Goal: Information Seeking & Learning: Learn about a topic

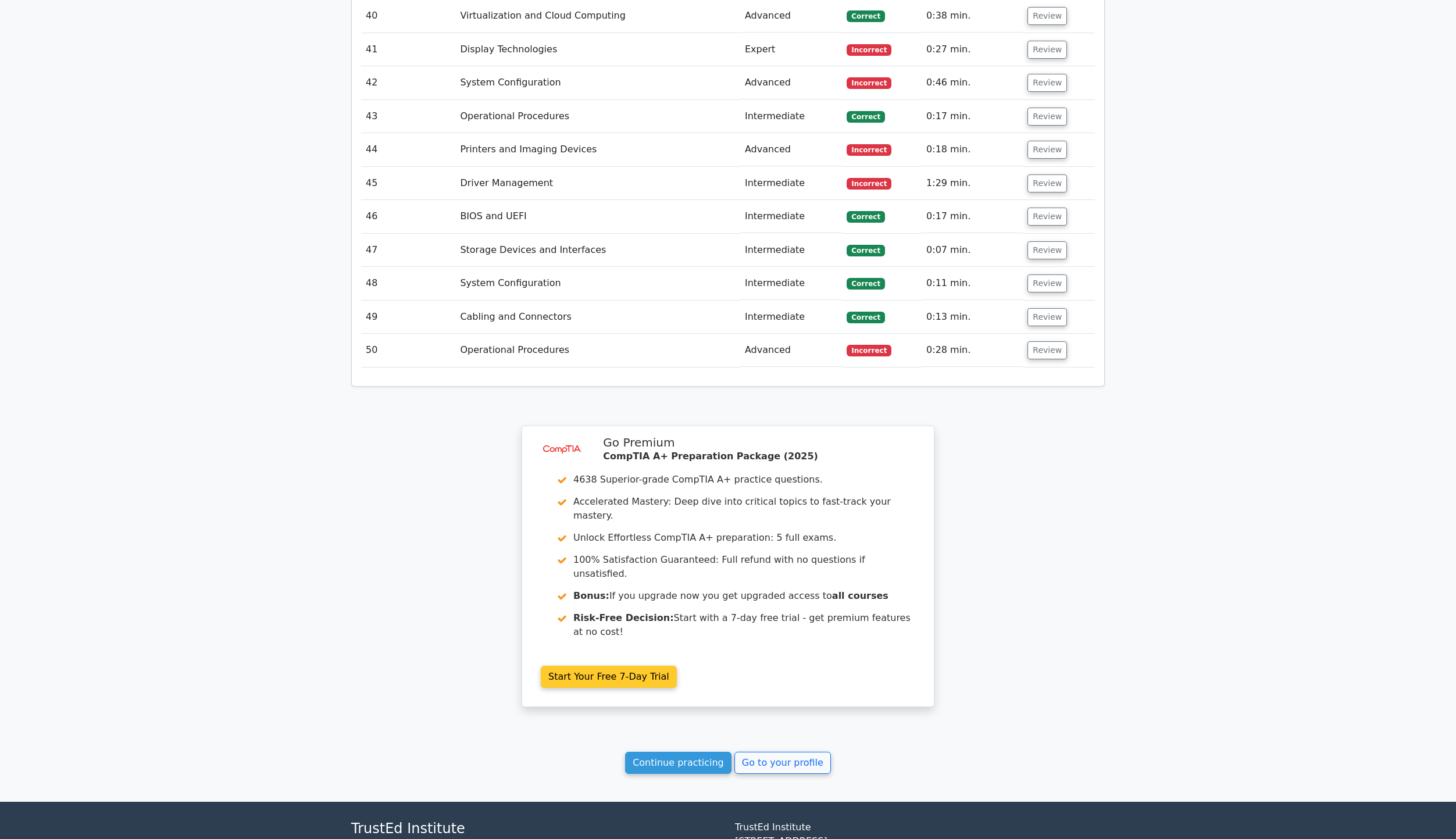
scroll to position [3203, 0]
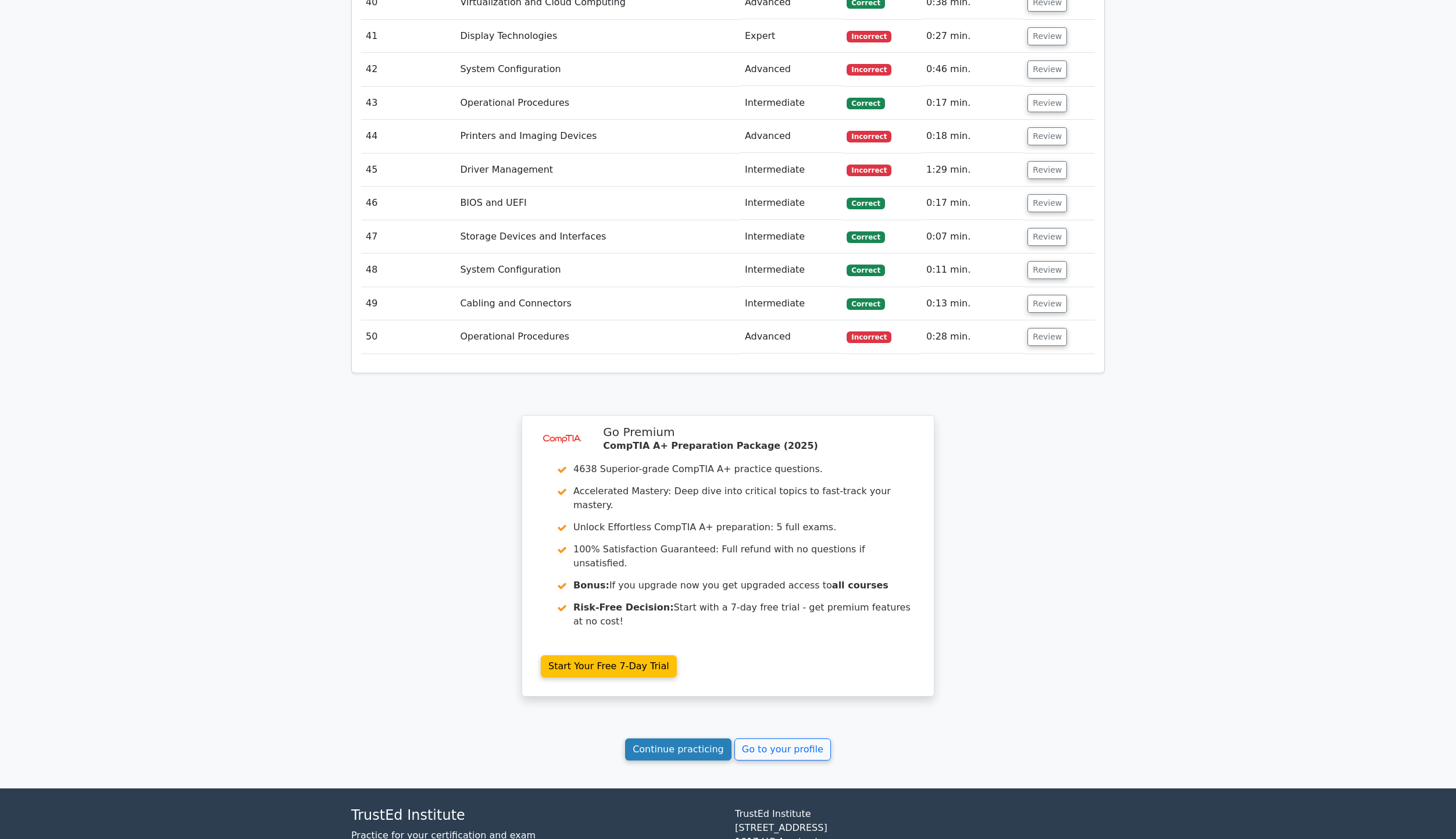
click at [678, 739] on link "Continue practicing" at bounding box center [678, 749] width 107 height 22
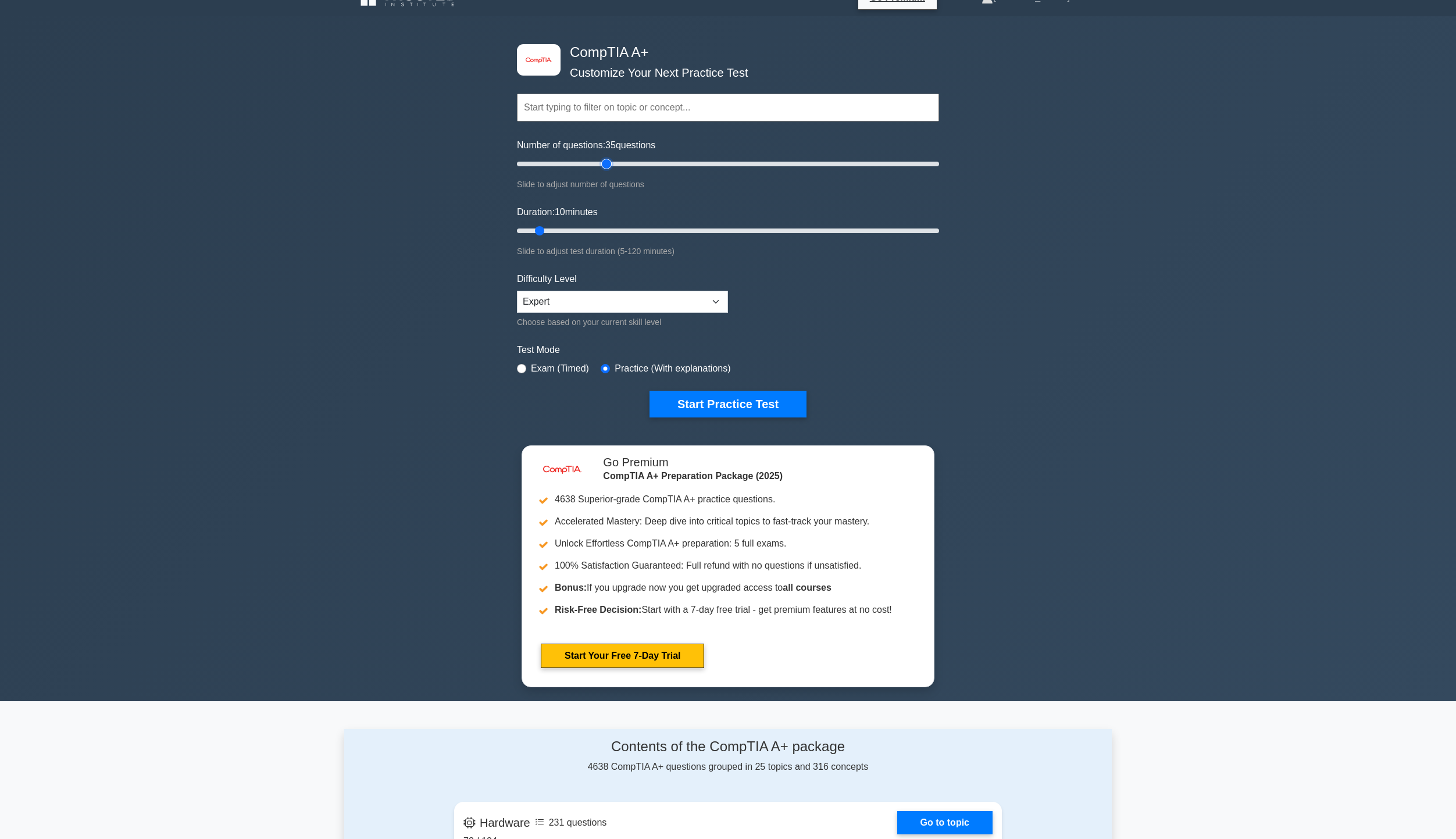
scroll to position [58, 0]
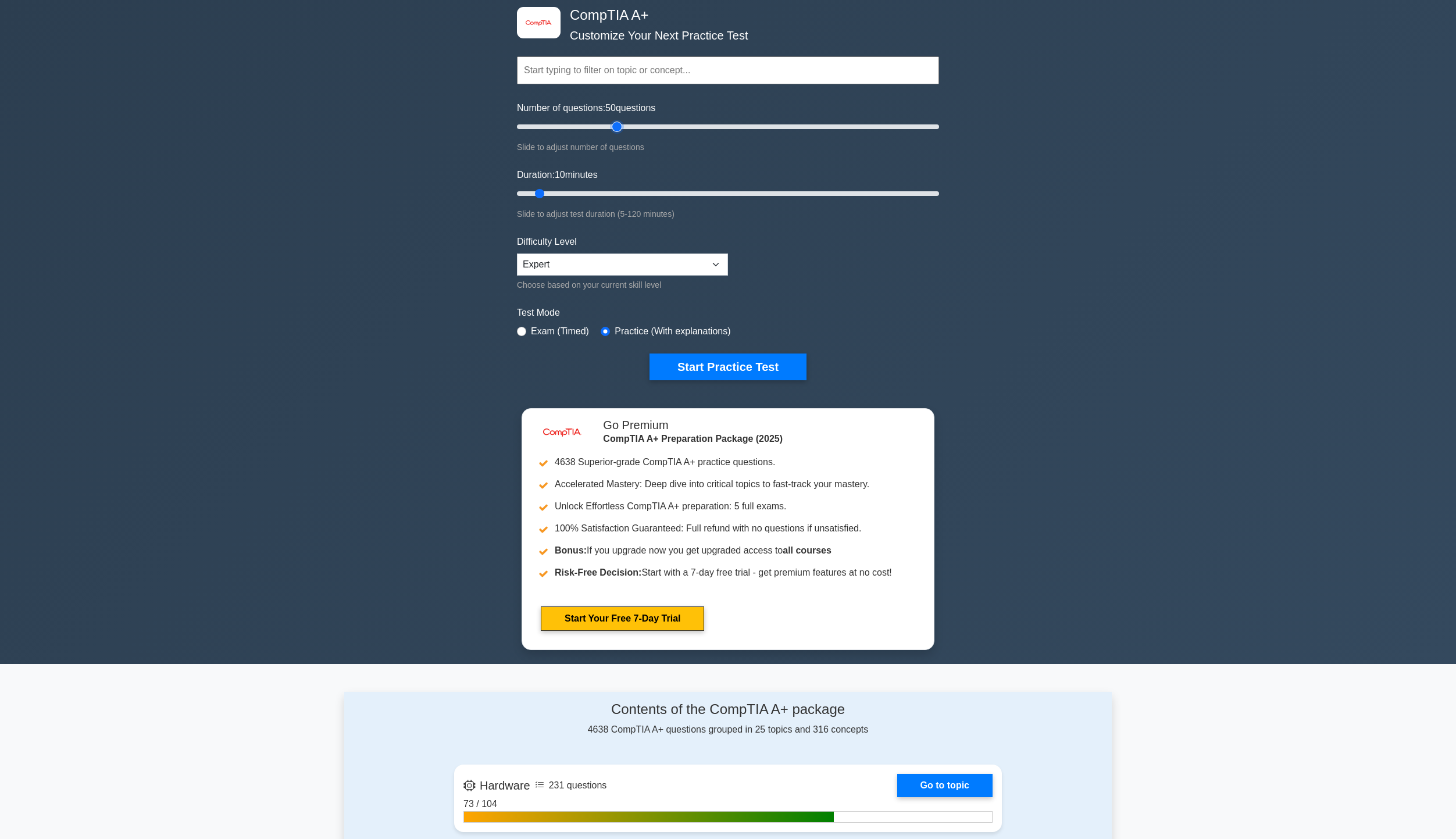
drag, startPoint x: 536, startPoint y: 183, endPoint x: 615, endPoint y: 154, distance: 84.2
type input "50"
click at [615, 133] on input "Number of questions: 50 questions" at bounding box center [728, 127] width 422 height 14
drag, startPoint x: 540, startPoint y: 192, endPoint x: 943, endPoint y: 211, distance: 403.4
click at [939, 201] on input "Duration: 120 minutes" at bounding box center [728, 193] width 422 height 14
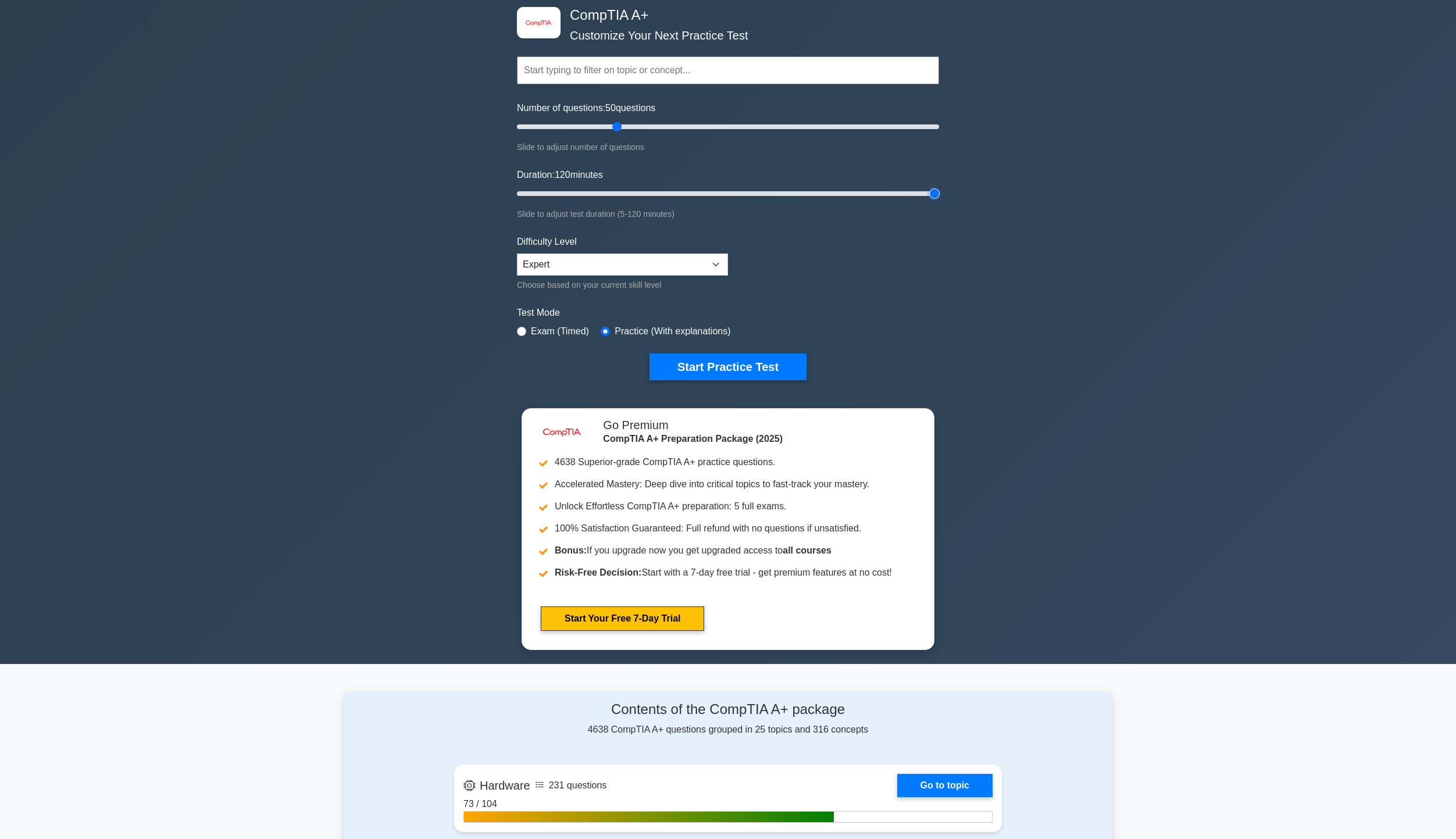
click at [928, 193] on input "Duration: 120 minutes" at bounding box center [728, 193] width 422 height 14
drag, startPoint x: 928, startPoint y: 193, endPoint x: 564, endPoint y: 188, distance: 364.0
click at [564, 188] on input "Duration: 15 minutes" at bounding box center [728, 193] width 422 height 14
drag, startPoint x: 554, startPoint y: 193, endPoint x: 568, endPoint y: 191, distance: 14.1
type input "20"
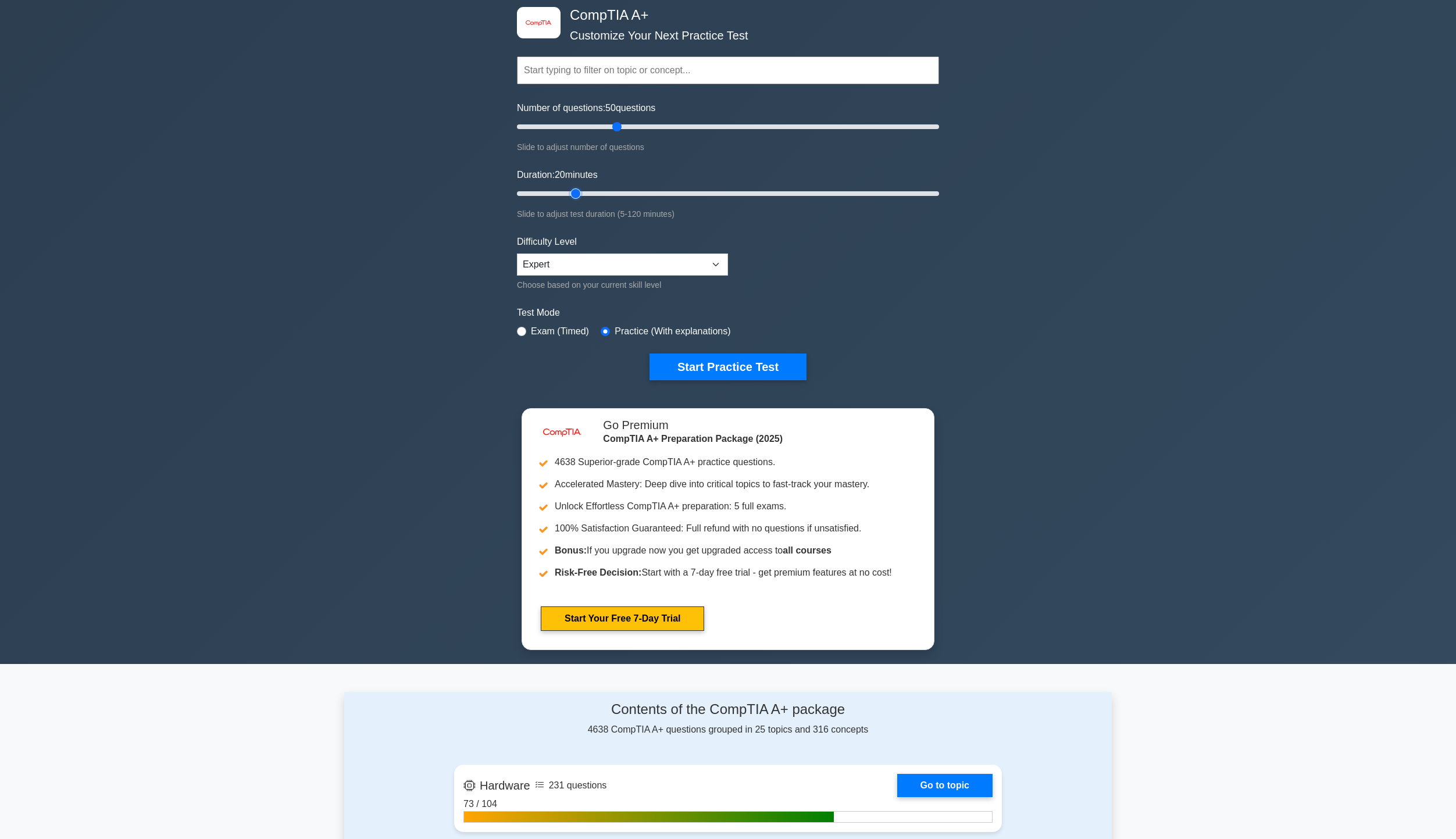
click at [568, 191] on input "Duration: 20 minutes" at bounding box center [728, 193] width 422 height 14
click at [713, 365] on button "Start Practice Test" at bounding box center [728, 367] width 157 height 27
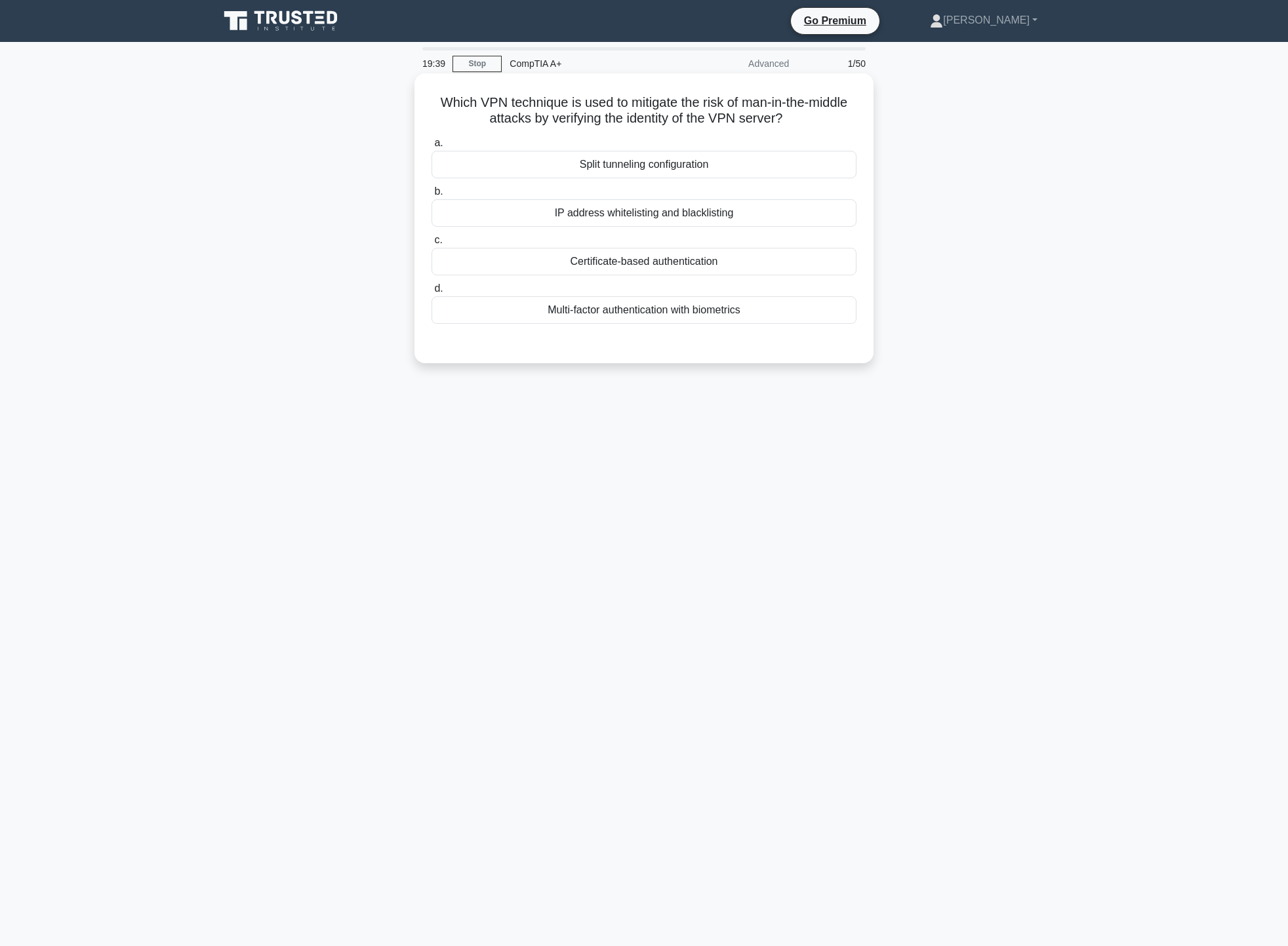
click at [751, 267] on div "Certificate-based authentication" at bounding box center [644, 261] width 425 height 27
click at [432, 245] on input "c. Certificate-based authentication" at bounding box center [432, 241] width 0 height 8
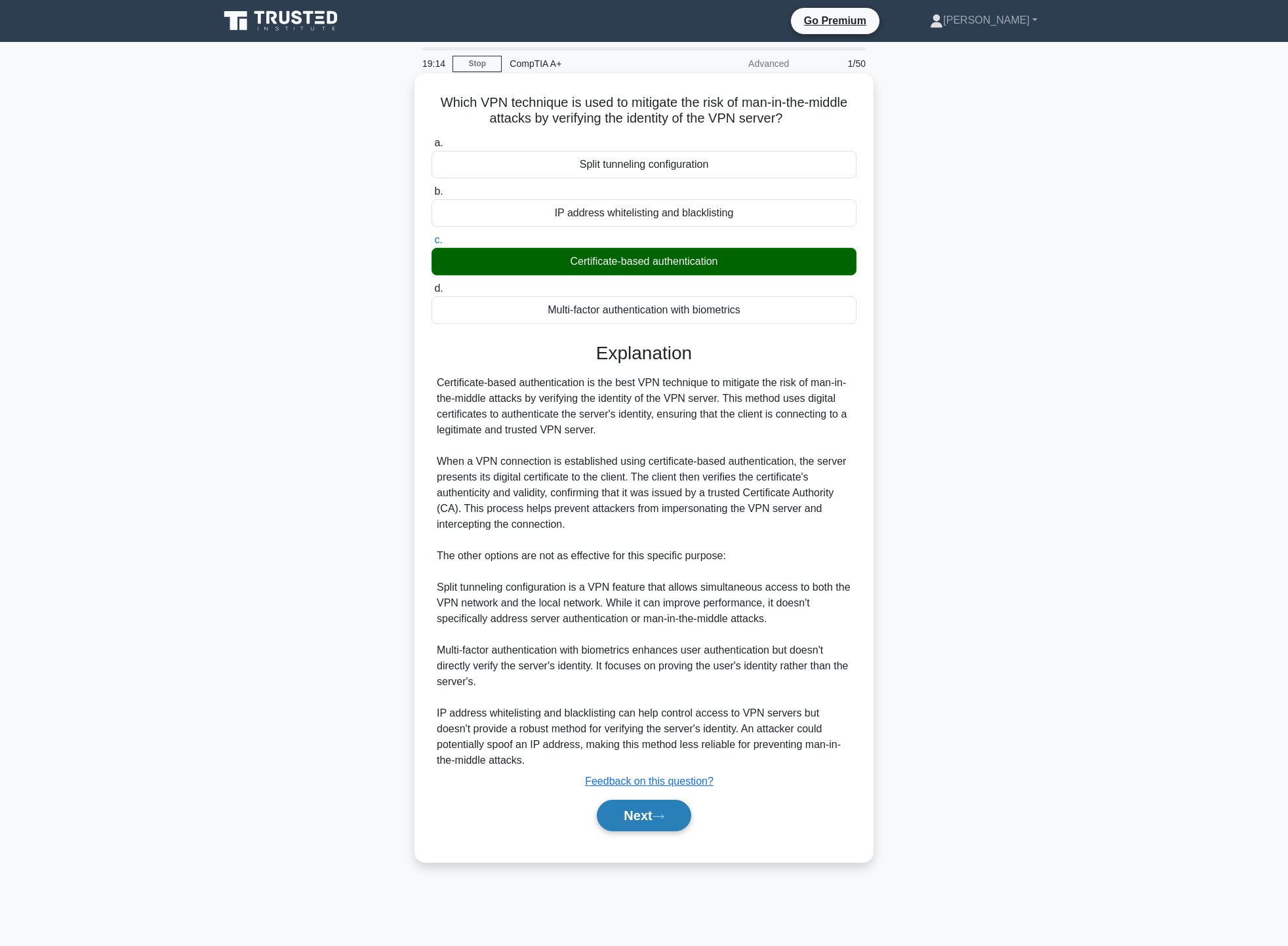
click at [648, 818] on button "Next" at bounding box center [644, 816] width 94 height 32
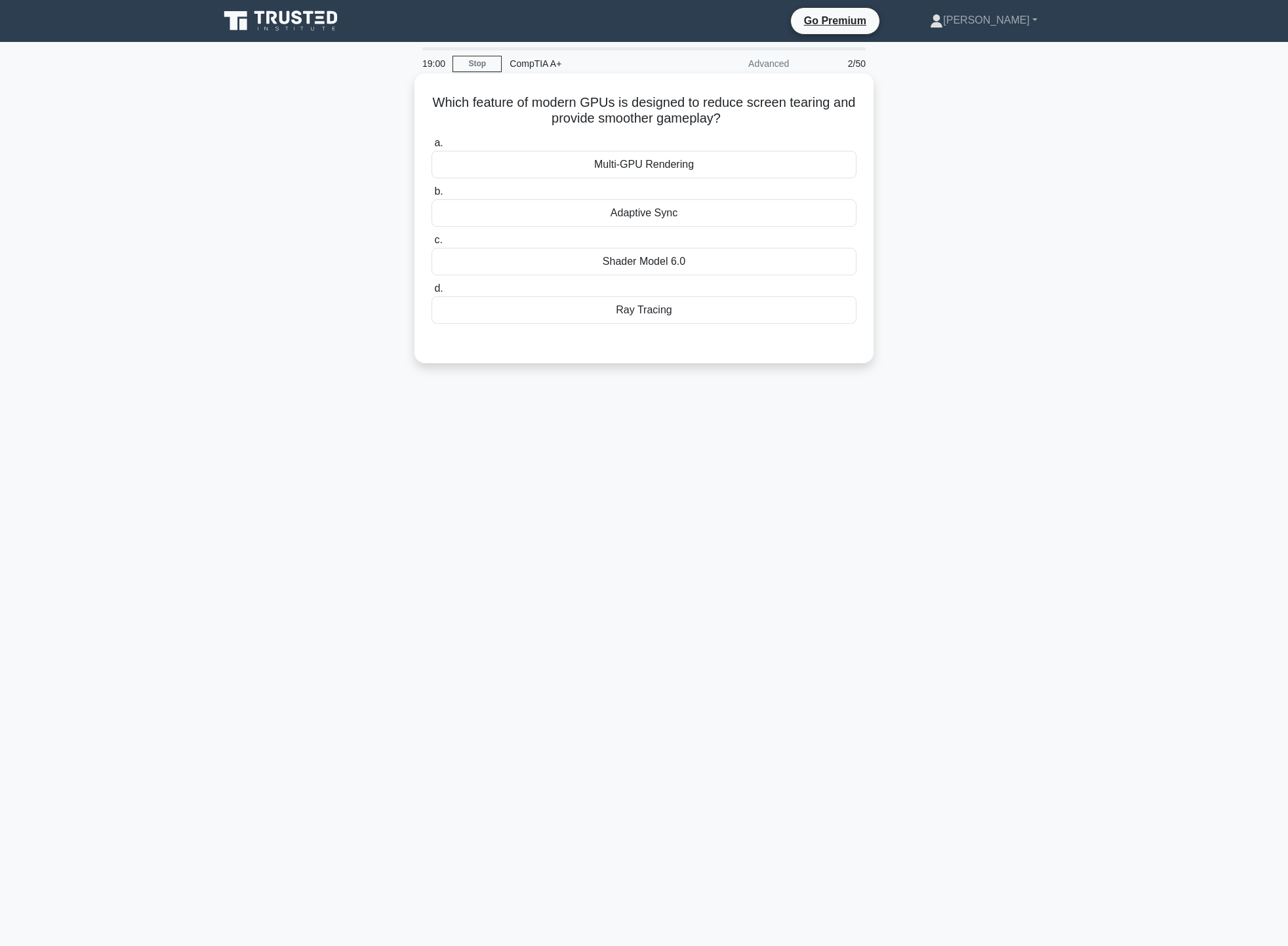
click at [695, 207] on div "Adaptive Sync" at bounding box center [644, 212] width 425 height 27
click at [432, 196] on input "b. Adaptive Sync" at bounding box center [432, 192] width 0 height 8
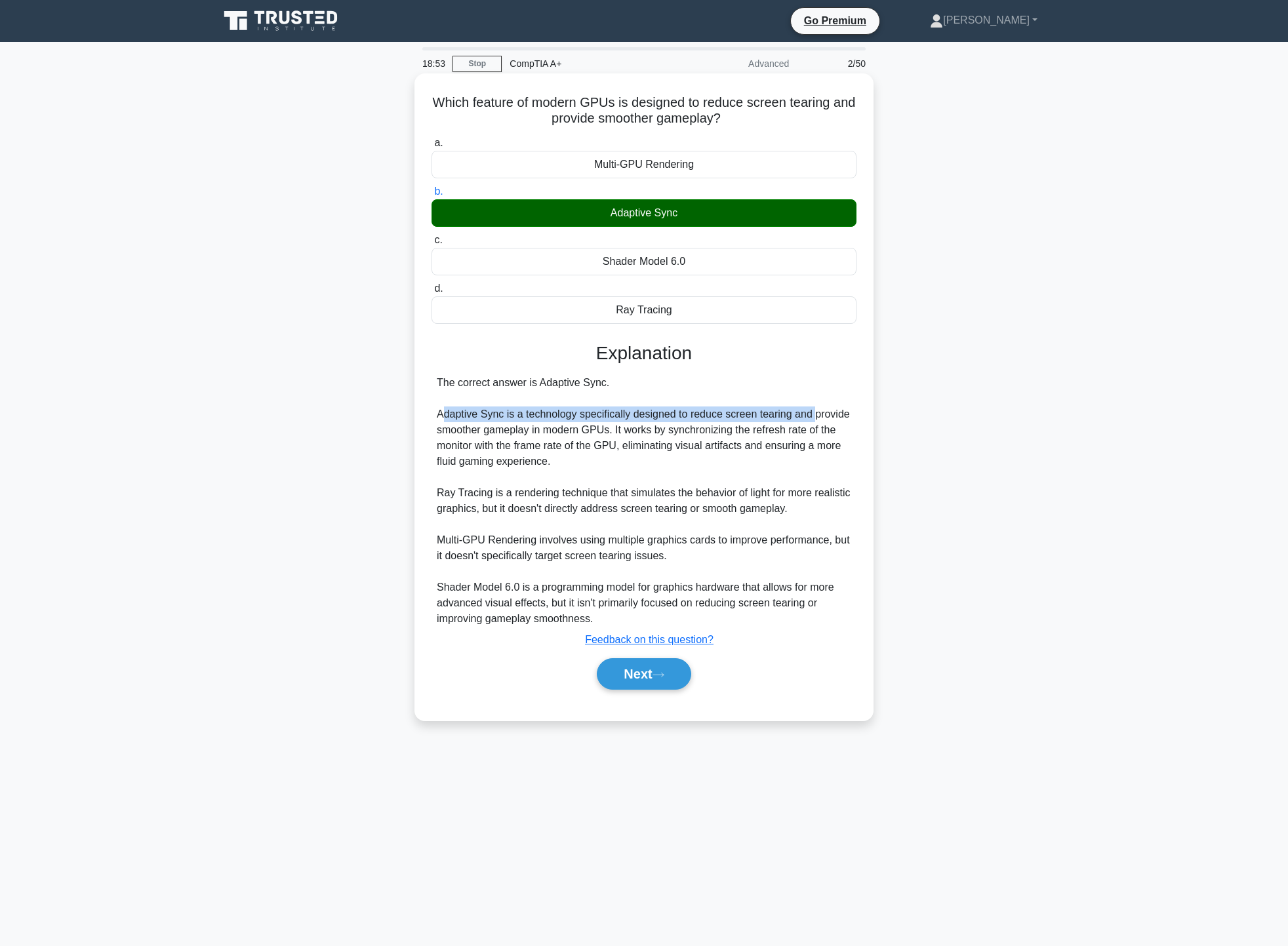
drag, startPoint x: 443, startPoint y: 414, endPoint x: 810, endPoint y: 416, distance: 367.0
click at [810, 416] on div "The correct answer is Adaptive Sync. Adaptive Sync is a technology specifically…" at bounding box center [644, 501] width 414 height 252
drag, startPoint x: 480, startPoint y: 433, endPoint x: 815, endPoint y: 429, distance: 335.0
click at [815, 429] on div "The correct answer is Adaptive Sync. Adaptive Sync is a technology specifically…" at bounding box center [644, 501] width 414 height 252
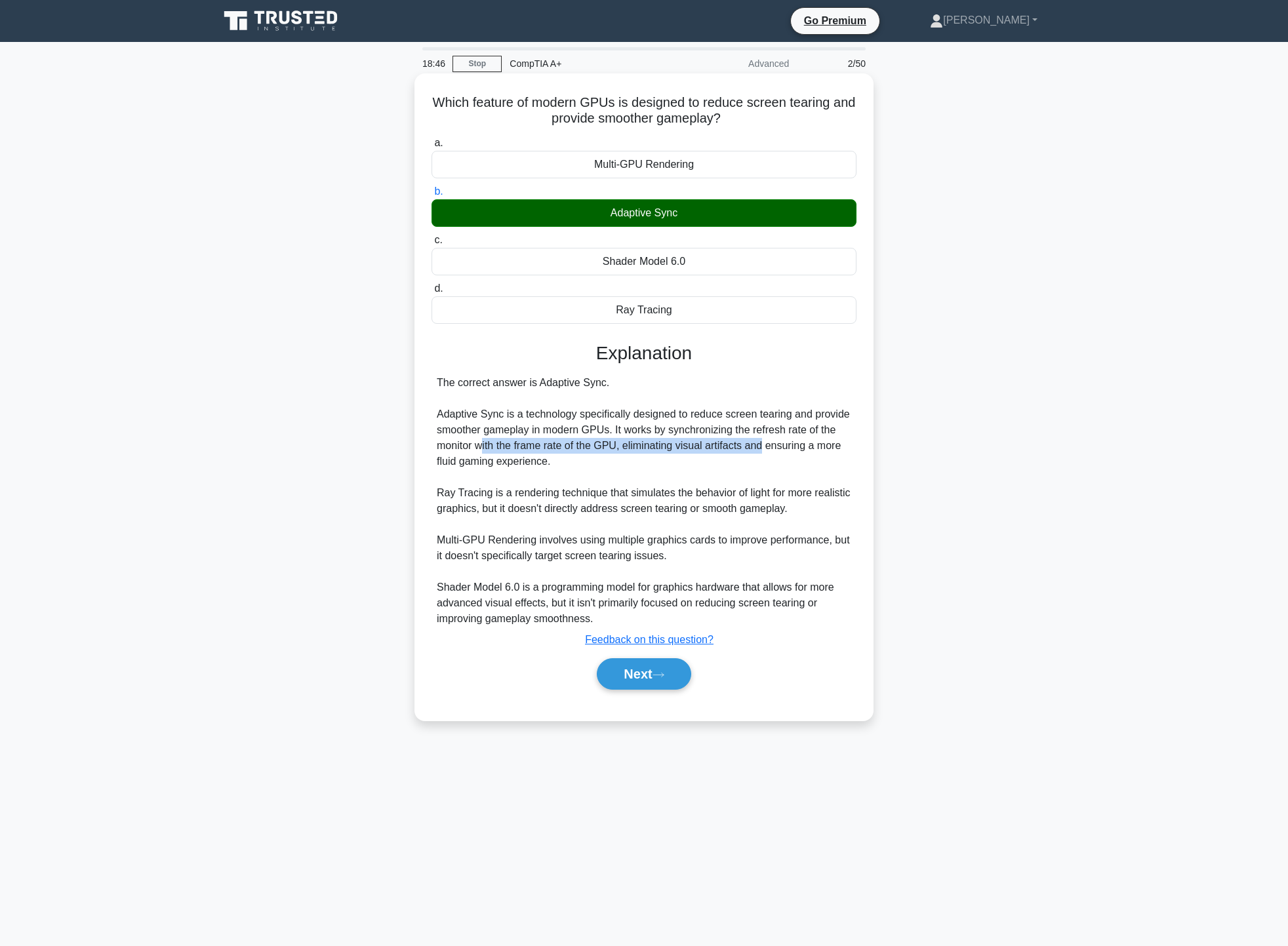
drag, startPoint x: 485, startPoint y: 445, endPoint x: 763, endPoint y: 442, distance: 278.0
click at [763, 442] on div "The correct answer is Adaptive Sync. Adaptive Sync is a technology specifically…" at bounding box center [644, 501] width 414 height 252
click at [663, 667] on button "Next" at bounding box center [644, 674] width 94 height 32
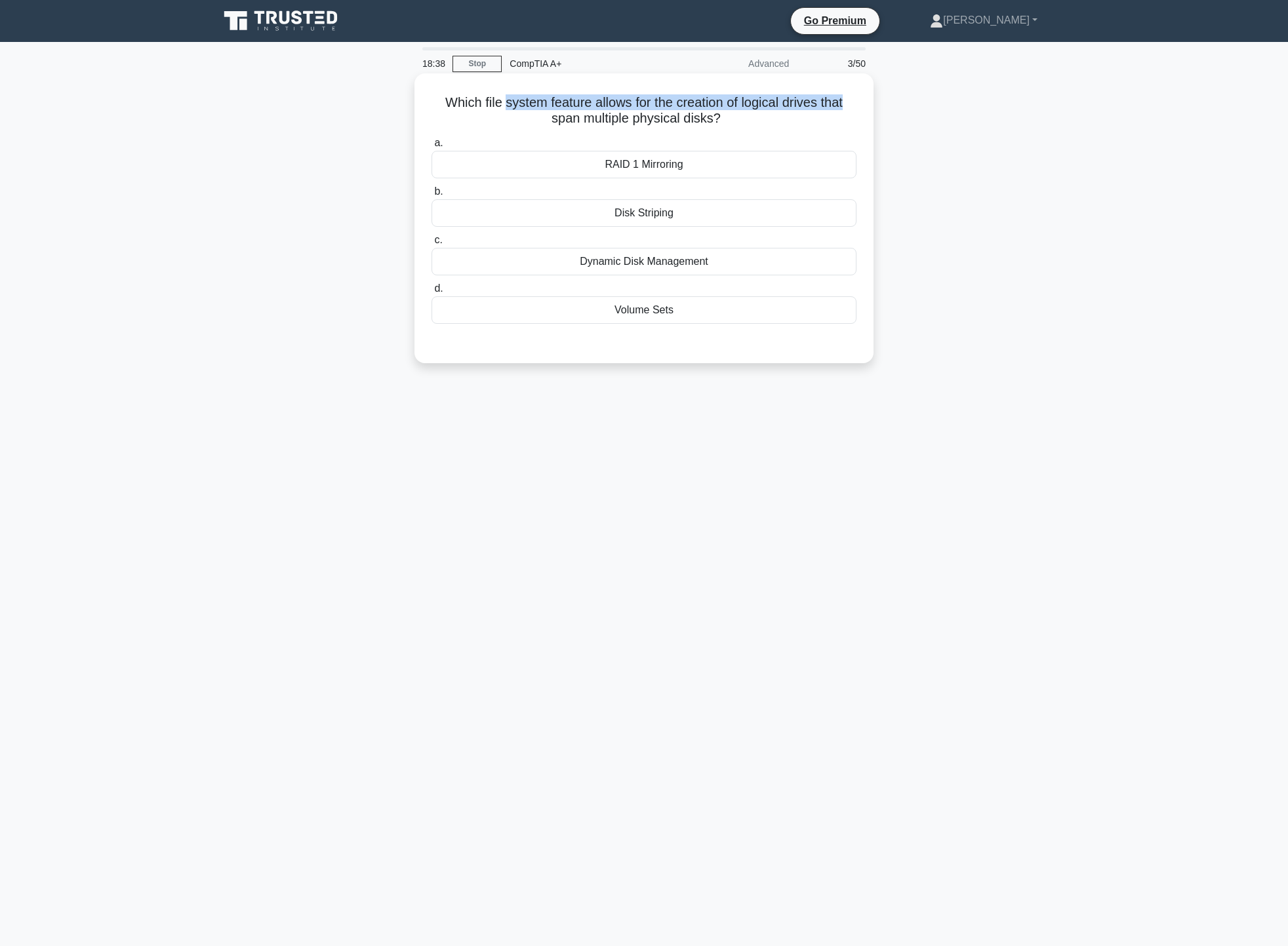
drag, startPoint x: 500, startPoint y: 110, endPoint x: 849, endPoint y: 110, distance: 349.0
click at [849, 110] on h5 "Which file system feature allows for the creation of logical drives that span m…" at bounding box center [644, 110] width 428 height 33
click at [844, 123] on h5 "Which file system feature allows for the creation of logical drives that span m…" at bounding box center [644, 110] width 428 height 33
click at [737, 214] on div "Disk Striping" at bounding box center [644, 212] width 425 height 27
click at [432, 196] on input "b. Disk Striping" at bounding box center [432, 192] width 0 height 8
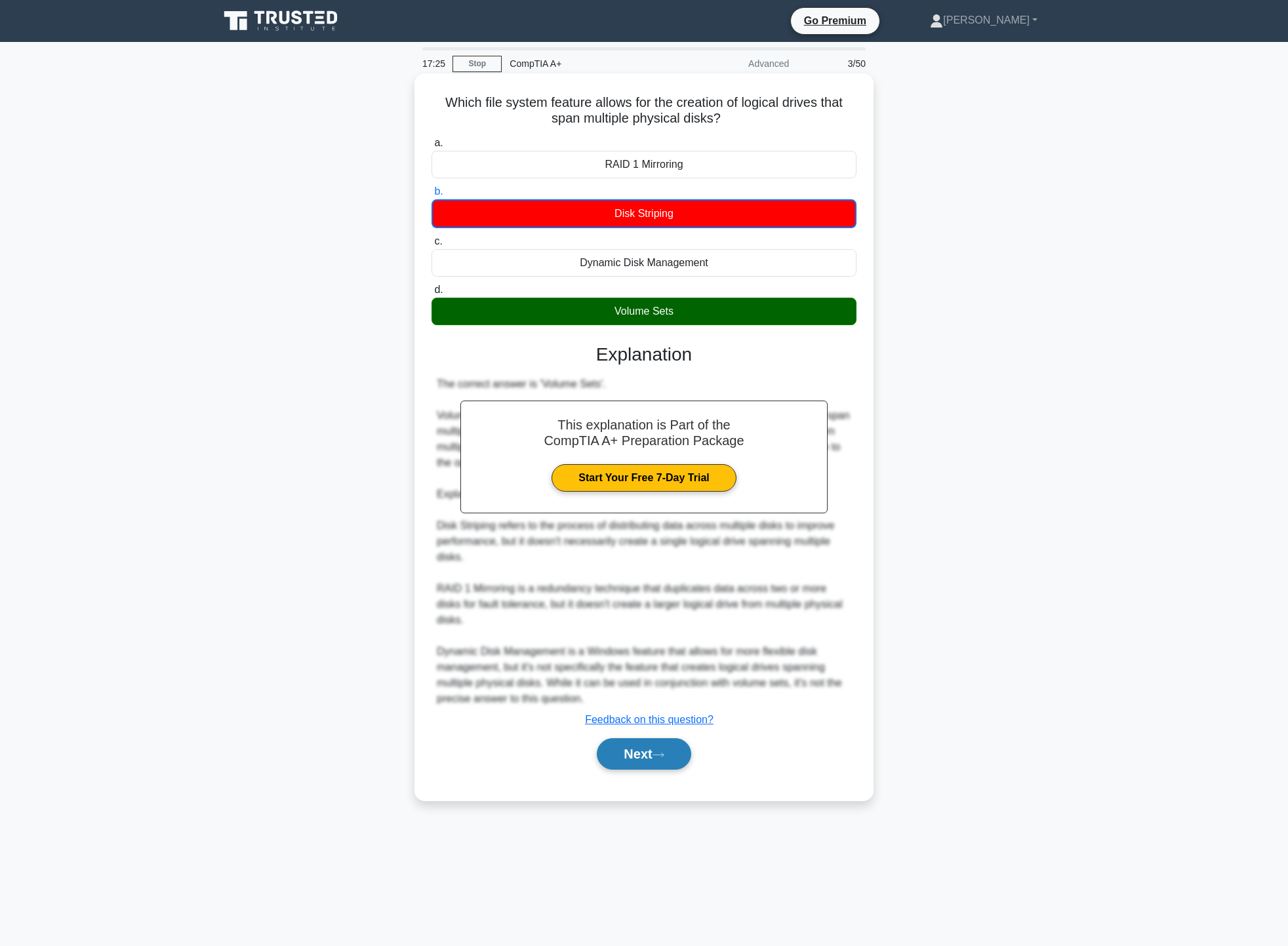
click at [634, 753] on button "Next" at bounding box center [644, 754] width 94 height 32
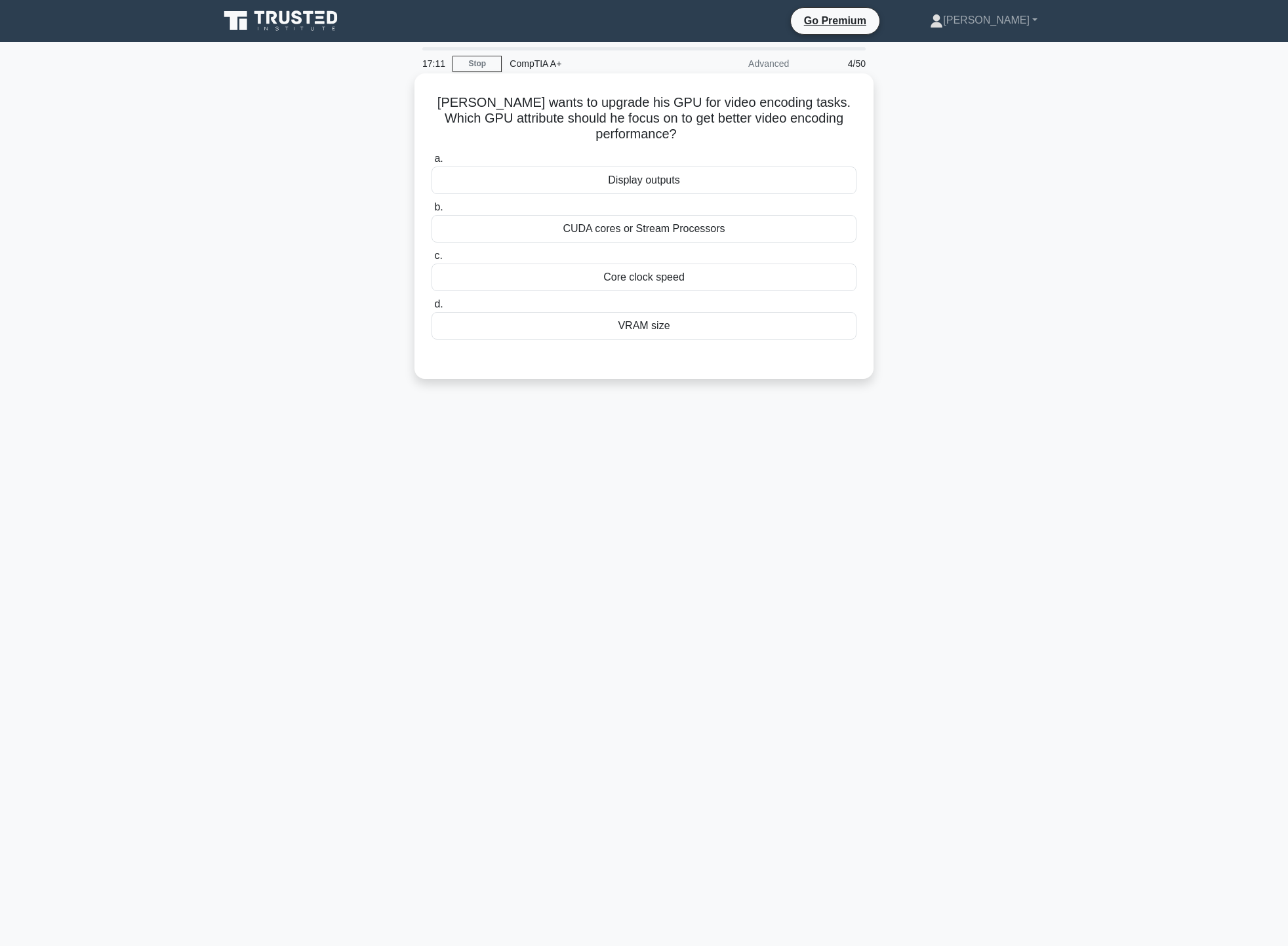
click at [760, 184] on div "Display outputs" at bounding box center [644, 180] width 425 height 27
click at [432, 163] on input "a. Display outputs" at bounding box center [432, 159] width 0 height 8
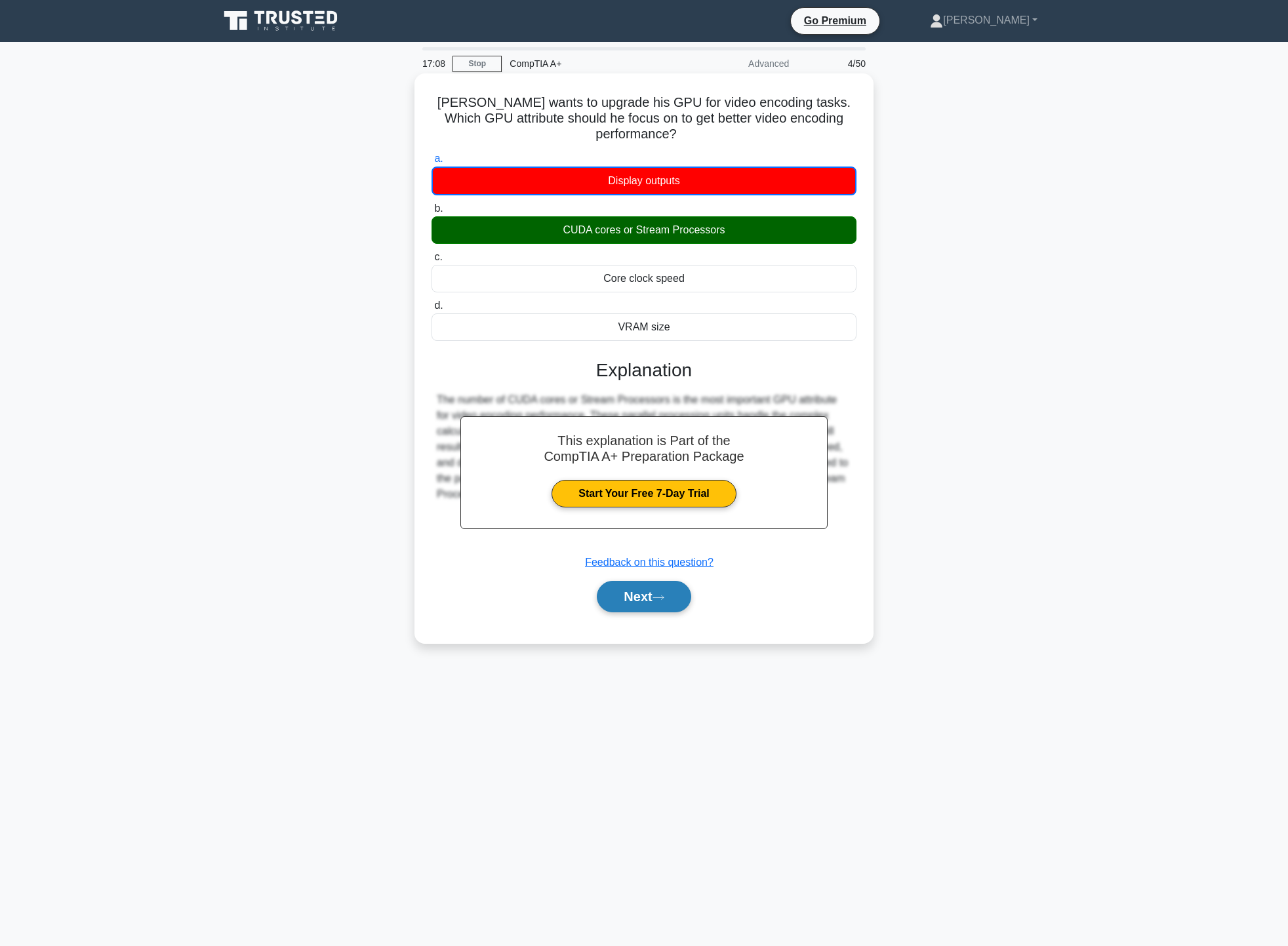
click at [653, 601] on button "Next" at bounding box center [644, 596] width 94 height 32
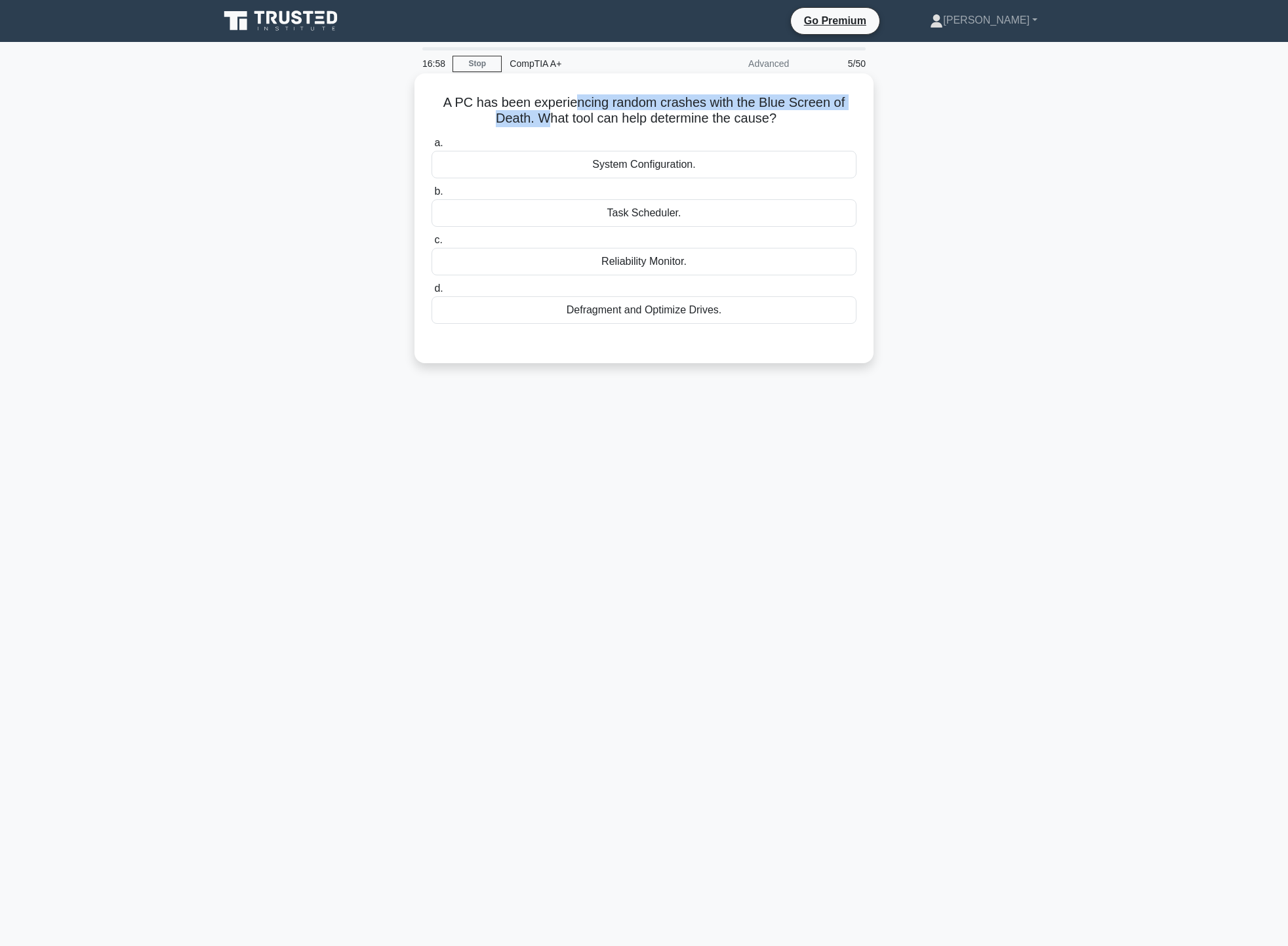
drag, startPoint x: 540, startPoint y: 124, endPoint x: 578, endPoint y: 108, distance: 41.2
click at [578, 108] on h5 "A PC has been experiencing random crashes with the Blue Screen of Death. What t…" at bounding box center [644, 110] width 428 height 33
click at [649, 264] on div "Reliability Monitor." at bounding box center [644, 261] width 425 height 27
click at [432, 245] on input "c. Reliability Monitor." at bounding box center [432, 241] width 0 height 8
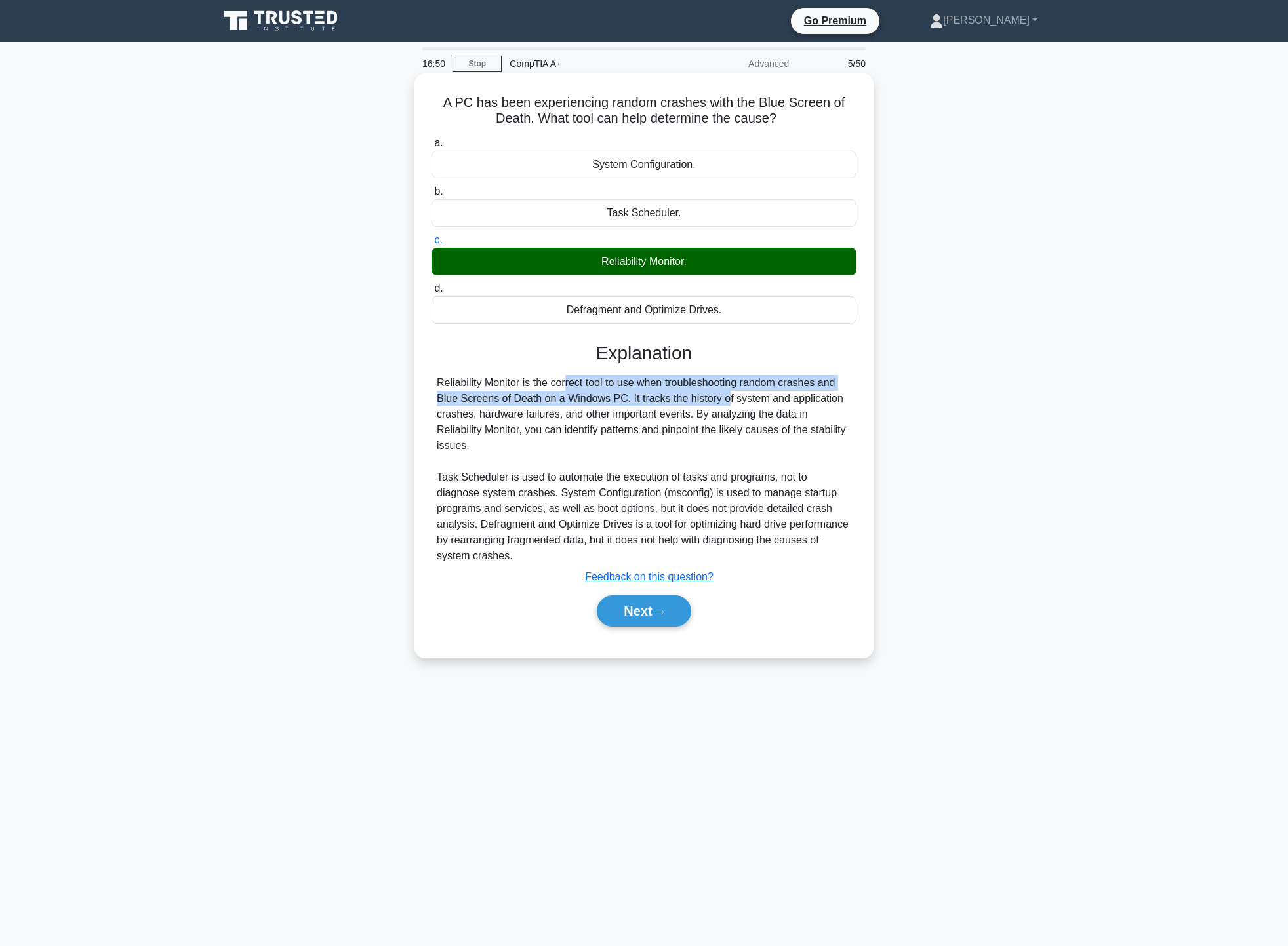
drag, startPoint x: 492, startPoint y: 380, endPoint x: 648, endPoint y: 394, distance: 156.6
click at [648, 394] on div "Reliability Monitor is the correct tool to use when troubleshooting random cras…" at bounding box center [644, 469] width 414 height 189
click at [655, 606] on button "Next" at bounding box center [644, 611] width 94 height 32
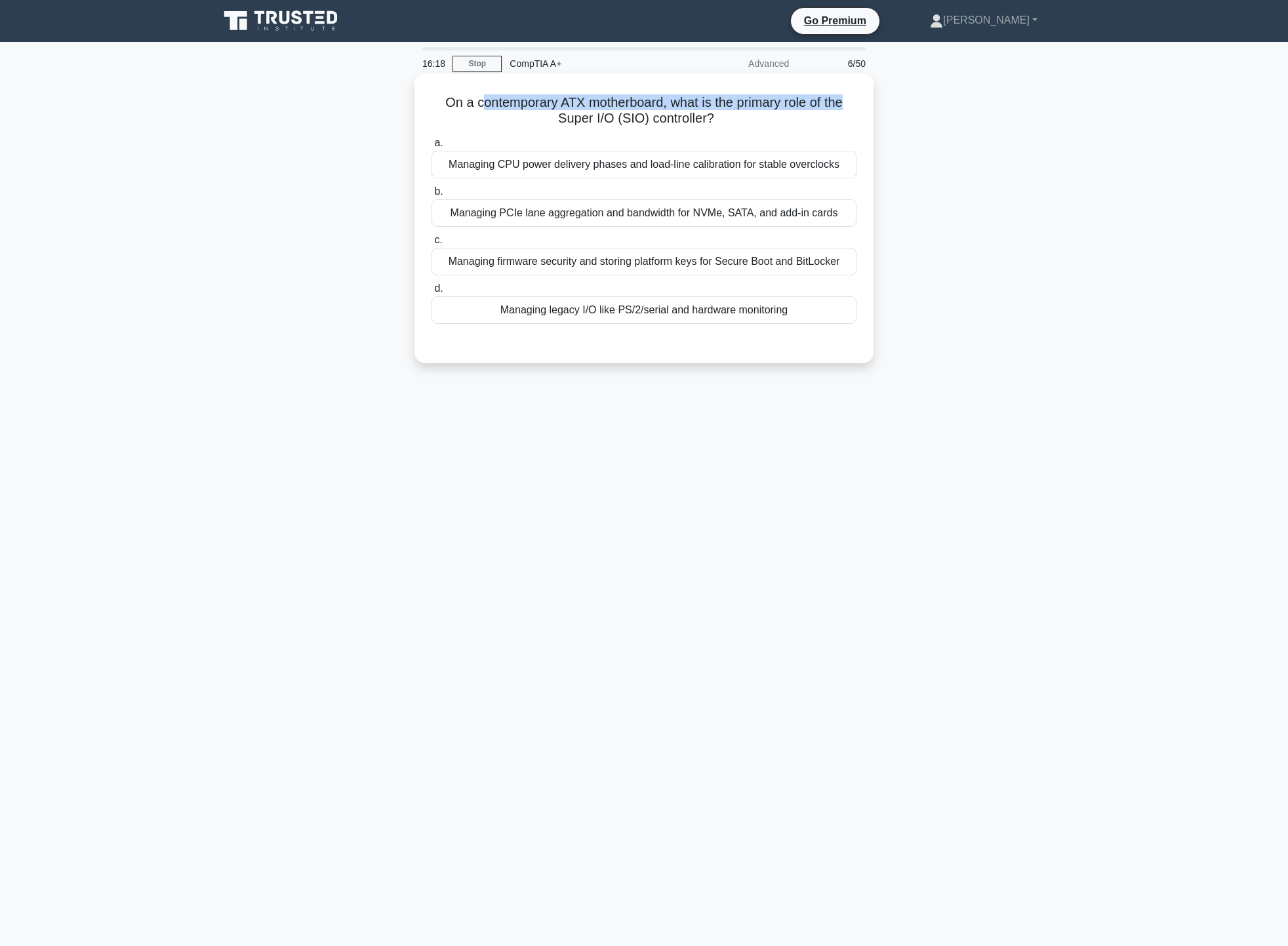
drag, startPoint x: 478, startPoint y: 106, endPoint x: 856, endPoint y: 98, distance: 378.1
click at [856, 98] on h5 "On a contemporary ATX motherboard, what is the primary role of the Super I/O (S…" at bounding box center [644, 110] width 428 height 33
click at [803, 122] on h5 "On a contemporary ATX motherboard, what is the primary role of the Super I/O (S…" at bounding box center [644, 110] width 428 height 33
click at [639, 207] on div "Managing PCIe lane aggregation and bandwidth for NVMe, SATA, and add-in cards" at bounding box center [644, 212] width 425 height 27
click at [432, 196] on input "b. Managing PCIe lane aggregation and bandwidth for NVMe, SATA, and add-in cards" at bounding box center [432, 192] width 0 height 8
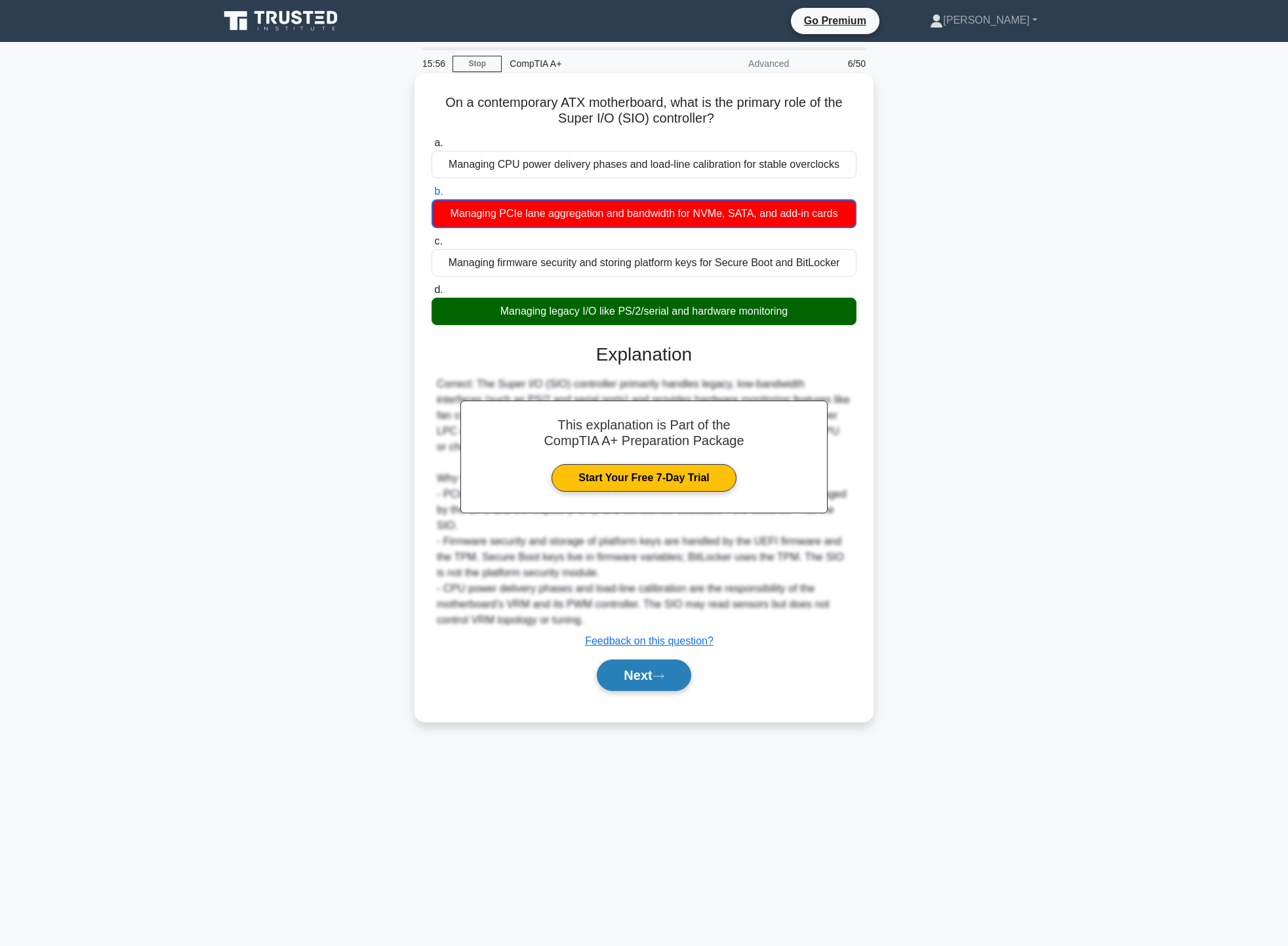
click at [671, 668] on button "Next" at bounding box center [644, 675] width 94 height 32
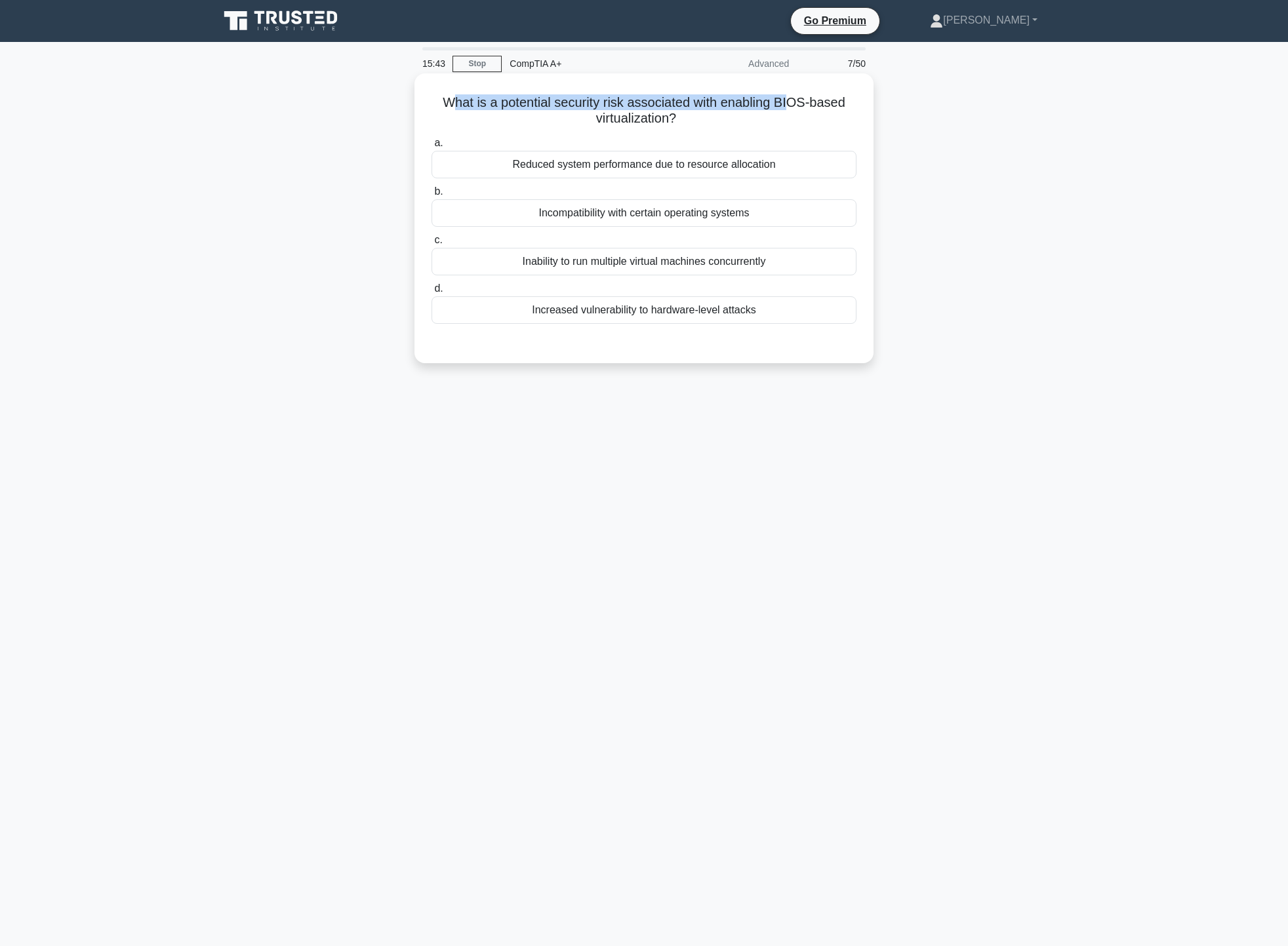
drag, startPoint x: 457, startPoint y: 106, endPoint x: 792, endPoint y: 98, distance: 335.1
click at [792, 98] on h5 "What is a potential security risk associated with enabling BIOS-based virtualiz…" at bounding box center [644, 110] width 428 height 33
click at [746, 312] on div "Increased vulnerability to hardware-level attacks" at bounding box center [644, 309] width 425 height 27
click at [432, 293] on input "d. Increased vulnerability to hardware-level attacks" at bounding box center [432, 289] width 0 height 8
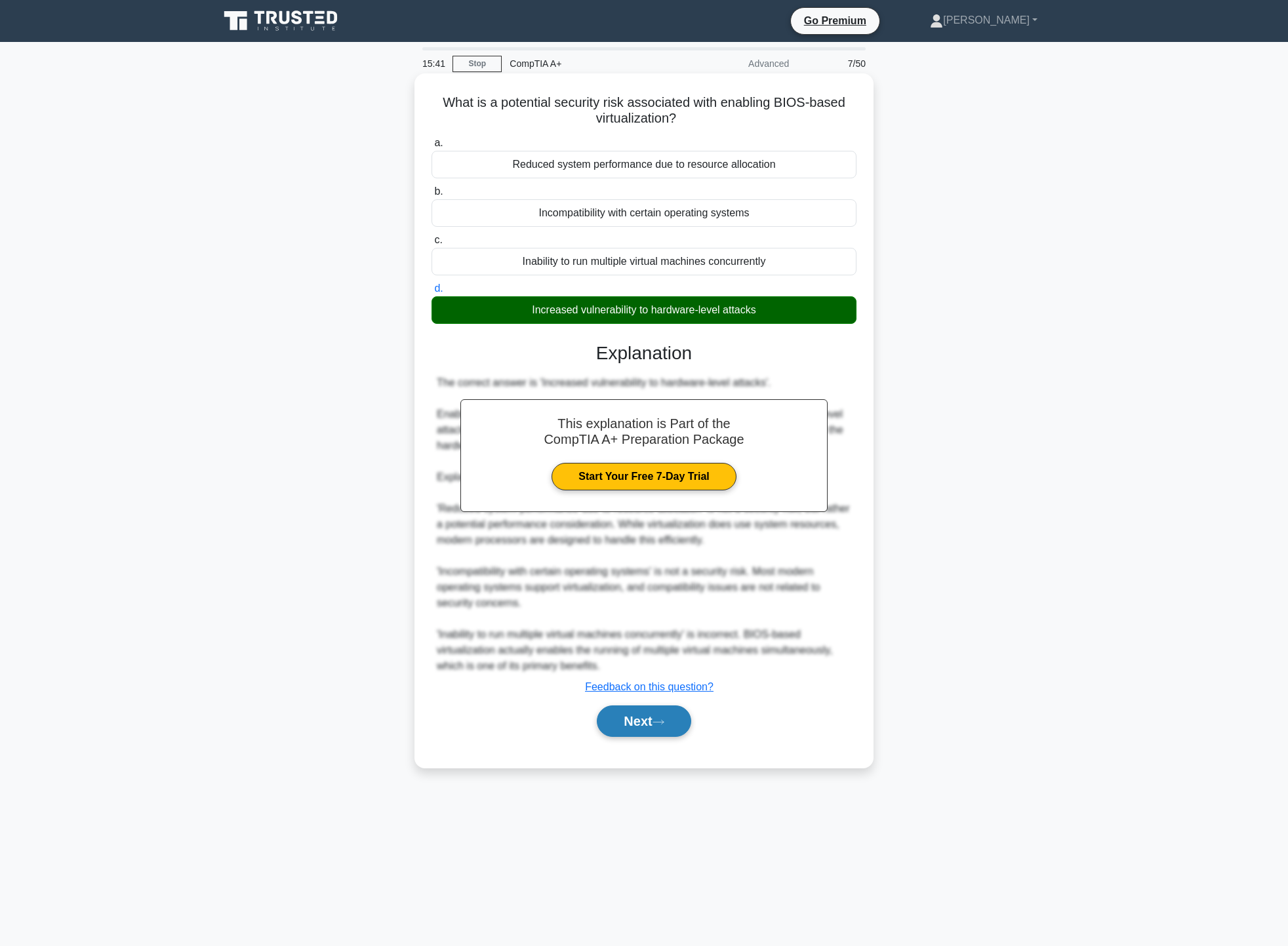
click at [639, 733] on button "Next" at bounding box center [644, 721] width 94 height 32
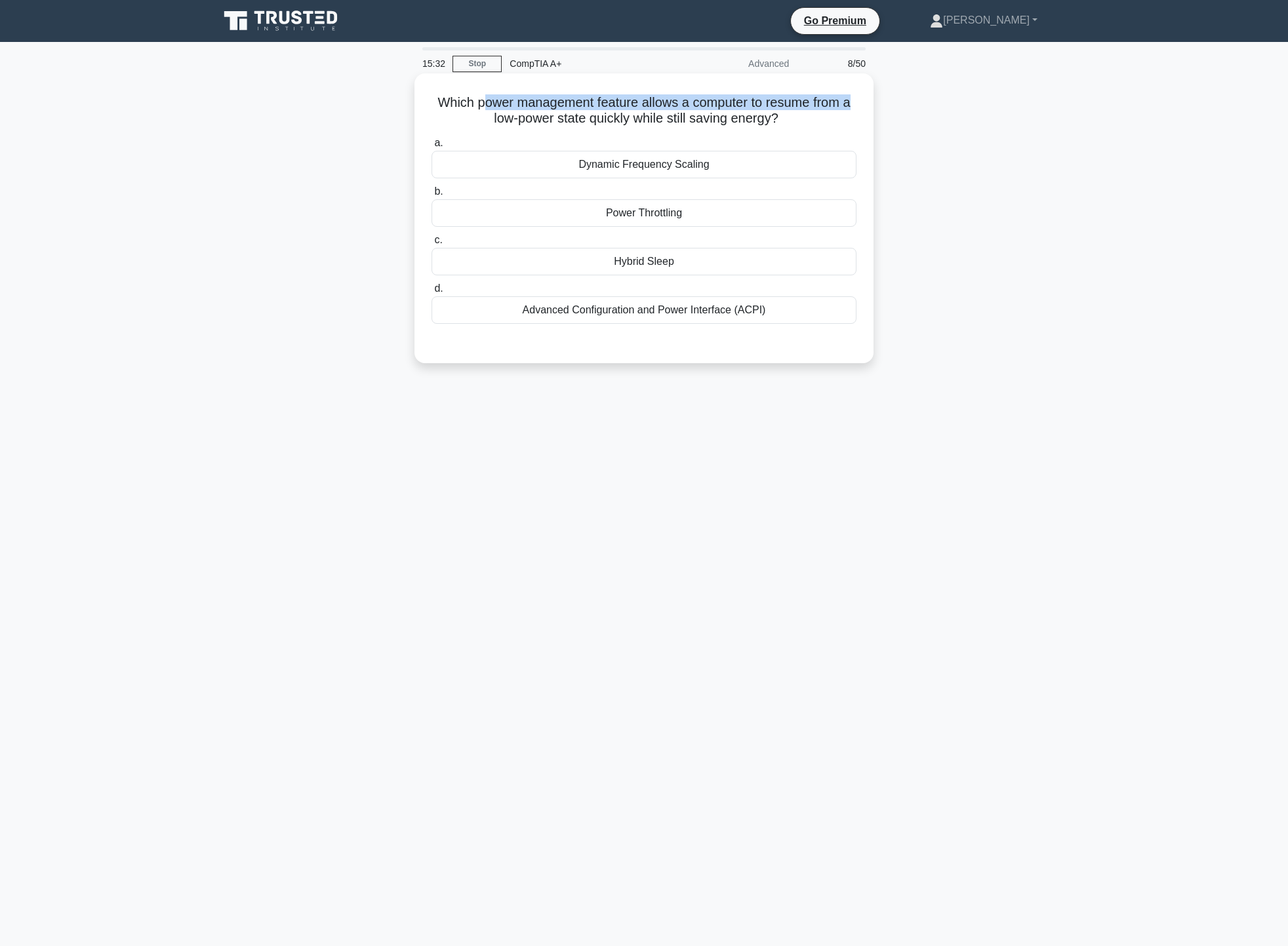
drag, startPoint x: 480, startPoint y: 106, endPoint x: 855, endPoint y: 106, distance: 375.0
click at [855, 106] on h5 "Which power management feature allows a computer to resume from a low-power sta…" at bounding box center [644, 110] width 428 height 33
click at [943, 117] on div "Which power management feature allows a computer to resume from a low-power sta…" at bounding box center [644, 229] width 866 height 306
click at [765, 260] on div "Hybrid Sleep" at bounding box center [644, 261] width 425 height 27
click at [432, 245] on input "c. Hybrid Sleep" at bounding box center [432, 241] width 0 height 8
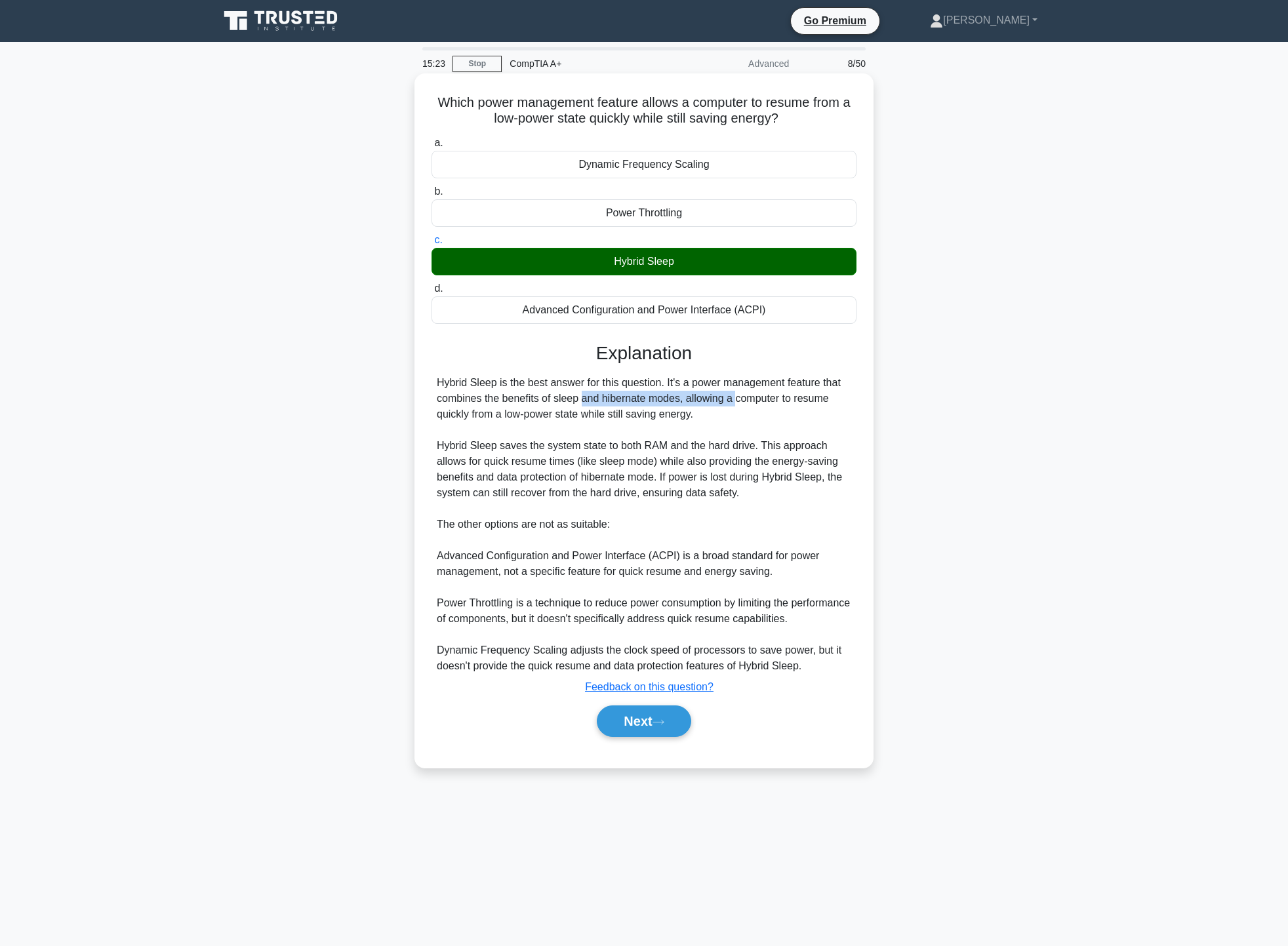
drag, startPoint x: 511, startPoint y: 398, endPoint x: 694, endPoint y: 522, distance: 221.1
click at [665, 404] on div "Hybrid Sleep is the best answer for this question. It's a power management feat…" at bounding box center [644, 524] width 414 height 299
click at [649, 717] on button "Next" at bounding box center [644, 721] width 94 height 32
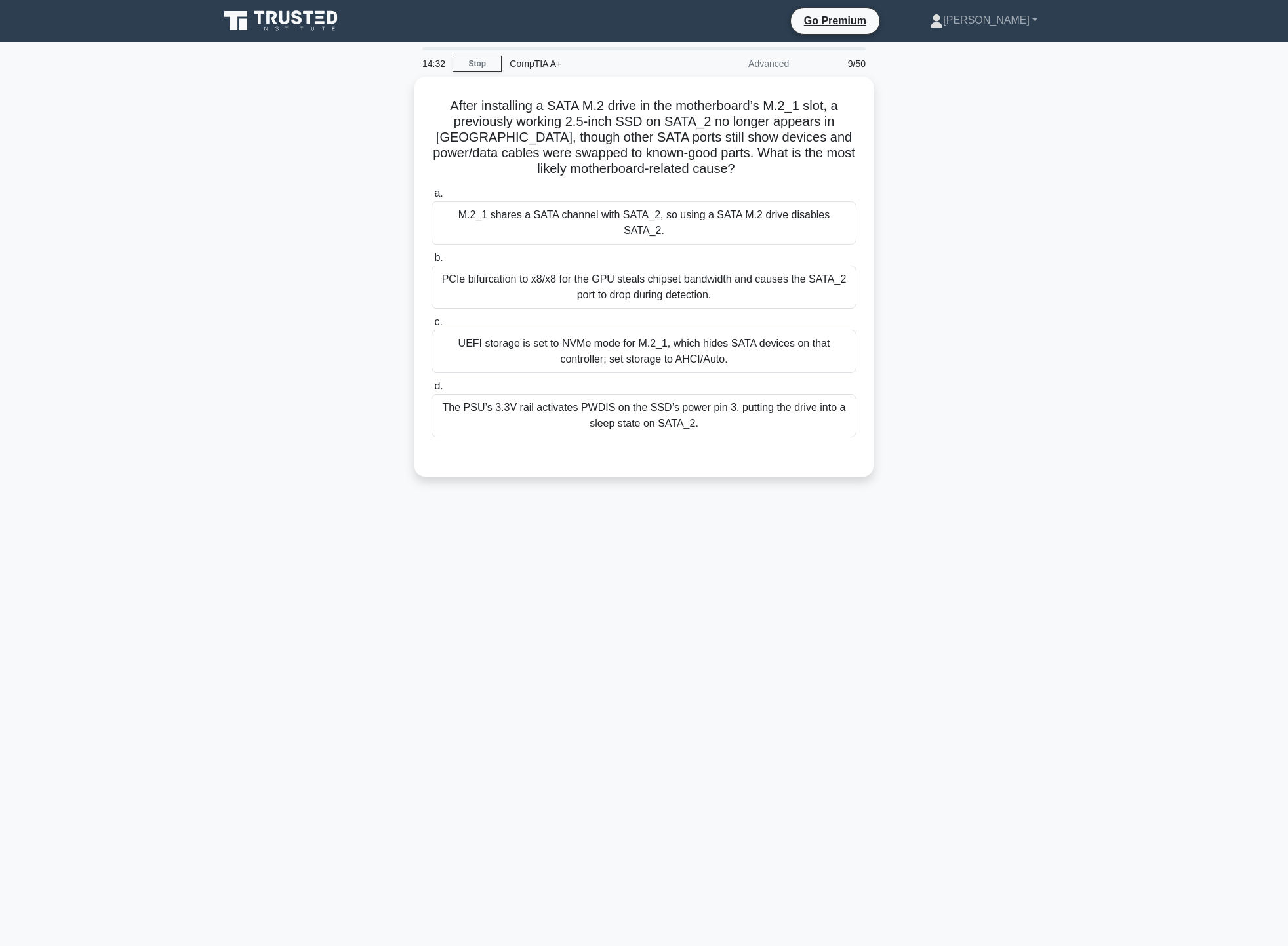
drag, startPoint x: 578, startPoint y: 555, endPoint x: 511, endPoint y: 517, distance: 77.0
click at [511, 517] on div "14:32 Stop CompTIA A+ Advanced 9/50 After installing a SATA M.2 drive in the mo…" at bounding box center [644, 375] width 866 height 656
click at [627, 211] on div "M.2_1 shares a SATA channel with SATA_2, so using a SATA M.2 drive disables SAT…" at bounding box center [644, 220] width 425 height 44
click at [432, 195] on input "a. M.2_1 shares a SATA channel with SATA_2, so using a SATA M.2 drive disables …" at bounding box center [432, 191] width 0 height 8
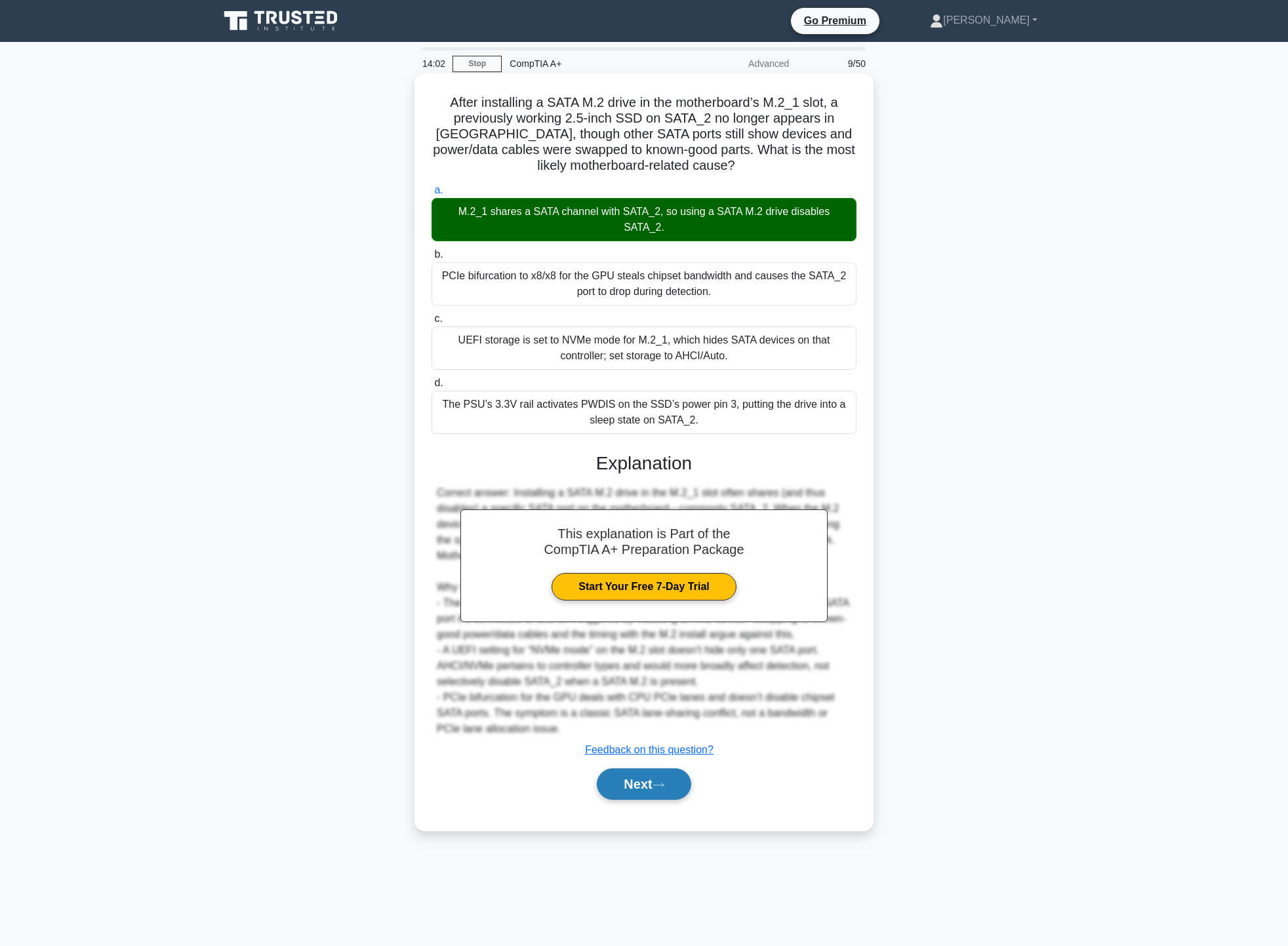
click at [660, 781] on icon at bounding box center [658, 785] width 12 height 7
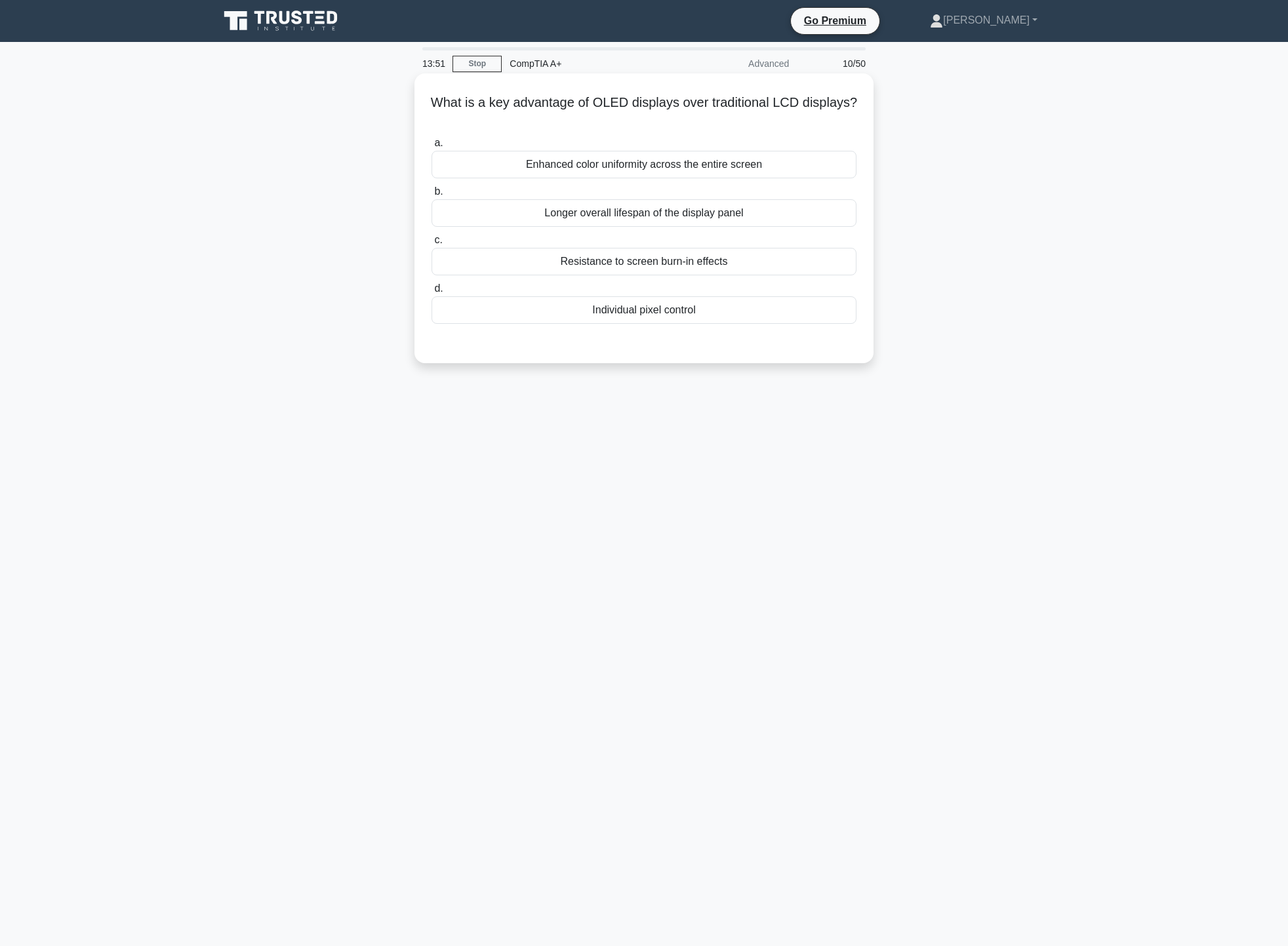
click at [591, 315] on div "Individual pixel control" at bounding box center [644, 309] width 425 height 27
click at [432, 293] on input "d. Individual pixel control" at bounding box center [432, 289] width 0 height 8
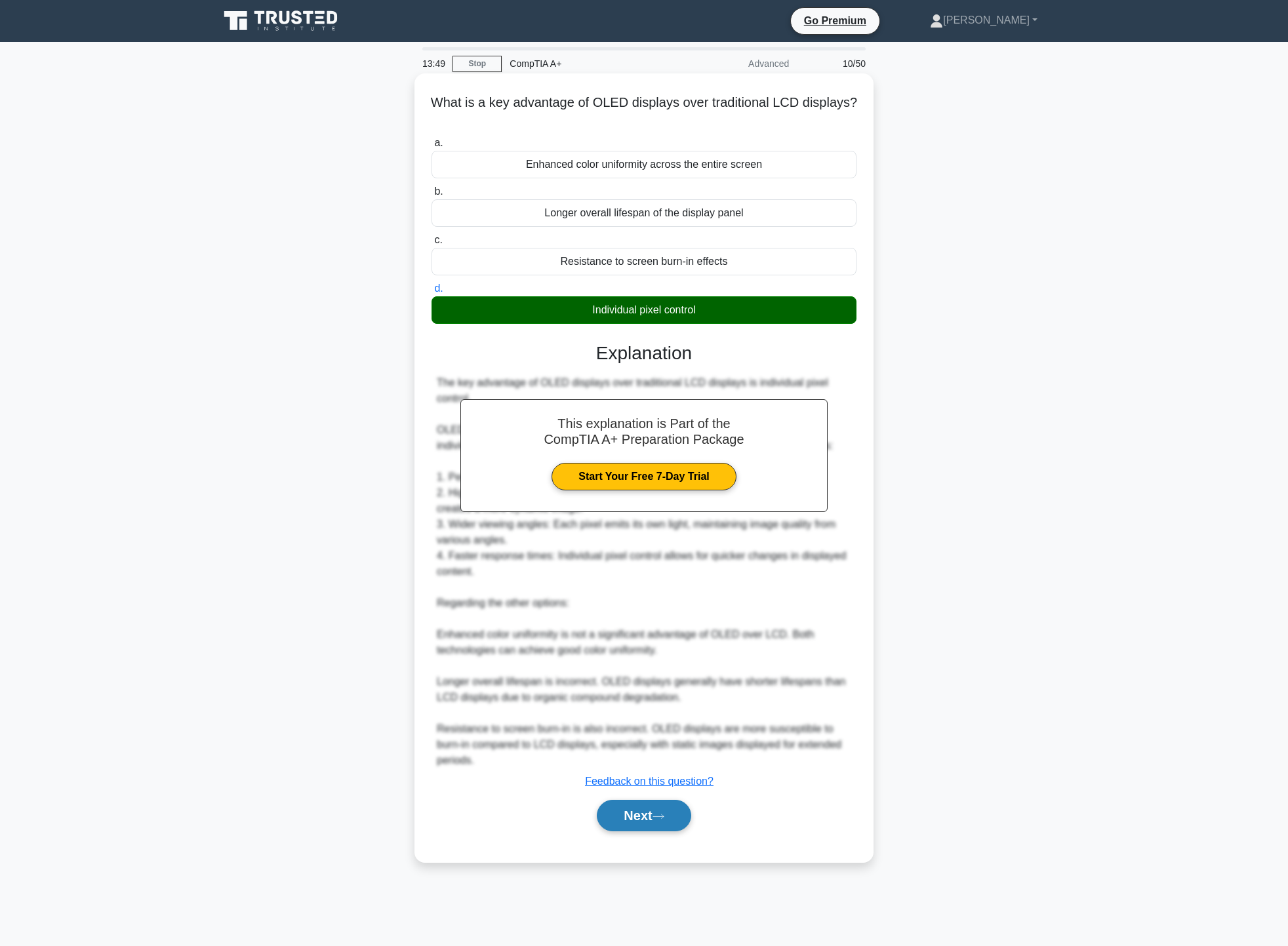
click at [665, 815] on icon at bounding box center [658, 817] width 12 height 7
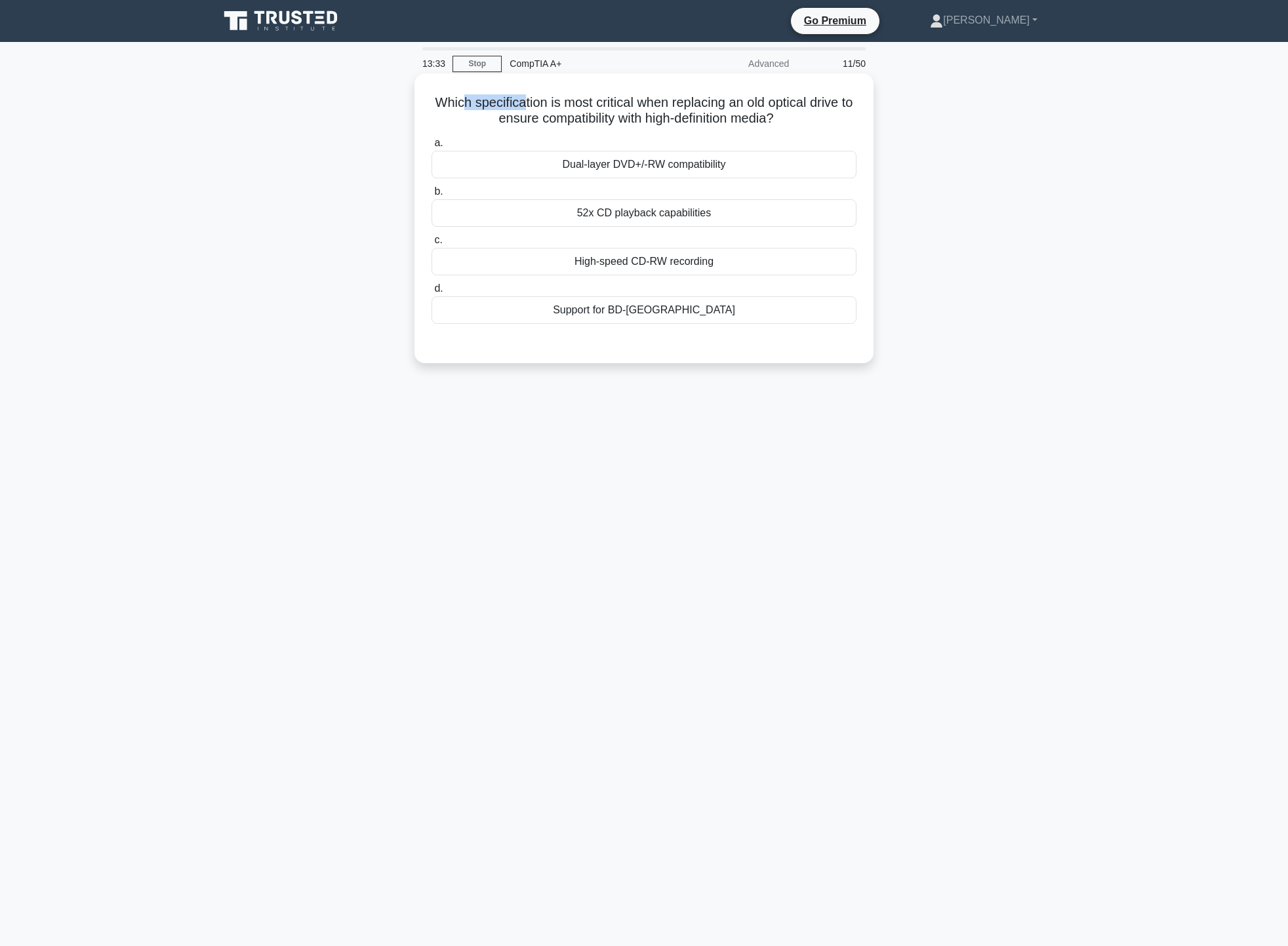
drag, startPoint x: 477, startPoint y: 108, endPoint x: 530, endPoint y: 102, distance: 53.3
click at [530, 102] on h5 "Which specification is most critical when replacing an old optical drive to ens…" at bounding box center [644, 110] width 428 height 33
click at [638, 314] on div "Support for BD-ROM" at bounding box center [644, 309] width 425 height 27
click at [432, 293] on input "d. Support for BD-ROM" at bounding box center [432, 289] width 0 height 8
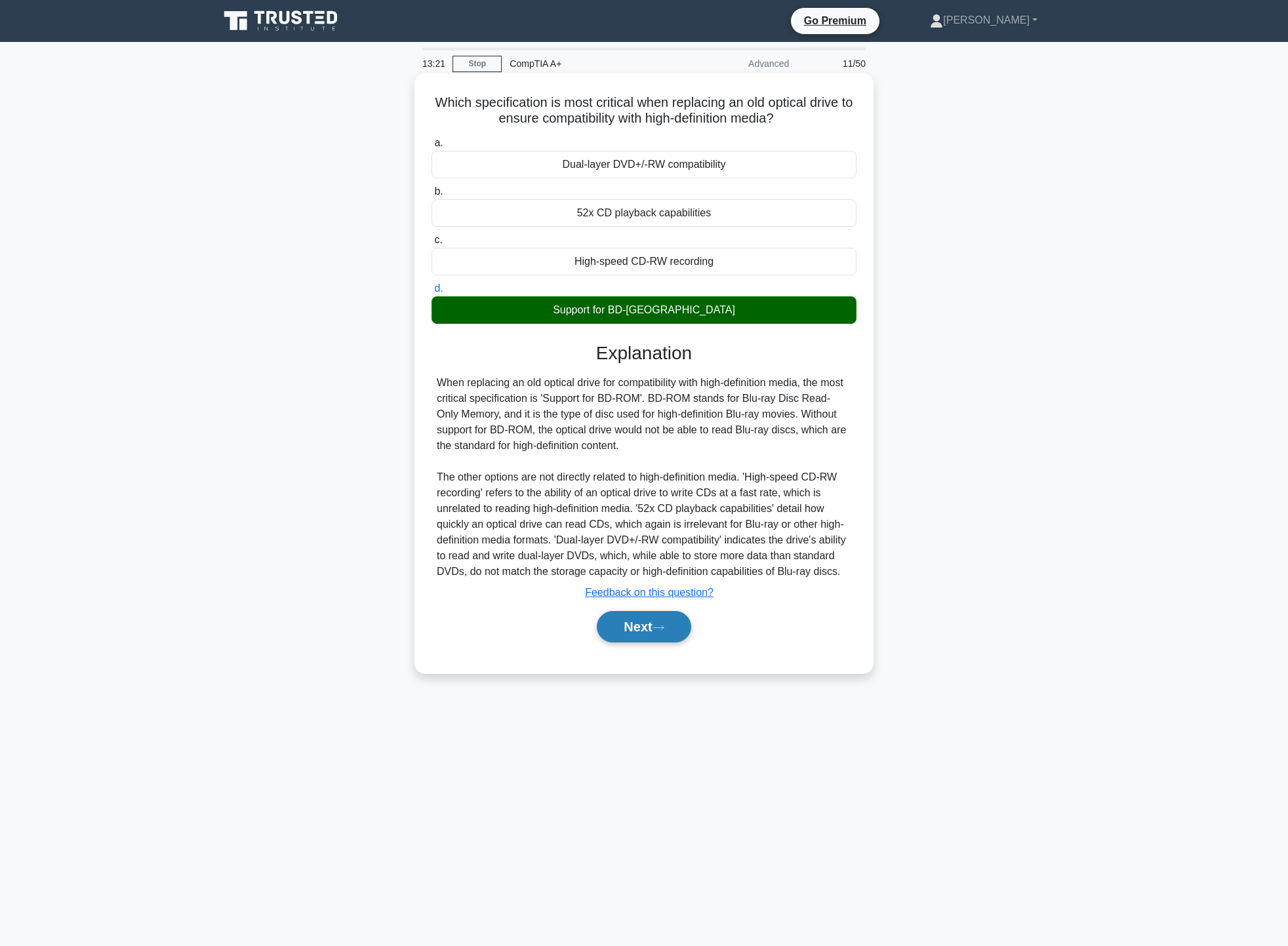
click at [656, 643] on button "Next" at bounding box center [644, 627] width 94 height 32
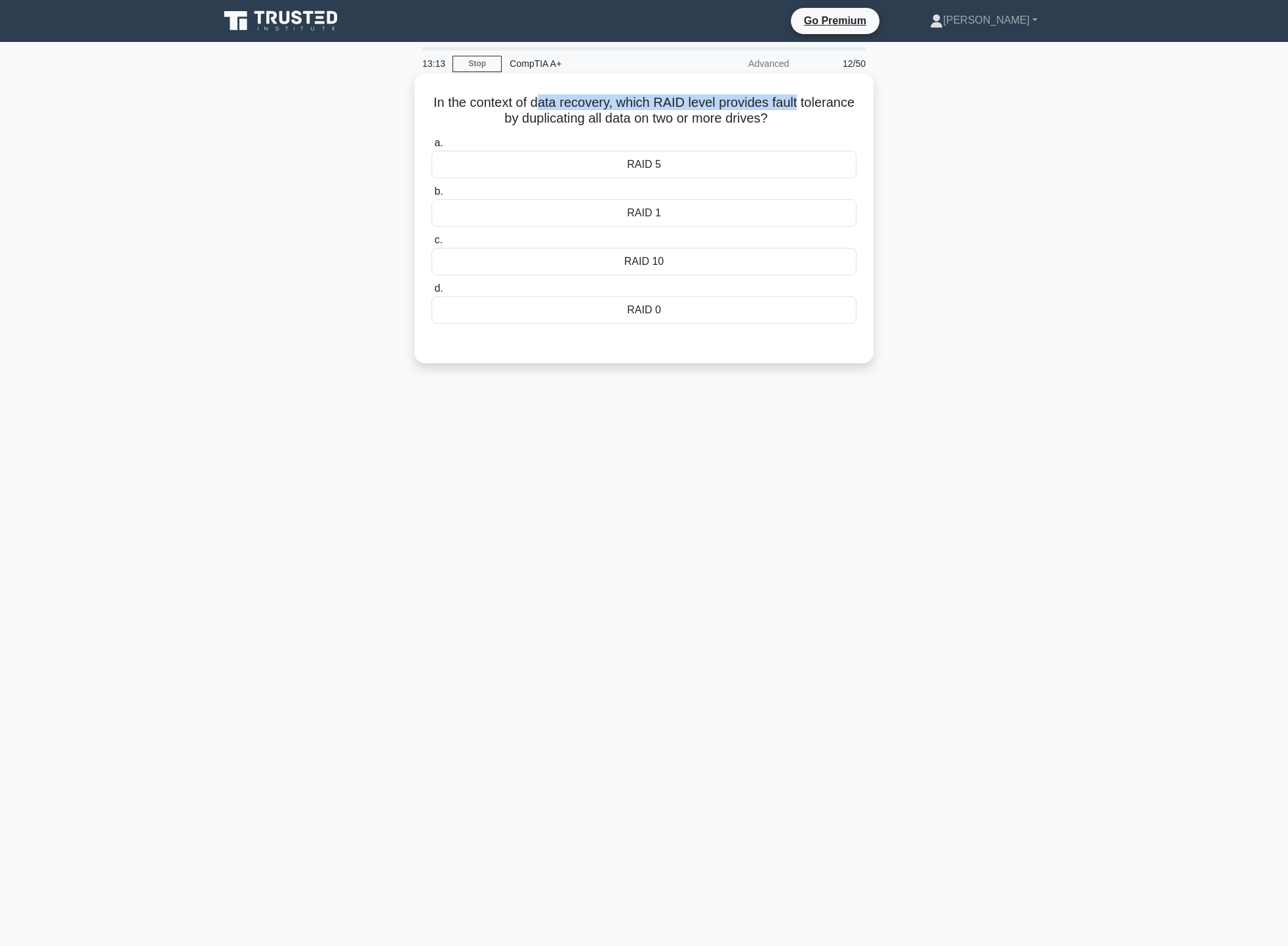
drag, startPoint x: 569, startPoint y: 101, endPoint x: 868, endPoint y: 92, distance: 299.1
click at [868, 92] on div "In the context of data recovery, which RAID level provides fault tolerance by d…" at bounding box center [644, 218] width 449 height 279
click at [951, 107] on div "In the context of data recovery, which RAID level provides fault tolerance by d…" at bounding box center [644, 229] width 866 height 306
click at [737, 219] on div "RAID 1" at bounding box center [644, 212] width 425 height 27
click at [432, 196] on input "b. RAID 1" at bounding box center [432, 192] width 0 height 8
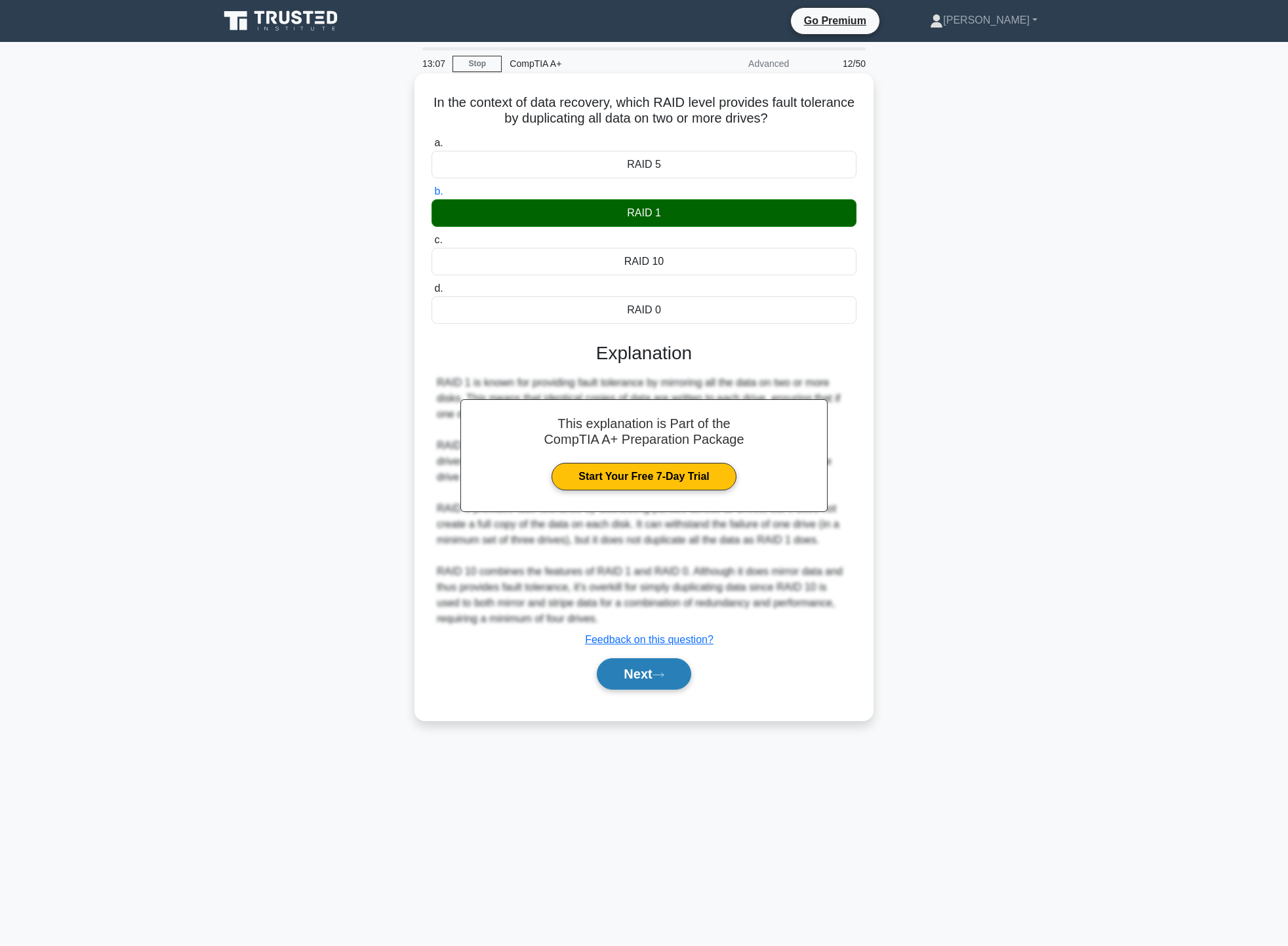
click at [670, 686] on button "Next" at bounding box center [644, 674] width 94 height 32
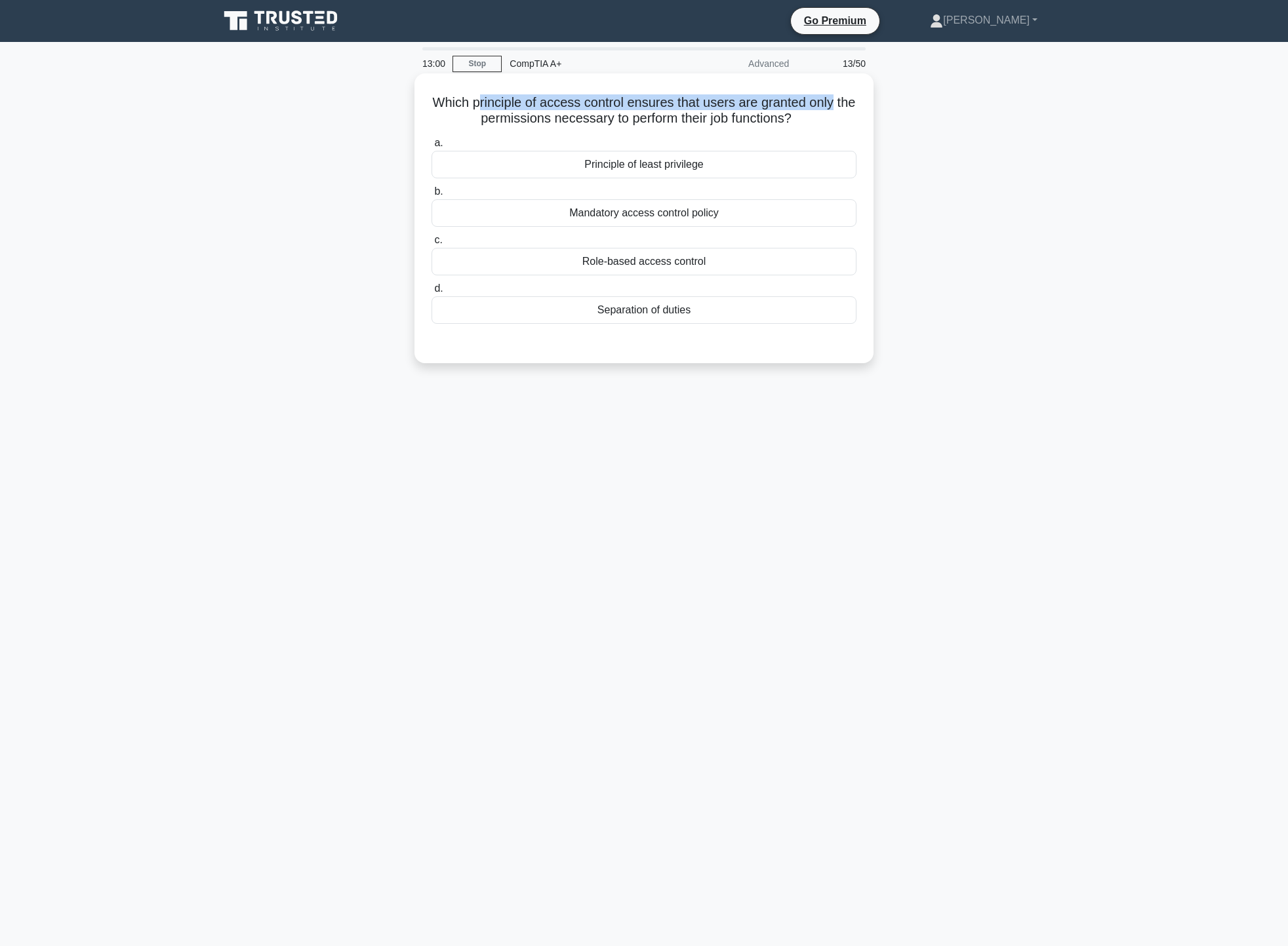
drag, startPoint x: 490, startPoint y: 106, endPoint x: 857, endPoint y: 99, distance: 367.1
click at [857, 99] on h5 "Which principle of access control ensures that users are granted only the permi…" at bounding box center [644, 110] width 428 height 33
click at [709, 166] on div "Principle of least privilege" at bounding box center [644, 164] width 425 height 27
click at [432, 148] on input "a. Principle of least privilege" at bounding box center [432, 143] width 0 height 8
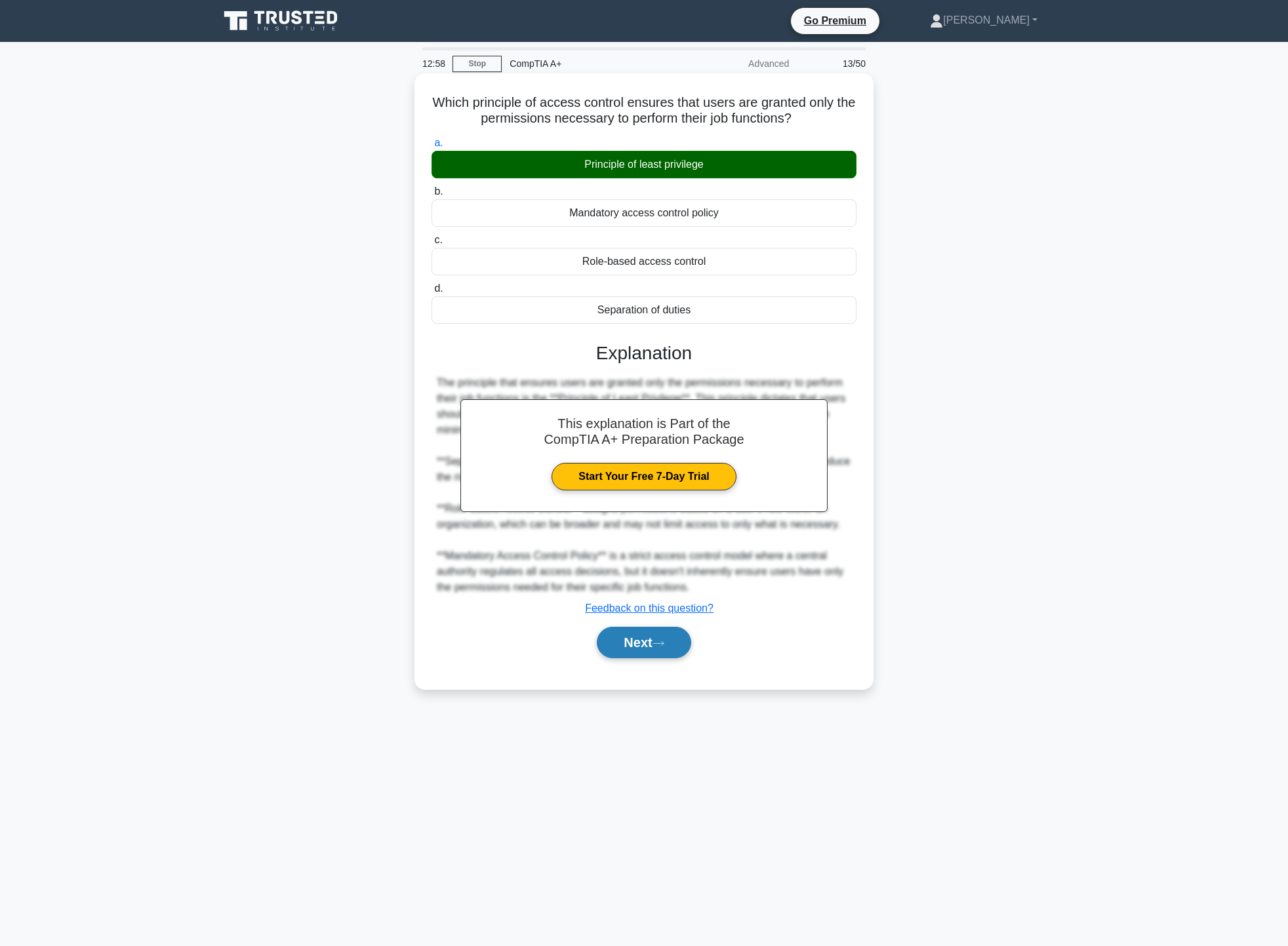
click at [667, 650] on button "Next" at bounding box center [644, 642] width 94 height 32
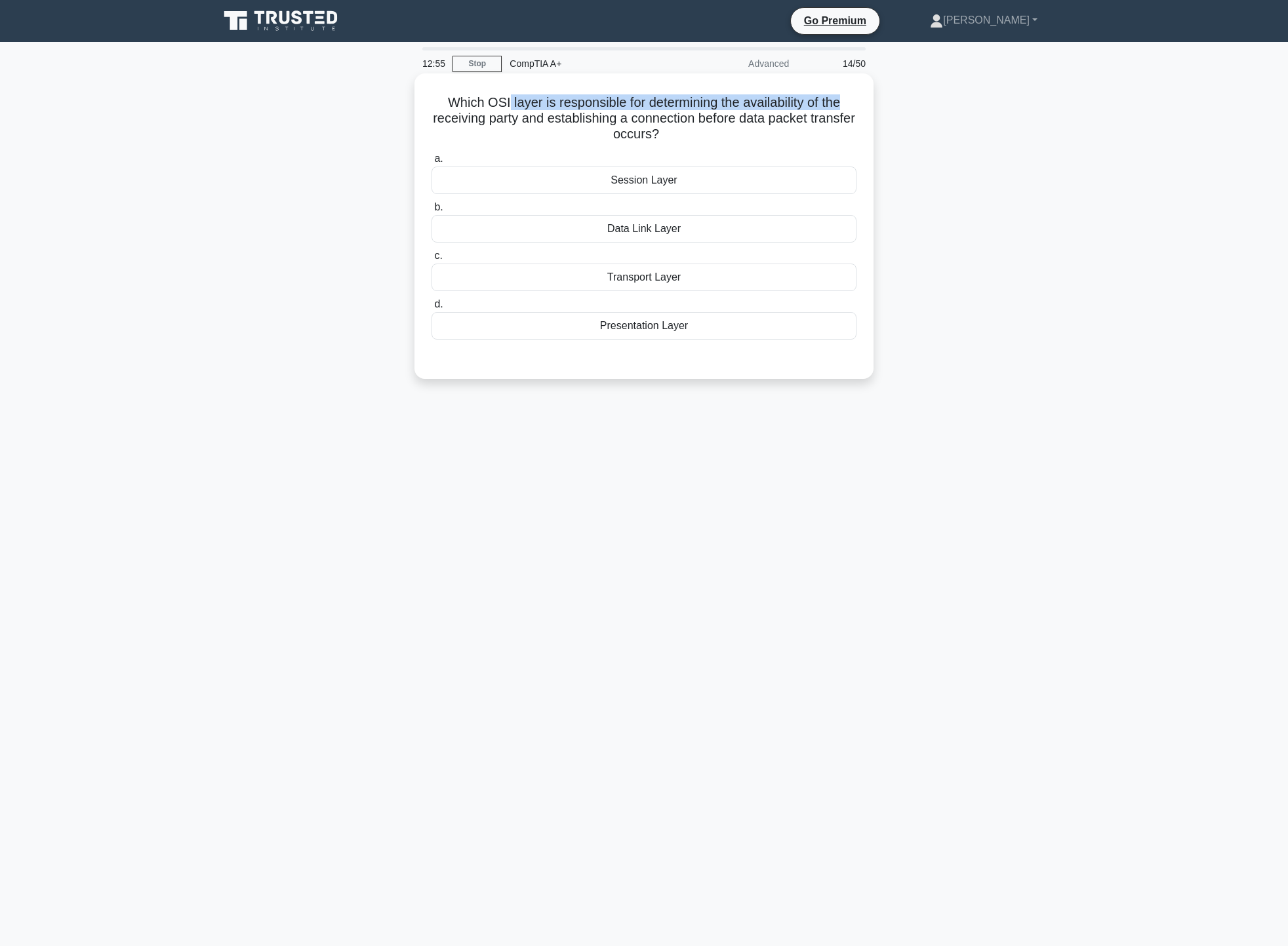
drag, startPoint x: 505, startPoint y: 106, endPoint x: 853, endPoint y: 103, distance: 348.0
click at [853, 103] on h5 "Which OSI layer is responsible for determining the availability of the receivin…" at bounding box center [644, 118] width 428 height 49
drag, startPoint x: 627, startPoint y: 120, endPoint x: 782, endPoint y: 118, distance: 155.0
click at [782, 118] on h5 "Which OSI layer is responsible for determining the availability of the receivin…" at bounding box center [644, 118] width 428 height 49
click at [680, 284] on div "Transport Layer" at bounding box center [644, 277] width 425 height 27
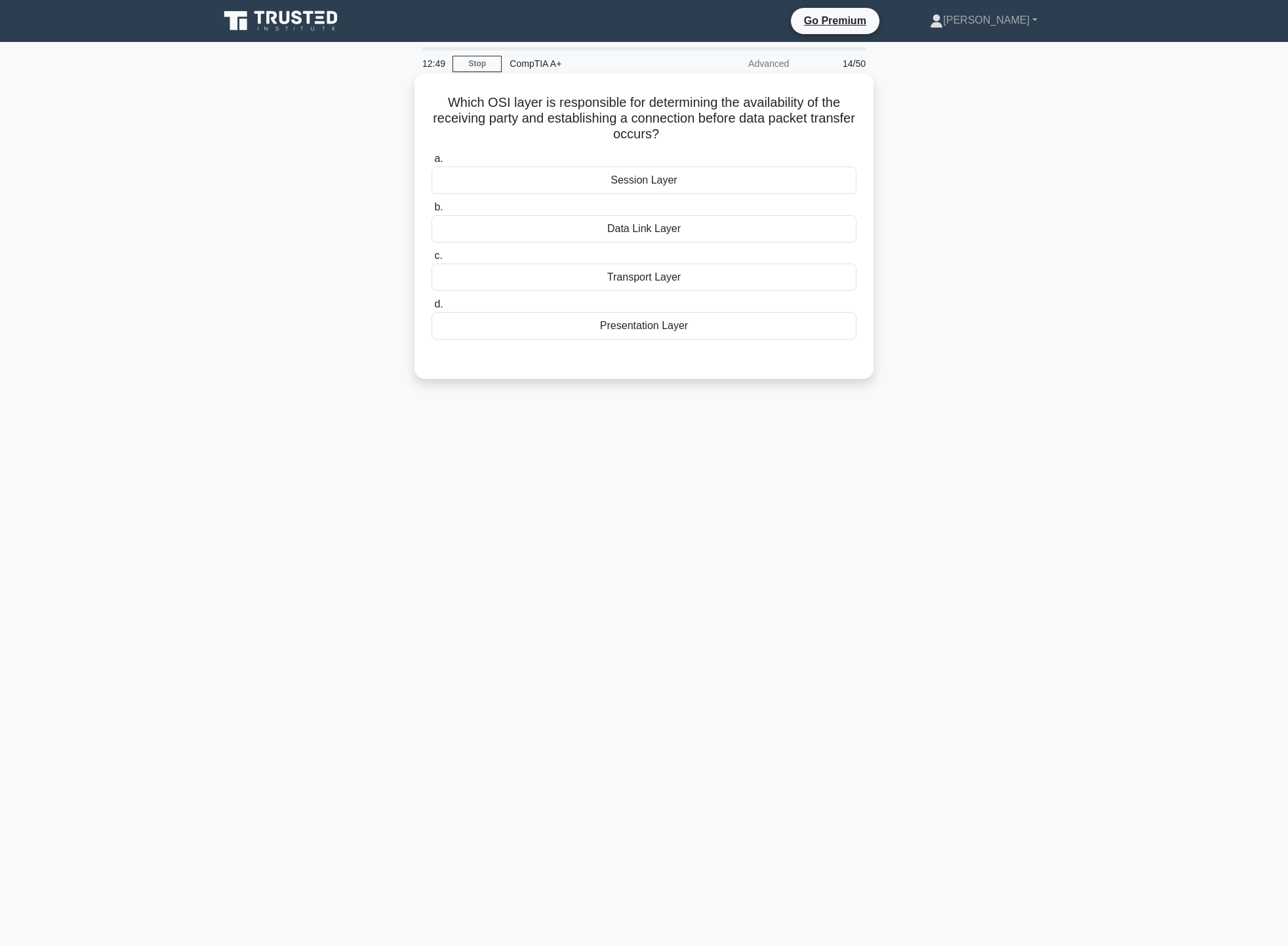
click at [432, 260] on input "c. Transport Layer" at bounding box center [432, 256] width 0 height 8
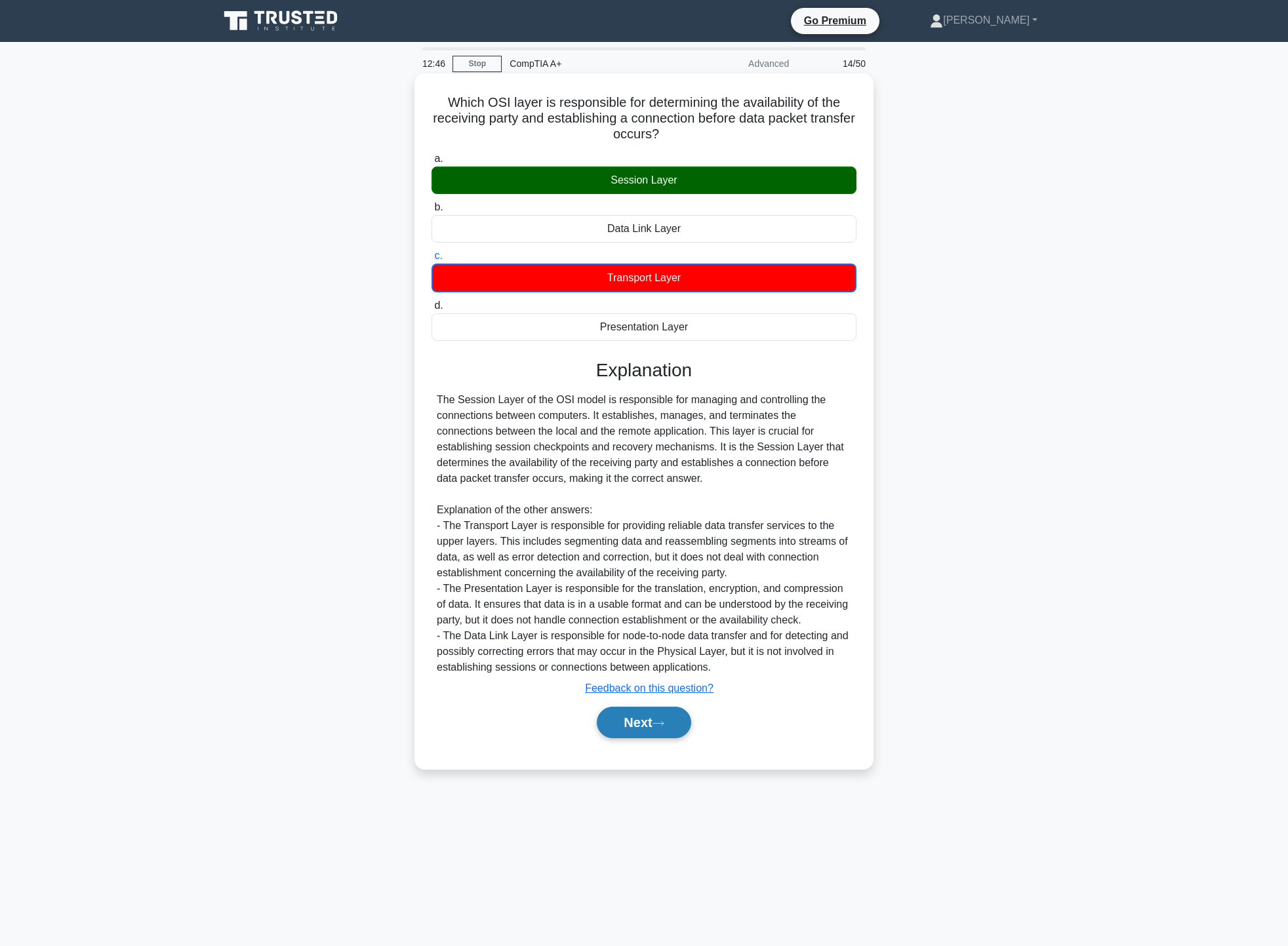
click at [652, 731] on button "Next" at bounding box center [644, 722] width 94 height 32
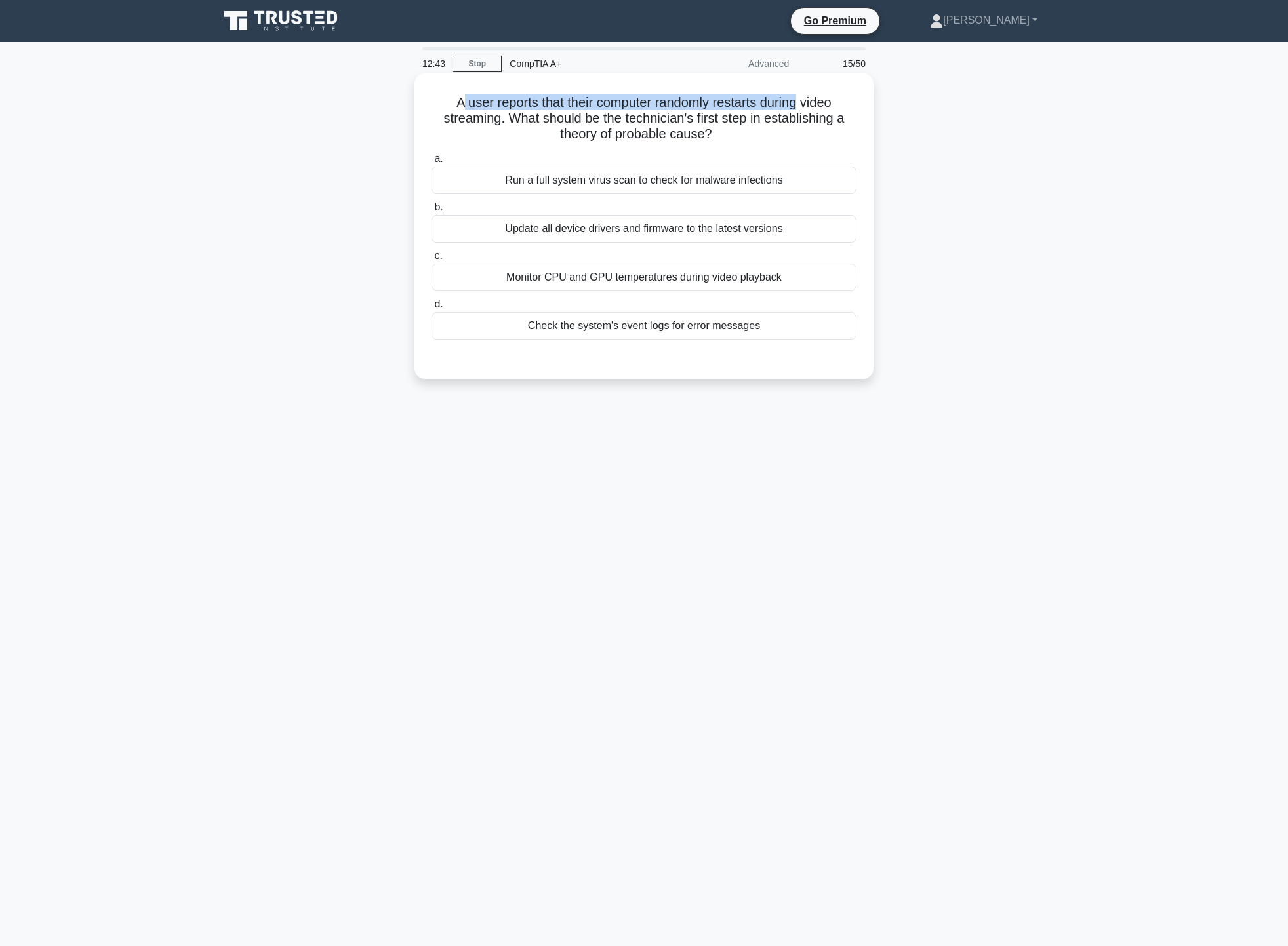
drag, startPoint x: 455, startPoint y: 107, endPoint x: 802, endPoint y: 101, distance: 347.1
click at [802, 101] on h5 "A user reports that their computer randomly restarts during video streaming. Wh…" at bounding box center [644, 118] width 428 height 49
drag, startPoint x: 502, startPoint y: 117, endPoint x: 839, endPoint y: 116, distance: 337.0
click at [839, 116] on h5 "A user reports that their computer randomly restarts during video streaming. Wh…" at bounding box center [644, 118] width 428 height 49
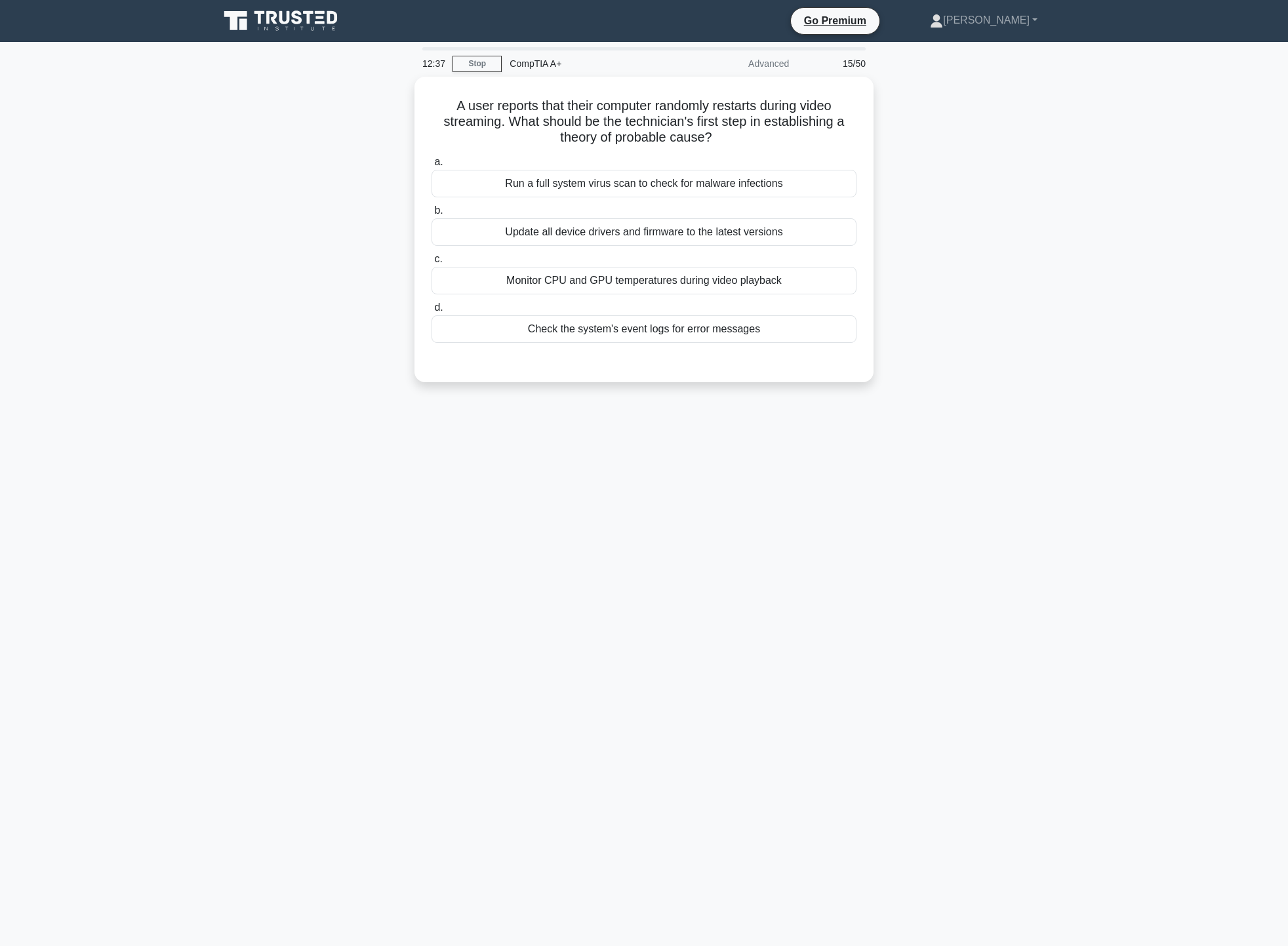
click at [997, 132] on div "A user reports that their computer randomly restarts during video streaming. Wh…" at bounding box center [644, 237] width 866 height 321
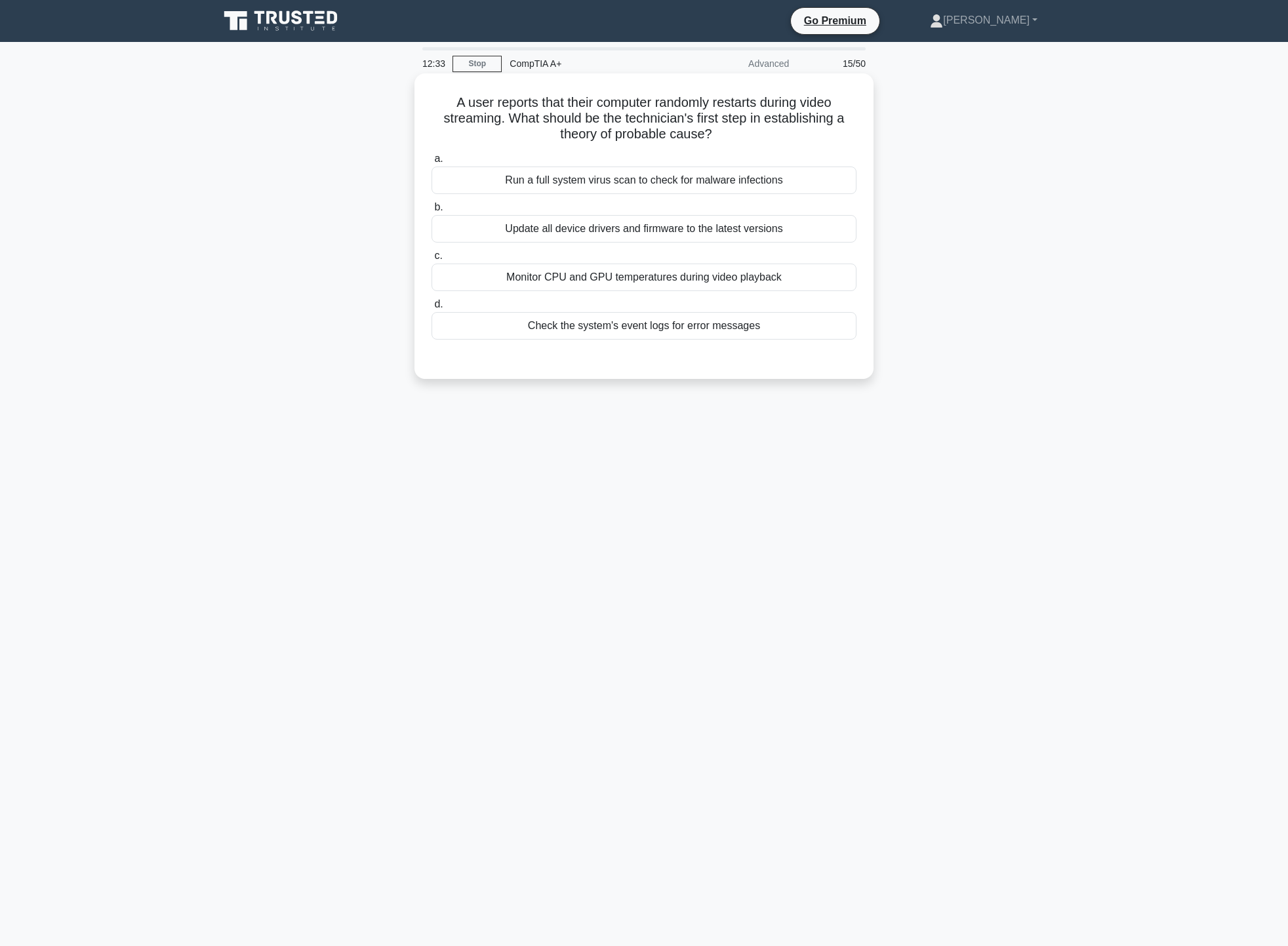
click at [750, 331] on div "Check the system's event logs for error messages" at bounding box center [644, 326] width 425 height 27
click at [432, 309] on input "d. Check the system's event logs for error messages" at bounding box center [432, 305] width 0 height 8
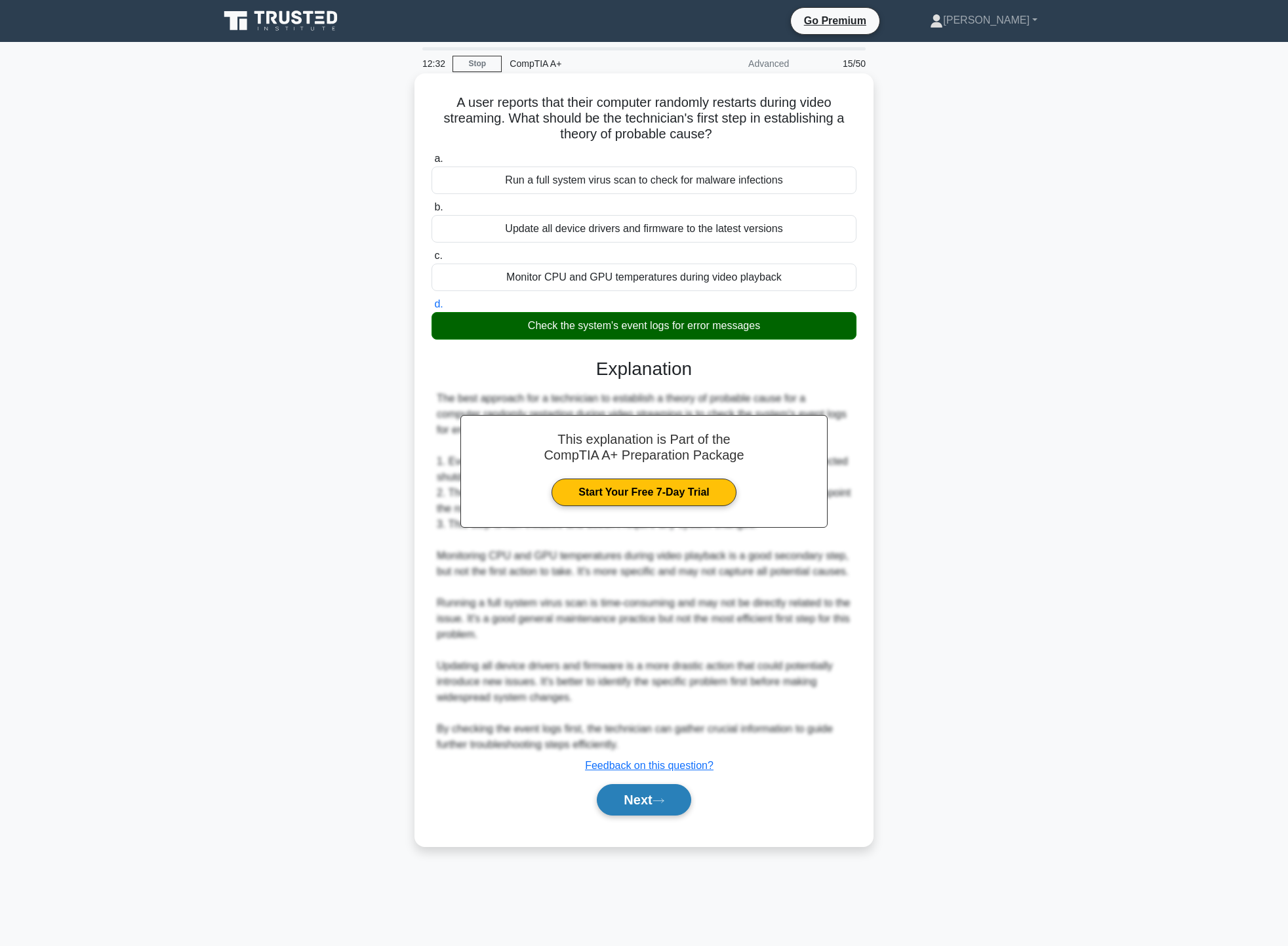
click at [658, 812] on button "Next" at bounding box center [644, 800] width 94 height 32
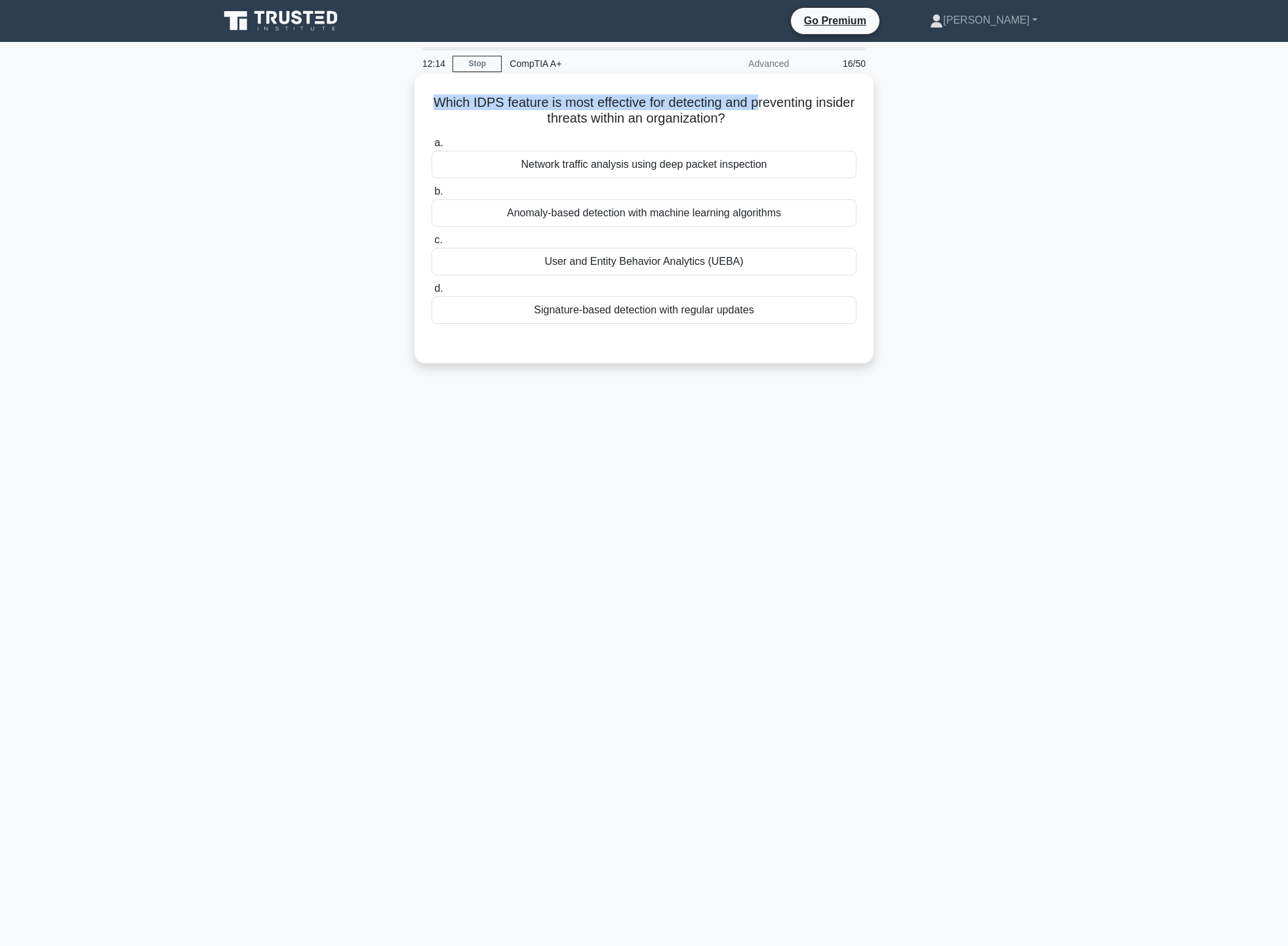
drag, startPoint x: 452, startPoint y: 105, endPoint x: 780, endPoint y: 105, distance: 328.0
click at [780, 105] on h5 "Which IDPS feature is most effective for detecting and preventing insider threa…" at bounding box center [644, 110] width 428 height 33
click at [566, 127] on h5 "Which IDPS feature is most effective for detecting and preventing insider threa…" at bounding box center [644, 110] width 428 height 33
drag, startPoint x: 490, startPoint y: 100, endPoint x: 518, endPoint y: 102, distance: 28.1
click at [518, 102] on h5 "Which IDPS feature is most effective for detecting and preventing insider threa…" at bounding box center [644, 110] width 428 height 33
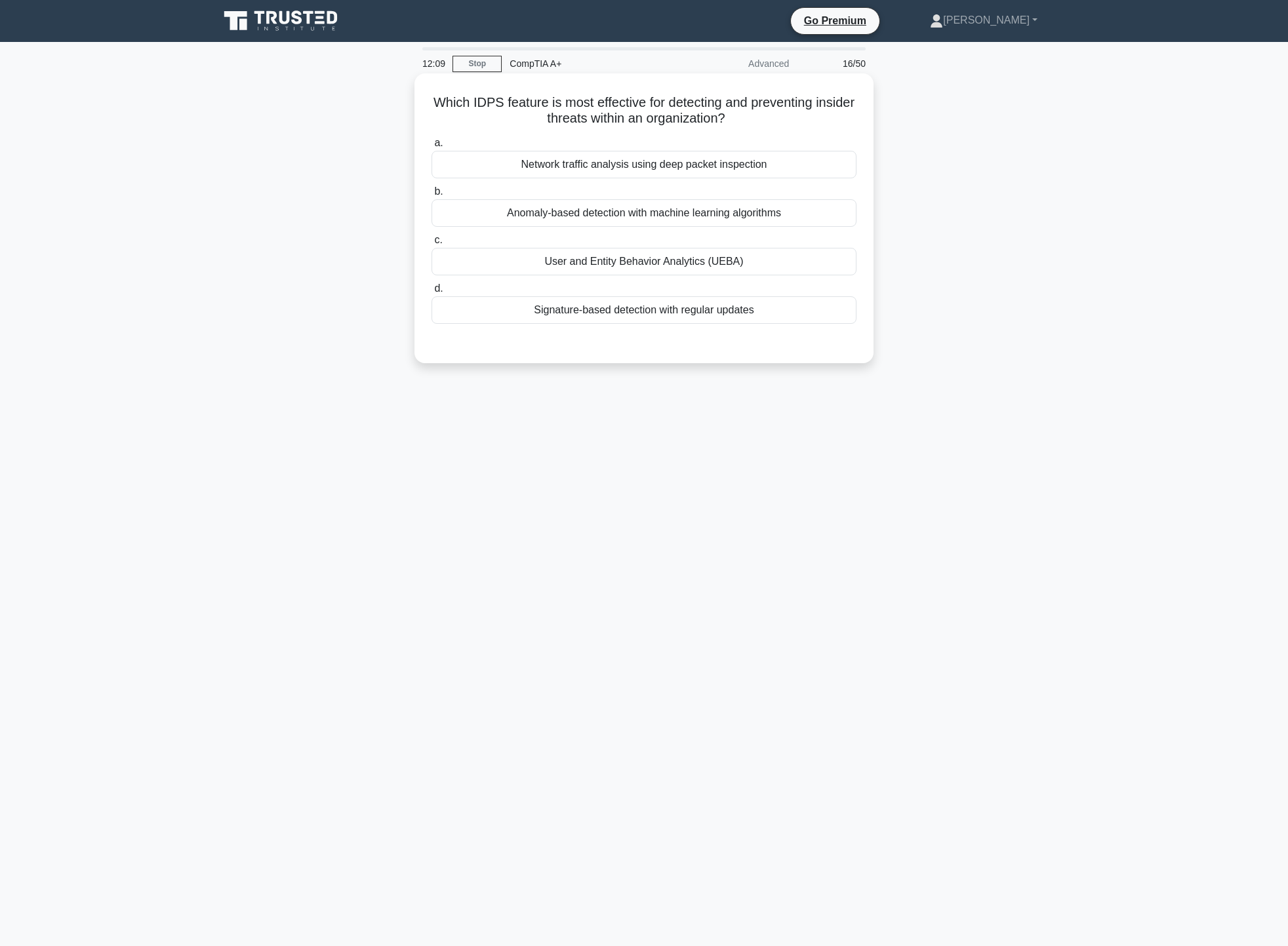
click at [538, 103] on h5 "Which IDPS feature is most effective for detecting and preventing insider threa…" at bounding box center [644, 110] width 428 height 33
drag, startPoint x: 490, startPoint y: 102, endPoint x: 516, endPoint y: 103, distance: 26.0
click at [516, 103] on h5 "Which IDPS feature is most effective for detecting and preventing insider threa…" at bounding box center [644, 110] width 428 height 33
drag, startPoint x: 651, startPoint y: 102, endPoint x: 661, endPoint y: 102, distance: 10.0
click at [660, 102] on h5 "Which IDPS feature is most effective for detecting and preventing insider threa…" at bounding box center [644, 110] width 428 height 33
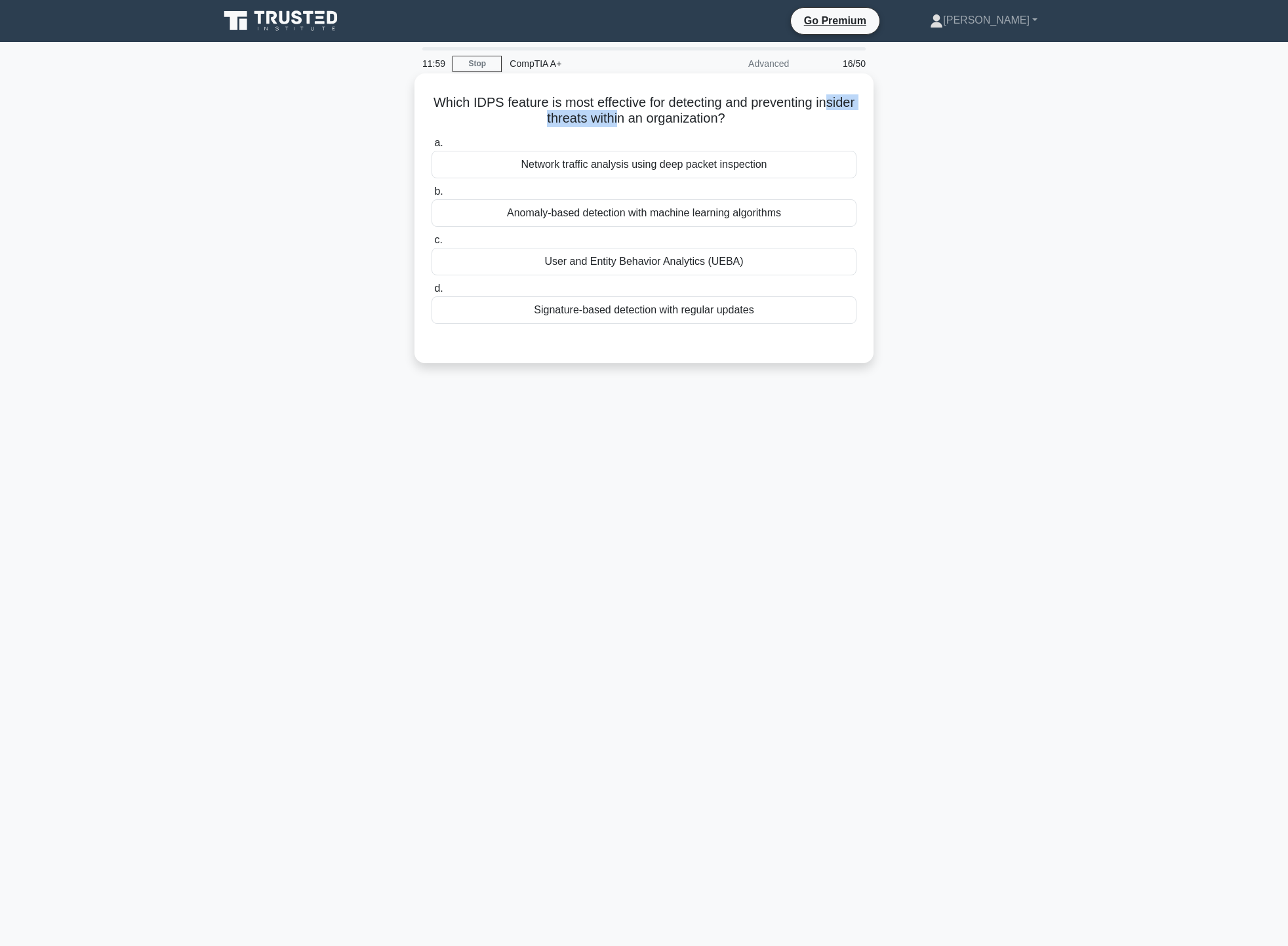
drag, startPoint x: 528, startPoint y: 122, endPoint x: 642, endPoint y: 118, distance: 114.1
click at [642, 118] on h5 "Which IDPS feature is most effective for detecting and preventing insider threa…" at bounding box center [644, 110] width 428 height 33
click at [749, 107] on h5 "Which IDPS feature is most effective for detecting and preventing insider threa…" at bounding box center [644, 110] width 428 height 33
click at [758, 264] on div "User and Entity Behavior Analytics (UEBA)" at bounding box center [644, 261] width 425 height 27
click at [432, 245] on input "c. User and Entity Behavior Analytics (UEBA)" at bounding box center [432, 241] width 0 height 8
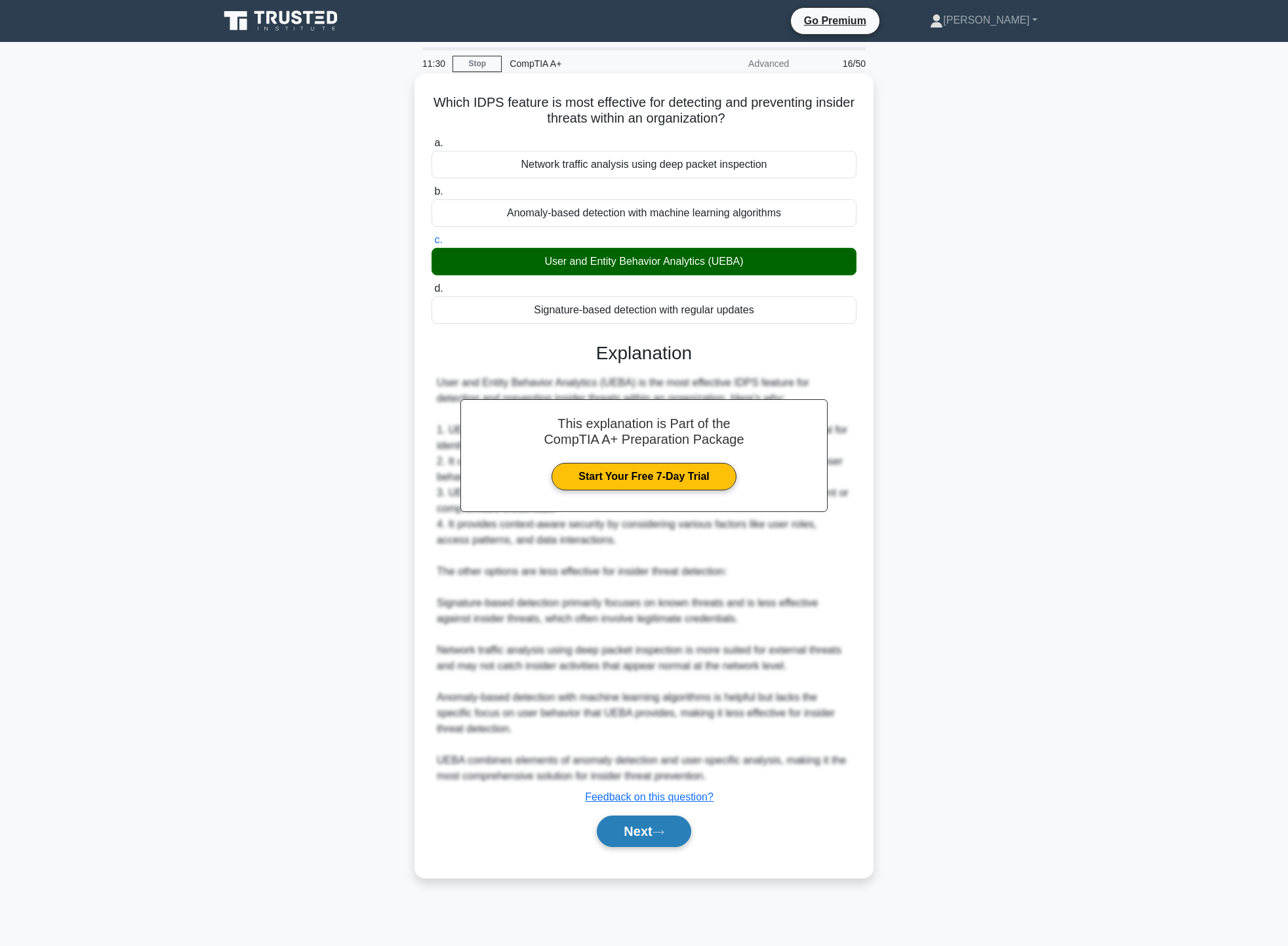
click at [630, 825] on button "Next" at bounding box center [644, 831] width 94 height 32
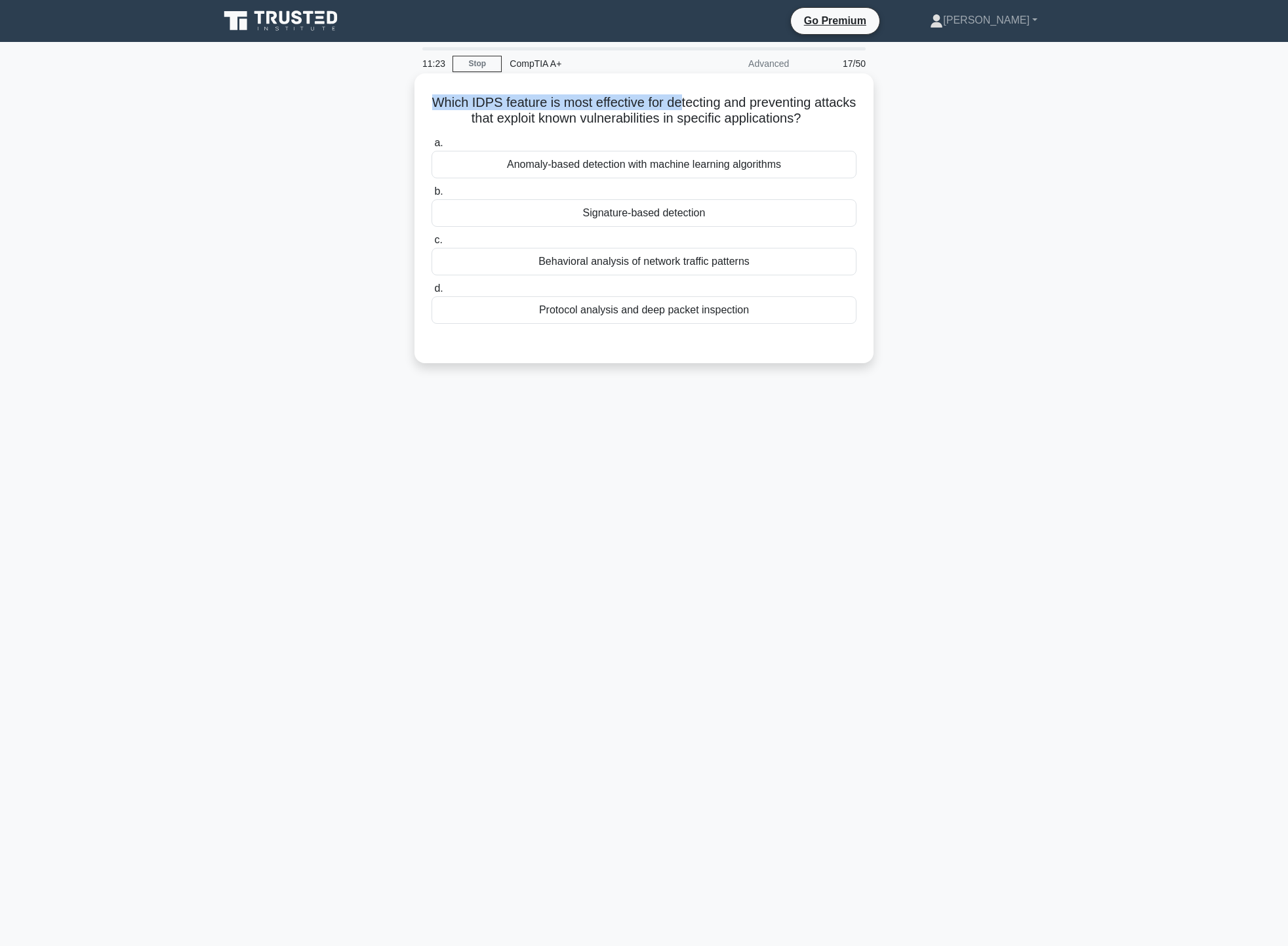
drag, startPoint x: 448, startPoint y: 97, endPoint x: 706, endPoint y: 94, distance: 258.0
click at [706, 94] on h5 "Which IDPS feature is most effective for detecting and preventing attacks that …" at bounding box center [644, 110] width 428 height 33
drag, startPoint x: 527, startPoint y: 115, endPoint x: 839, endPoint y: 118, distance: 312.0
click at [834, 116] on h5 "Which IDPS feature is most effective for detecting and preventing attacks that …" at bounding box center [644, 110] width 428 height 33
click at [947, 127] on div "Which IDPS feature is most effective for detecting and preventing attacks that …" at bounding box center [644, 229] width 866 height 306
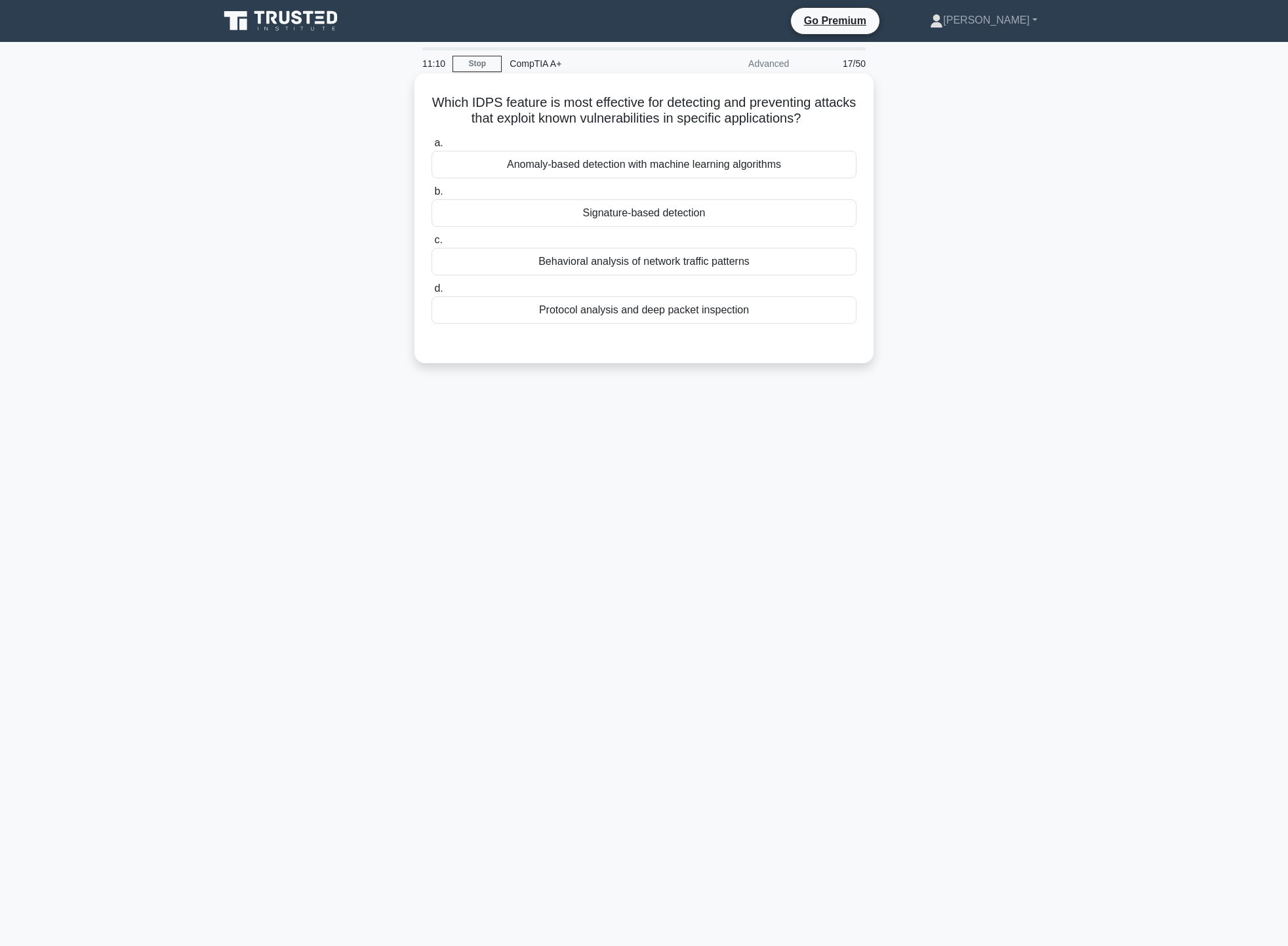
click at [779, 160] on div "Anomaly-based detection with machine learning algorithms" at bounding box center [644, 164] width 425 height 27
click at [432, 148] on input "a. Anomaly-based detection with machine learning algorithms" at bounding box center [432, 143] width 0 height 8
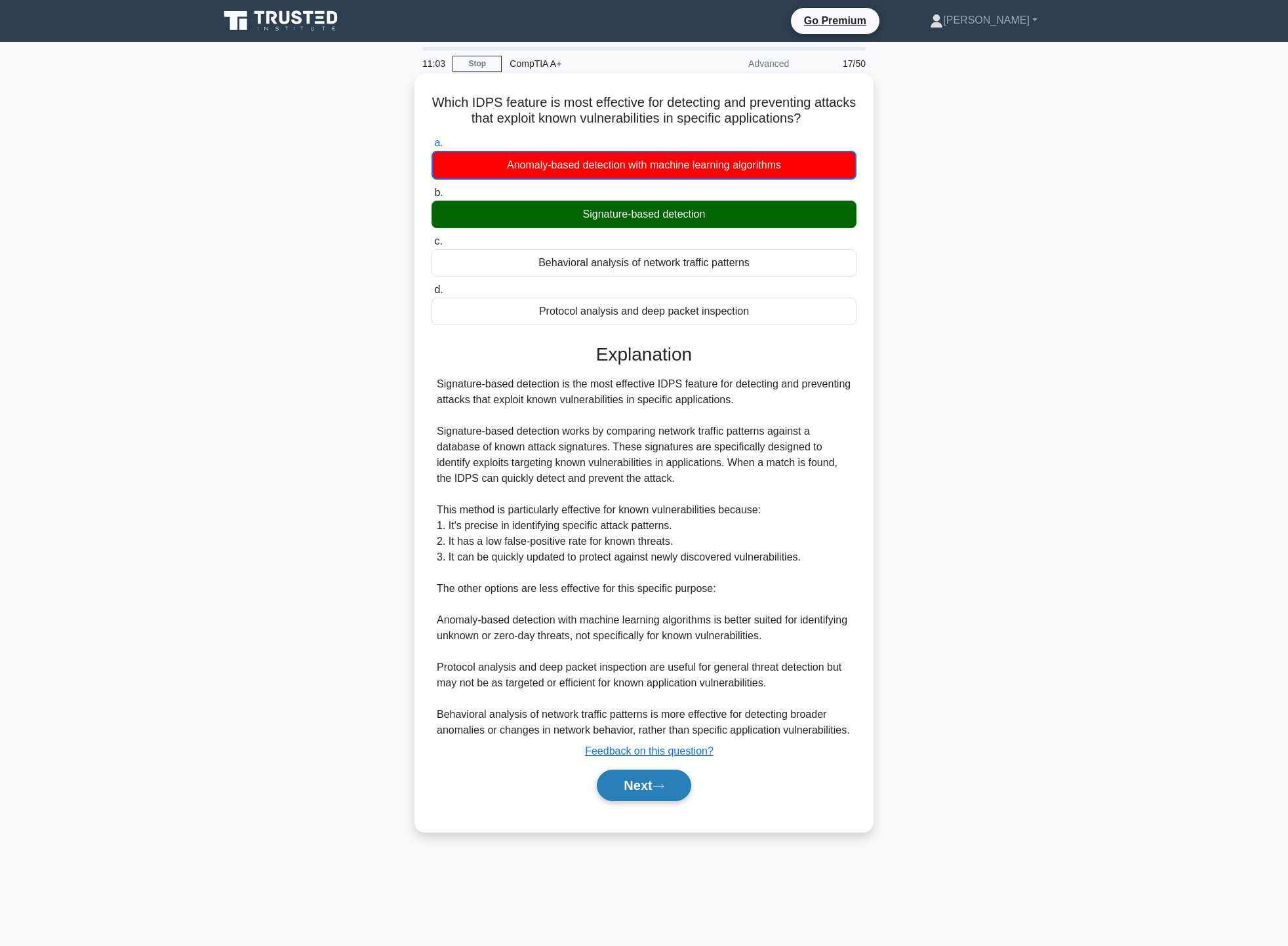
click at [651, 784] on button "Next" at bounding box center [644, 786] width 94 height 32
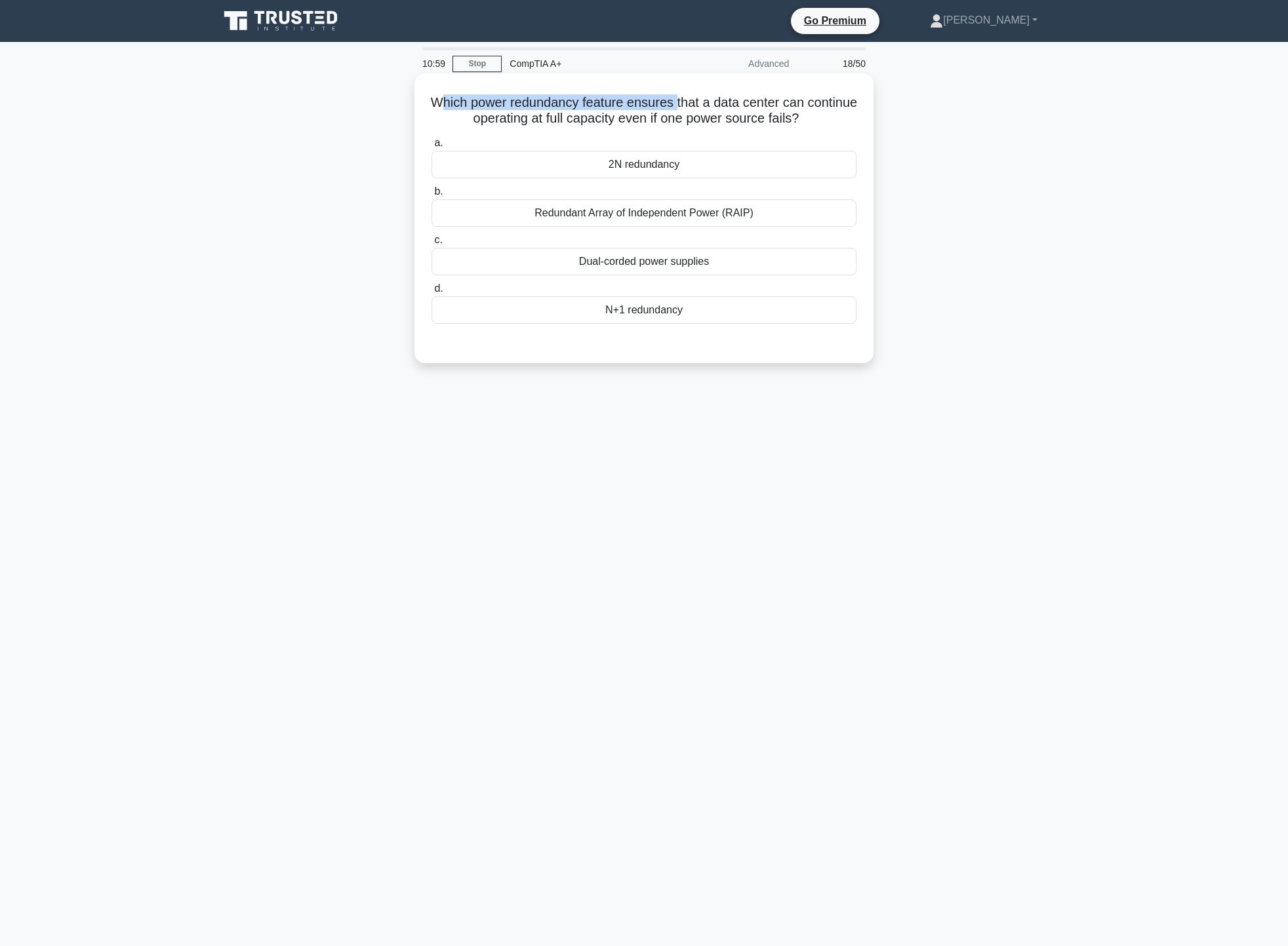
drag, startPoint x: 467, startPoint y: 107, endPoint x: 706, endPoint y: 109, distance: 239.0
click at [706, 109] on h5 "Which power redundancy feature ensures that a data center can continue operatin…" at bounding box center [644, 110] width 428 height 33
drag, startPoint x: 483, startPoint y: 120, endPoint x: 783, endPoint y: 118, distance: 300.0
click at [767, 117] on h5 "Which power redundancy feature ensures that a data center can continue operatin…" at bounding box center [644, 110] width 428 height 33
click at [971, 134] on div "Which power redundancy feature ensures that a data center can continue operatin…" at bounding box center [644, 229] width 866 height 306
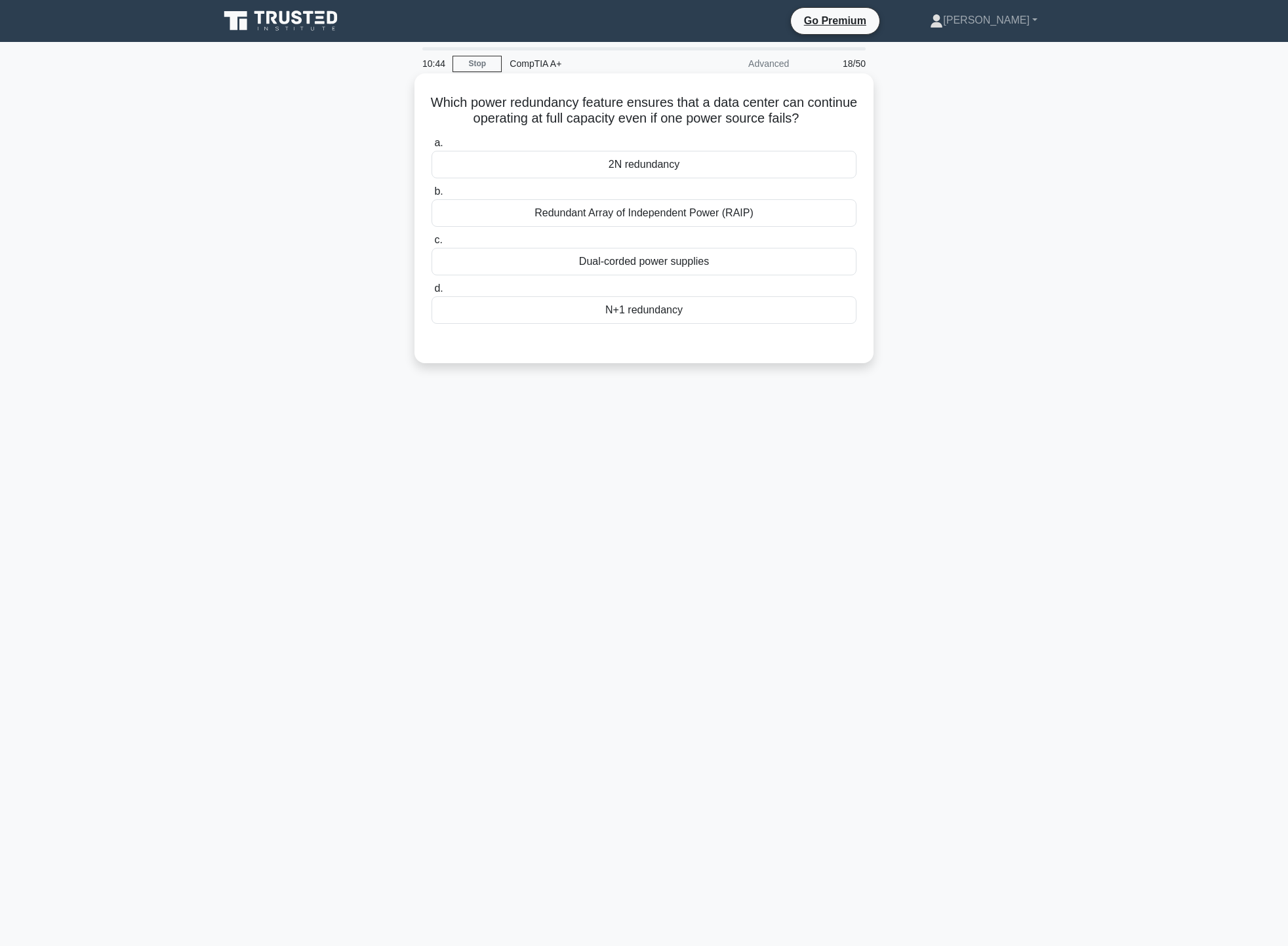
click at [703, 312] on div "N+1 redundancy" at bounding box center [644, 309] width 425 height 27
click at [432, 293] on input "d. N+1 redundancy" at bounding box center [432, 289] width 0 height 8
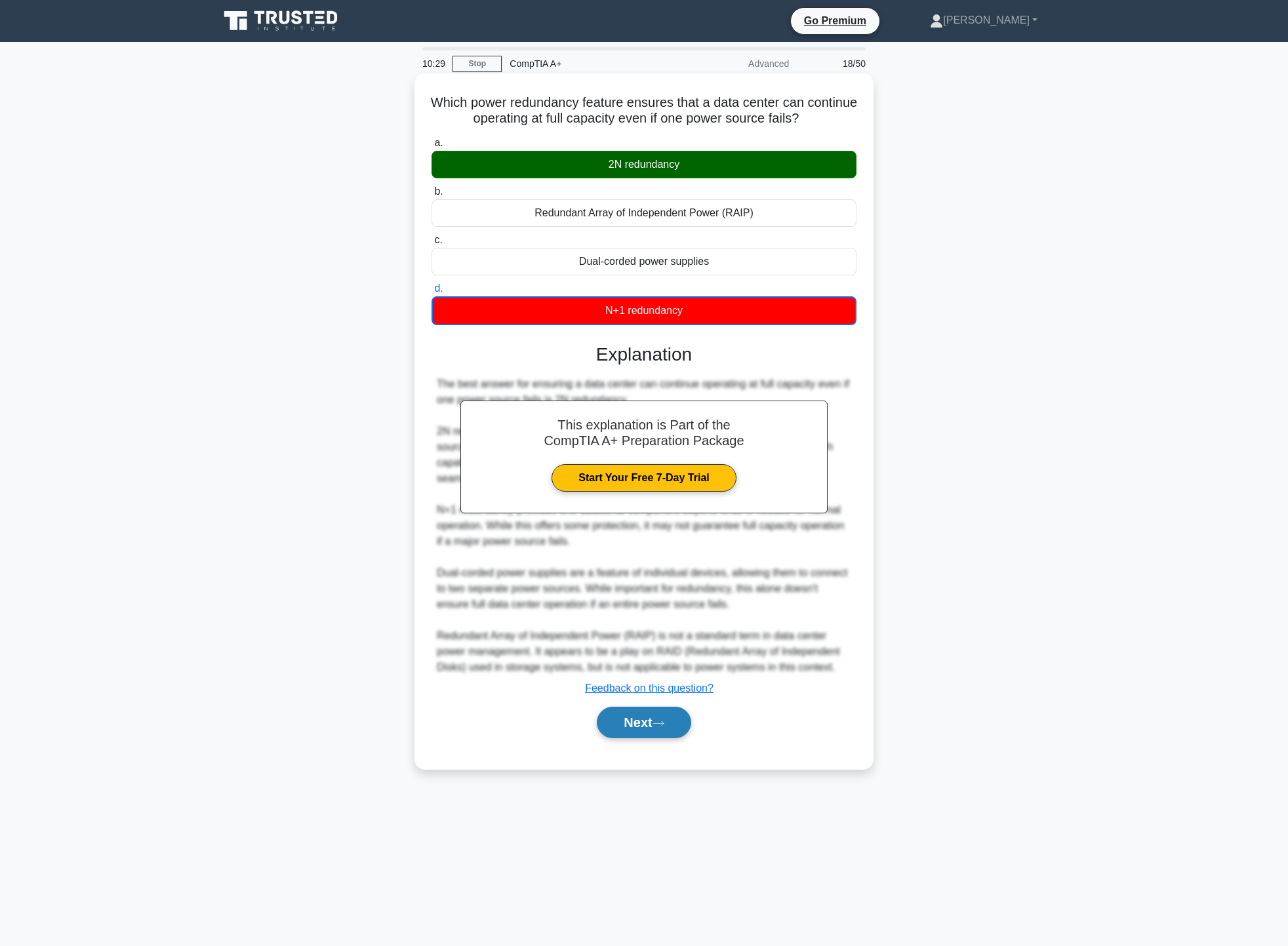
click at [623, 731] on button "Next" at bounding box center [644, 722] width 94 height 32
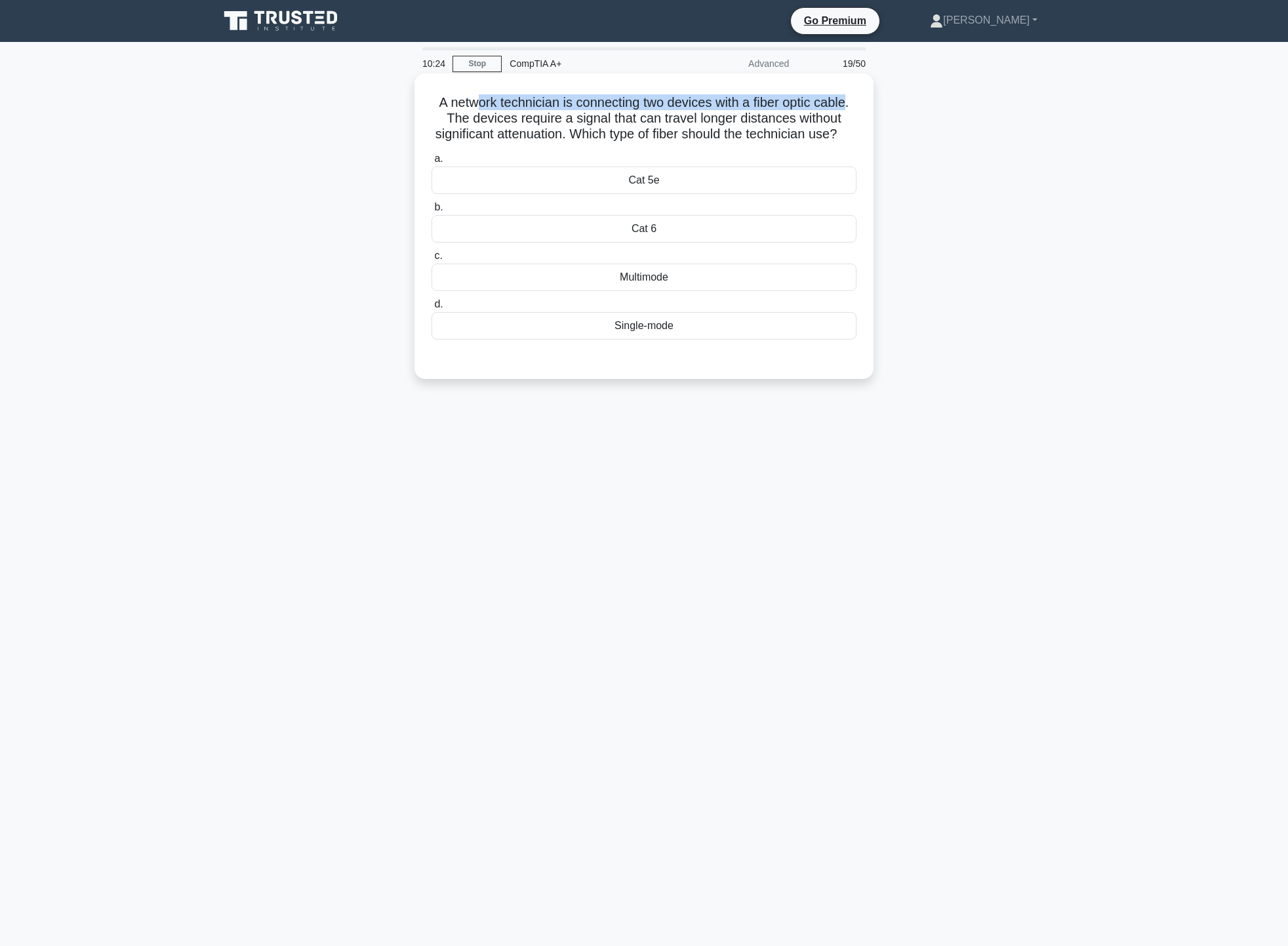
drag, startPoint x: 476, startPoint y: 104, endPoint x: 850, endPoint y: 98, distance: 374.0
click at [850, 98] on h5 "A network technician is connecting two devices with a fiber optic cable. The de…" at bounding box center [644, 118] width 428 height 49
drag, startPoint x: 447, startPoint y: 118, endPoint x: 834, endPoint y: 118, distance: 387.0
click at [834, 118] on h5 "A network technician is connecting two devices with a fiber optic cable. The de…" at bounding box center [644, 118] width 428 height 49
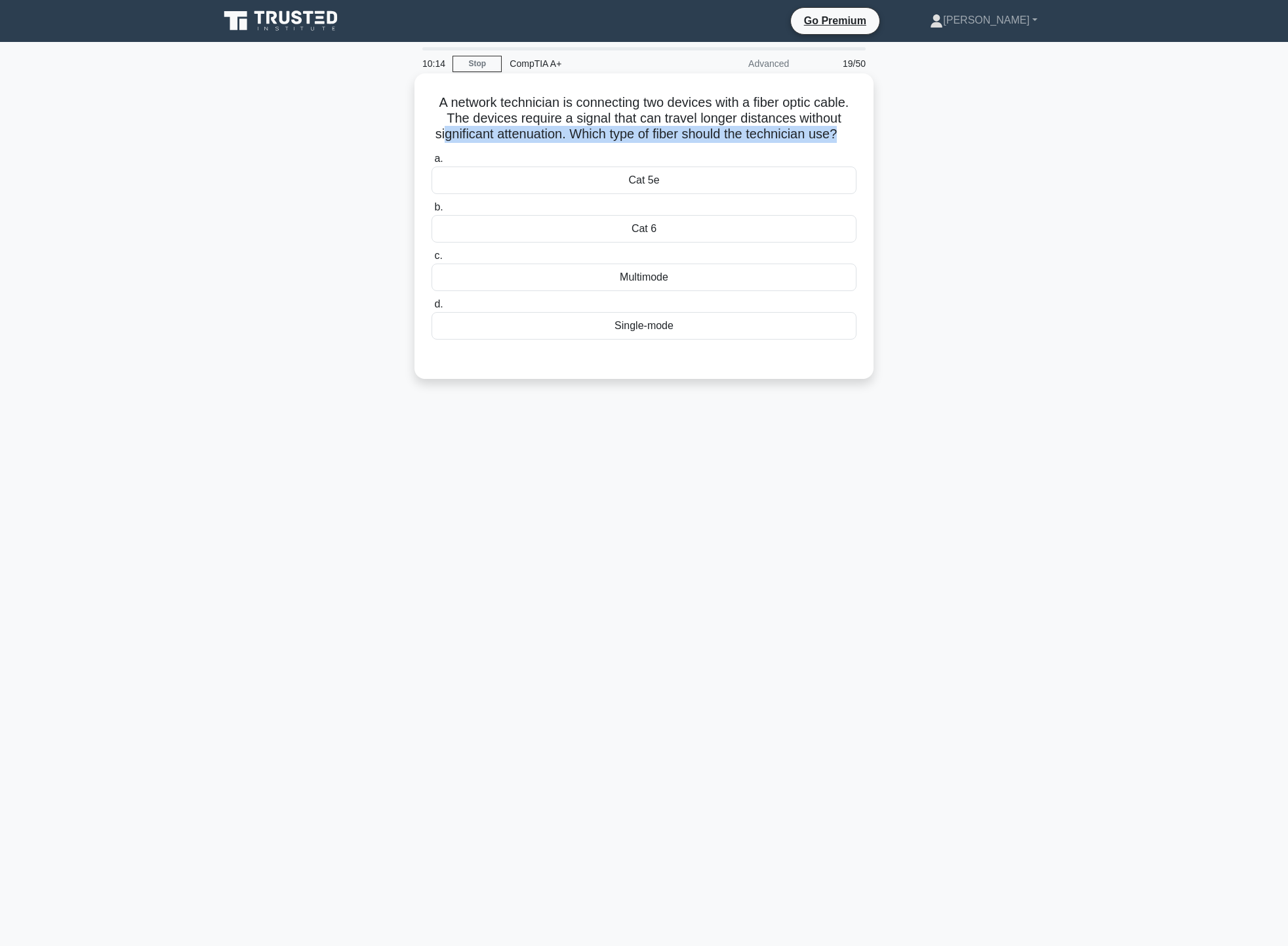
drag, startPoint x: 445, startPoint y: 136, endPoint x: 859, endPoint y: 134, distance: 414.0
click at [859, 134] on div "A network technician is connecting two devices with a fiber optic cable. The de…" at bounding box center [644, 226] width 449 height 295
click at [974, 154] on div "A network technician is connecting two devices with a fiber optic cable. The de…" at bounding box center [644, 237] width 866 height 321
click at [675, 340] on div "Single-mode" at bounding box center [644, 326] width 425 height 27
click at [432, 309] on input "d. Single-mode" at bounding box center [432, 305] width 0 height 8
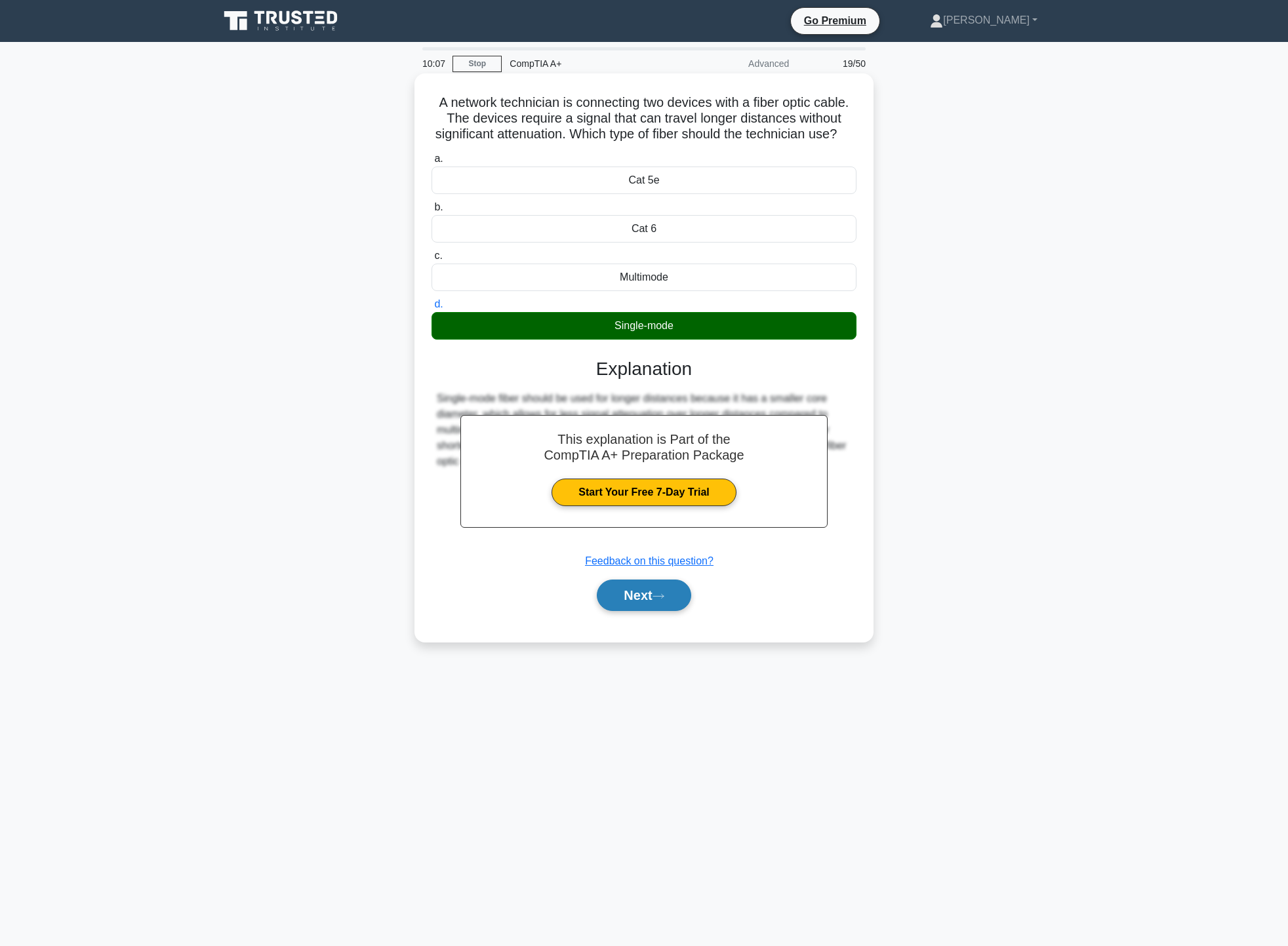
click at [658, 611] on button "Next" at bounding box center [644, 595] width 94 height 32
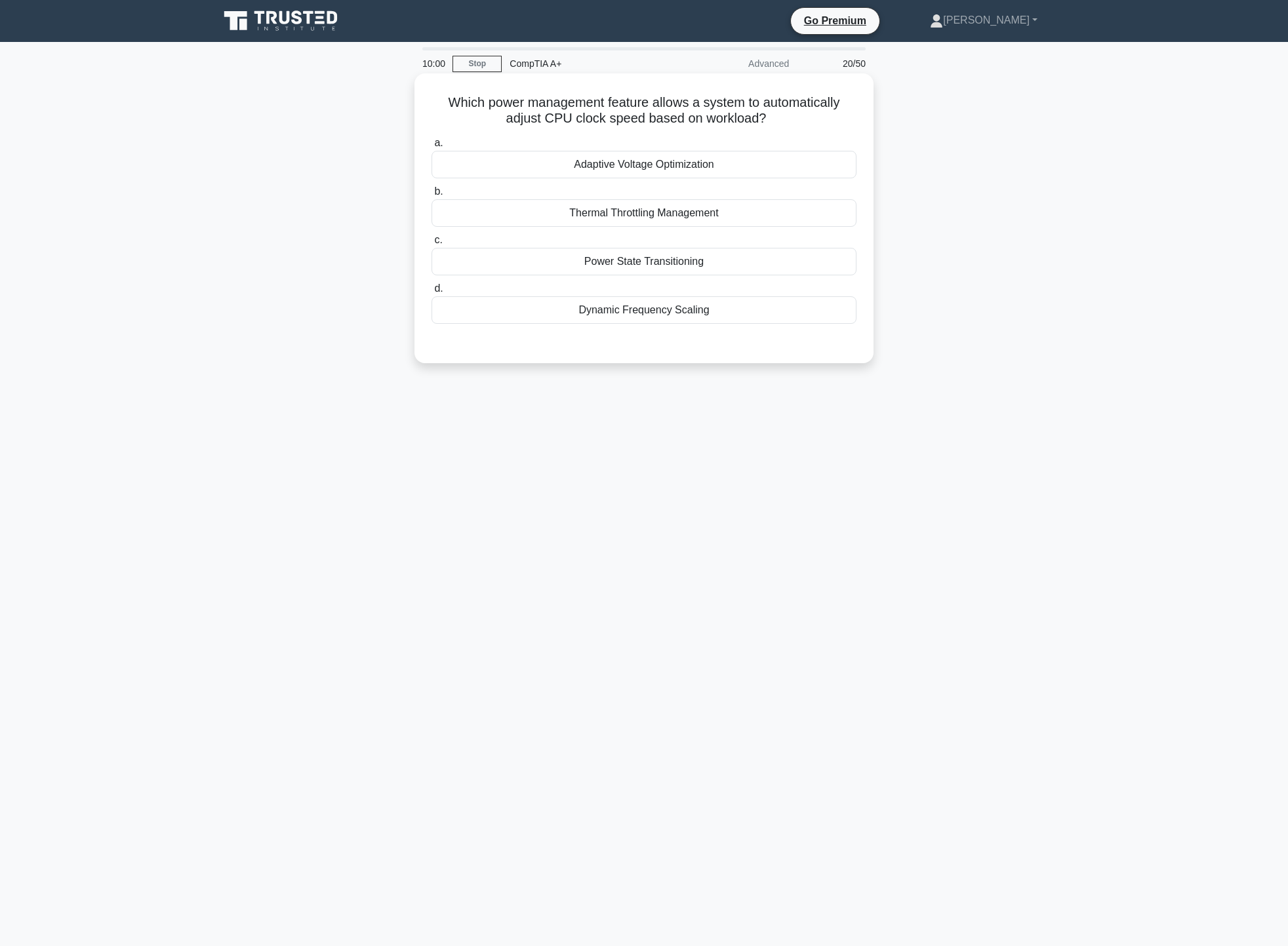
click at [701, 217] on div "Thermal Throttling Management" at bounding box center [644, 212] width 425 height 27
click at [432, 196] on input "b. Thermal Throttling Management" at bounding box center [432, 192] width 0 height 8
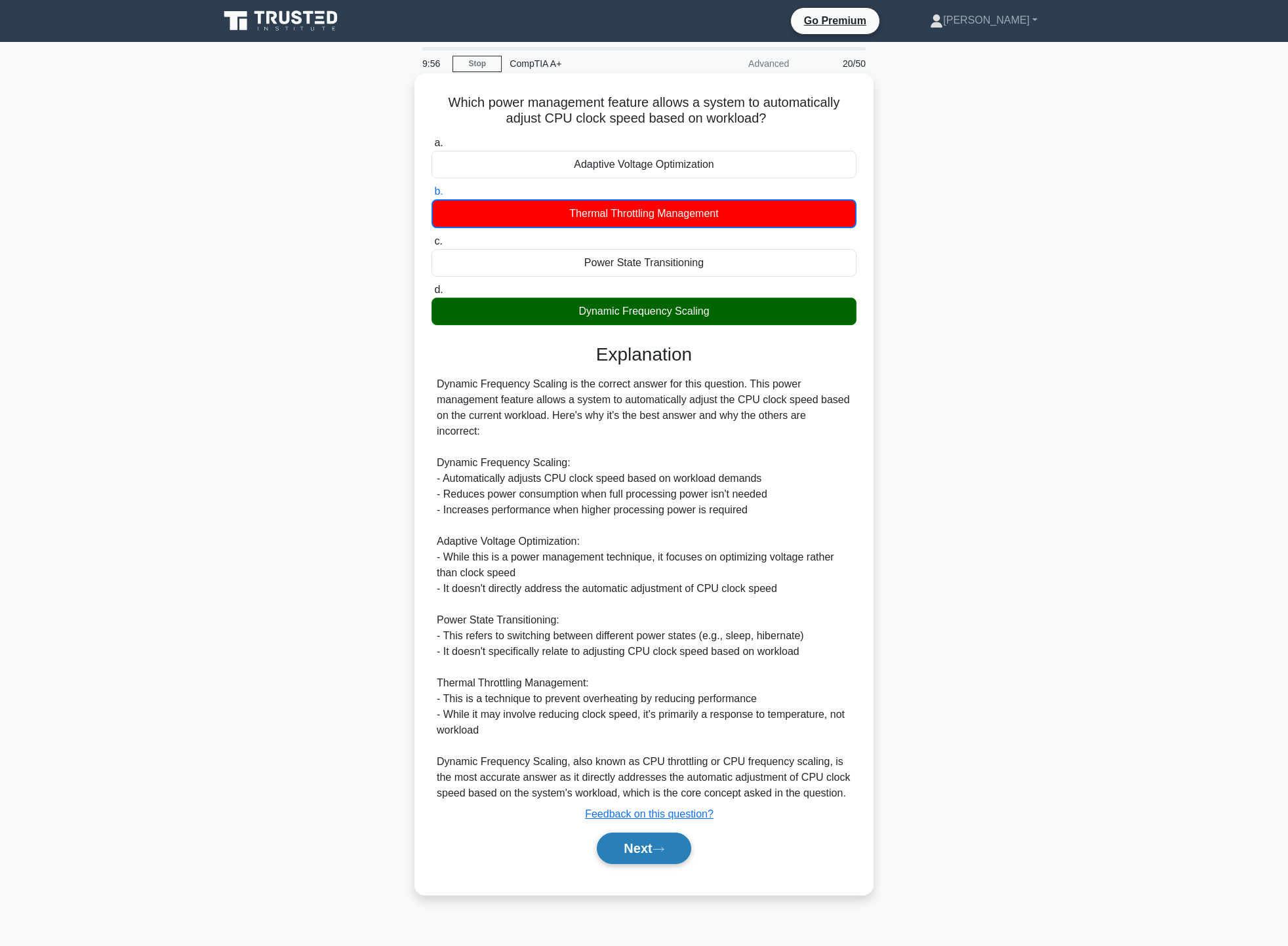
click at [649, 833] on button "Next" at bounding box center [644, 848] width 94 height 32
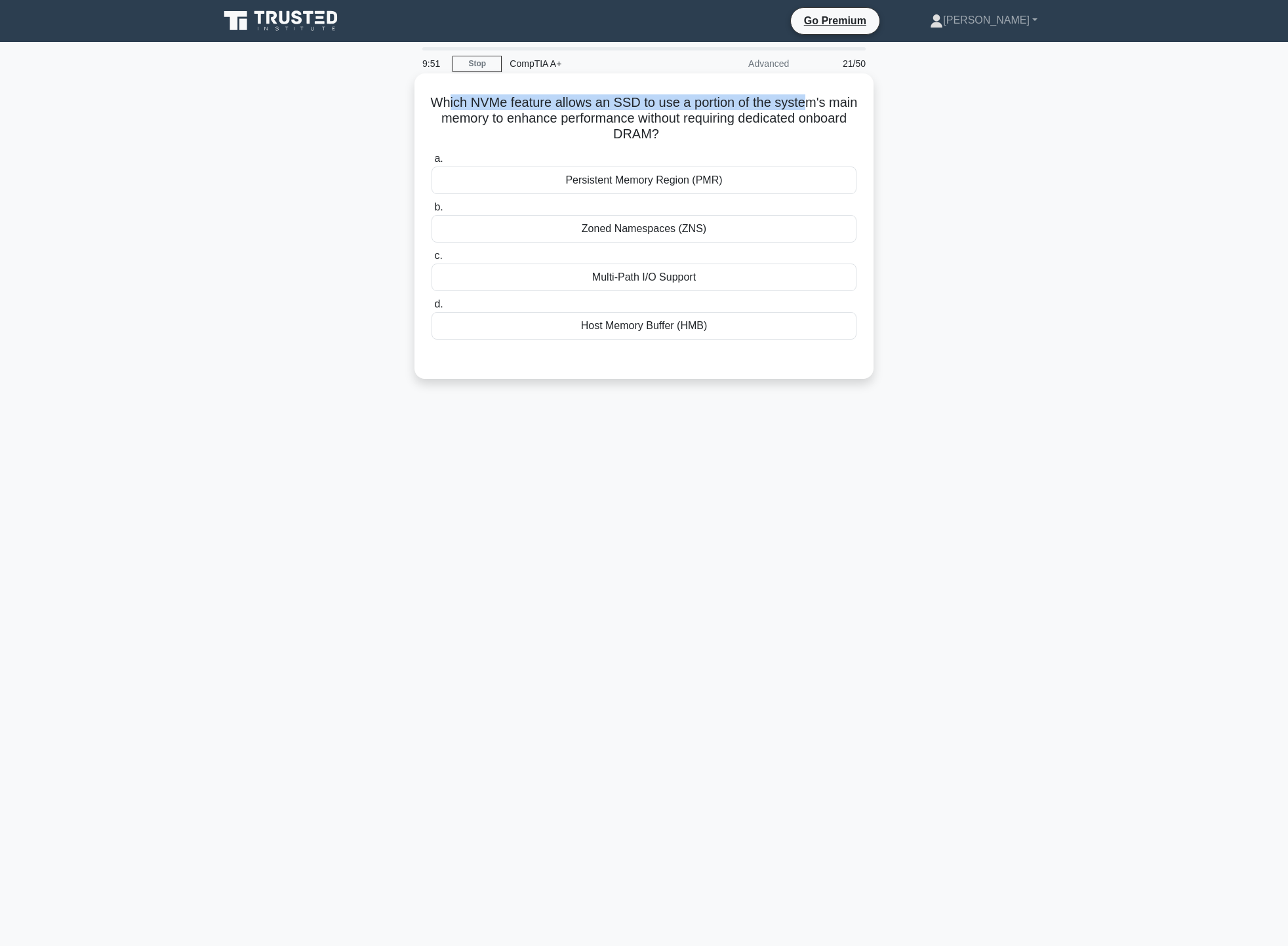
drag, startPoint x: 460, startPoint y: 101, endPoint x: 829, endPoint y: 95, distance: 369.0
click at [829, 95] on h5 "Which NVMe feature allows an SSD to use a portion of the system's main memory t…" at bounding box center [644, 118] width 428 height 49
drag, startPoint x: 535, startPoint y: 115, endPoint x: 779, endPoint y: 116, distance: 244.0
click at [778, 115] on h5 "Which NVMe feature allows an SSD to use a portion of the system's main memory t…" at bounding box center [644, 118] width 428 height 49
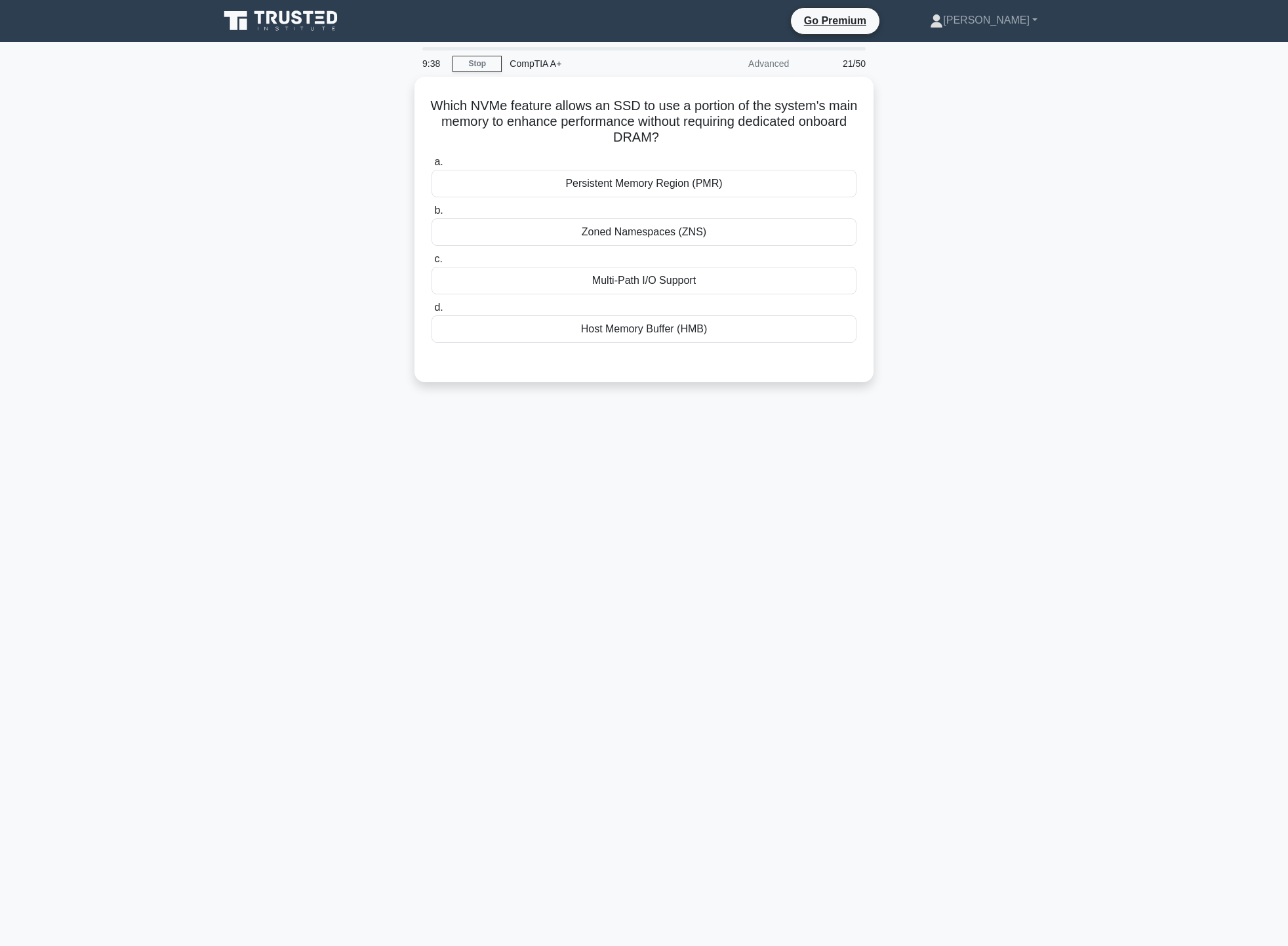
click at [910, 120] on div "Which NVMe feature allows an SSD to use a portion of the system's main memory t…" at bounding box center [644, 237] width 866 height 321
click at [703, 320] on div "Host Memory Buffer (HMB)" at bounding box center [644, 326] width 425 height 27
click at [432, 309] on input "d. Host Memory Buffer (HMB)" at bounding box center [432, 305] width 0 height 8
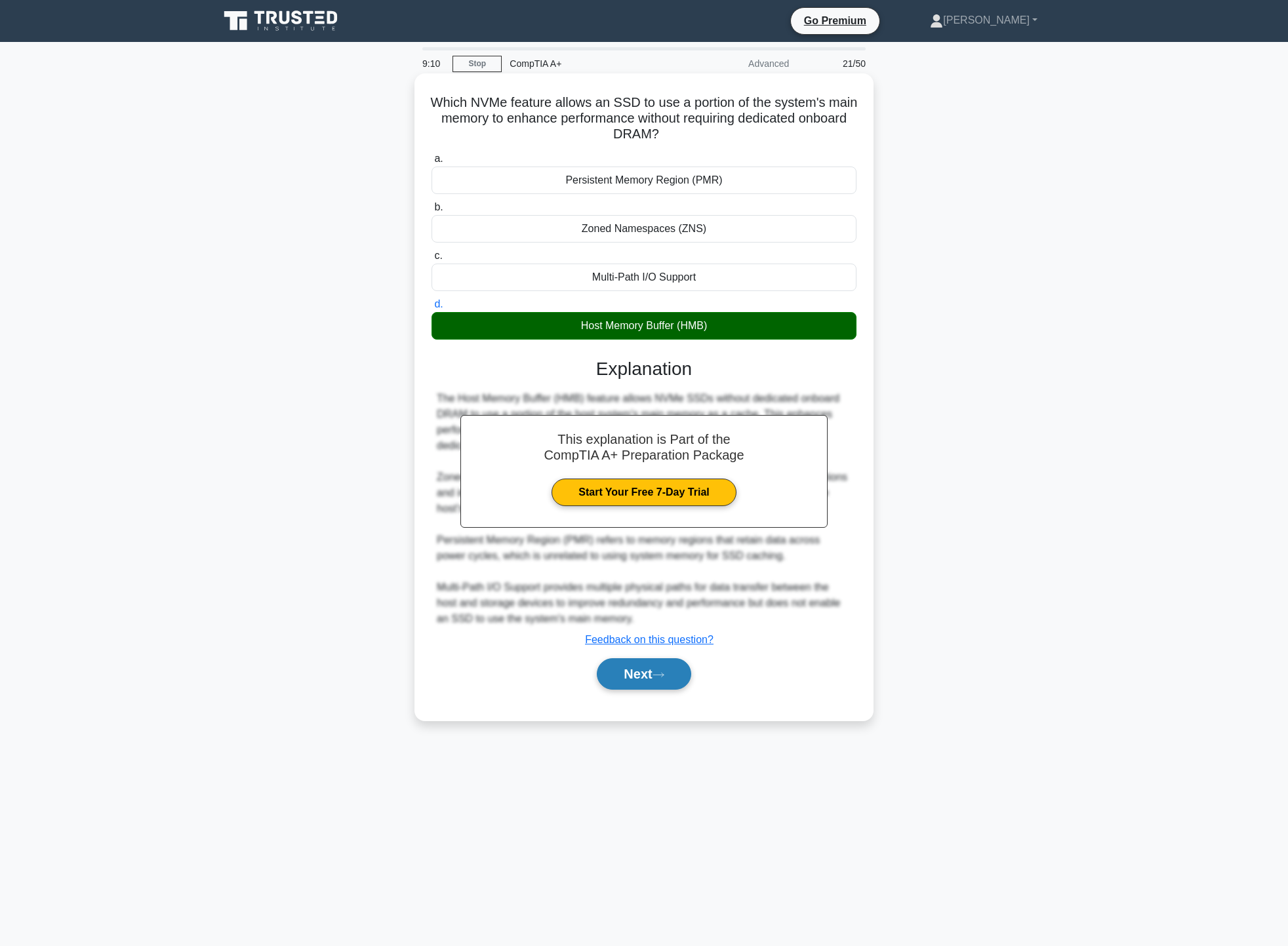
click at [623, 672] on button "Next" at bounding box center [644, 674] width 94 height 32
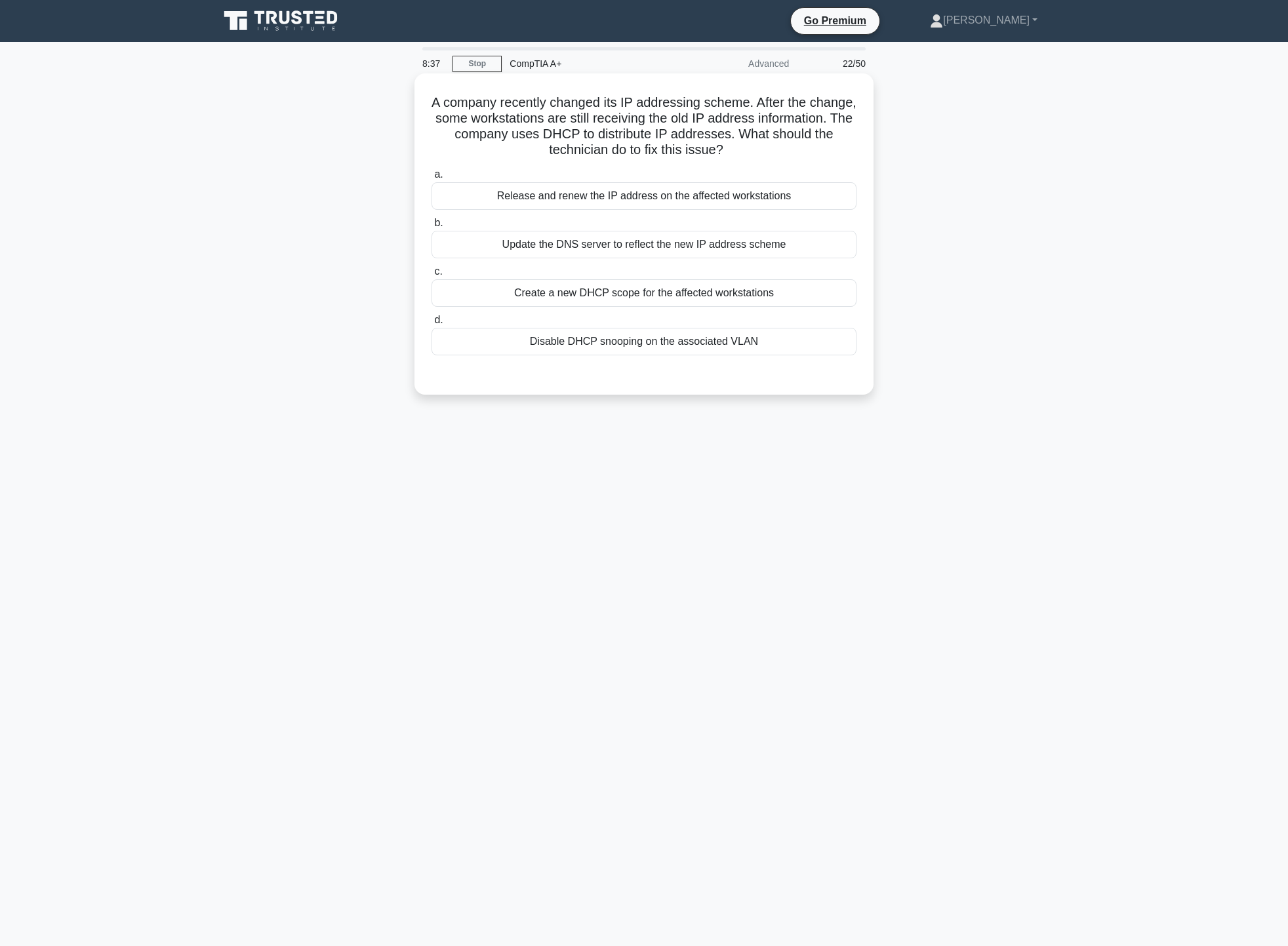
click at [649, 197] on div "Release and renew the IP address on the affected workstations" at bounding box center [644, 196] width 425 height 27
click at [432, 179] on input "a. Release and renew the IP address on the affected workstations" at bounding box center [432, 174] width 0 height 8
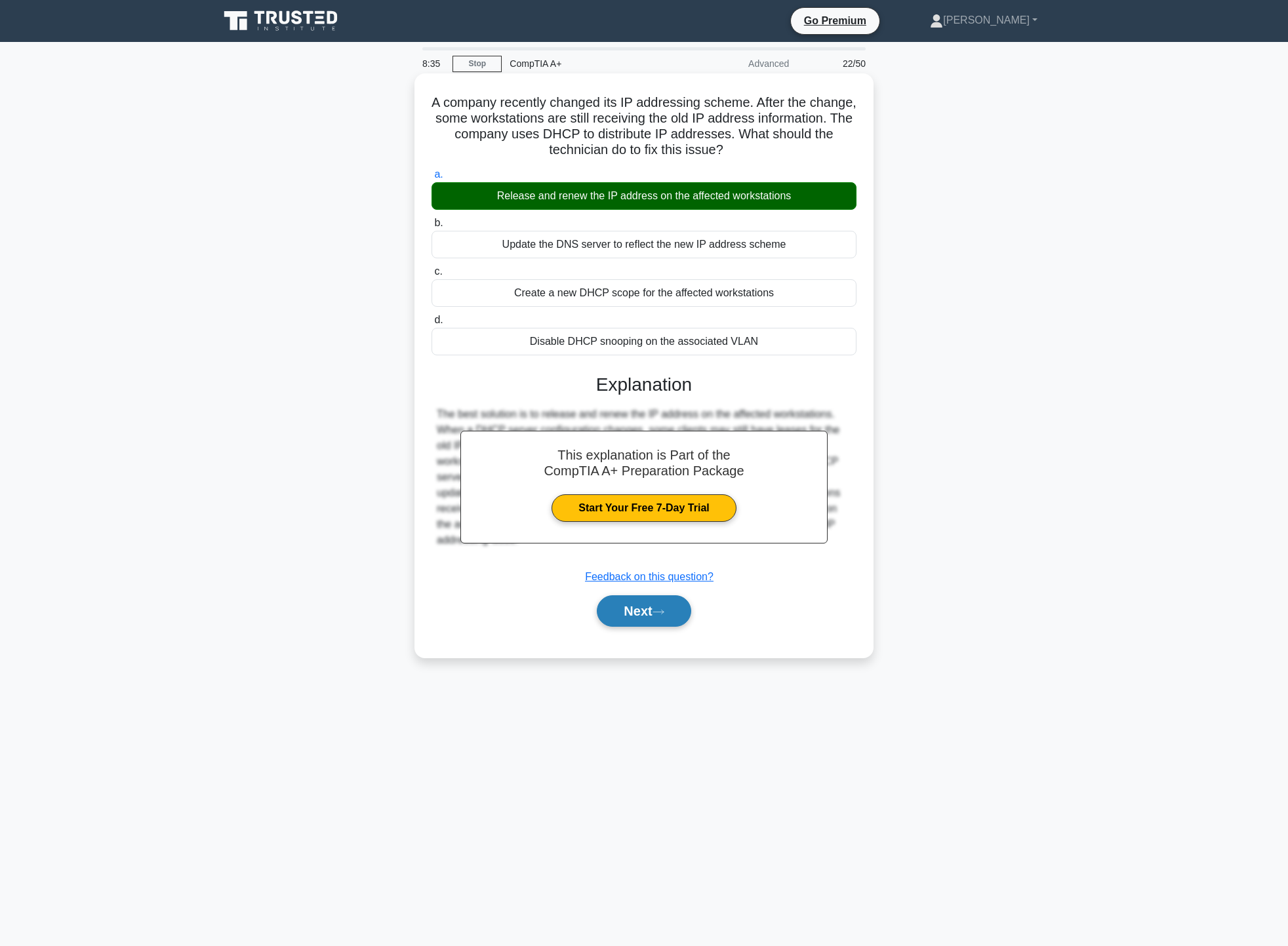
click at [643, 611] on button "Next" at bounding box center [644, 611] width 94 height 32
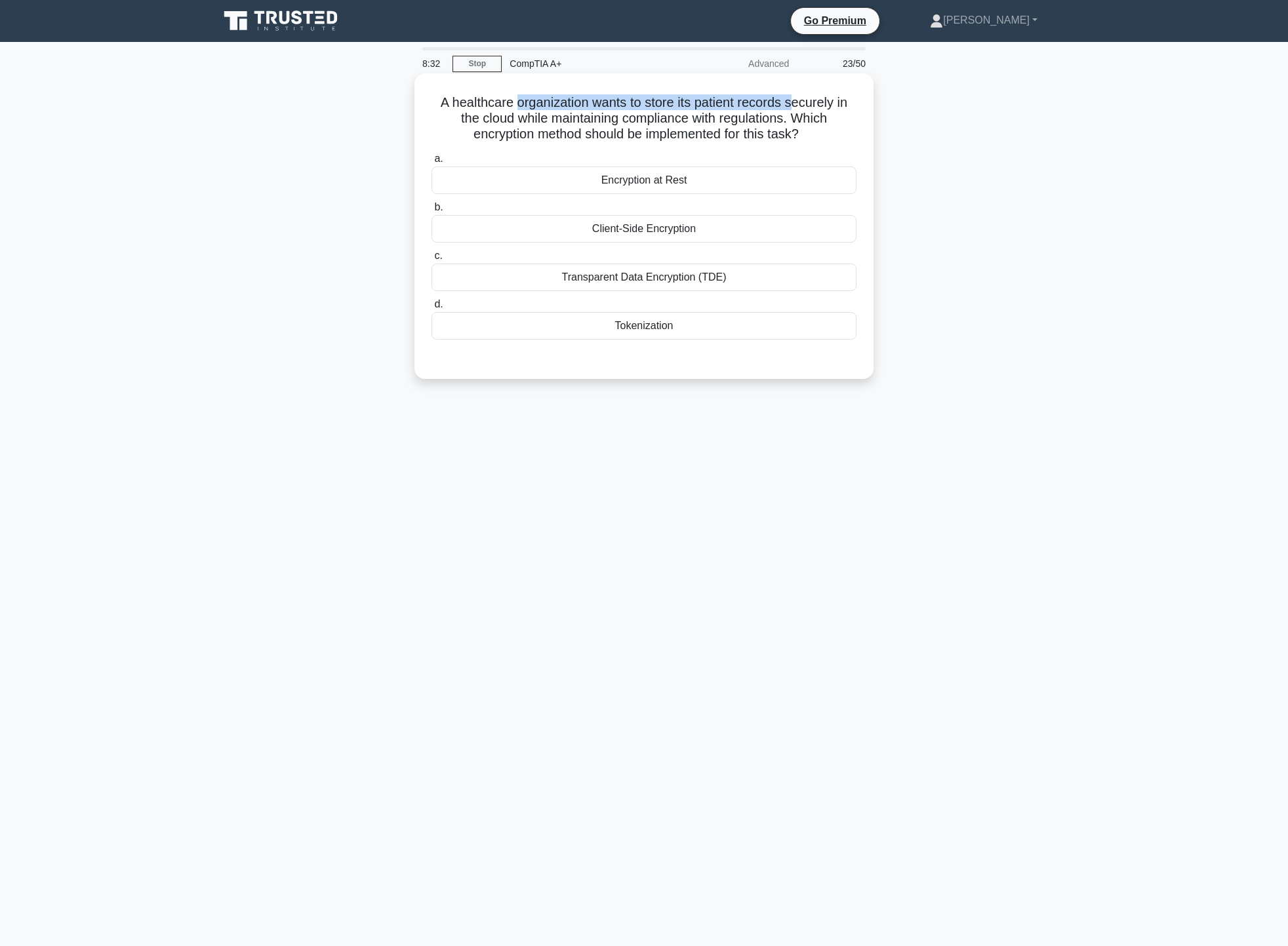
drag, startPoint x: 512, startPoint y: 108, endPoint x: 794, endPoint y: 107, distance: 282.0
click at [794, 107] on h5 "A healthcare organization wants to store its patient records securely in the cl…" at bounding box center [644, 118] width 428 height 49
drag, startPoint x: 457, startPoint y: 119, endPoint x: 830, endPoint y: 115, distance: 373.0
click at [830, 115] on h5 "A healthcare organization wants to store its patient records securely in the cl…" at bounding box center [644, 118] width 428 height 49
click at [879, 131] on div "A healthcare organization wants to store its patient records securely in the cl…" at bounding box center [644, 237] width 866 height 321
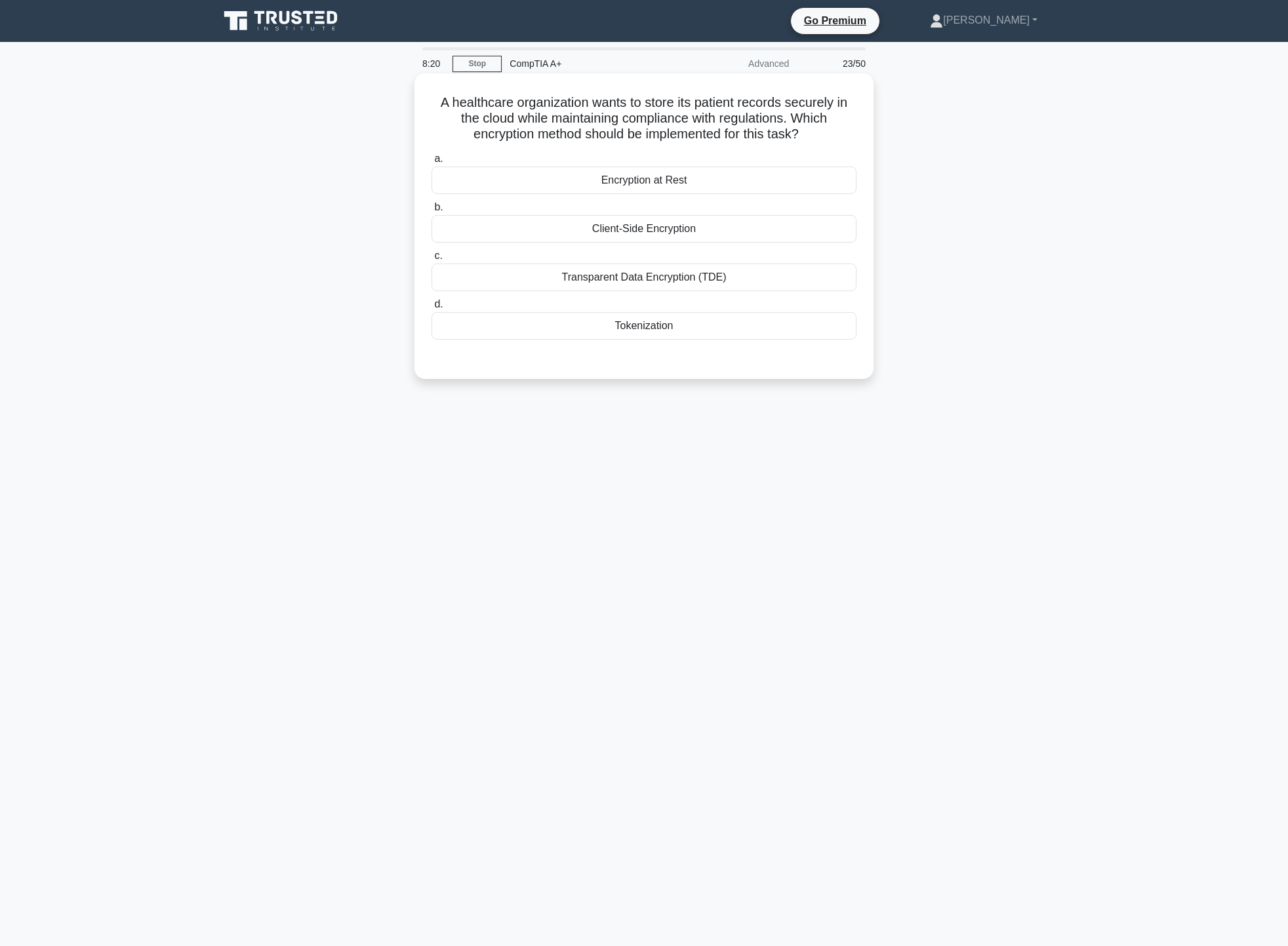
click at [747, 180] on div "Encryption at Rest" at bounding box center [644, 180] width 425 height 27
click at [432, 163] on input "a. Encryption at Rest" at bounding box center [432, 159] width 0 height 8
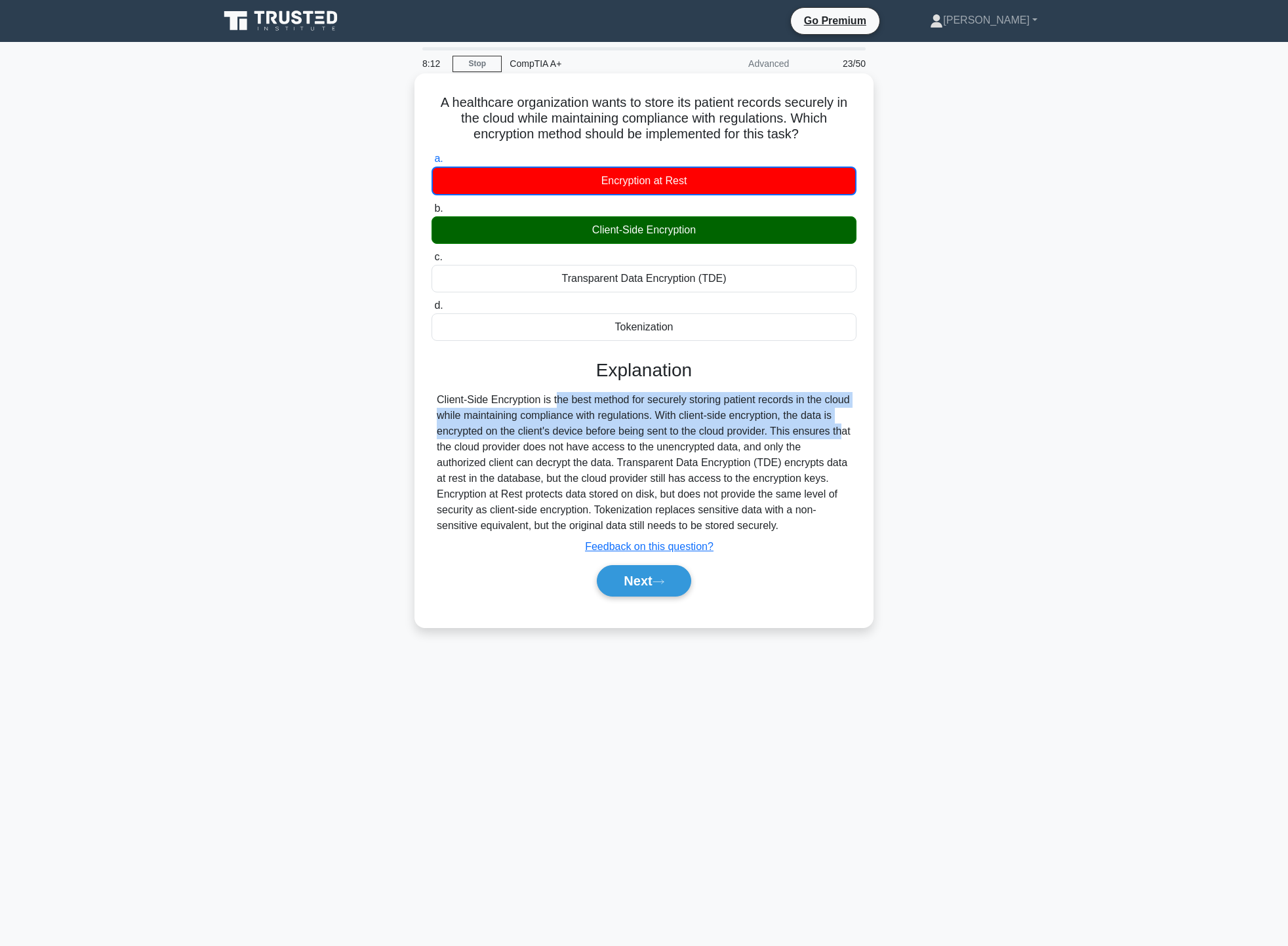
drag, startPoint x: 484, startPoint y: 408, endPoint x: 767, endPoint y: 426, distance: 283.6
click at [767, 426] on div "Client-Side Encryption is the best method for securely storing patient records …" at bounding box center [644, 463] width 414 height 141
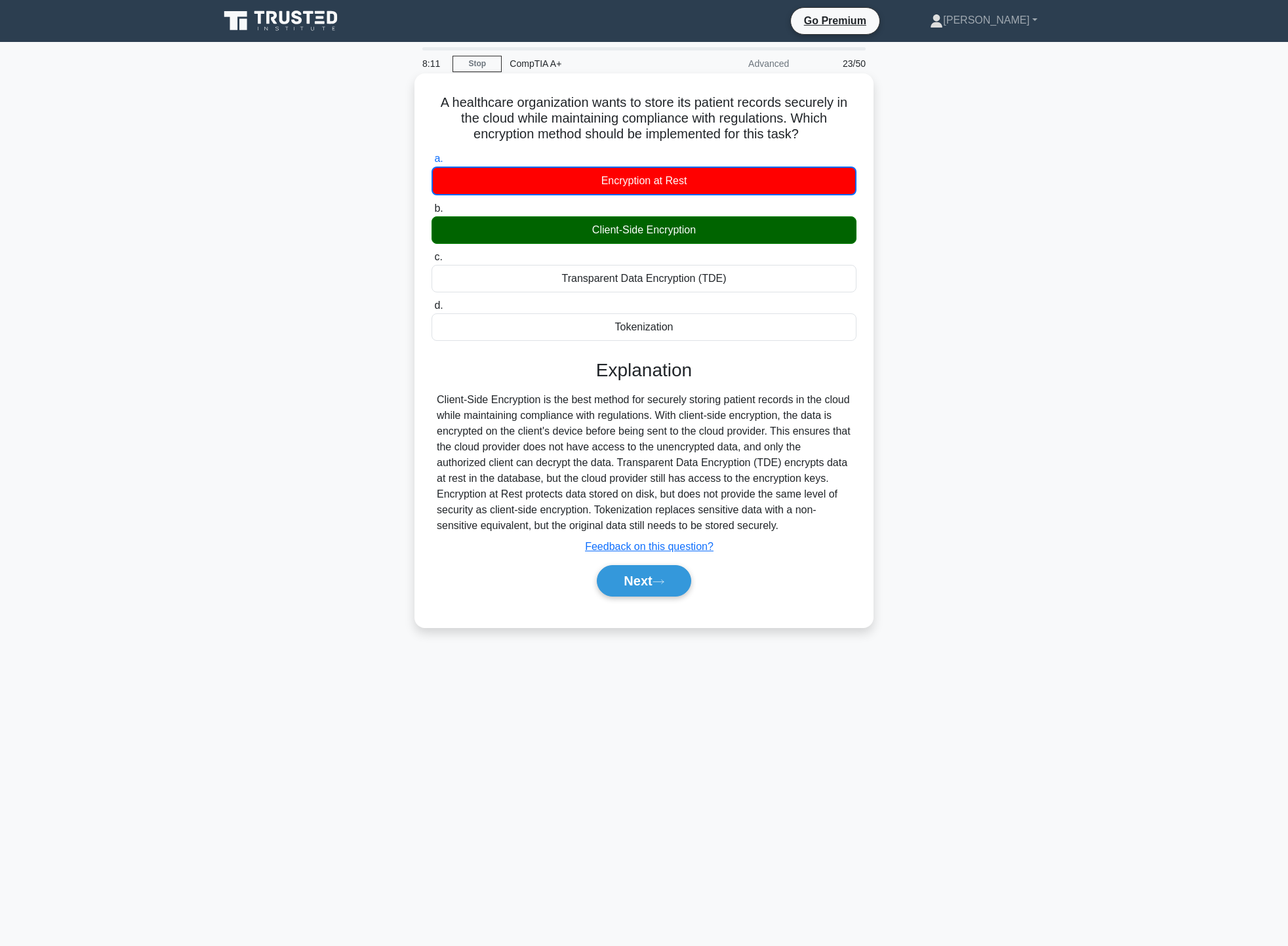
click at [505, 456] on div "Client-Side Encryption is the best method for securely storing patient records …" at bounding box center [644, 463] width 414 height 141
drag, startPoint x: 523, startPoint y: 436, endPoint x: 702, endPoint y: 433, distance: 179.0
click at [701, 433] on div "Client-Side Encryption is the best method for securely storing patient records …" at bounding box center [644, 463] width 414 height 141
click at [647, 581] on button "Next" at bounding box center [644, 581] width 94 height 32
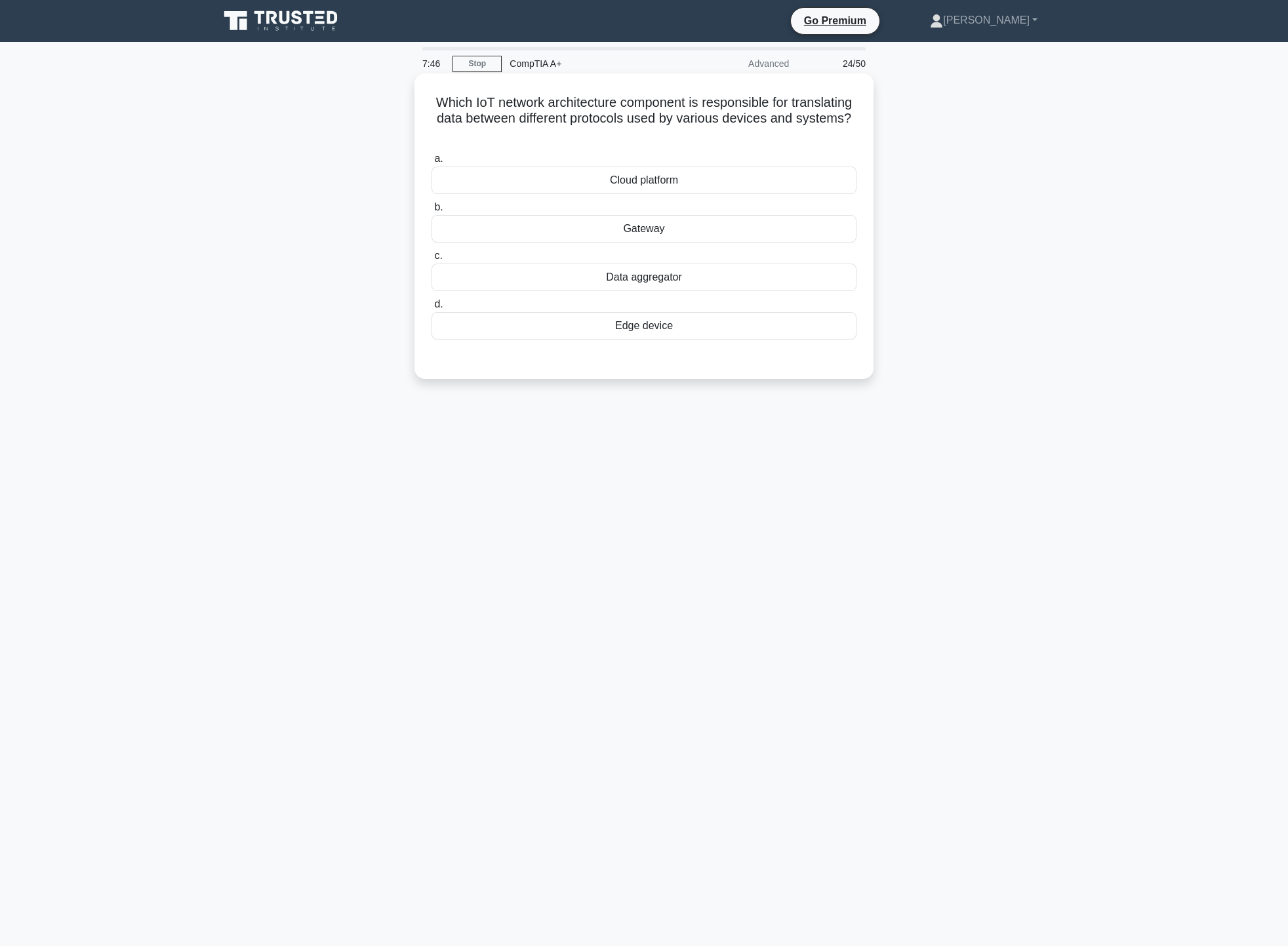
click at [708, 184] on div "Cloud platform" at bounding box center [644, 180] width 425 height 27
click at [432, 163] on input "a. Cloud platform" at bounding box center [432, 159] width 0 height 8
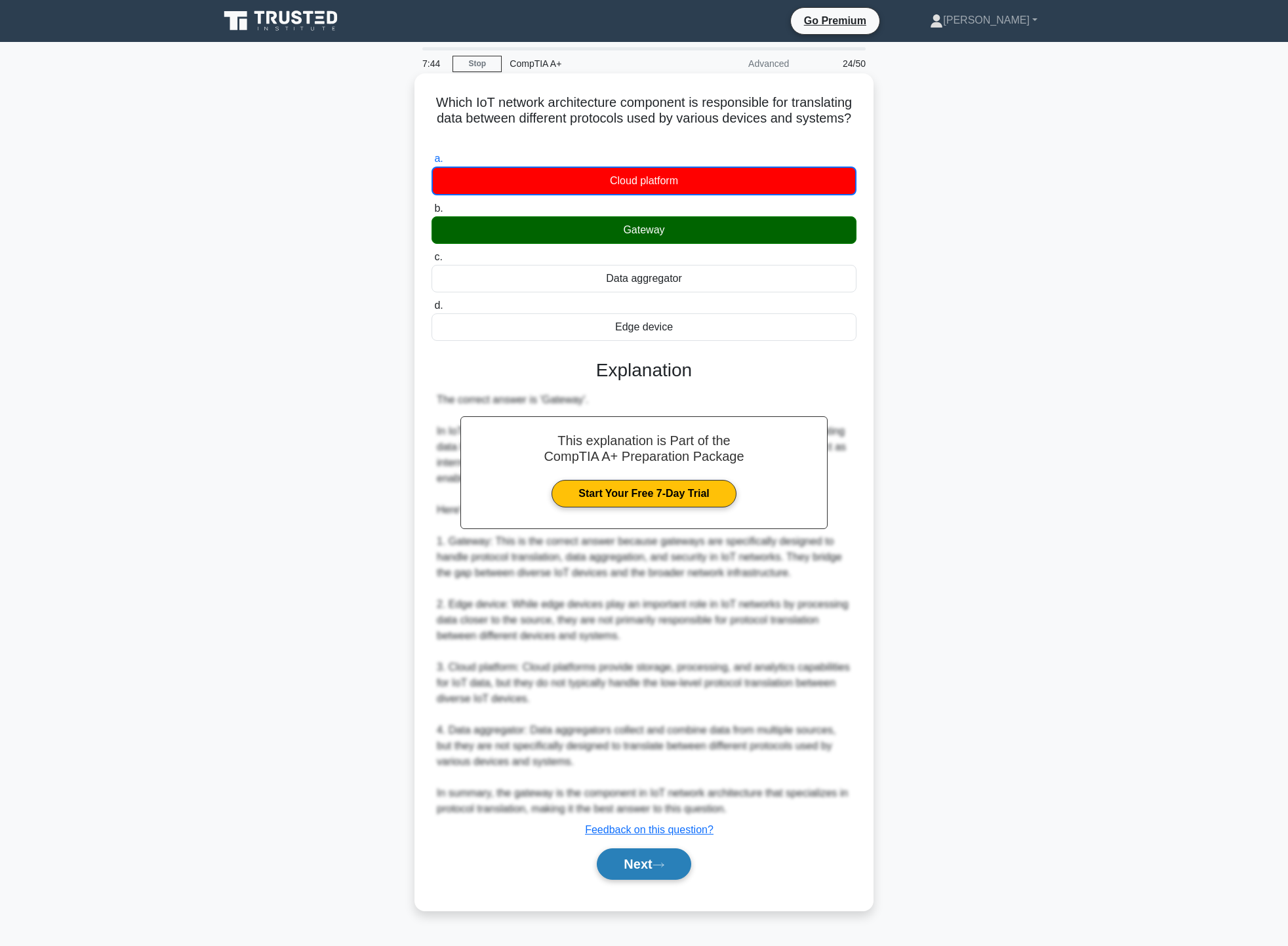
click at [642, 867] on button "Next" at bounding box center [644, 864] width 94 height 32
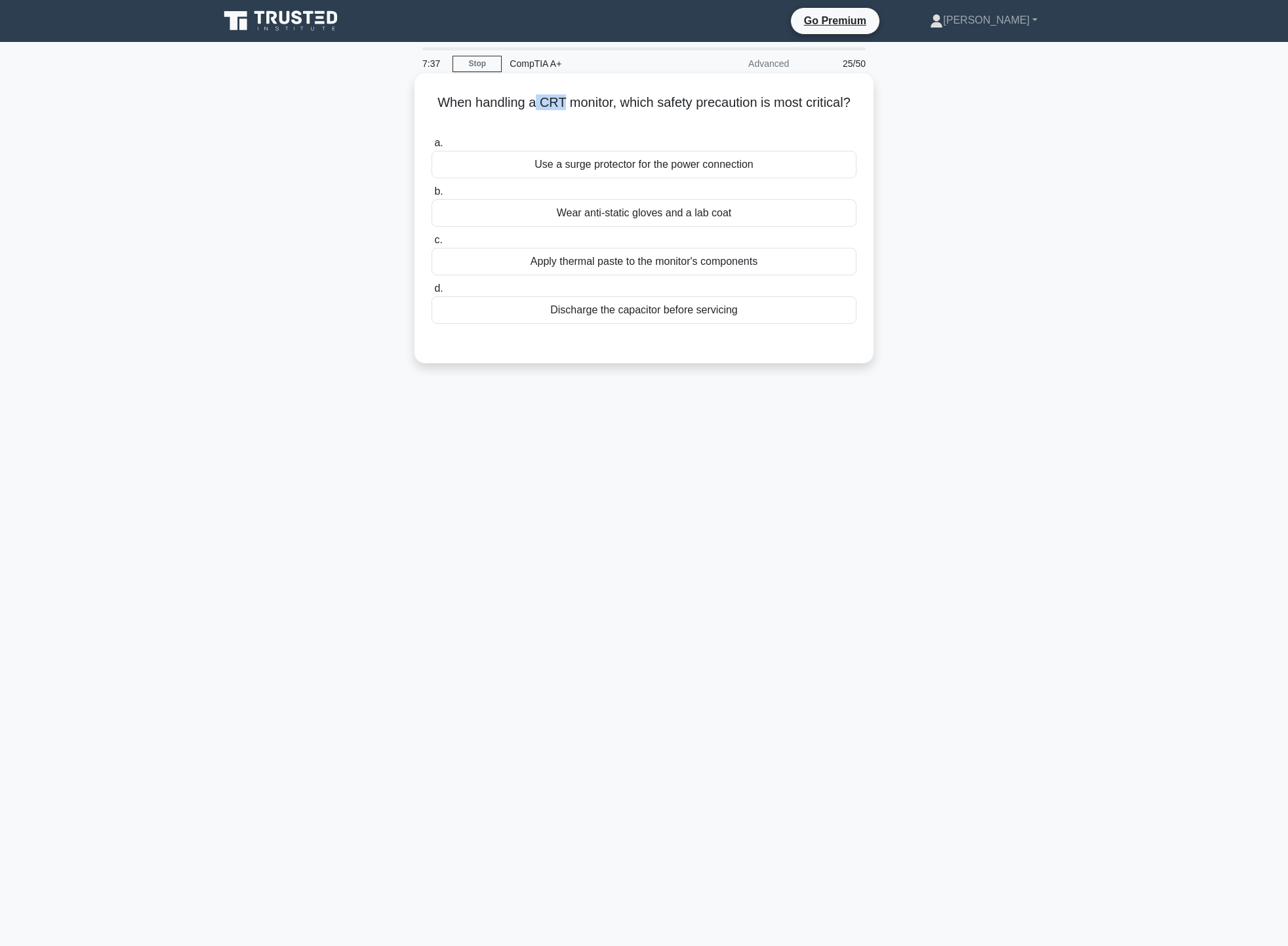
drag, startPoint x: 543, startPoint y: 103, endPoint x: 563, endPoint y: 103, distance: 20.0
click at [563, 103] on h5 "When handling a CRT monitor, which safety precaution is most critical? .spinner…" at bounding box center [644, 110] width 428 height 33
click at [715, 308] on div "Discharge the capacitor before servicing" at bounding box center [644, 309] width 425 height 27
click at [432, 293] on input "d. Discharge the capacitor before servicing" at bounding box center [432, 289] width 0 height 8
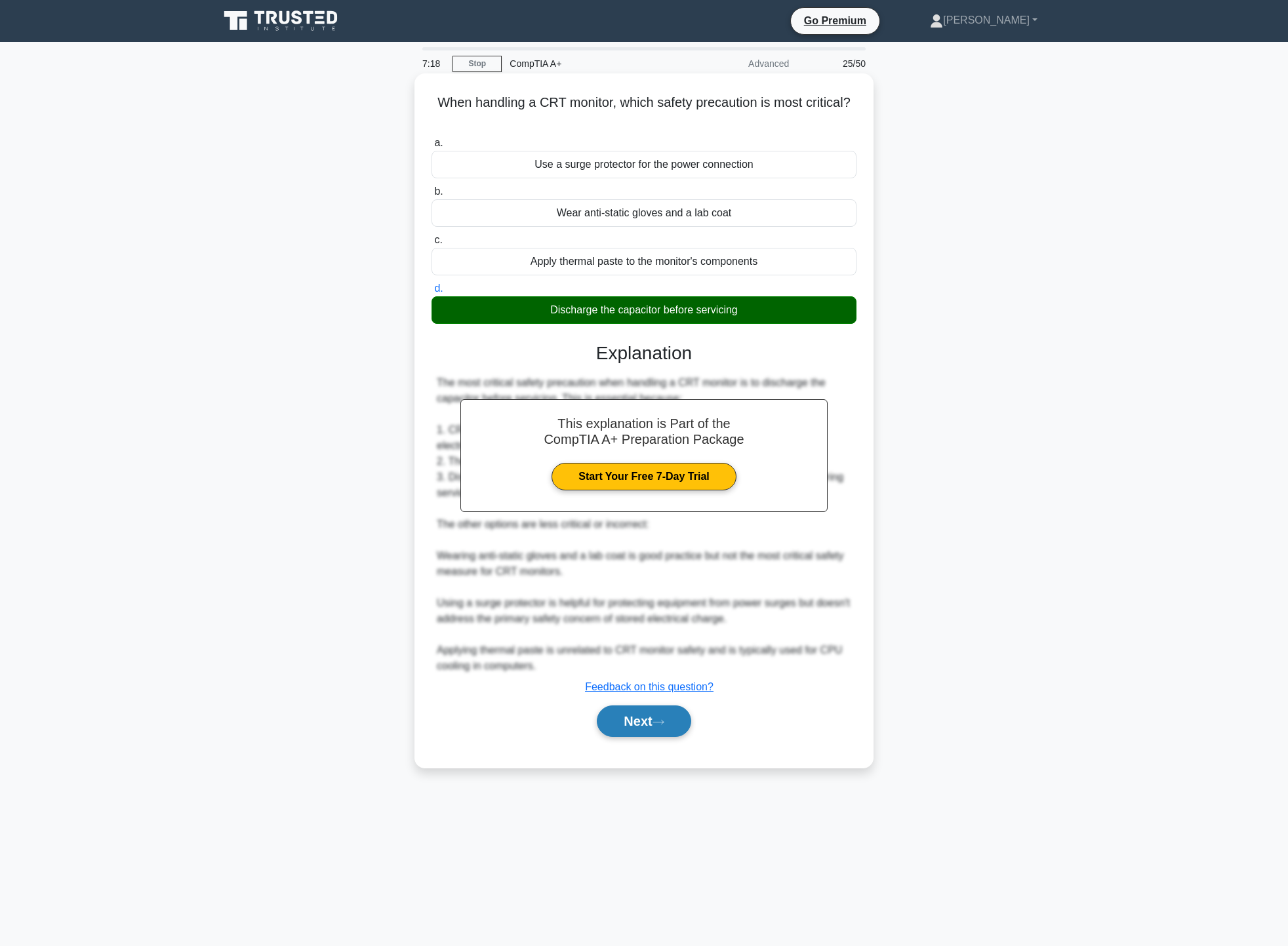
click at [678, 723] on button "Next" at bounding box center [644, 721] width 94 height 32
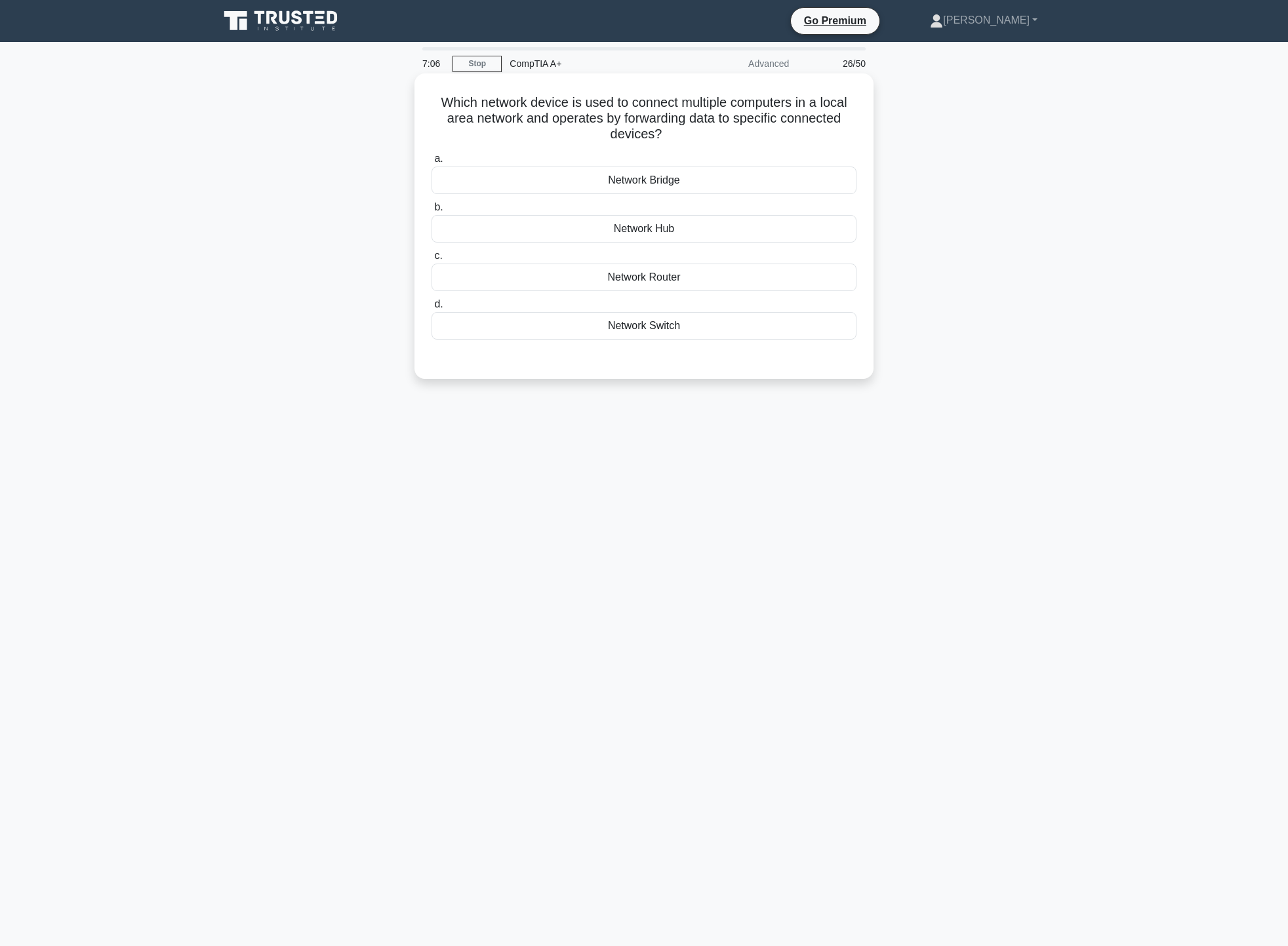
click at [682, 333] on div "Network Switch" at bounding box center [644, 326] width 425 height 27
click at [432, 309] on input "d. Network Switch" at bounding box center [432, 305] width 0 height 8
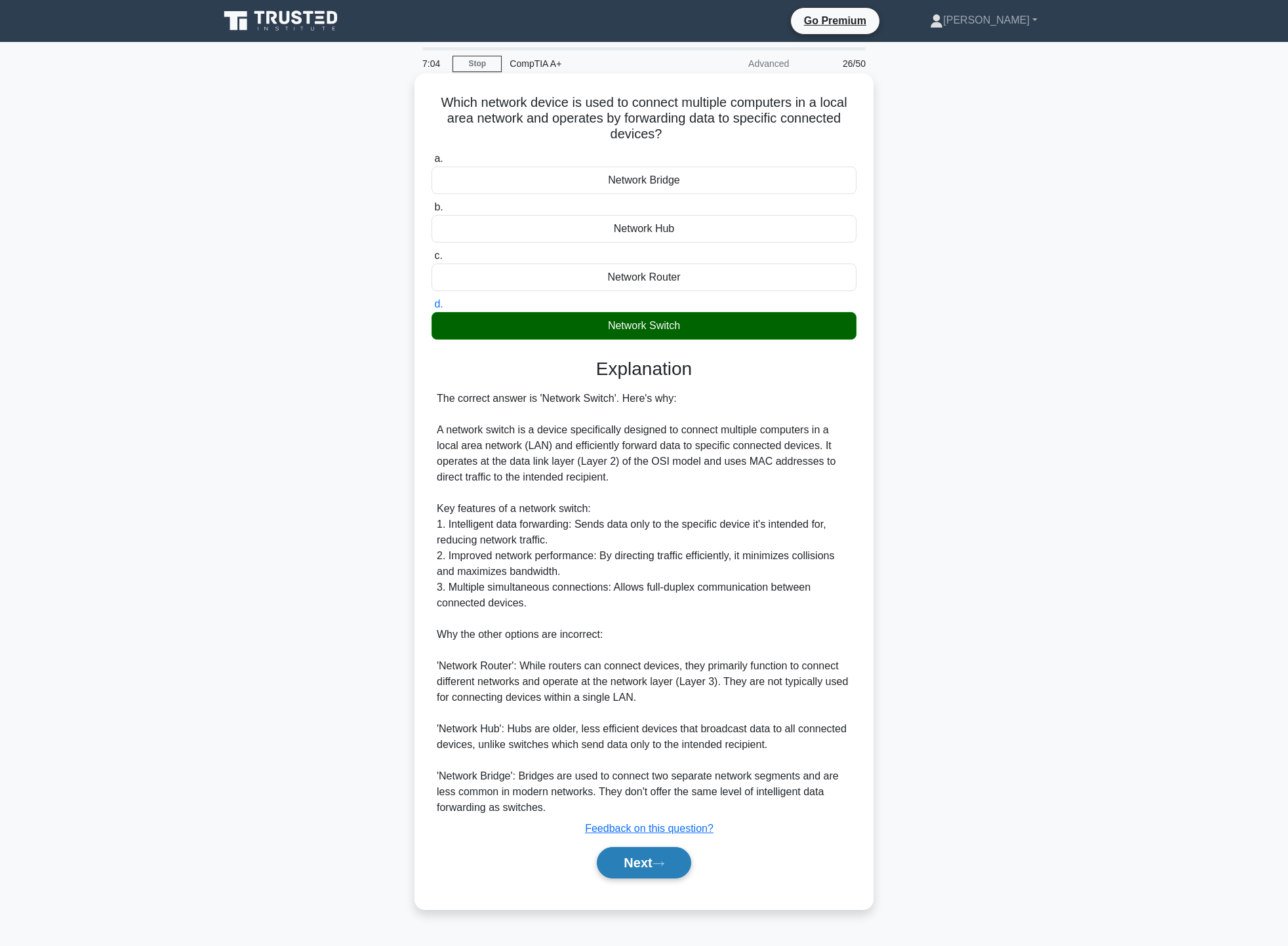
click at [667, 855] on button "Next" at bounding box center [644, 863] width 94 height 32
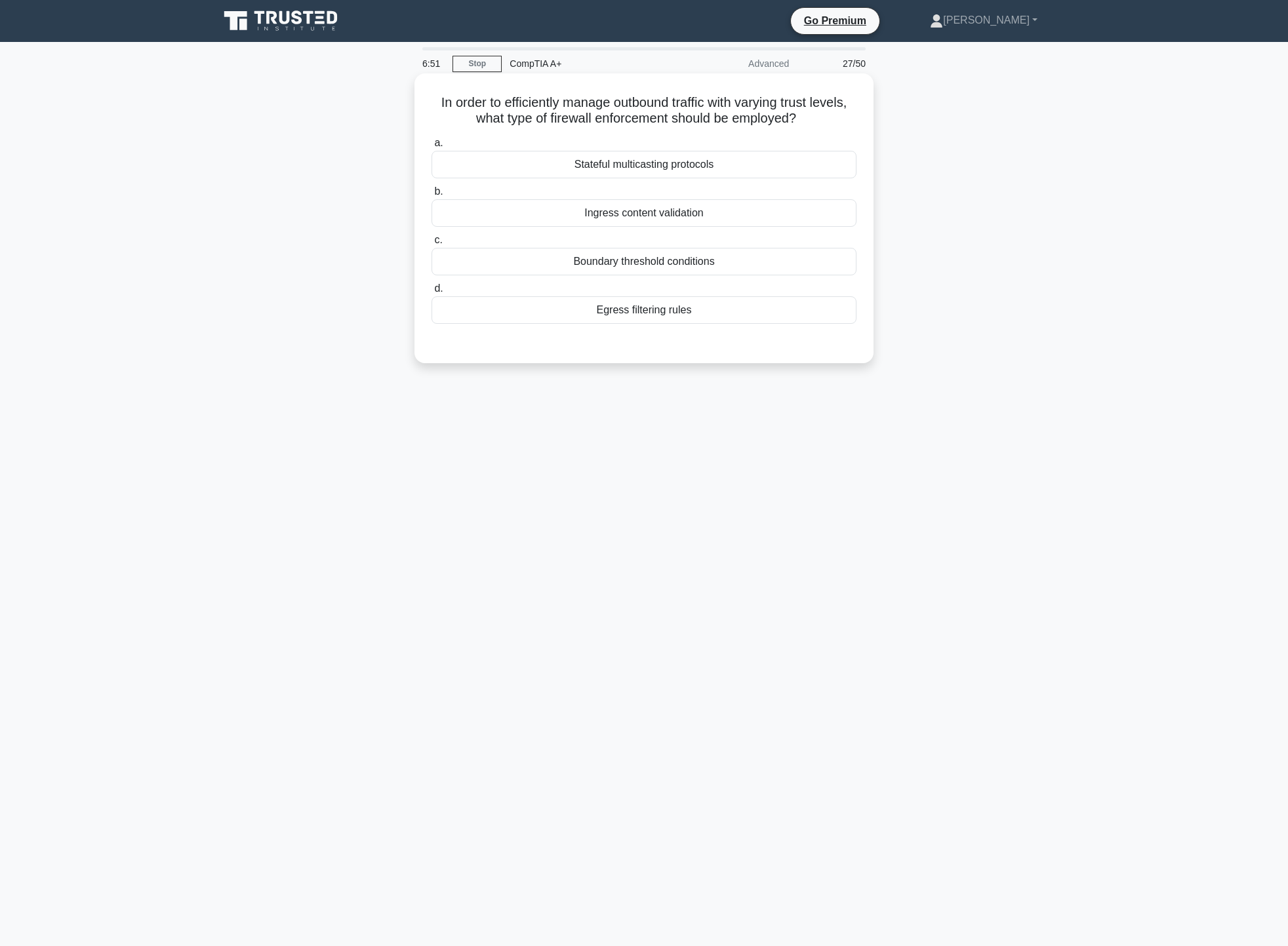
click at [661, 316] on div "Egress filtering rules" at bounding box center [644, 309] width 425 height 27
click at [432, 293] on input "d. Egress filtering rules" at bounding box center [432, 289] width 0 height 8
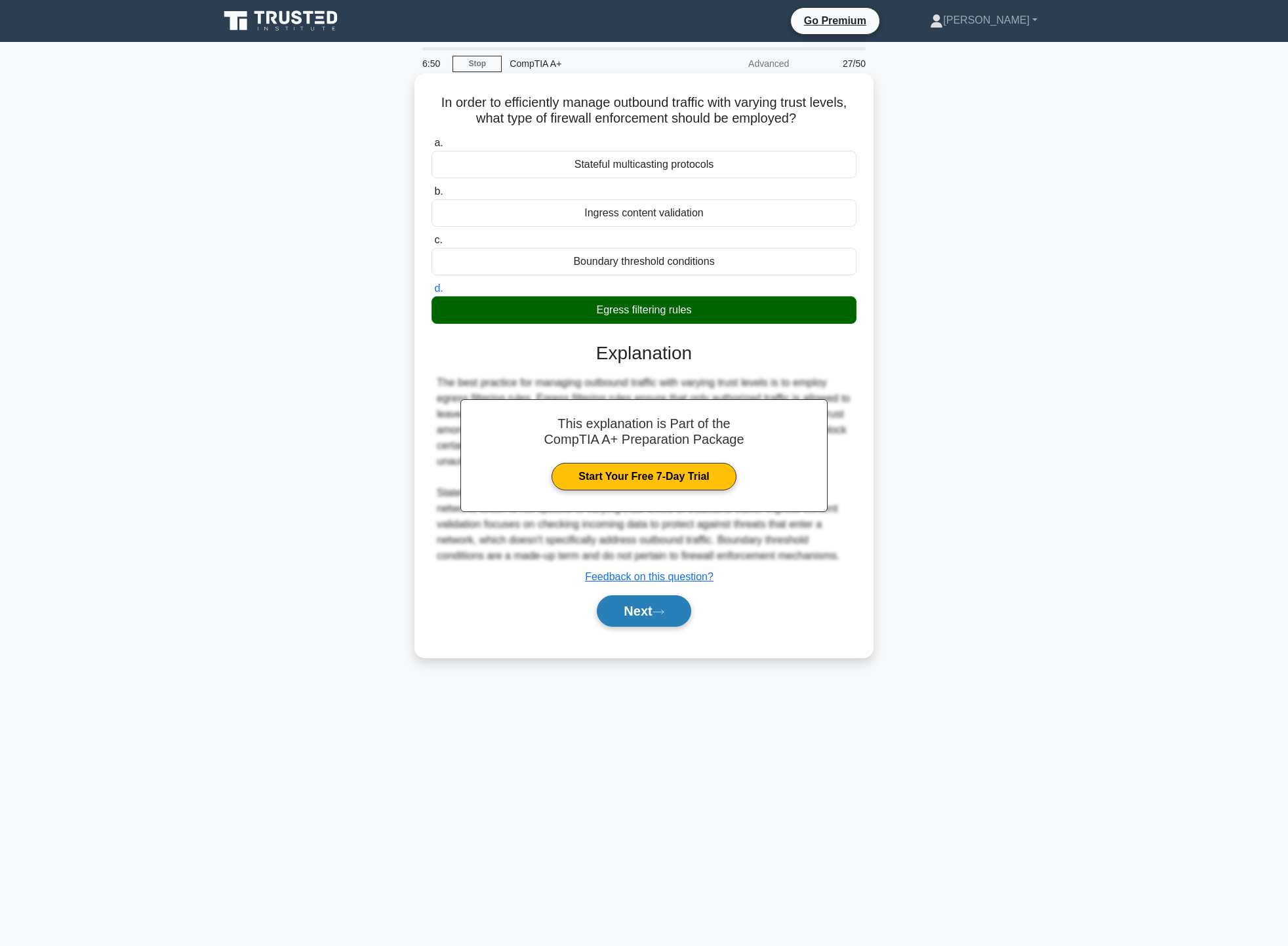
click at [637, 608] on button "Next" at bounding box center [644, 611] width 94 height 32
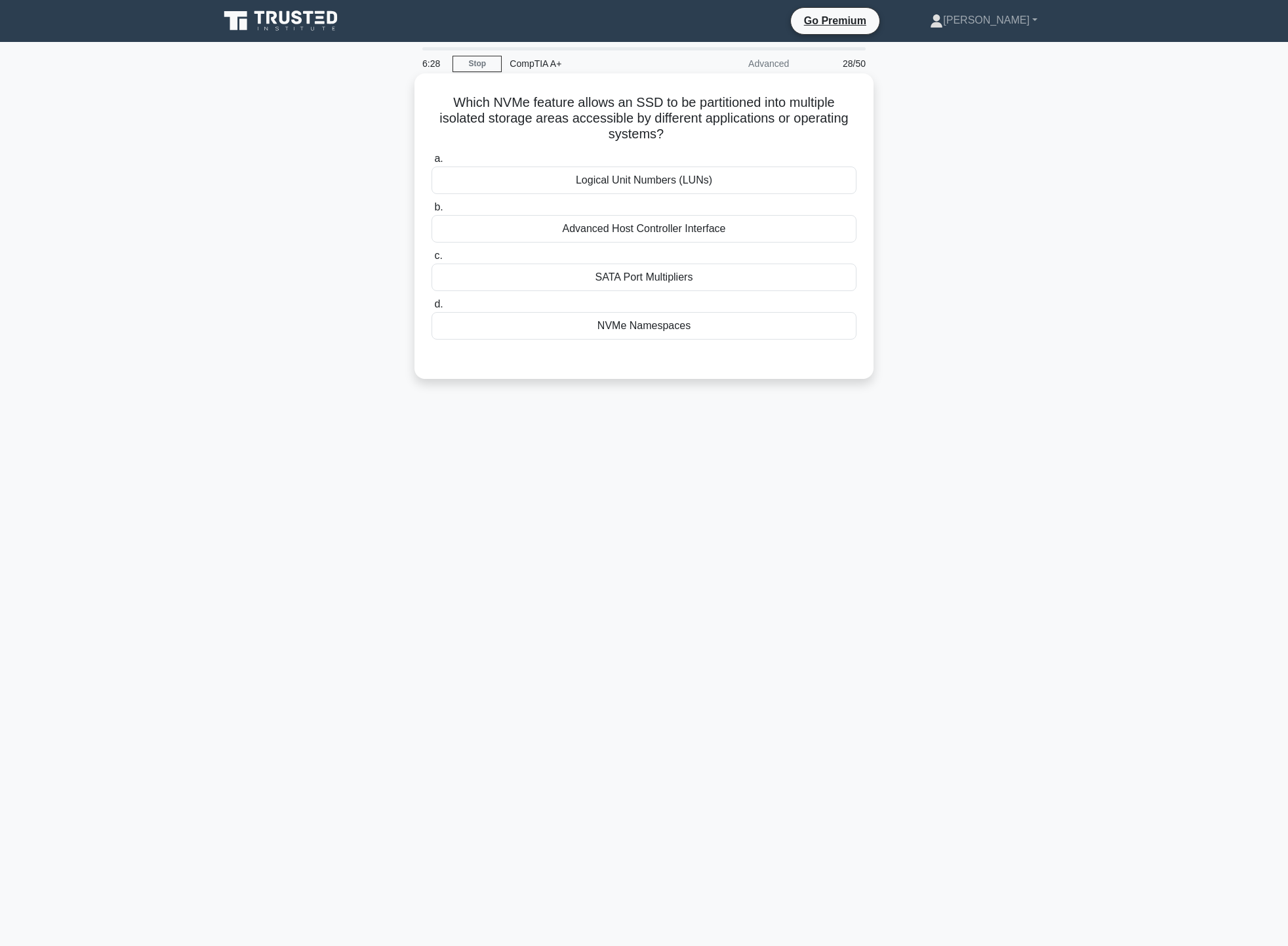
click at [647, 184] on div "Logical Unit Numbers (LUNs)" at bounding box center [644, 180] width 425 height 27
click at [432, 163] on input "a. Logical Unit Numbers (LUNs)" at bounding box center [432, 159] width 0 height 8
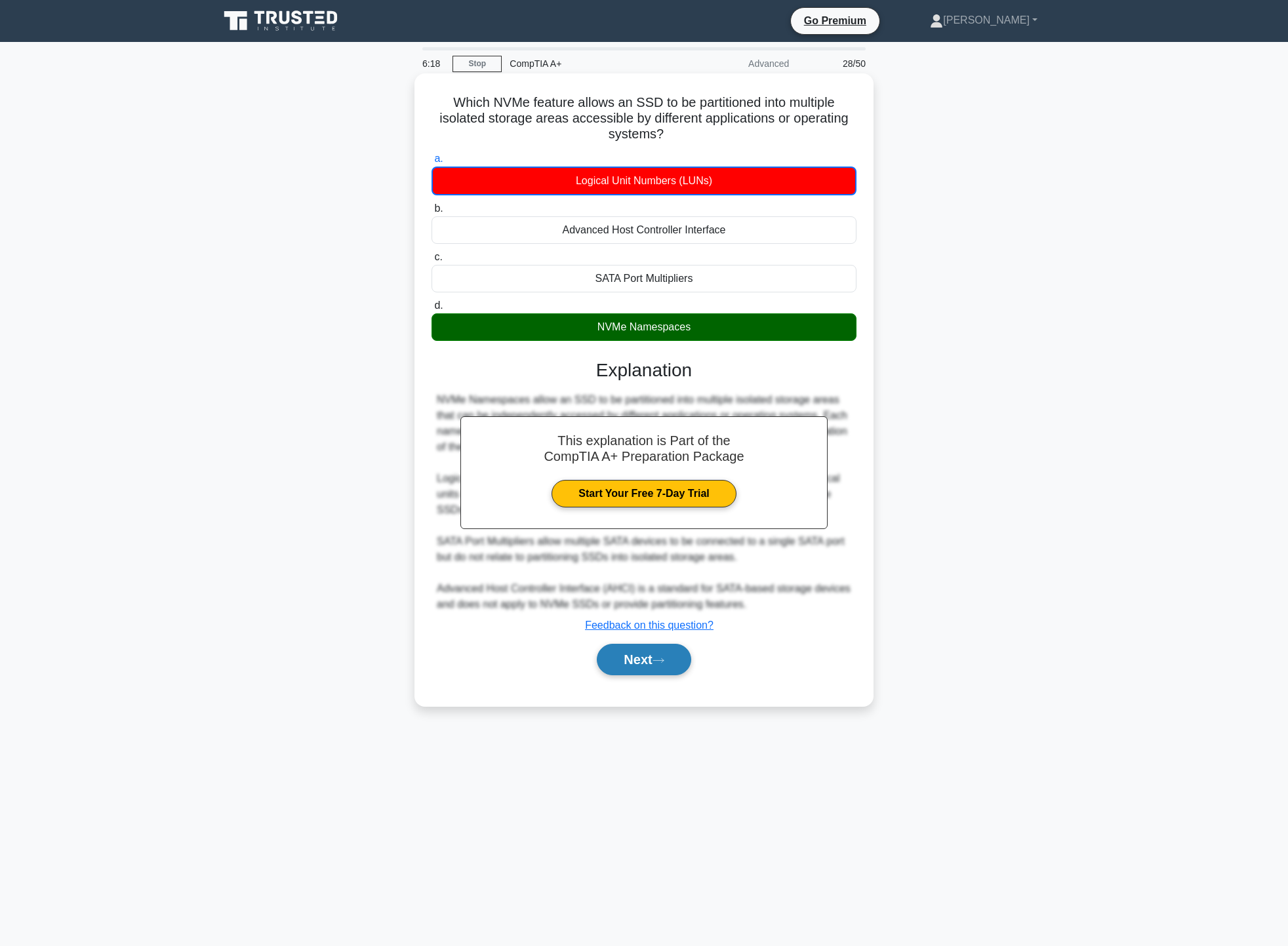
click at [644, 660] on button "Next" at bounding box center [644, 660] width 94 height 32
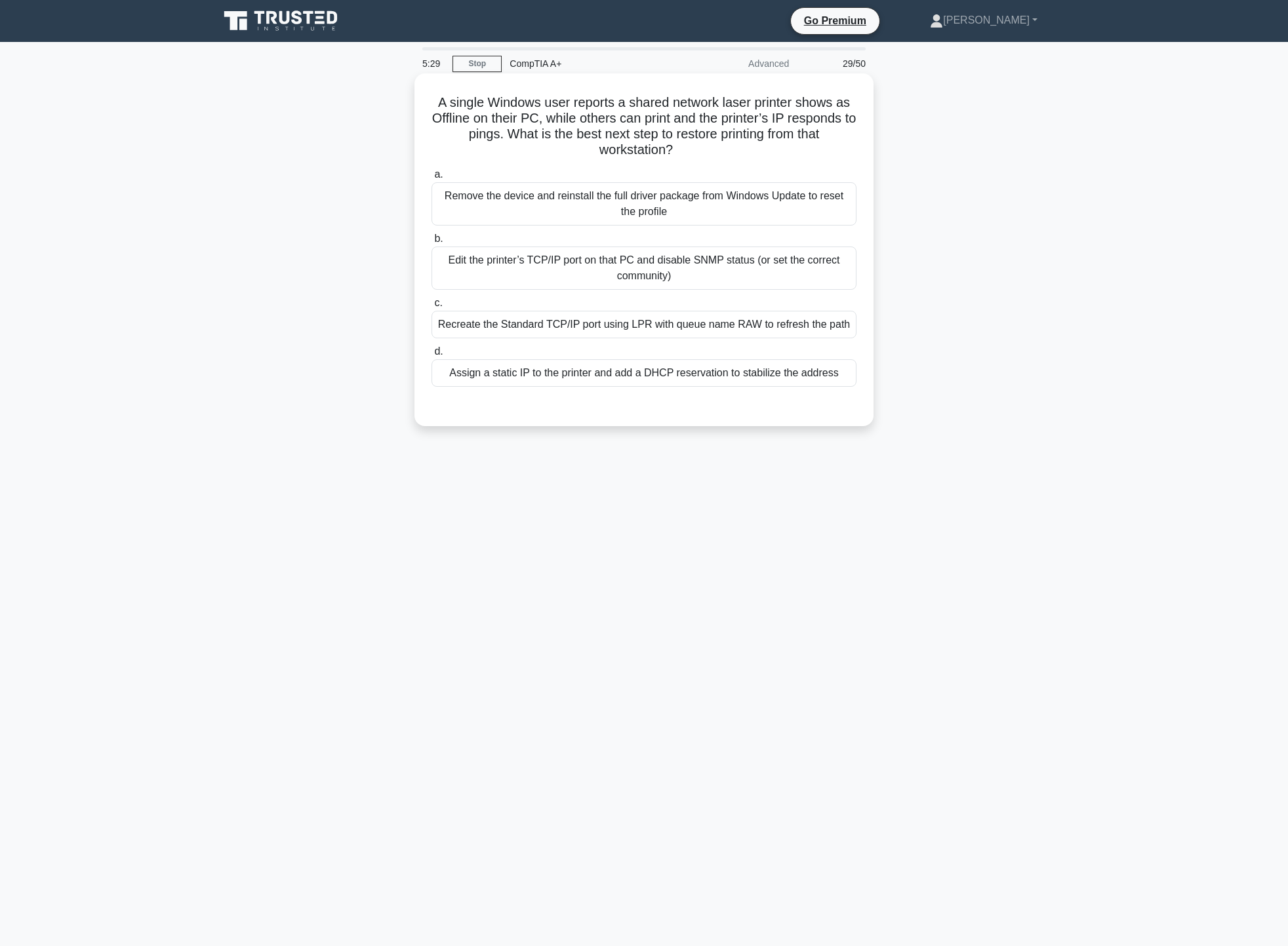
click at [631, 375] on div "Assign a static IP to the printer and add a DHCP reservation to stabilize the a…" at bounding box center [644, 373] width 425 height 27
click at [432, 356] on input "d. Assign a static IP to the printer and add a DHCP reservation to stabilize th…" at bounding box center [432, 352] width 0 height 8
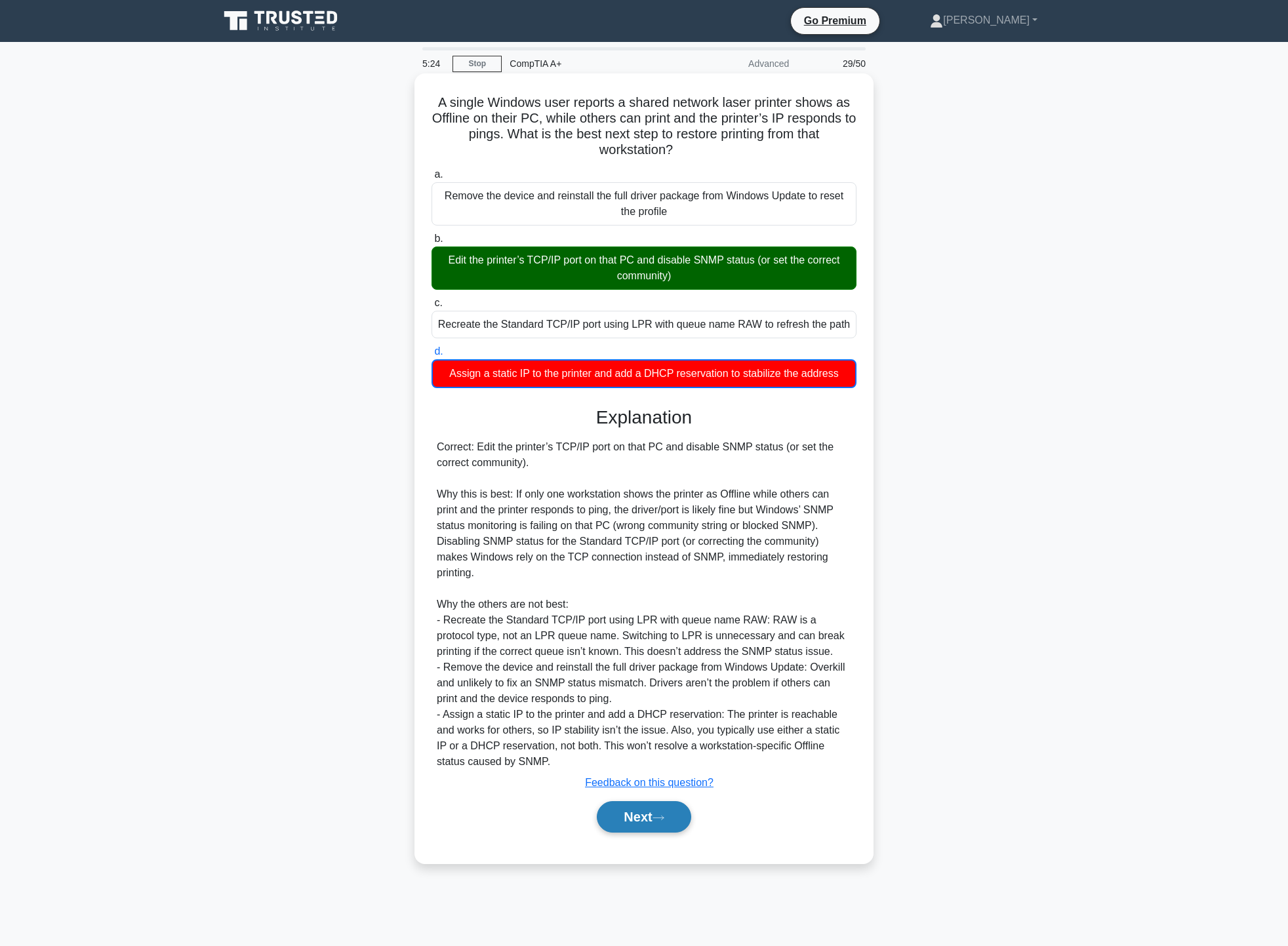
click at [662, 814] on icon at bounding box center [658, 818] width 12 height 7
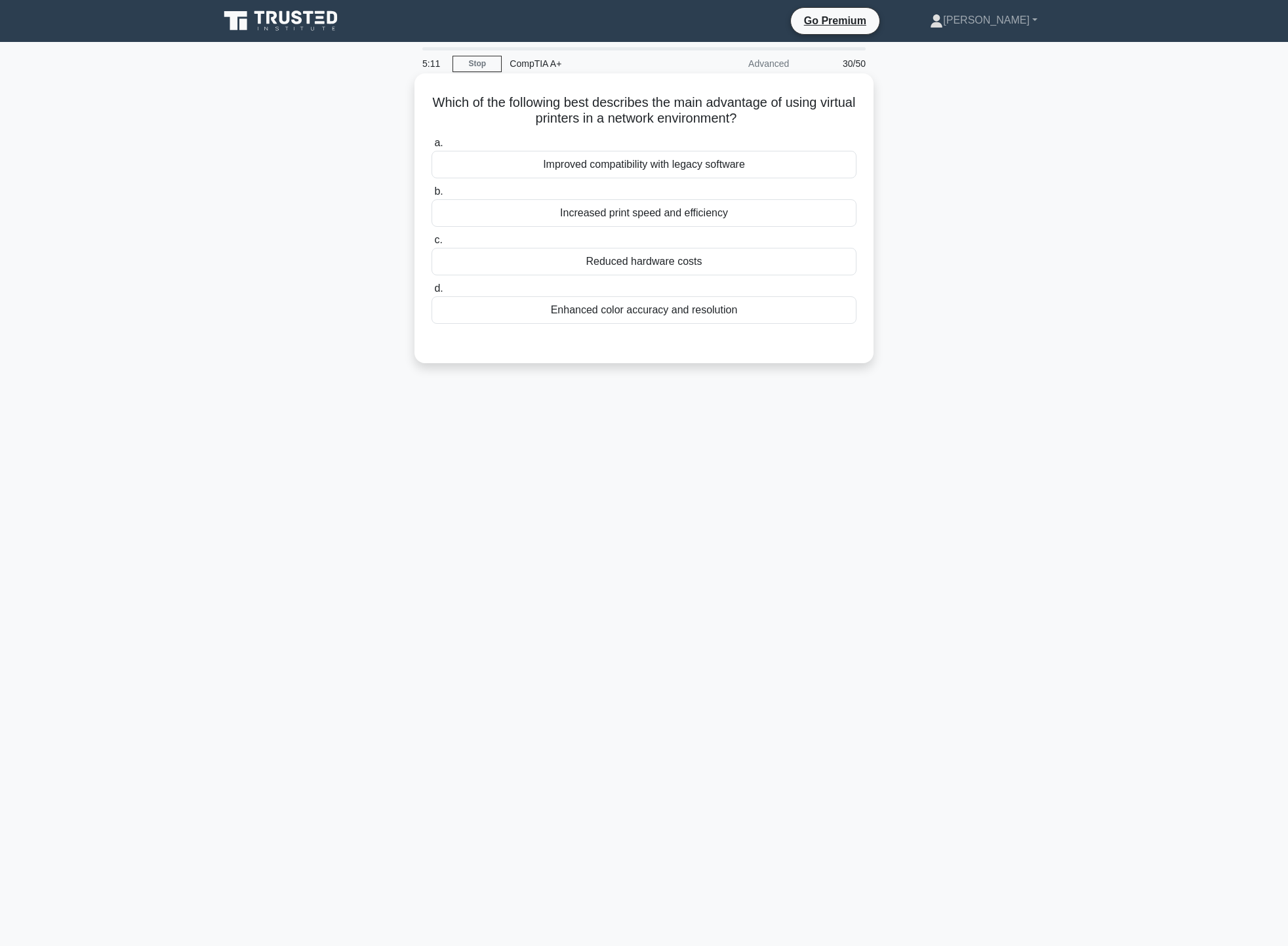
click at [697, 268] on div "Reduced hardware costs" at bounding box center [644, 261] width 425 height 27
click at [432, 245] on input "c. Reduced hardware costs" at bounding box center [432, 241] width 0 height 8
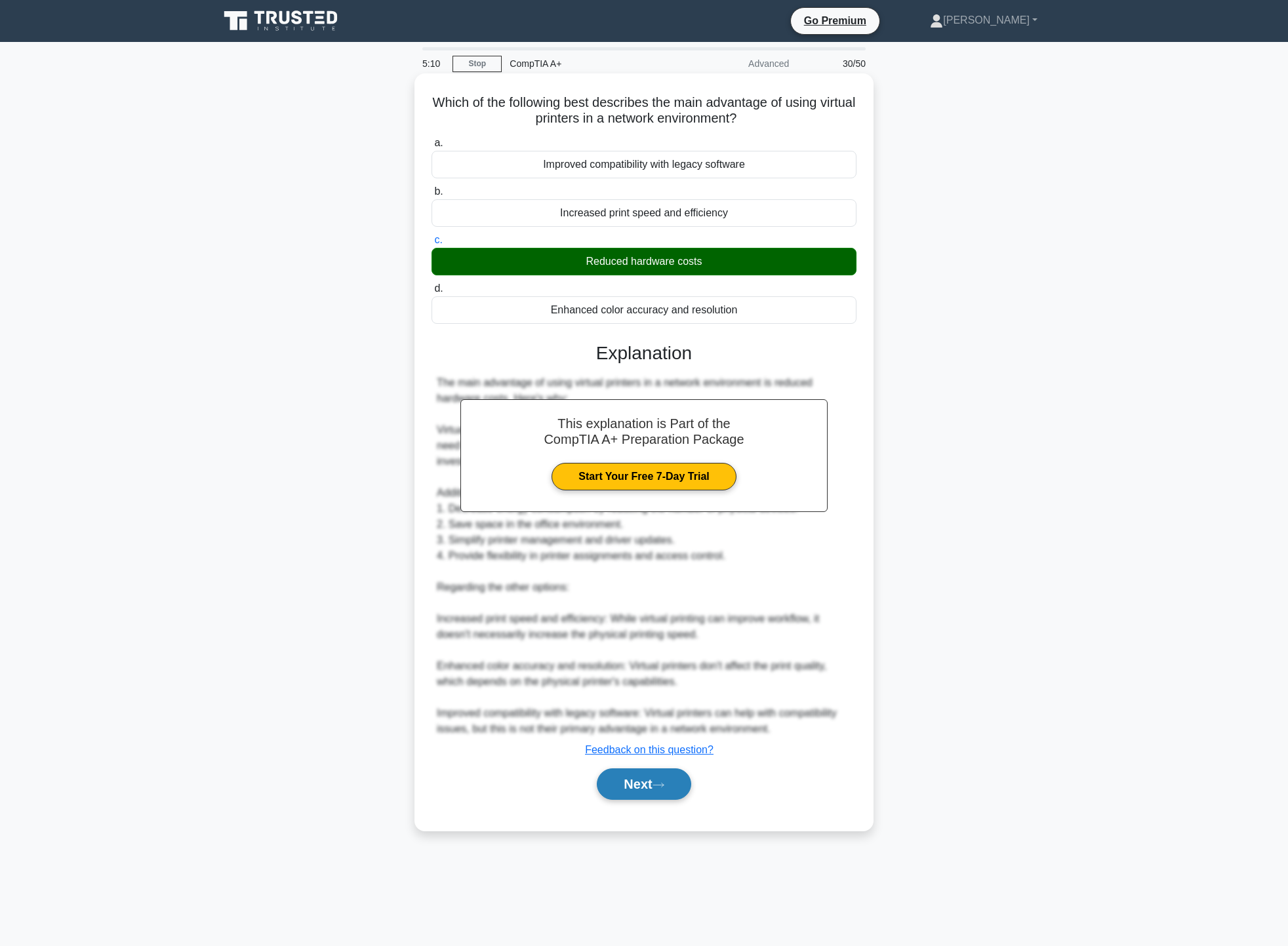
click at [644, 782] on button "Next" at bounding box center [644, 784] width 94 height 32
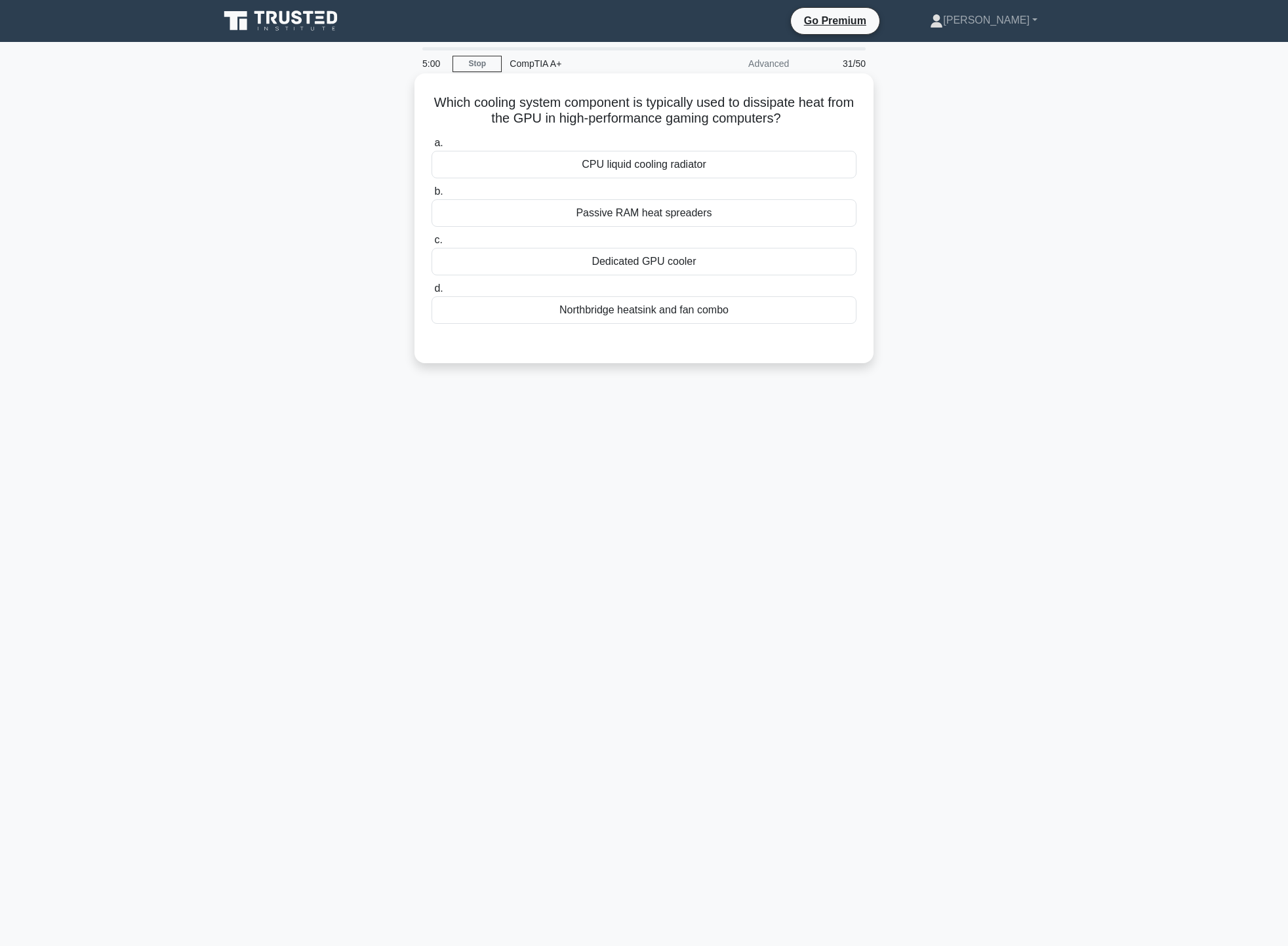
click at [652, 262] on div "Dedicated GPU cooler" at bounding box center [644, 261] width 425 height 27
click at [432, 245] on input "c. Dedicated GPU cooler" at bounding box center [432, 241] width 0 height 8
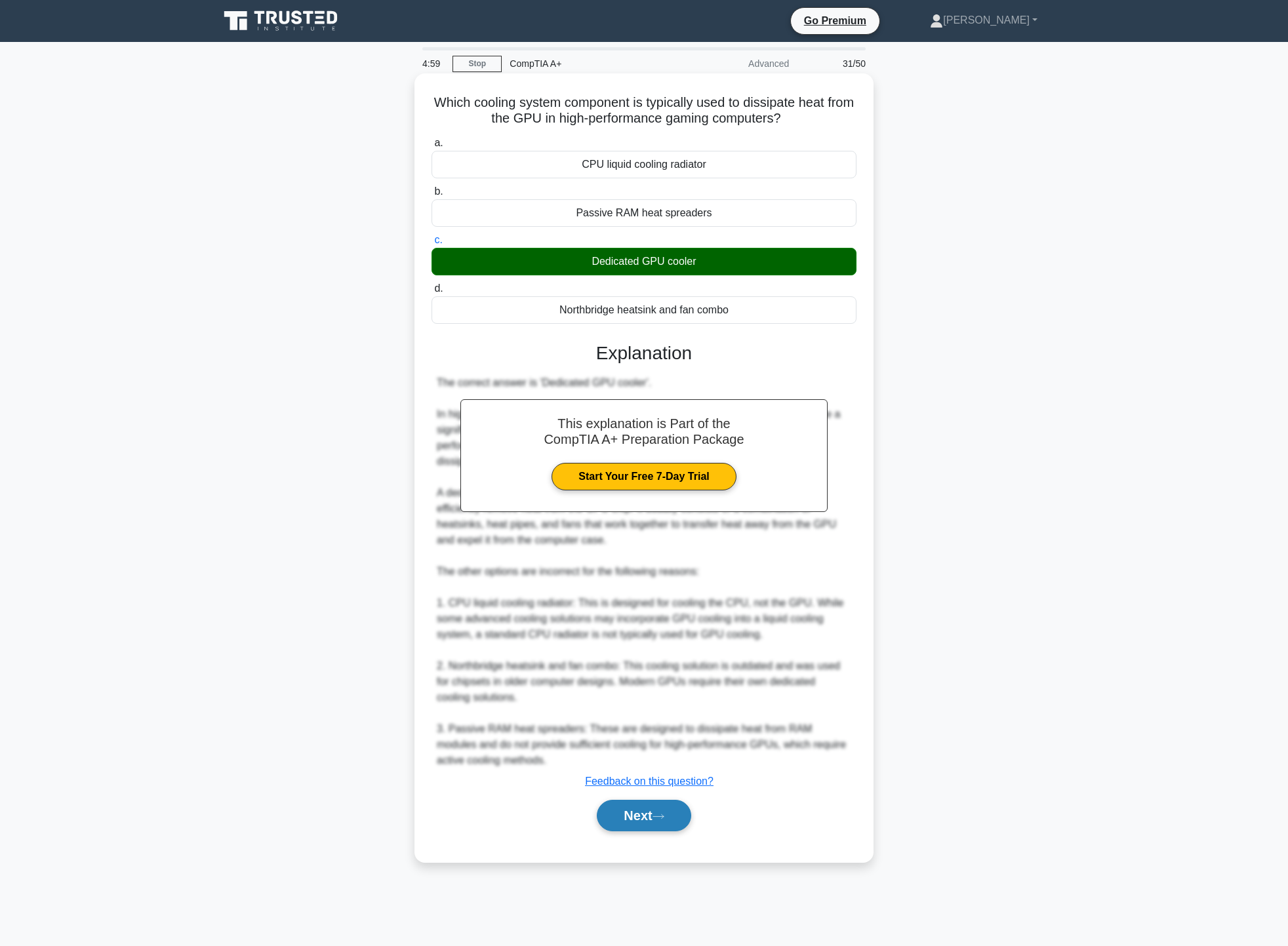
click at [631, 831] on button "Next" at bounding box center [644, 816] width 94 height 32
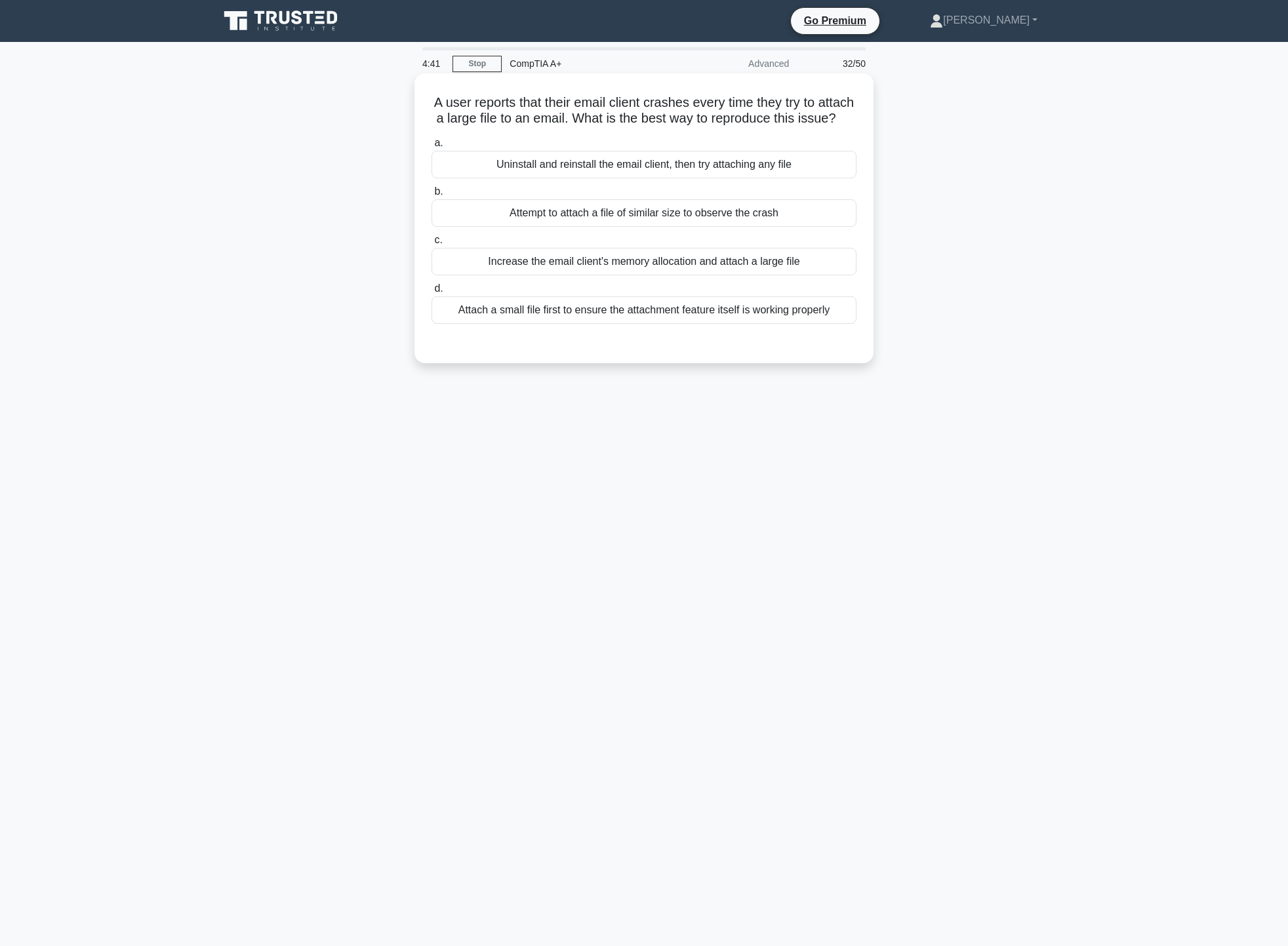
click at [752, 227] on div "Attempt to attach a file of similar size to observe the crash" at bounding box center [644, 212] width 425 height 27
click at [432, 196] on input "b. Attempt to attach a file of similar size to observe the crash" at bounding box center [432, 192] width 0 height 8
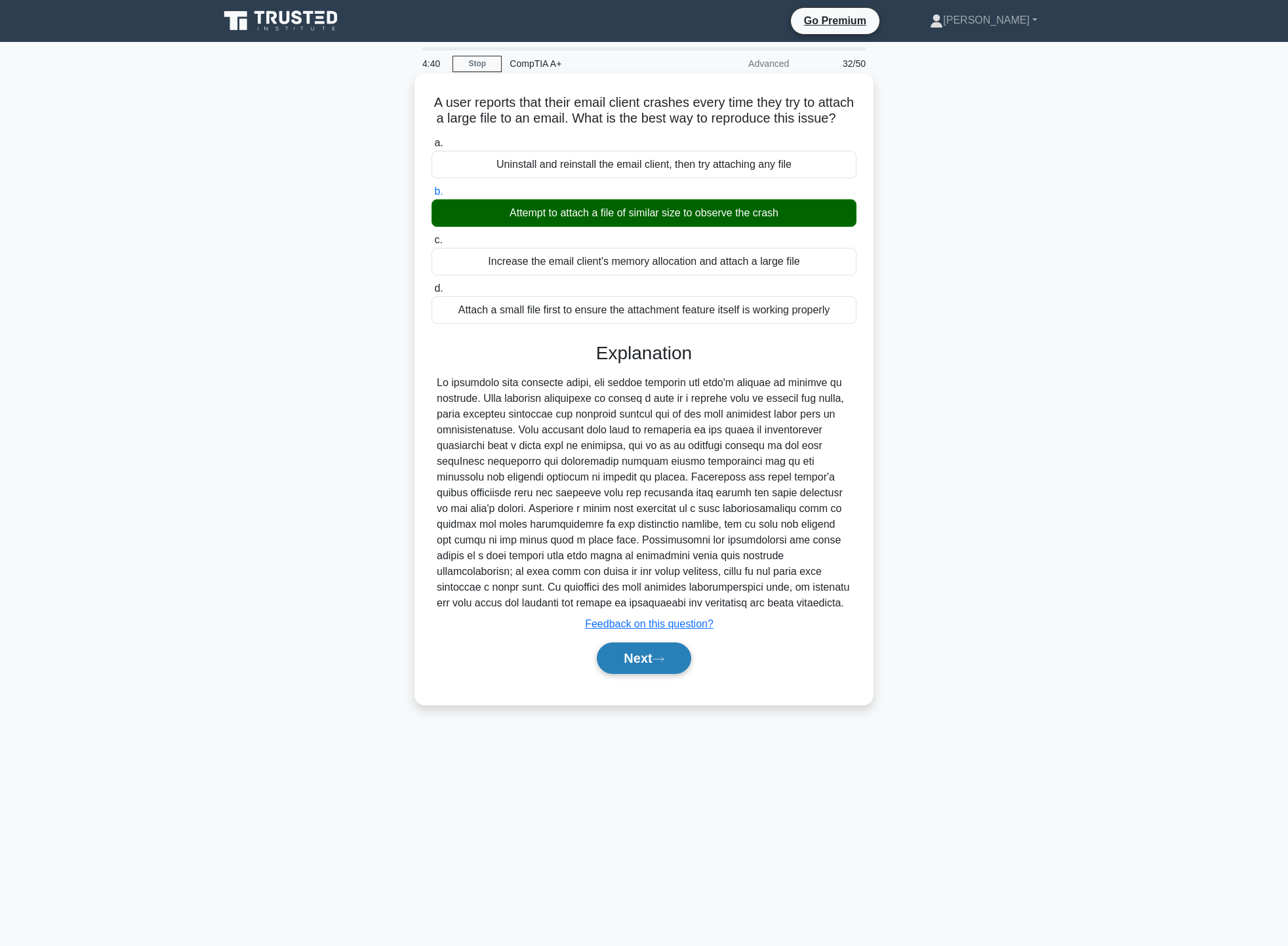
click at [627, 675] on button "Next" at bounding box center [644, 658] width 94 height 32
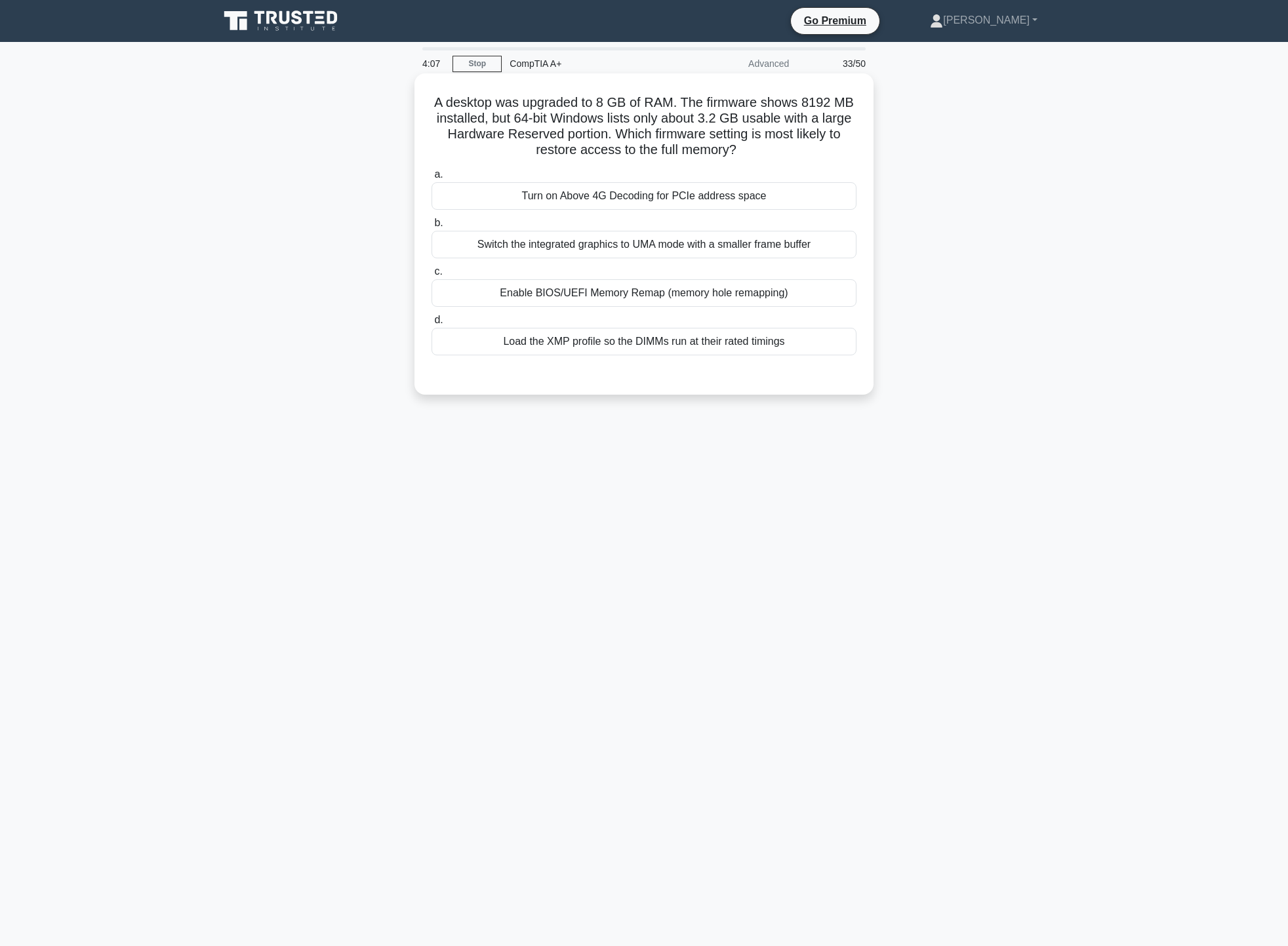
click at [610, 293] on div "Enable BIOS/UEFI Memory Remap (memory hole remapping)" at bounding box center [644, 293] width 425 height 27
click at [432, 276] on input "c. Enable BIOS/UEFI Memory Remap (memory hole remapping)" at bounding box center [432, 271] width 0 height 8
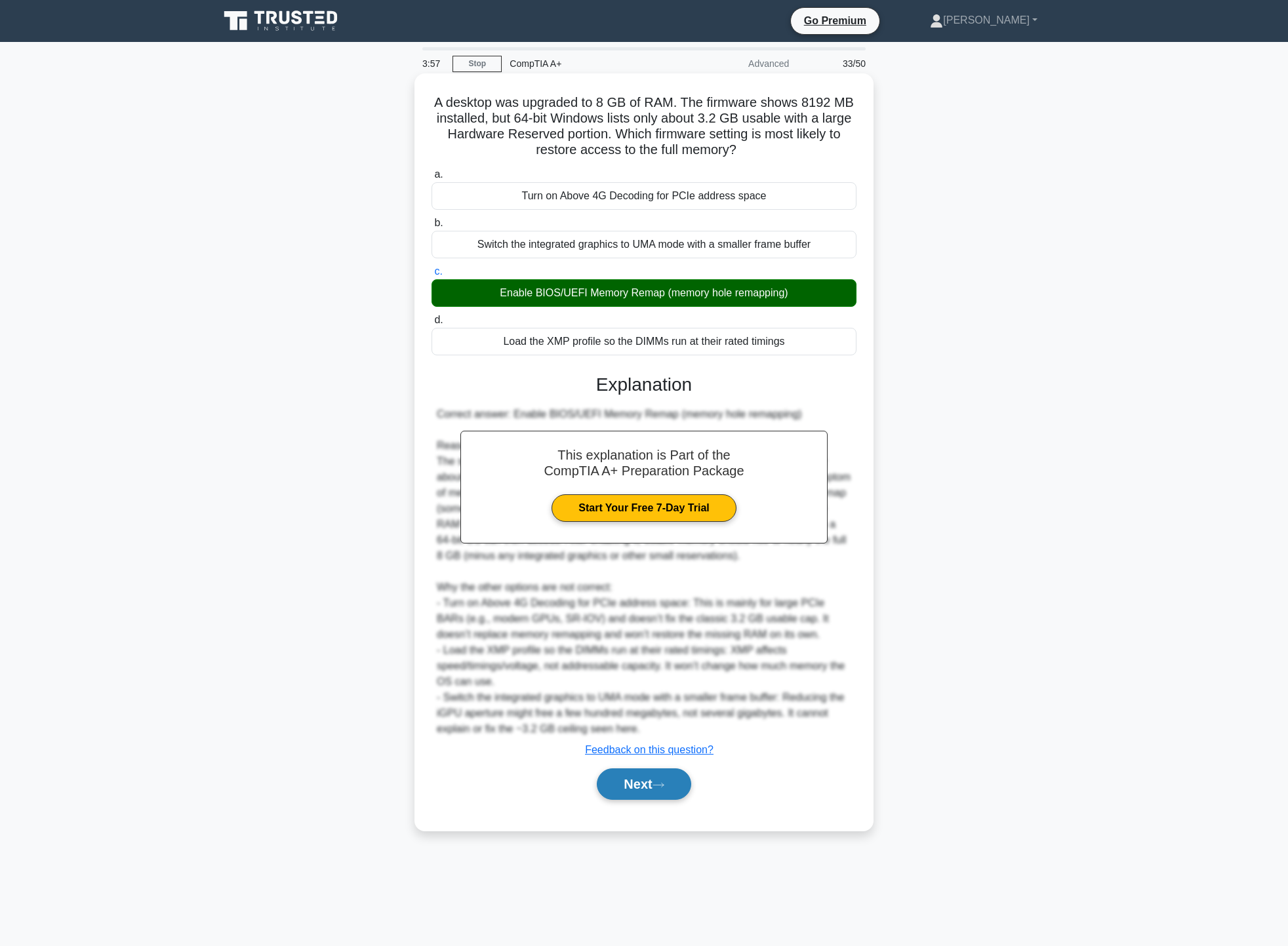
click at [665, 796] on button "Next" at bounding box center [644, 784] width 94 height 32
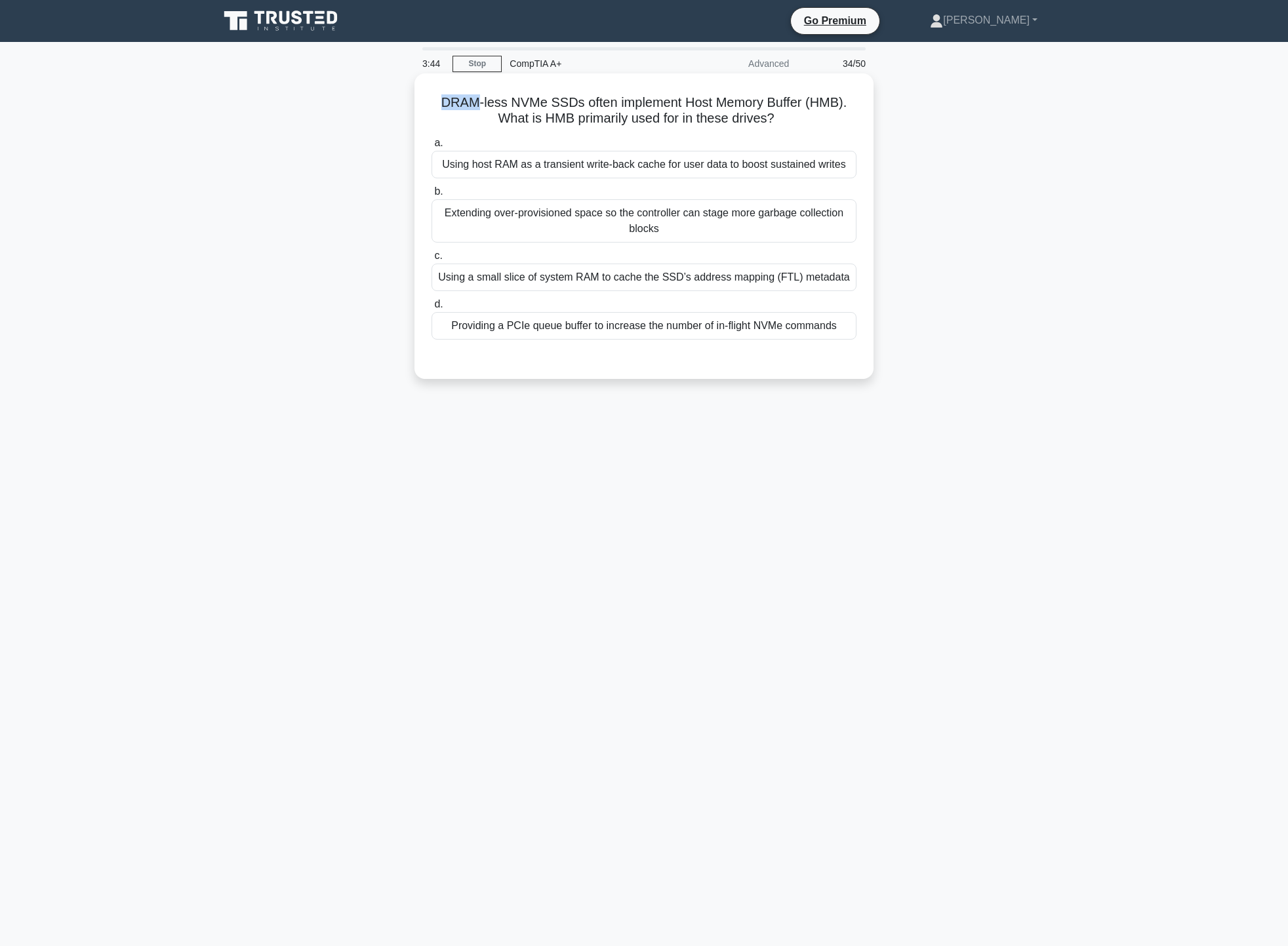
drag, startPoint x: 476, startPoint y: 103, endPoint x: 432, endPoint y: 99, distance: 44.2
click at [432, 99] on h5 "DRAM-less NVMe SSDs often implement Host Memory Buffer (HMB). What is HMB prima…" at bounding box center [644, 110] width 428 height 33
click at [691, 103] on h5 "DRAM-less NVMe SSDs often implement Host Memory Buffer (HMB). What is HMB prima…" at bounding box center [644, 110] width 428 height 33
click at [690, 279] on div "Using a small slice of system RAM to cache the SSD’s address mapping (FTL) meta…" at bounding box center [644, 277] width 425 height 27
click at [432, 260] on input "c. Using a small slice of system RAM to cache the SSD’s address mapping (FTL) m…" at bounding box center [432, 256] width 0 height 8
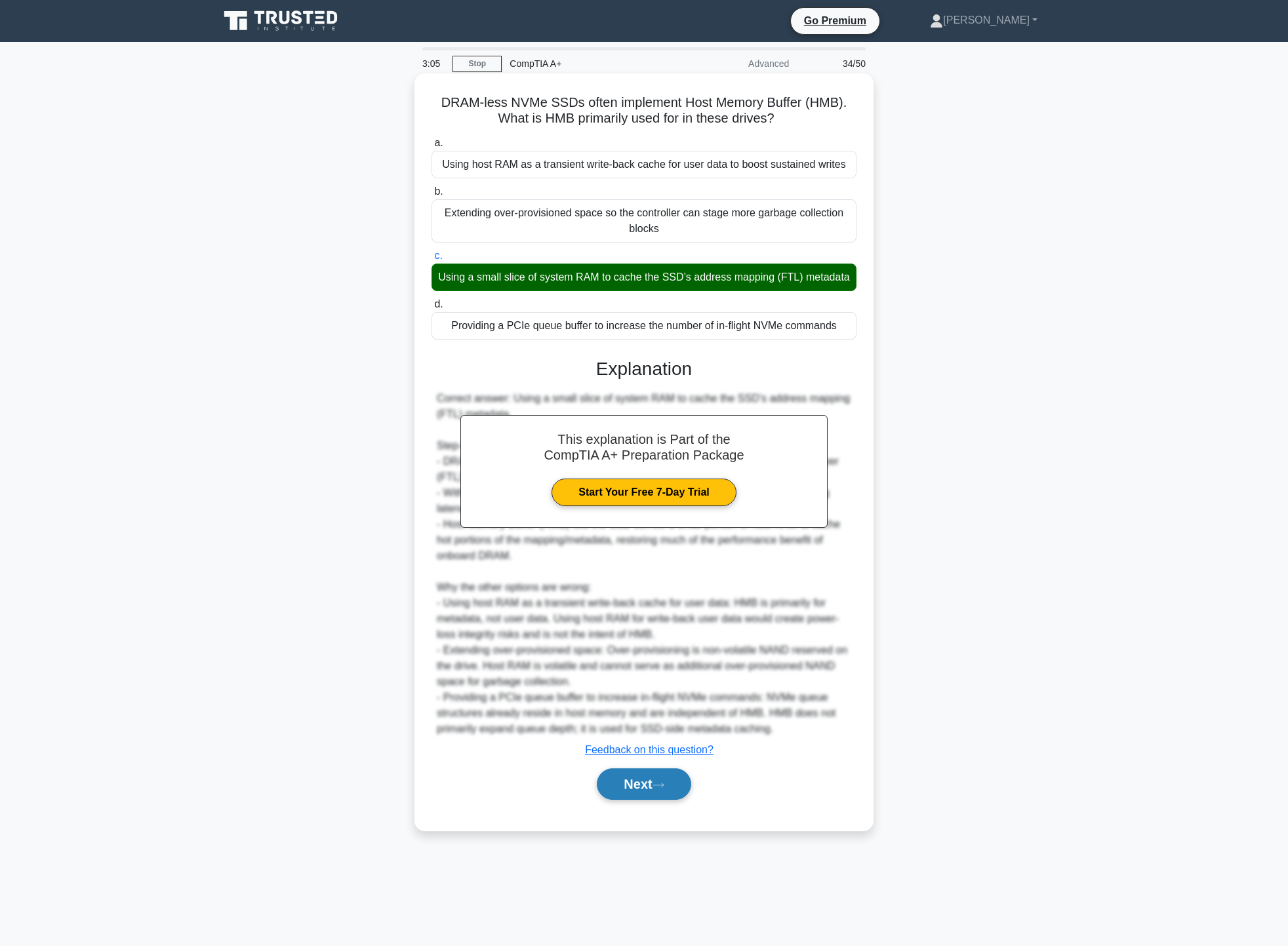
click at [672, 791] on button "Next" at bounding box center [644, 784] width 94 height 32
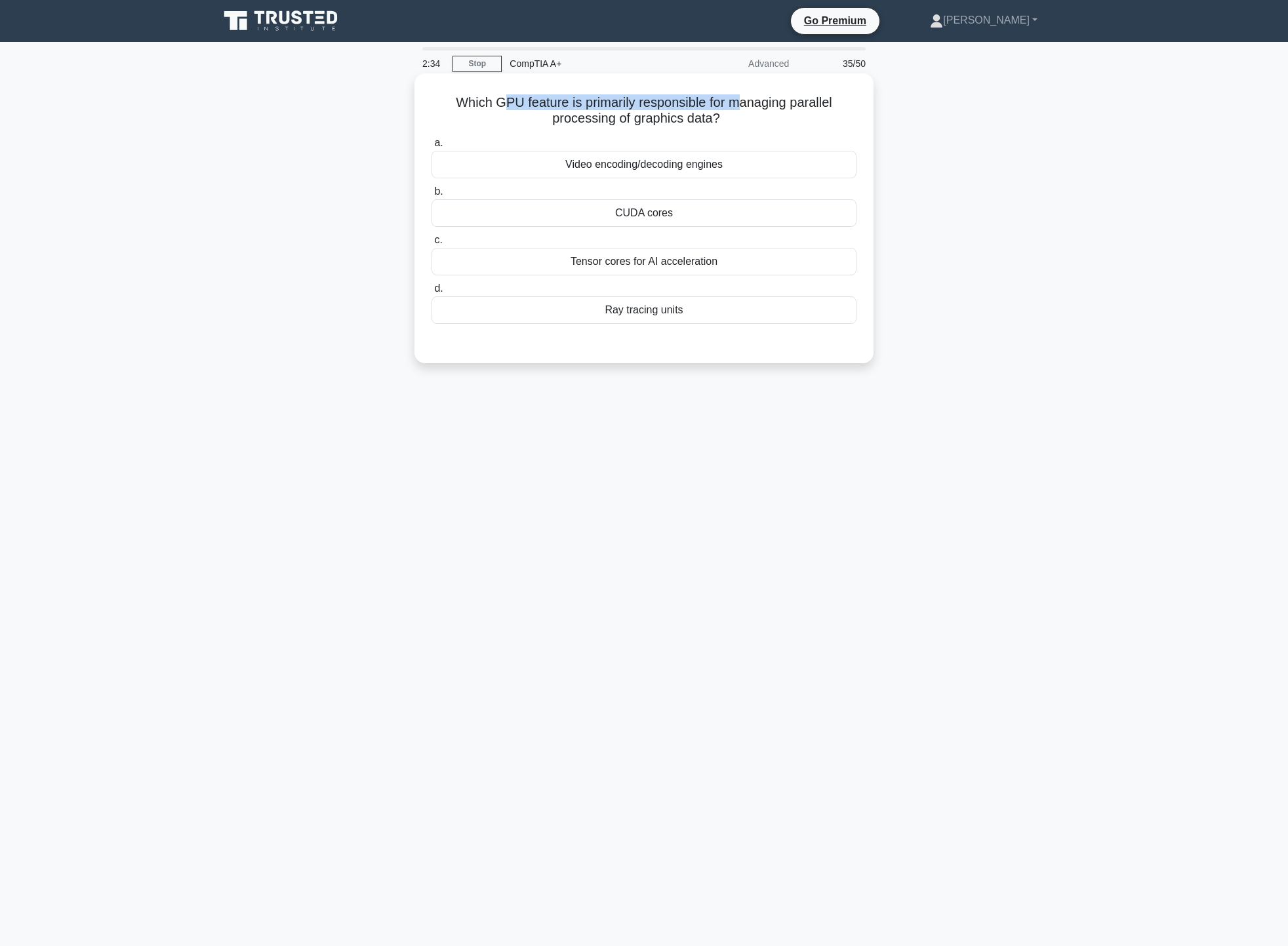
drag, startPoint x: 504, startPoint y: 98, endPoint x: 742, endPoint y: 93, distance: 238.1
click at [742, 94] on h5 "Which GPU feature is primarily responsible for managing parallel processing of …" at bounding box center [644, 110] width 428 height 33
click at [708, 220] on div "CUDA cores" at bounding box center [644, 212] width 425 height 27
click at [432, 196] on input "b. CUDA cores" at bounding box center [432, 192] width 0 height 8
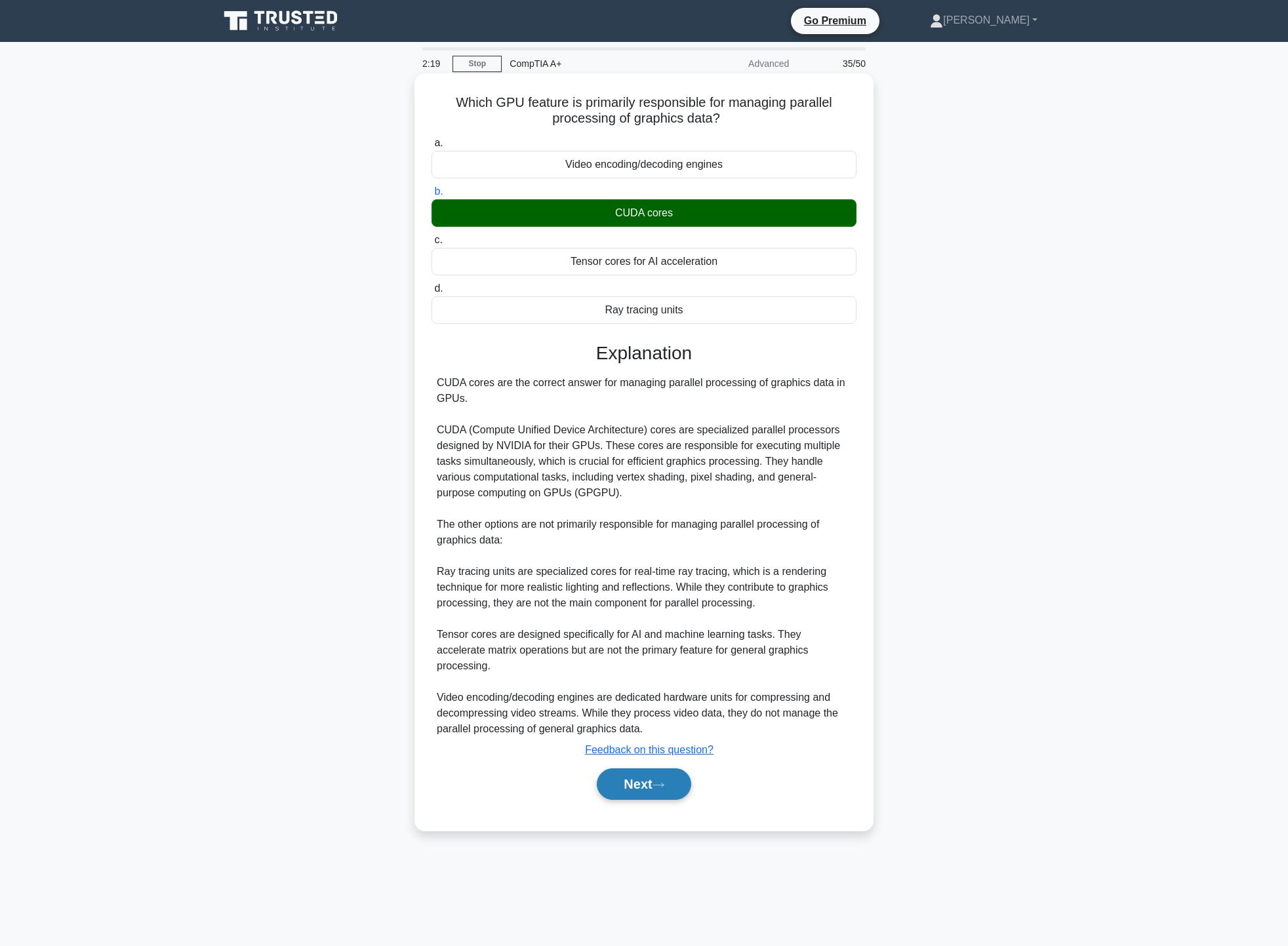
click at [653, 769] on button "Next" at bounding box center [644, 784] width 94 height 32
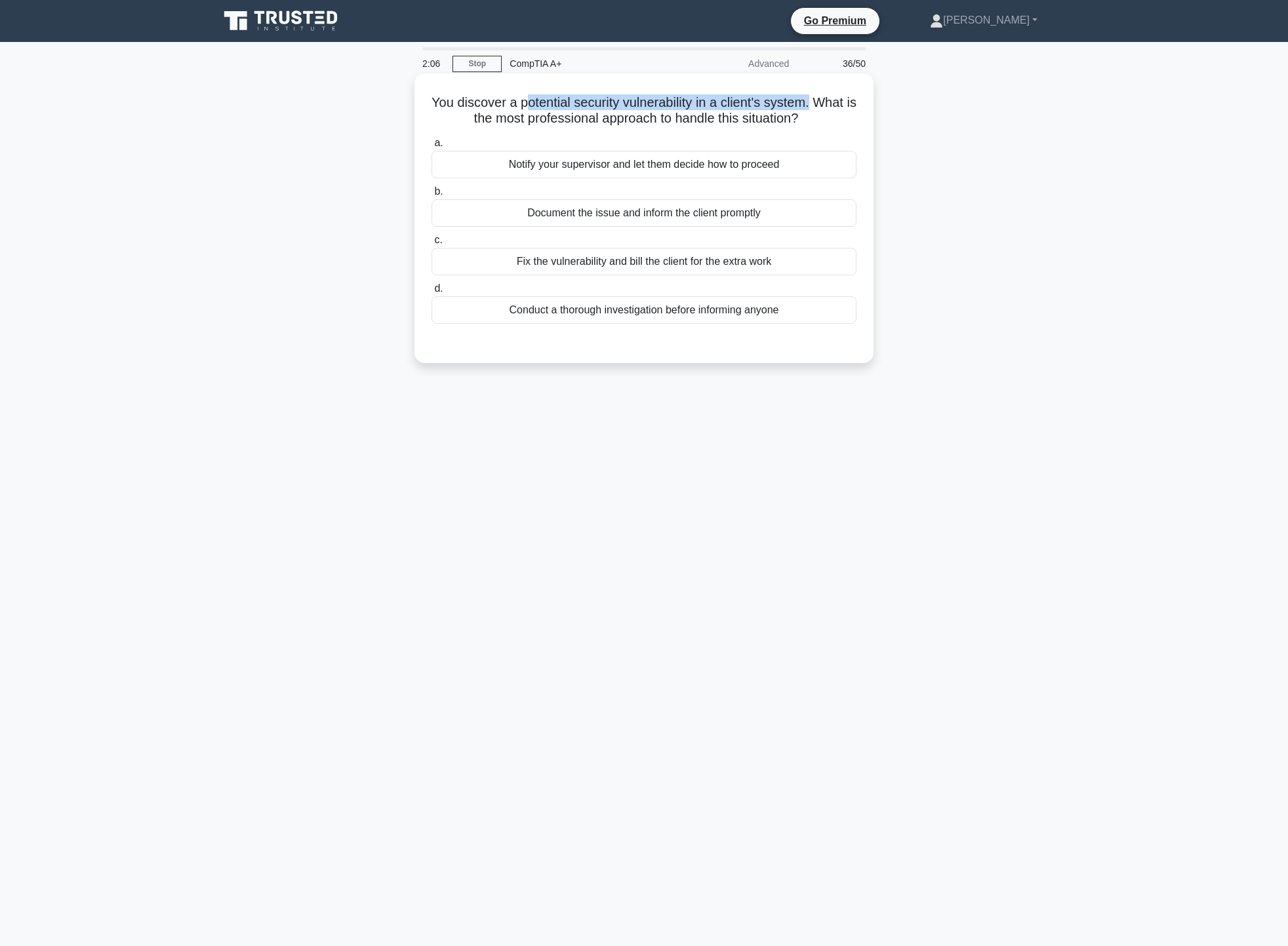
drag, startPoint x: 530, startPoint y: 98, endPoint x: 819, endPoint y: 91, distance: 289.1
click at [819, 91] on div "You discover a potential security vulnerability in a client's system. What is t…" at bounding box center [644, 218] width 449 height 279
drag, startPoint x: 539, startPoint y: 121, endPoint x: 573, endPoint y: 120, distance: 34.0
click at [564, 120] on h5 "You discover a potential security vulnerability in a client's system. What is t…" at bounding box center [644, 110] width 428 height 33
click at [619, 215] on div "Document the issue and inform the client promptly" at bounding box center [644, 212] width 425 height 27
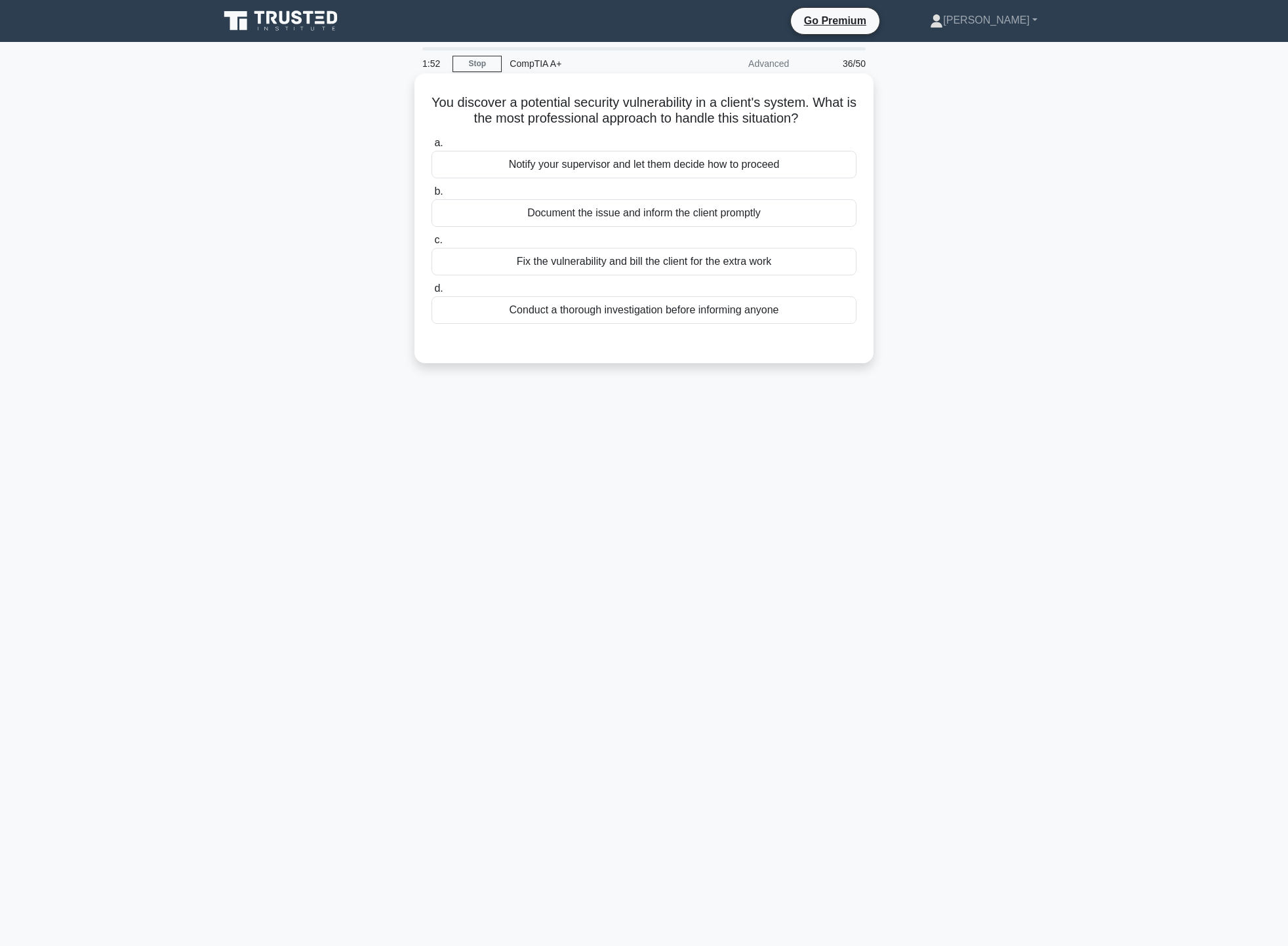
click at [432, 196] on input "b. Document the issue and inform the client promptly" at bounding box center [432, 192] width 0 height 8
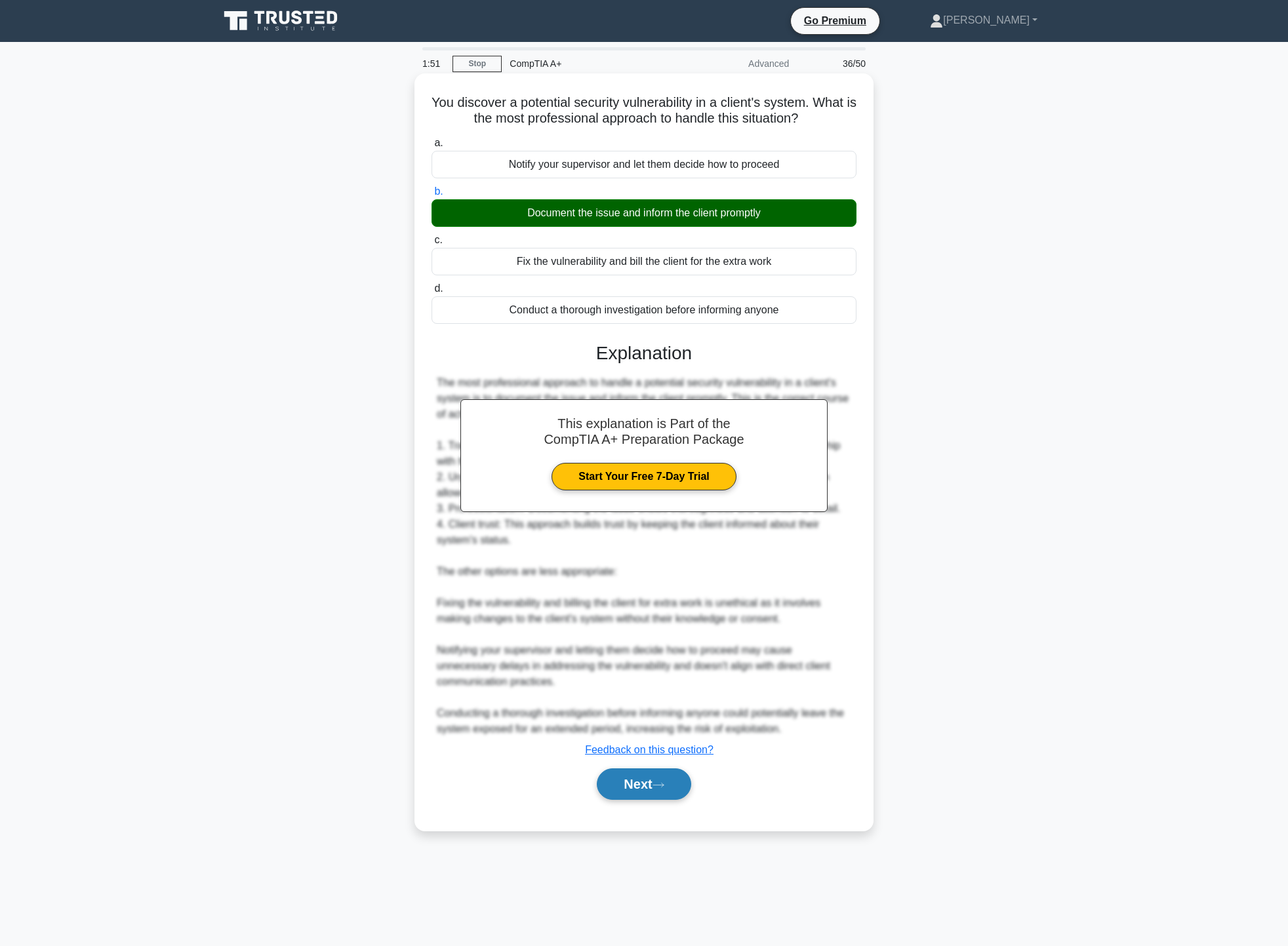
click at [654, 776] on button "Next" at bounding box center [644, 784] width 94 height 32
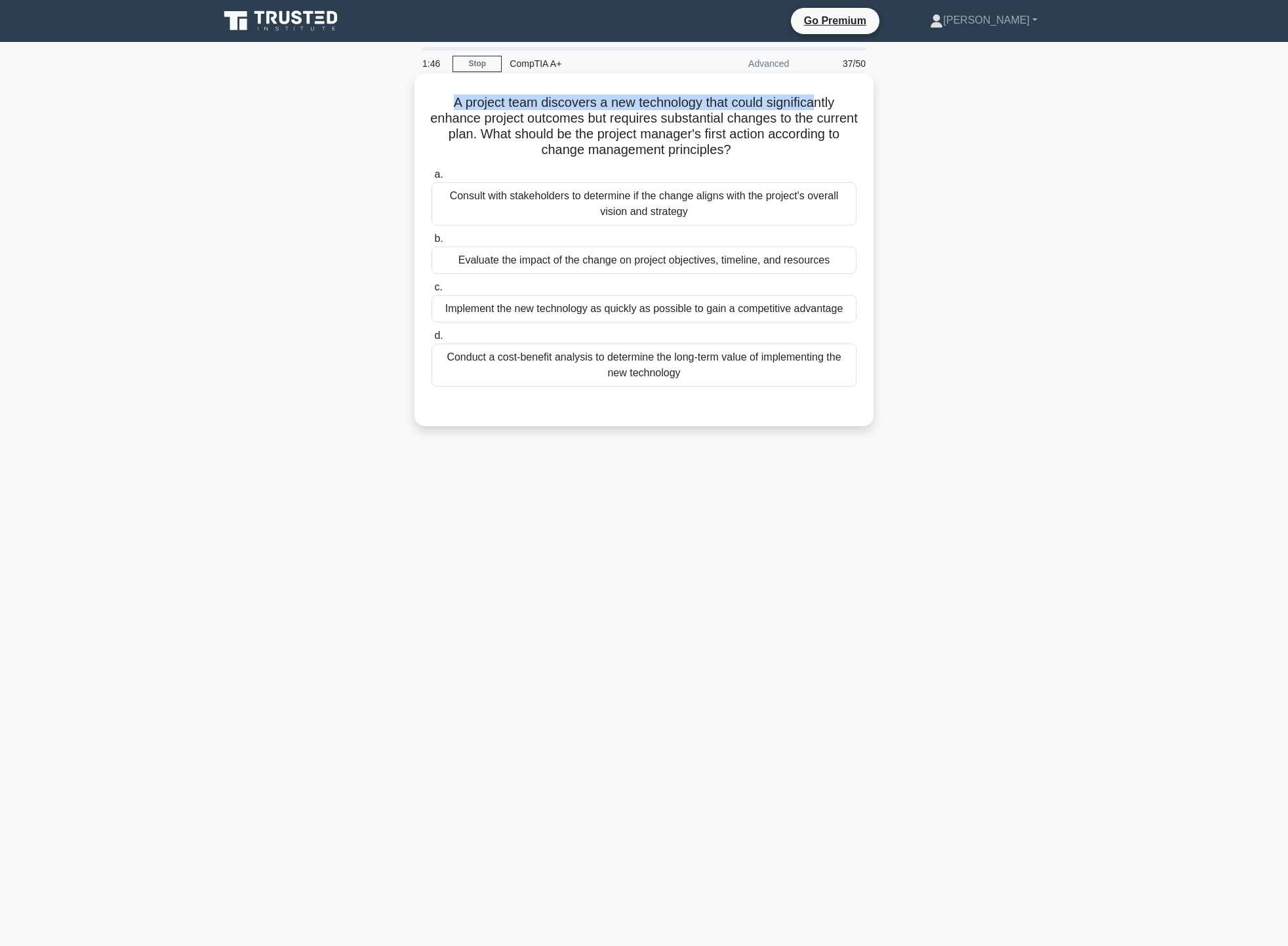
drag, startPoint x: 445, startPoint y: 92, endPoint x: 819, endPoint y: 84, distance: 374.1
click at [819, 84] on div "A project team discovers a new technology that could significantly enhance proj…" at bounding box center [644, 250] width 449 height 343
drag, startPoint x: 606, startPoint y: 124, endPoint x: 822, endPoint y: 115, distance: 216.2
click at [822, 115] on h5 "A project team discovers a new technology that could significantly enhance proj…" at bounding box center [644, 126] width 428 height 64
drag, startPoint x: 547, startPoint y: 136, endPoint x: 769, endPoint y: 142, distance: 222.1
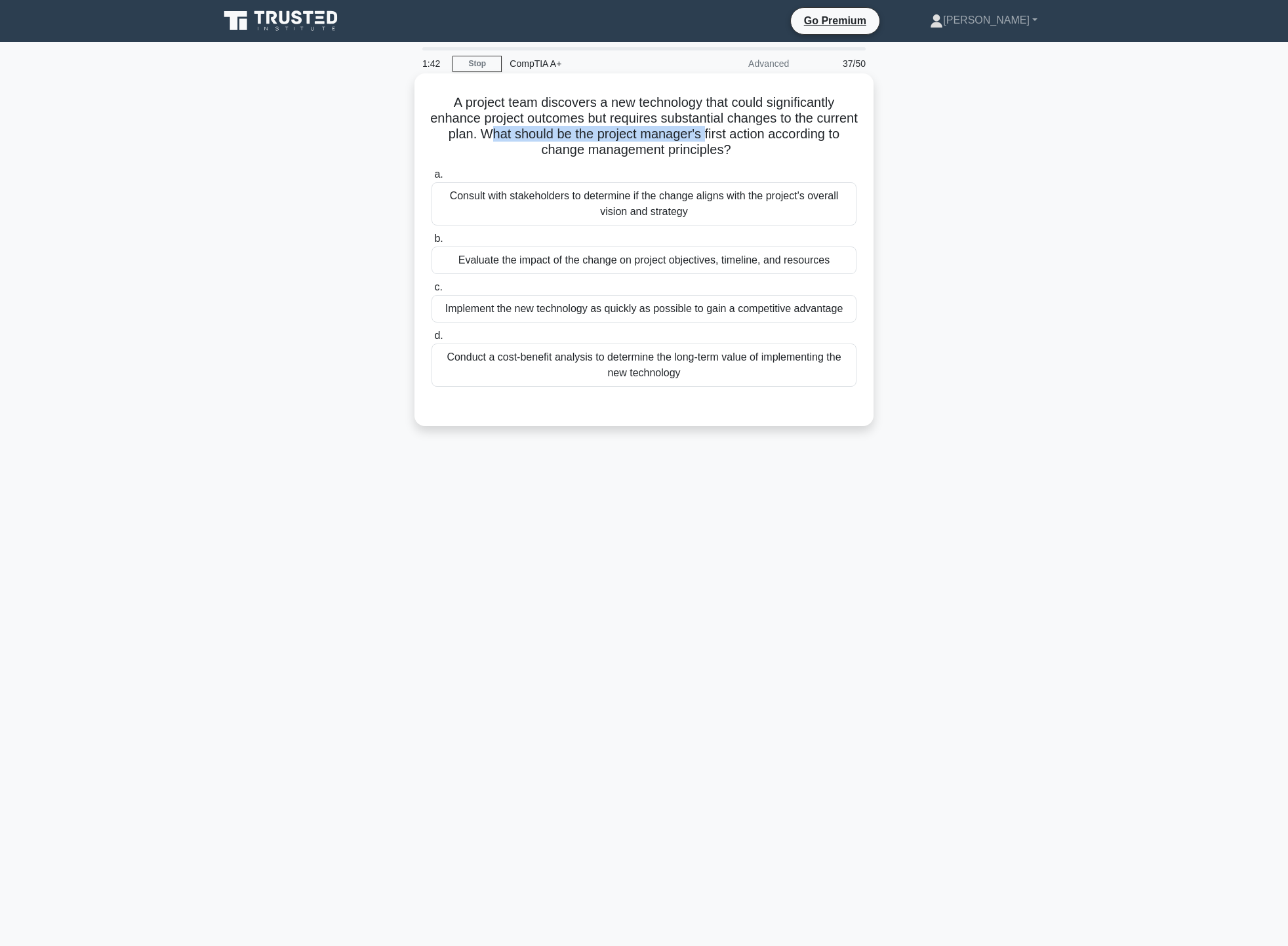
click at [769, 142] on h5 "A project team discovers a new technology that could significantly enhance proj…" at bounding box center [644, 126] width 428 height 64
drag, startPoint x: 521, startPoint y: 160, endPoint x: 759, endPoint y: 157, distance: 238.0
click at [751, 157] on div "A project team discovers a new technology that could significantly enhance proj…" at bounding box center [644, 250] width 449 height 343
click at [824, 162] on div "A project team discovers a new technology that could significantly enhance proj…" at bounding box center [644, 250] width 449 height 343
click at [820, 199] on div "Consult with stakeholders to determine if the change aligns with the project's …" at bounding box center [644, 204] width 425 height 44
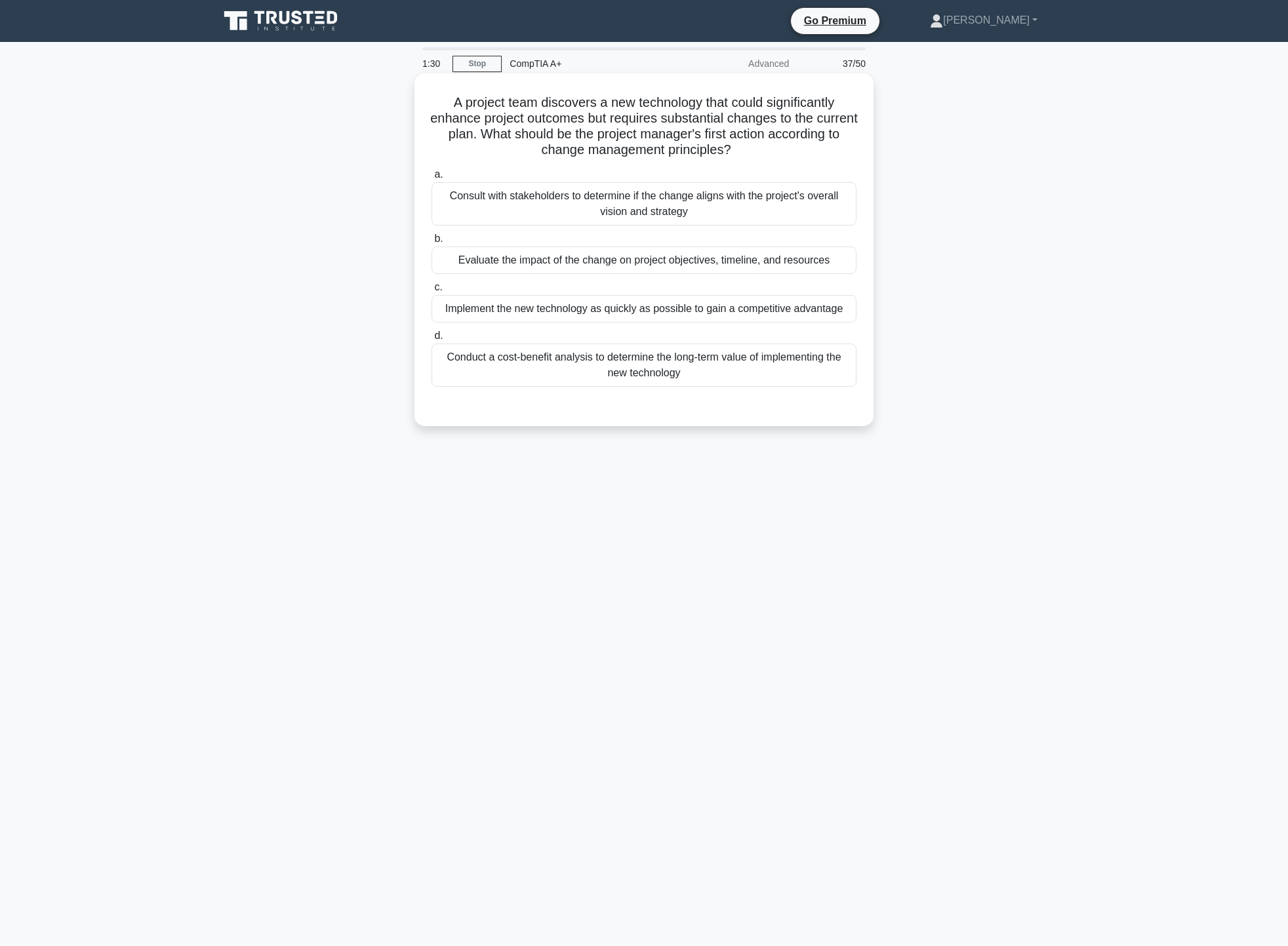
click at [432, 179] on input "a. Consult with stakeholders to determine if the change aligns with the project…" at bounding box center [432, 174] width 0 height 8
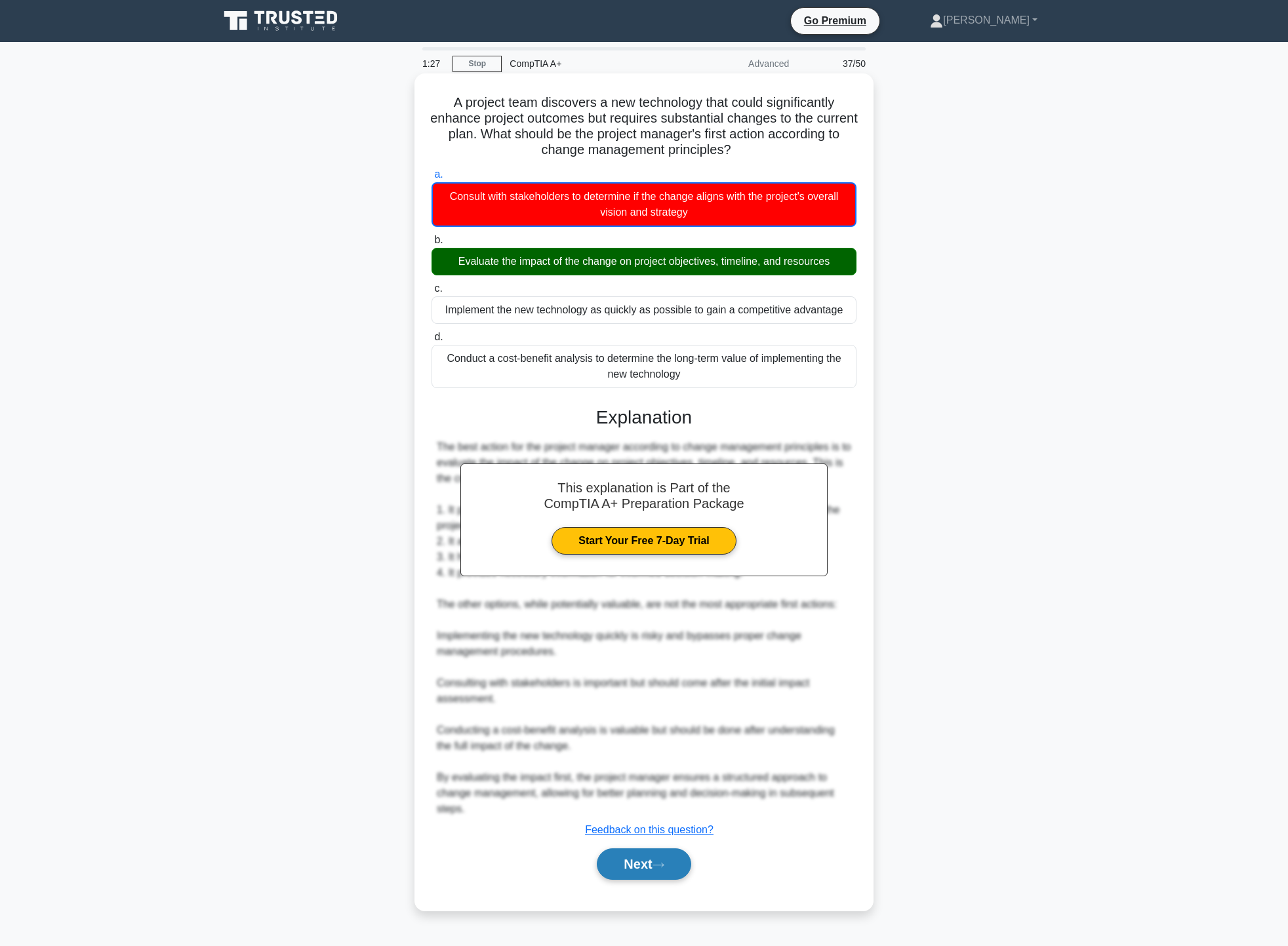
click at [649, 855] on button "Next" at bounding box center [644, 864] width 94 height 32
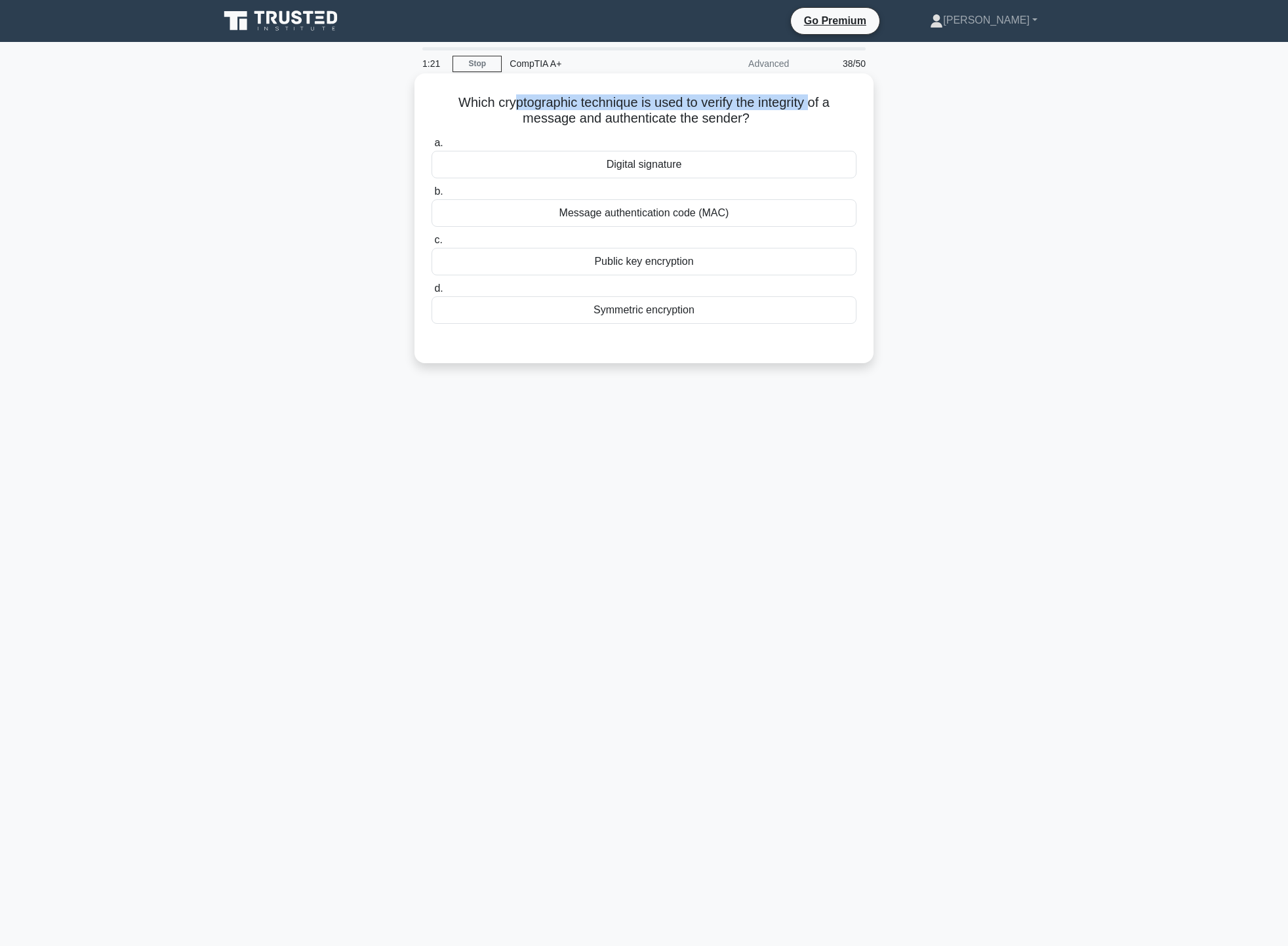
drag, startPoint x: 510, startPoint y: 111, endPoint x: 829, endPoint y: 112, distance: 319.0
click at [822, 111] on h5 "Which cryptographic technique is used to verify the integrity of a message and …" at bounding box center [644, 110] width 428 height 33
click at [766, 175] on div "Digital signature" at bounding box center [644, 164] width 425 height 27
click at [432, 148] on input "a. Digital signature" at bounding box center [432, 143] width 0 height 8
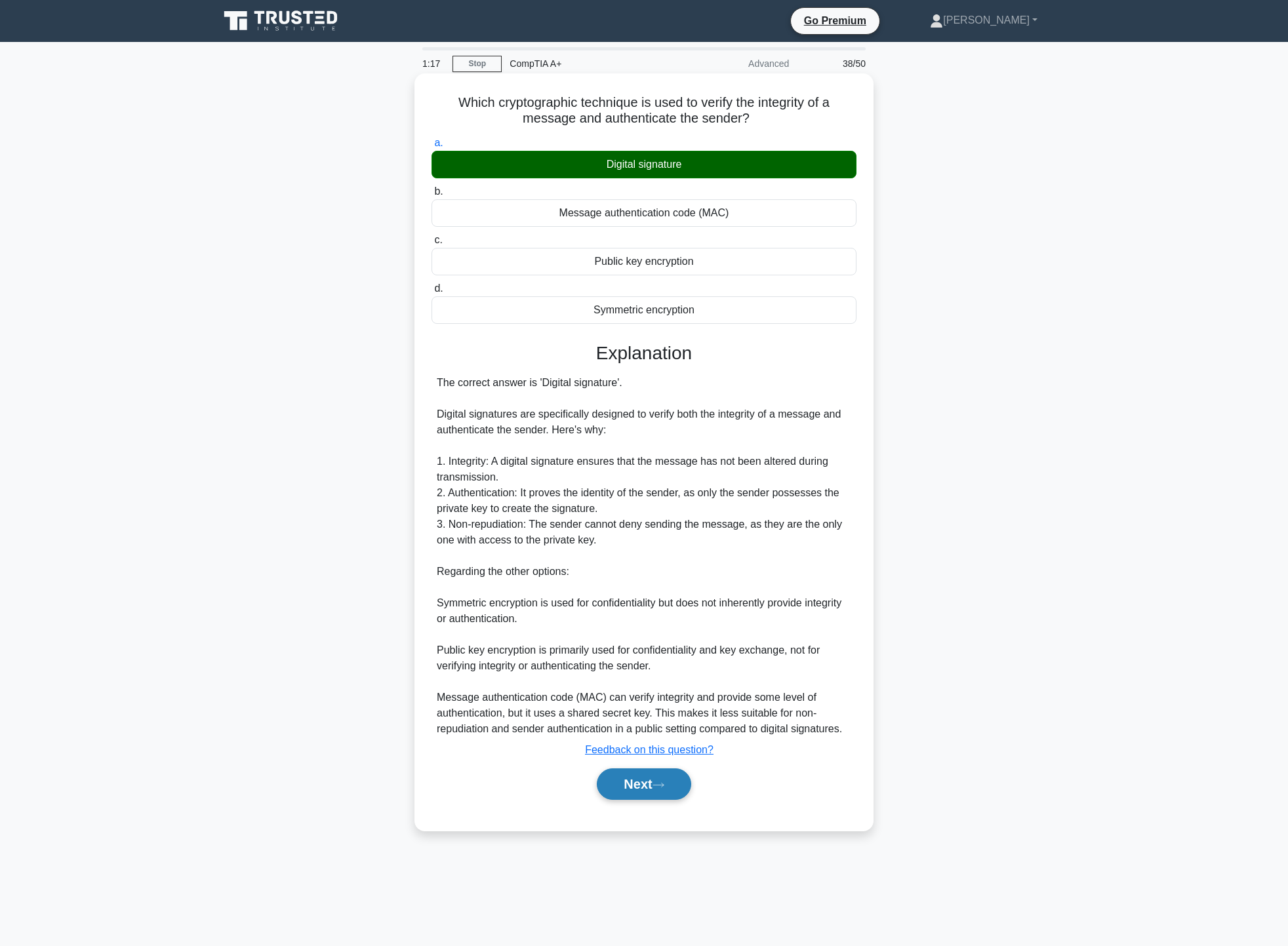
click at [642, 793] on button "Next" at bounding box center [644, 784] width 94 height 32
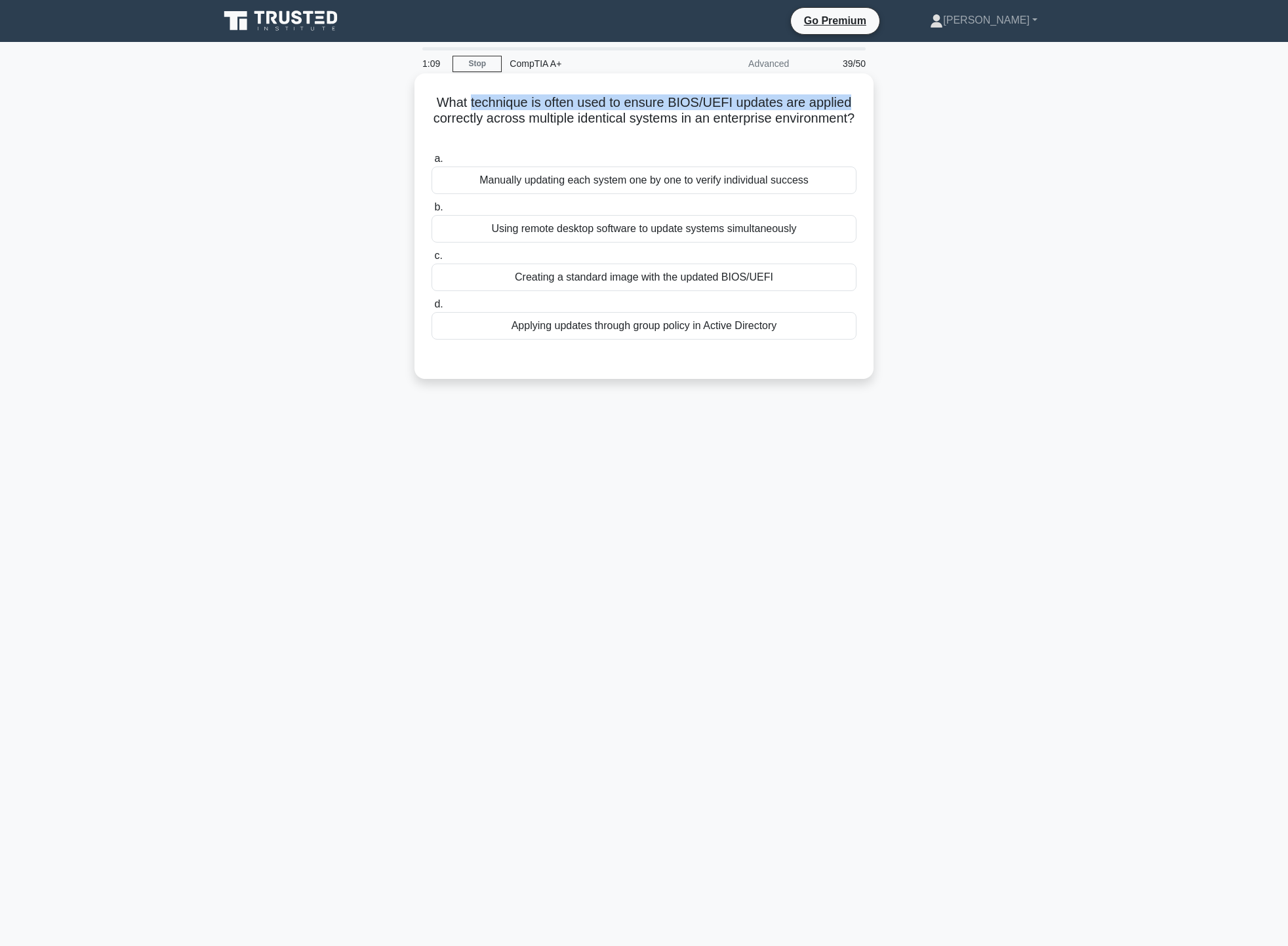
drag, startPoint x: 476, startPoint y: 102, endPoint x: 862, endPoint y: 110, distance: 386.1
click at [862, 110] on div "What technique is often used to ensure BIOS/UEFI updates are applied correctly …" at bounding box center [644, 226] width 449 height 295
click at [801, 134] on h5 "What technique is often used to ensure BIOS/UEFI updates are applied correctly …" at bounding box center [644, 118] width 428 height 49
click at [792, 274] on div "Creating a standard image with the updated BIOS/UEFI" at bounding box center [644, 277] width 425 height 27
click at [432, 260] on input "c. Creating a standard image with the updated BIOS/UEFI" at bounding box center [432, 256] width 0 height 8
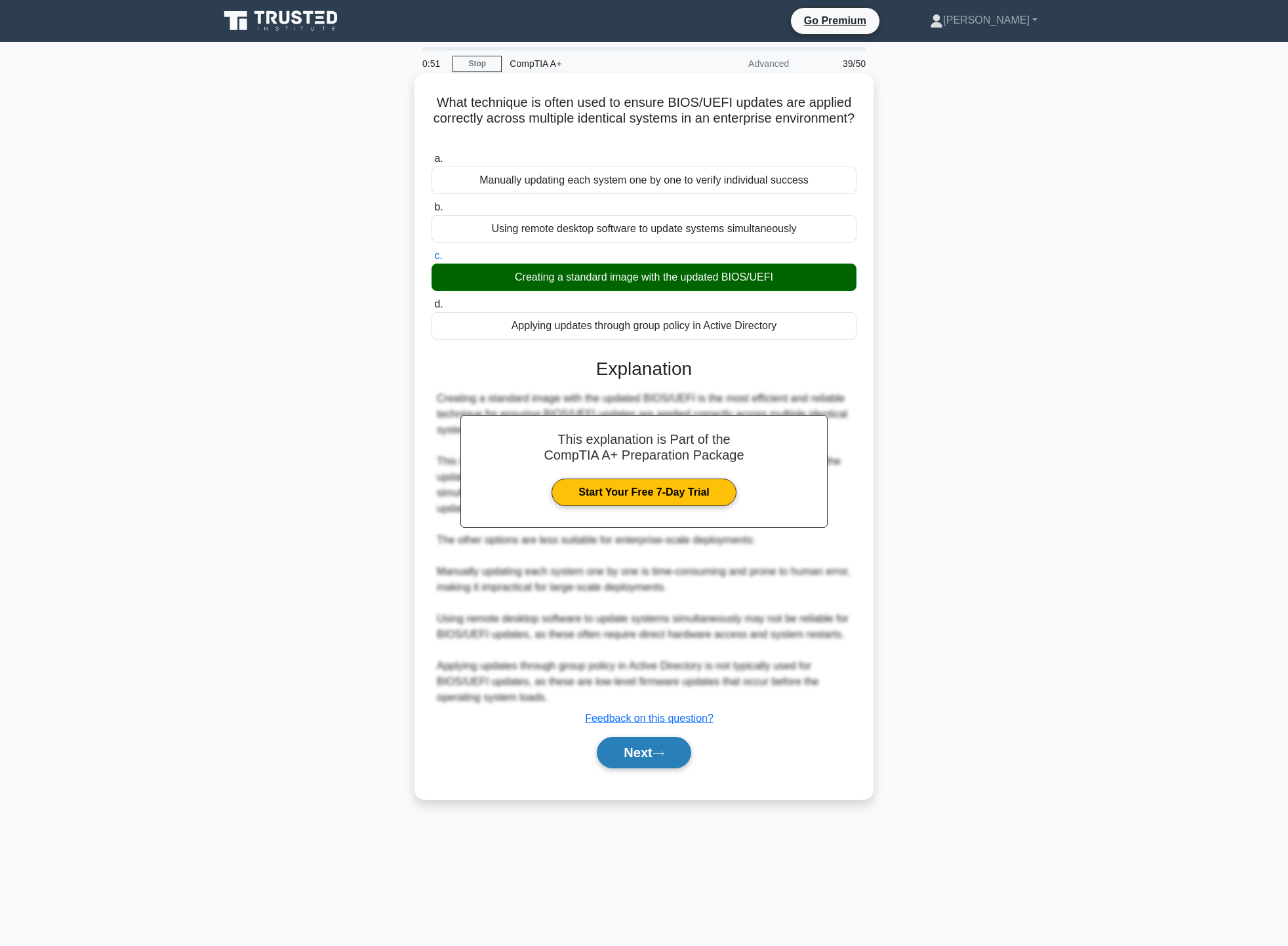
click at [675, 752] on button "Next" at bounding box center [644, 753] width 94 height 32
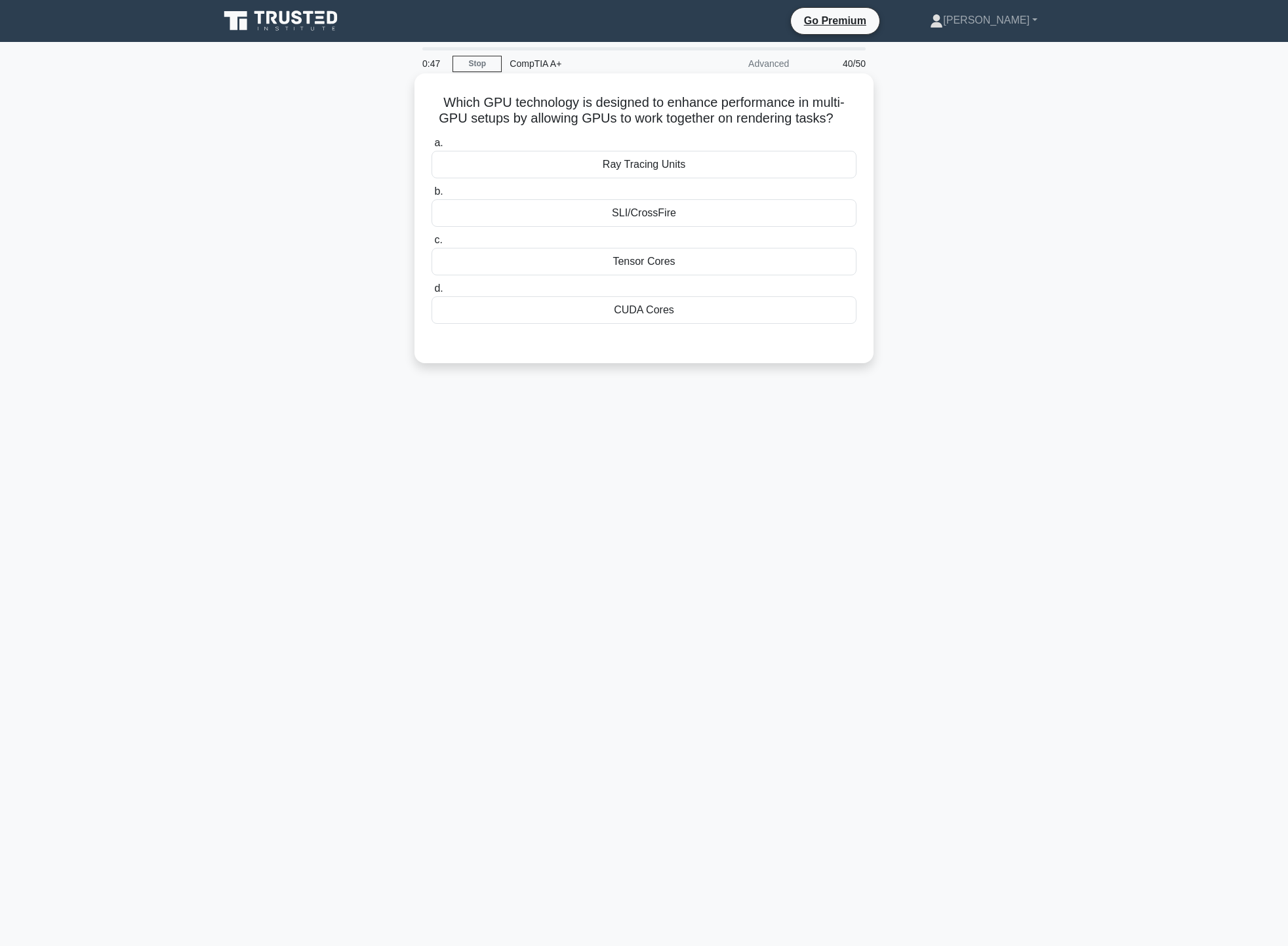
drag, startPoint x: 449, startPoint y: 108, endPoint x: 845, endPoint y: 111, distance: 396.0
click at [845, 111] on h5 "Which GPU technology is designed to enhance performance in multi-GPU setups by …" at bounding box center [644, 110] width 428 height 33
click at [514, 139] on label "a. Ray Tracing Units" at bounding box center [644, 157] width 425 height 44
click at [432, 139] on input "a. Ray Tracing Units" at bounding box center [432, 143] width 0 height 8
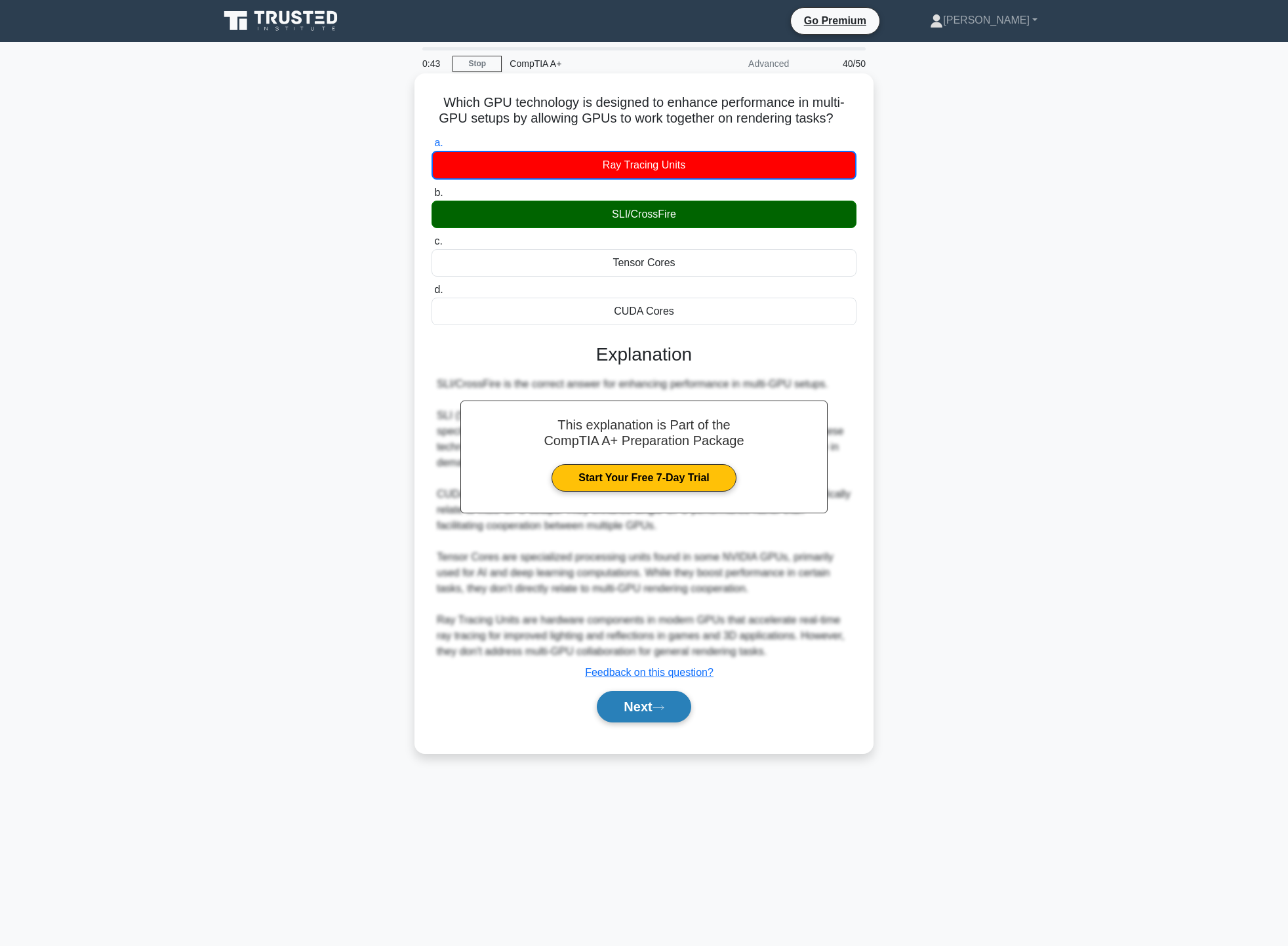
click at [644, 708] on button "Next" at bounding box center [644, 707] width 94 height 32
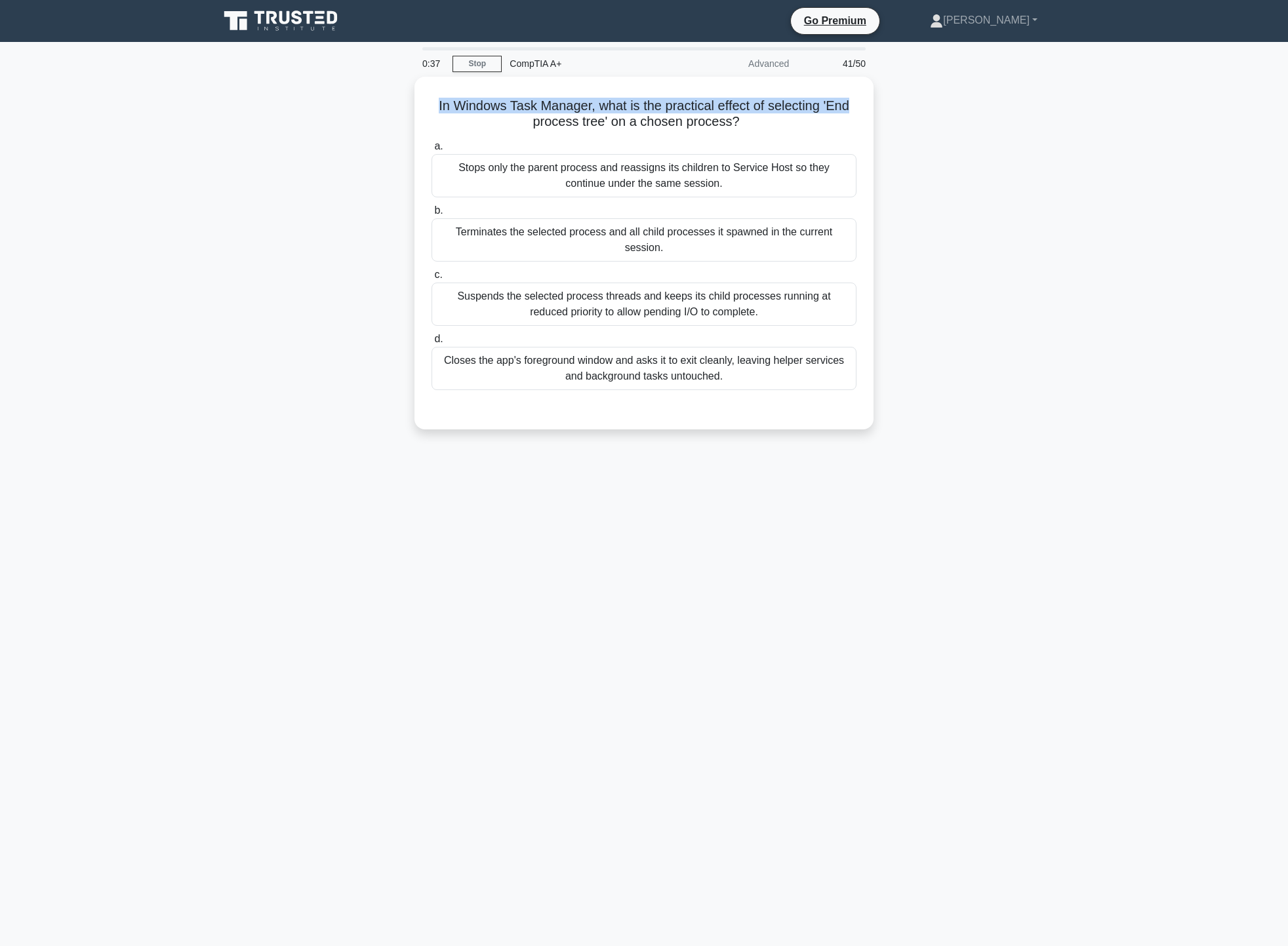
drag, startPoint x: 438, startPoint y: 95, endPoint x: 874, endPoint y: 102, distance: 436.1
click at [874, 102] on div "In Windows Task Manager, what is the practical effect of selecting 'End process…" at bounding box center [644, 261] width 866 height 369
click at [960, 236] on div "In Windows Task Manager, what is the practical effect of selecting 'End process…" at bounding box center [644, 261] width 866 height 369
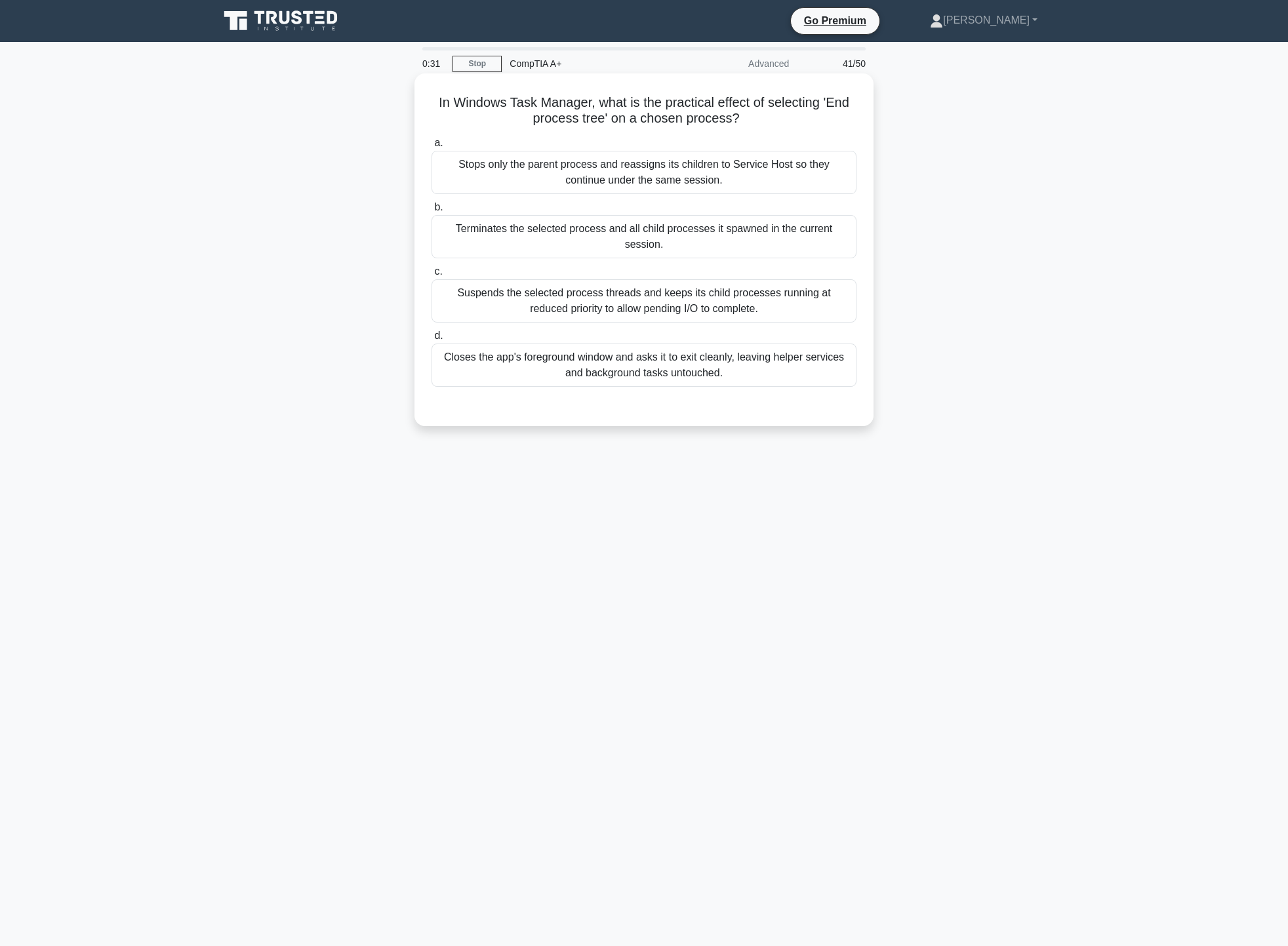
click at [807, 233] on div "Terminates the selected process and all child processes it spawned in the curre…" at bounding box center [644, 237] width 425 height 44
click at [432, 212] on input "b. Terminates the selected process and all child processes it spawned in the cu…" at bounding box center [432, 207] width 0 height 8
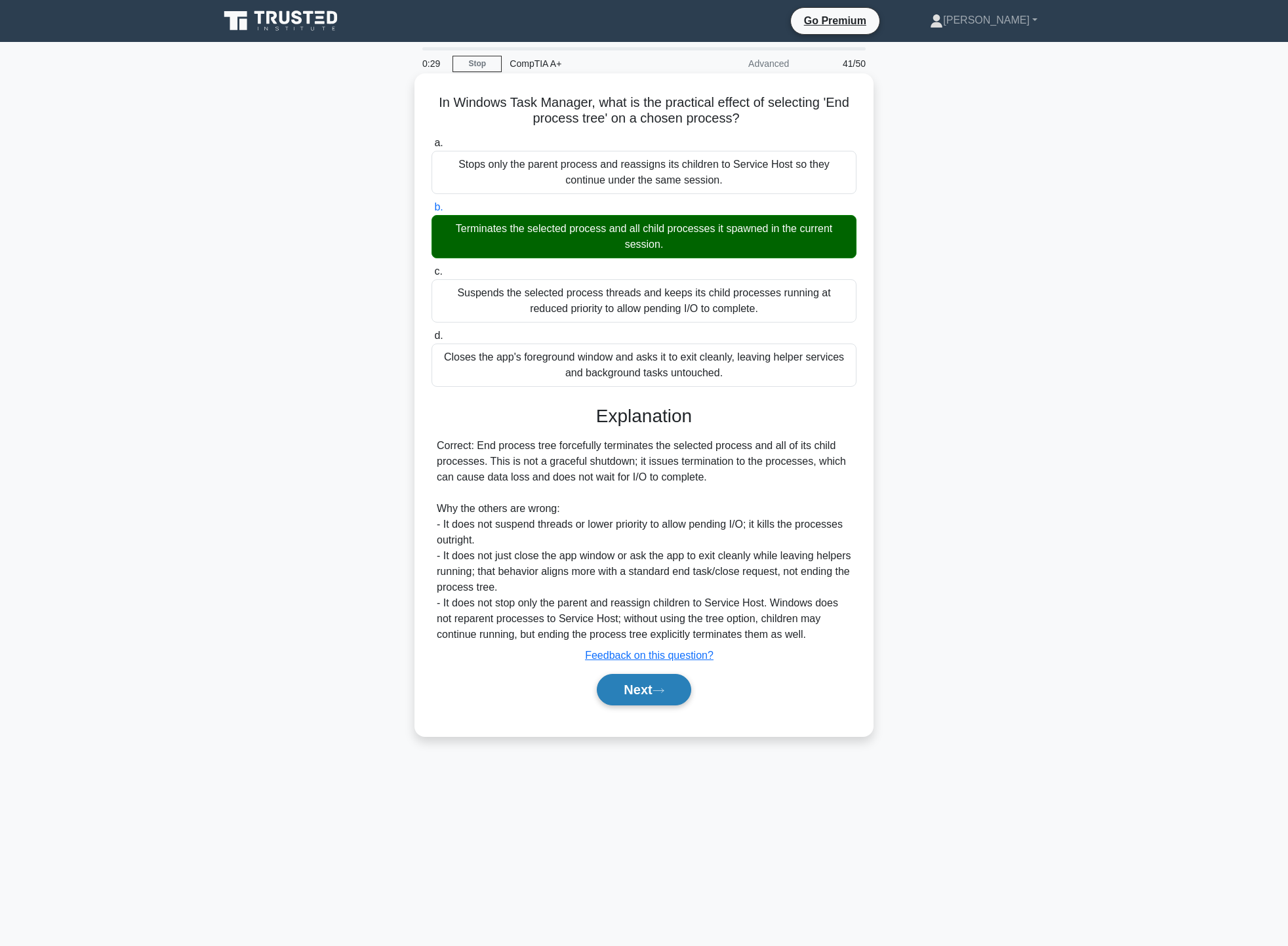
click at [648, 686] on button "Next" at bounding box center [644, 690] width 94 height 32
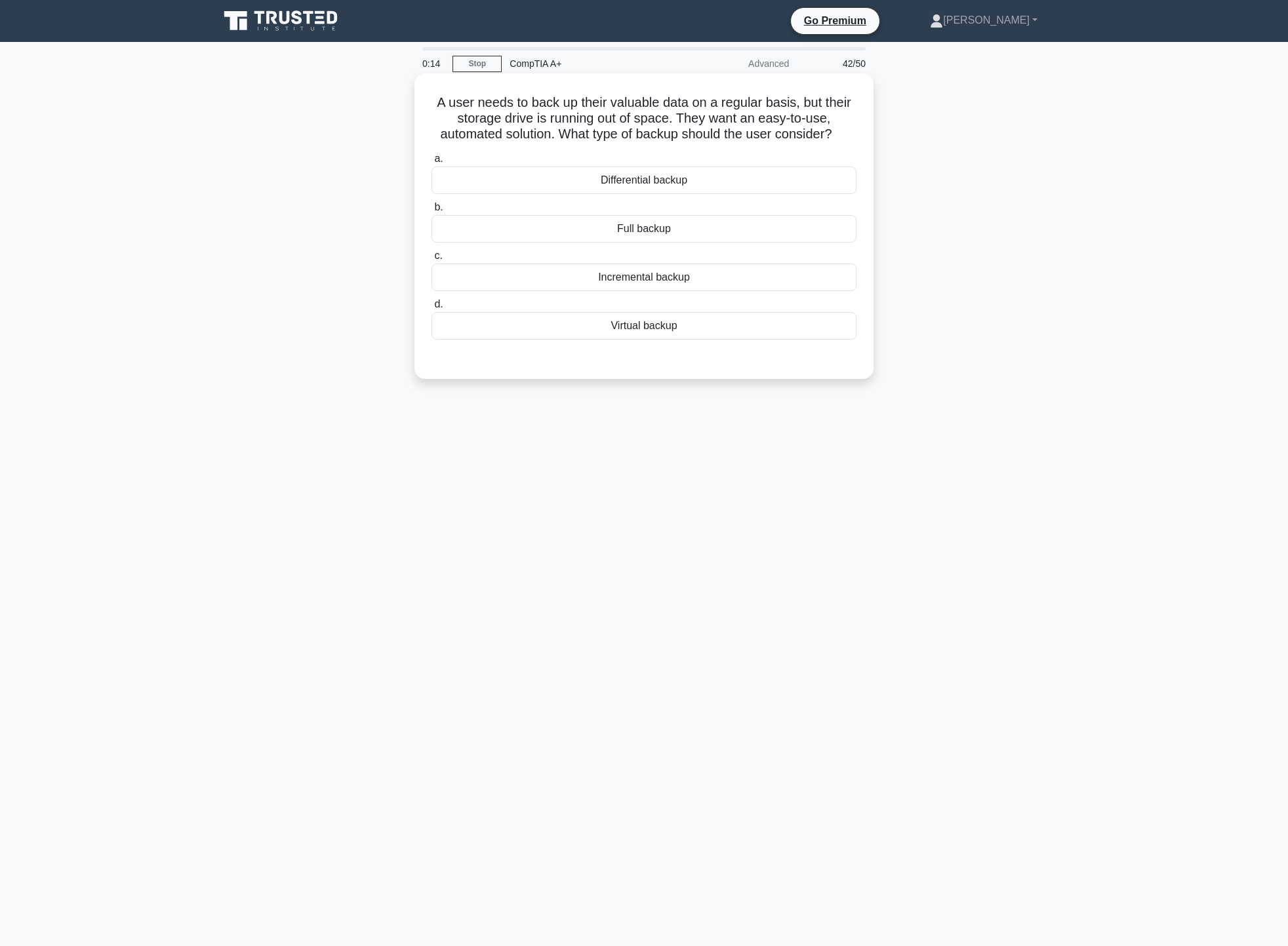
click at [740, 330] on div "Virtual backup" at bounding box center [644, 326] width 425 height 27
click at [432, 309] on input "d. Virtual backup" at bounding box center [432, 305] width 0 height 8
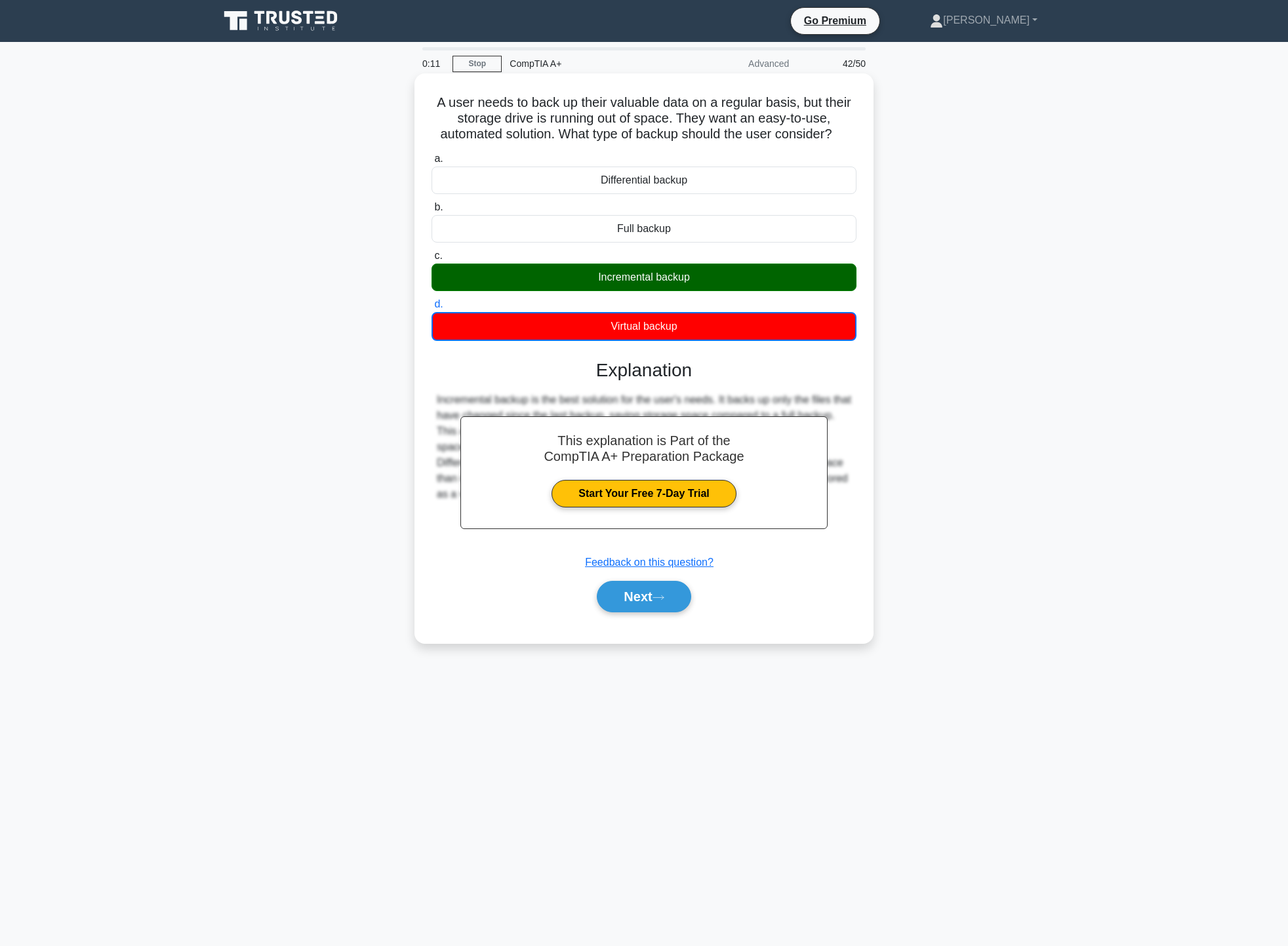
click at [672, 620] on div "a. Differential backup b. Full backup c. d." at bounding box center [644, 388] width 428 height 480
click at [675, 601] on button "Next" at bounding box center [644, 596] width 94 height 32
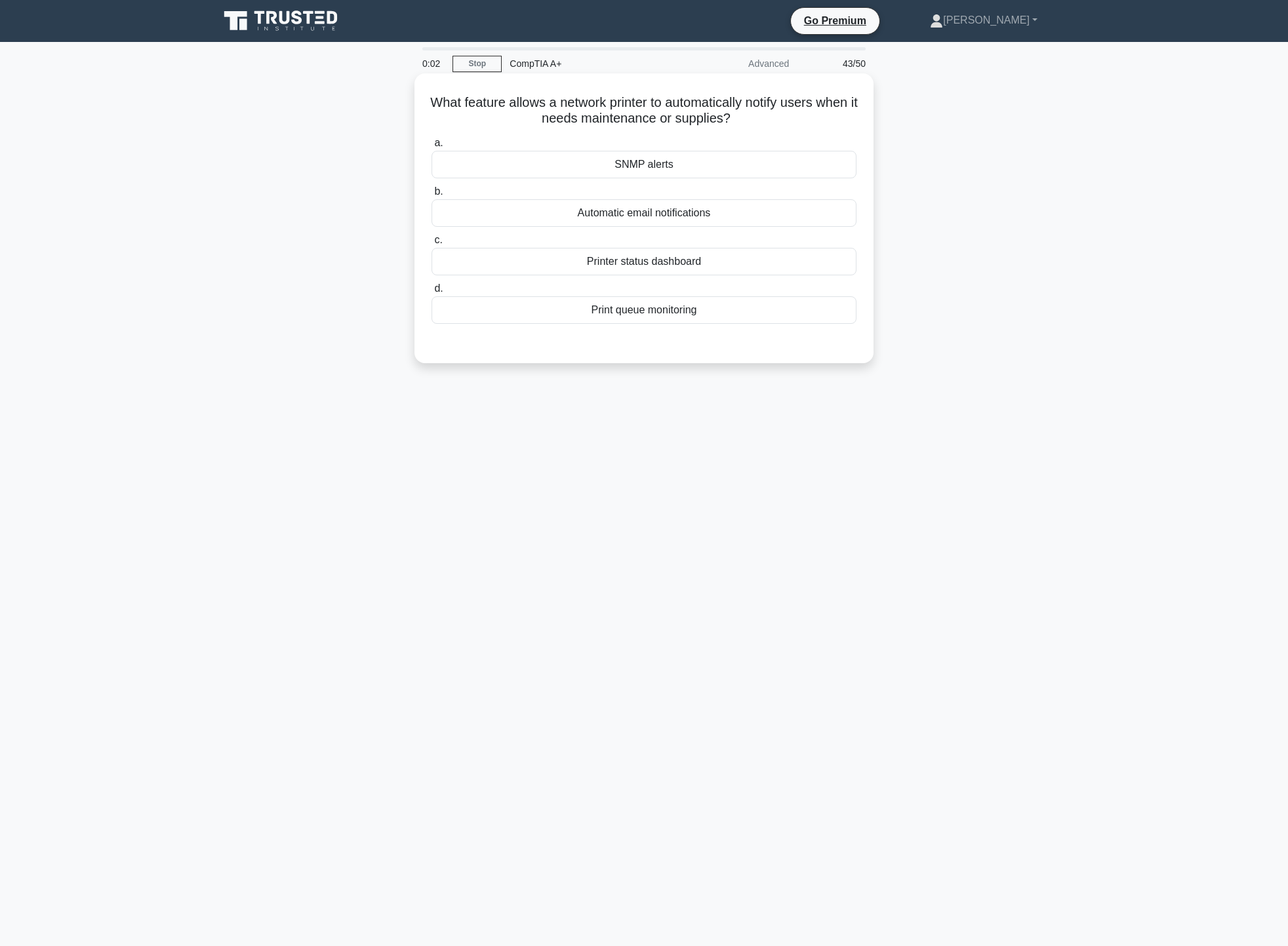
click at [675, 266] on div "Printer status dashboard" at bounding box center [644, 261] width 425 height 27
click at [432, 245] on input "c. Printer status dashboard" at bounding box center [432, 241] width 0 height 8
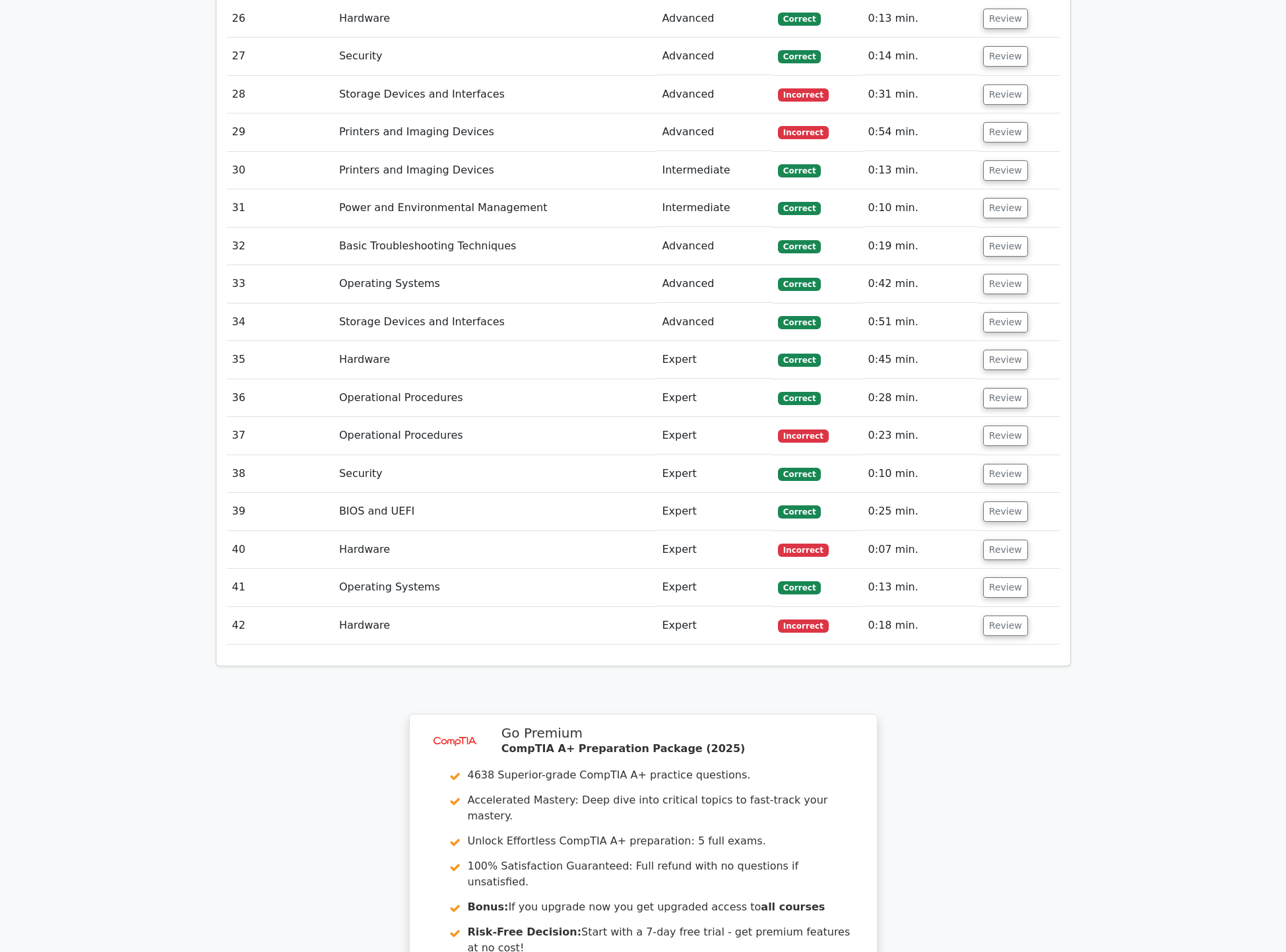
scroll to position [3477, 0]
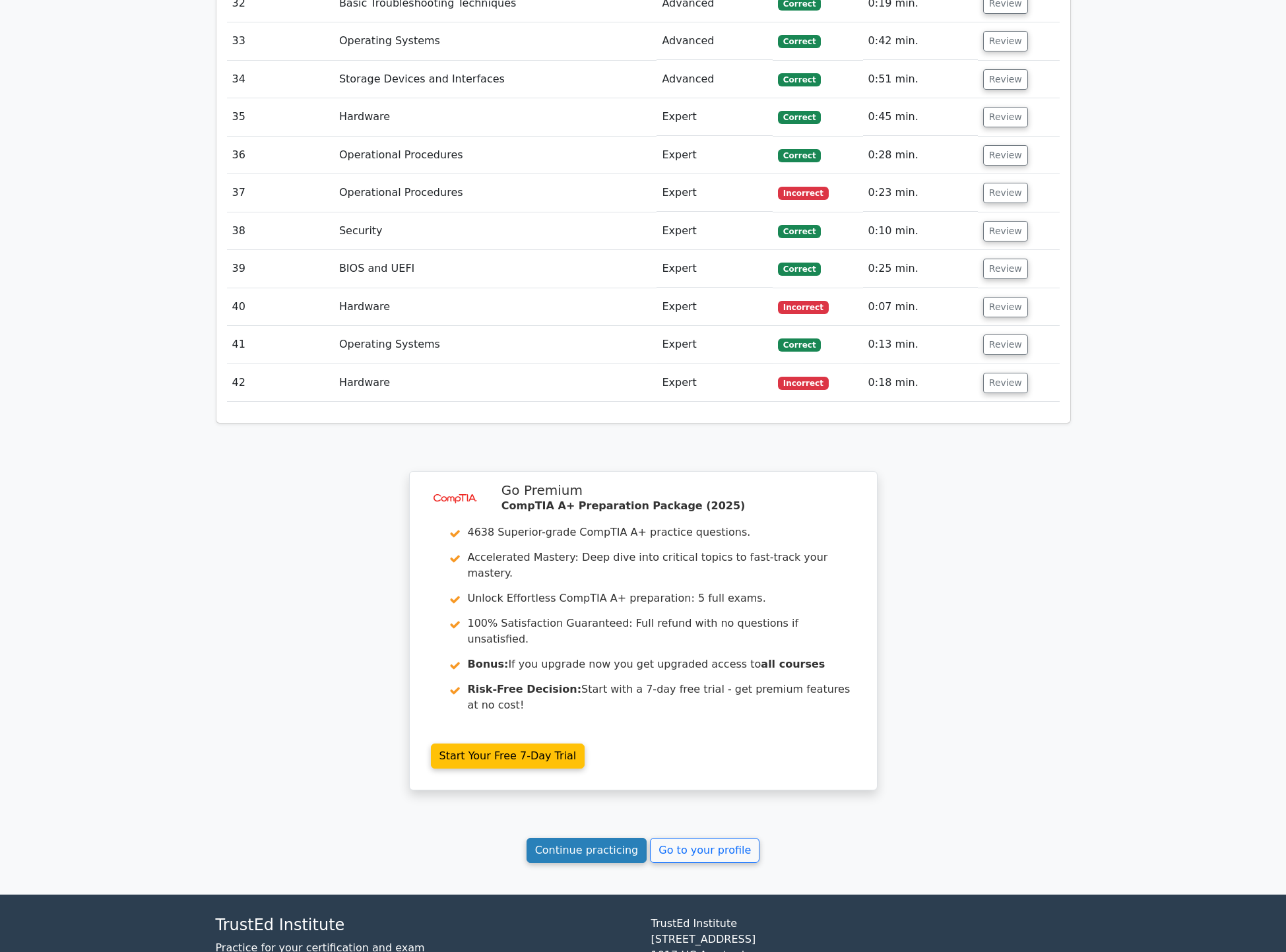
click at [595, 838] on link "Continue practicing" at bounding box center [587, 850] width 121 height 25
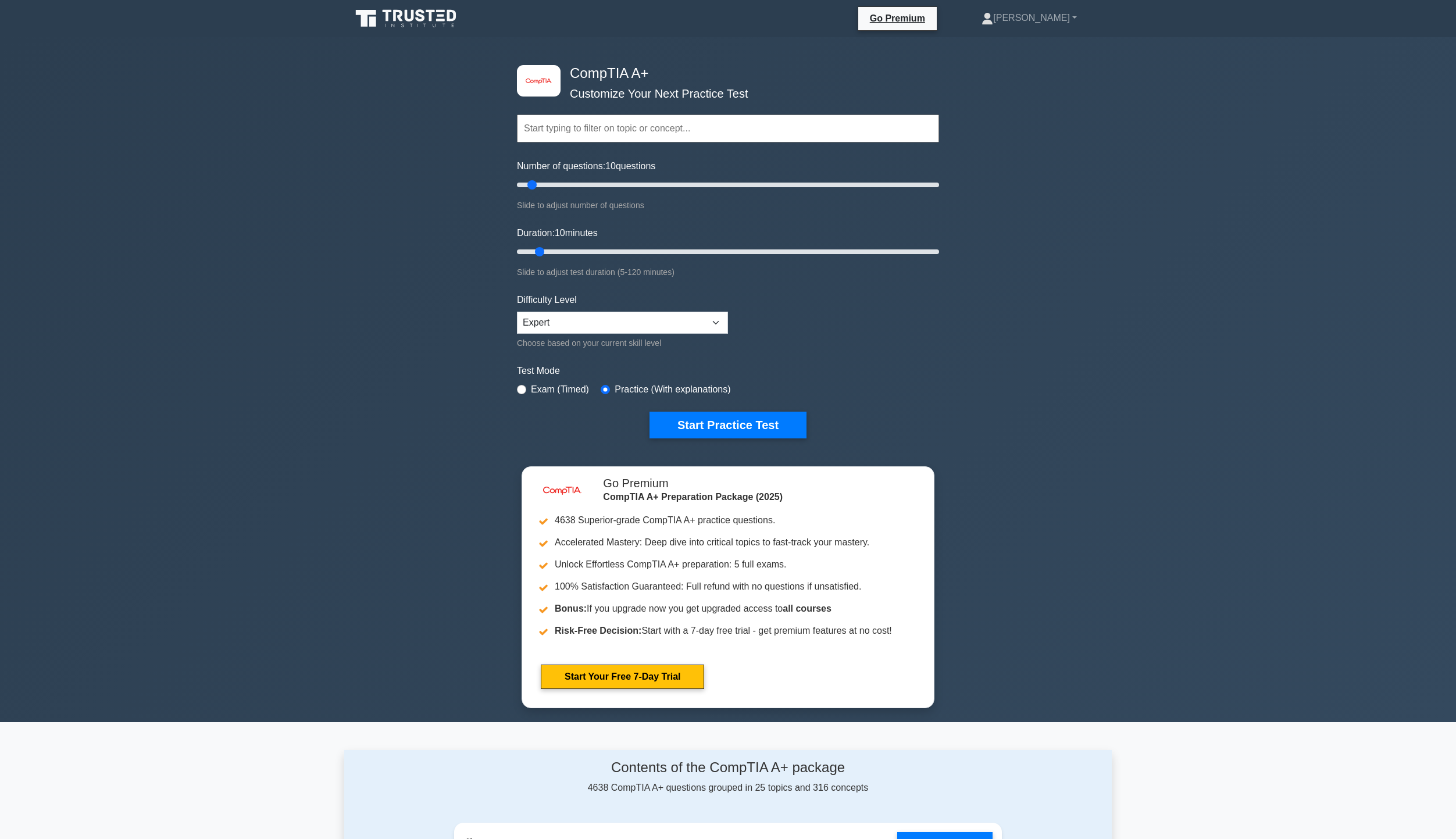
click at [670, 137] on input "text" at bounding box center [728, 129] width 422 height 28
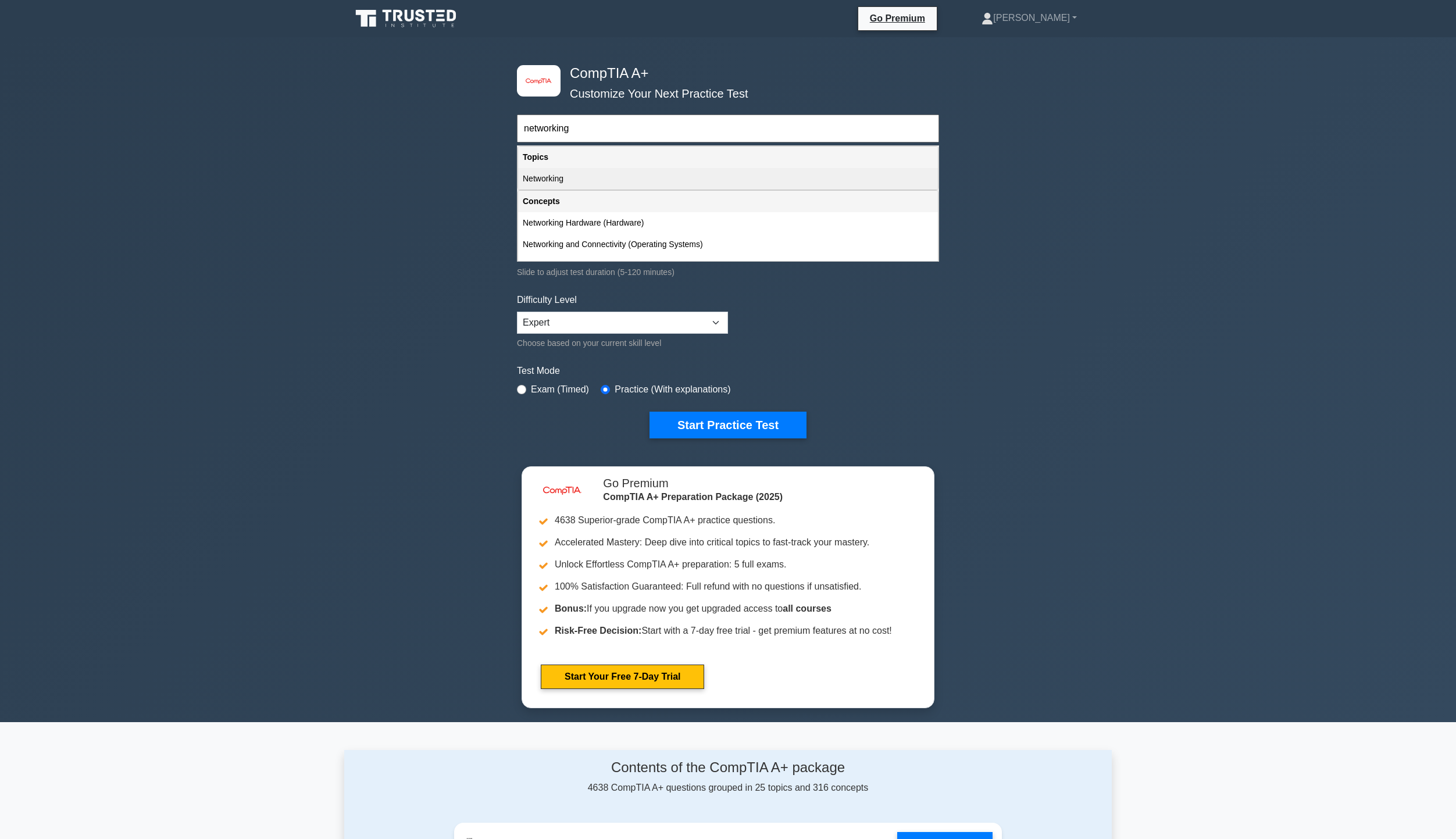
click at [639, 175] on div "Networking" at bounding box center [728, 178] width 420 height 21
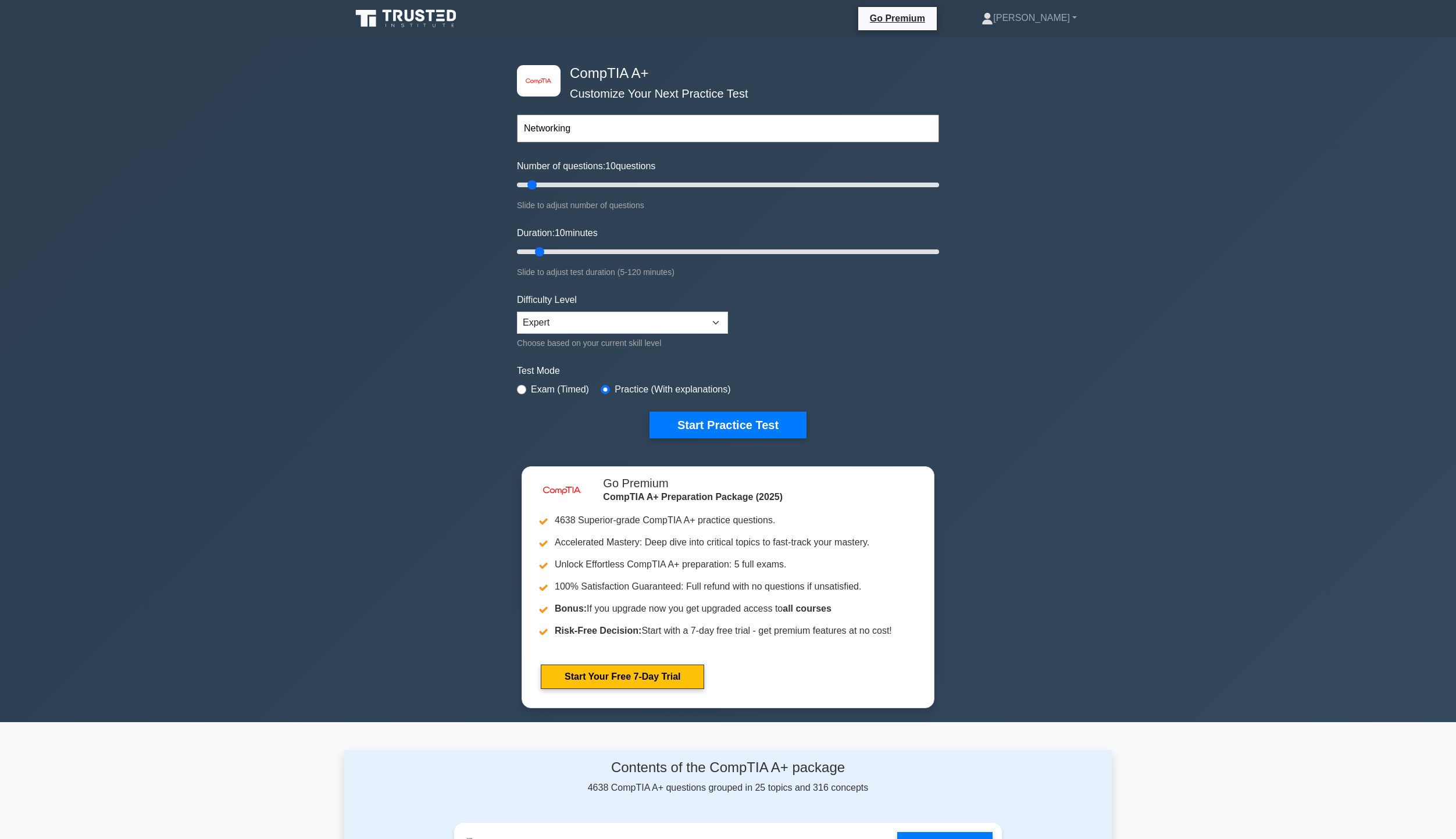
click at [646, 111] on div "Networking Topics Hardware Operating Systems Networking Security Troubleshootin…" at bounding box center [728, 112] width 422 height 66
click at [635, 129] on input "Networking" at bounding box center [728, 129] width 422 height 28
type input "Networking, hardware"
click at [875, 281] on form "Networking, hardware Topics Hardware Operating Systems Networking Security Trou…" at bounding box center [728, 259] width 422 height 359
click at [658, 115] on input "text" at bounding box center [728, 129] width 422 height 28
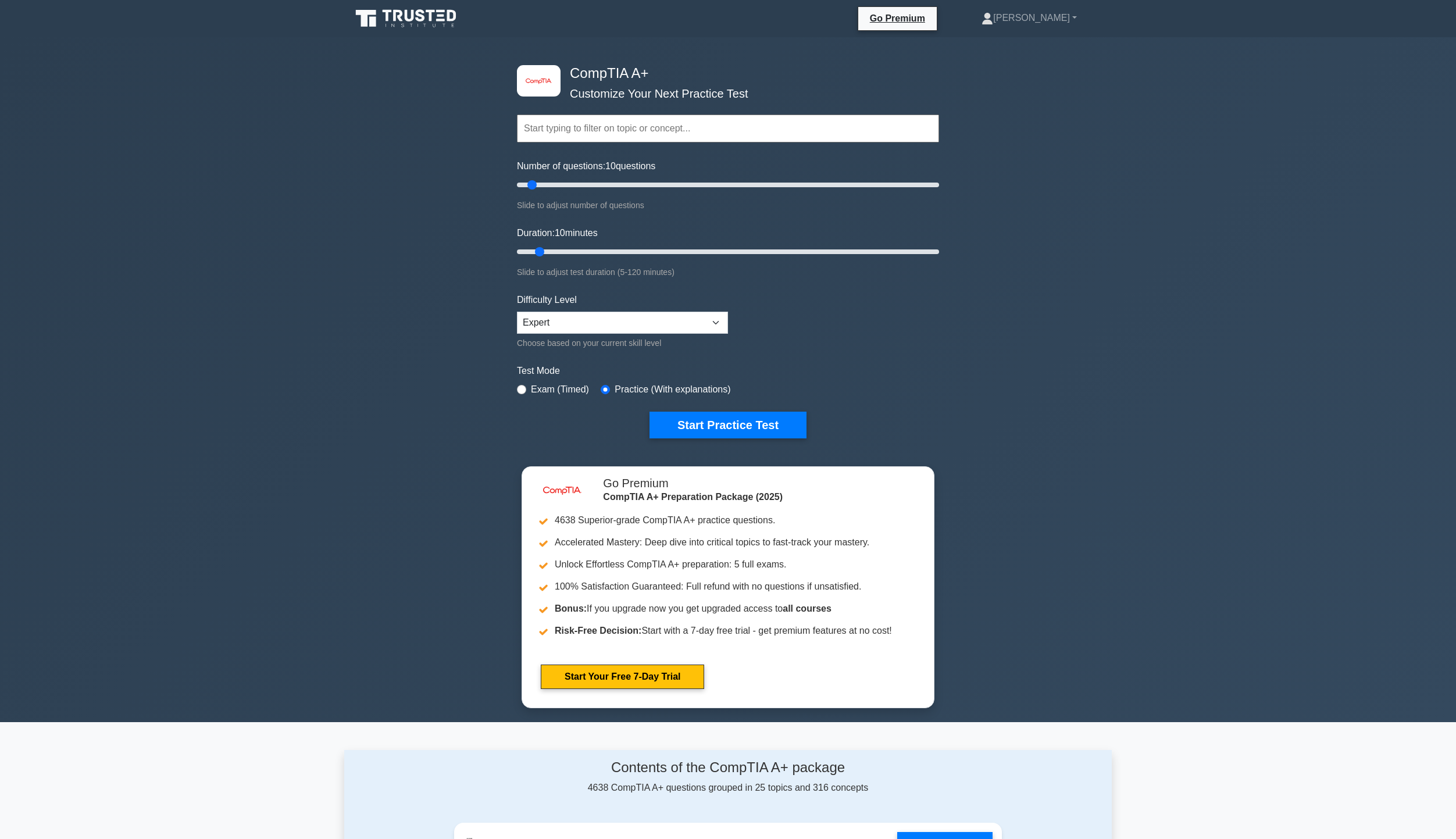
click at [635, 127] on input "text" at bounding box center [728, 129] width 422 height 28
click at [527, 385] on div "Exam (Timed)" at bounding box center [553, 390] width 72 height 14
click at [525, 384] on div "Exam (Timed)" at bounding box center [553, 390] width 72 height 14
click at [523, 388] on input "radio" at bounding box center [521, 389] width 9 height 9
radio input "true"
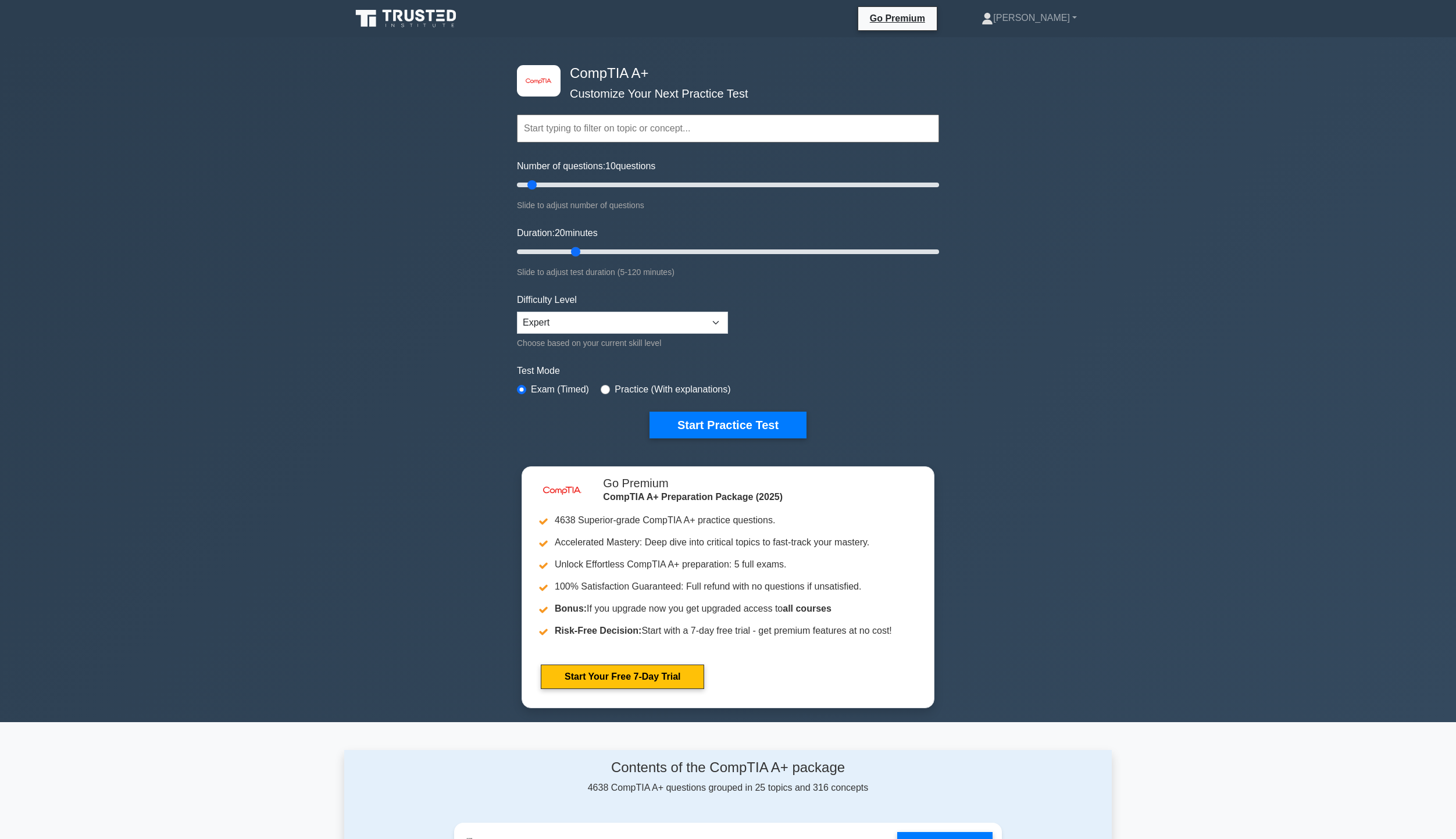
drag, startPoint x: 544, startPoint y: 253, endPoint x: 574, endPoint y: 254, distance: 30.0
type input "20"
click at [574, 254] on input "Duration: 20 minutes" at bounding box center [728, 252] width 422 height 14
drag, startPoint x: 529, startPoint y: 185, endPoint x: 596, endPoint y: 183, distance: 67.0
type input "40"
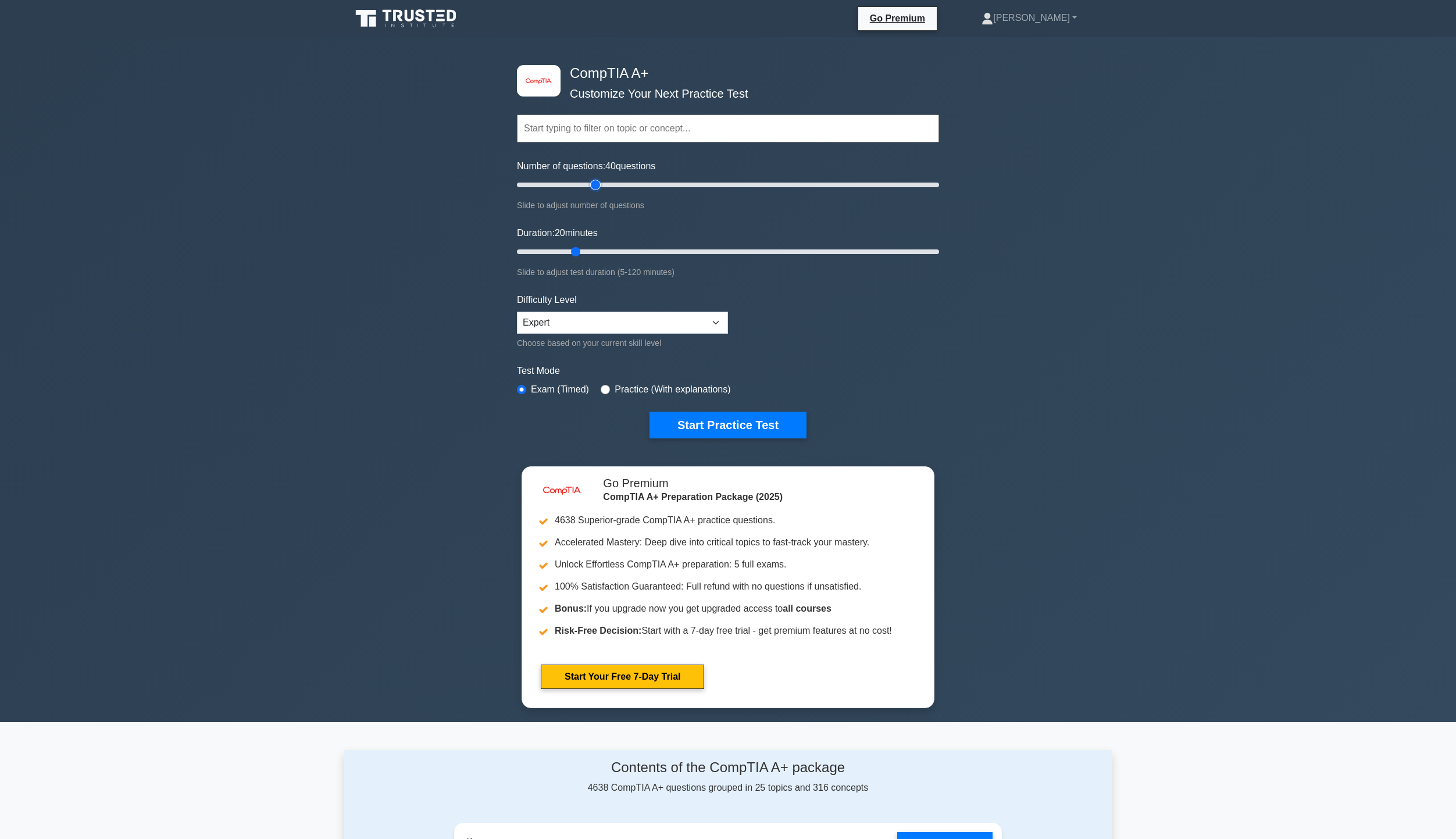
click at [596, 183] on input "Number of questions: 40 questions" at bounding box center [728, 185] width 422 height 14
click at [729, 420] on button "Start Practice Test" at bounding box center [728, 425] width 157 height 27
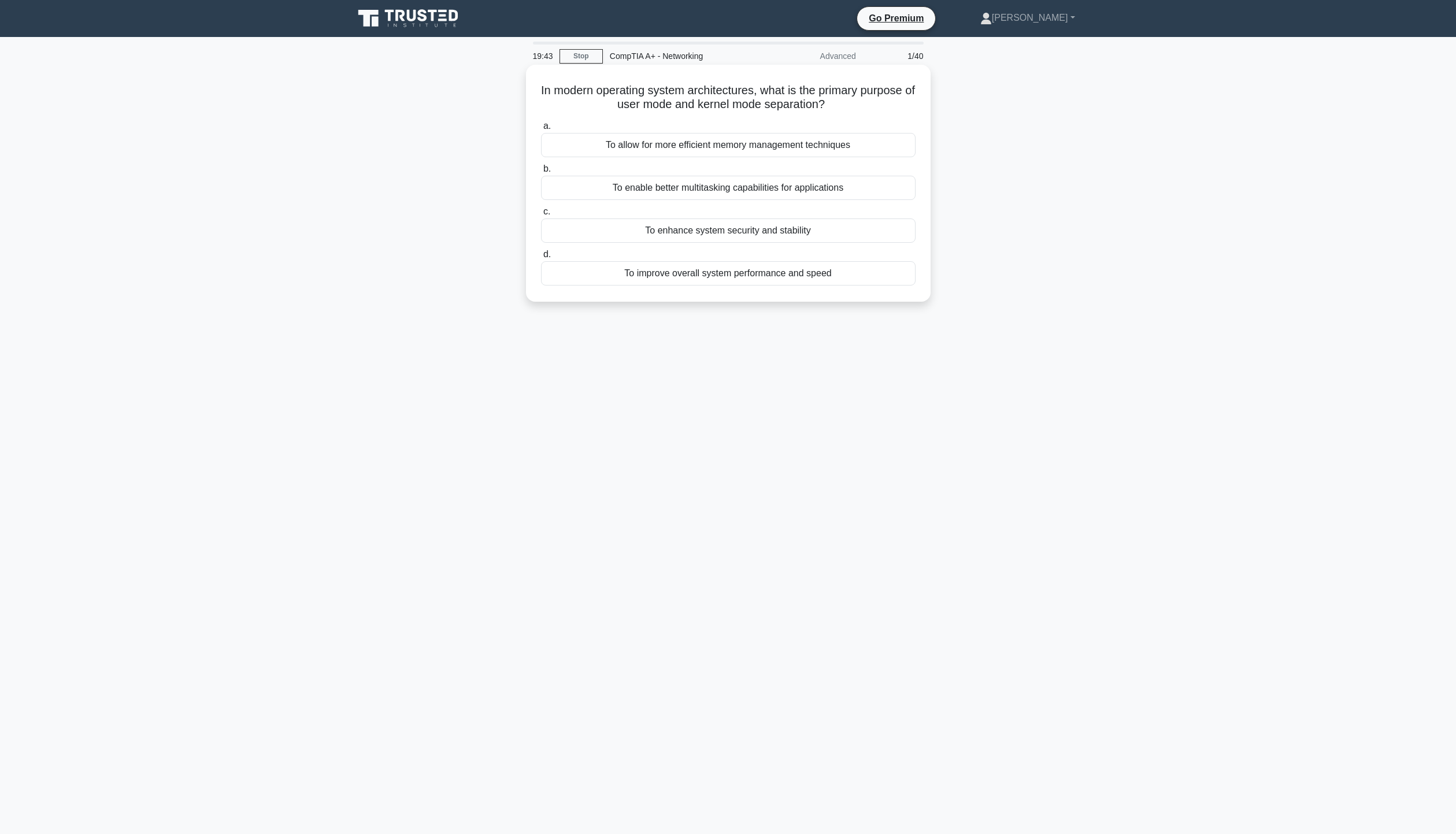
click at [839, 235] on div "To enhance system security and stability" at bounding box center [728, 230] width 374 height 24
click at [541, 216] on input "c. To enhance system security and stability" at bounding box center [541, 212] width 0 height 7
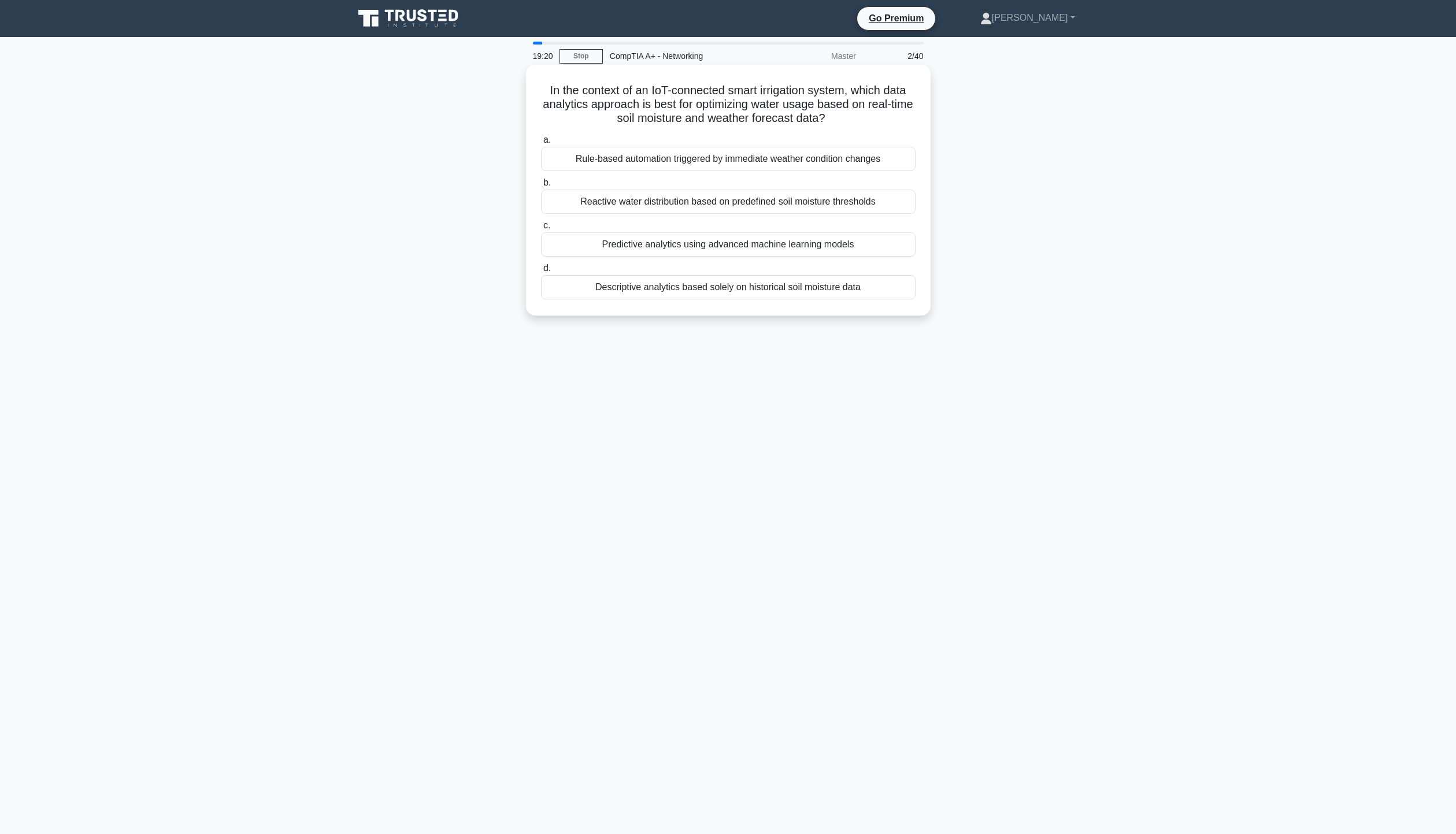
click at [882, 201] on div "Reactive water distribution based on predefined soil moisture thresholds" at bounding box center [728, 202] width 374 height 24
click at [541, 187] on input "b. Reactive water distribution based on predefined soil moisture thresholds" at bounding box center [541, 183] width 0 height 7
click at [772, 167] on div "Suspend BitLocker protection before the flash" at bounding box center [728, 159] width 374 height 24
click at [541, 144] on input "a. Suspend BitLocker protection before the flash" at bounding box center [541, 140] width 0 height 7
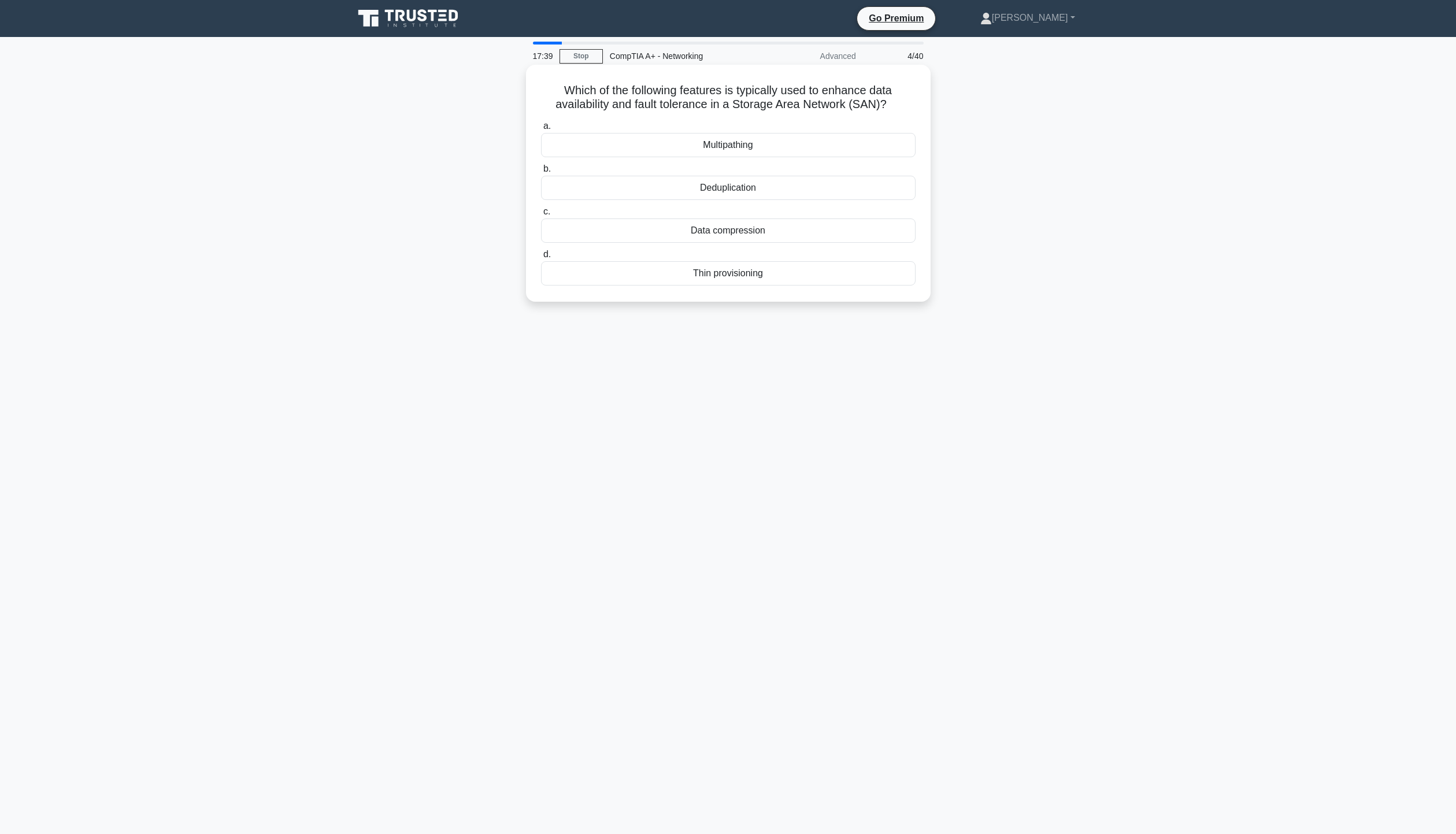
click at [800, 189] on div "Deduplication" at bounding box center [728, 187] width 374 height 24
click at [541, 173] on input "b. Deduplication" at bounding box center [541, 169] width 0 height 7
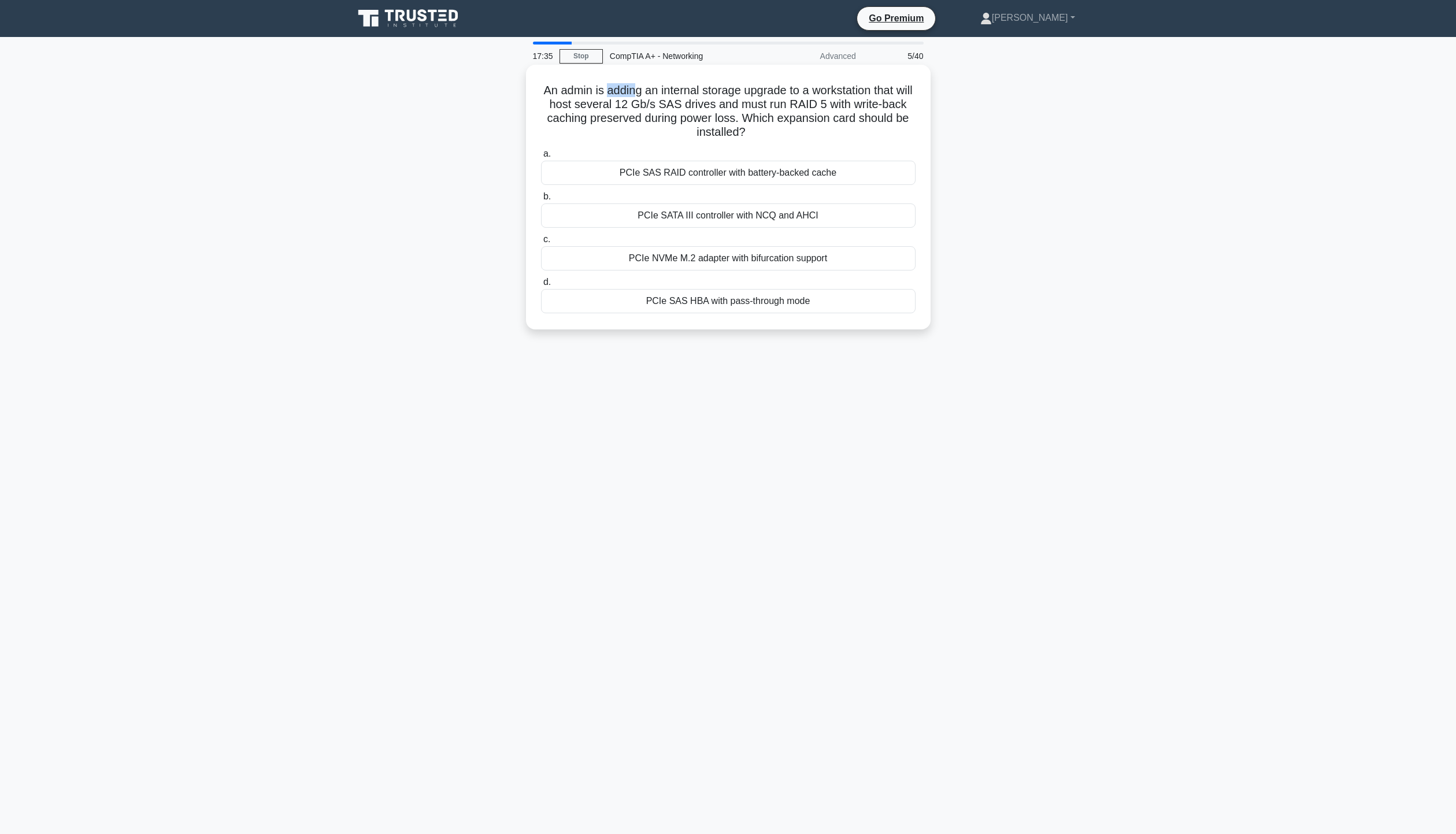
drag, startPoint x: 613, startPoint y: 82, endPoint x: 645, endPoint y: 76, distance: 32.6
click at [644, 76] on div "An admin is adding an internal storage upgrade to a workstation that will host …" at bounding box center [728, 197] width 395 height 255
click at [751, 96] on h5 "An admin is adding an internal storage upgrade to a workstation that will host …" at bounding box center [728, 111] width 377 height 56
click at [790, 172] on div "PCIe SAS RAID controller with battery-backed cache" at bounding box center [728, 172] width 374 height 24
click at [541, 158] on input "a. PCIe SAS RAID controller with battery-backed cache" at bounding box center [541, 154] width 0 height 7
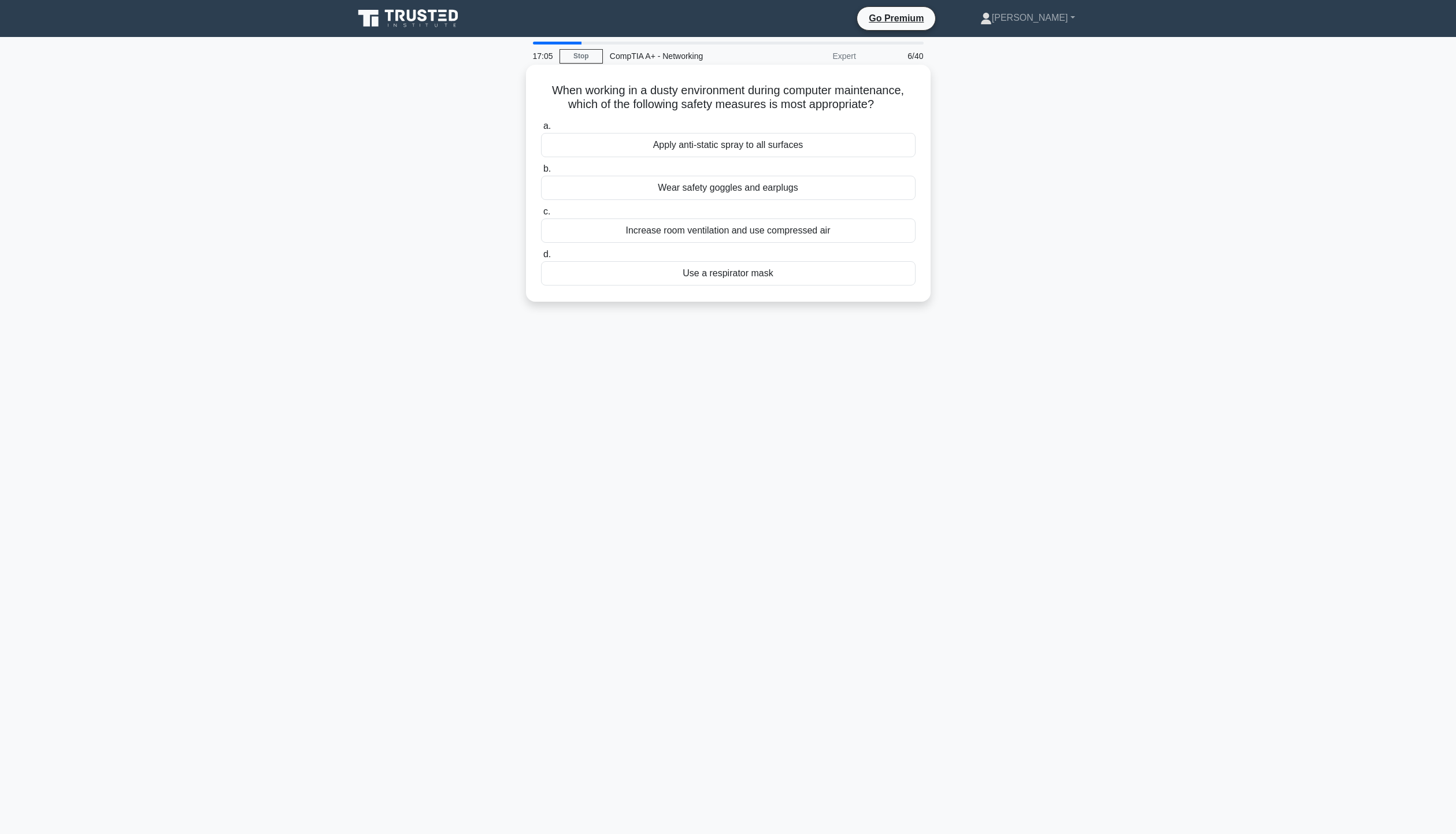
click at [753, 274] on div "Use a respirator mask" at bounding box center [728, 273] width 374 height 24
click at [541, 259] on input "d. Use a respirator mask" at bounding box center [541, 255] width 0 height 7
click at [744, 235] on div "Router" at bounding box center [728, 230] width 374 height 24
click at [541, 216] on input "c. Router" at bounding box center [541, 212] width 0 height 7
click at [774, 157] on div "Determines its safety and effectiveness" at bounding box center [728, 144] width 374 height 24
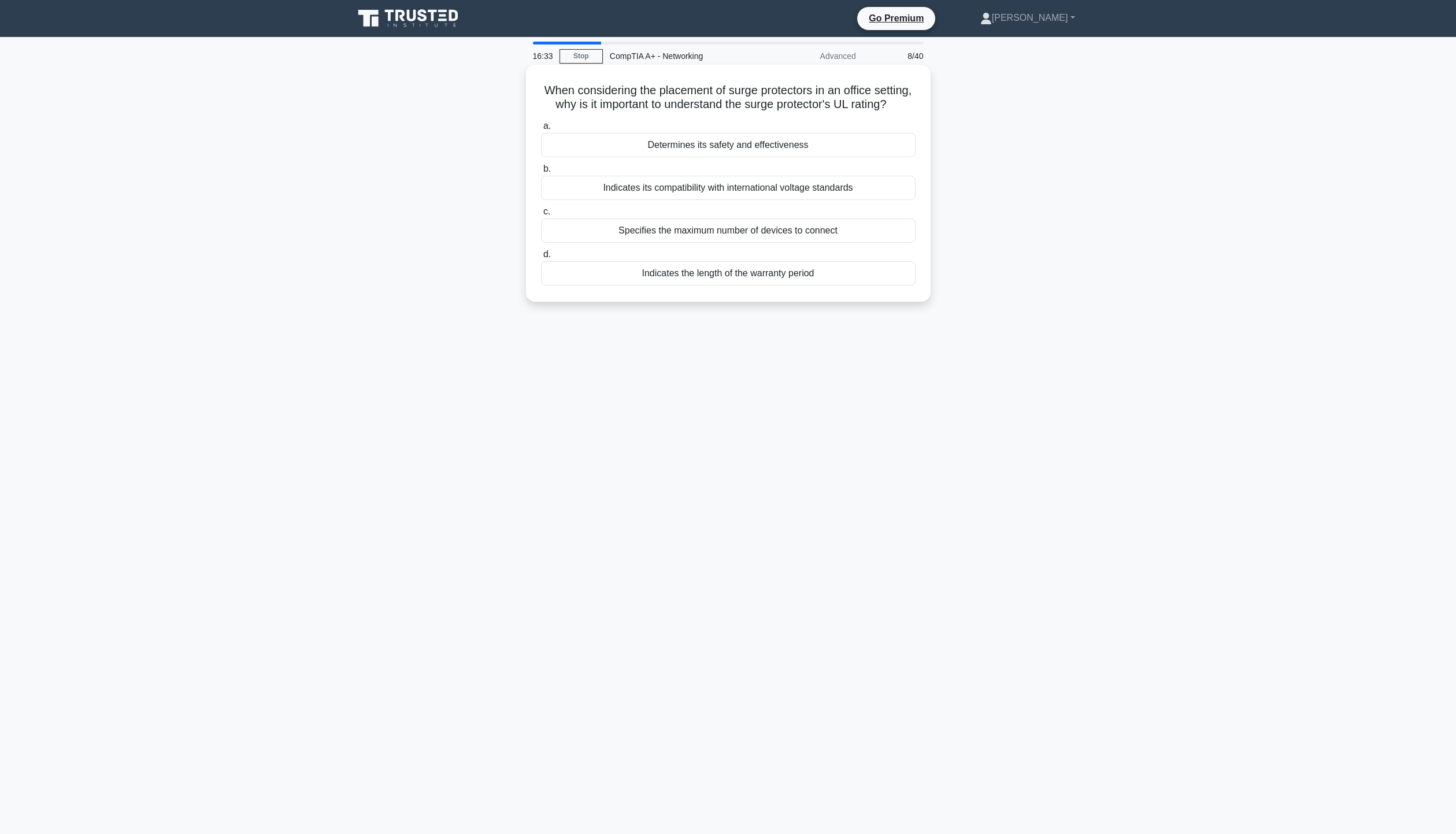
click at [541, 130] on input "a. Determines its safety and effectiveness" at bounding box center [541, 126] width 0 height 7
click at [732, 235] on div "Check network cable connections" at bounding box center [728, 230] width 374 height 24
click at [541, 216] on input "c. Check network cable connections" at bounding box center [541, 212] width 0 height 7
click at [861, 145] on div "Electromagnetic interference from nearby devices" at bounding box center [728, 144] width 374 height 24
click at [541, 130] on input "a. Electromagnetic interference from nearby devices" at bounding box center [541, 126] width 0 height 7
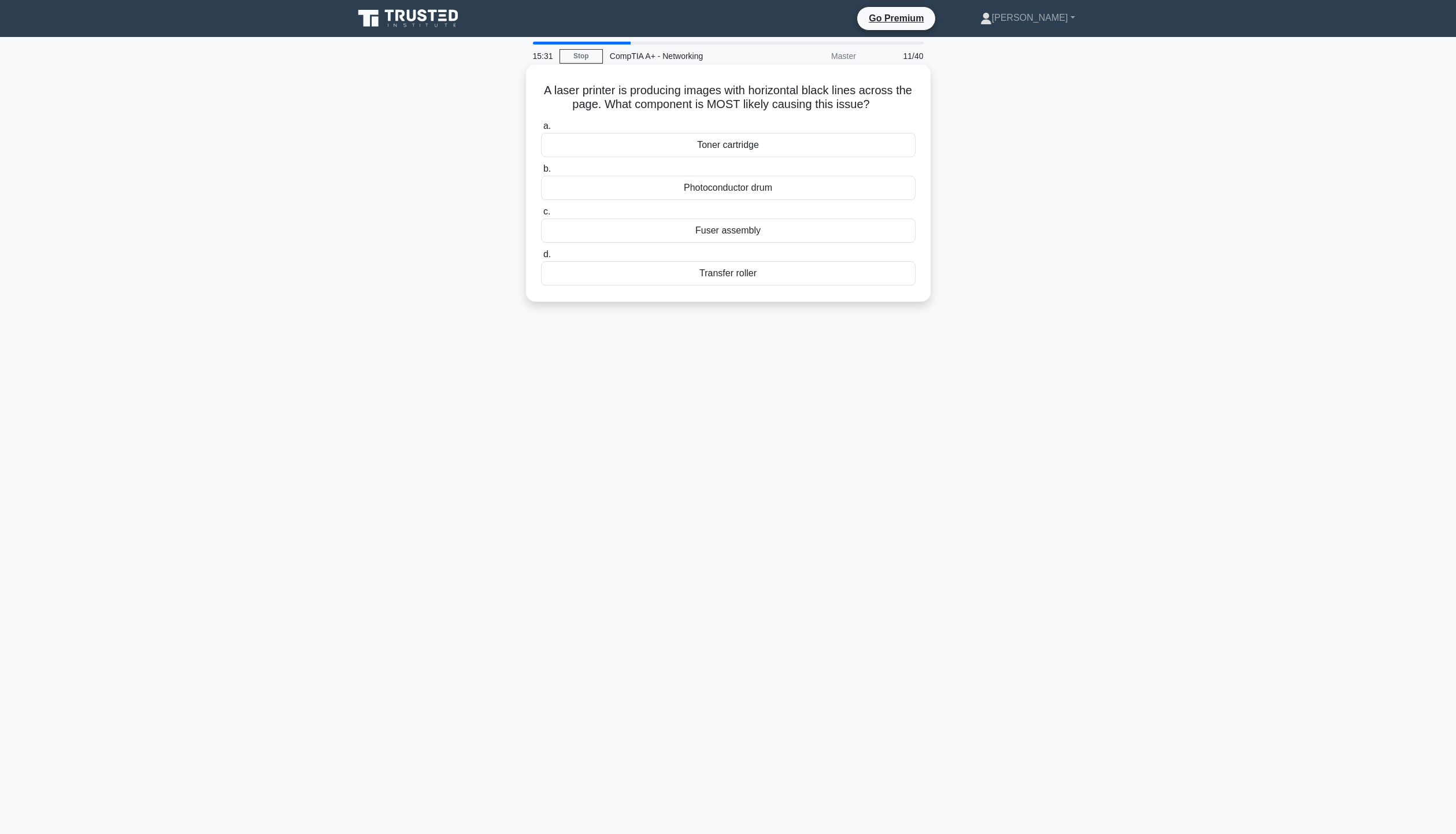
click at [759, 233] on div "Fuser assembly" at bounding box center [728, 230] width 374 height 24
click at [541, 216] on input "c. Fuser assembly" at bounding box center [541, 212] width 0 height 7
click at [742, 252] on div "SFX" at bounding box center [728, 244] width 374 height 24
click at [541, 229] on input "c. SFX" at bounding box center [541, 226] width 0 height 7
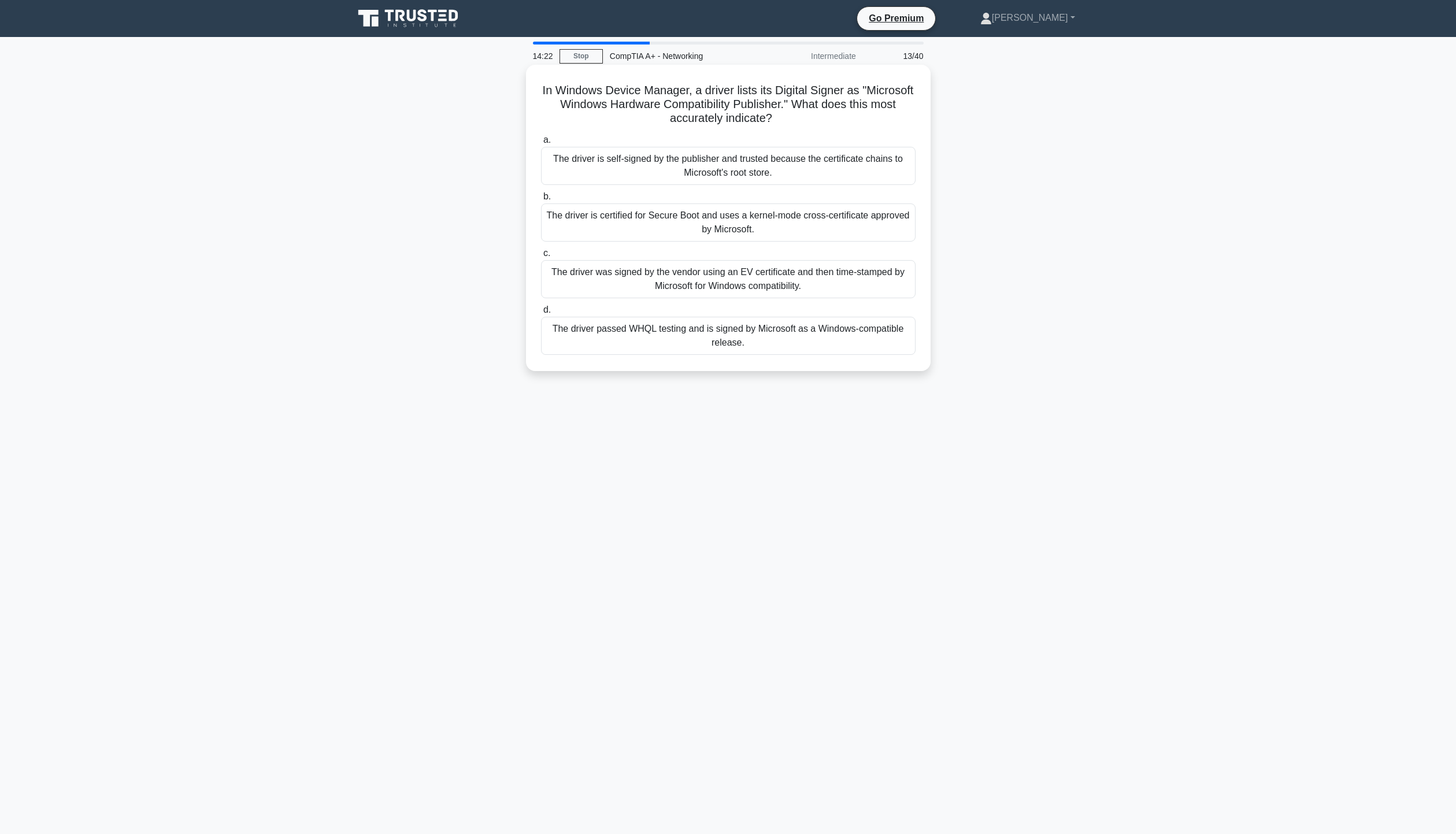
click at [635, 286] on div "The driver was signed by the vendor using an EV certificate and then time-stamp…" at bounding box center [728, 280] width 374 height 38
click at [541, 257] on input "c. The driver was signed by the vendor using an EV certificate and then time-st…" at bounding box center [541, 254] width 0 height 7
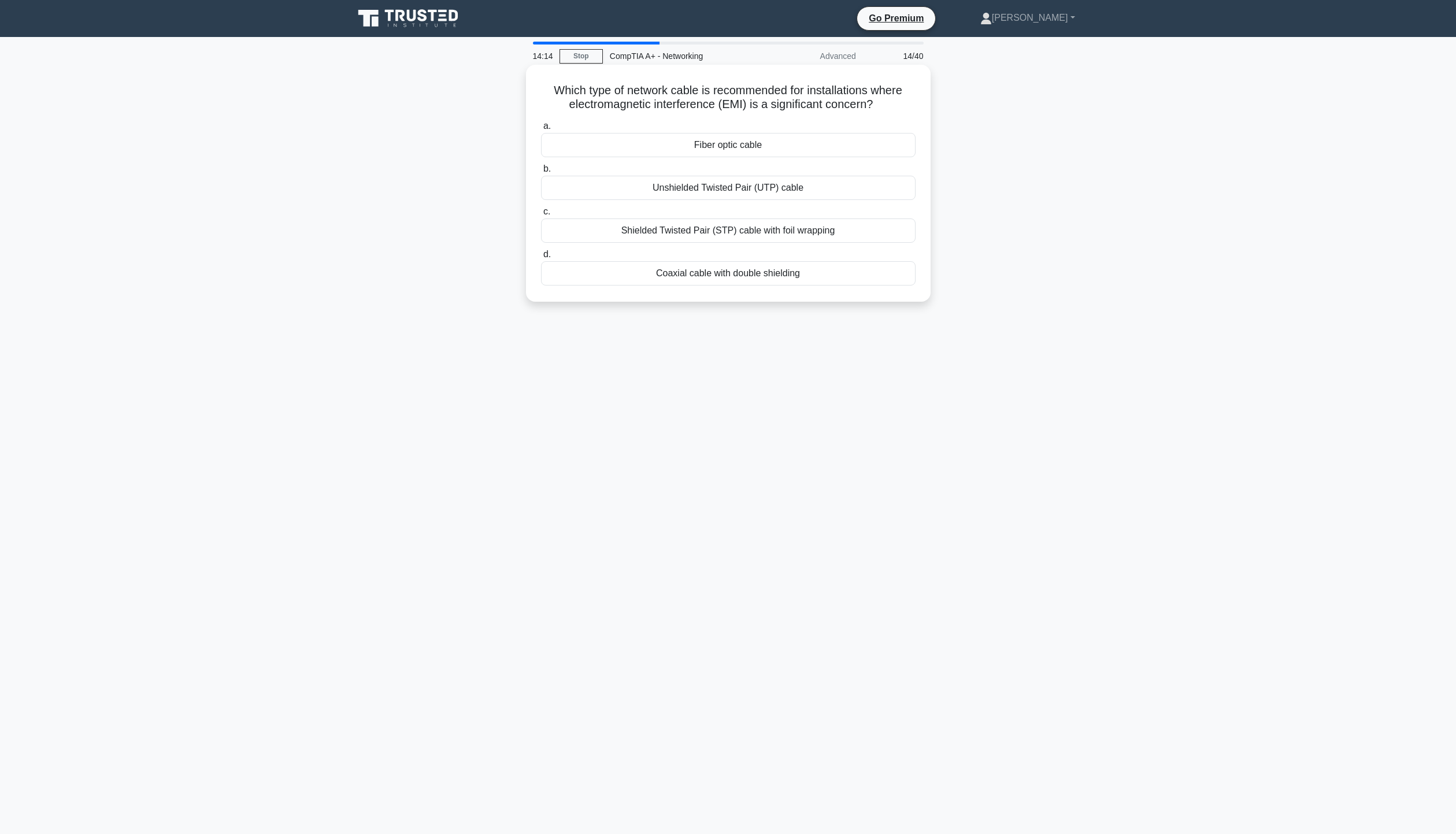
click at [827, 141] on div "Fiber optic cable" at bounding box center [728, 144] width 374 height 24
click at [541, 130] on input "a. Fiber optic cable" at bounding box center [541, 126] width 0 height 7
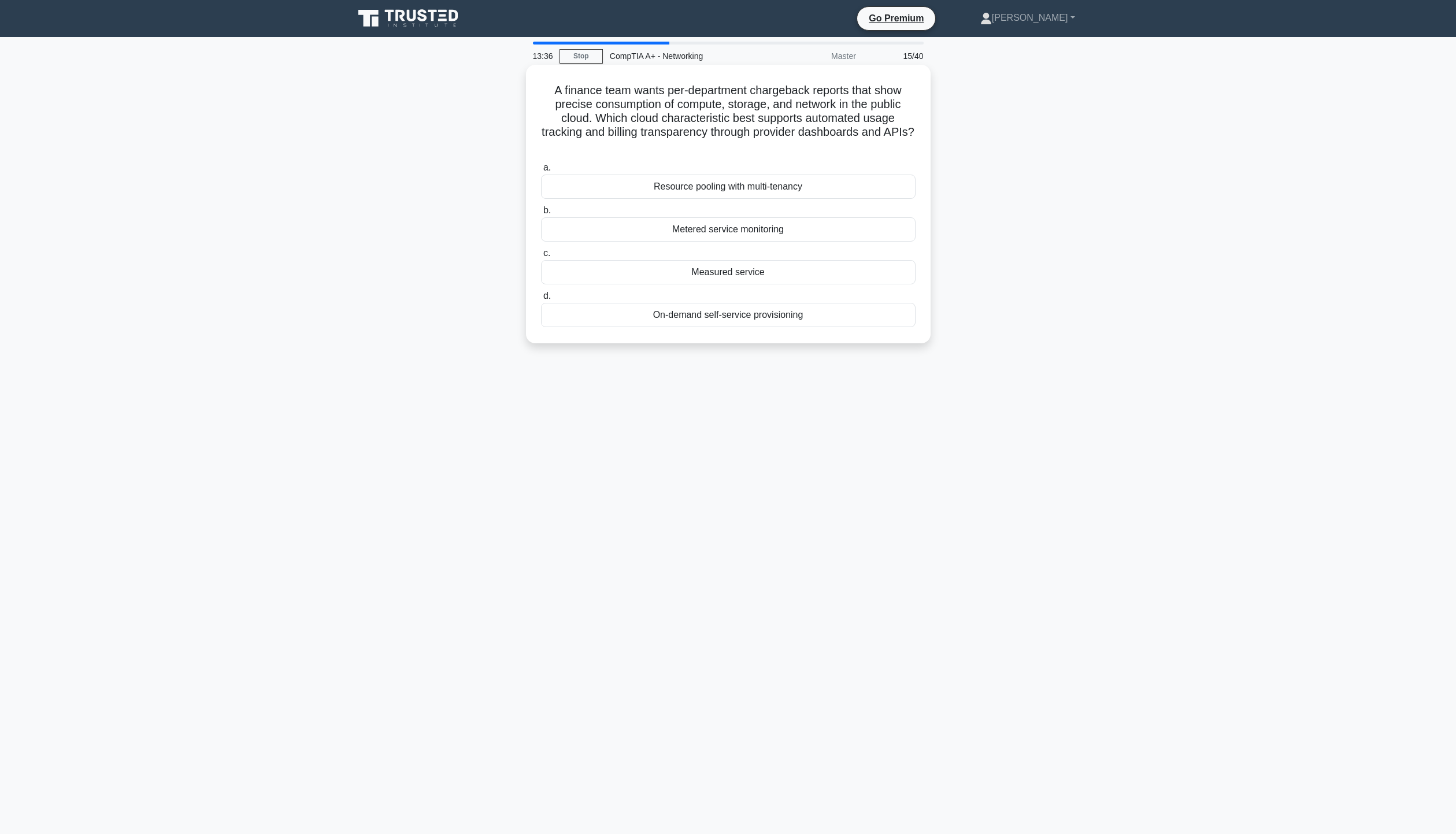
click at [795, 235] on div "Metered service monitoring" at bounding box center [728, 229] width 374 height 24
click at [541, 215] on input "b. Metered service monitoring" at bounding box center [541, 211] width 0 height 7
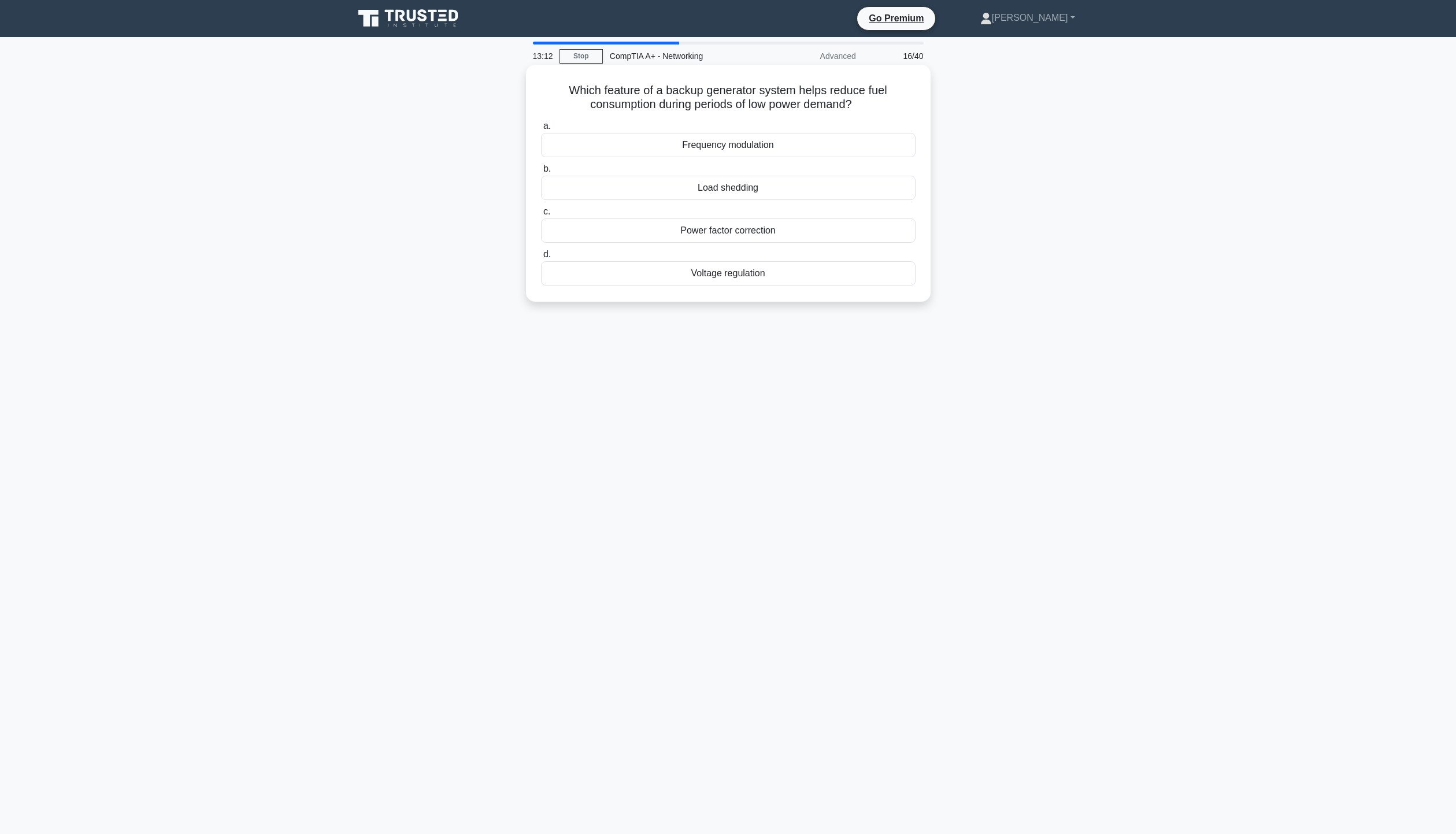
click at [775, 189] on div "Load shedding" at bounding box center [728, 187] width 374 height 24
click at [541, 173] on input "b. Load shedding" at bounding box center [541, 169] width 0 height 7
click at [781, 239] on div "Superior digital signal quality" at bounding box center [728, 230] width 374 height 24
click at [541, 216] on input "c. Superior digital signal quality" at bounding box center [541, 212] width 0 height 7
click at [791, 281] on div "Device Manager" at bounding box center [728, 273] width 374 height 24
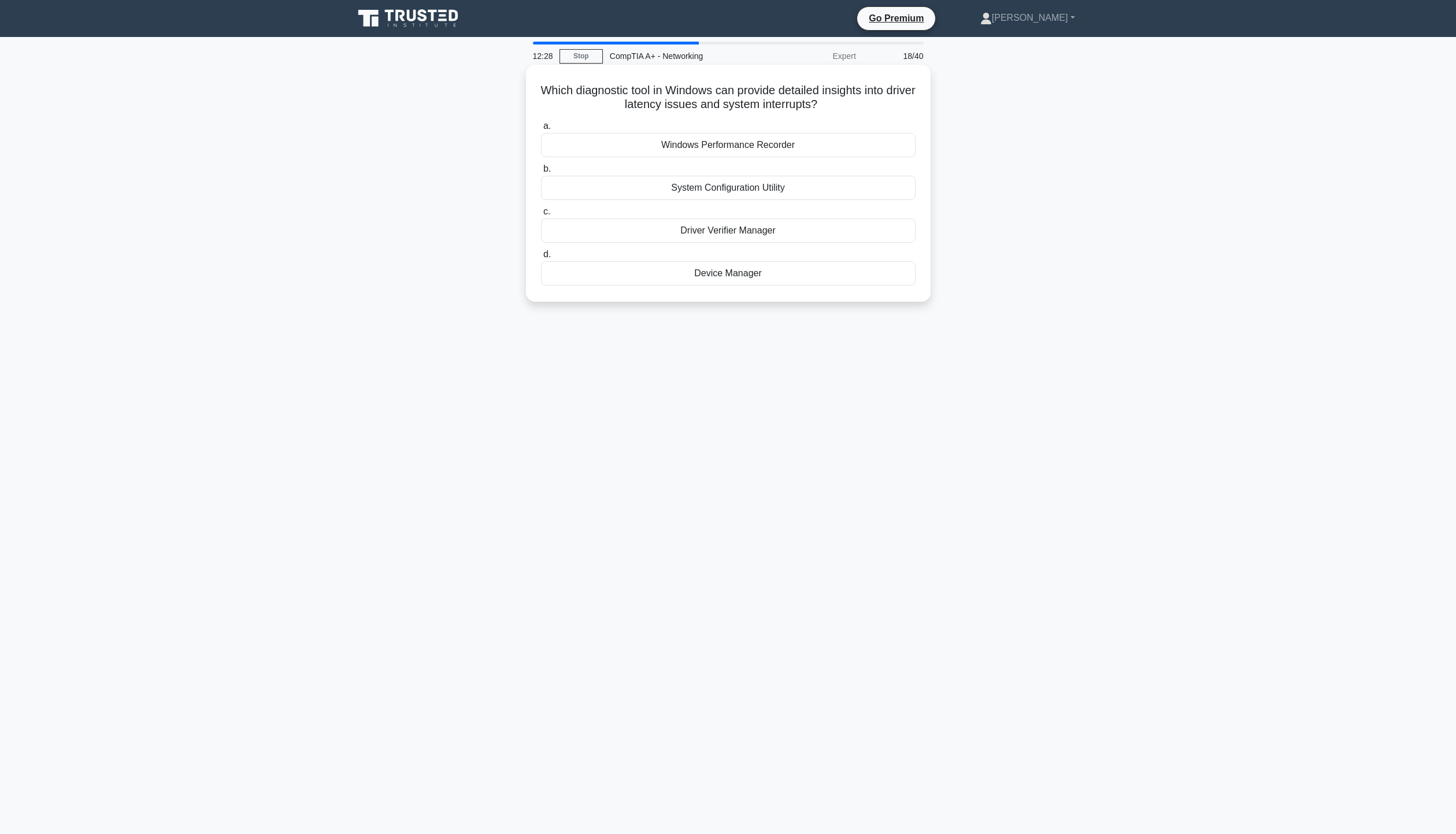
click at [541, 259] on input "d. Device Manager" at bounding box center [541, 255] width 0 height 7
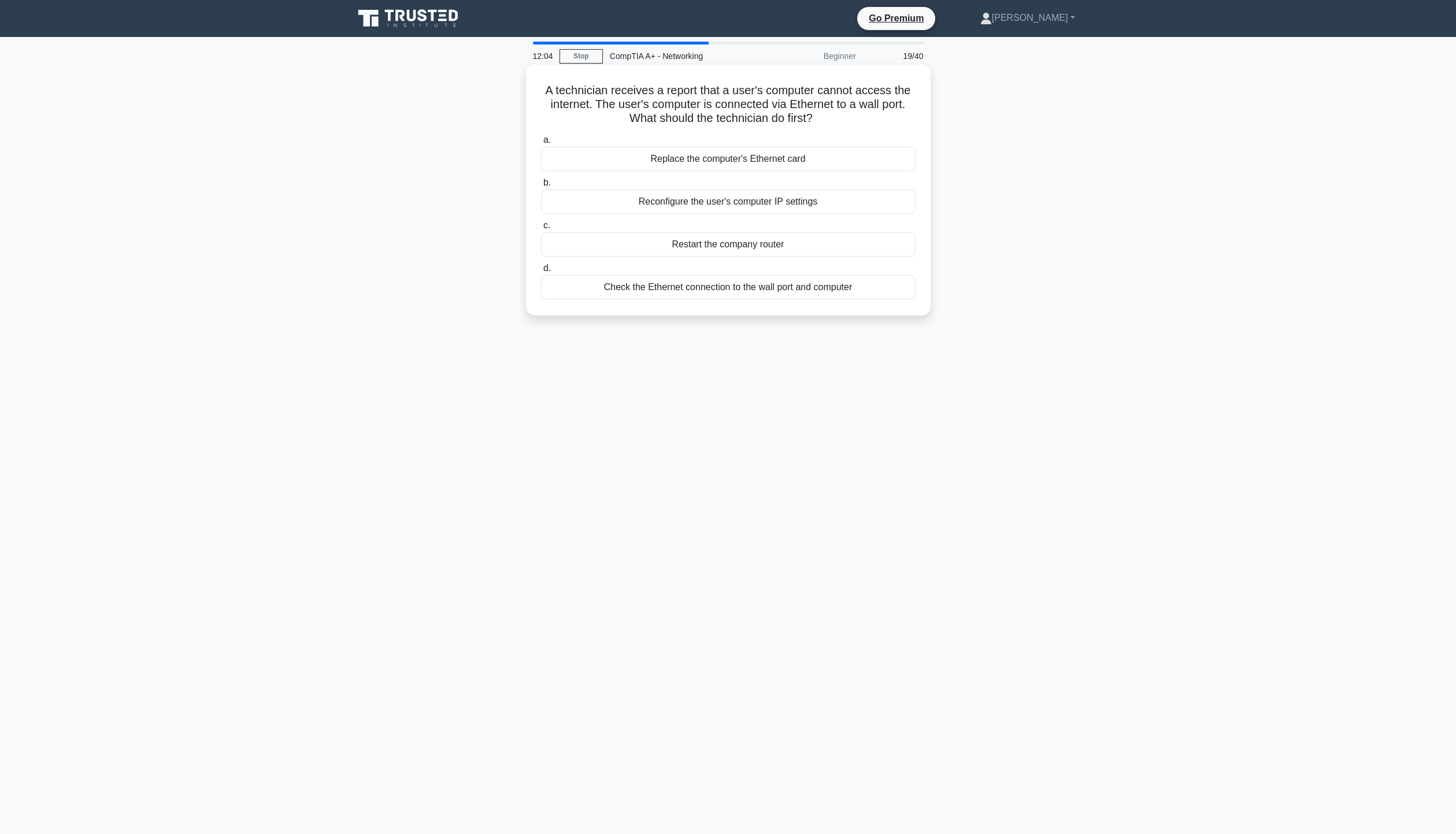
click at [793, 292] on div "Check the Ethernet connection to the wall port and computer" at bounding box center [728, 287] width 374 height 24
click at [541, 272] on input "d. Check the Ethernet connection to the wall port and computer" at bounding box center [541, 268] width 0 height 7
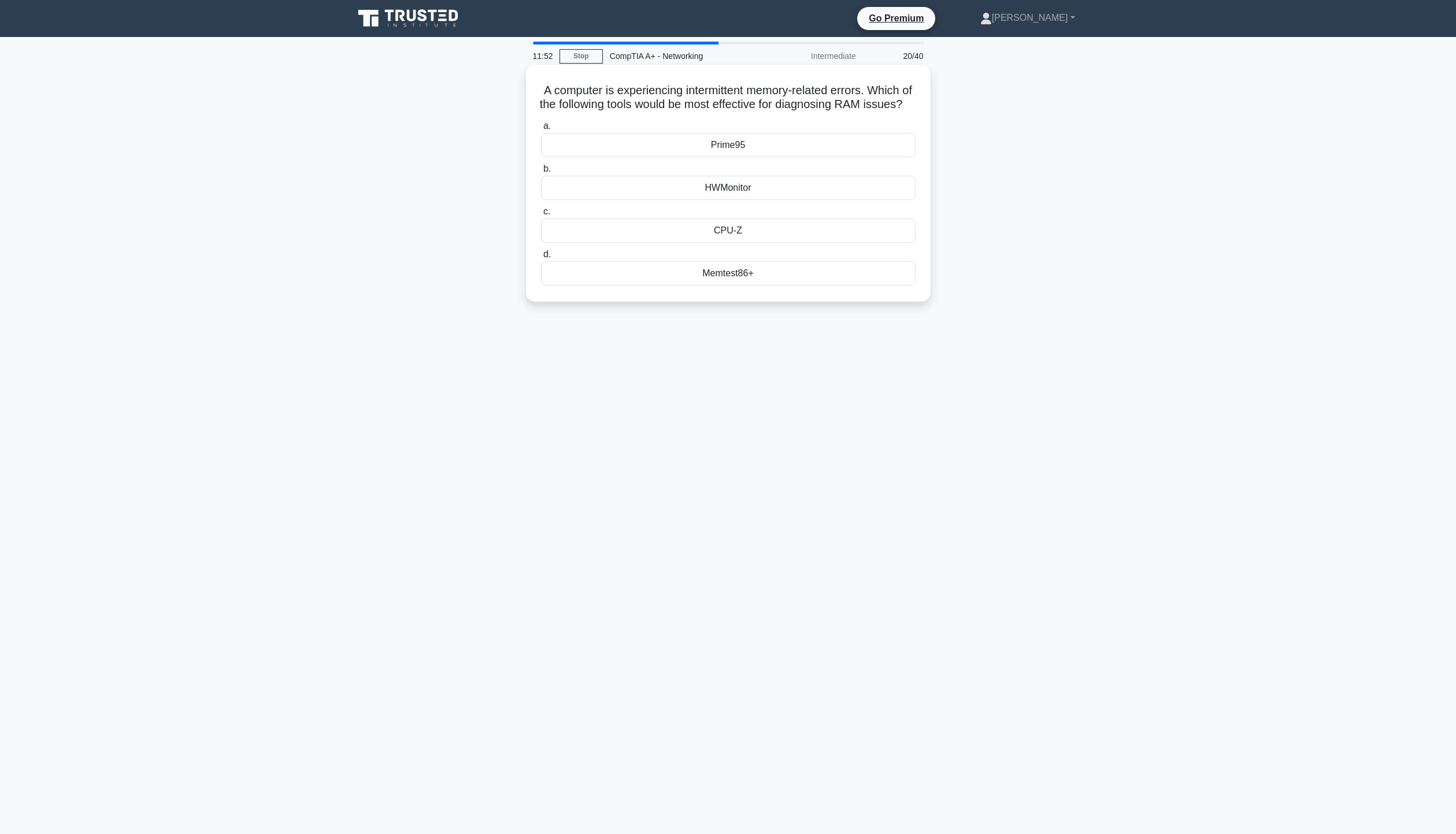
click at [792, 200] on div "HWMonitor" at bounding box center [728, 187] width 374 height 24
click at [541, 173] on input "b. HWMonitor" at bounding box center [541, 169] width 0 height 7
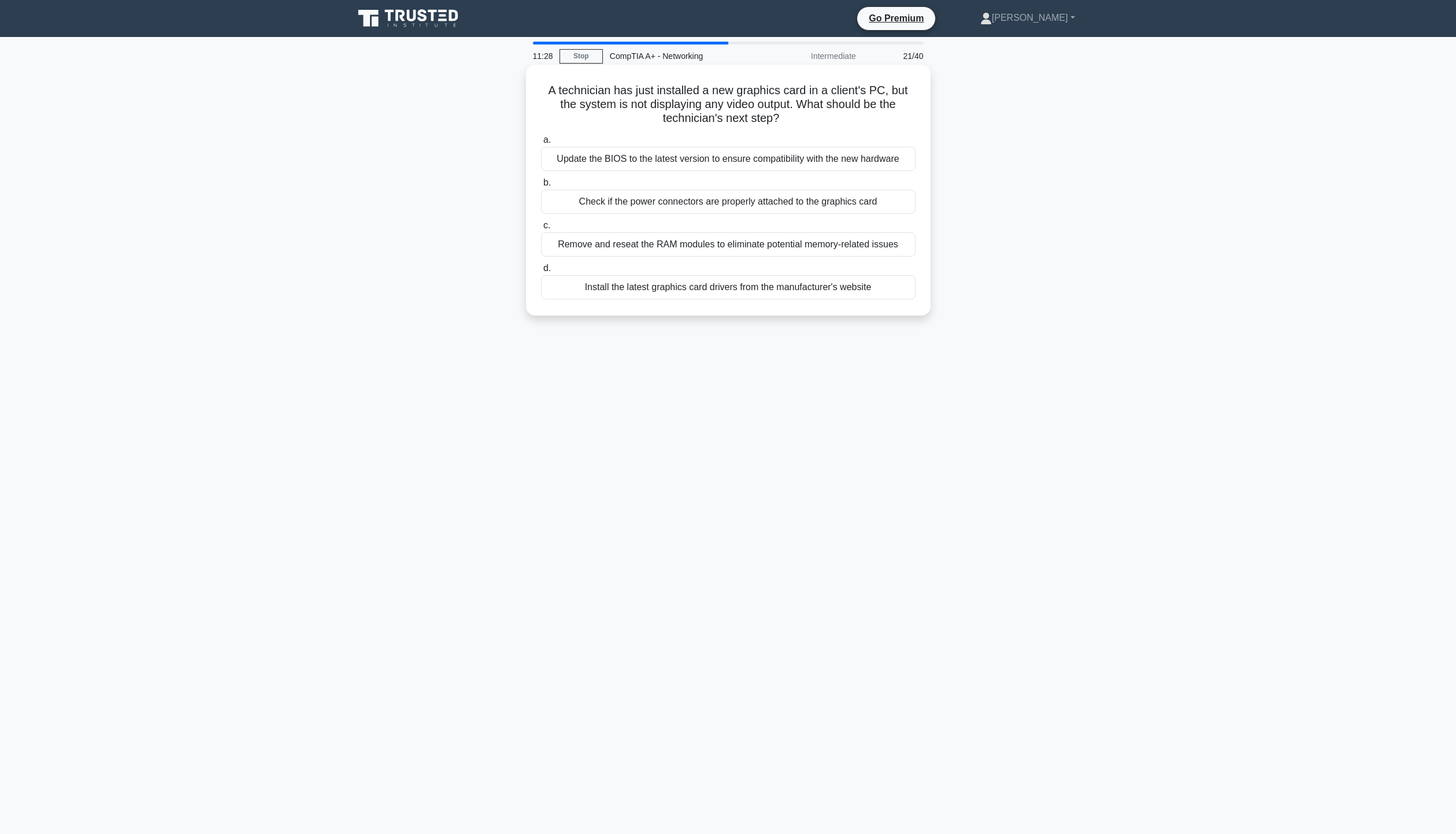
click at [803, 205] on div "Check if the power connectors are properly attached to the graphics card" at bounding box center [728, 202] width 374 height 24
click at [541, 187] on input "b. Check if the power connectors are properly attached to the graphics card" at bounding box center [541, 183] width 0 height 7
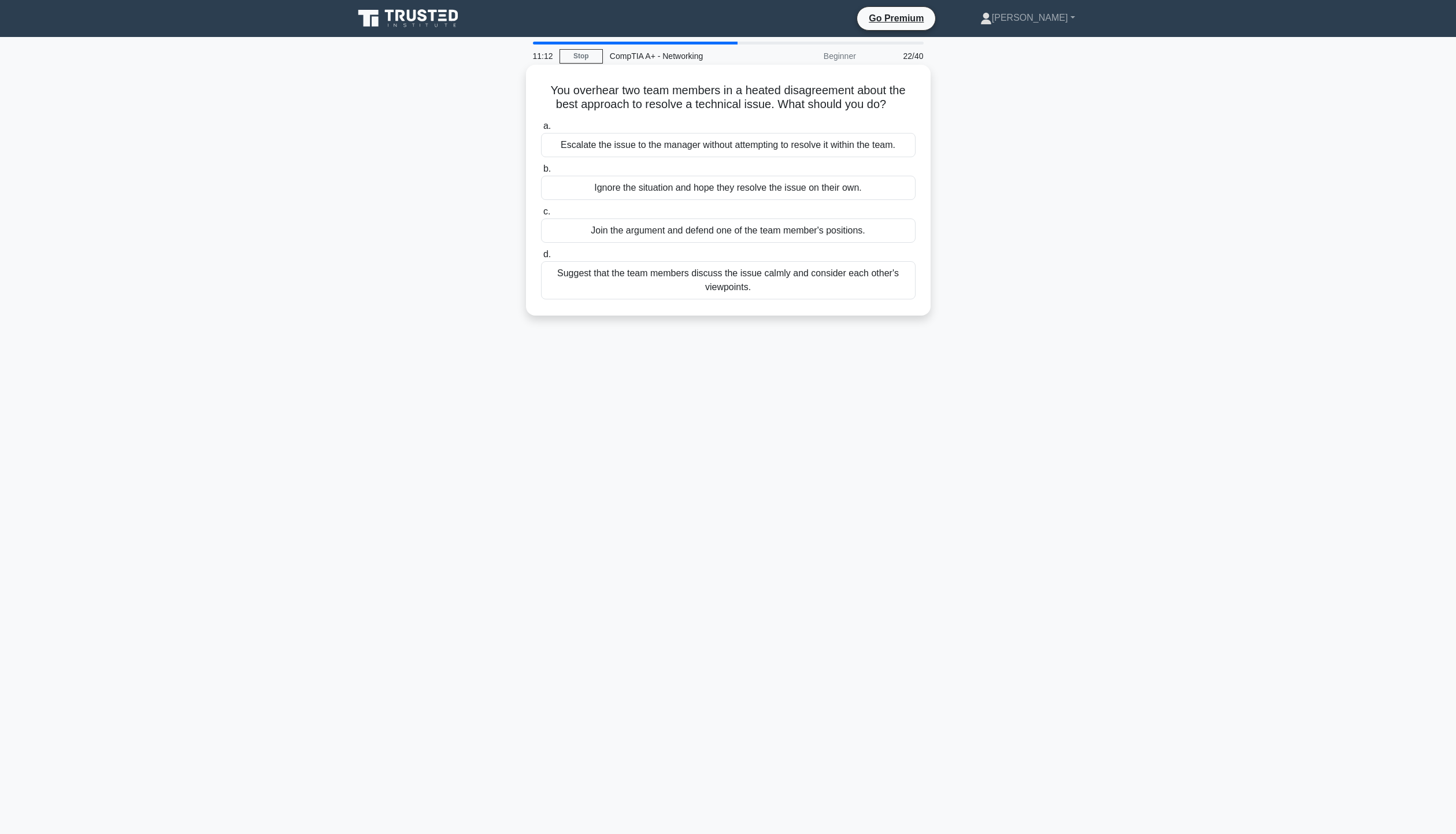
click at [891, 286] on div "Suggest that the team members discuss the issue calmly and consider each other'…" at bounding box center [728, 280] width 374 height 38
click at [541, 259] on input "d. Suggest that the team members discuss the issue calmly and consider each oth…" at bounding box center [541, 255] width 0 height 7
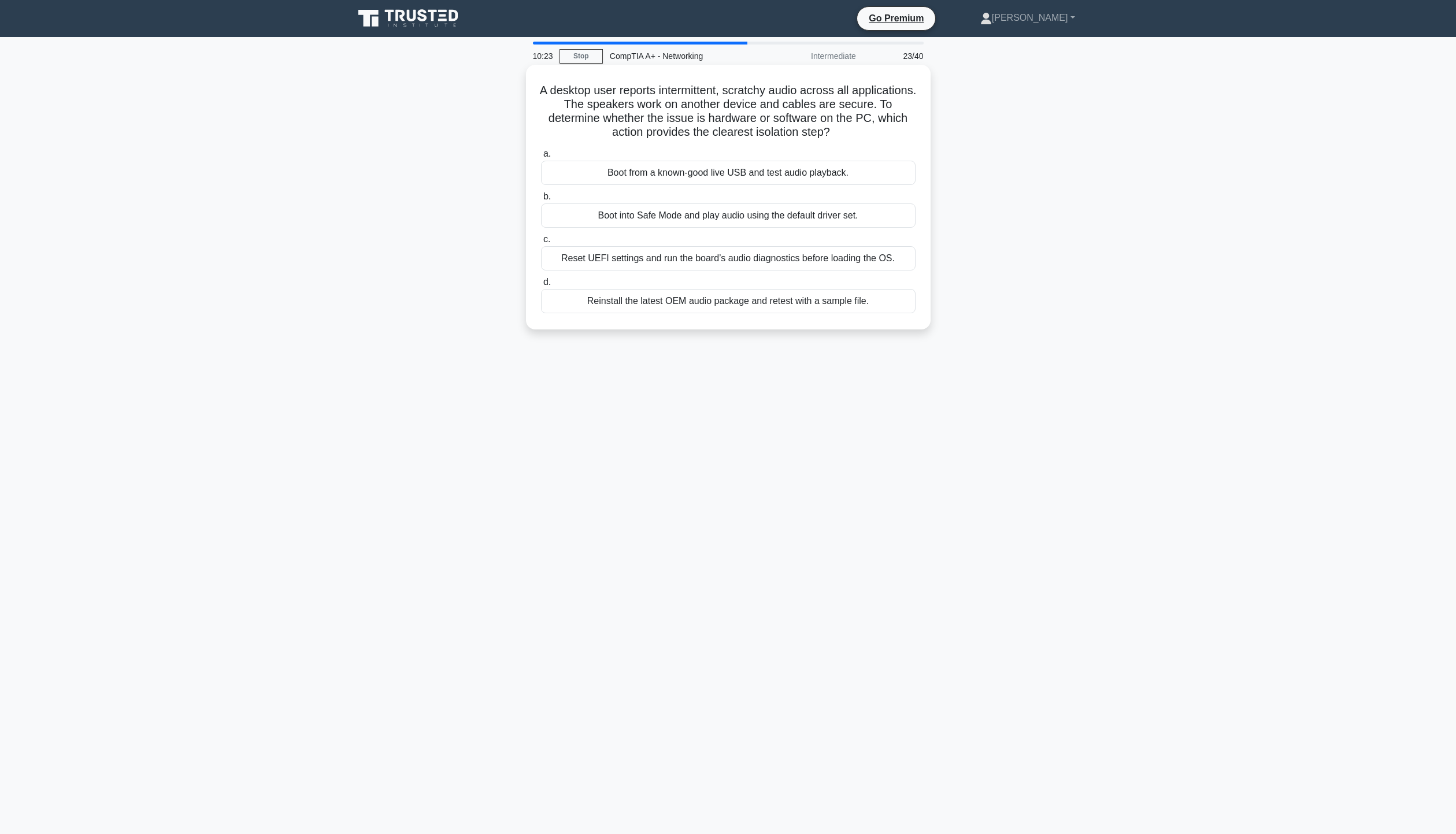
click at [826, 222] on div "Boot into Safe Mode and play audio using the default driver set." at bounding box center [728, 215] width 374 height 24
click at [541, 201] on input "b. Boot into Safe Mode and play audio using the default driver set." at bounding box center [541, 197] width 0 height 7
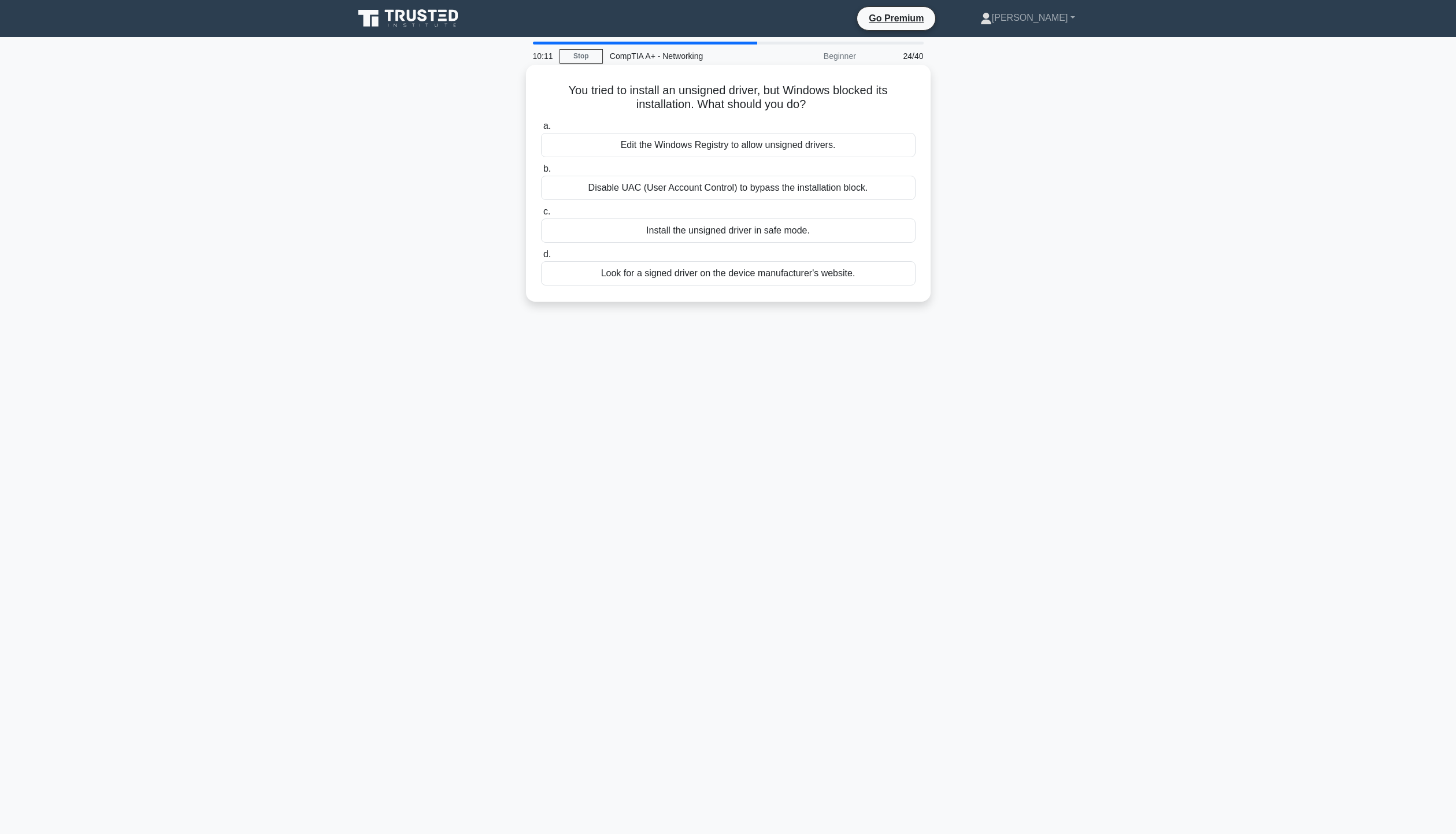
click at [851, 272] on div "Look for a signed driver on the device manufacturer's website." at bounding box center [728, 273] width 374 height 24
click at [541, 259] on input "d. Look for a signed driver on the device manufacturer's website." at bounding box center [541, 255] width 0 height 7
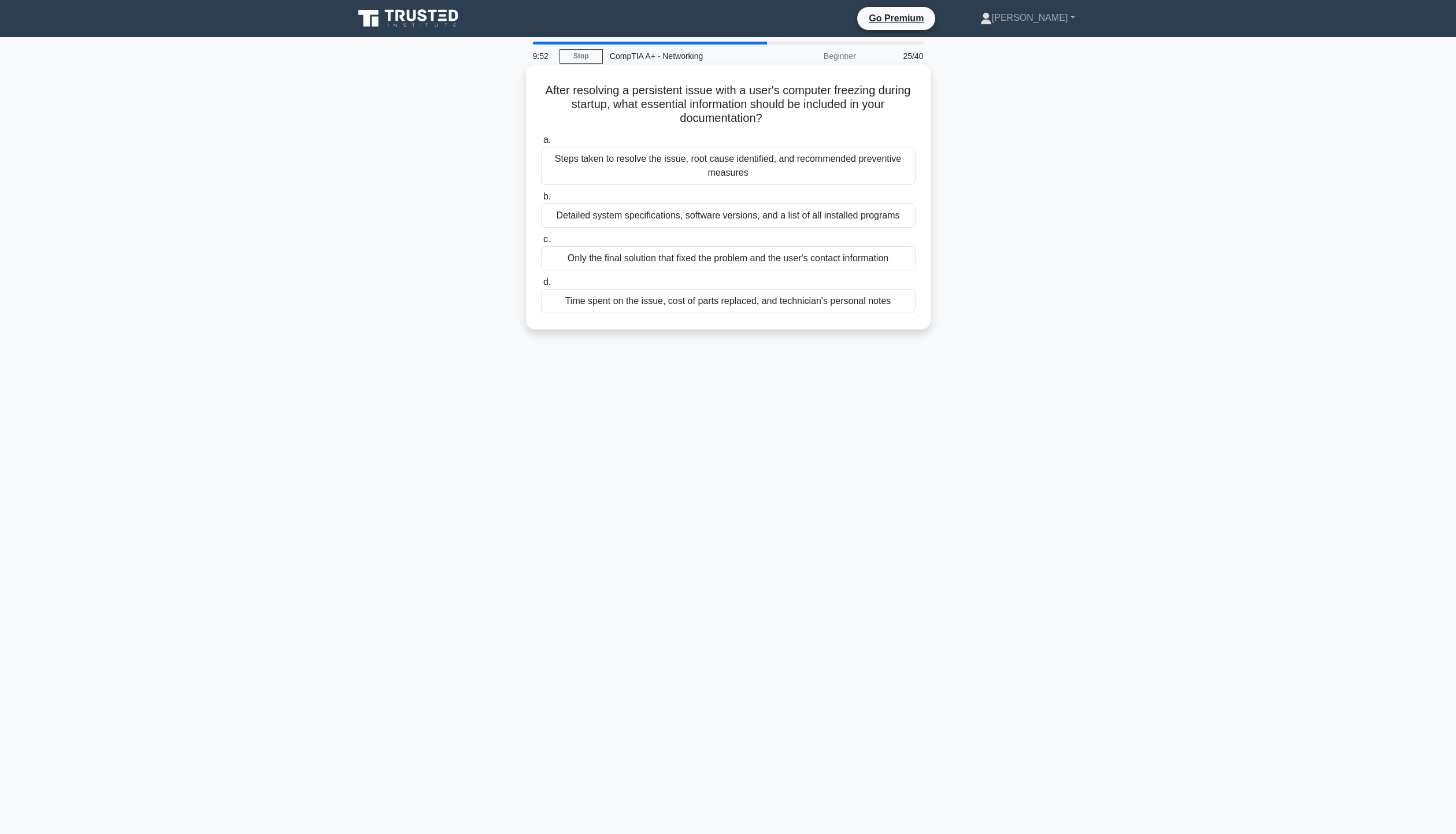
click at [833, 165] on div "Steps taken to resolve the issue, root cause identified, and recommended preven…" at bounding box center [728, 166] width 374 height 38
click at [541, 144] on input "a. Steps taken to resolve the issue, root cause identified, and recommended pre…" at bounding box center [541, 140] width 0 height 7
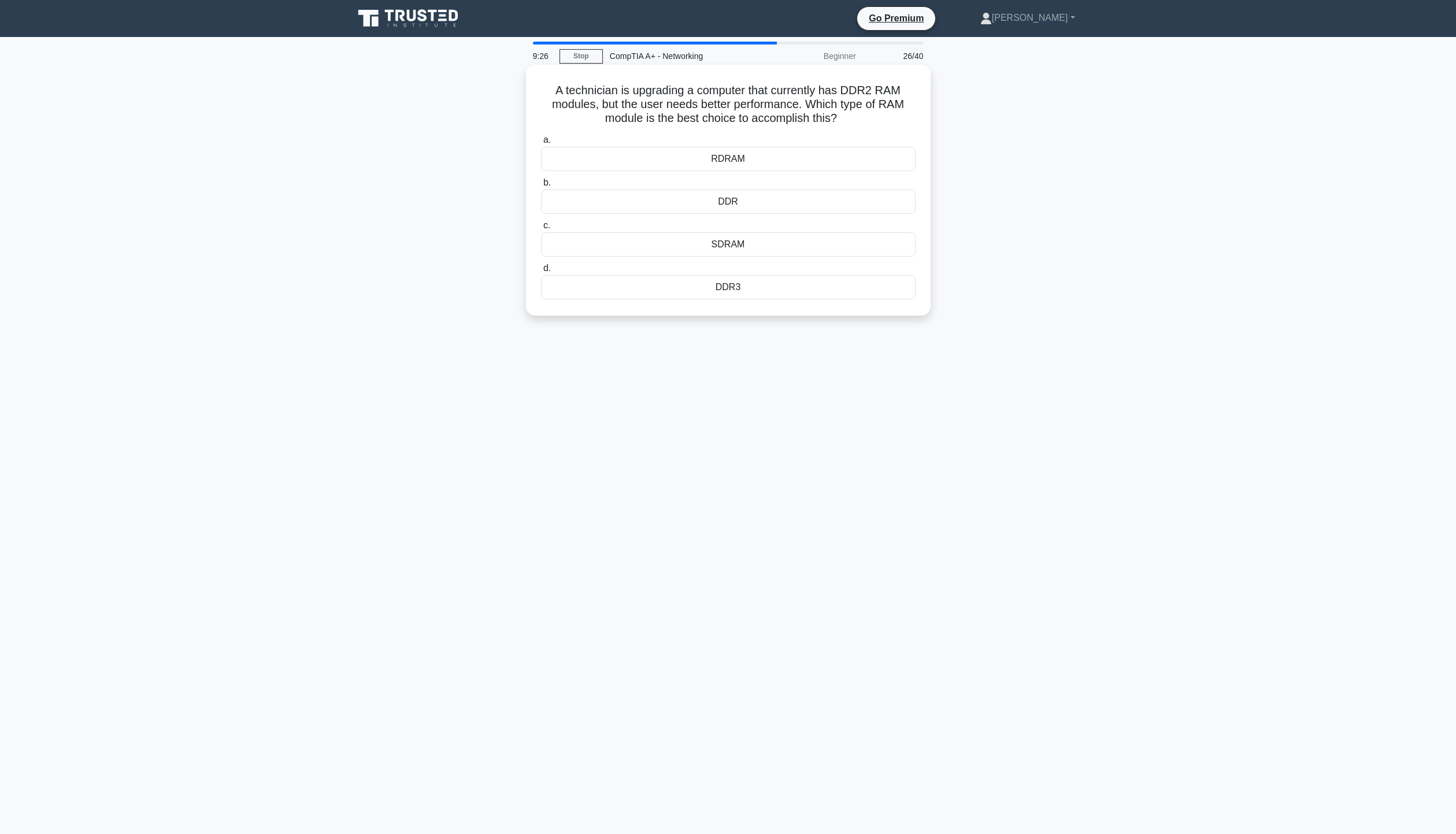
click at [769, 286] on div "DDR3" at bounding box center [728, 287] width 374 height 24
click at [541, 272] on input "d. DDR3" at bounding box center [541, 268] width 0 height 7
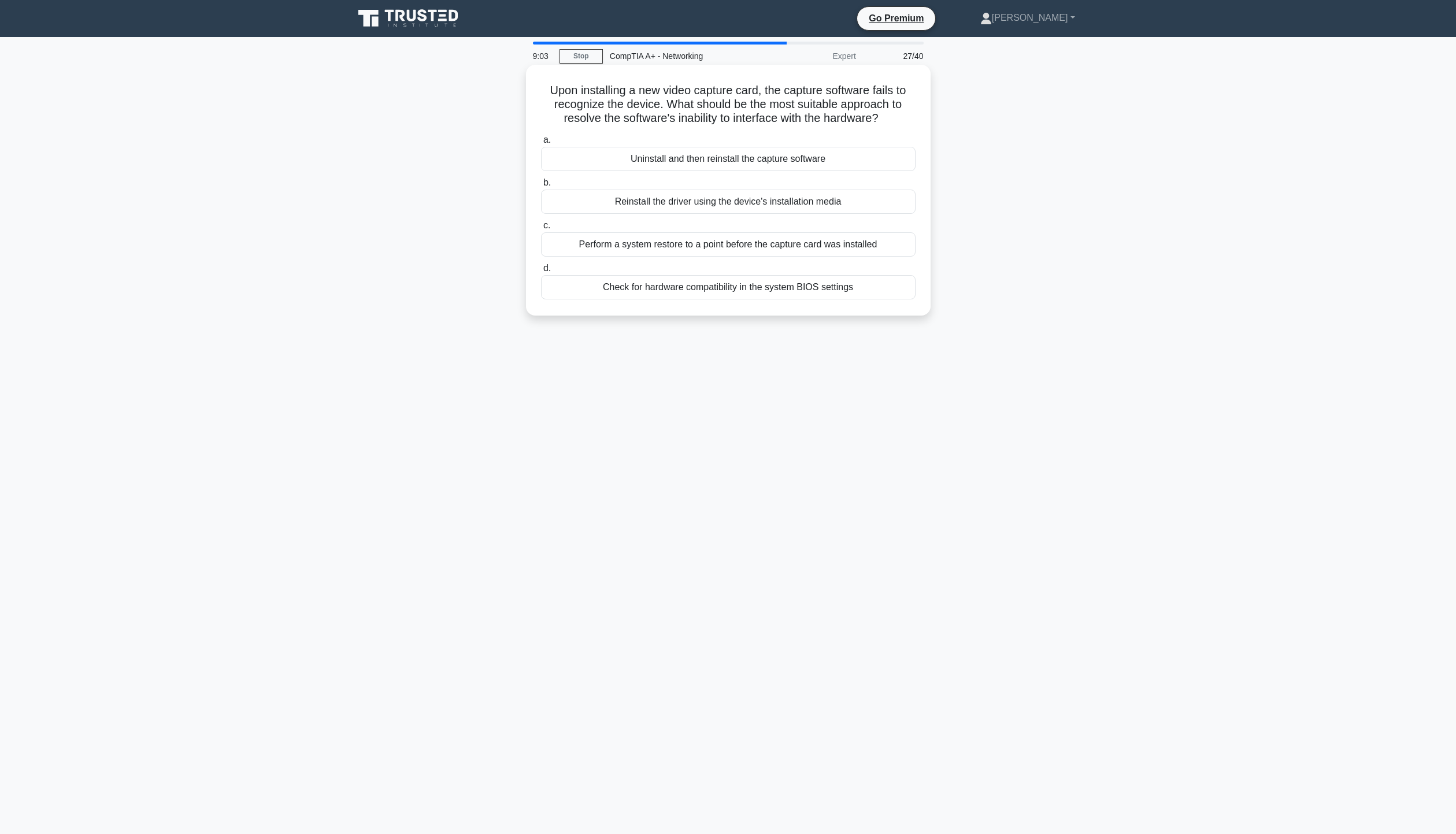
click at [787, 201] on div "Reinstall the driver using the device's installation media" at bounding box center [728, 202] width 374 height 24
click at [541, 187] on input "b. Reinstall the driver using the device's installation media" at bounding box center [541, 183] width 0 height 7
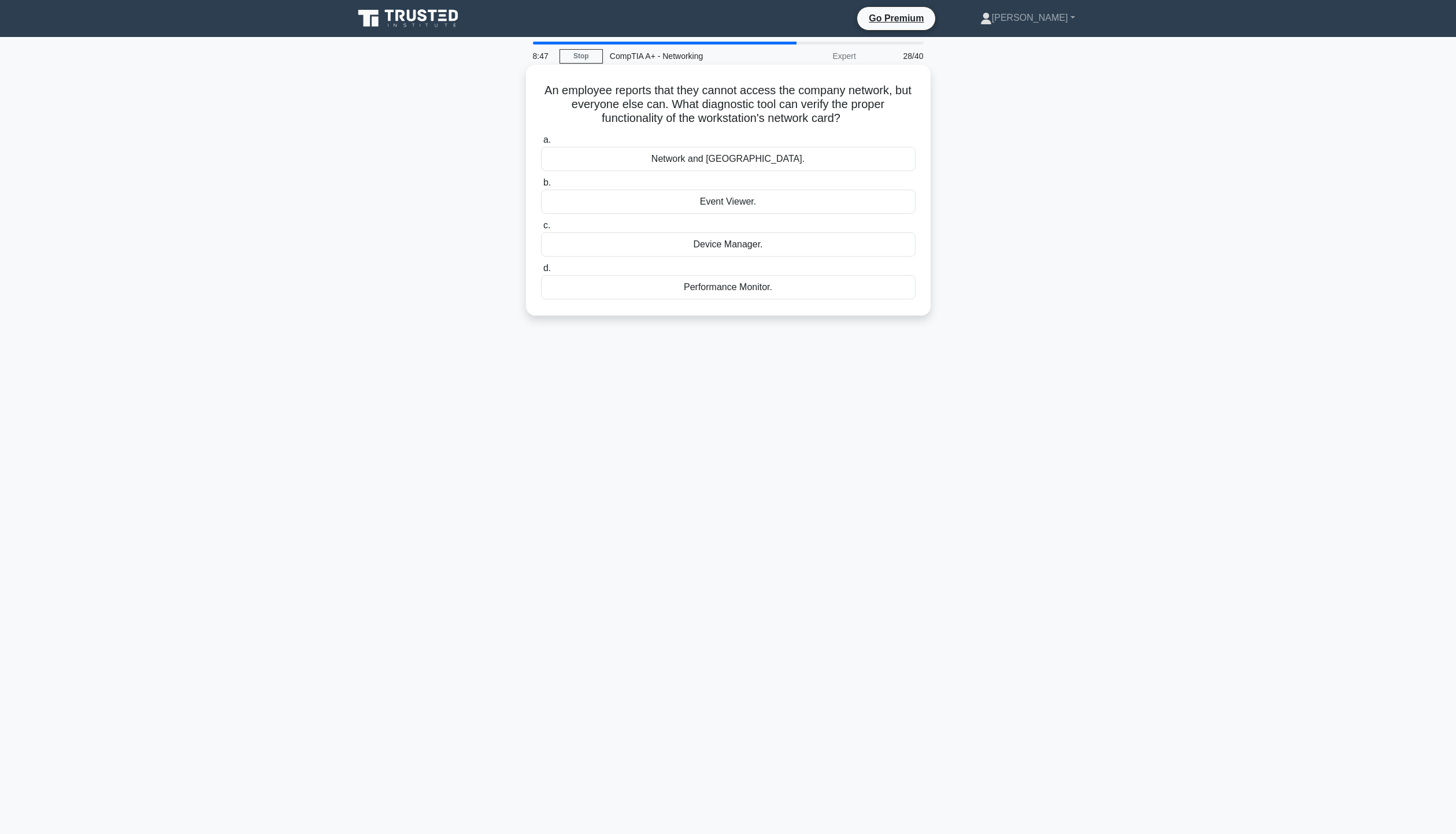
click at [802, 158] on div "Network and Sharing Center." at bounding box center [728, 159] width 374 height 24
click at [541, 144] on input "a. Network and Sharing Center." at bounding box center [541, 140] width 0 height 7
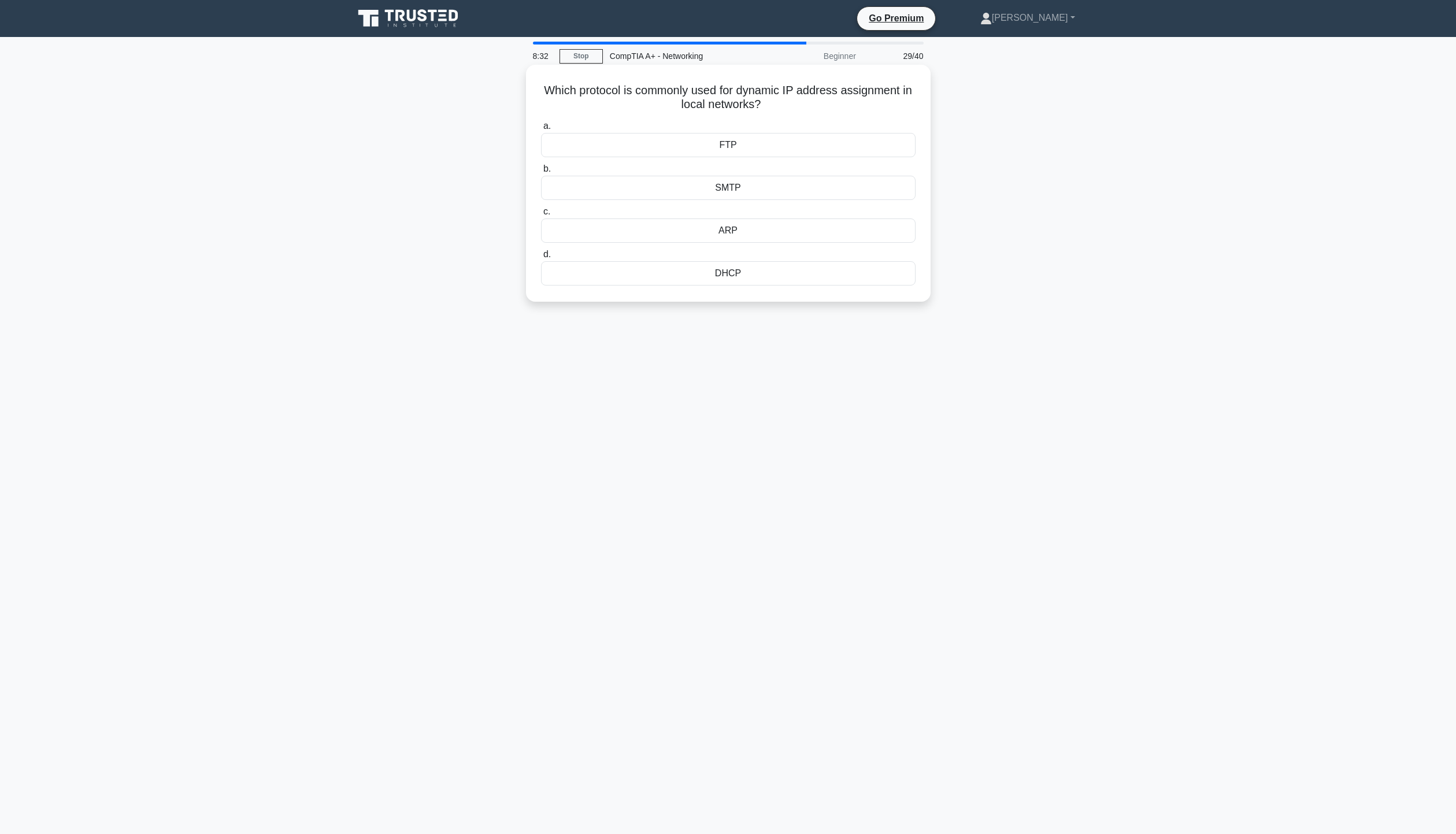
click at [764, 280] on div "DHCP" at bounding box center [728, 273] width 374 height 24
click at [541, 259] on input "d. DHCP" at bounding box center [541, 255] width 0 height 7
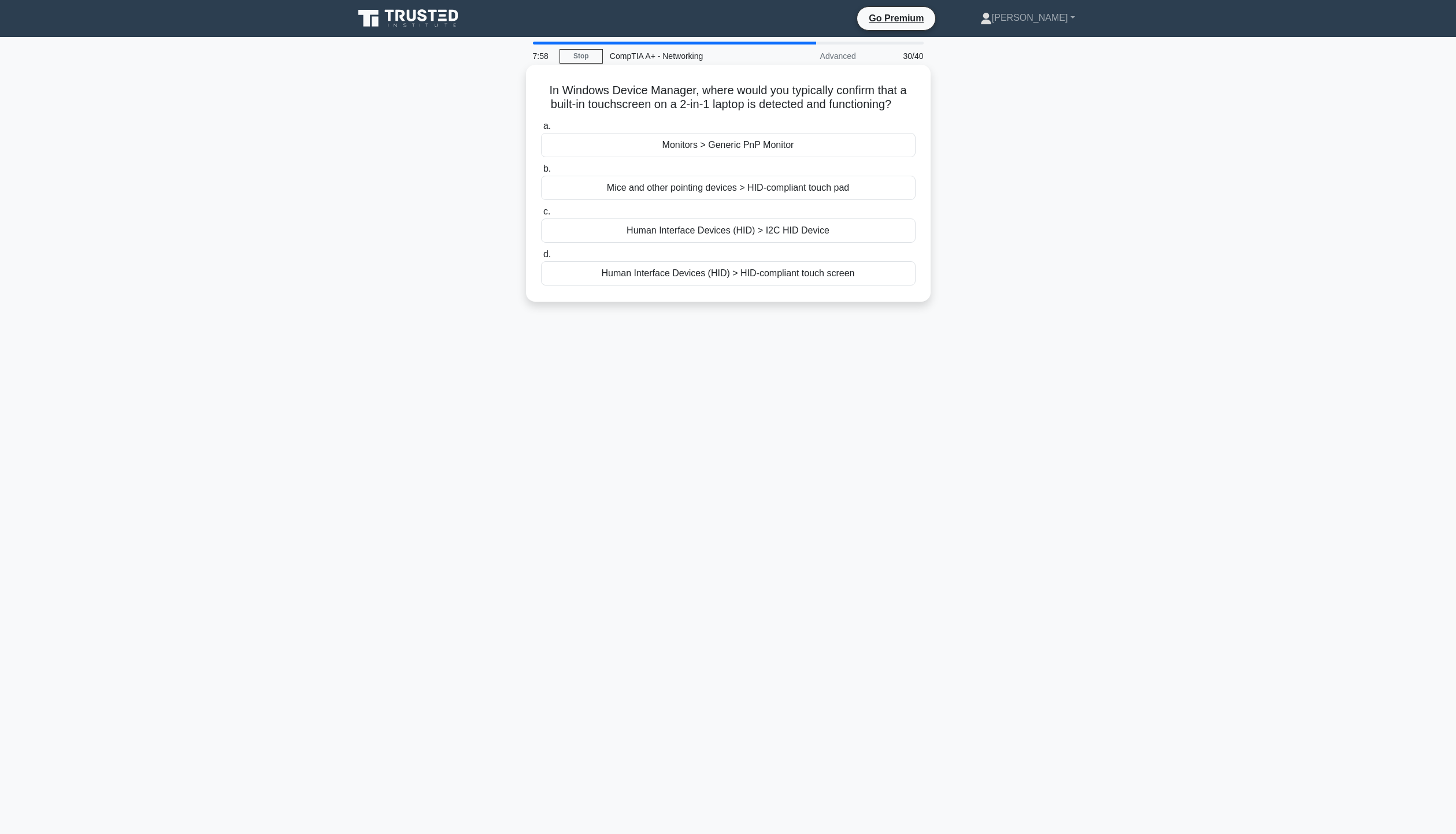
click at [779, 236] on div "Human Interface Devices (HID) > I2C HID Device" at bounding box center [728, 230] width 374 height 24
click at [541, 216] on input "c. Human Interface Devices (HID) > I2C HID Device" at bounding box center [541, 212] width 0 height 7
click at [759, 149] on div "The hard drive cable is loose or faulty" at bounding box center [728, 144] width 374 height 24
click at [541, 130] on input "a. The hard drive cable is loose or faulty" at bounding box center [541, 126] width 0 height 7
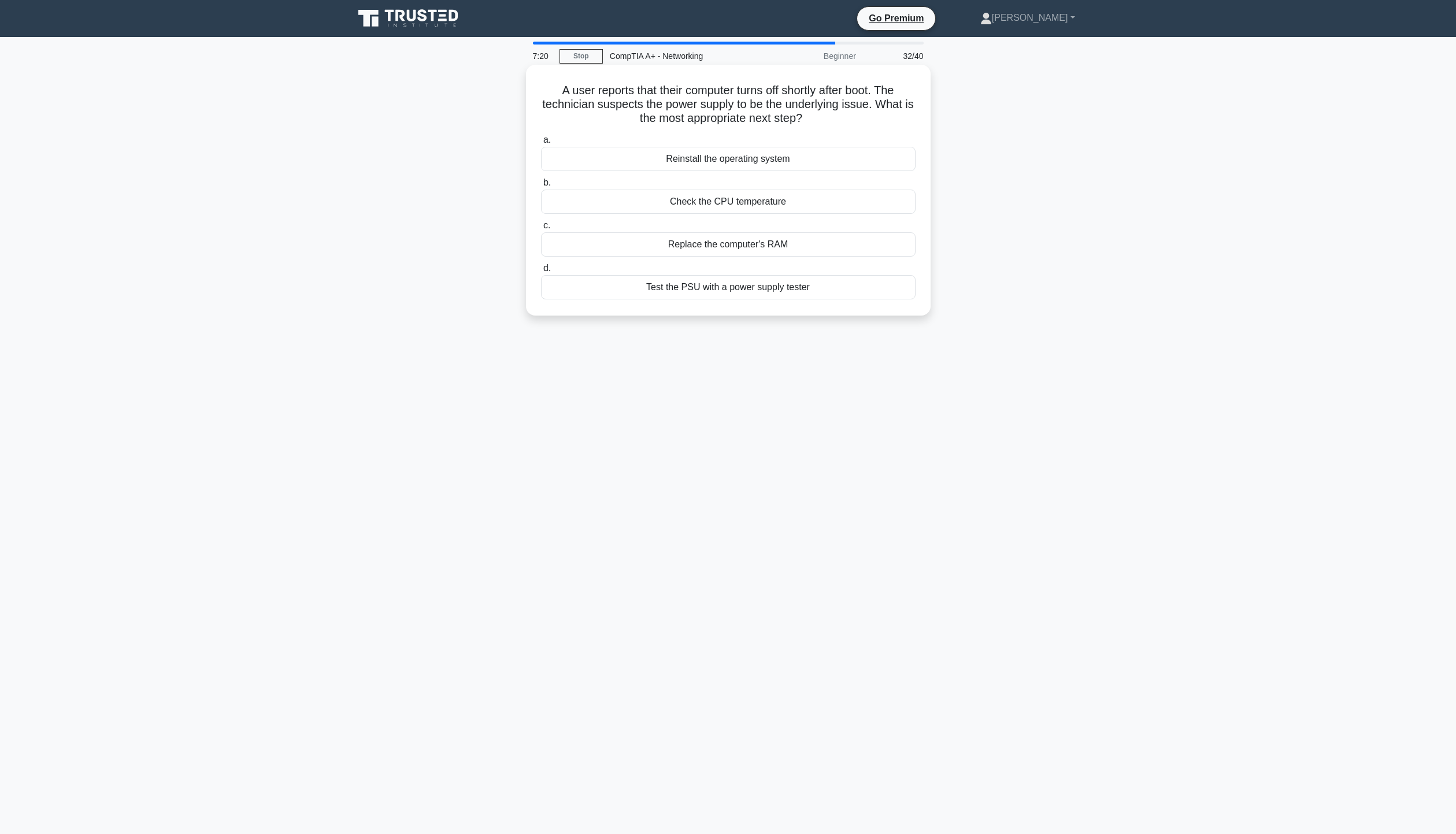
click at [747, 296] on div "Test the PSU with a power supply tester" at bounding box center [728, 287] width 374 height 24
click at [541, 272] on input "d. Test the PSU with a power supply tester" at bounding box center [541, 268] width 0 height 7
click at [769, 293] on div "Barcode scanner" at bounding box center [728, 287] width 374 height 24
click at [541, 272] on input "d. Barcode scanner" at bounding box center [541, 268] width 0 height 7
click at [762, 206] on div "Implement a centralized management tool" at bounding box center [728, 202] width 374 height 24
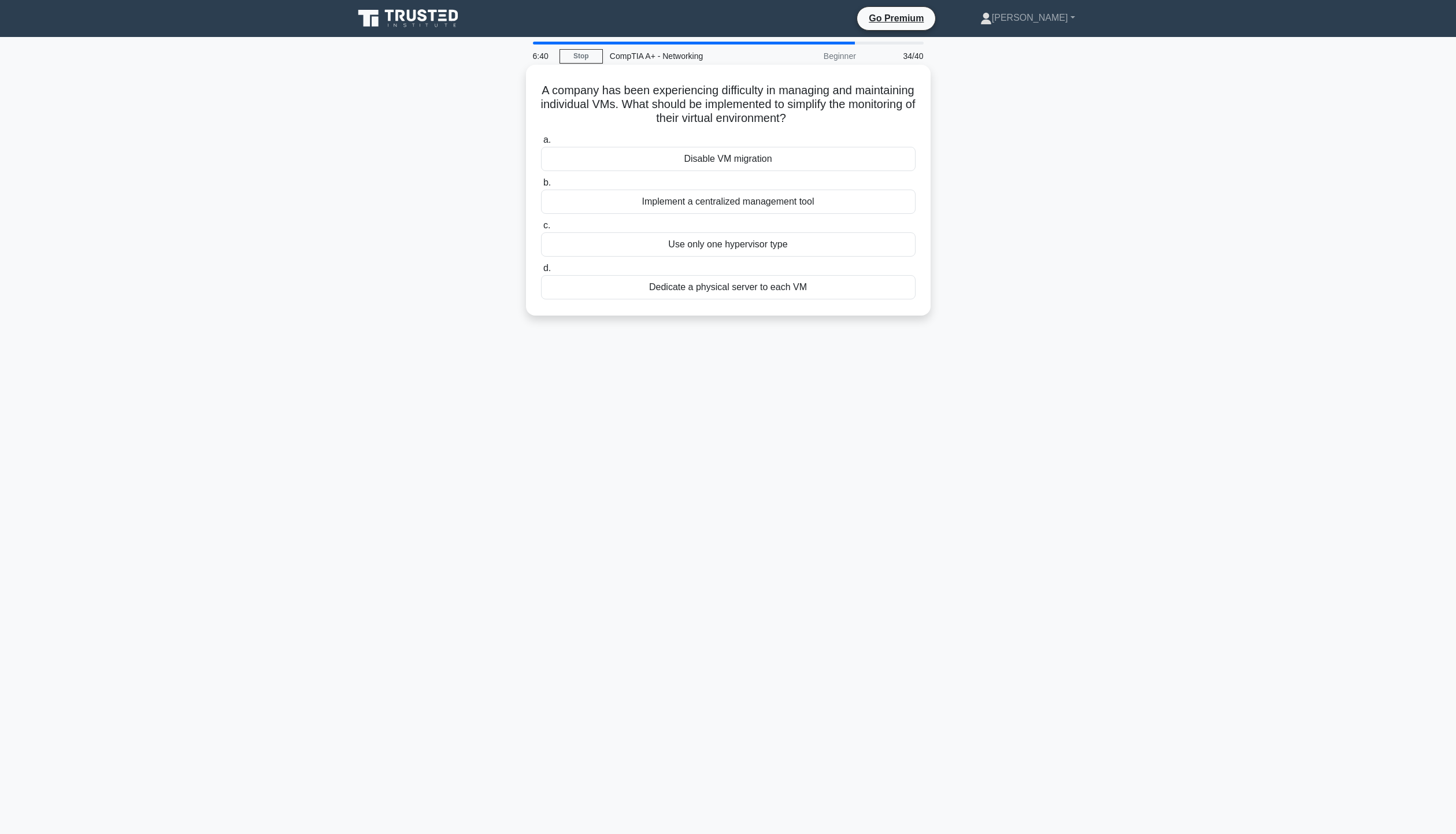
click at [541, 187] on input "b. Implement a centralized management tool" at bounding box center [541, 183] width 0 height 7
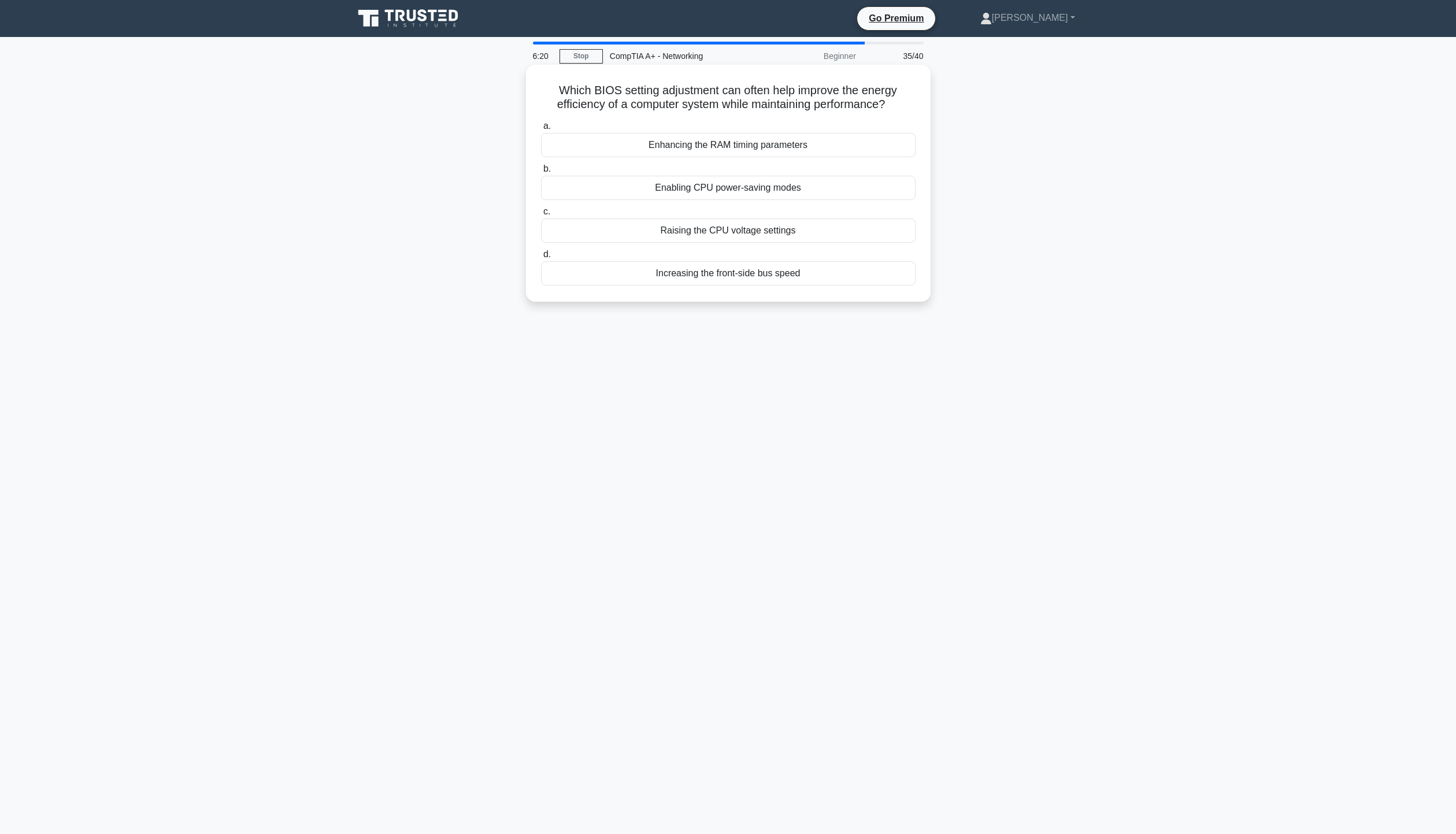
click at [785, 190] on div "Enabling CPU power-saving modes" at bounding box center [728, 187] width 374 height 24
click at [541, 173] on input "b. Enabling CPU power-saving modes" at bounding box center [541, 169] width 0 height 7
click at [775, 228] on div "Restore from a backup" at bounding box center [728, 230] width 374 height 24
click at [541, 216] on input "c. Restore from a backup" at bounding box center [541, 212] width 0 height 7
click at [797, 280] on div "Adjust CPU multiplier" at bounding box center [728, 273] width 374 height 24
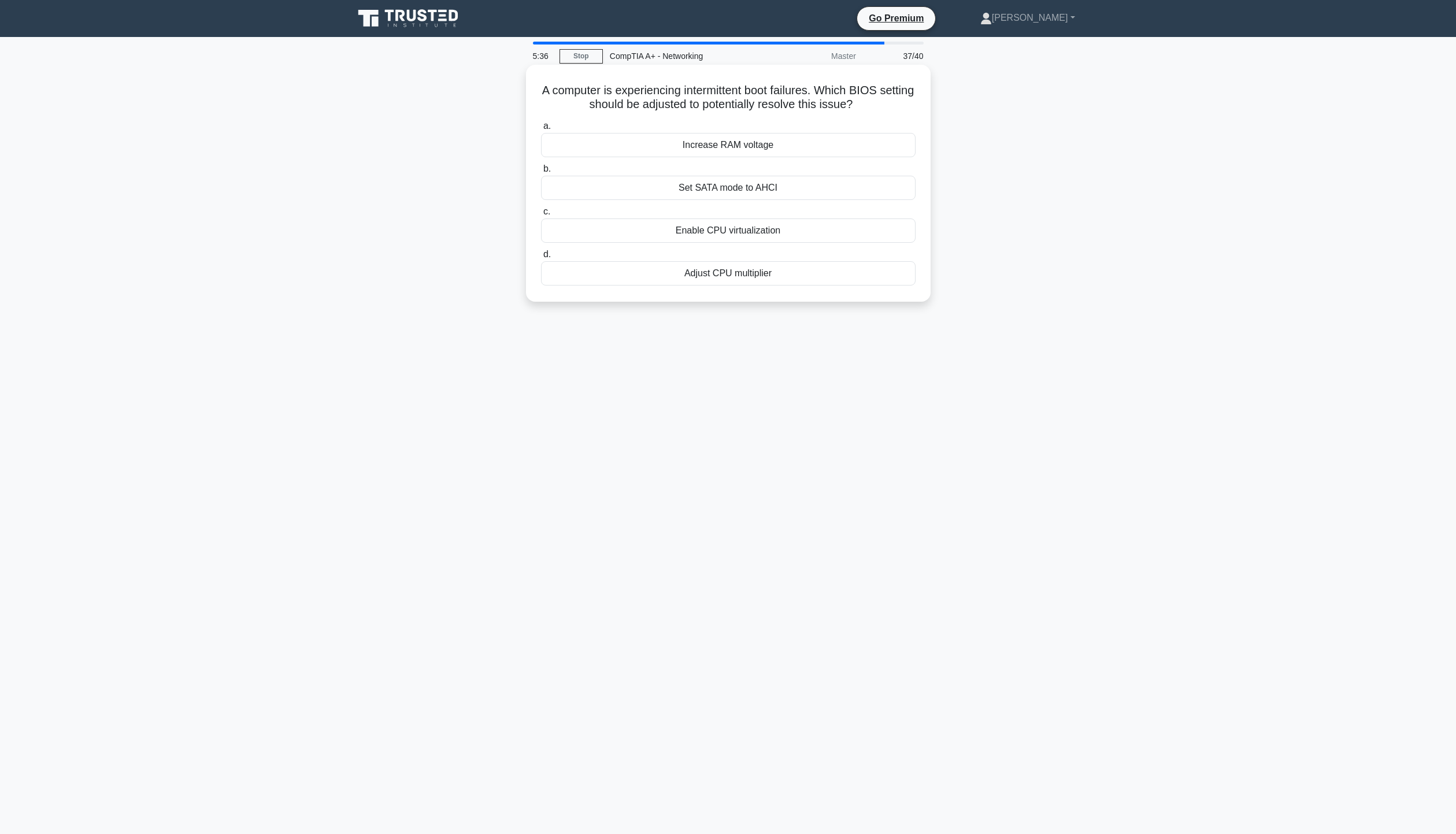
click at [541, 259] on input "d. Adjust CPU multiplier" at bounding box center [541, 255] width 0 height 7
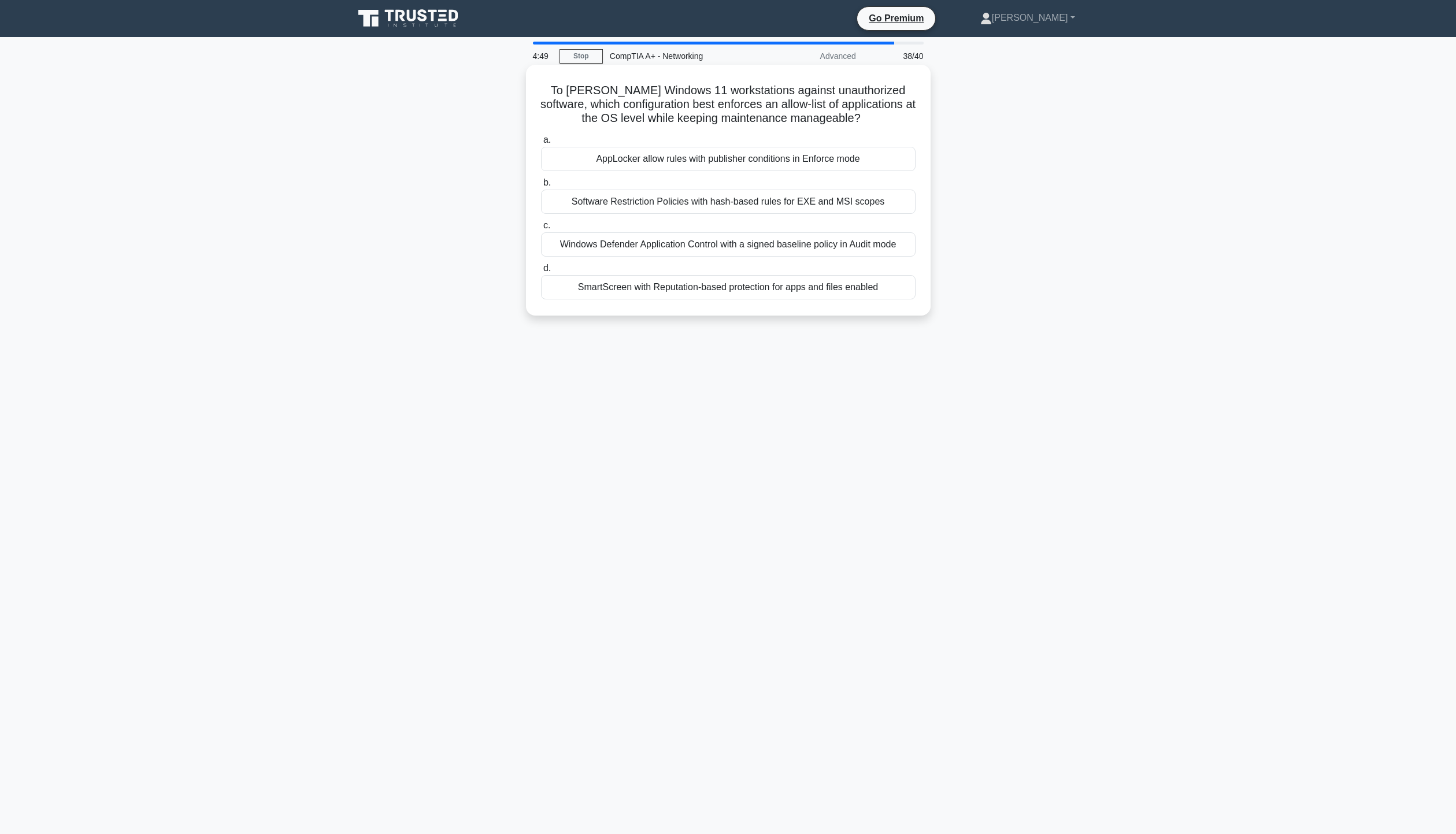
click at [620, 246] on div "Windows Defender Application Control with a signed baseline policy in Audit mode" at bounding box center [728, 244] width 374 height 24
click at [541, 229] on input "c. Windows Defender Application Control with a signed baseline policy in Audit …" at bounding box center [541, 226] width 0 height 7
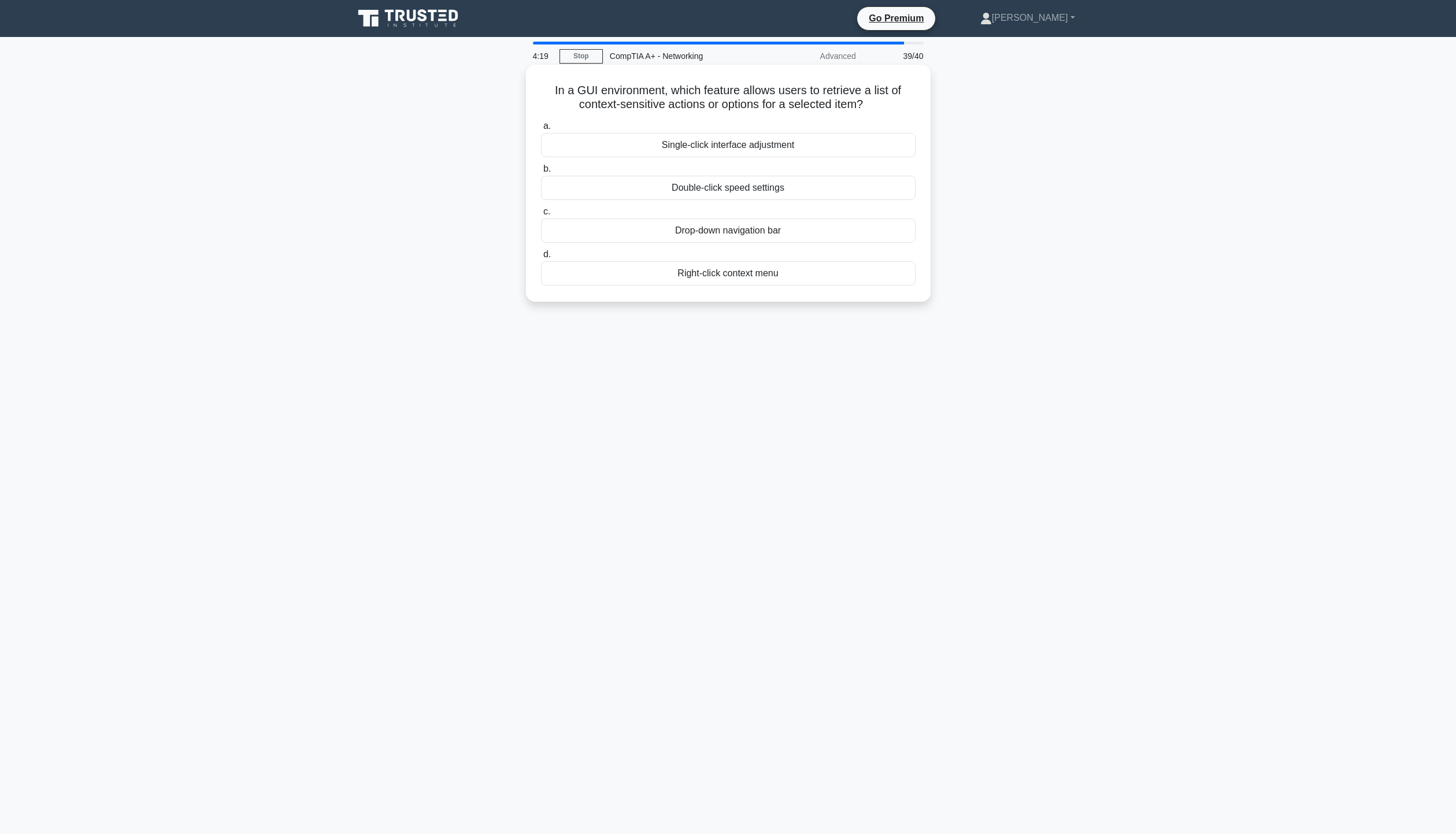
click at [749, 270] on div "Right-click context menu" at bounding box center [728, 273] width 374 height 24
click at [541, 259] on input "d. Right-click context menu" at bounding box center [541, 255] width 0 height 7
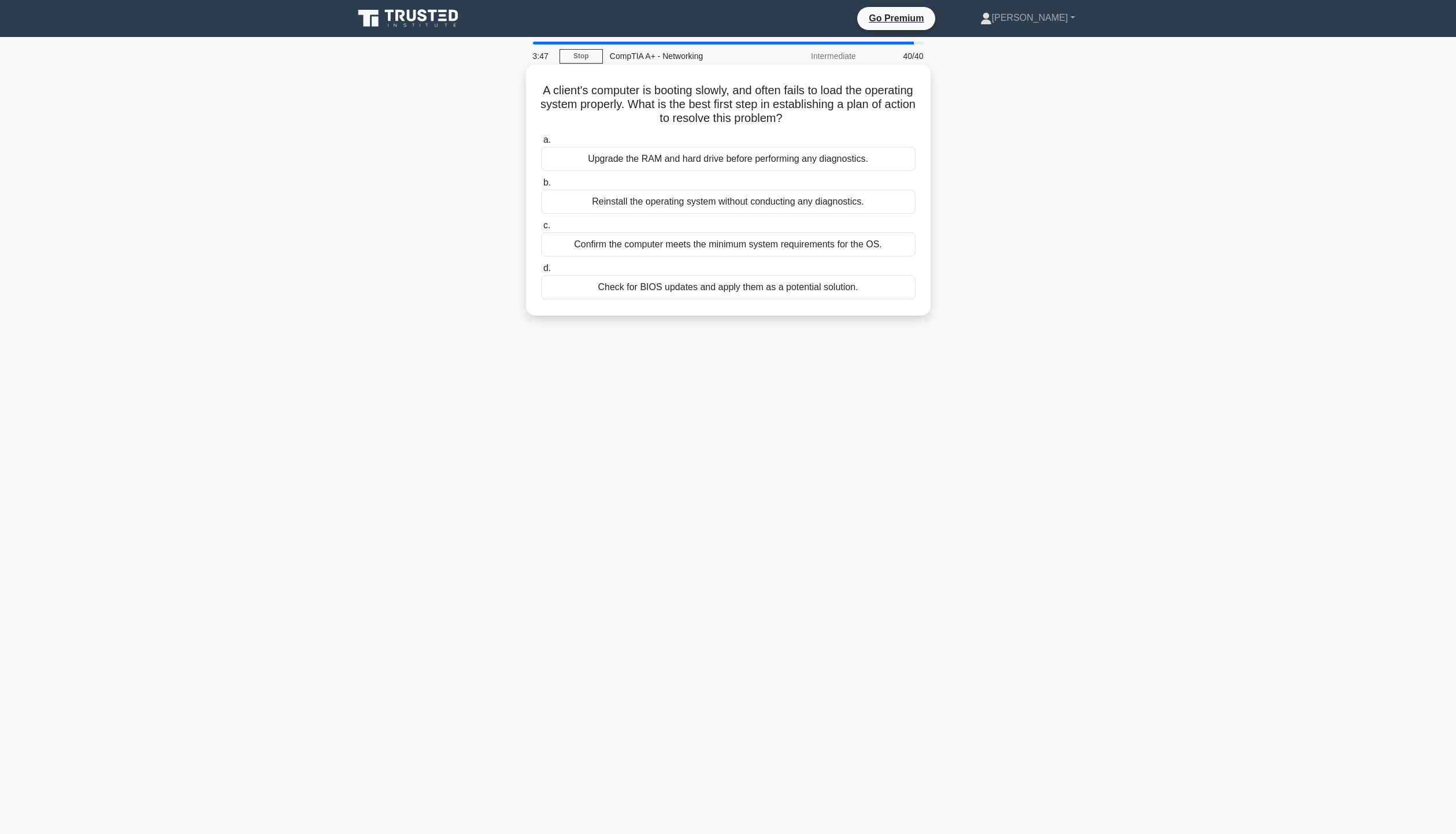
click at [715, 245] on div "Confirm the computer meets the minimum system requirements for the OS." at bounding box center [728, 244] width 374 height 24
click at [541, 229] on input "c. Confirm the computer meets the minimum system requirements for the OS." at bounding box center [541, 226] width 0 height 7
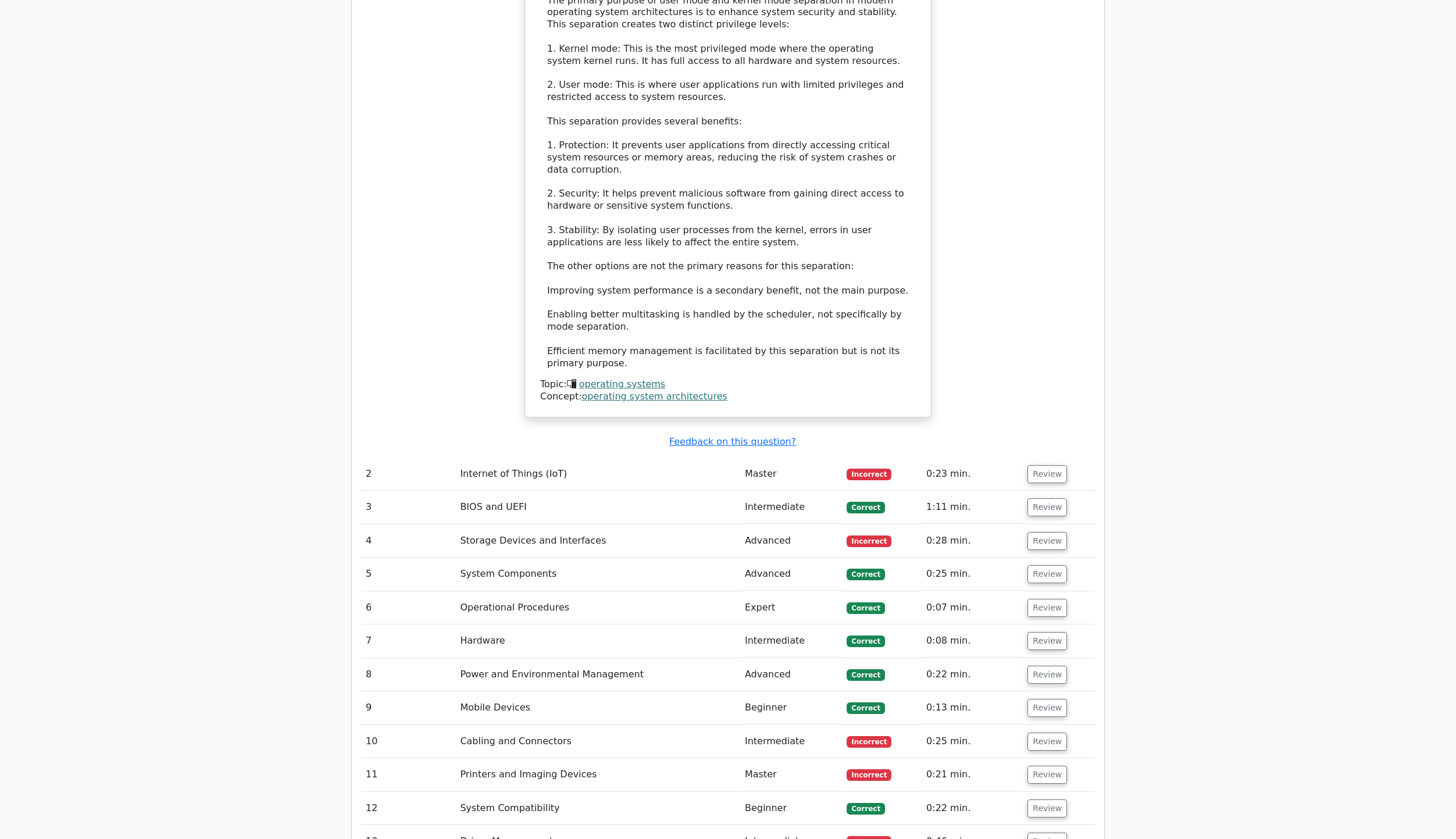
scroll to position [1745, 0]
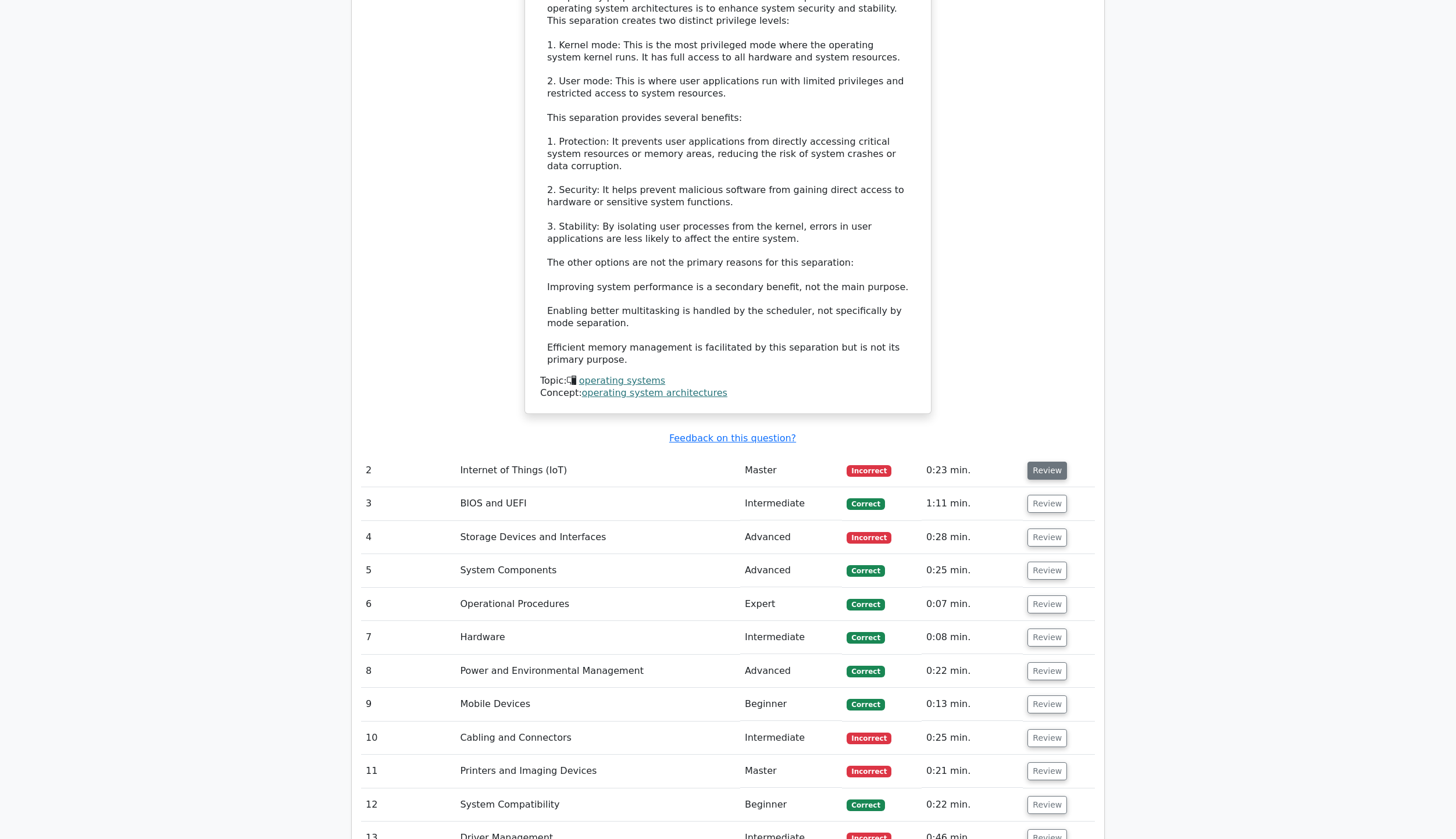
click at [1052, 462] on button "Review" at bounding box center [1047, 470] width 39 height 18
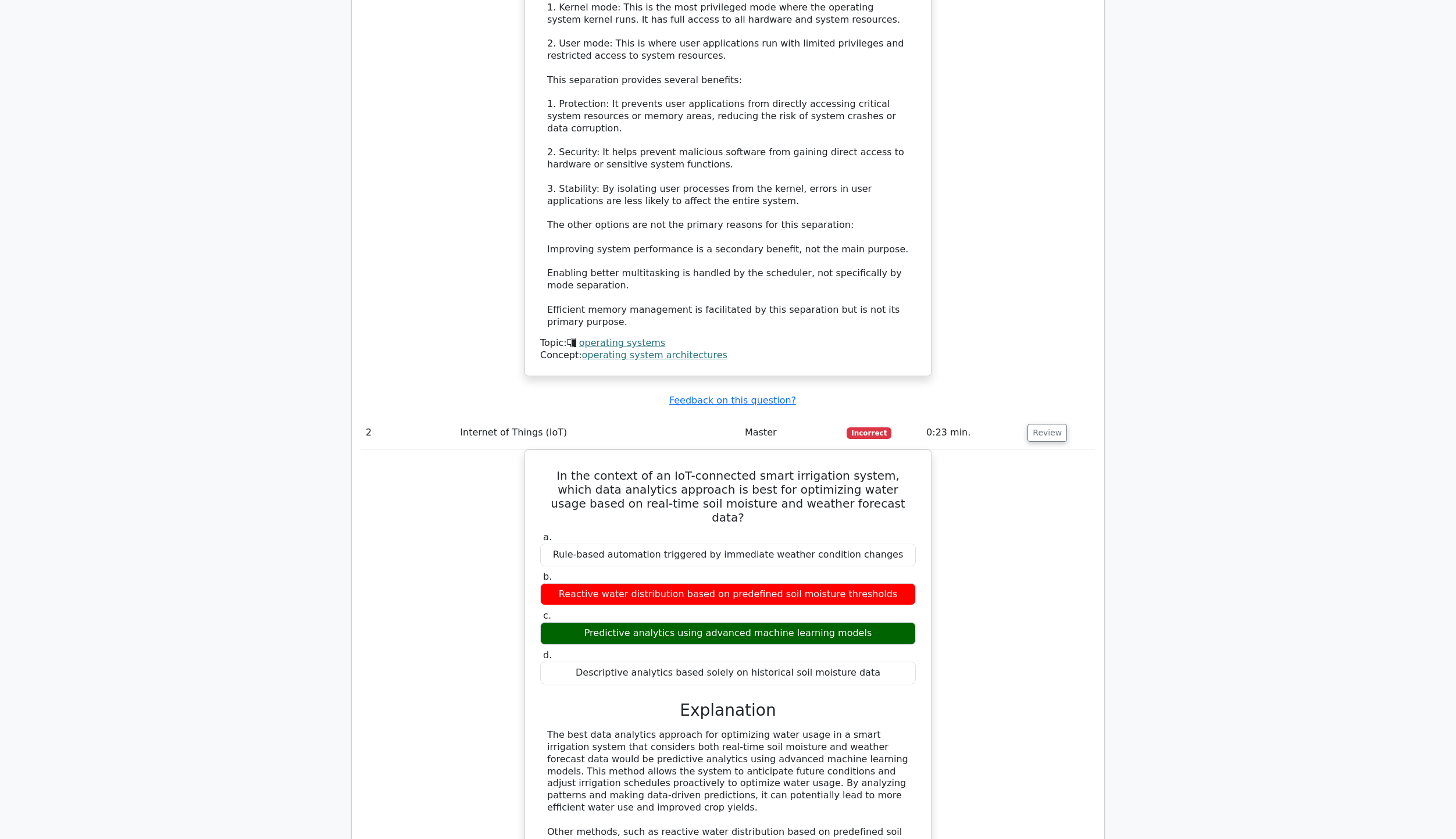
scroll to position [1803, 0]
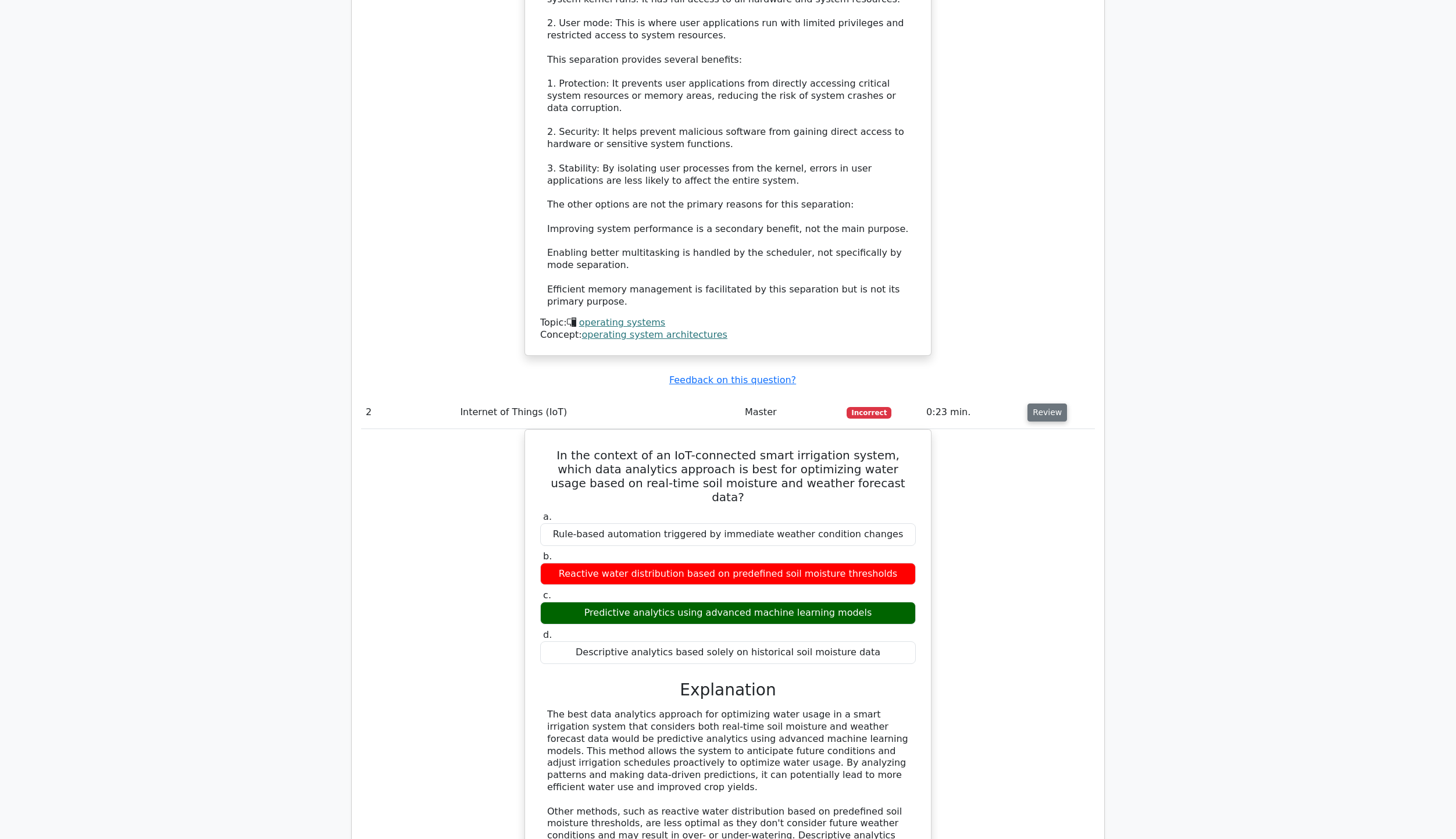
click at [1061, 404] on button "Review" at bounding box center [1047, 412] width 39 height 18
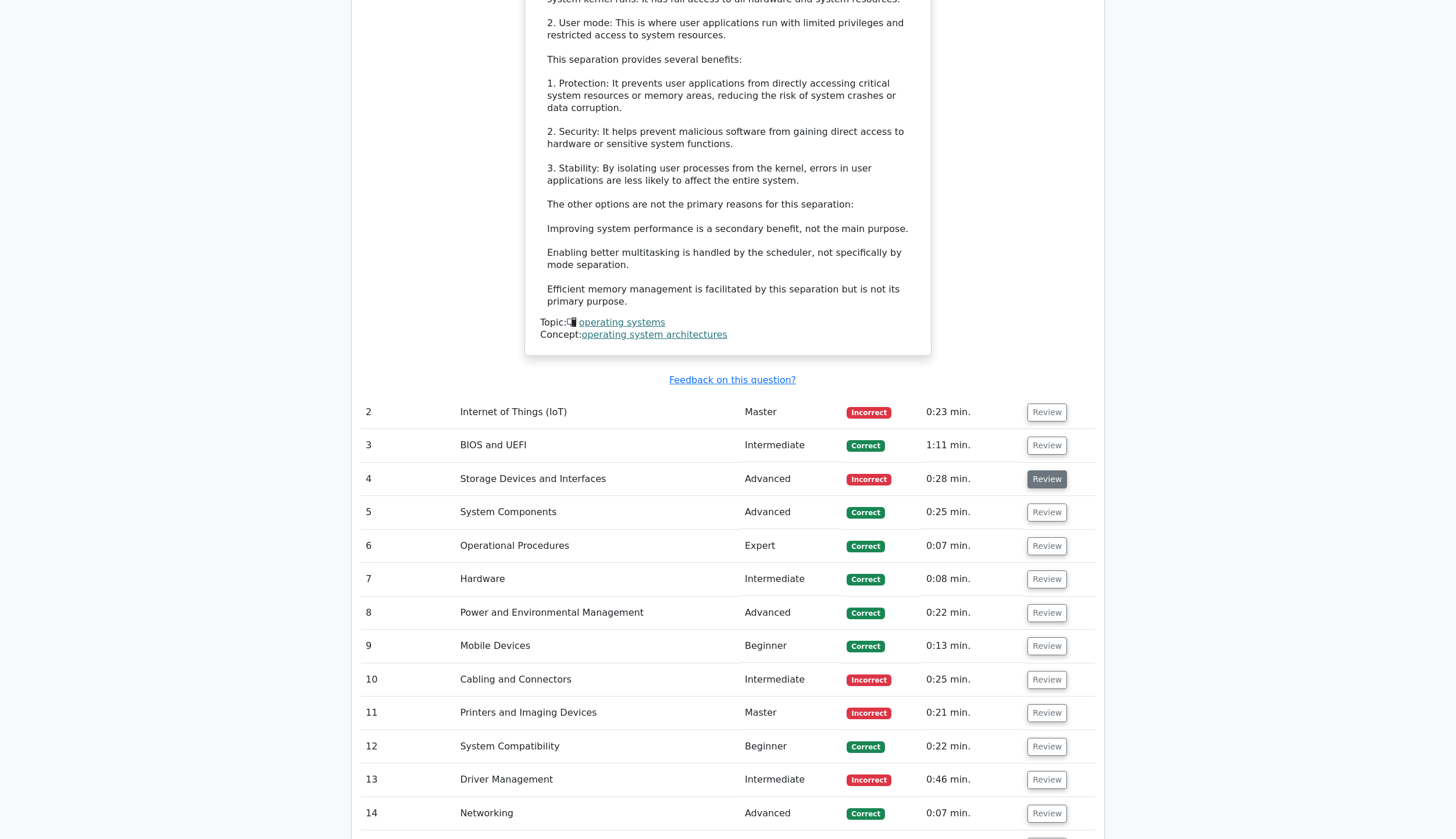
click at [1039, 470] on button "Review" at bounding box center [1047, 479] width 39 height 18
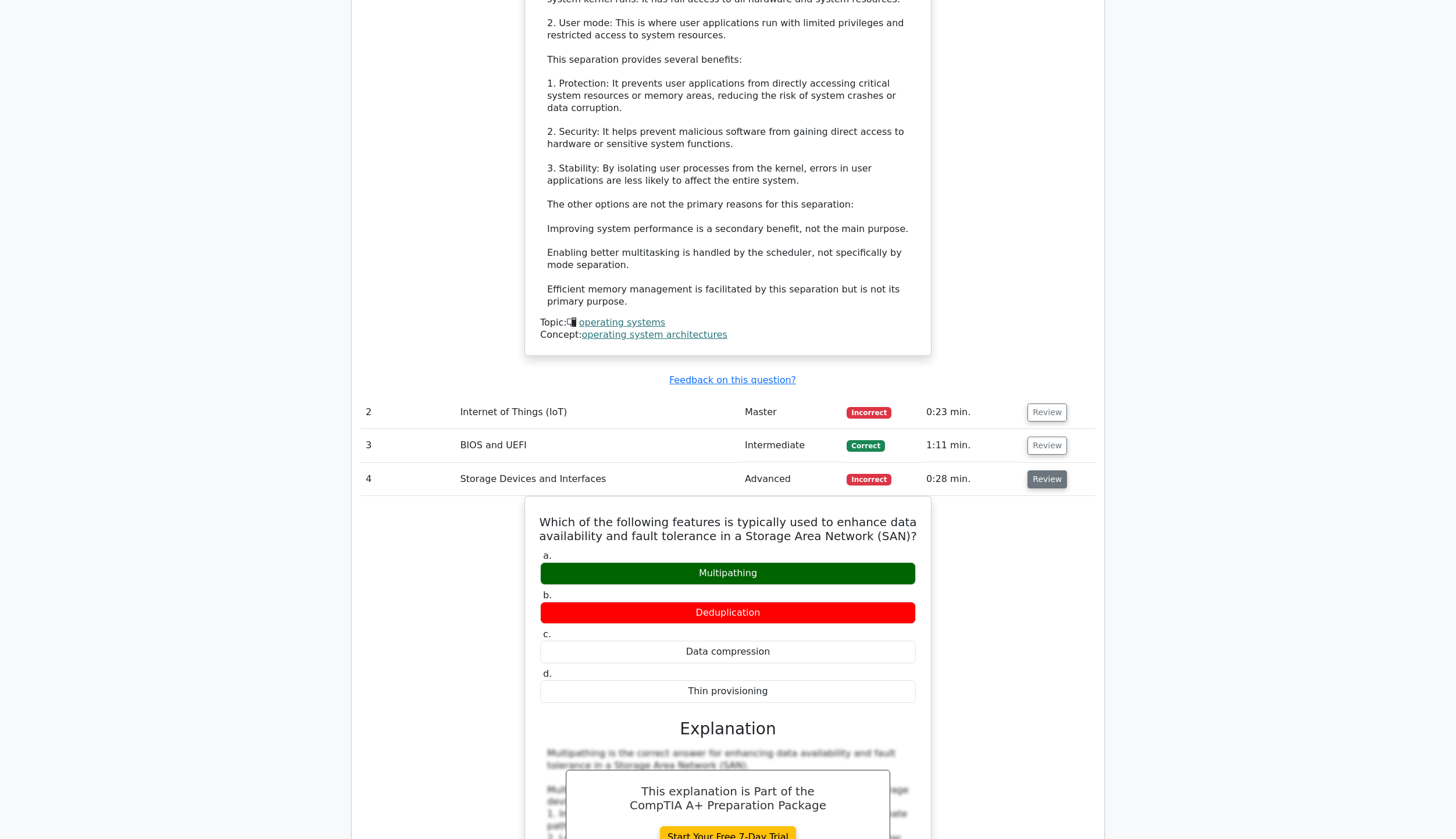
click at [1039, 470] on button "Review" at bounding box center [1047, 479] width 39 height 18
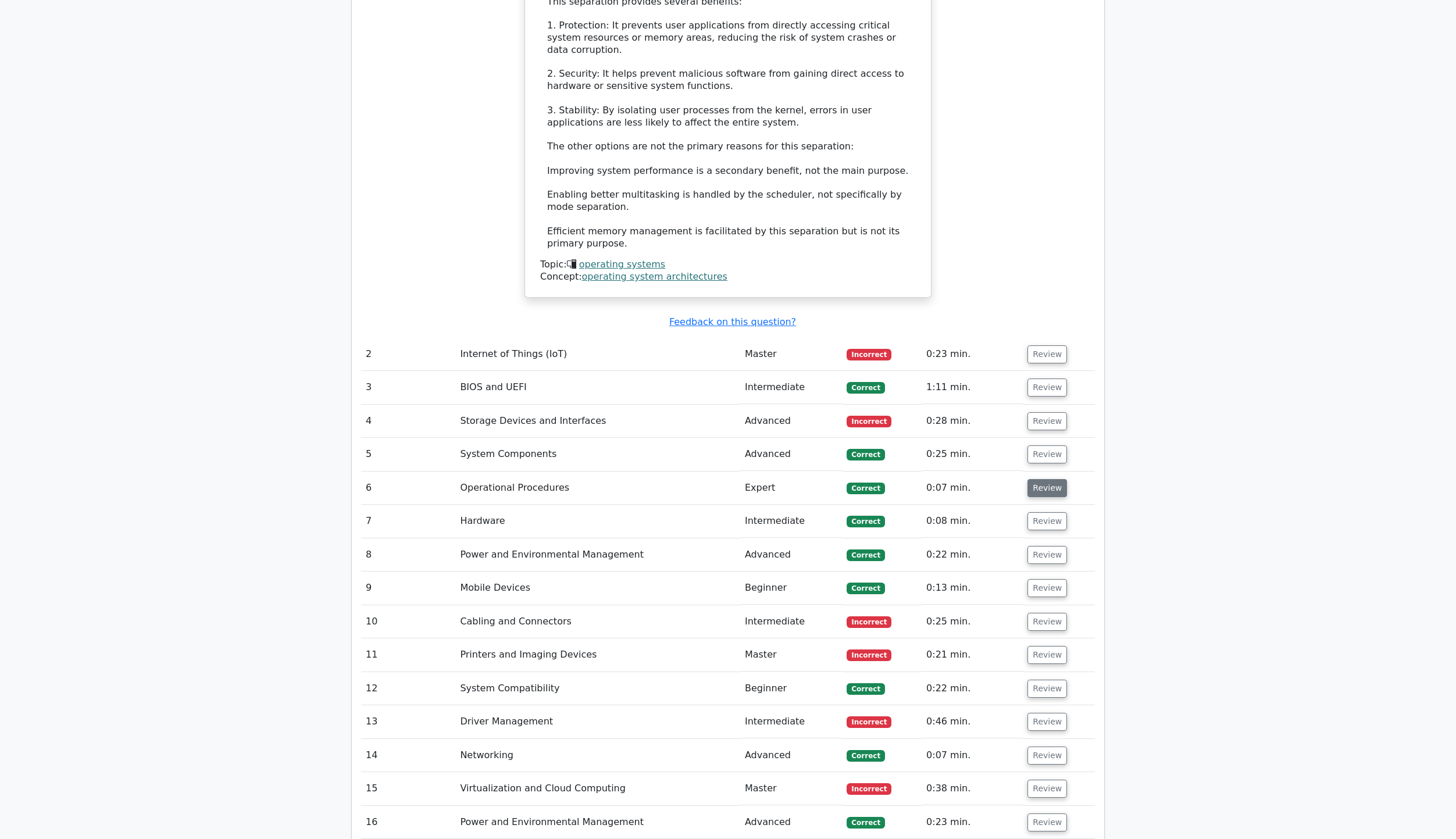
scroll to position [1919, 0]
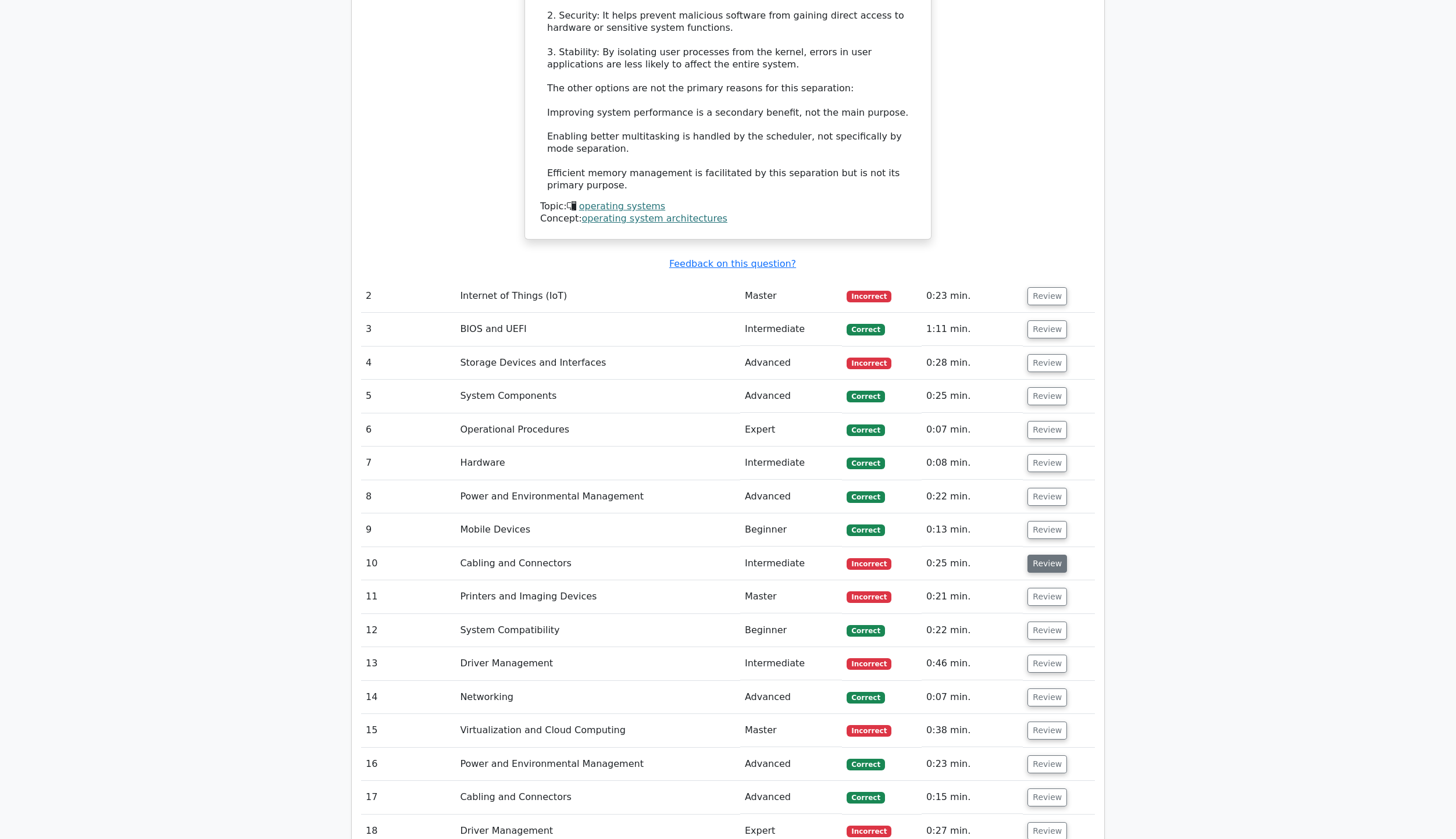
click at [1030, 555] on button "Review" at bounding box center [1047, 564] width 39 height 18
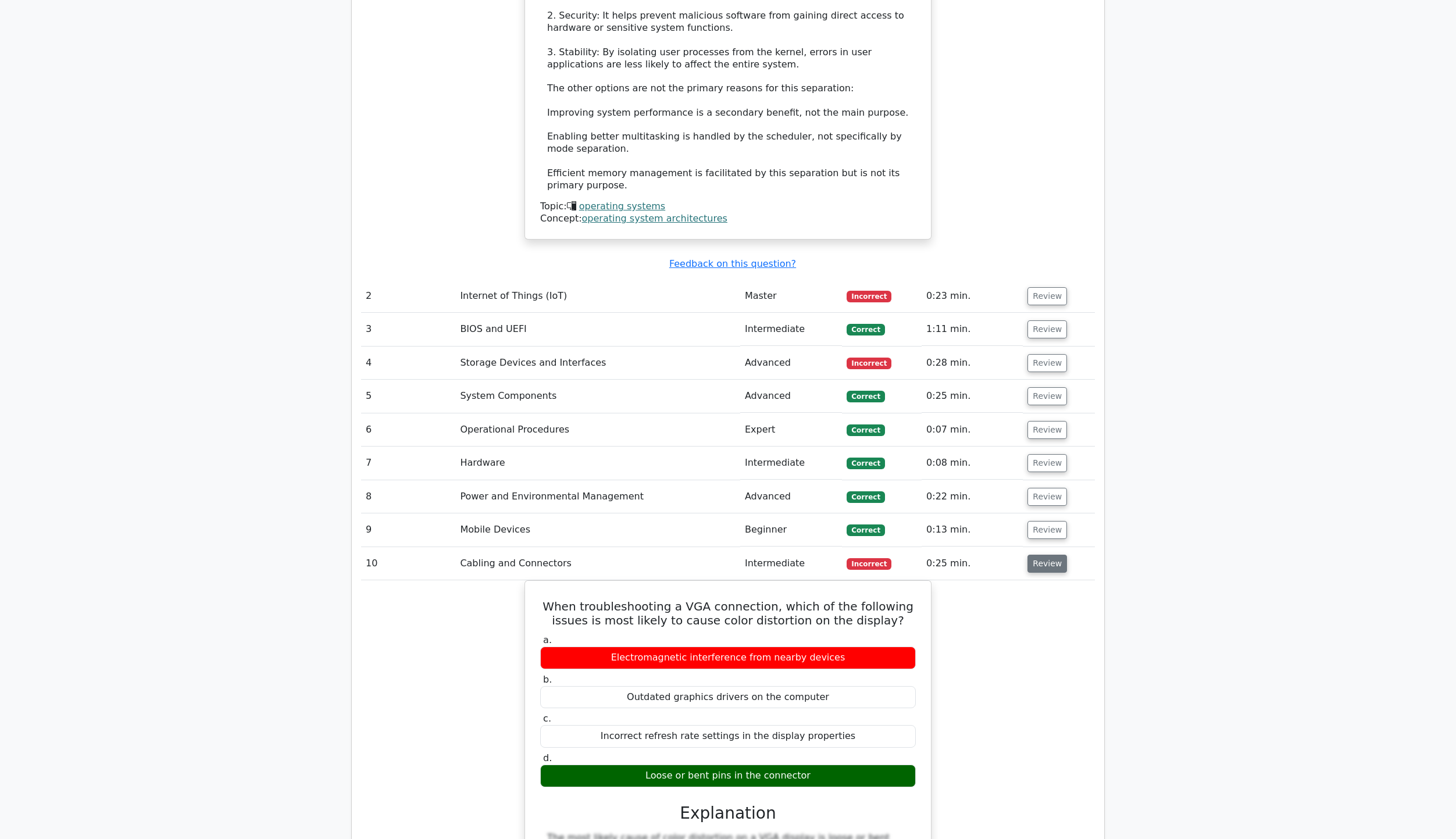
click at [1029, 555] on button "Review" at bounding box center [1047, 564] width 39 height 18
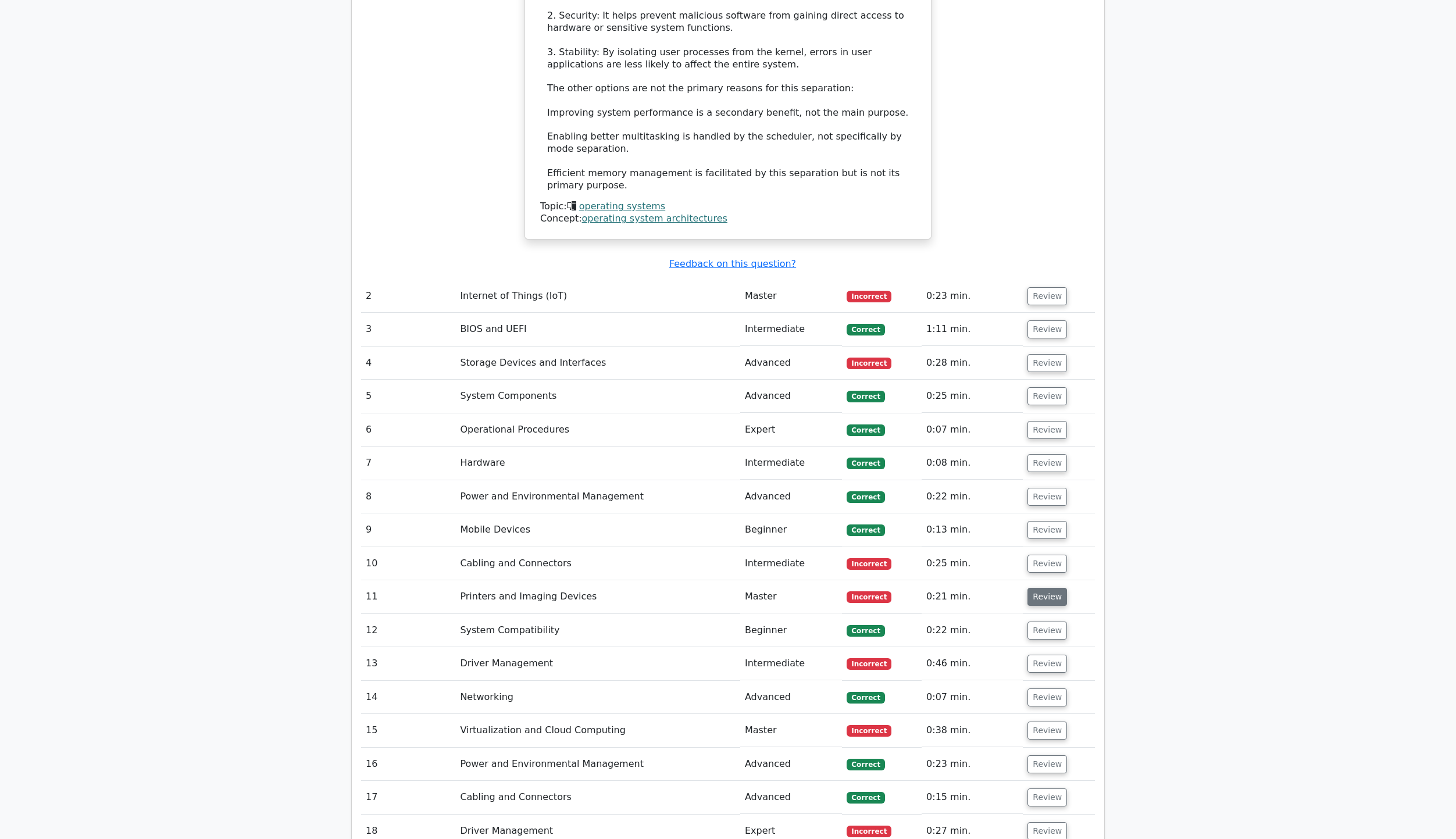
click at [1029, 588] on button "Review" at bounding box center [1047, 597] width 39 height 18
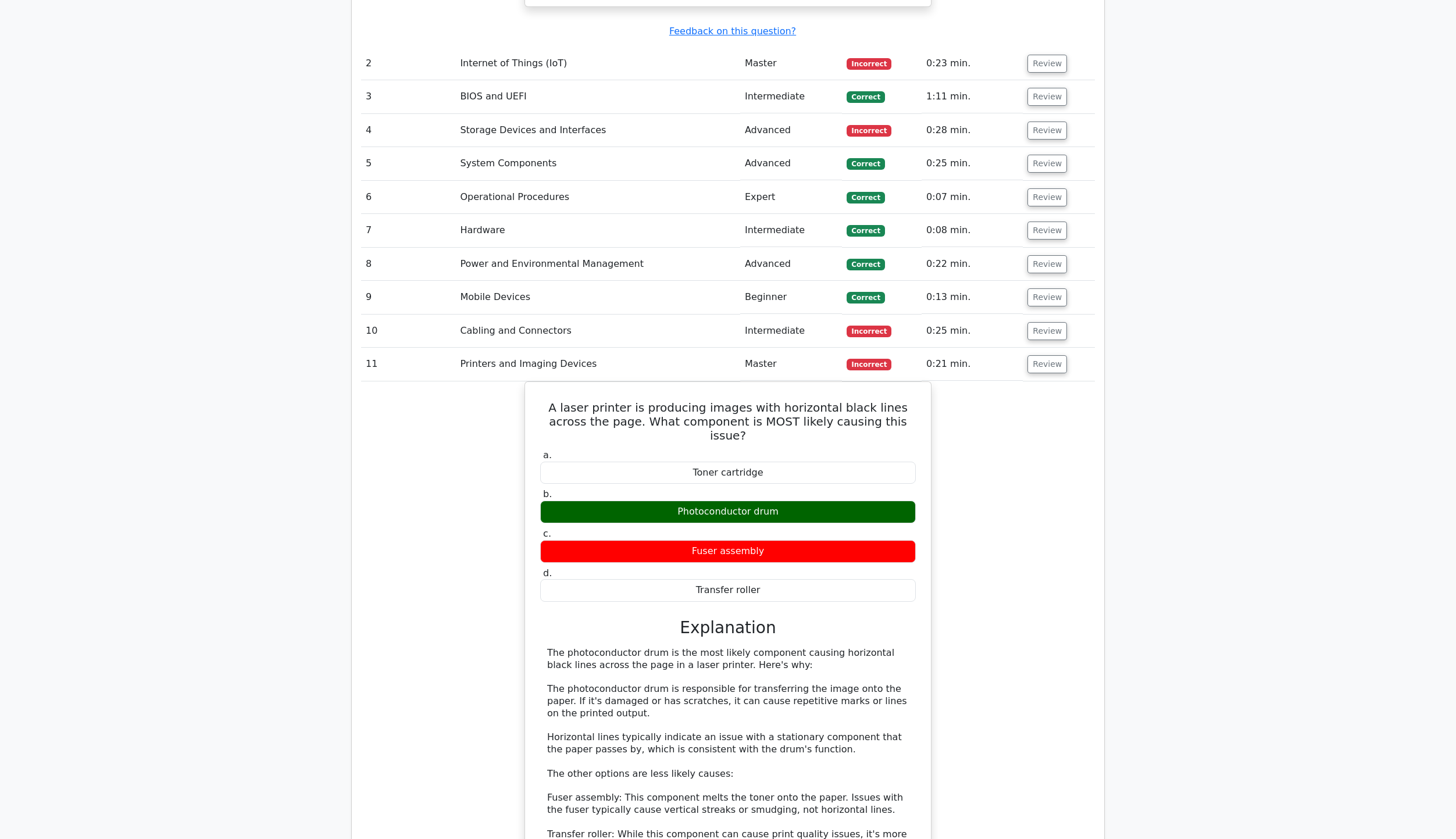
scroll to position [2210, 0]
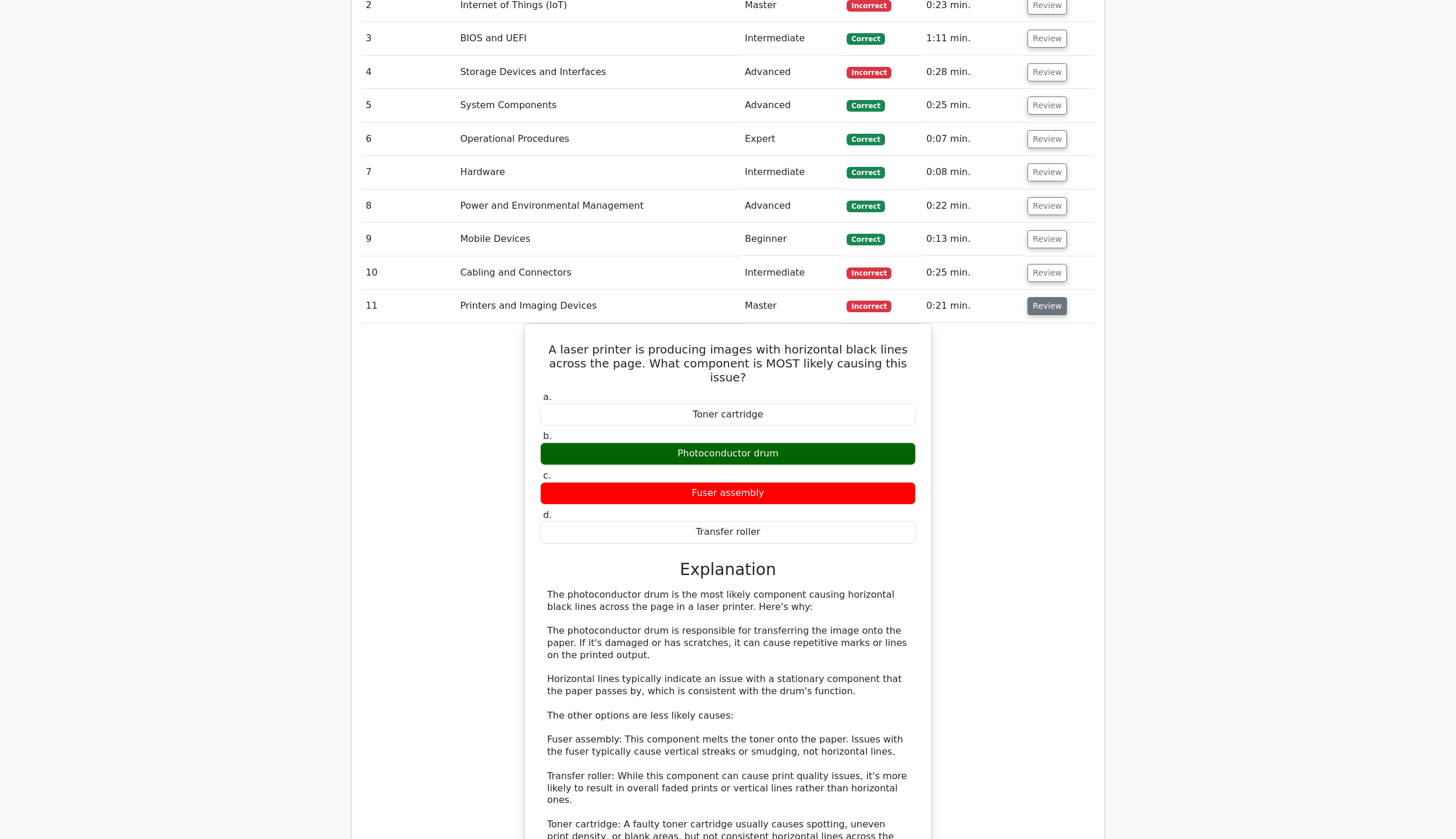
click at [1055, 297] on button "Review" at bounding box center [1047, 306] width 39 height 18
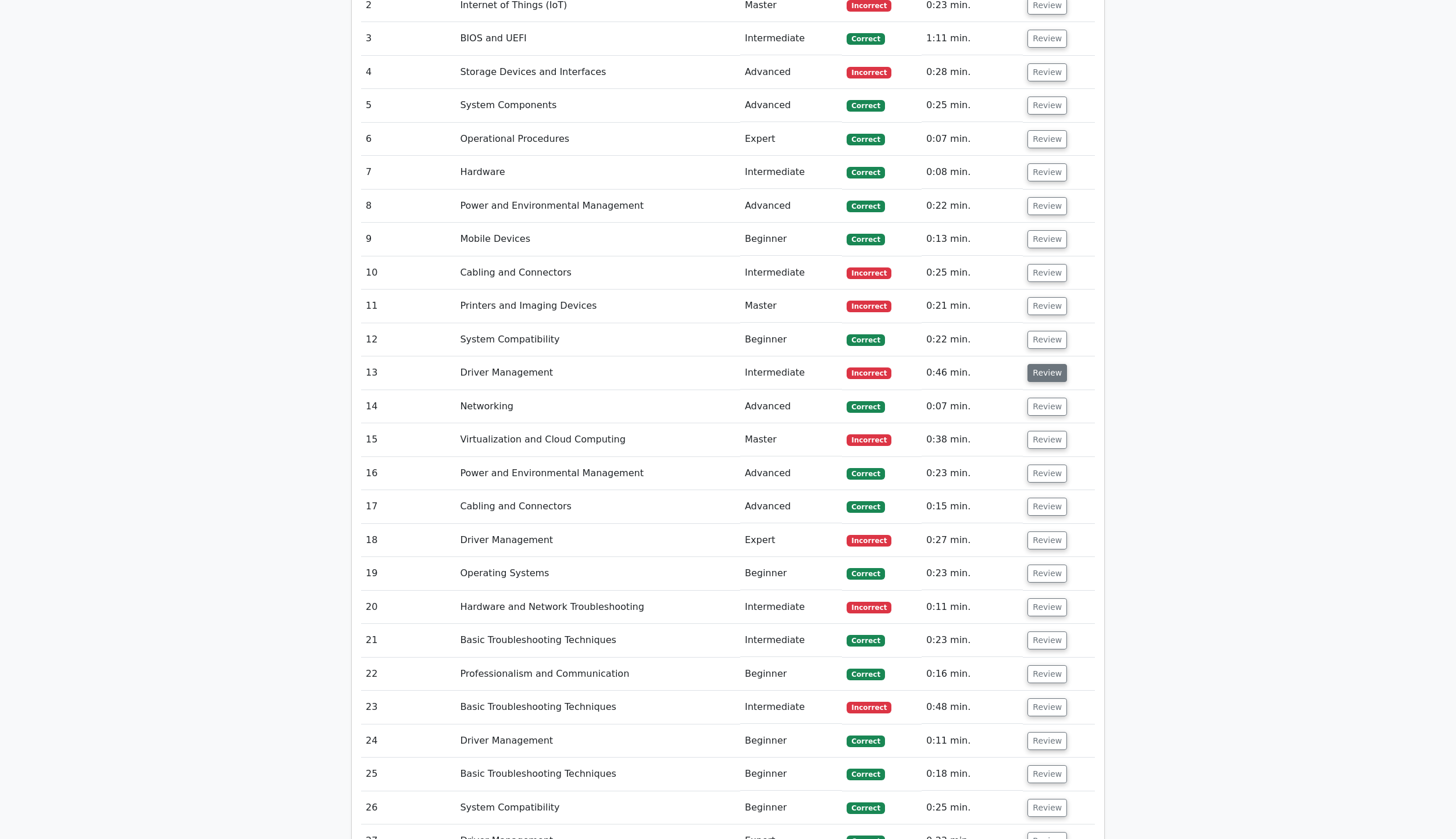
click at [1051, 364] on button "Review" at bounding box center [1047, 373] width 39 height 18
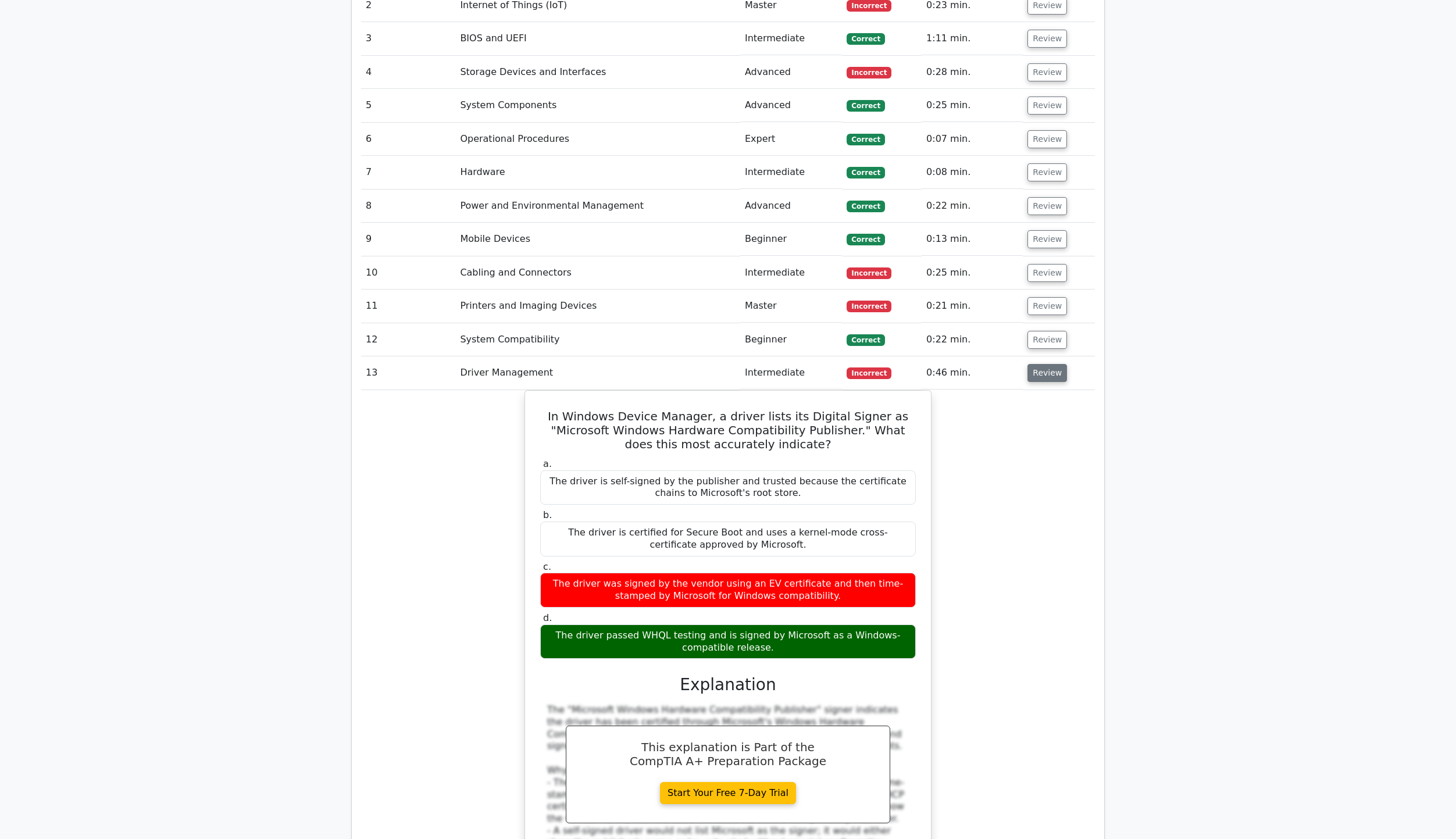
click at [1051, 364] on button "Review" at bounding box center [1047, 373] width 39 height 18
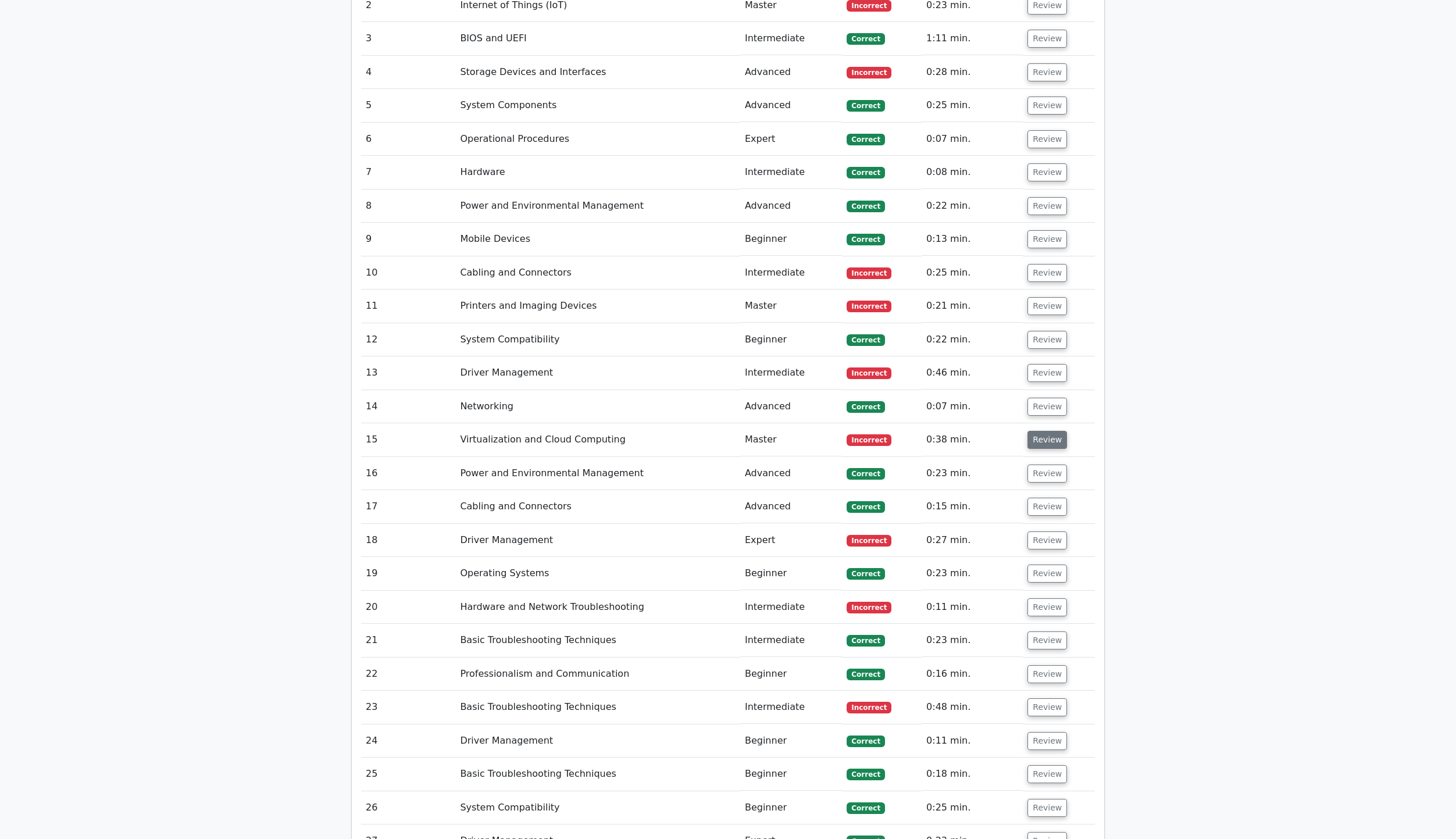
click at [1034, 431] on button "Review" at bounding box center [1047, 440] width 39 height 18
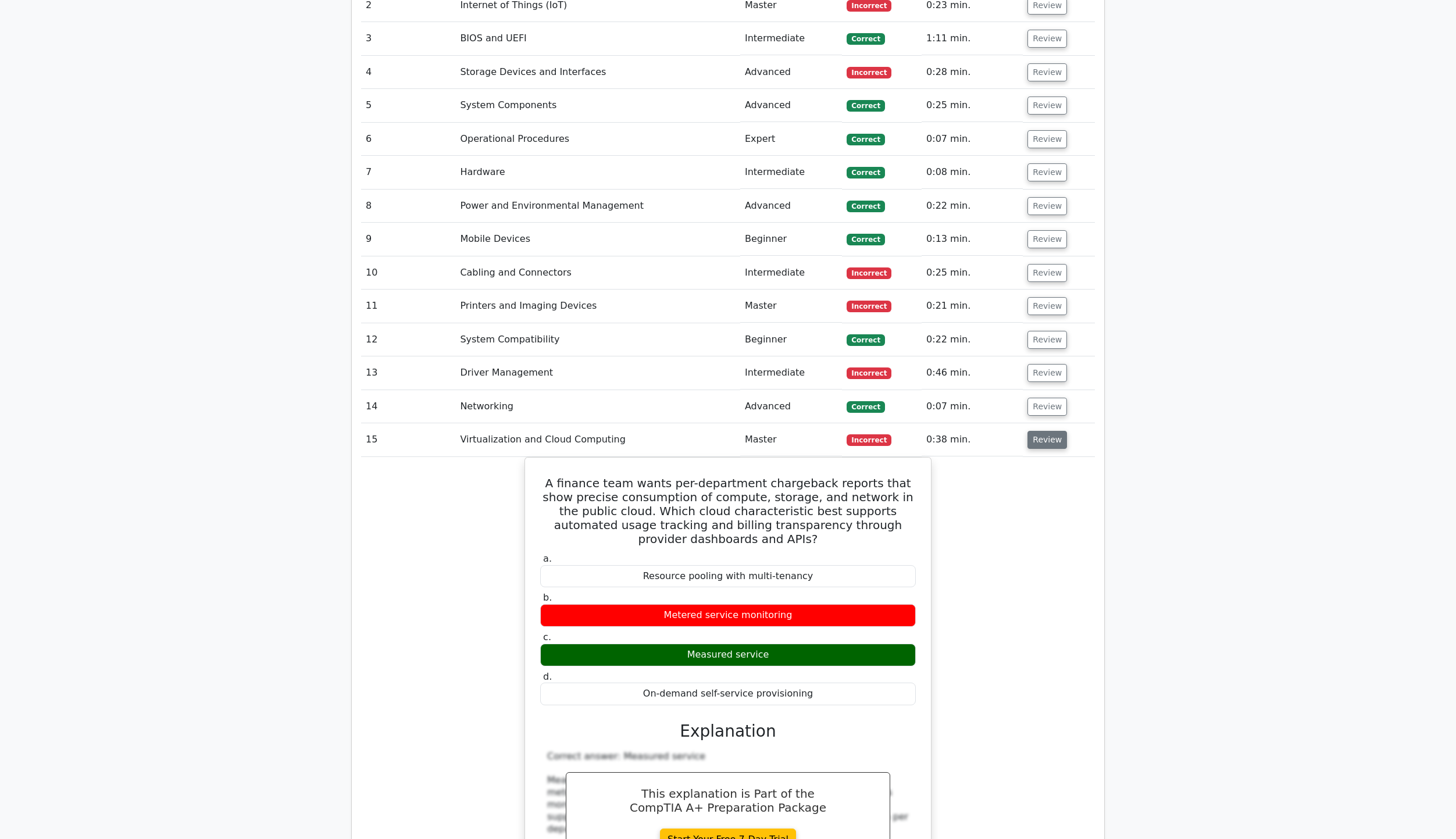
click at [1034, 431] on button "Review" at bounding box center [1047, 440] width 39 height 18
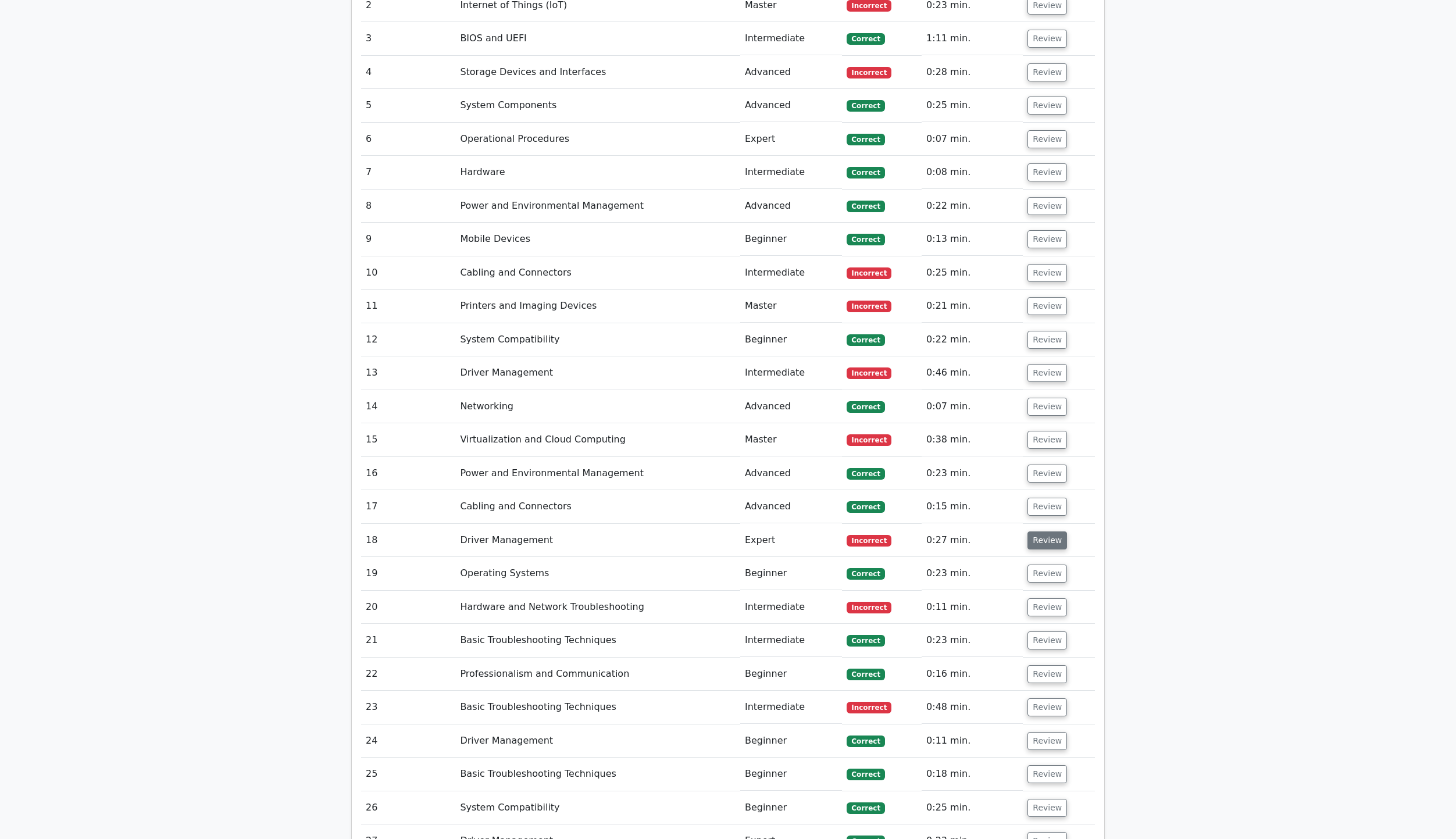
click at [1028, 531] on button "Review" at bounding box center [1047, 540] width 39 height 18
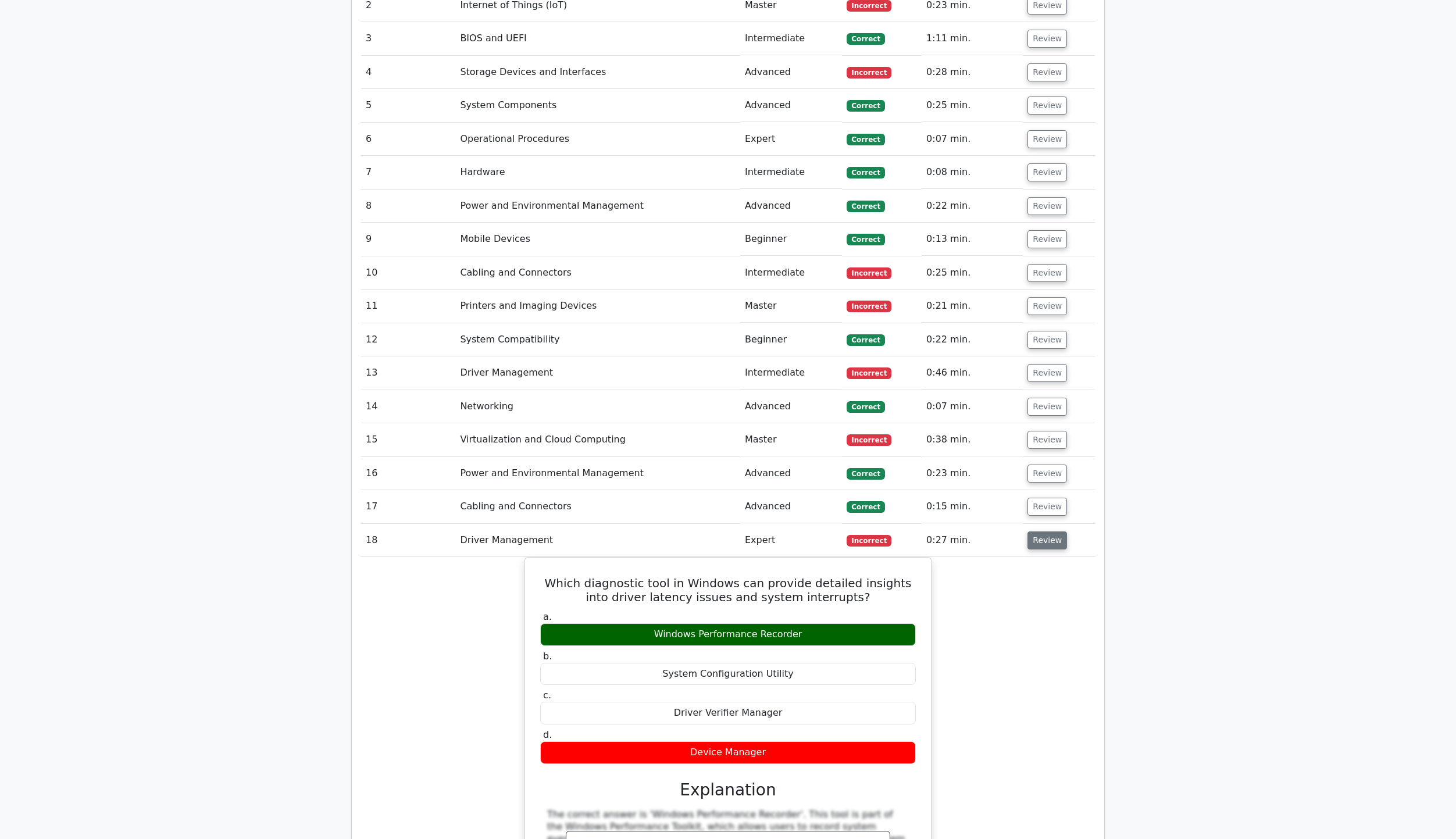
click at [1028, 531] on button "Review" at bounding box center [1047, 540] width 39 height 18
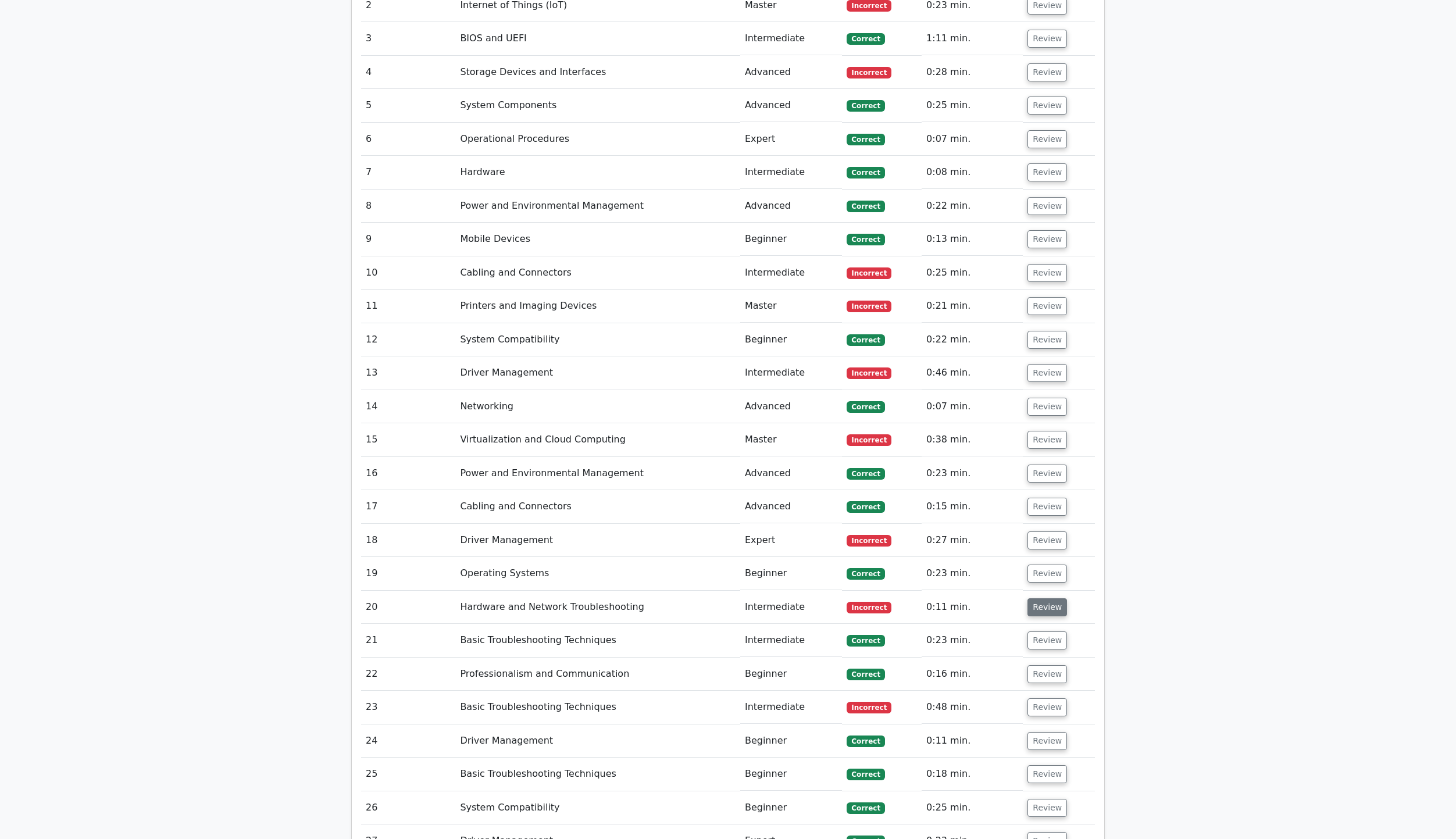
click at [1029, 598] on button "Review" at bounding box center [1047, 607] width 39 height 18
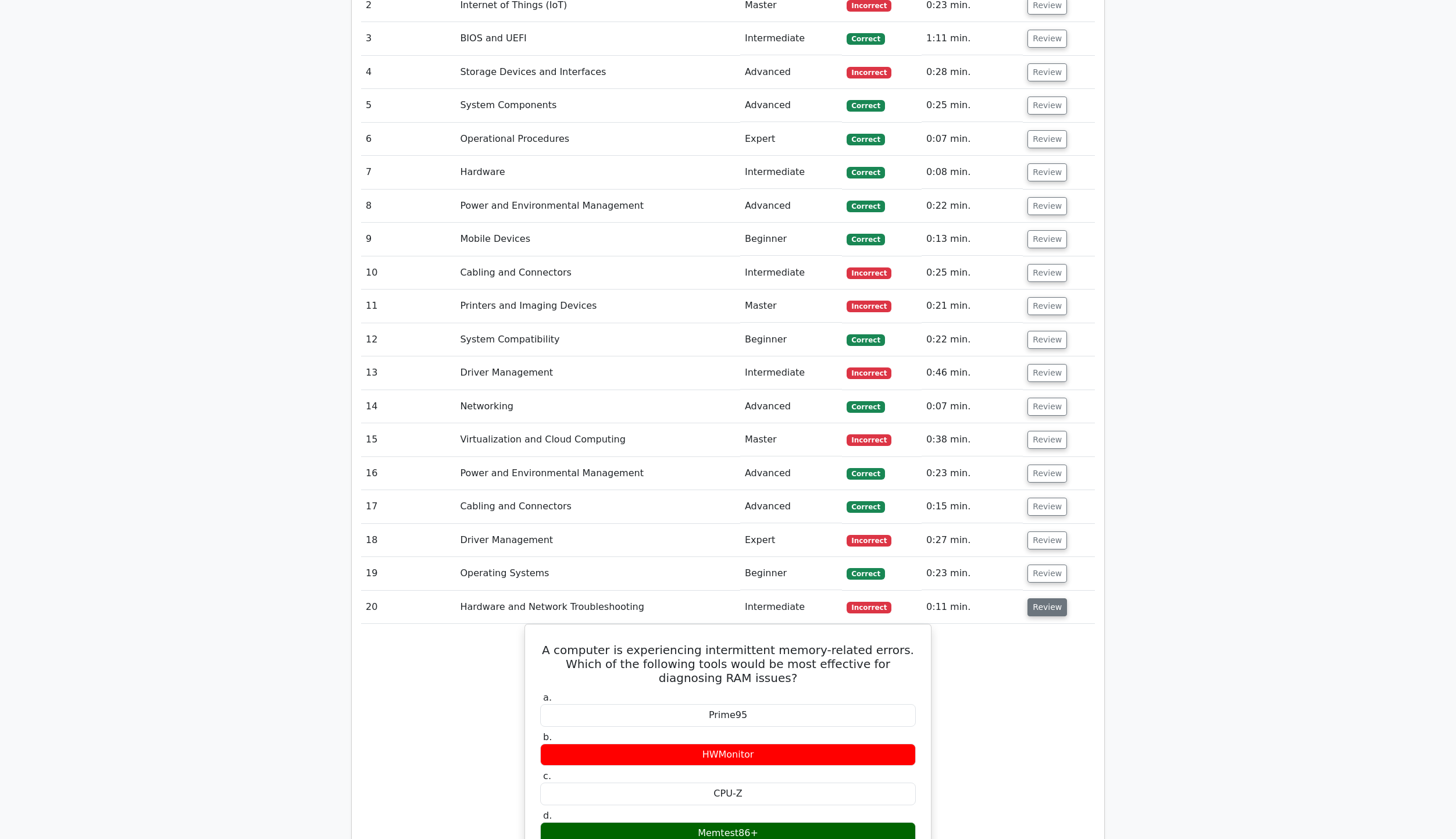
click at [1029, 598] on button "Review" at bounding box center [1047, 607] width 39 height 18
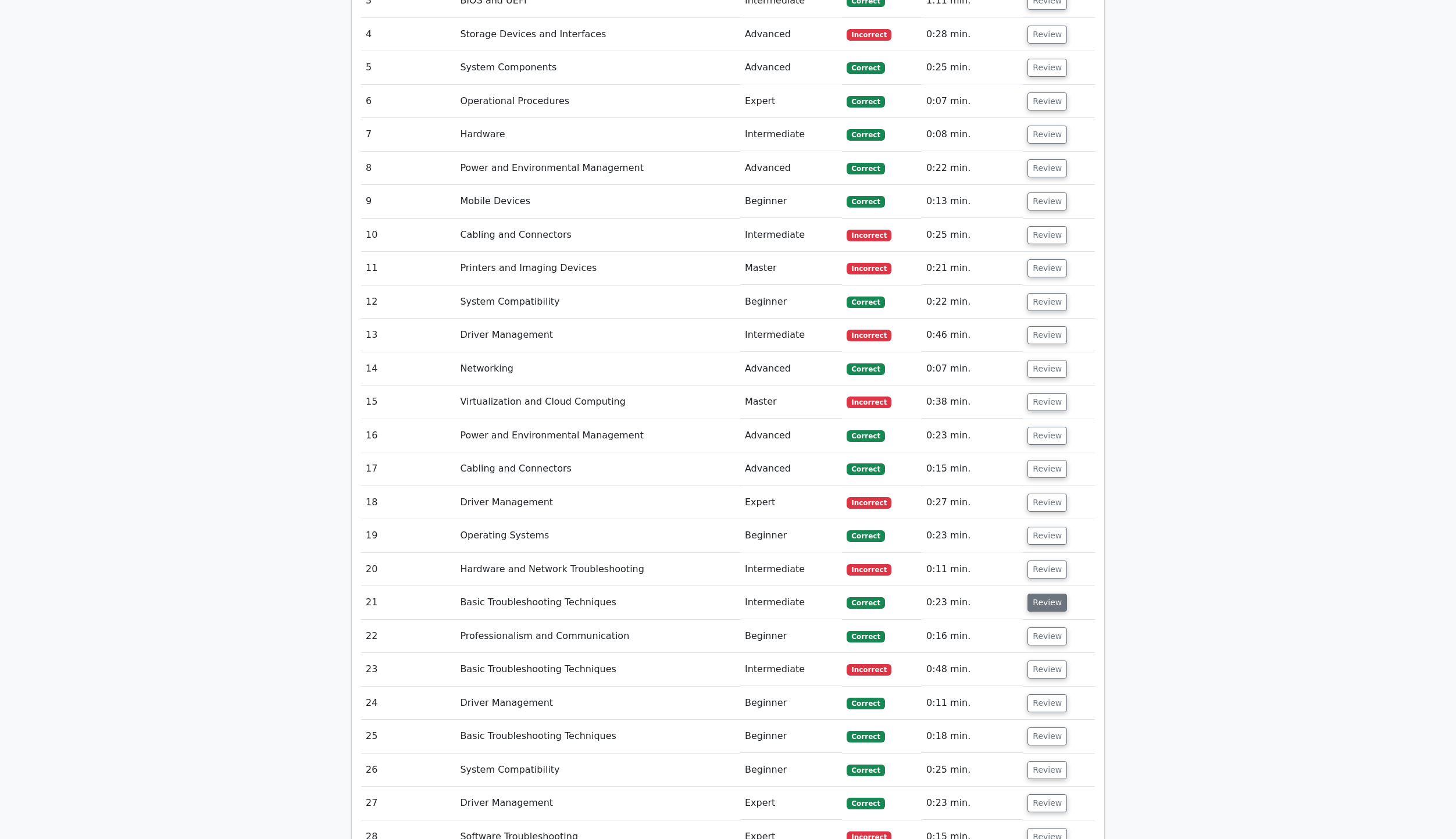
scroll to position [2268, 0]
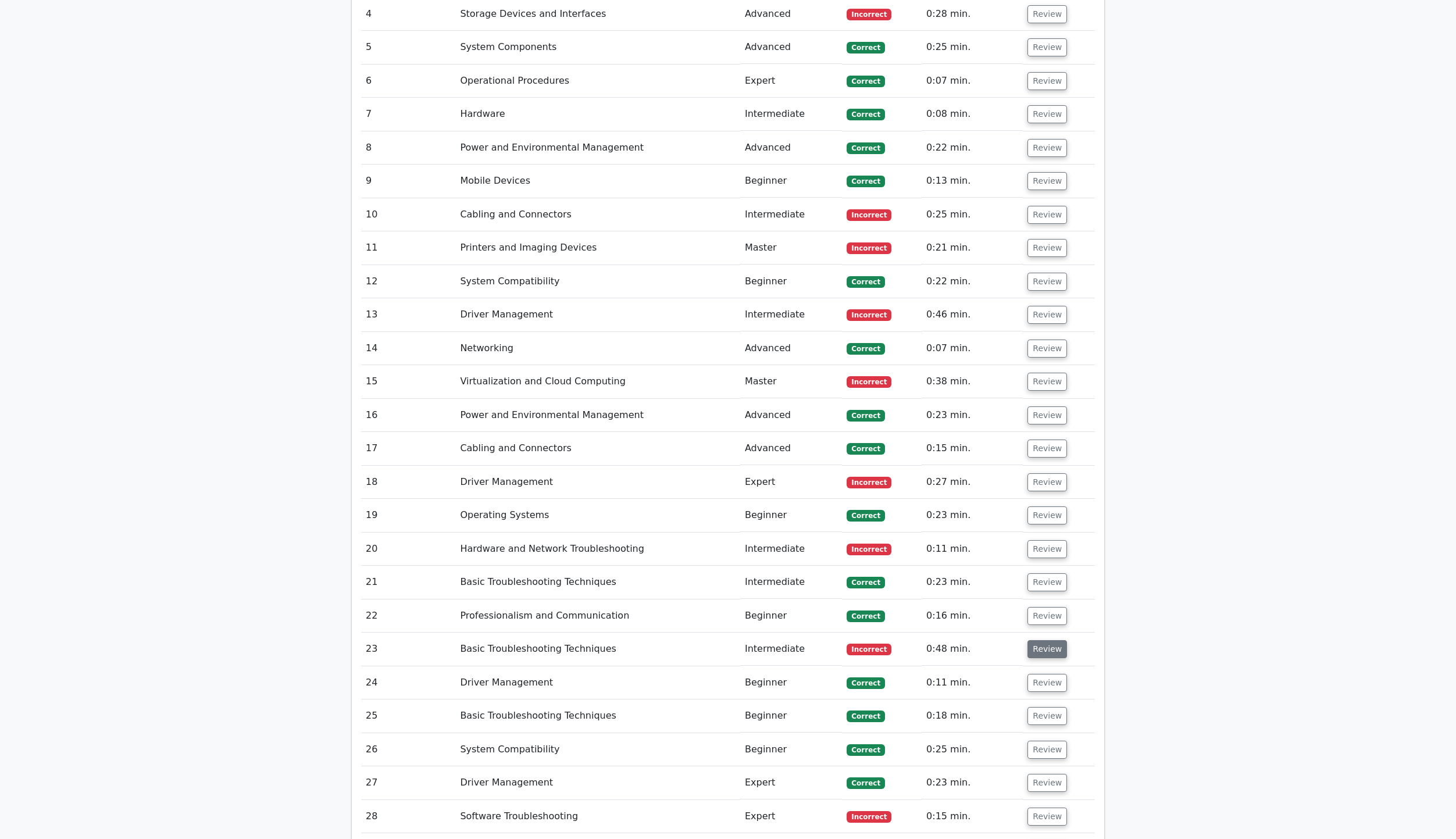
click at [1034, 641] on button "Review" at bounding box center [1047, 649] width 39 height 18
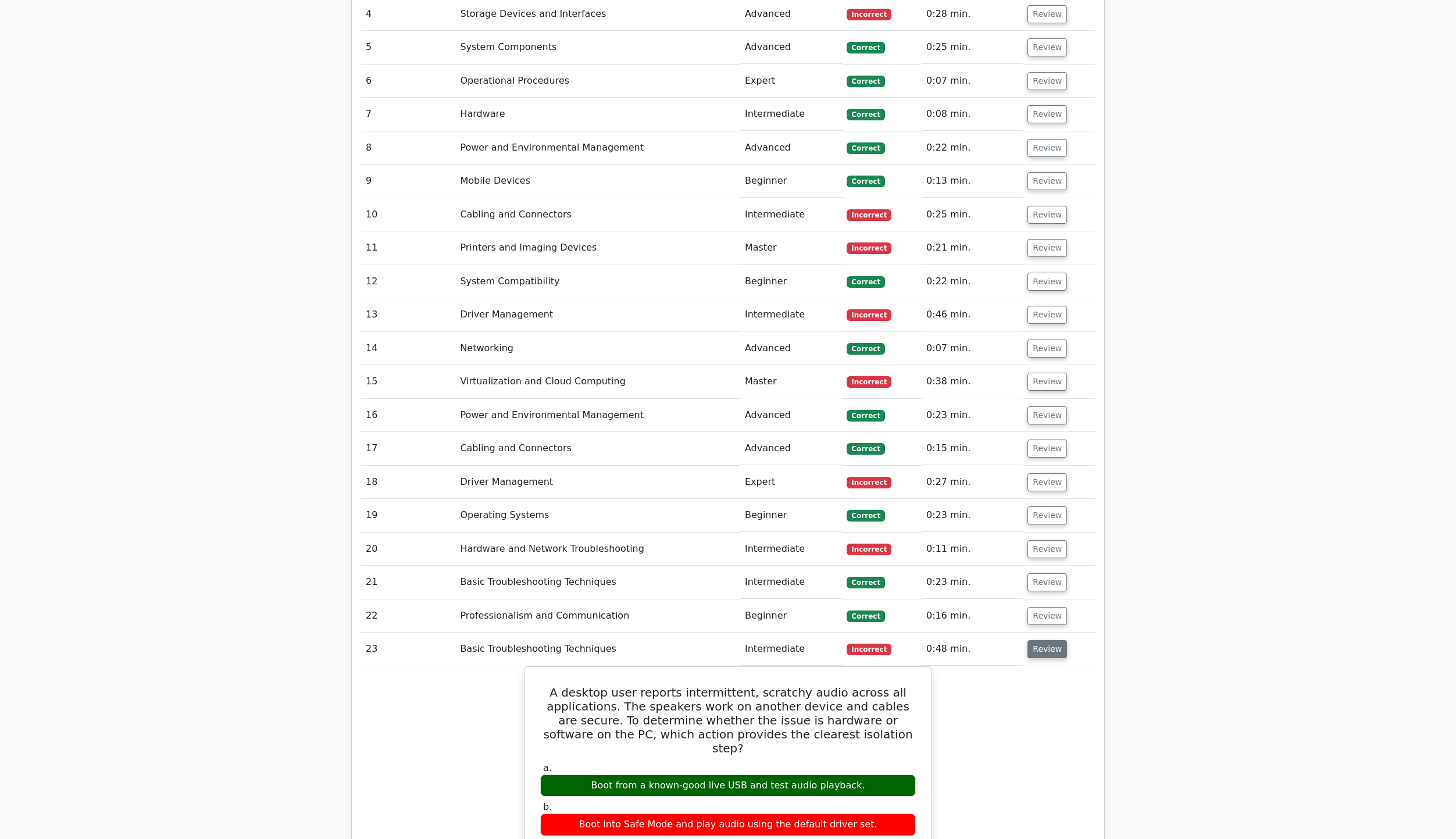
click at [1034, 641] on button "Review" at bounding box center [1047, 649] width 39 height 18
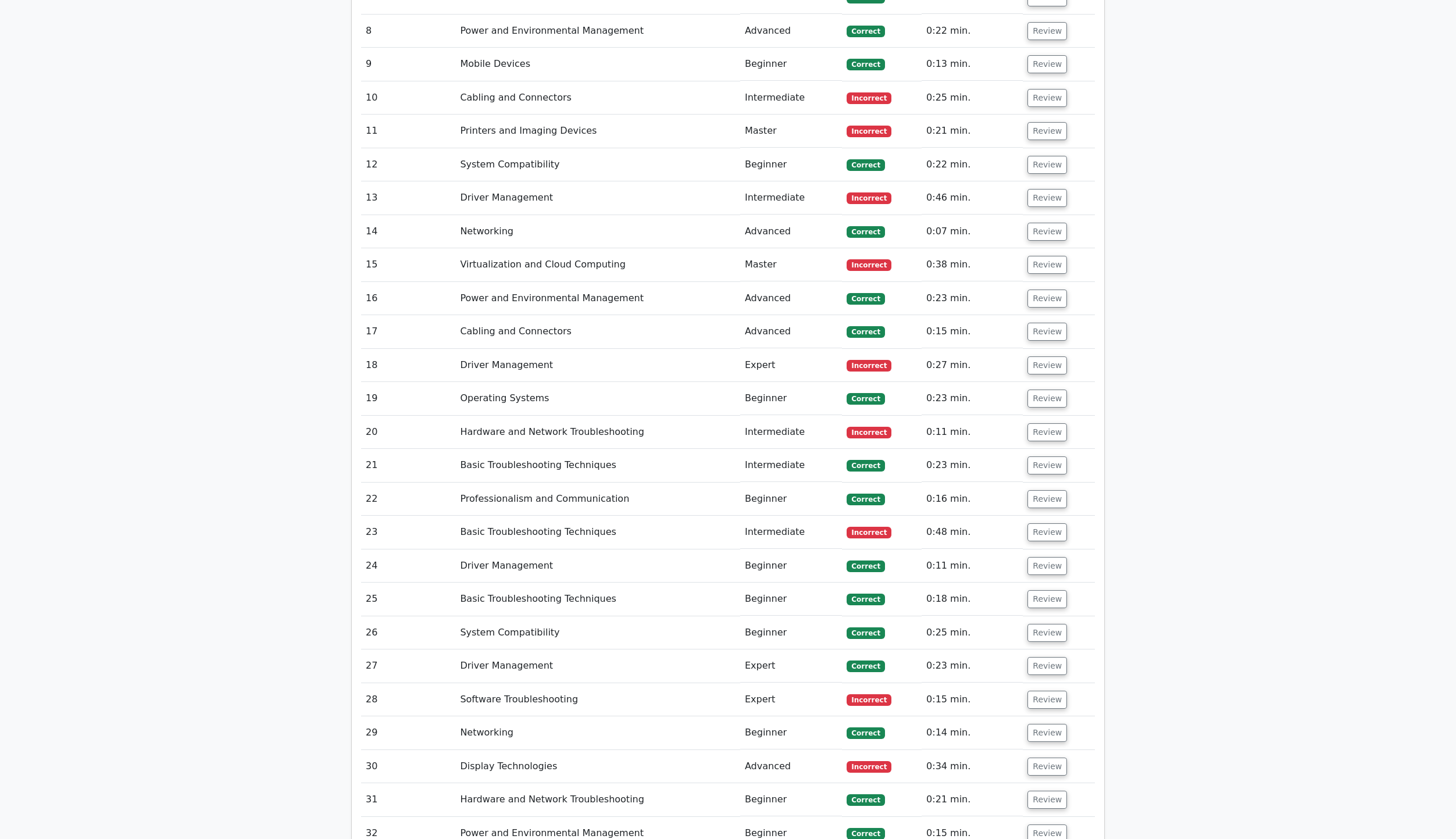
scroll to position [2443, 0]
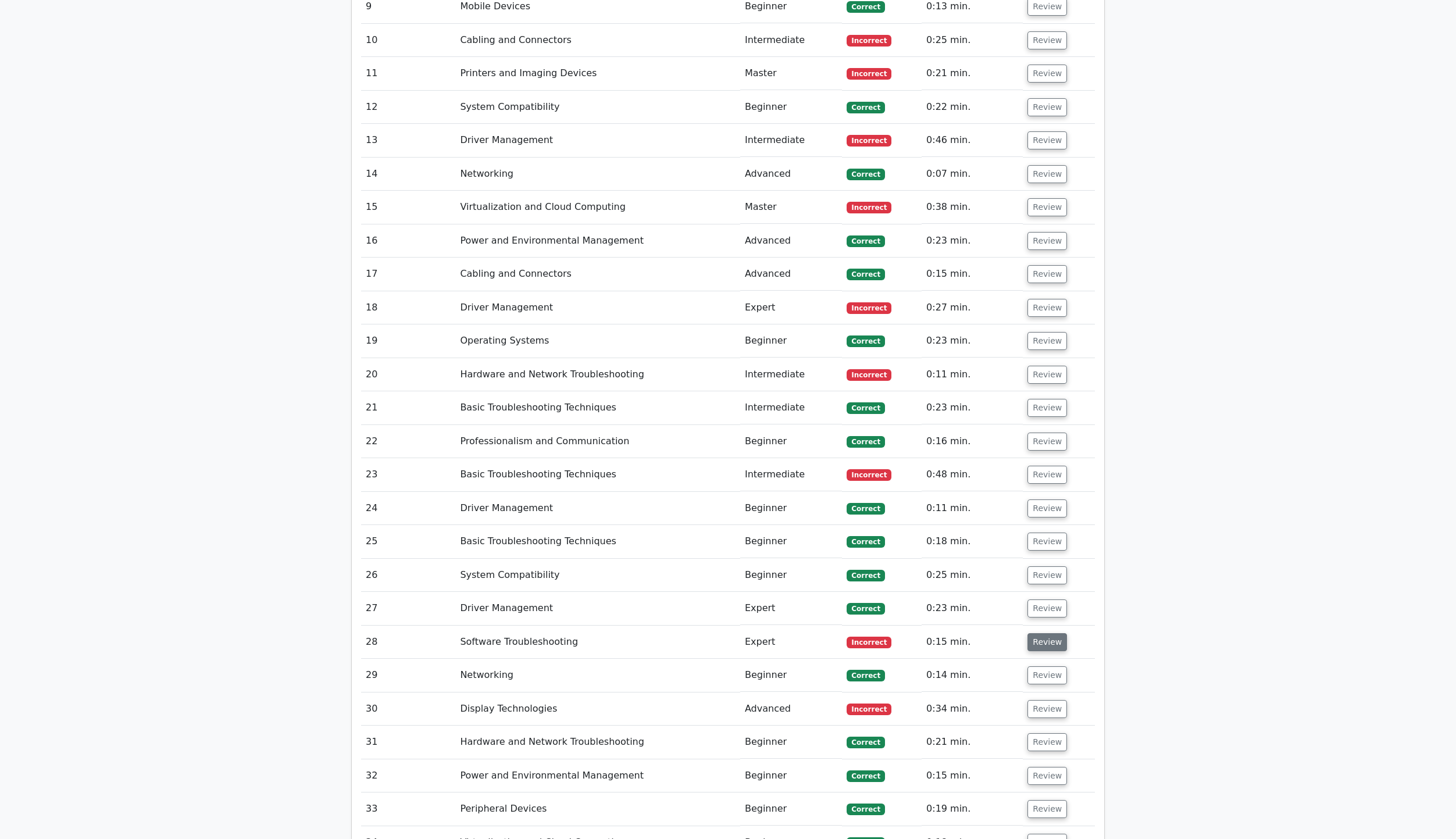
click at [1045, 633] on button "Review" at bounding box center [1047, 642] width 39 height 18
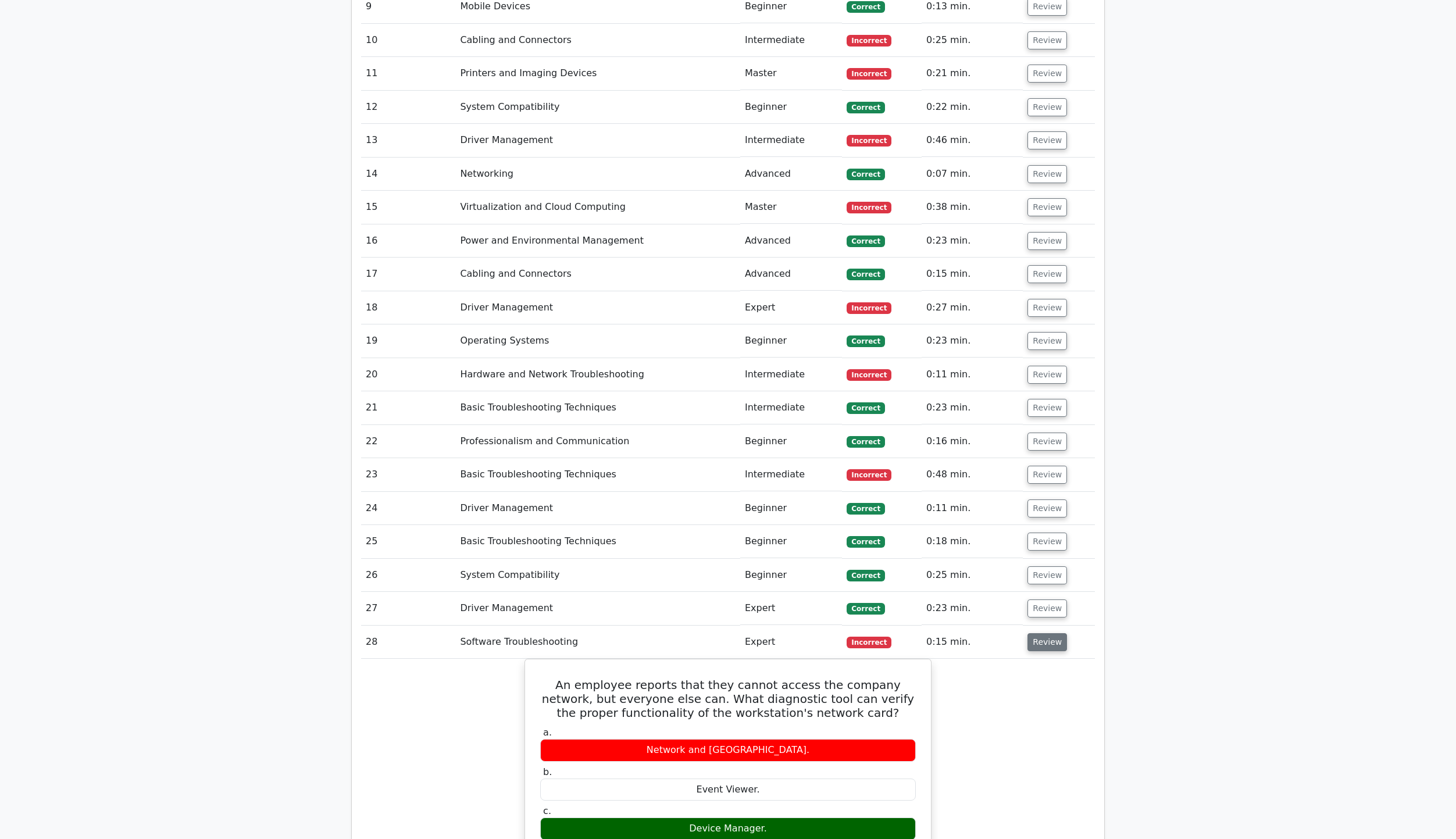
click at [1045, 633] on button "Review" at bounding box center [1047, 642] width 39 height 18
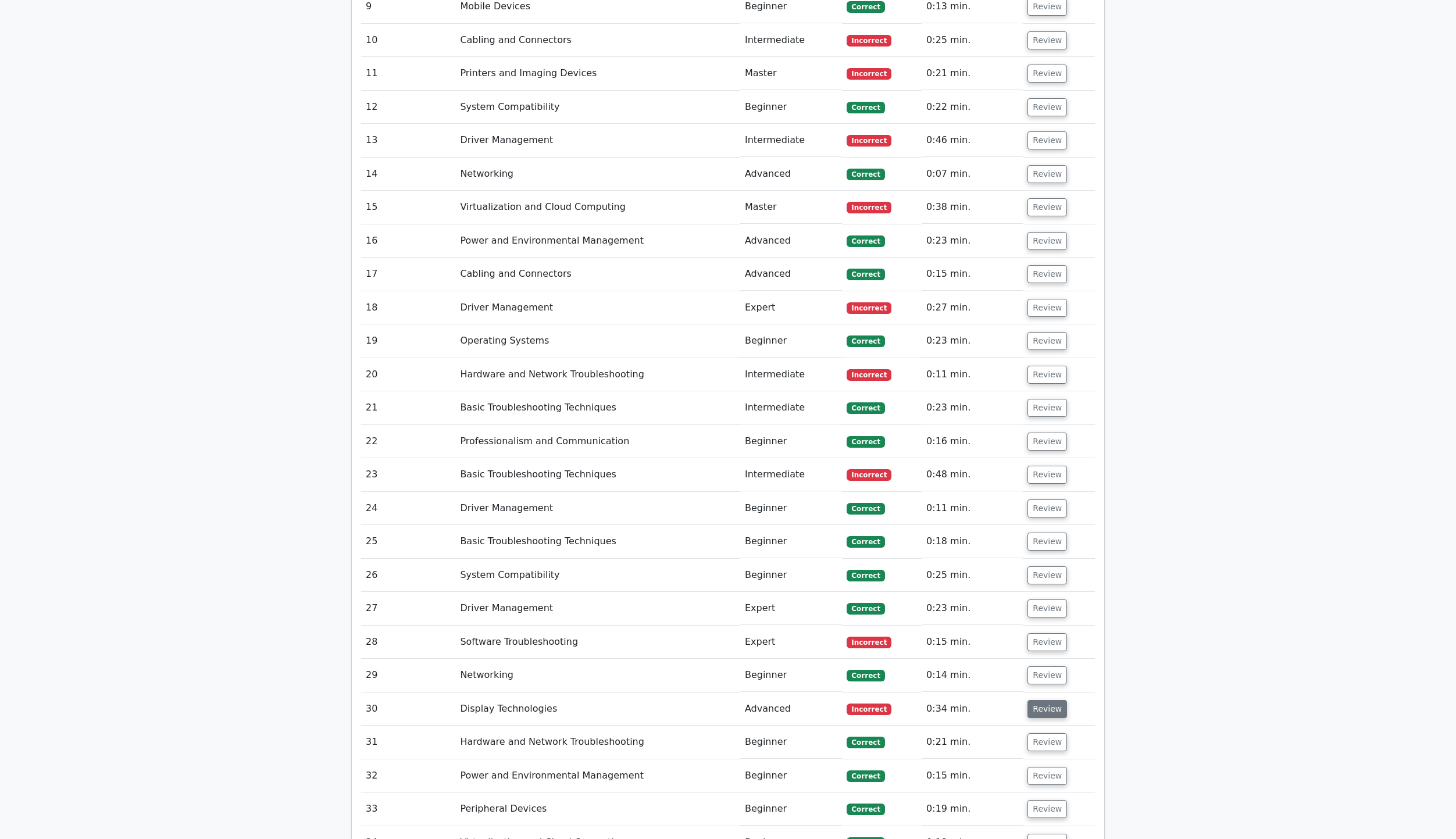
click at [1037, 701] on button "Review" at bounding box center [1047, 709] width 39 height 18
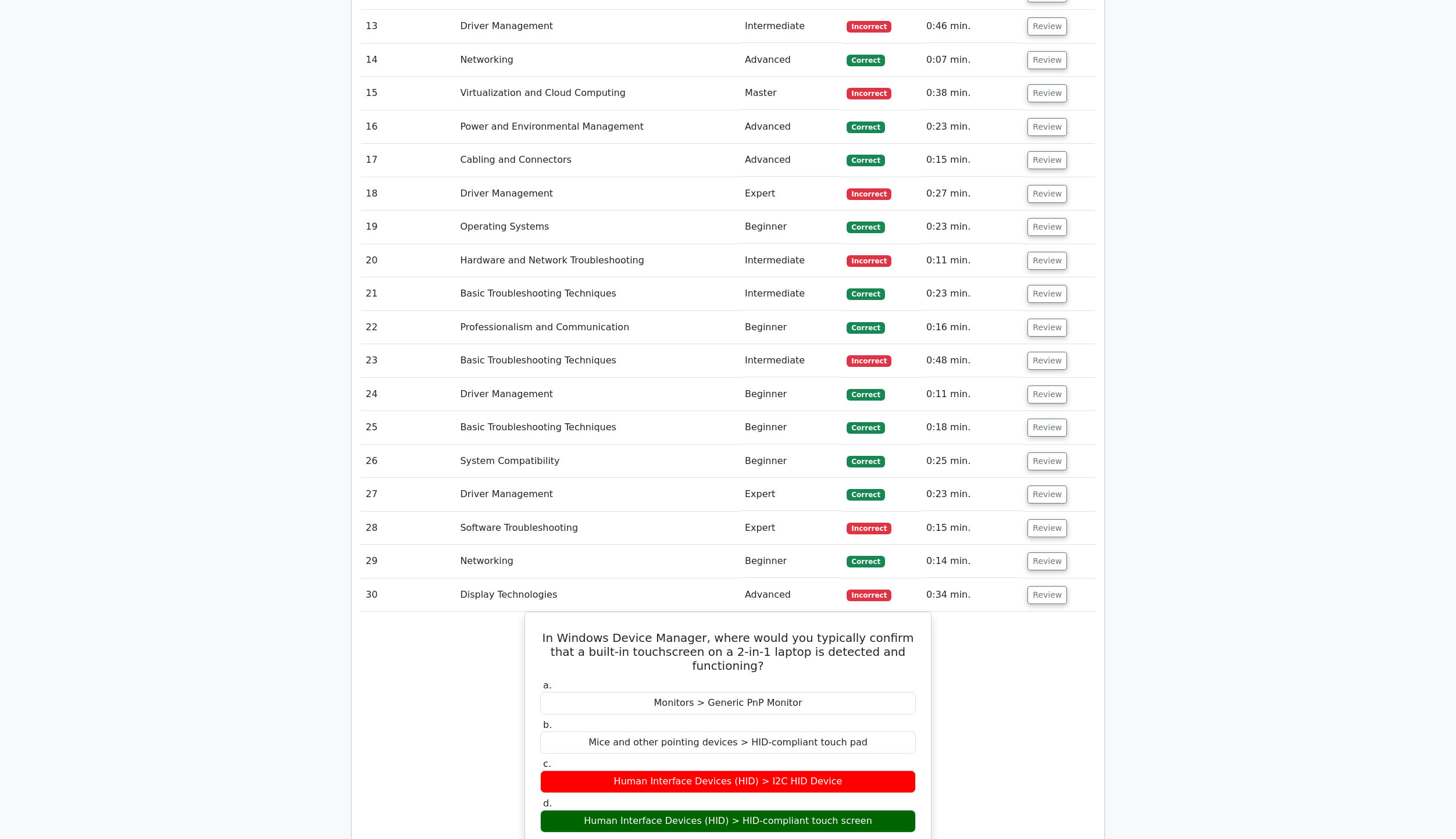
scroll to position [2559, 0]
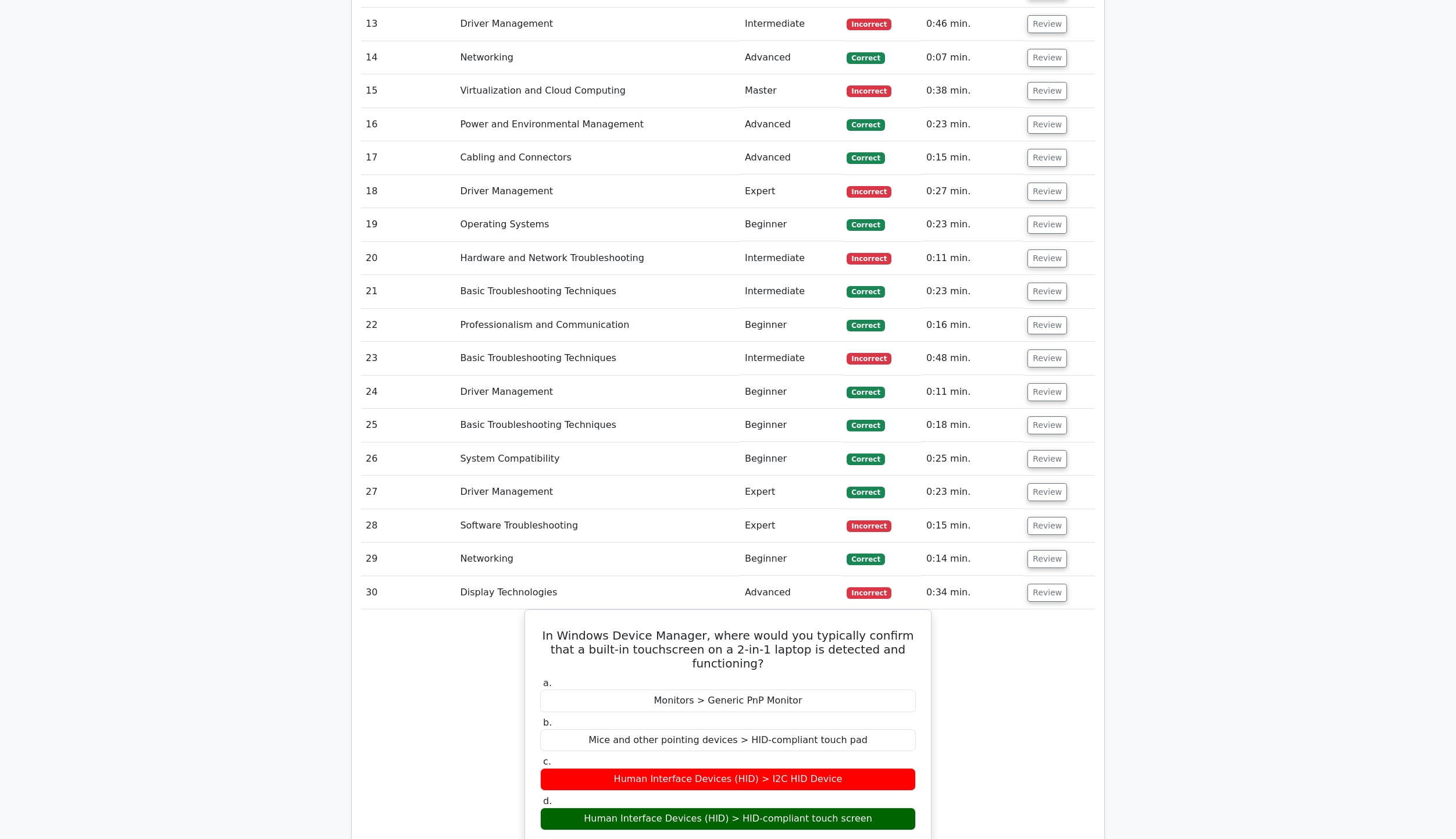
click at [1043, 576] on td "Review" at bounding box center [1059, 593] width 72 height 33
click at [1048, 584] on button "Review" at bounding box center [1047, 593] width 39 height 18
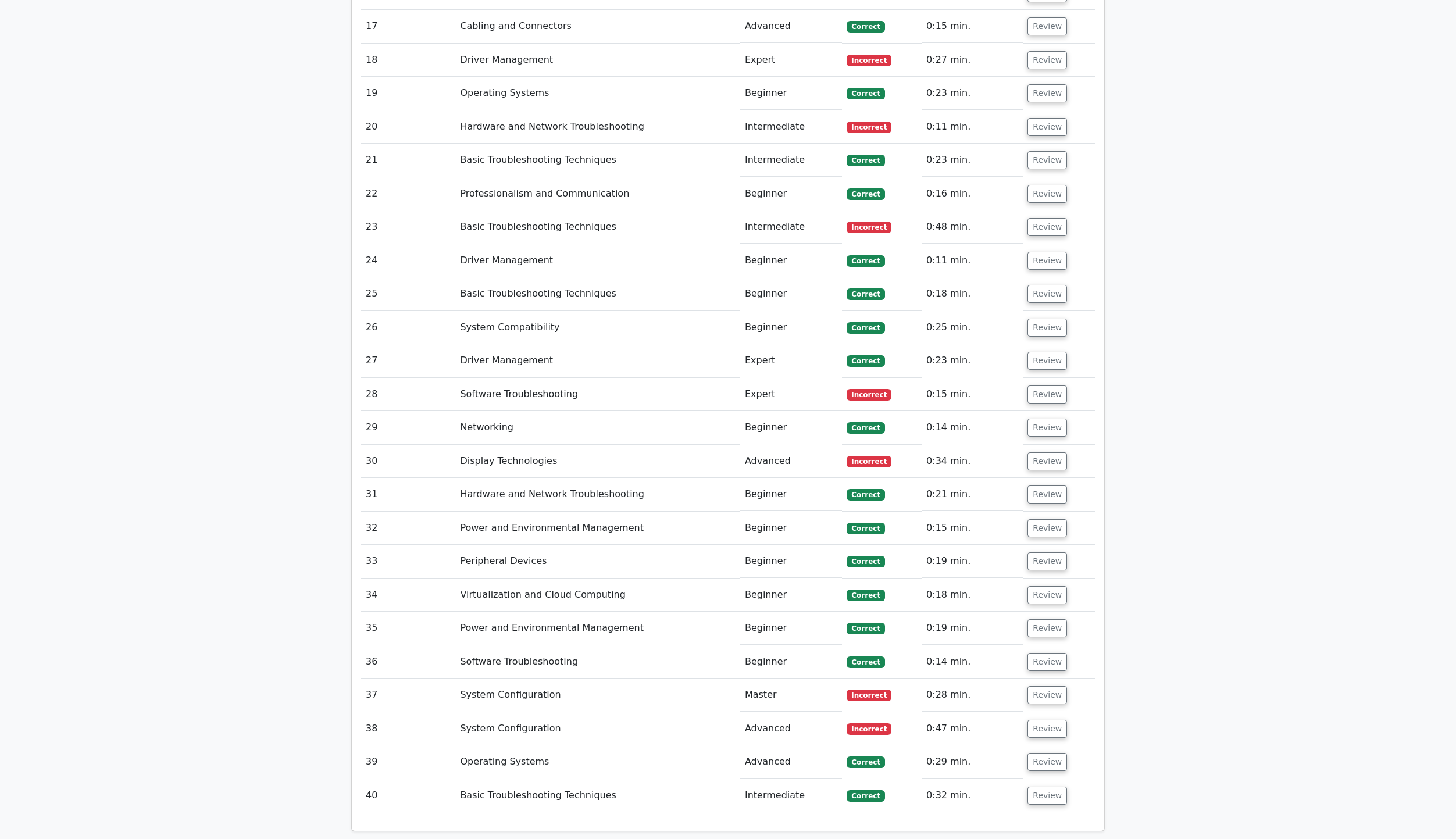
scroll to position [2733, 0]
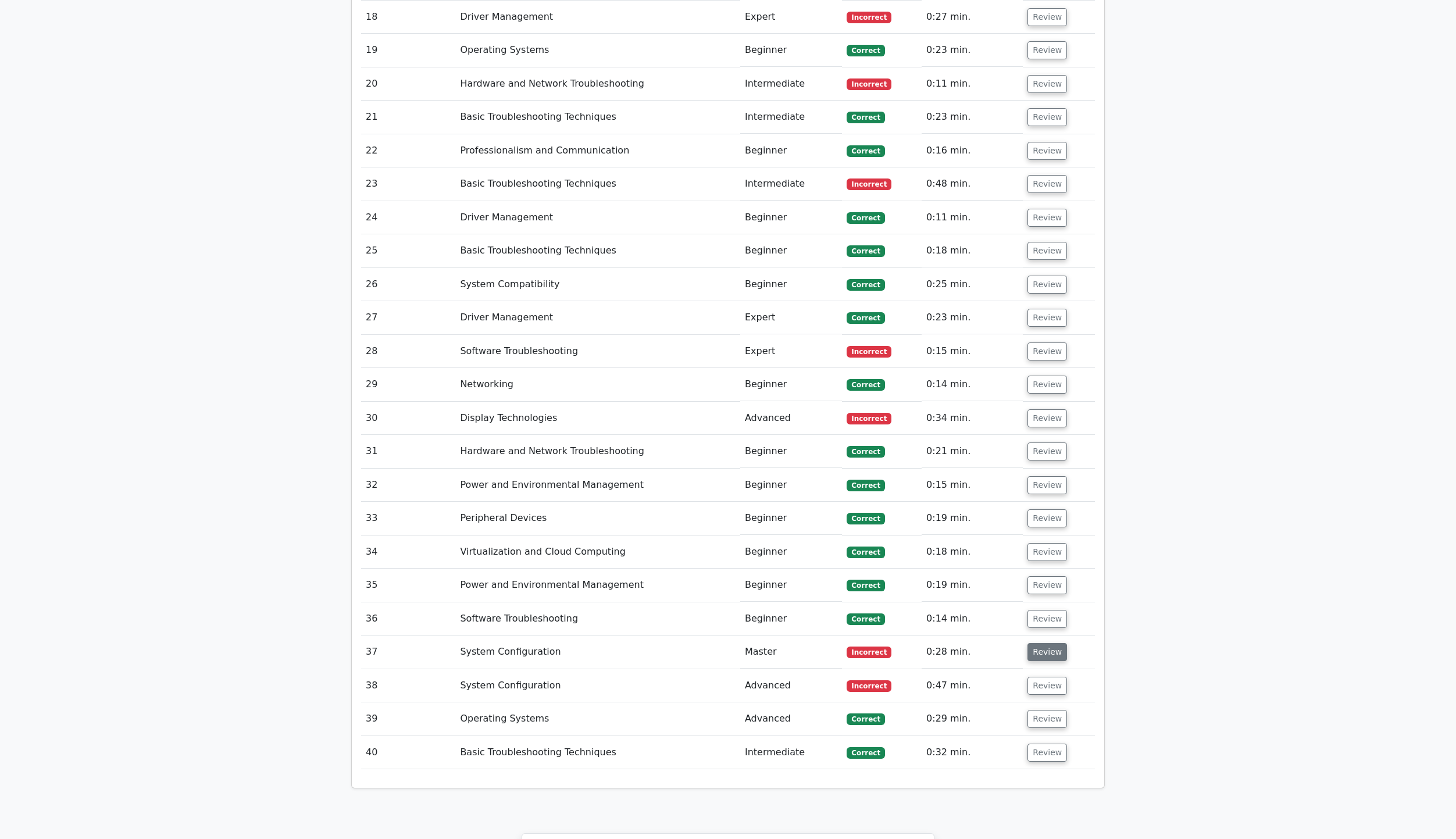
click at [1037, 643] on button "Review" at bounding box center [1047, 652] width 39 height 18
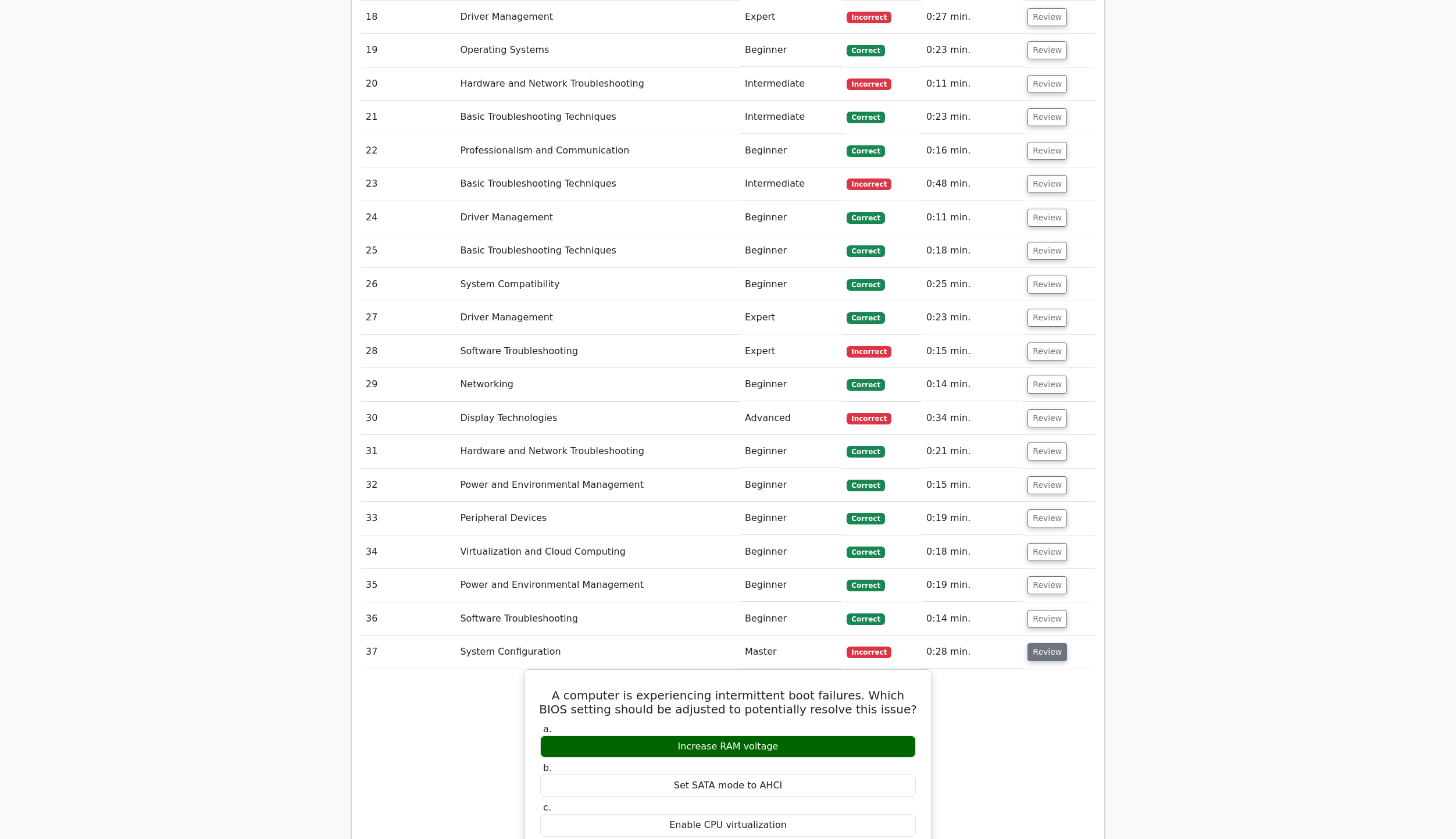
click at [1037, 643] on button "Review" at bounding box center [1047, 652] width 39 height 18
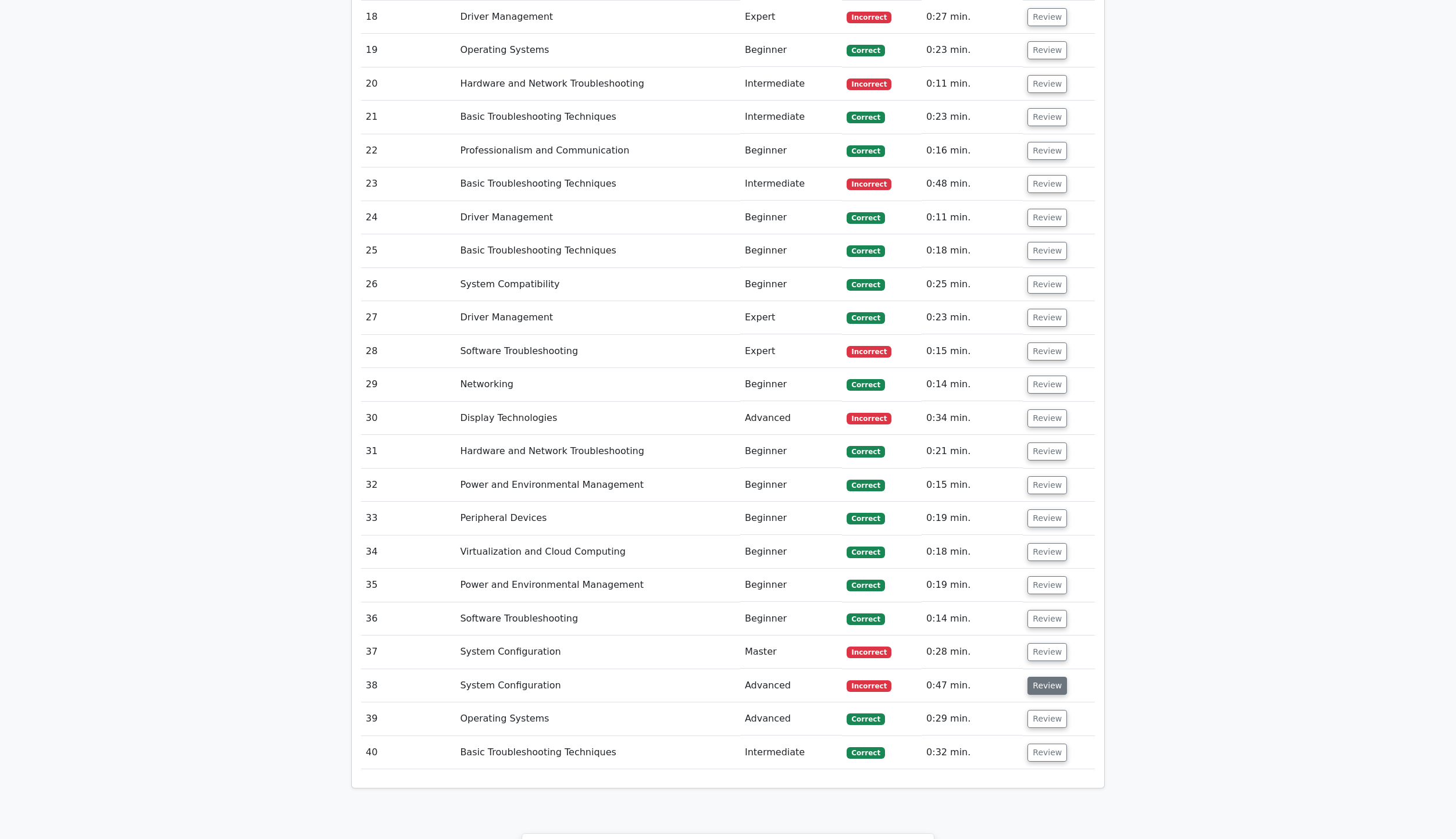
click at [1031, 677] on button "Review" at bounding box center [1047, 686] width 39 height 18
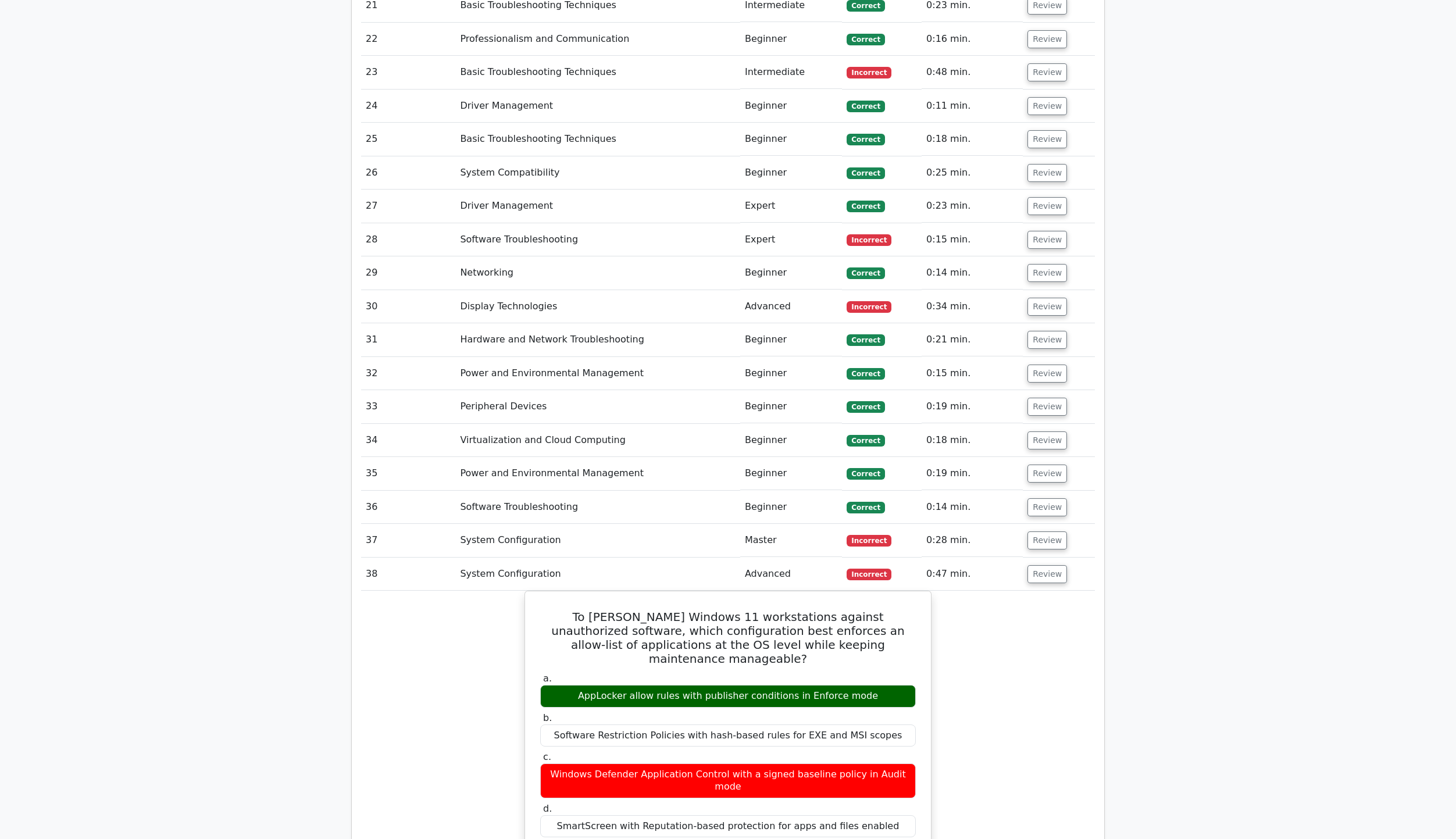
scroll to position [2850, 0]
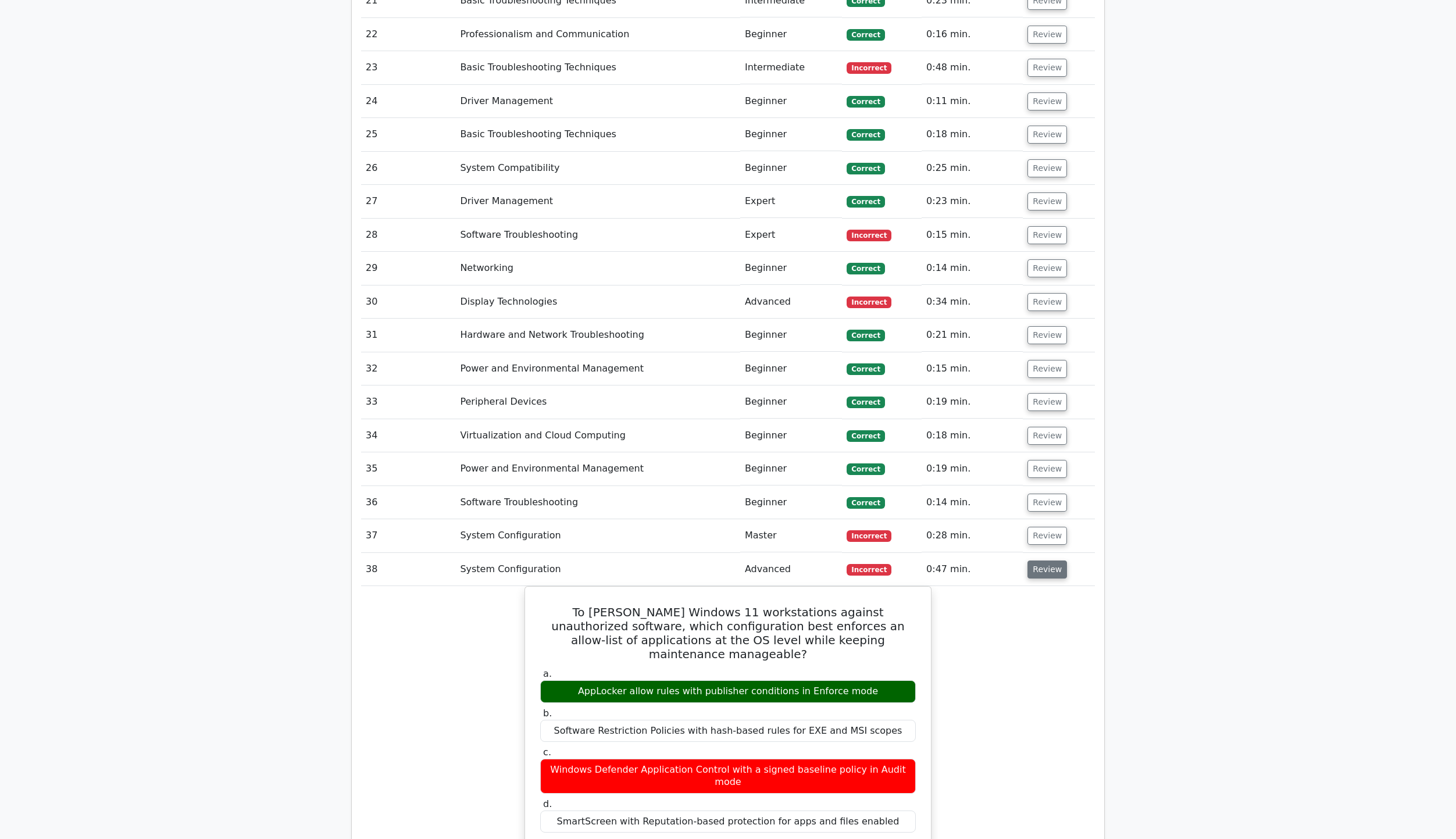
click at [1049, 561] on button "Review" at bounding box center [1047, 570] width 39 height 18
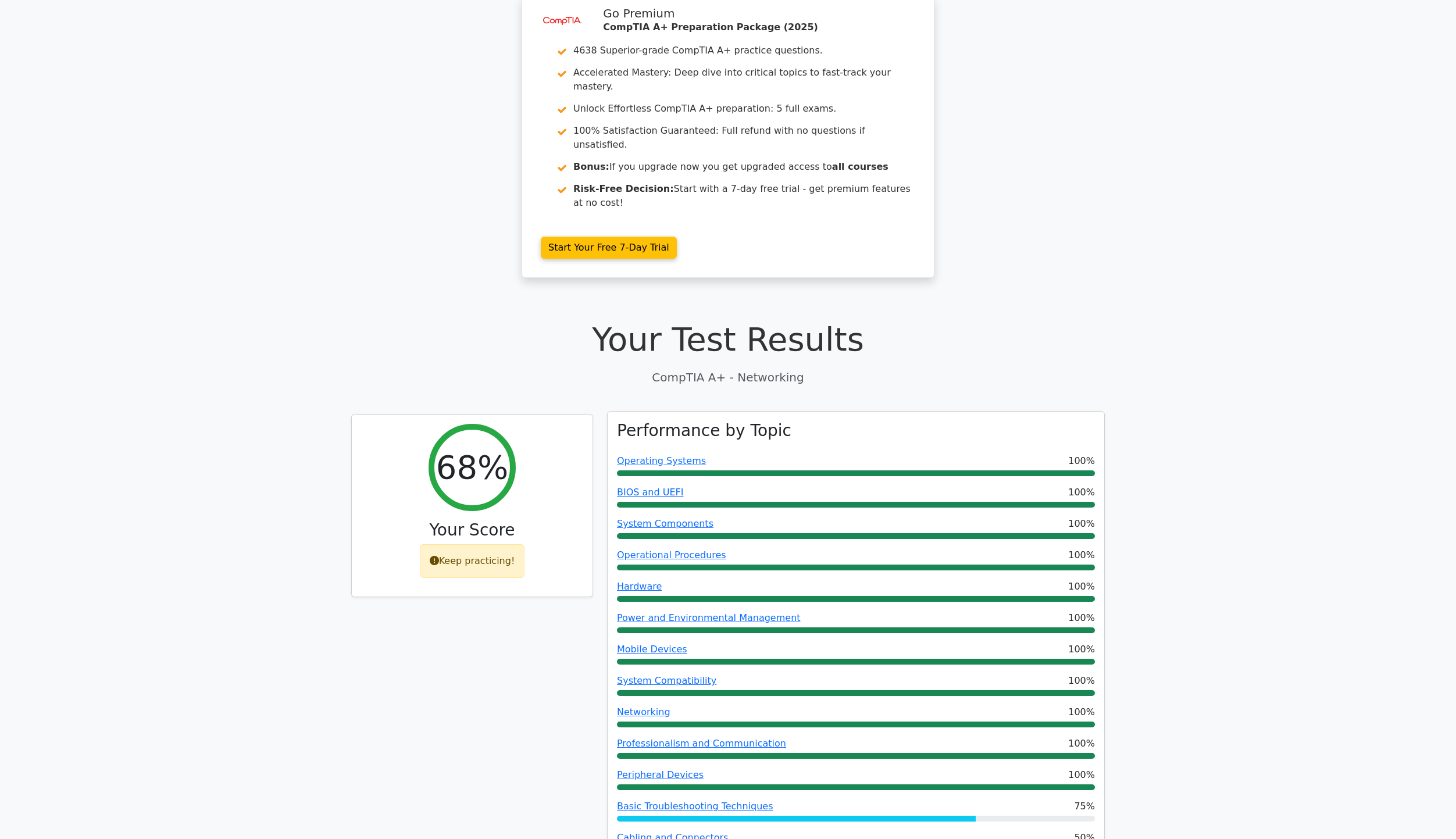
scroll to position [0, 0]
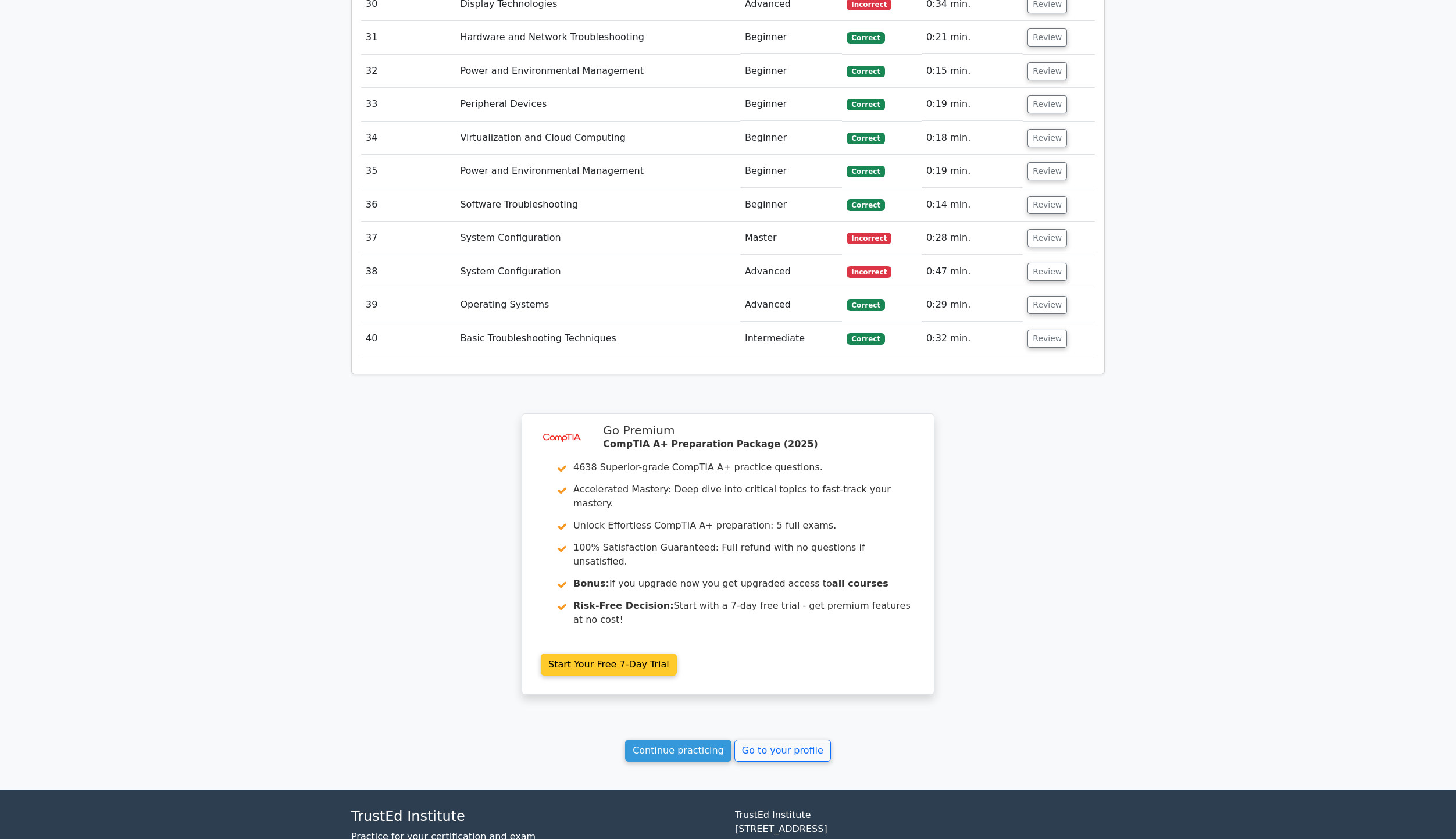
scroll to position [3152, 0]
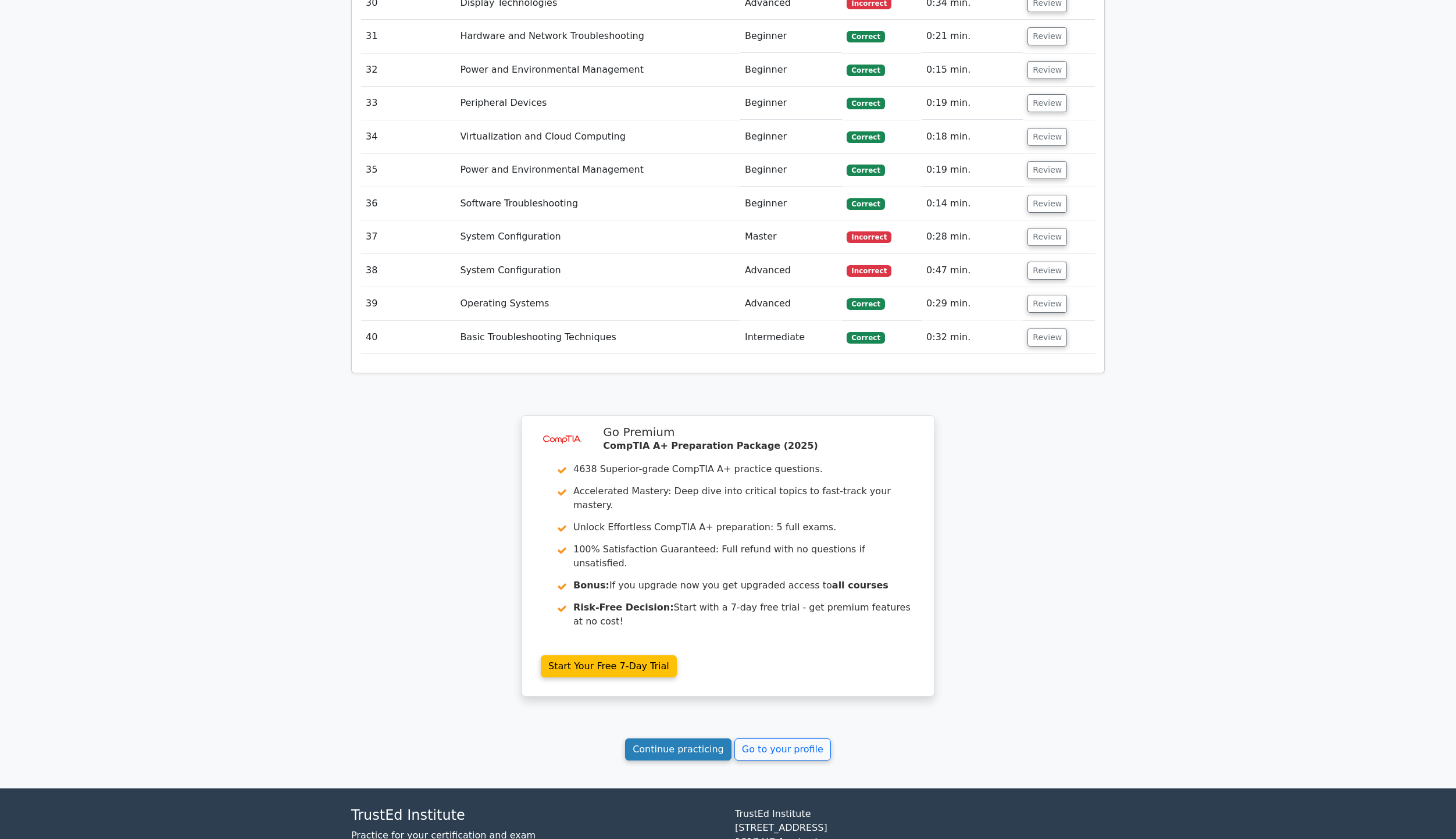
click at [684, 739] on link "Continue practicing" at bounding box center [678, 749] width 107 height 22
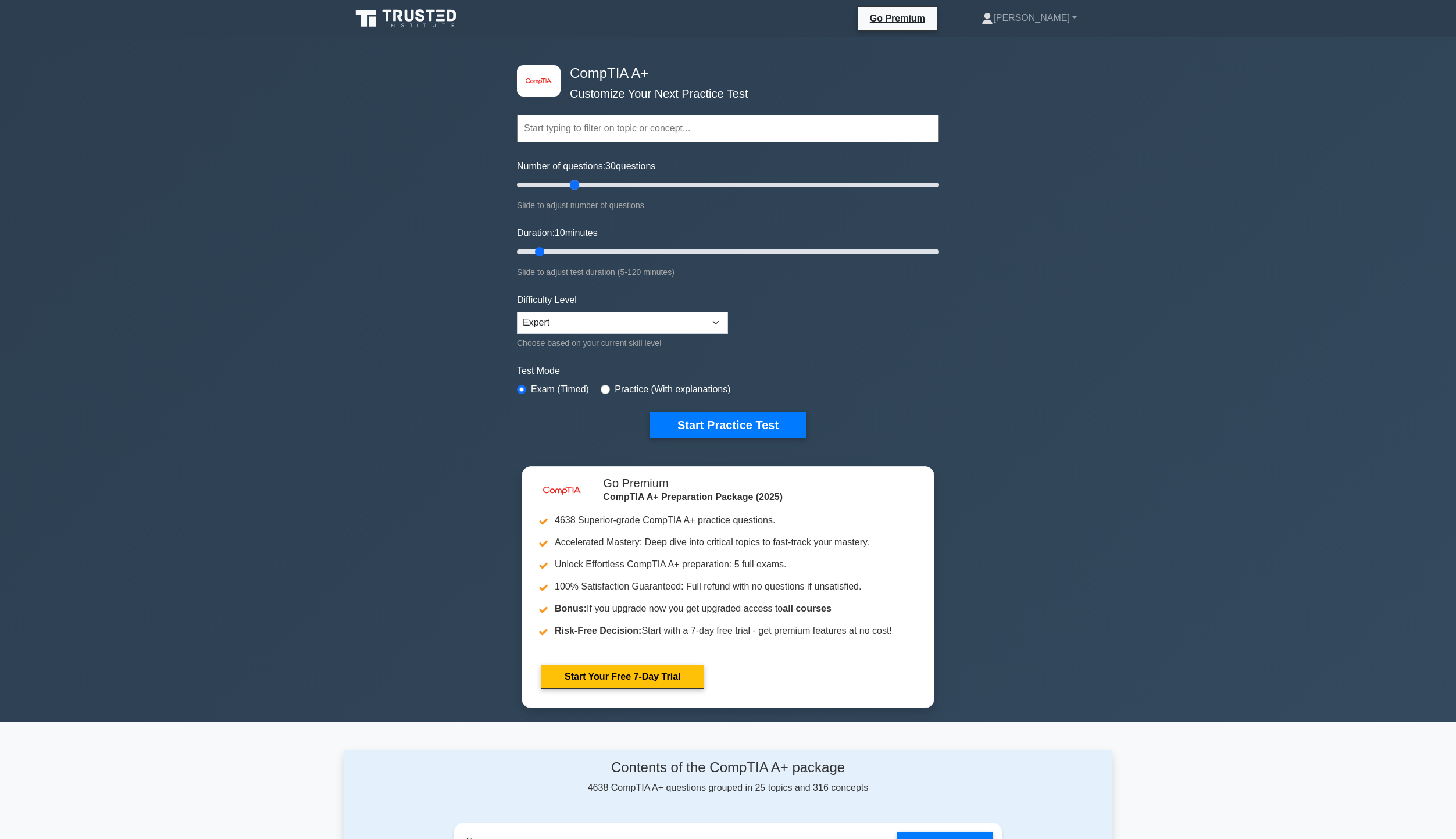
drag, startPoint x: 536, startPoint y: 182, endPoint x: 571, endPoint y: 176, distance: 35.5
type input "30"
click at [571, 178] on input "Number of questions: 30 questions" at bounding box center [728, 185] width 422 height 14
drag, startPoint x: 539, startPoint y: 251, endPoint x: 602, endPoint y: 241, distance: 63.8
type input "30"
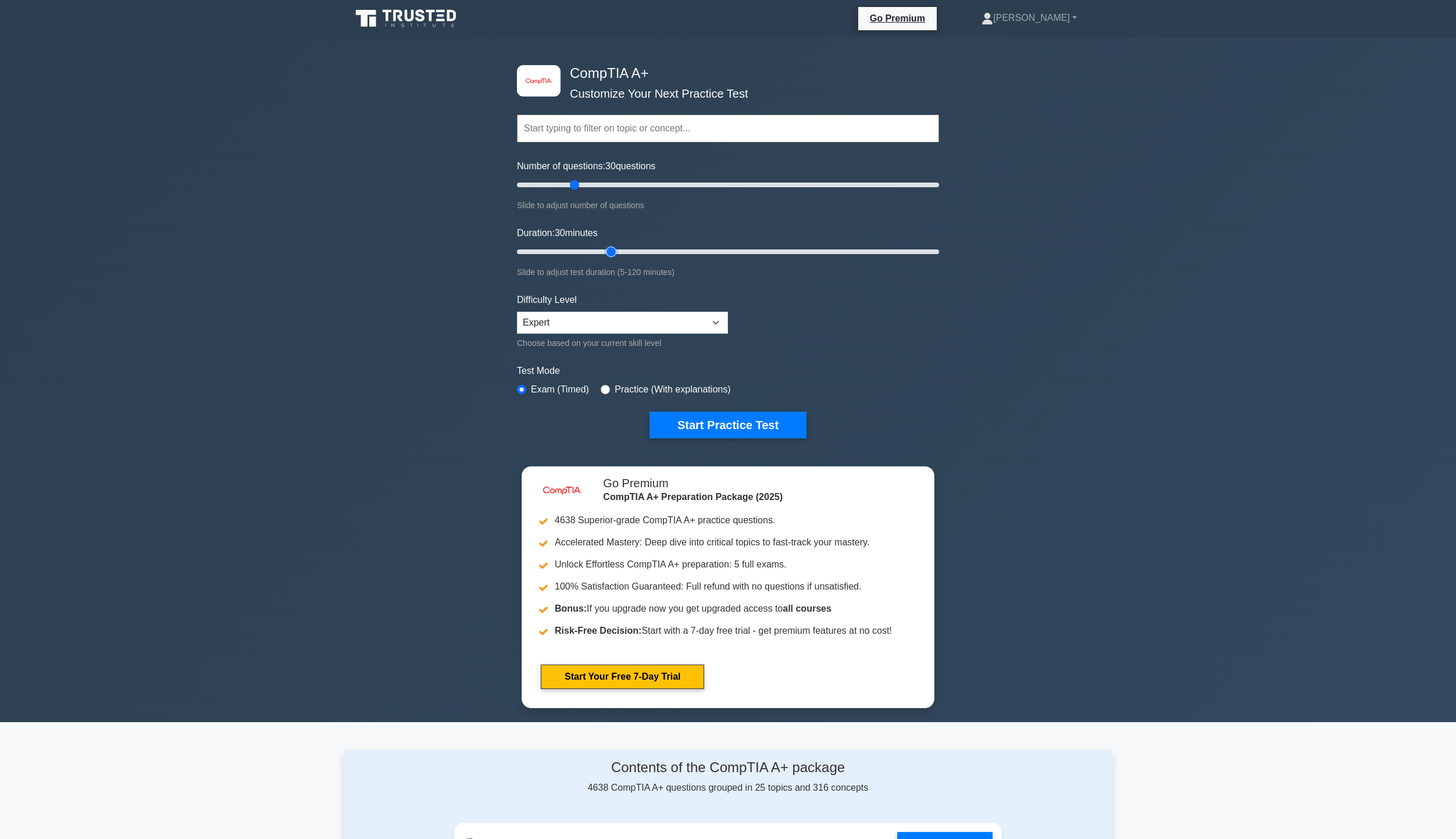
click at [602, 245] on input "Duration: 30 minutes" at bounding box center [728, 252] width 422 height 14
drag, startPoint x: 576, startPoint y: 185, endPoint x: 615, endPoint y: 182, distance: 39.1
type input "50"
click at [615, 182] on input "Number of questions: 50 questions" at bounding box center [728, 185] width 422 height 14
click at [724, 427] on button "Start Practice Test" at bounding box center [728, 425] width 157 height 27
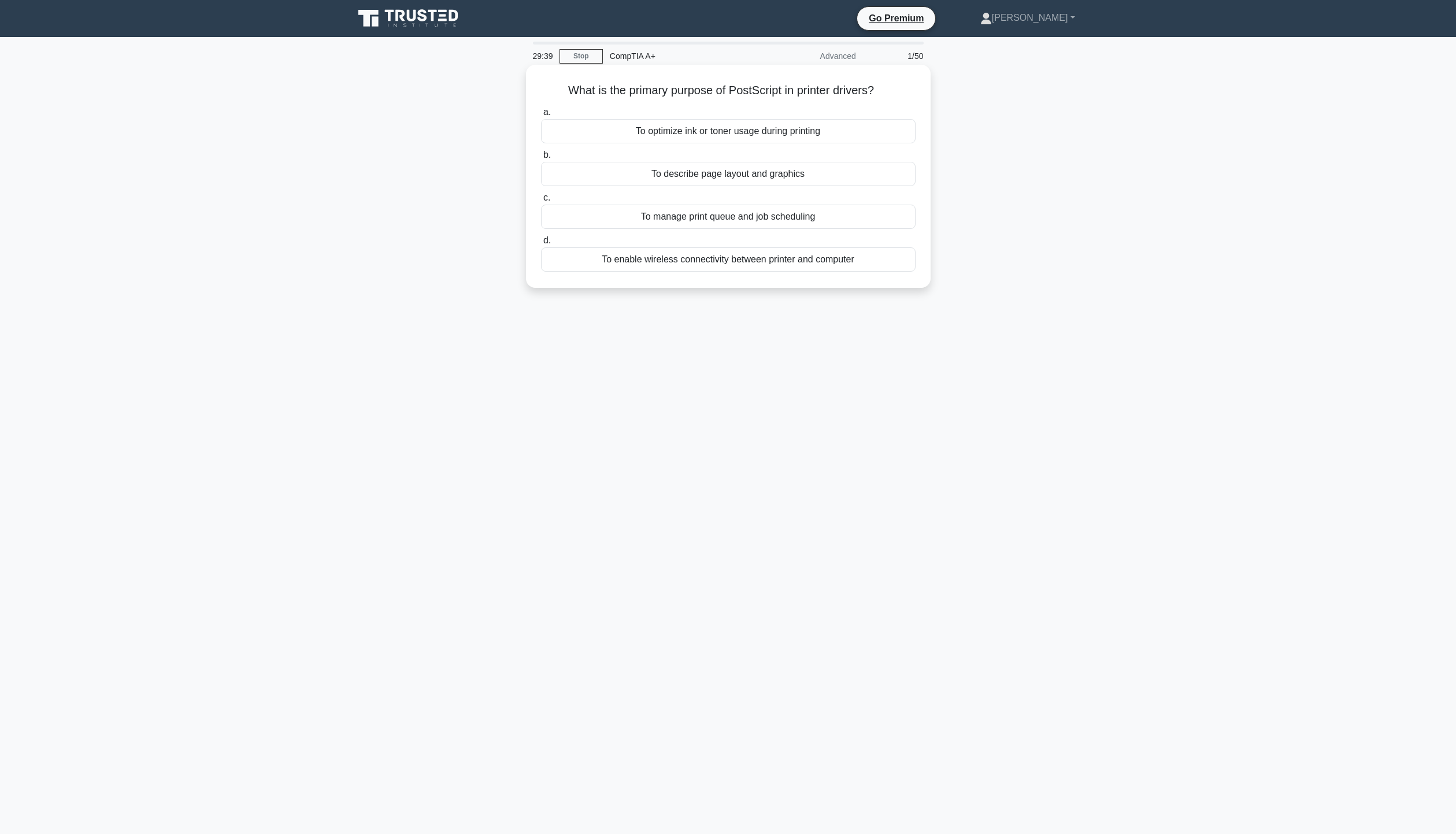
click at [774, 218] on div "To manage print queue and job scheduling" at bounding box center [728, 216] width 374 height 24
click at [541, 202] on input "c. To manage print queue and job scheduling" at bounding box center [541, 198] width 0 height 7
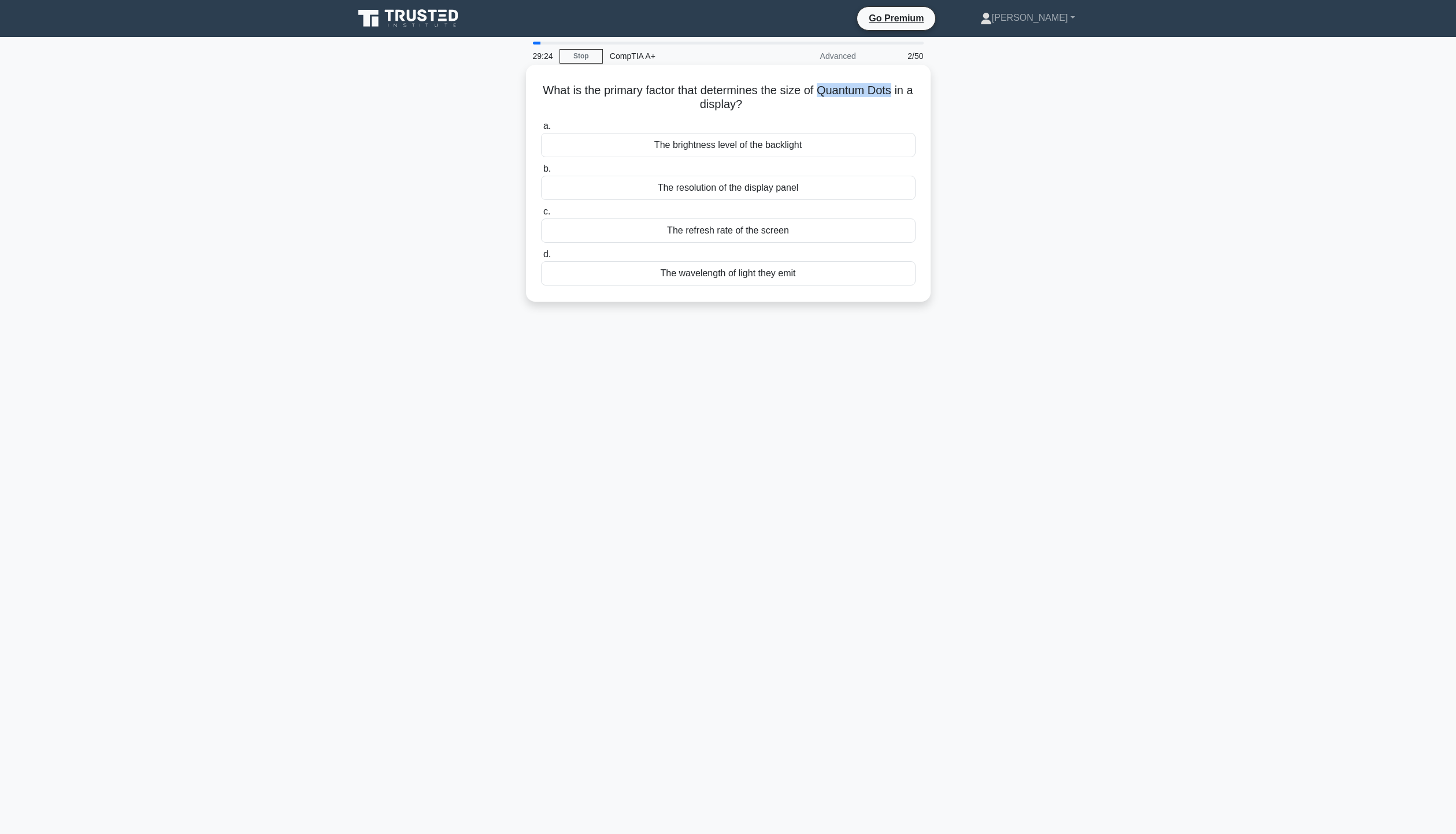
drag, startPoint x: 825, startPoint y: 90, endPoint x: 902, endPoint y: 92, distance: 77.0
click at [902, 92] on h5 "What is the primary factor that determines the size of Quantum Dots in a displa…" at bounding box center [728, 97] width 377 height 29
click at [748, 275] on div "The wavelength of light they emit" at bounding box center [728, 273] width 374 height 24
click at [541, 259] on input "d. The wavelength of light they emit" at bounding box center [541, 255] width 0 height 7
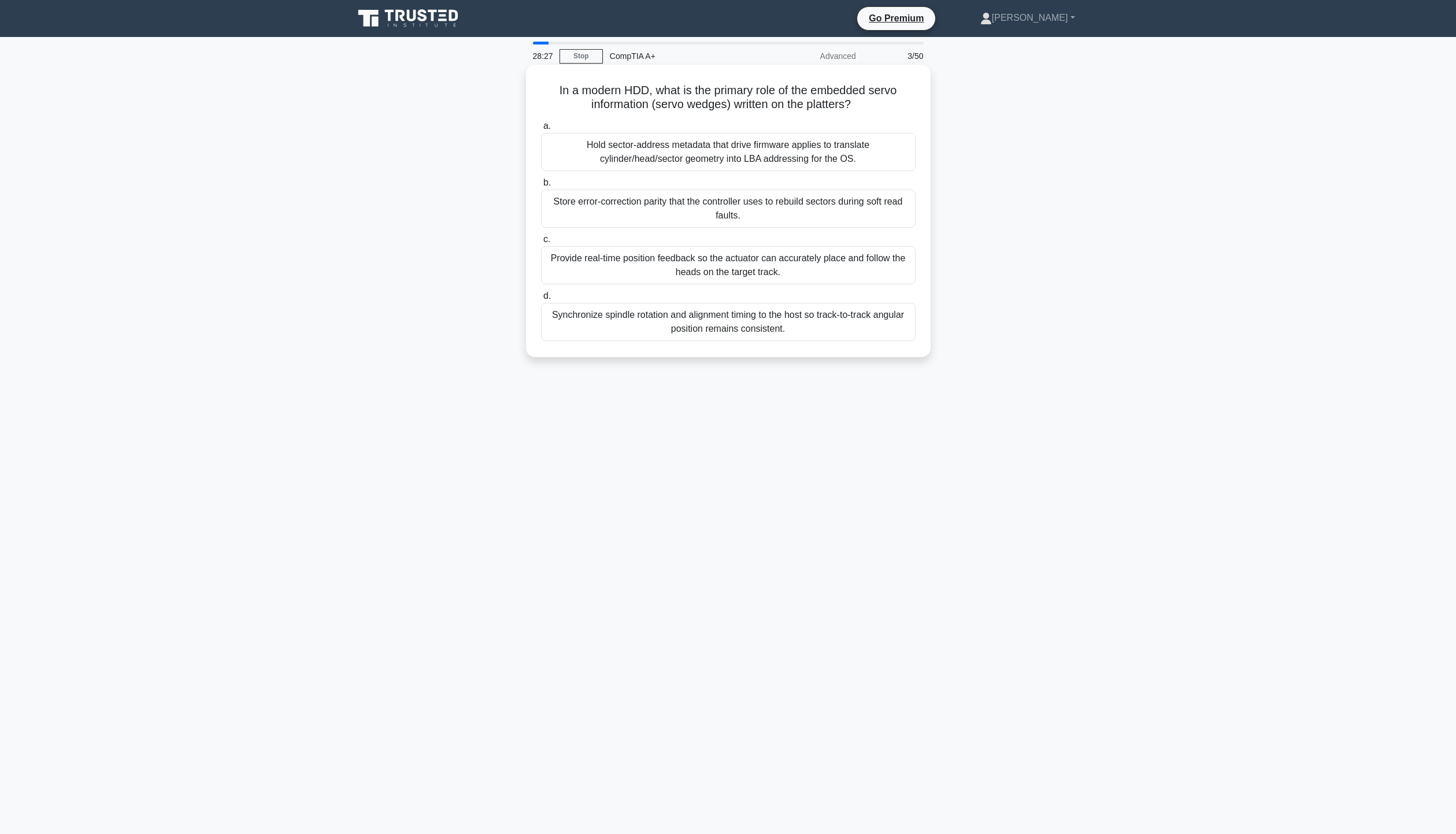
click at [716, 316] on div "Synchronize spindle rotation and alignment timing to the host so track-to-track…" at bounding box center [728, 322] width 374 height 38
click at [541, 300] on input "d. Synchronize spindle rotation and alignment timing to the host so track-to-tr…" at bounding box center [541, 296] width 0 height 7
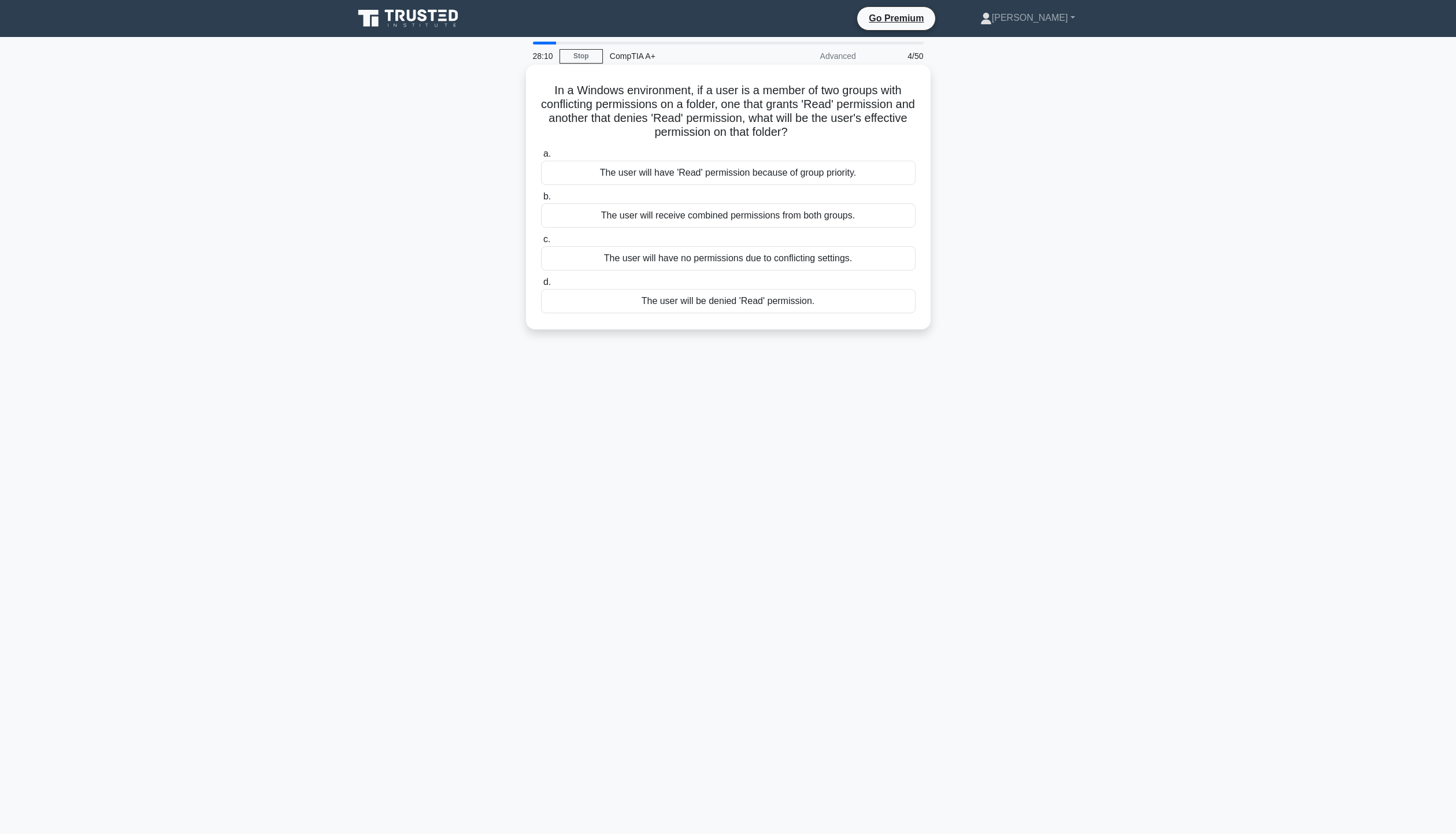
click at [696, 305] on div "The user will be denied 'Read' permission." at bounding box center [728, 301] width 374 height 24
click at [541, 286] on input "d. The user will be denied 'Read' permission." at bounding box center [541, 282] width 0 height 7
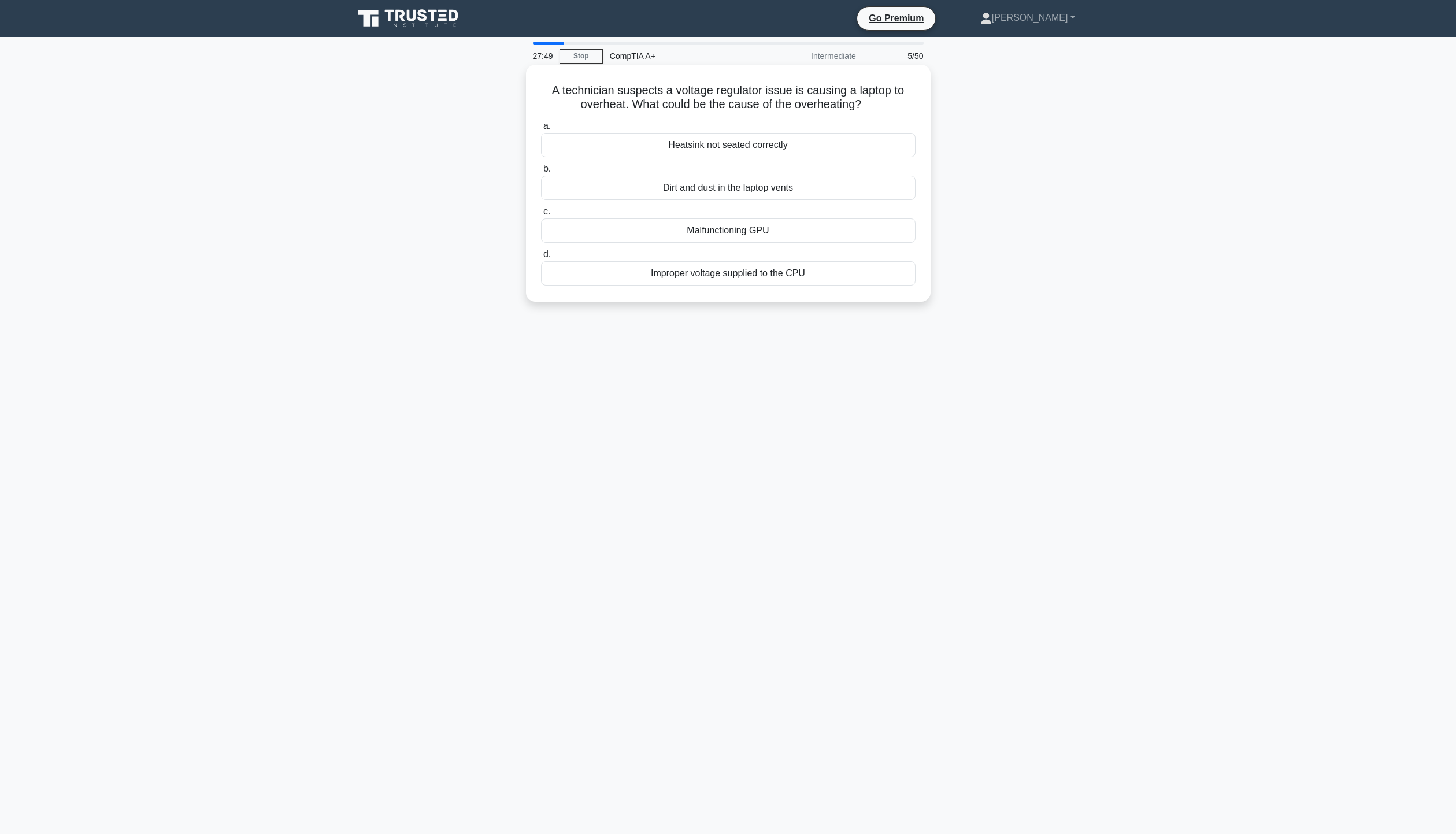
click at [602, 280] on div "Improper voltage supplied to the CPU" at bounding box center [728, 273] width 374 height 24
click at [541, 259] on input "d. Improper voltage supplied to the CPU" at bounding box center [541, 255] width 0 height 7
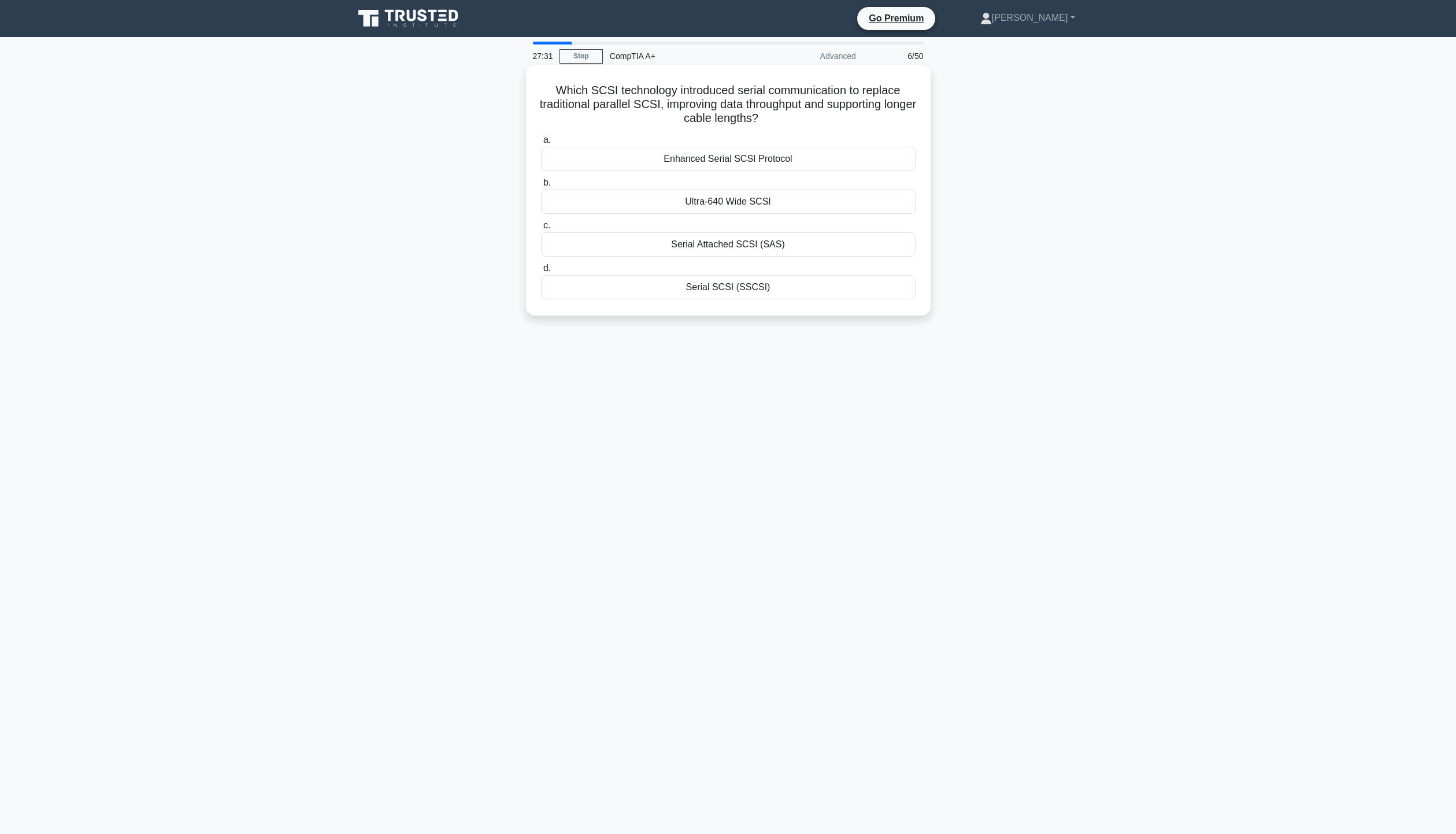
click at [719, 246] on div "Serial Attached SCSI (SAS)" at bounding box center [728, 244] width 374 height 24
click at [541, 229] on input "c. Serial Attached SCSI (SAS)" at bounding box center [541, 226] width 0 height 7
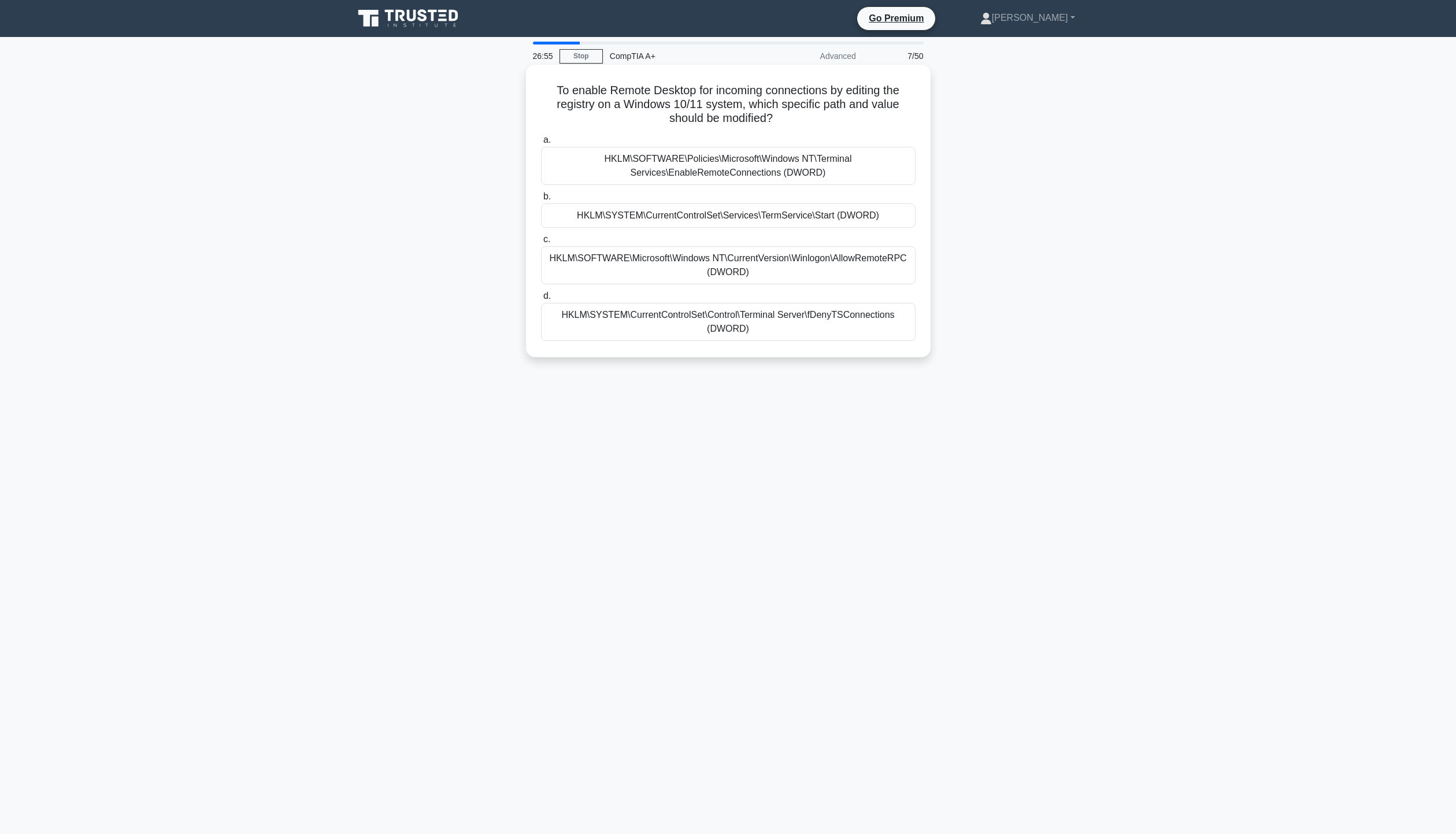
click at [834, 177] on div "HKLM\SOFTWARE\Policies\Microsoft\Windows NT\Terminal Services\EnableRemoteConne…" at bounding box center [728, 166] width 374 height 38
click at [541, 144] on input "a. HKLM\SOFTWARE\Policies\Microsoft\Windows NT\Terminal Services\EnableRemoteCo…" at bounding box center [541, 140] width 0 height 7
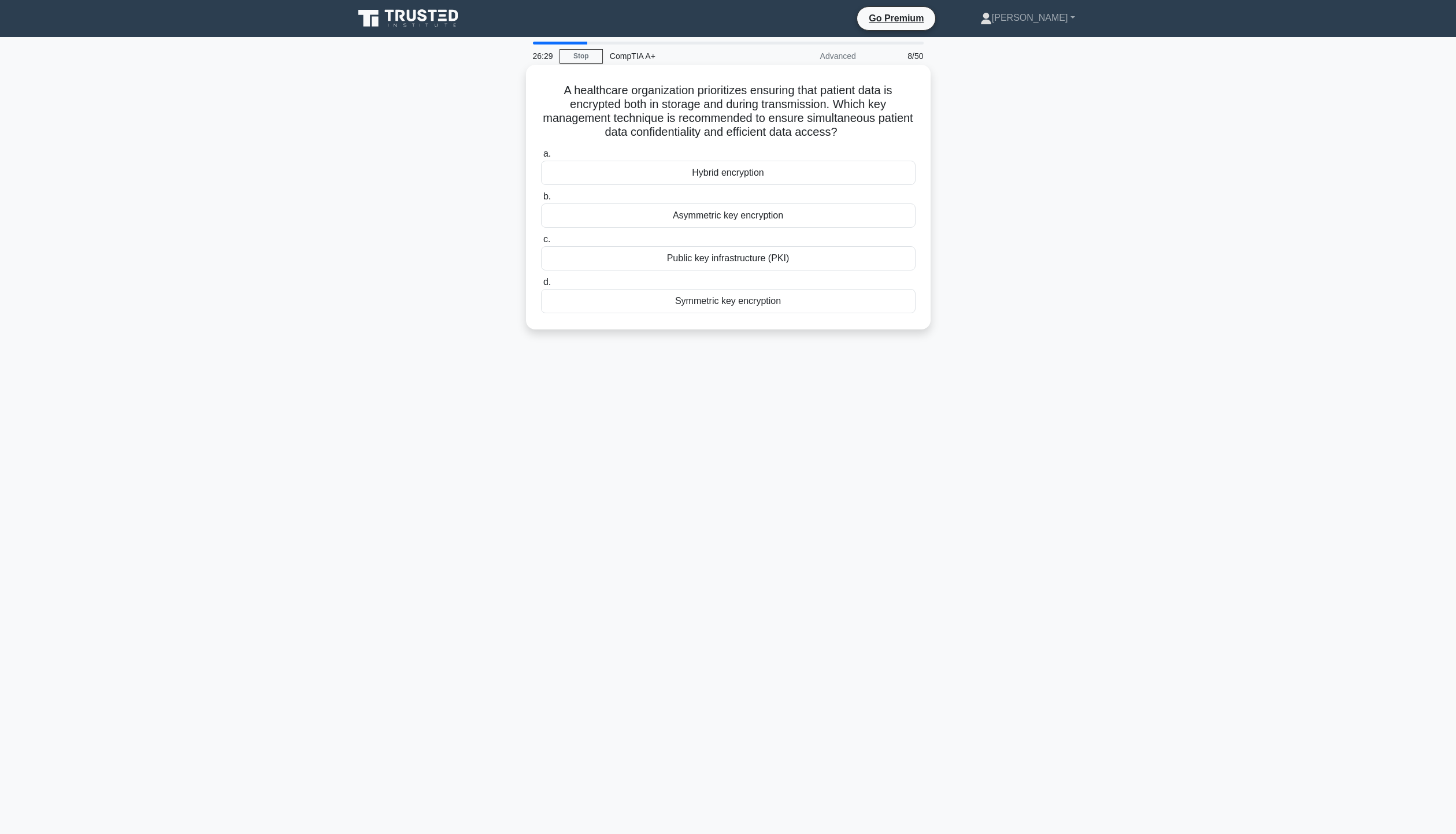
click at [748, 218] on div "Asymmetric key encryption" at bounding box center [728, 215] width 374 height 24
click at [541, 201] on input "b. Asymmetric key encryption" at bounding box center [541, 197] width 0 height 7
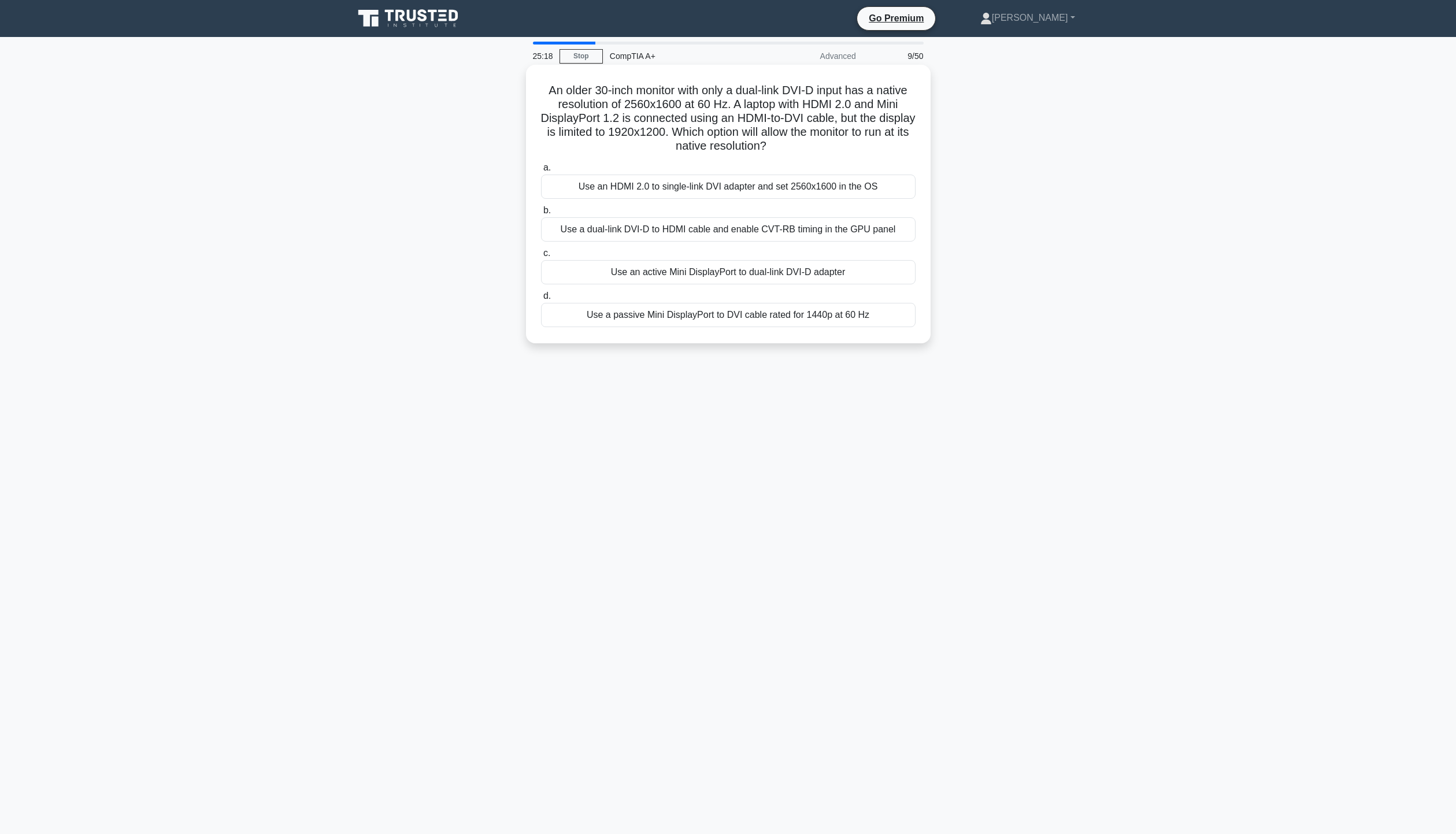
click at [705, 271] on div "Use an active Mini DisplayPort to dual-link DVI-D adapter" at bounding box center [728, 272] width 374 height 24
click at [541, 257] on input "c. Use an active Mini DisplayPort to dual-link DVI-D adapter" at bounding box center [541, 254] width 0 height 7
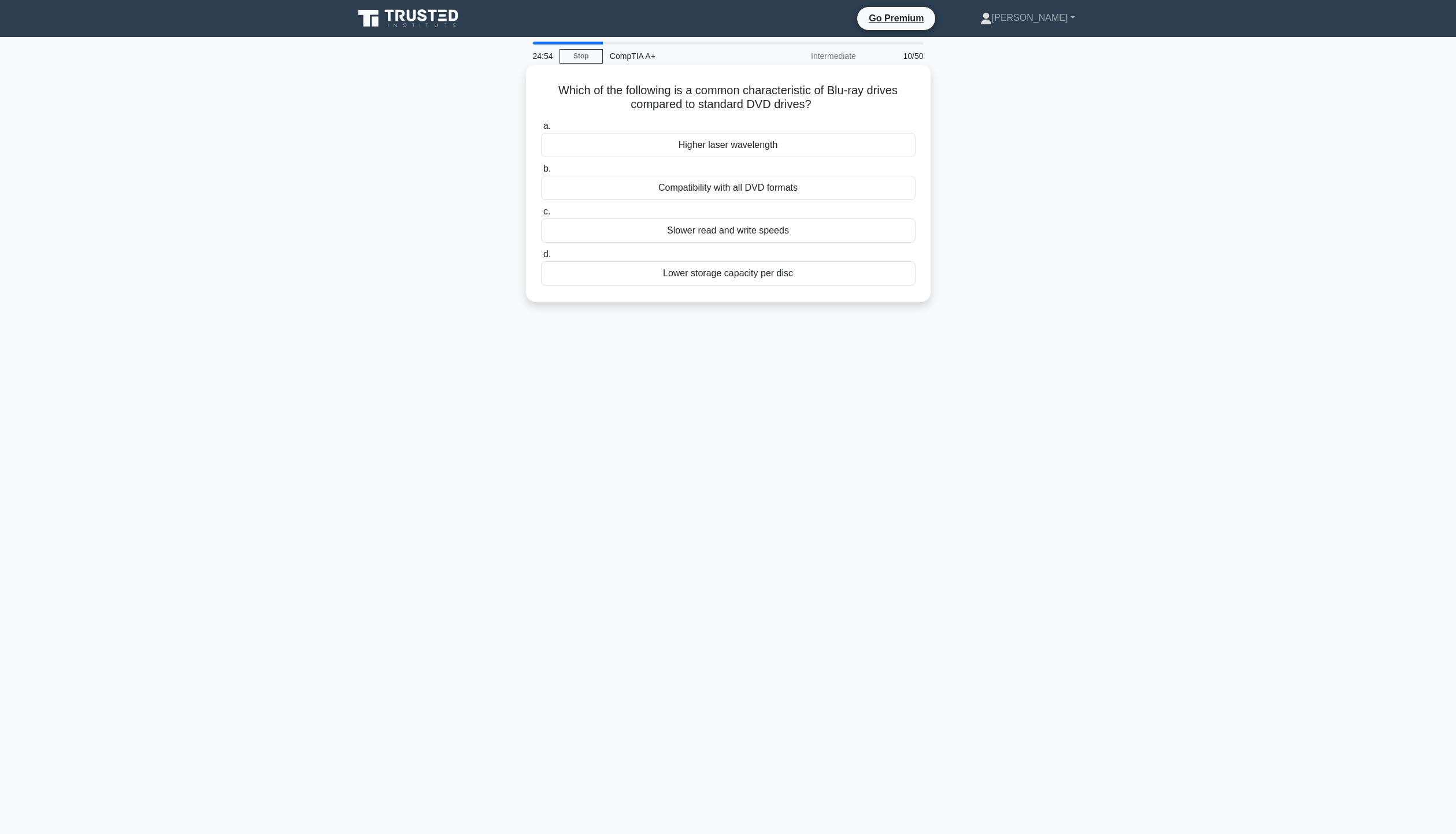
click at [746, 192] on div "Compatibility with all DVD formats" at bounding box center [728, 187] width 374 height 24
click at [541, 173] on input "b. Compatibility with all DVD formats" at bounding box center [541, 169] width 0 height 7
click at [756, 136] on div "To control multiple computers with one set of input devices" at bounding box center [728, 144] width 374 height 24
click at [541, 130] on input "a. To control multiple computers with one set of input devices" at bounding box center [541, 126] width 0 height 7
click at [715, 184] on div "Install the appropriate driver for the external hard drive." at bounding box center [728, 187] width 374 height 24
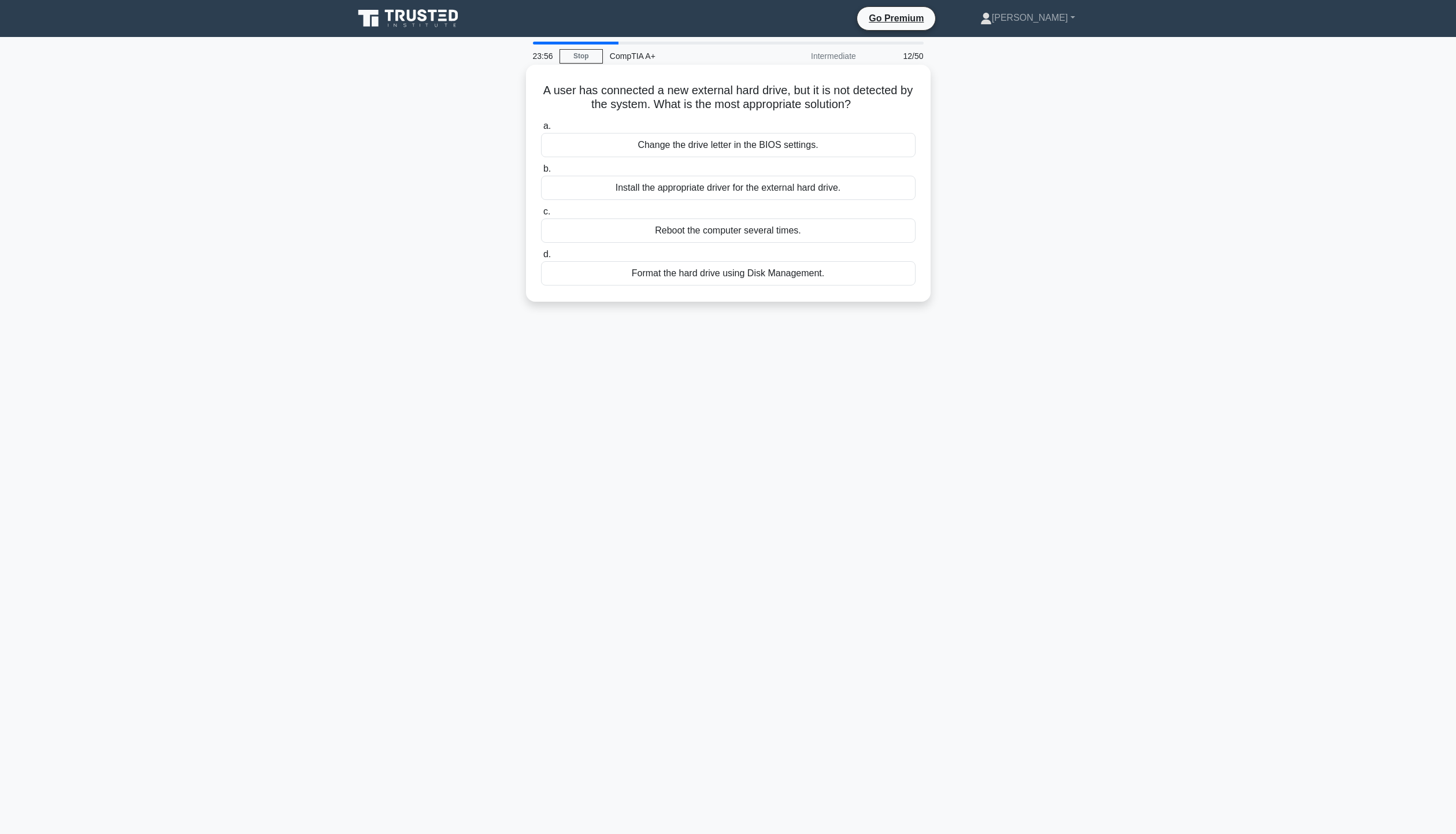
click at [541, 173] on input "b. Install the appropriate driver for the external hard drive." at bounding box center [541, 169] width 0 height 7
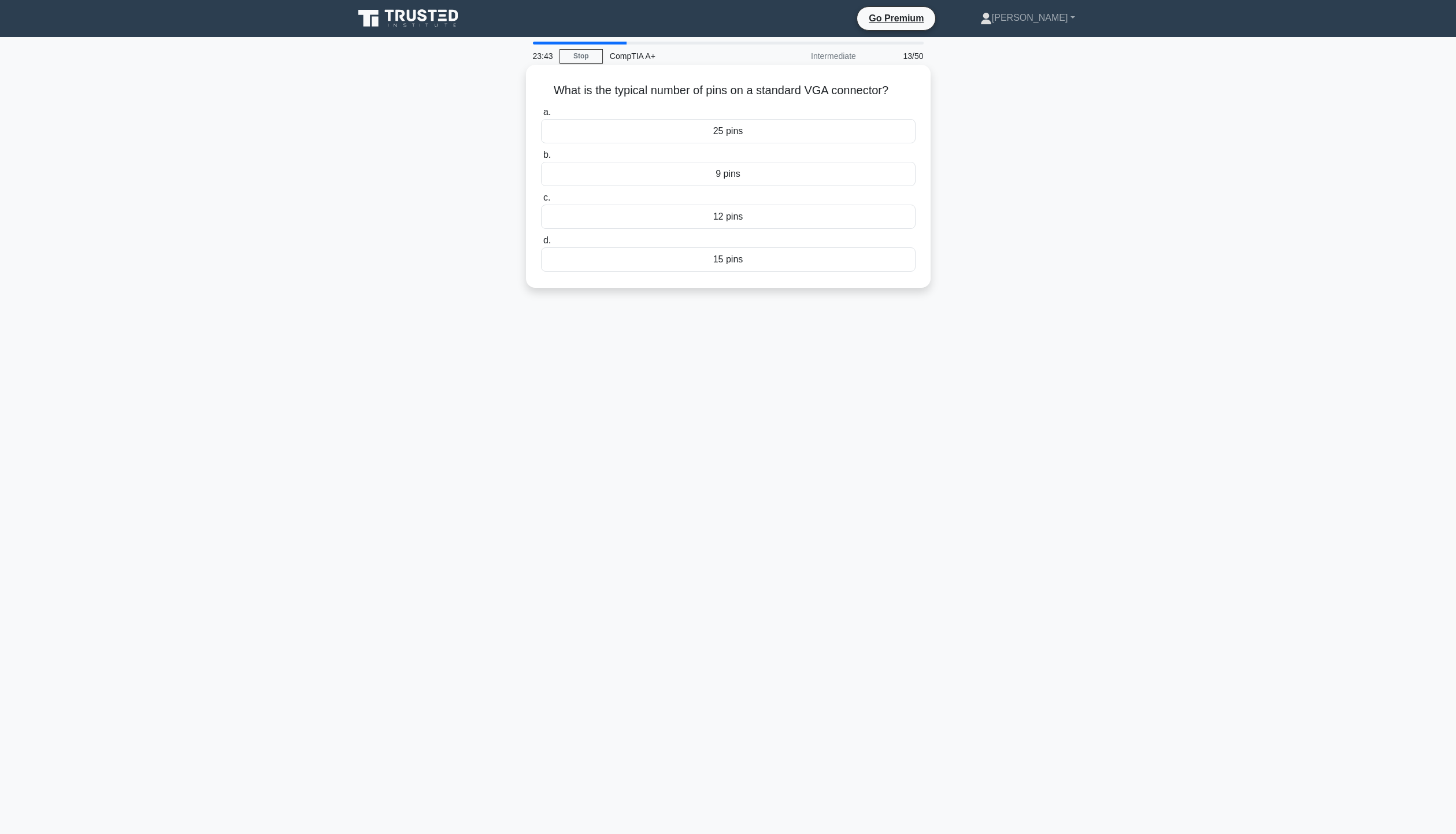
click at [740, 257] on div "15 pins" at bounding box center [728, 259] width 374 height 24
click at [541, 244] on input "d. 15 pins" at bounding box center [541, 241] width 0 height 7
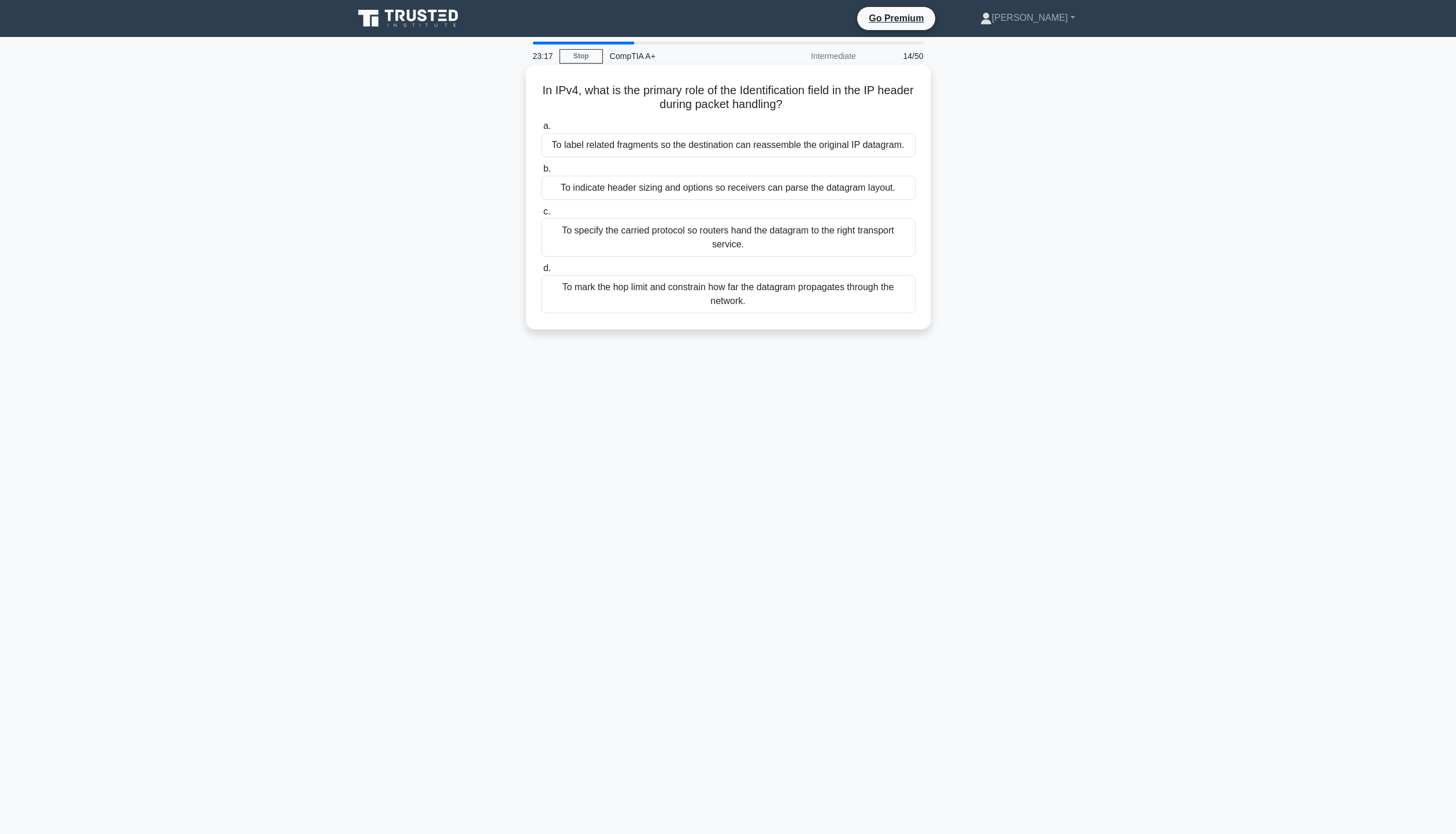
click at [749, 138] on div "To label related fragments so the destination can reassemble the original IP da…" at bounding box center [728, 144] width 374 height 24
click at [541, 130] on input "a. To label related fragments so the destination can reassemble the original IP…" at bounding box center [541, 126] width 0 height 7
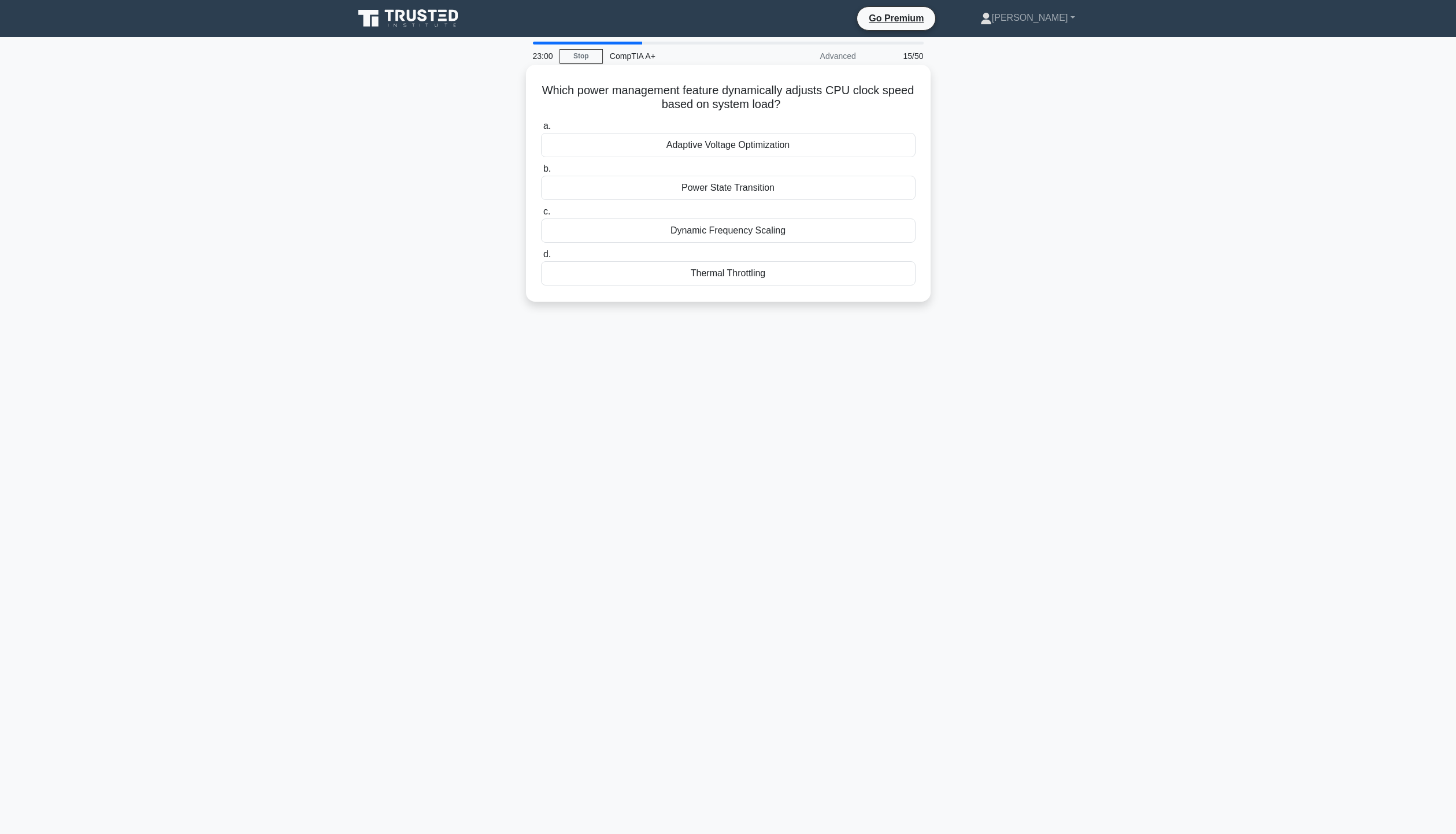
click at [633, 233] on div "Dynamic Frequency Scaling" at bounding box center [728, 230] width 374 height 24
click at [541, 216] on input "c. Dynamic Frequency Scaling" at bounding box center [541, 212] width 0 height 7
click at [716, 281] on div "Incorrect color profile settings in the operating system" at bounding box center [728, 273] width 374 height 24
click at [541, 259] on input "d. Incorrect color profile settings in the operating system" at bounding box center [541, 255] width 0 height 7
click at [758, 146] on div "Verify that the voltage switch matches the local mains voltage" at bounding box center [728, 144] width 374 height 24
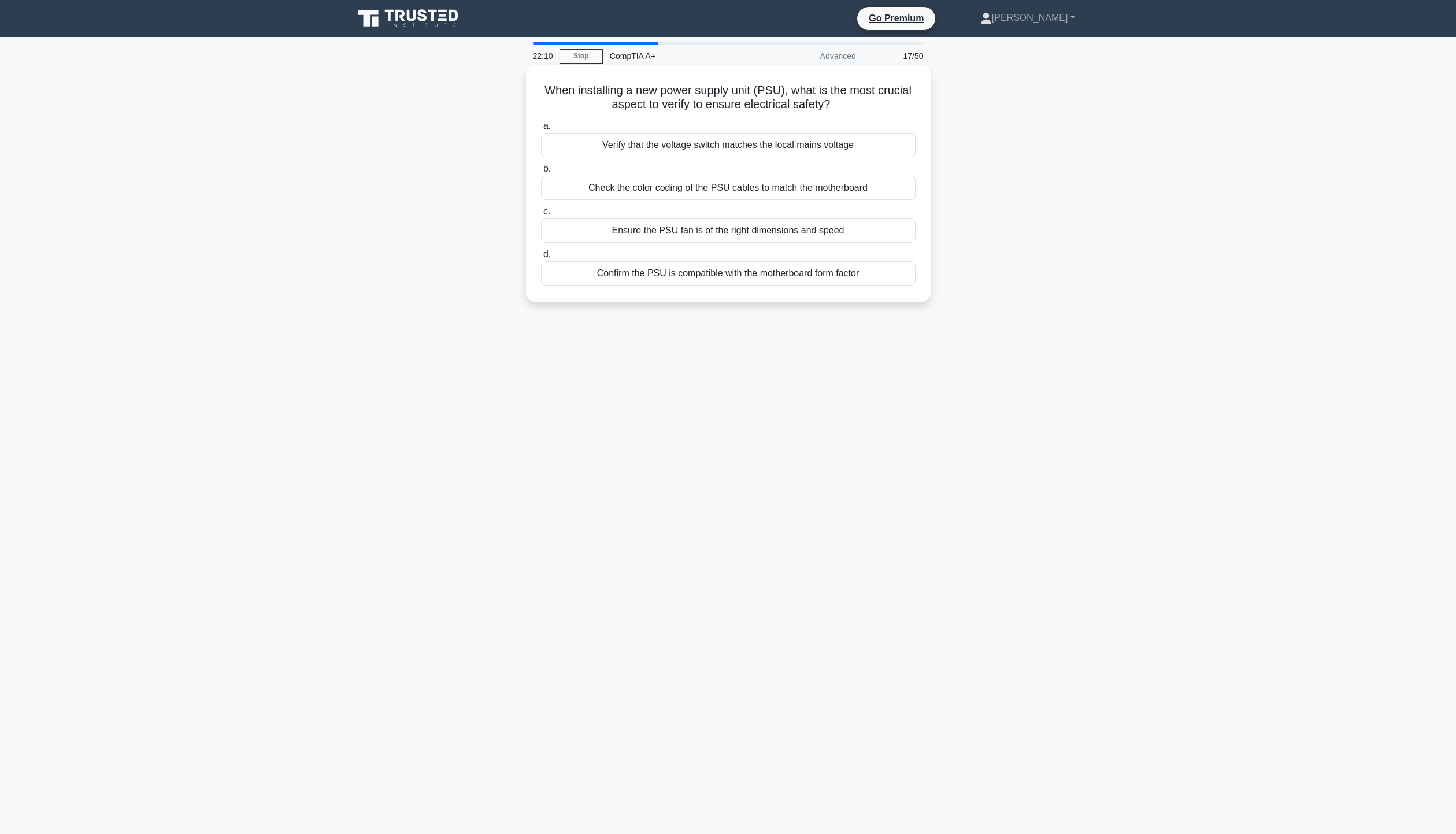
click at [541, 130] on input "a. Verify that the voltage switch matches the local mains voltage" at bounding box center [541, 126] width 0 height 7
click at [730, 146] on div "Incremental backup" at bounding box center [728, 144] width 374 height 24
click at [541, 130] on input "a. Incremental backup" at bounding box center [541, 126] width 0 height 7
click at [793, 274] on div "Game software issues requiring reinstallation" at bounding box center [728, 273] width 374 height 24
click at [541, 259] on input "d. Game software issues requiring reinstallation" at bounding box center [541, 255] width 0 height 7
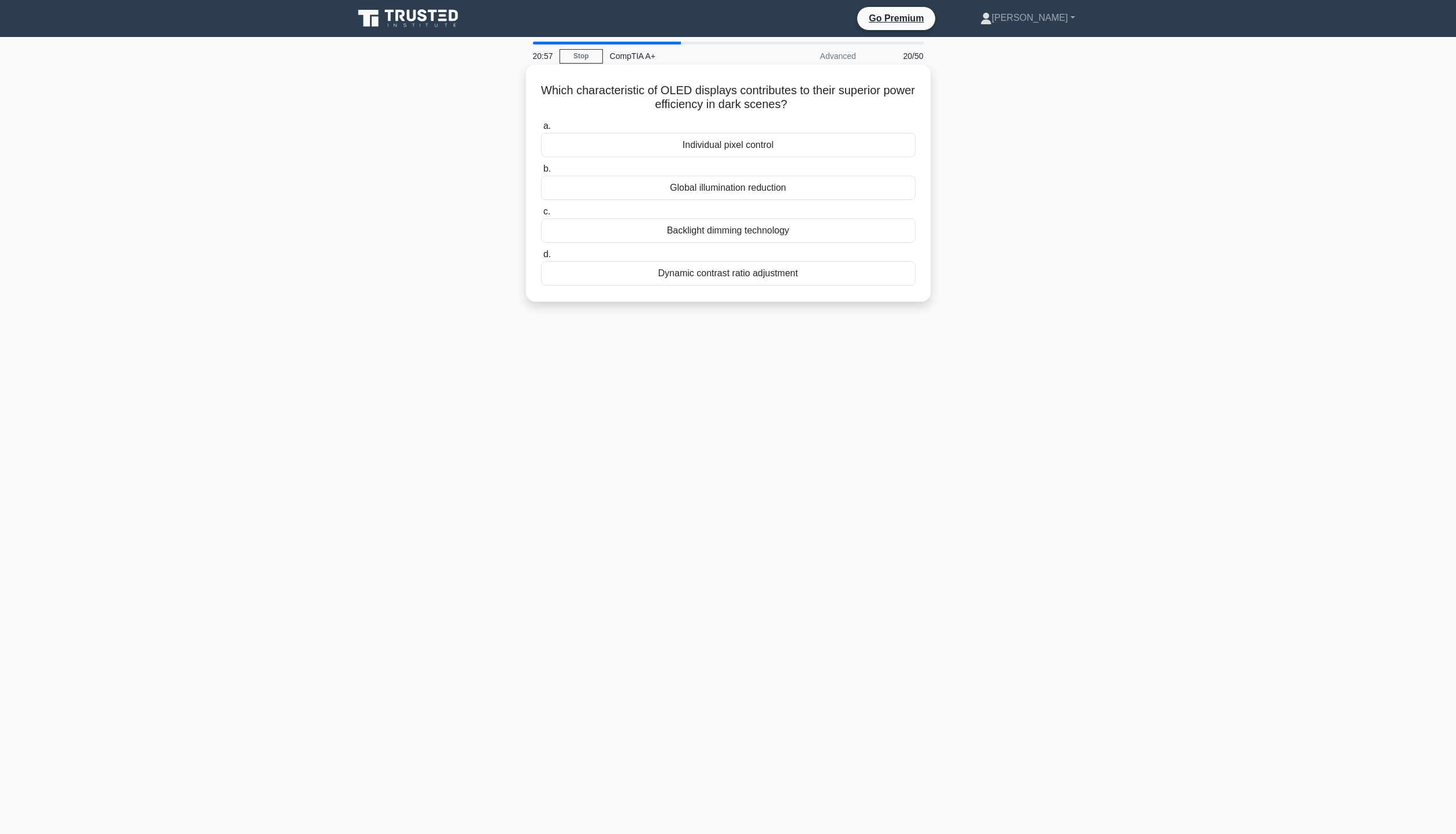
click at [747, 192] on div "Global illumination reduction" at bounding box center [728, 187] width 374 height 24
click at [541, 173] on input "b. Global illumination reduction" at bounding box center [541, 169] width 0 height 7
click at [1311, 296] on main "20:31 Stop CompTIA A+ Advanced 21/50 A user's computer consistently freezes whe…" at bounding box center [728, 436] width 1456 height 797
drag, startPoint x: 814, startPoint y: 90, endPoint x: 902, endPoint y: 89, distance: 88.0
click at [902, 89] on h5 "A user's computer consistently freezes when playing videos but works fine for o…" at bounding box center [728, 97] width 377 height 29
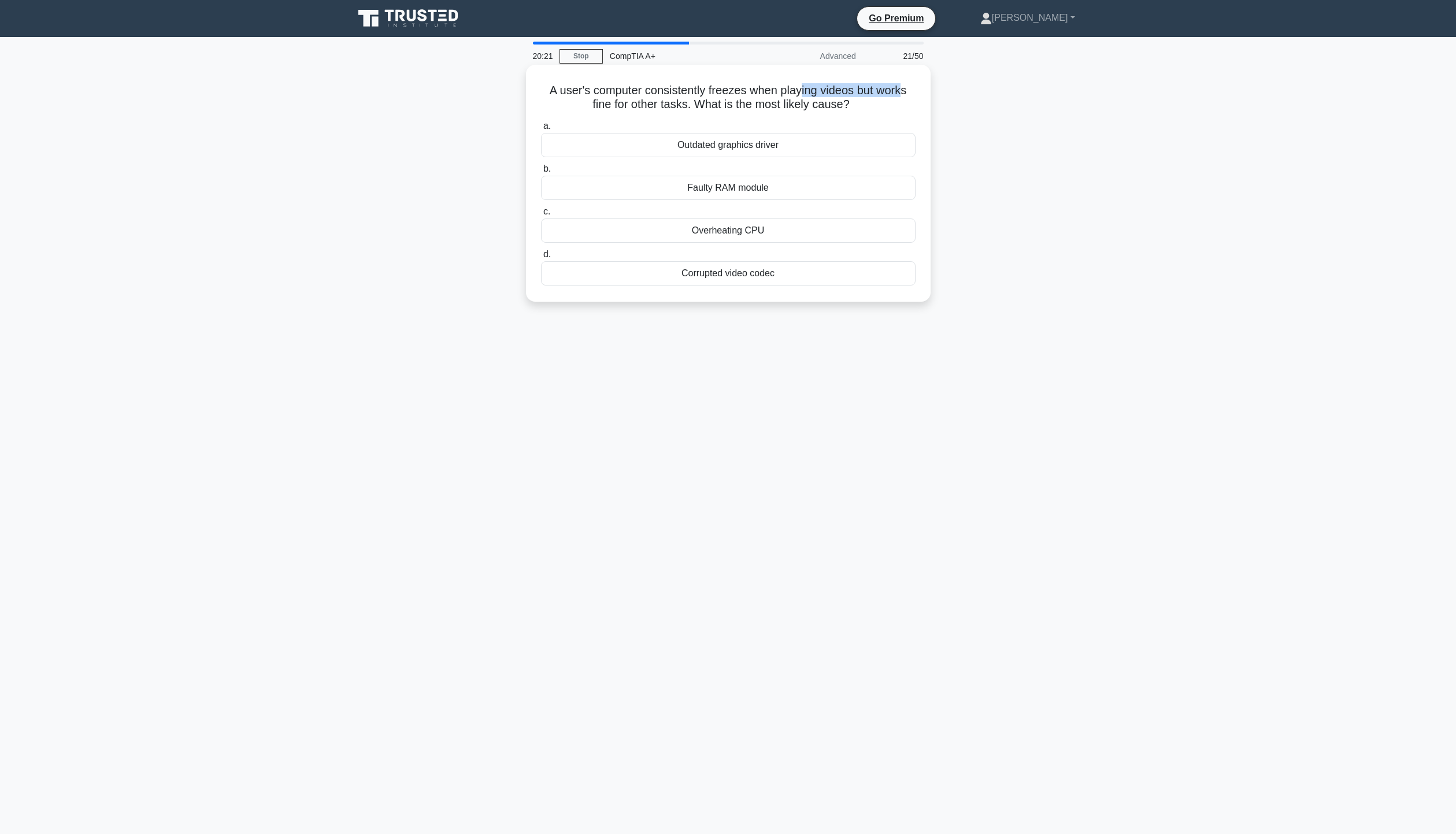
drag, startPoint x: 624, startPoint y: 109, endPoint x: 862, endPoint y: 107, distance: 238.0
click at [862, 107] on h5 "A user's computer consistently freezes when playing videos but works fine for o…" at bounding box center [728, 97] width 377 height 29
click at [889, 106] on h5 "A user's computer consistently freezes when playing videos but works fine for o…" at bounding box center [728, 97] width 377 height 29
click at [752, 280] on div "Corrupted video codec" at bounding box center [728, 273] width 374 height 24
click at [541, 259] on input "d. Corrupted video codec" at bounding box center [541, 255] width 0 height 7
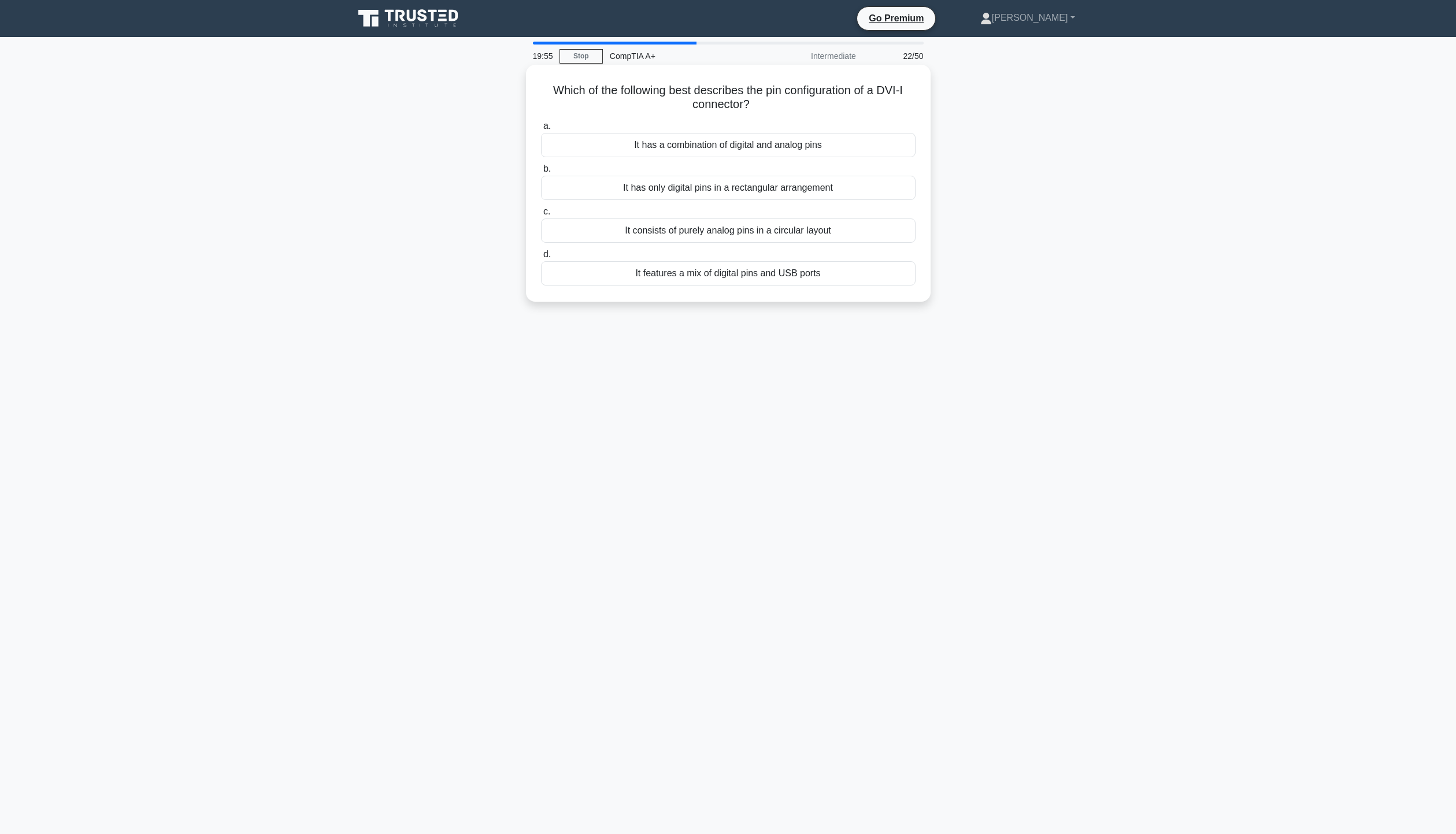
click at [697, 147] on div "It has a combination of digital and analog pins" at bounding box center [728, 144] width 374 height 24
click at [541, 130] on input "a. It has a combination of digital and analog pins" at bounding box center [541, 126] width 0 height 7
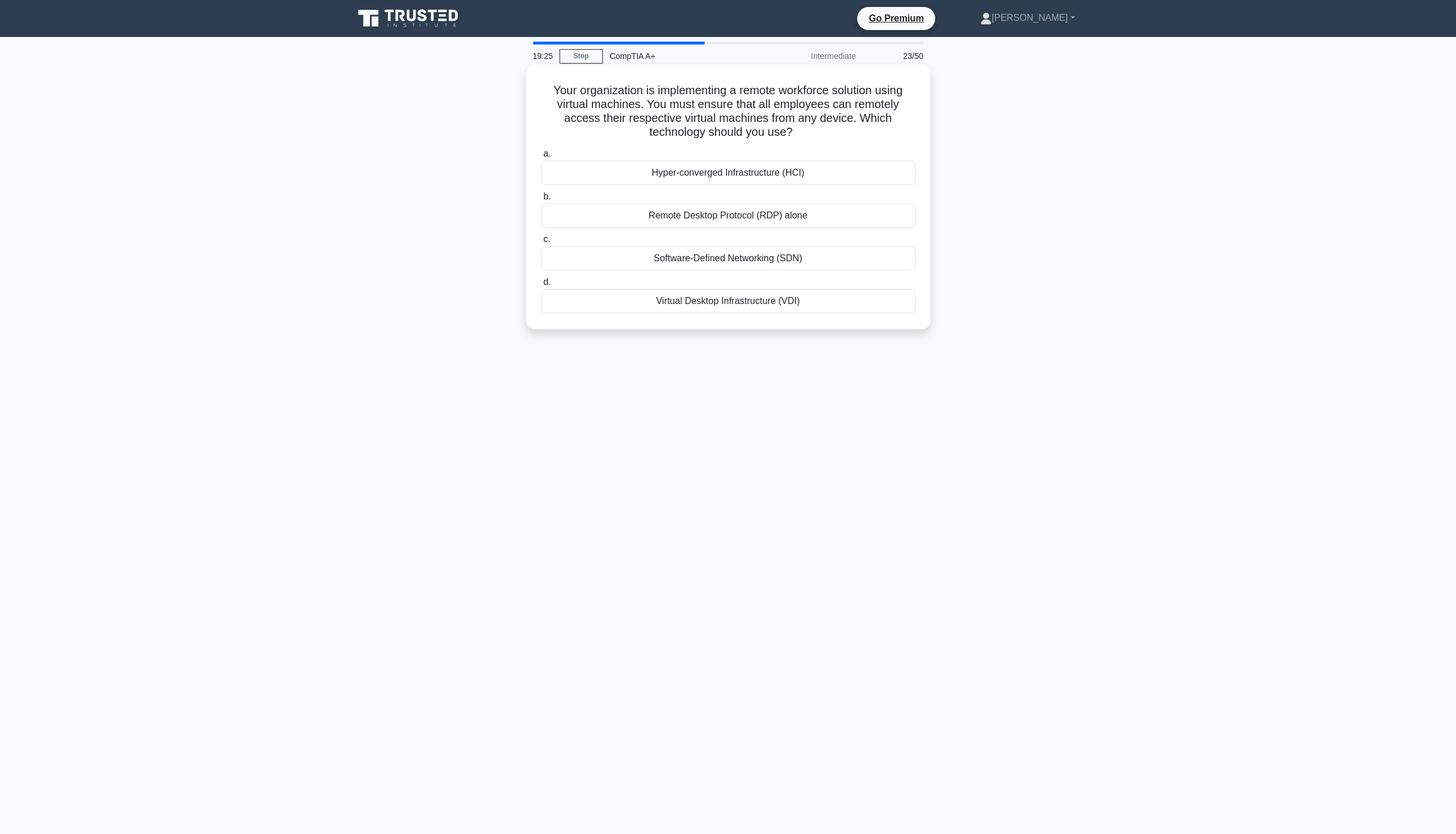
click at [715, 304] on div "Virtual Desktop Infrastructure (VDI)" at bounding box center [728, 301] width 374 height 24
click at [541, 286] on input "d. Virtual Desktop Infrastructure (VDI)" at bounding box center [541, 282] width 0 height 7
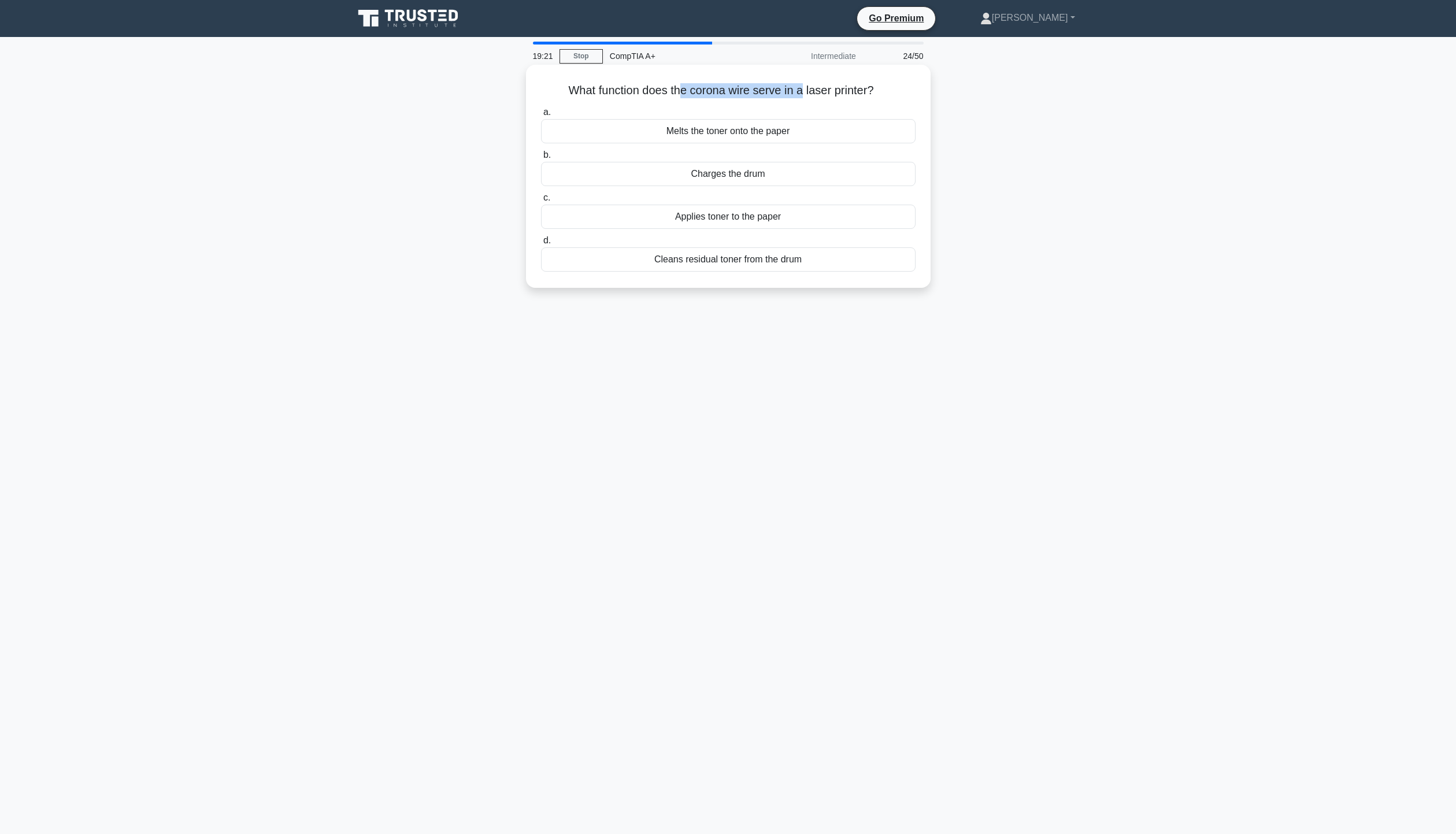
drag, startPoint x: 678, startPoint y: 87, endPoint x: 806, endPoint y: 94, distance: 128.2
click at [806, 94] on h5 "What function does the corona wire serve in a laser printer? .spinner_0XTQ{tran…" at bounding box center [728, 91] width 377 height 15
click at [888, 99] on div "What function does the corona wire serve in a laser printer? .spinner_0XTQ{tran…" at bounding box center [728, 176] width 395 height 214
click at [766, 178] on div "Charges the drum" at bounding box center [728, 174] width 374 height 24
click at [541, 159] on input "b. Charges the drum" at bounding box center [541, 155] width 0 height 7
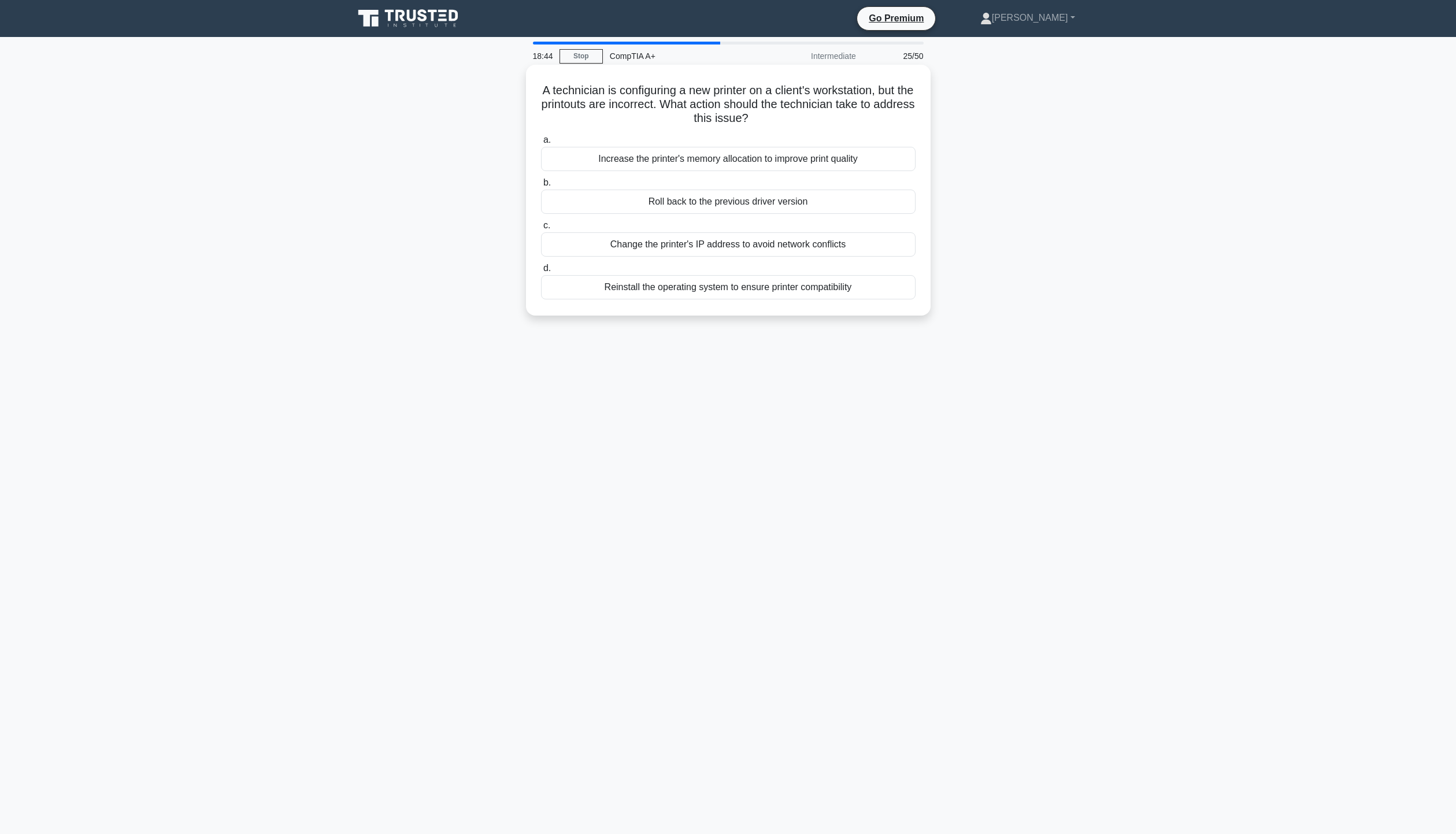
click at [831, 202] on div "Roll back to the previous driver version" at bounding box center [728, 202] width 374 height 24
click at [541, 187] on input "b. Roll back to the previous driver version" at bounding box center [541, 183] width 0 height 7
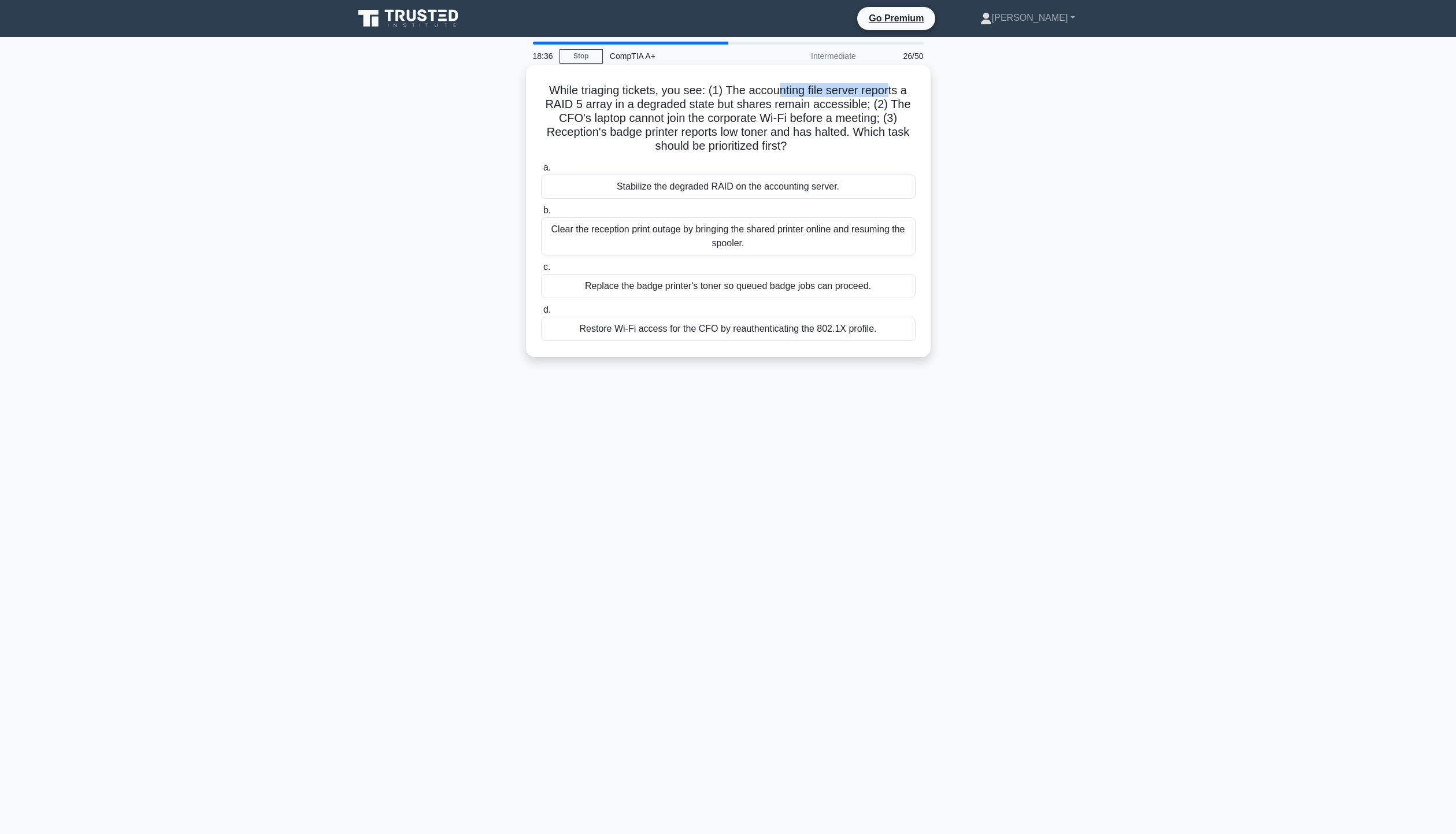
drag, startPoint x: 777, startPoint y: 87, endPoint x: 893, endPoint y: 89, distance: 116.0
click at [893, 89] on h5 "While triaging tickets, you see: (1) The accounting file server reports a RAID …" at bounding box center [728, 118] width 377 height 71
drag, startPoint x: 557, startPoint y: 104, endPoint x: 868, endPoint y: 102, distance: 311.0
click at [868, 102] on h5 "While triaging tickets, you see: (1) The accounting file server reports a RAID …" at bounding box center [728, 118] width 377 height 71
drag, startPoint x: 556, startPoint y: 122, endPoint x: 860, endPoint y: 117, distance: 304.0
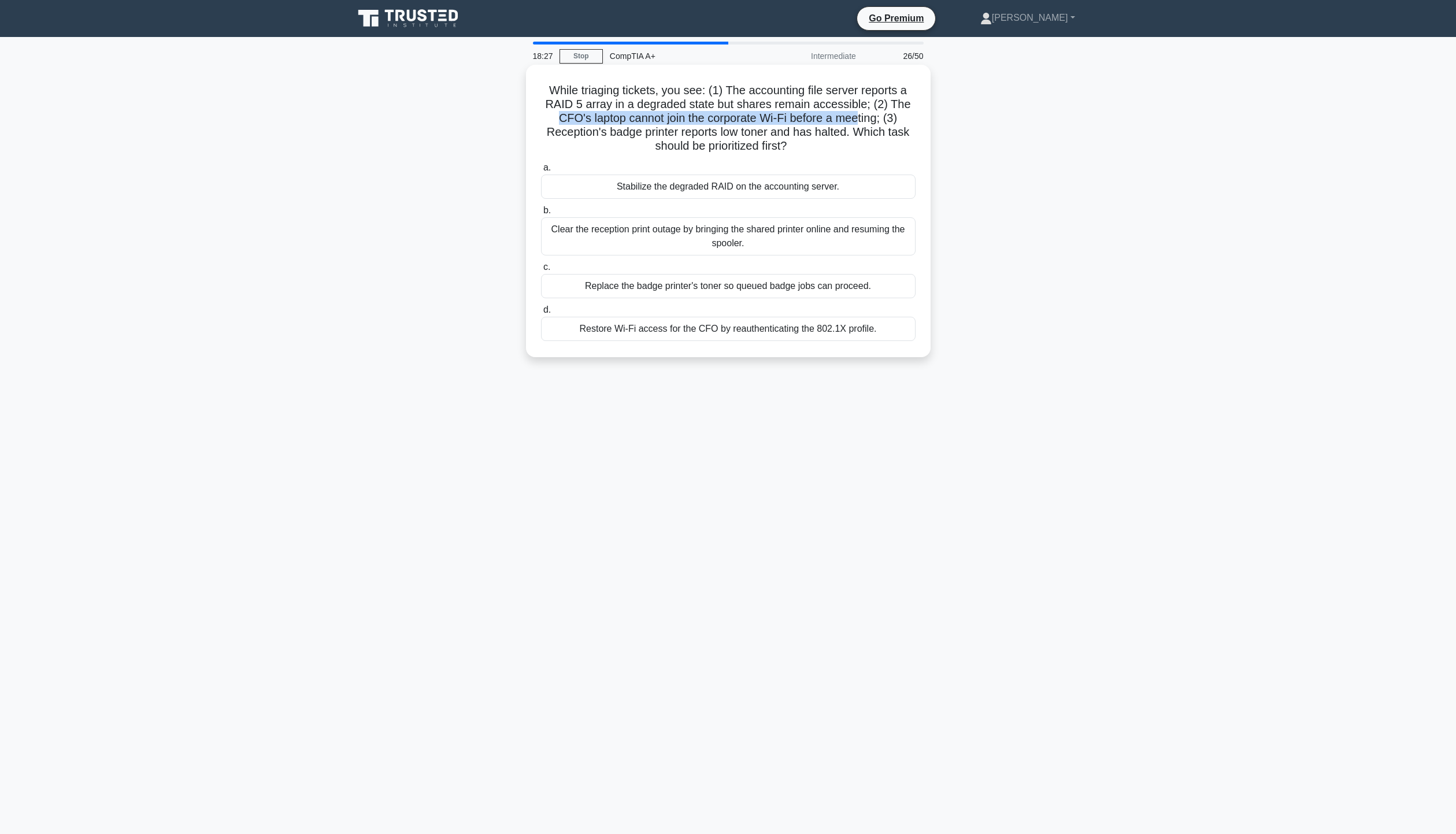
click at [860, 117] on h5 "While triaging tickets, you see: (1) The accounting file server reports a RAID …" at bounding box center [728, 118] width 377 height 71
click at [550, 133] on h5 "While triaging tickets, you see: (1) The accounting file server reports a RAID …" at bounding box center [728, 118] width 377 height 71
drag, startPoint x: 536, startPoint y: 135, endPoint x: 945, endPoint y: 149, distance: 409.2
click at [945, 149] on div "While triaging tickets, you see: (1) The accounting file server reports a RAID …" at bounding box center [728, 221] width 763 height 306
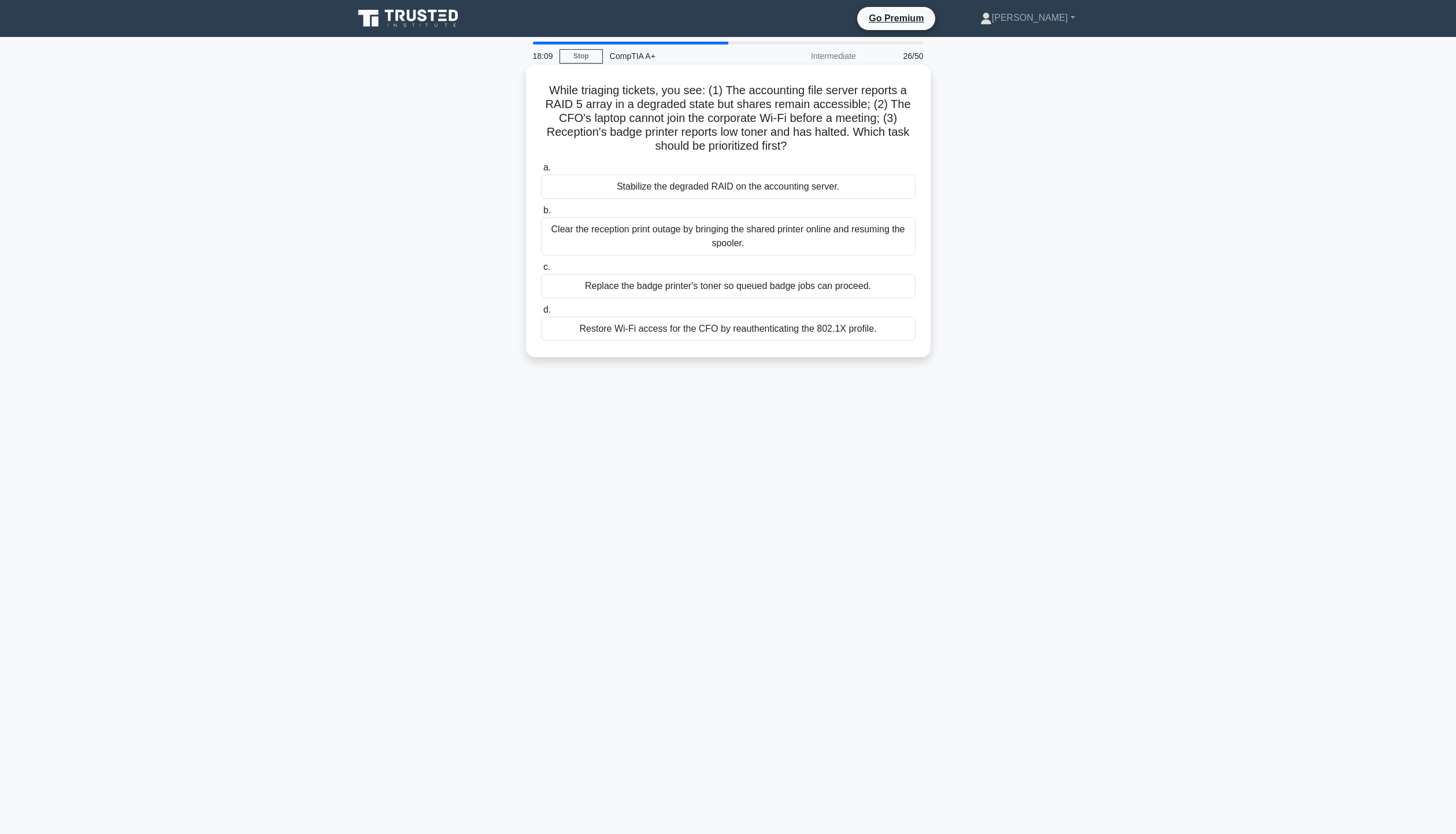
click at [788, 334] on div "Restore Wi-Fi access for the CFO by reauthenticating the 802.1X profile." at bounding box center [728, 329] width 374 height 24
click at [541, 314] on input "d. Restore Wi-Fi access for the CFO by reauthenticating the 802.1X profile." at bounding box center [541, 310] width 0 height 7
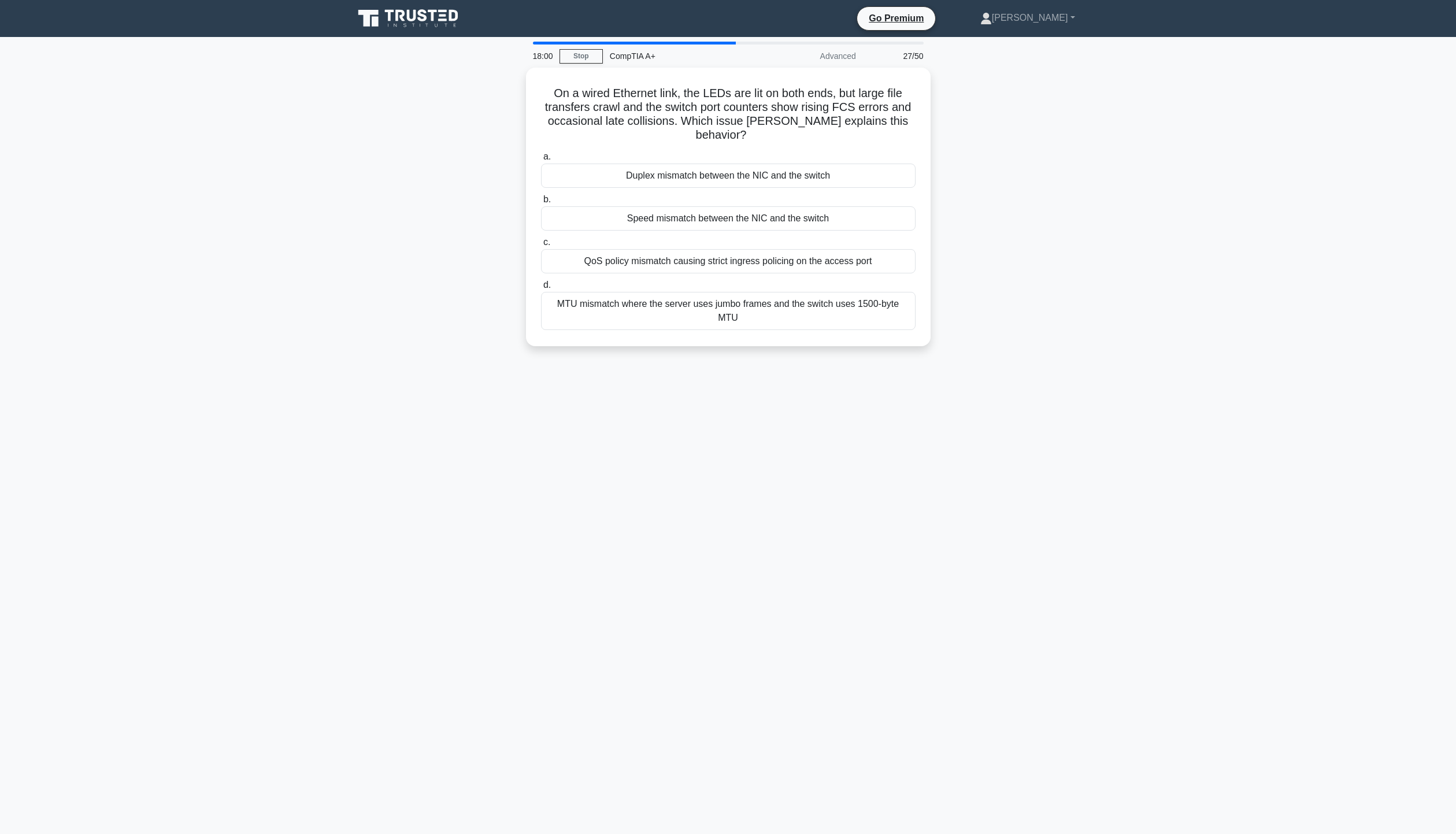
click at [1304, 362] on main "18:00 Stop CompTIA A+ Advanced 27/50 On a wired Ethernet link, the LEDs are lit…" at bounding box center [728, 436] width 1456 height 797
drag, startPoint x: 570, startPoint y: 89, endPoint x: 832, endPoint y: 89, distance: 262.0
click at [832, 89] on h5 "On a wired Ethernet link, the LEDs are lit on both ends, but large file transfe…" at bounding box center [728, 111] width 377 height 56
click at [994, 110] on div "On a wired Ethernet link, the LEDs are lit on both ends, but large file transfe…" at bounding box center [728, 214] width 763 height 293
click at [782, 246] on div "QoS policy mismatch causing strict ingress policing on the access port" at bounding box center [728, 258] width 374 height 24
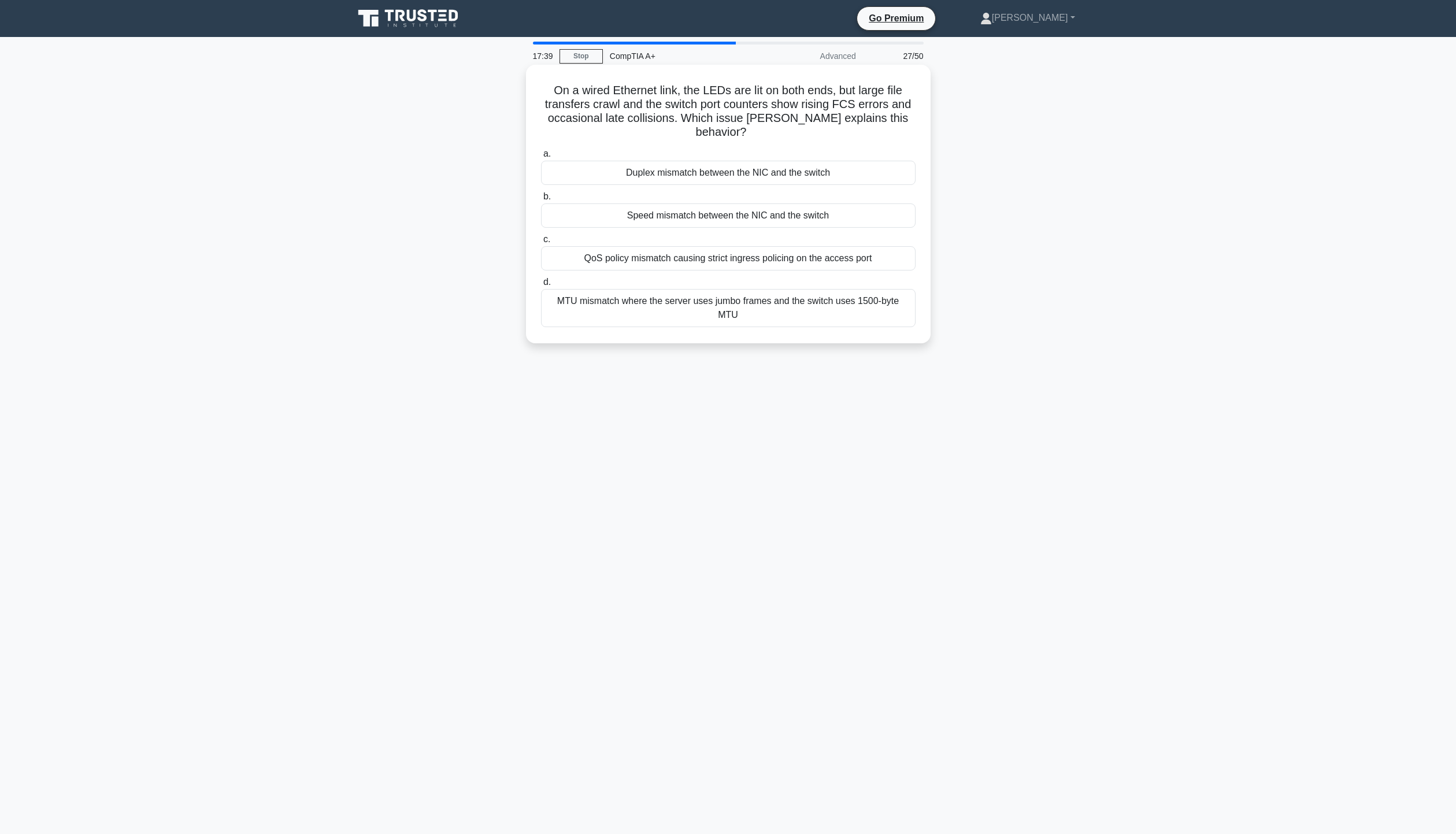
click at [541, 244] on input "c. QoS policy mismatch causing strict ingress policing on the access port" at bounding box center [541, 239] width 0 height 7
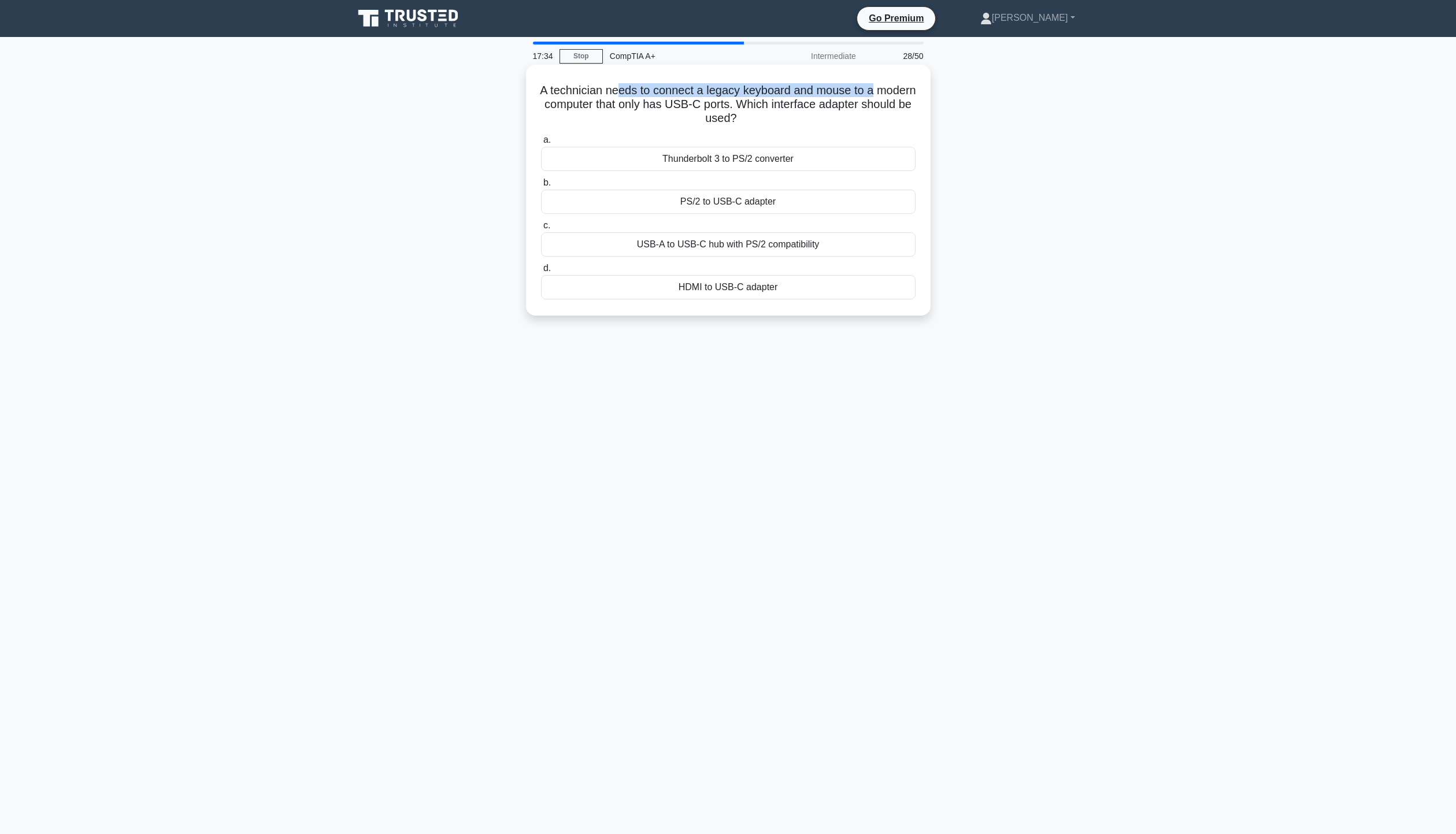
drag, startPoint x: 643, startPoint y: 88, endPoint x: 894, endPoint y: 93, distance: 251.0
click at [901, 89] on h5 "A technician needs to connect a legacy keyboard and mouse to a modern computer …" at bounding box center [728, 104] width 377 height 43
drag, startPoint x: 633, startPoint y: 97, endPoint x: 919, endPoint y: 106, distance: 286.1
click at [919, 106] on div "A technician needs to connect a legacy keyboard and mouse to a modern computer …" at bounding box center [728, 190] width 395 height 242
click at [896, 113] on h5 "A technician needs to connect a legacy keyboard and mouse to a modern computer …" at bounding box center [728, 104] width 377 height 43
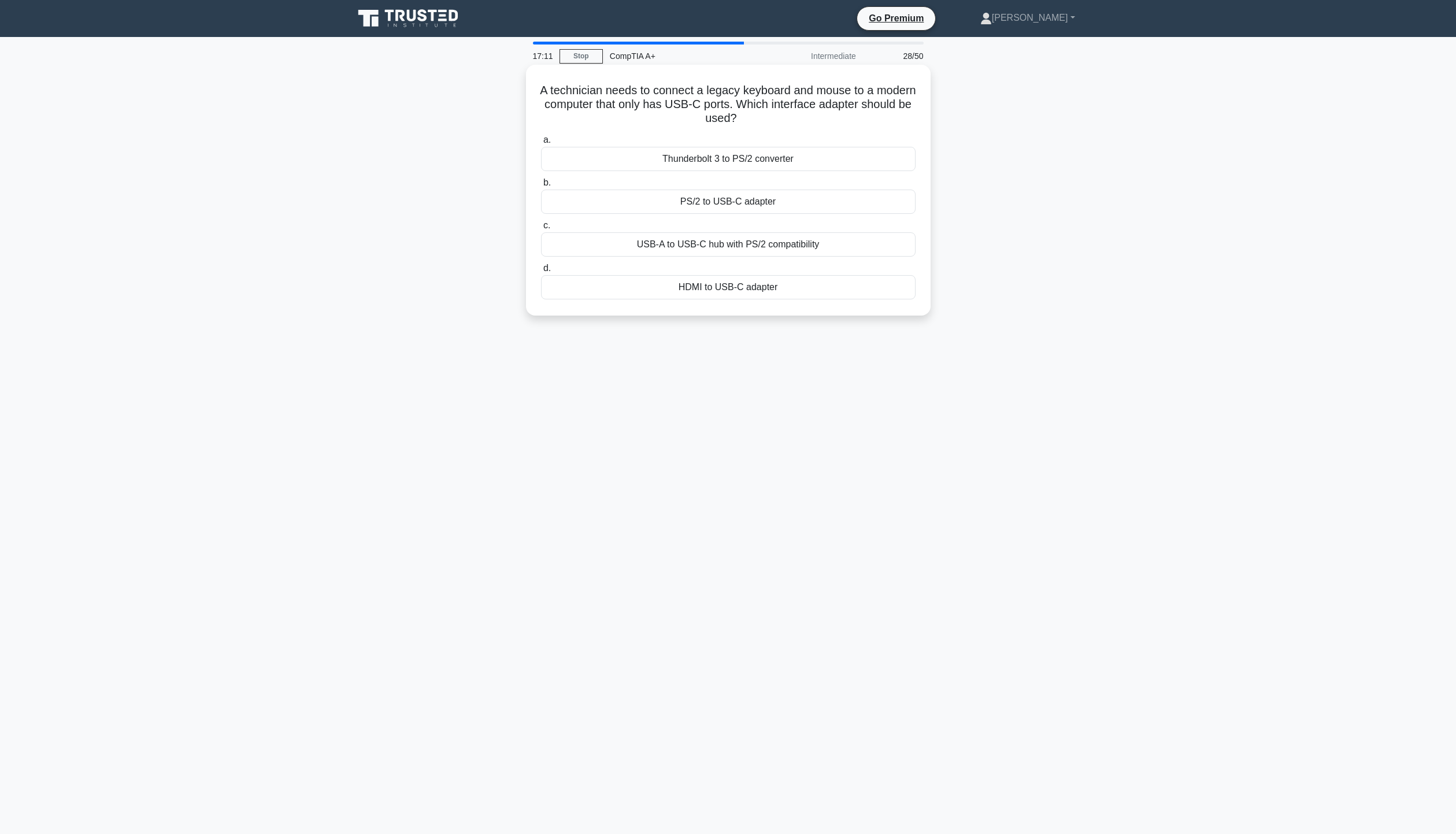
click at [760, 206] on div "PS/2 to USB-C adapter" at bounding box center [728, 202] width 374 height 24
click at [541, 187] on input "b. PS/2 to USB-C adapter" at bounding box center [541, 183] width 0 height 7
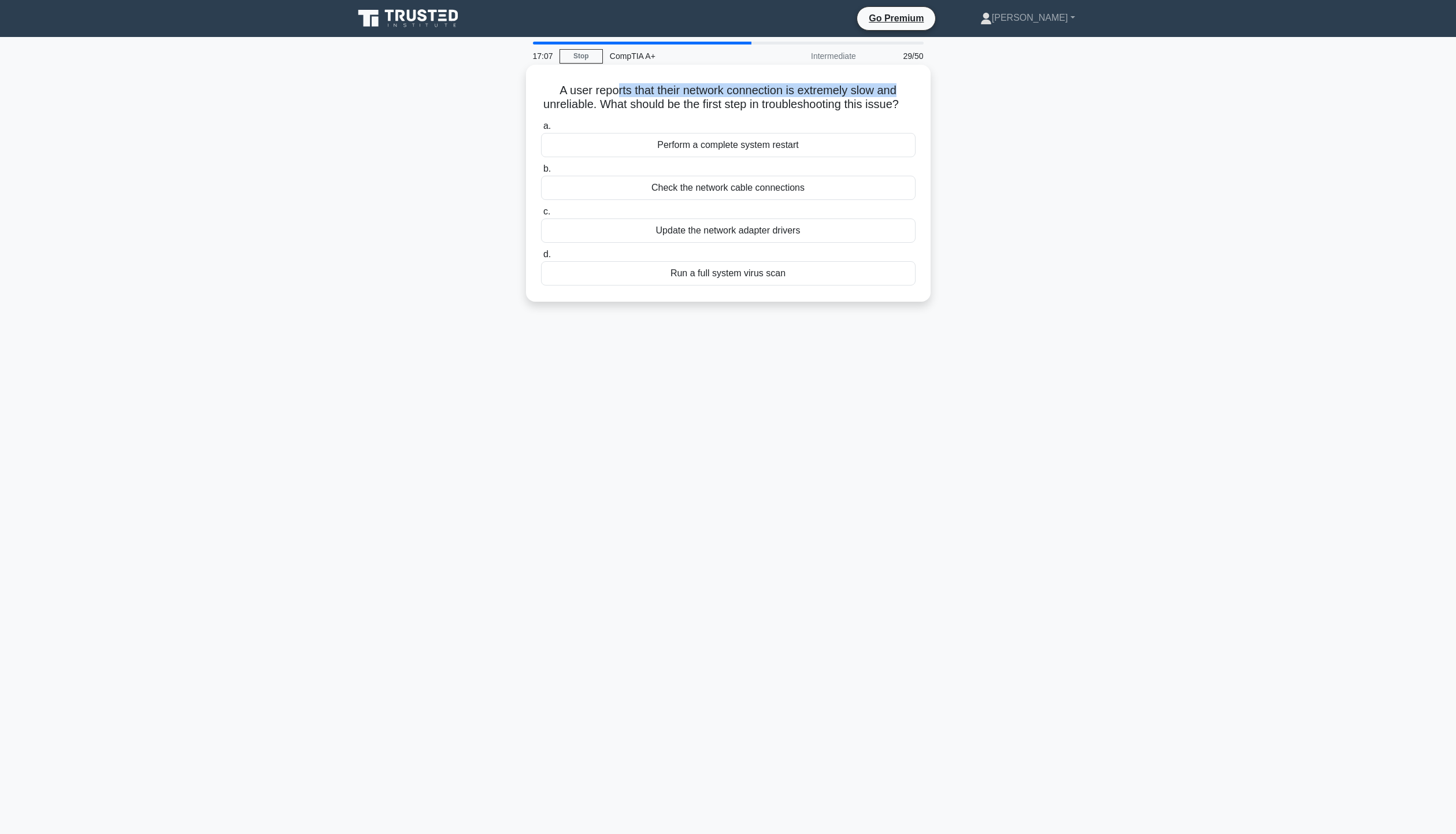
drag, startPoint x: 615, startPoint y: 93, endPoint x: 913, endPoint y: 83, distance: 298.2
click at [913, 83] on h5 "A user reports that their network connection is extremely slow and unreliable. …" at bounding box center [728, 97] width 377 height 29
drag, startPoint x: 612, startPoint y: 102, endPoint x: 909, endPoint y: 104, distance: 297.0
click at [909, 104] on h5 "A user reports that their network connection is extremely slow and unreliable. …" at bounding box center [728, 97] width 377 height 29
click at [878, 112] on h5 "A user reports that their network connection is extremely slow and unreliable. …" at bounding box center [728, 97] width 377 height 29
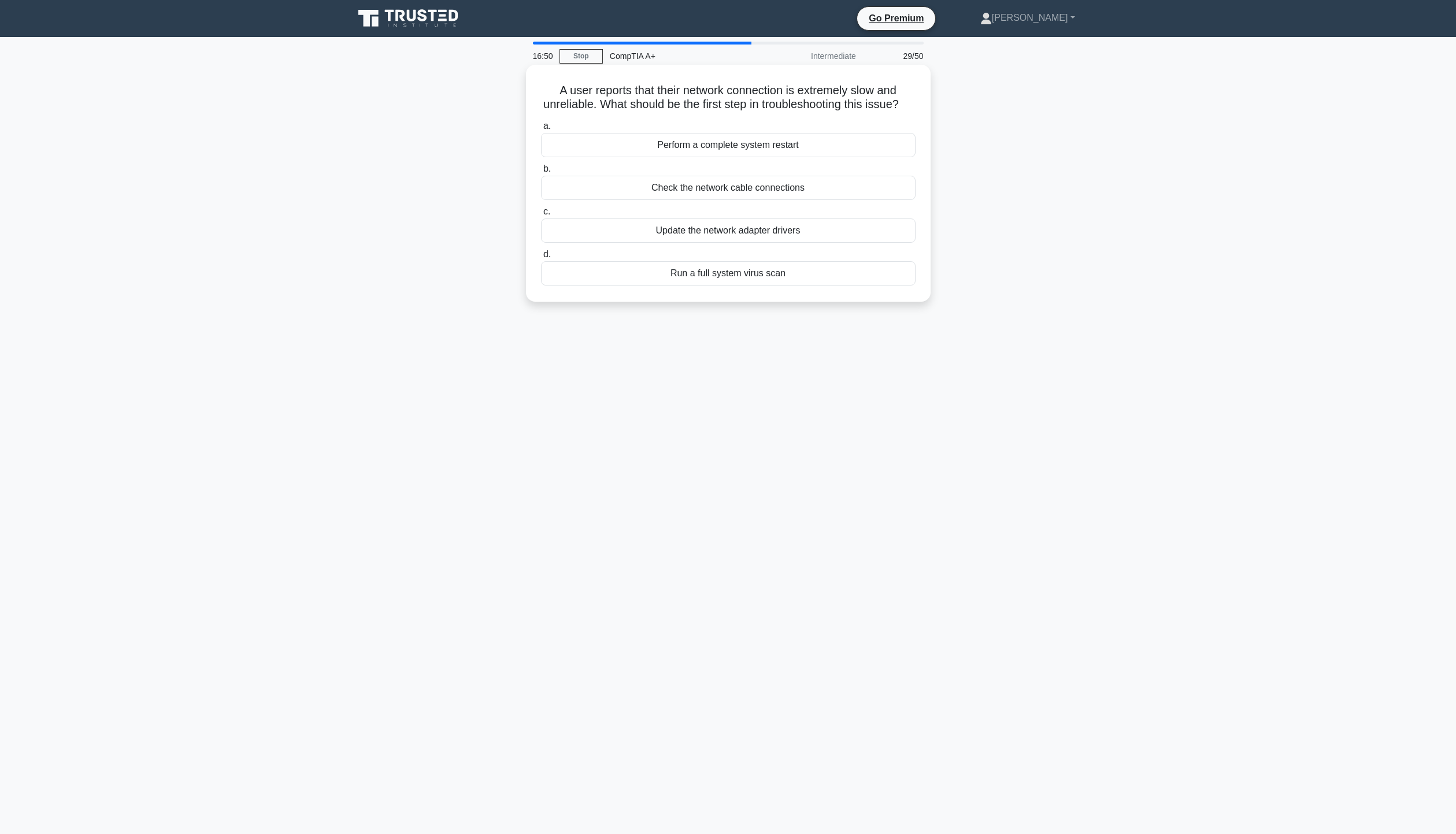
click at [758, 200] on div "Check the network cable connections" at bounding box center [728, 187] width 374 height 24
click at [541, 173] on input "b. Check the network cable connections" at bounding box center [541, 169] width 0 height 7
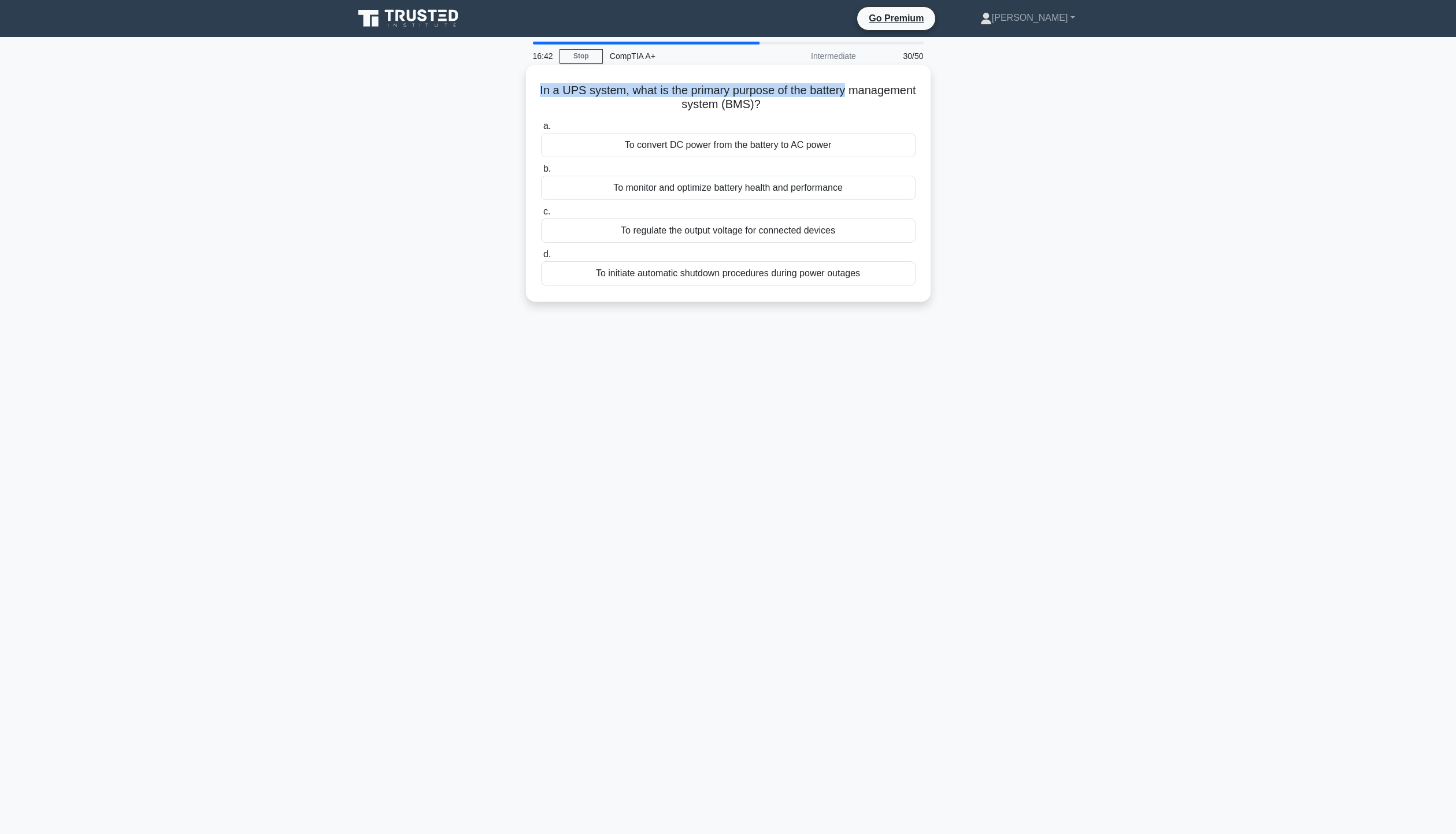
drag, startPoint x: 568, startPoint y: 94, endPoint x: 886, endPoint y: 88, distance: 318.1
click at [886, 88] on h5 "In a UPS system, what is the primary purpose of the battery management system (…" at bounding box center [728, 97] width 377 height 29
click at [945, 107] on div "In a UPS system, what is the primary purpose of the battery management system (…" at bounding box center [728, 193] width 763 height 251
click at [736, 233] on div "To regulate the output voltage for connected devices" at bounding box center [728, 230] width 374 height 24
click at [541, 216] on input "c. To regulate the output voltage for connected devices" at bounding box center [541, 212] width 0 height 7
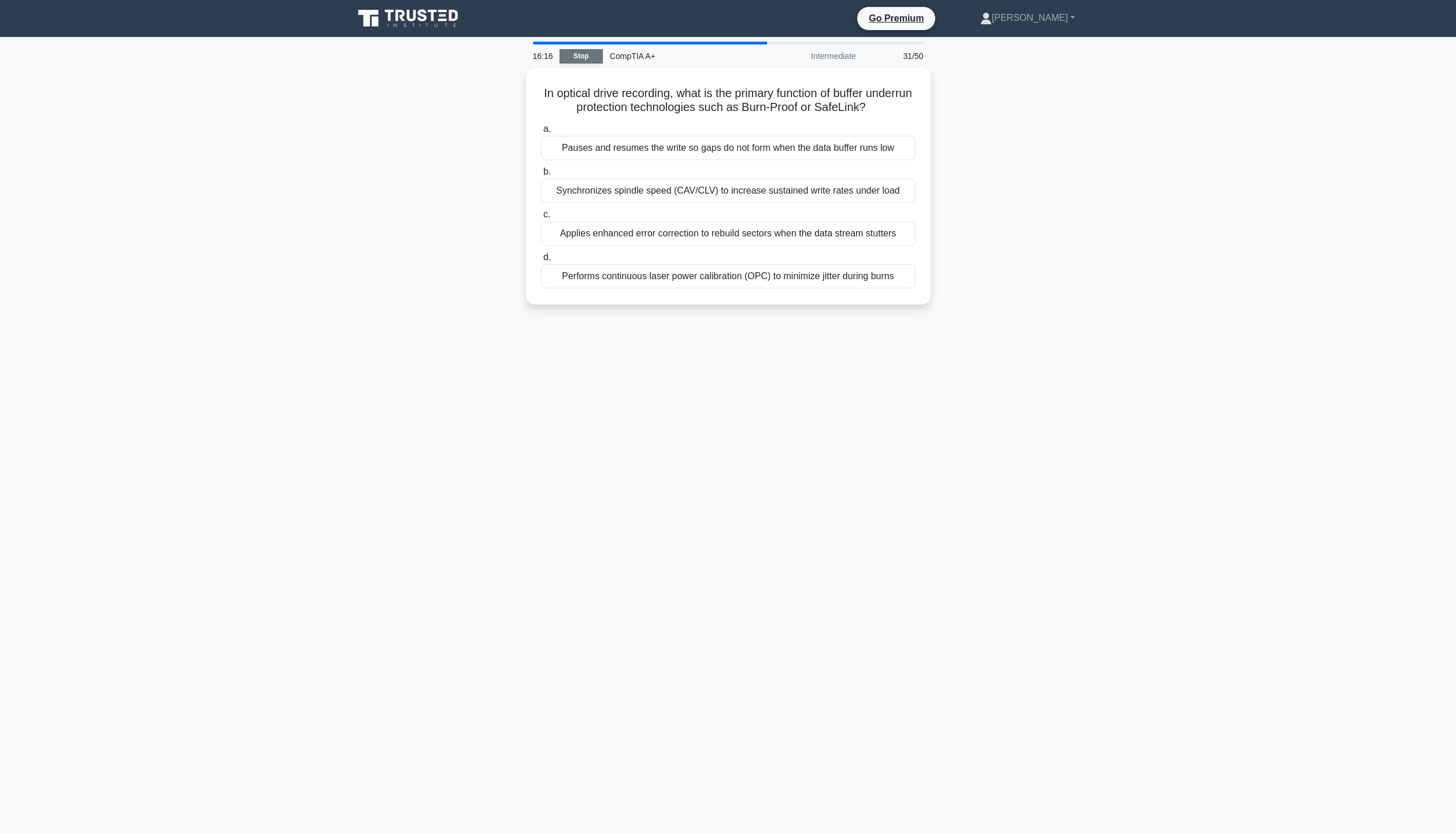
click at [597, 59] on link "Stop" at bounding box center [581, 56] width 43 height 14
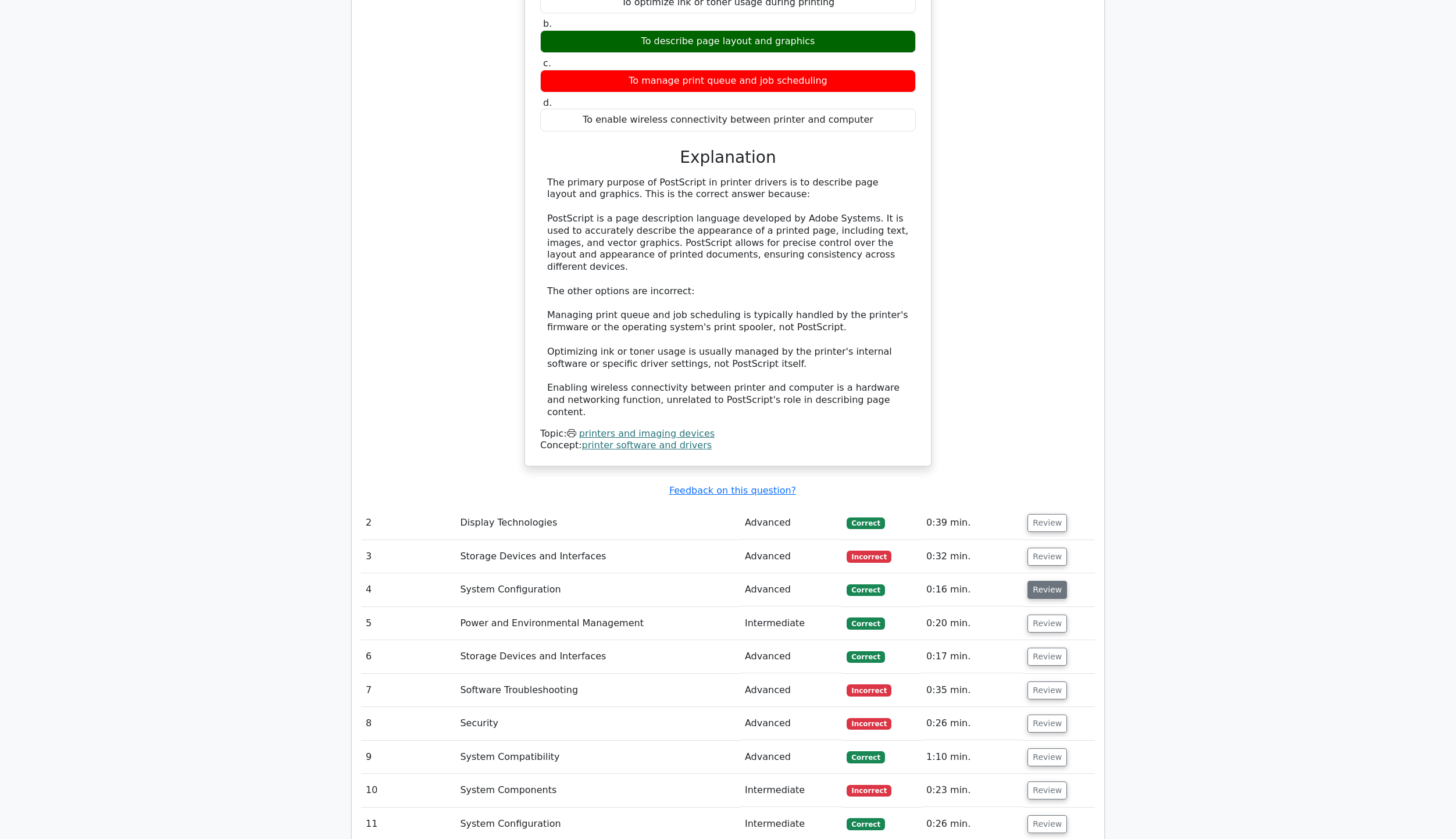
scroll to position [1454, 0]
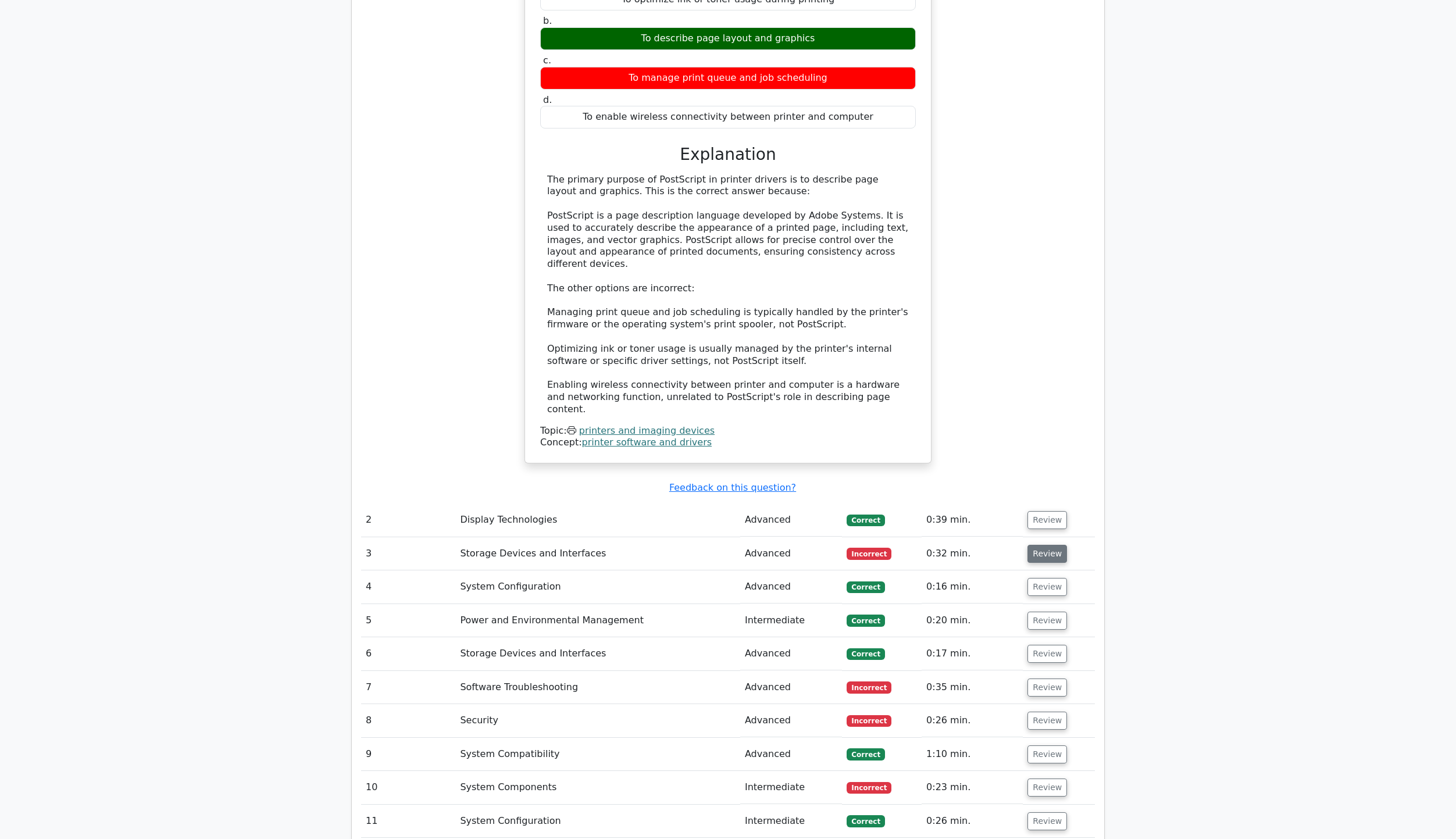
click at [1048, 545] on button "Review" at bounding box center [1047, 554] width 39 height 18
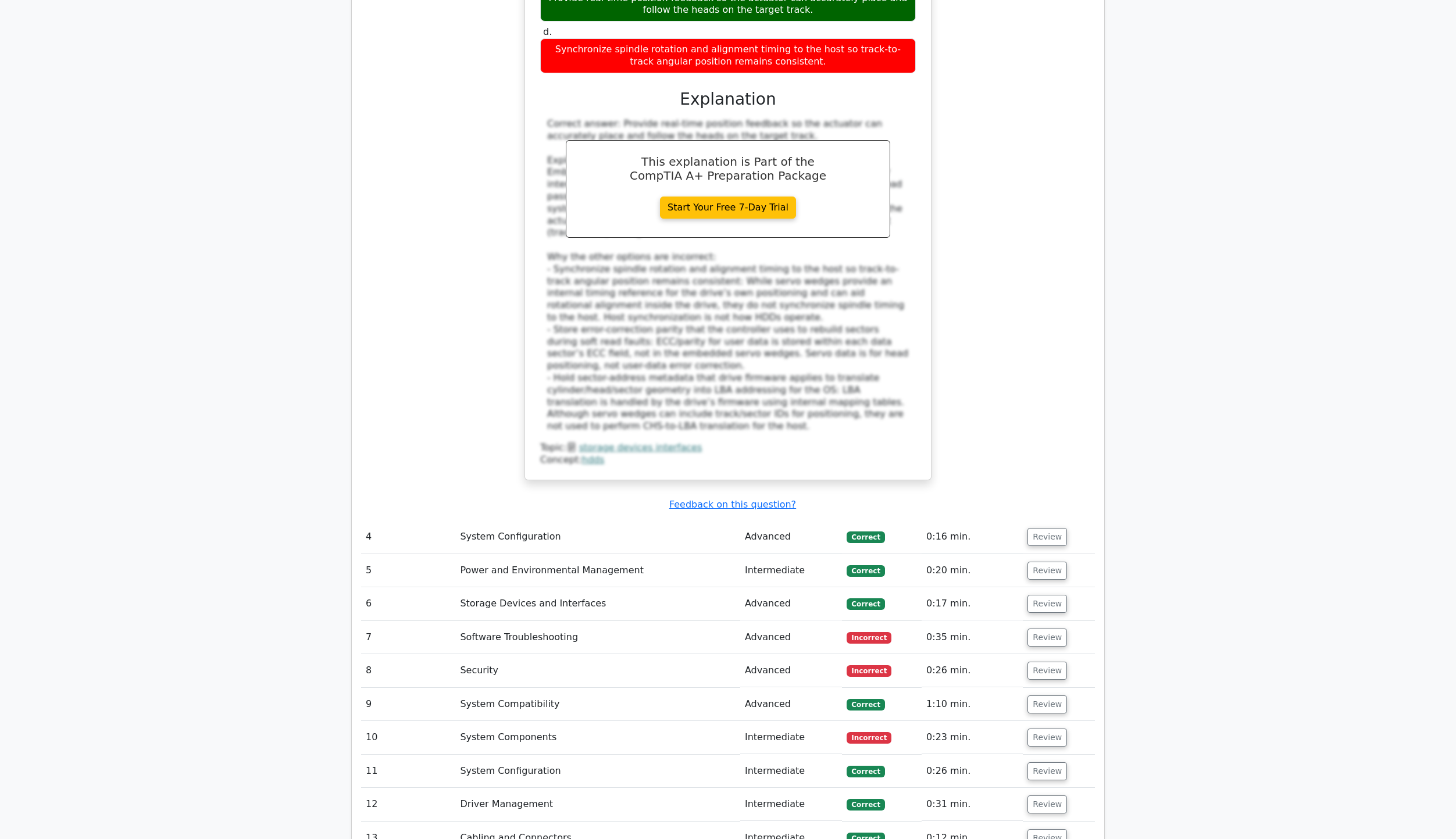
scroll to position [2210, 0]
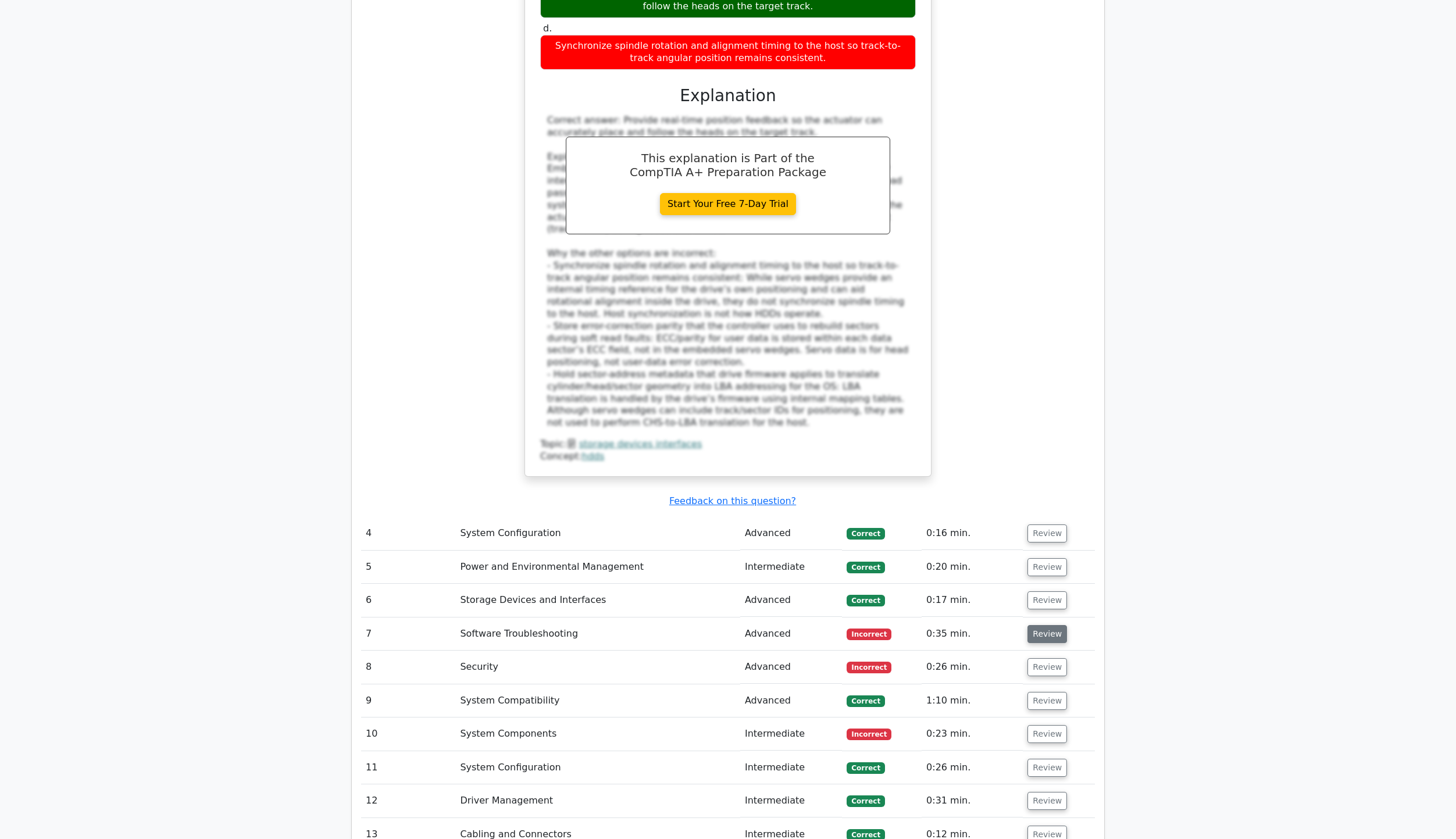
click at [1036, 625] on button "Review" at bounding box center [1047, 634] width 39 height 18
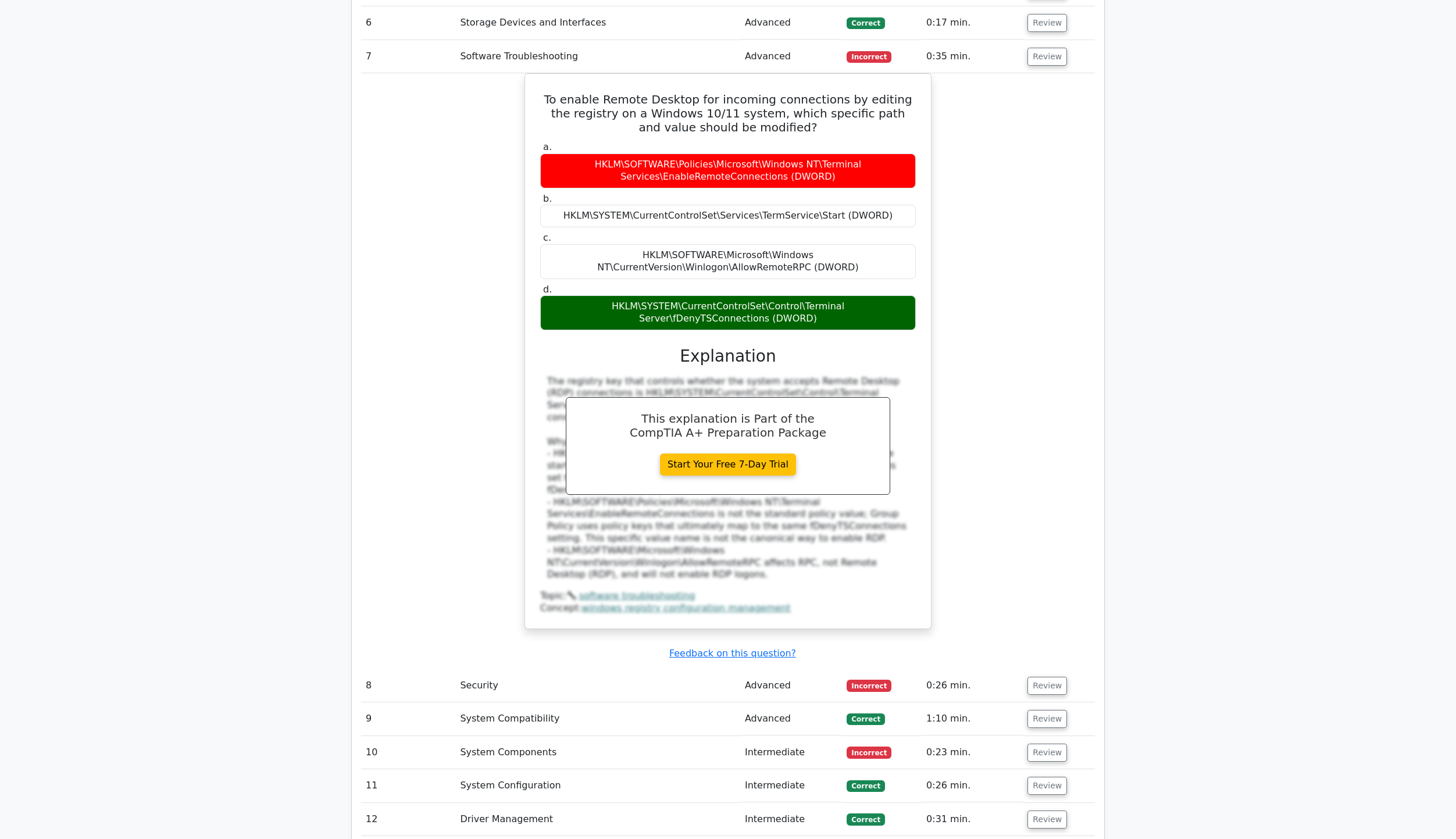
scroll to position [2850, 0]
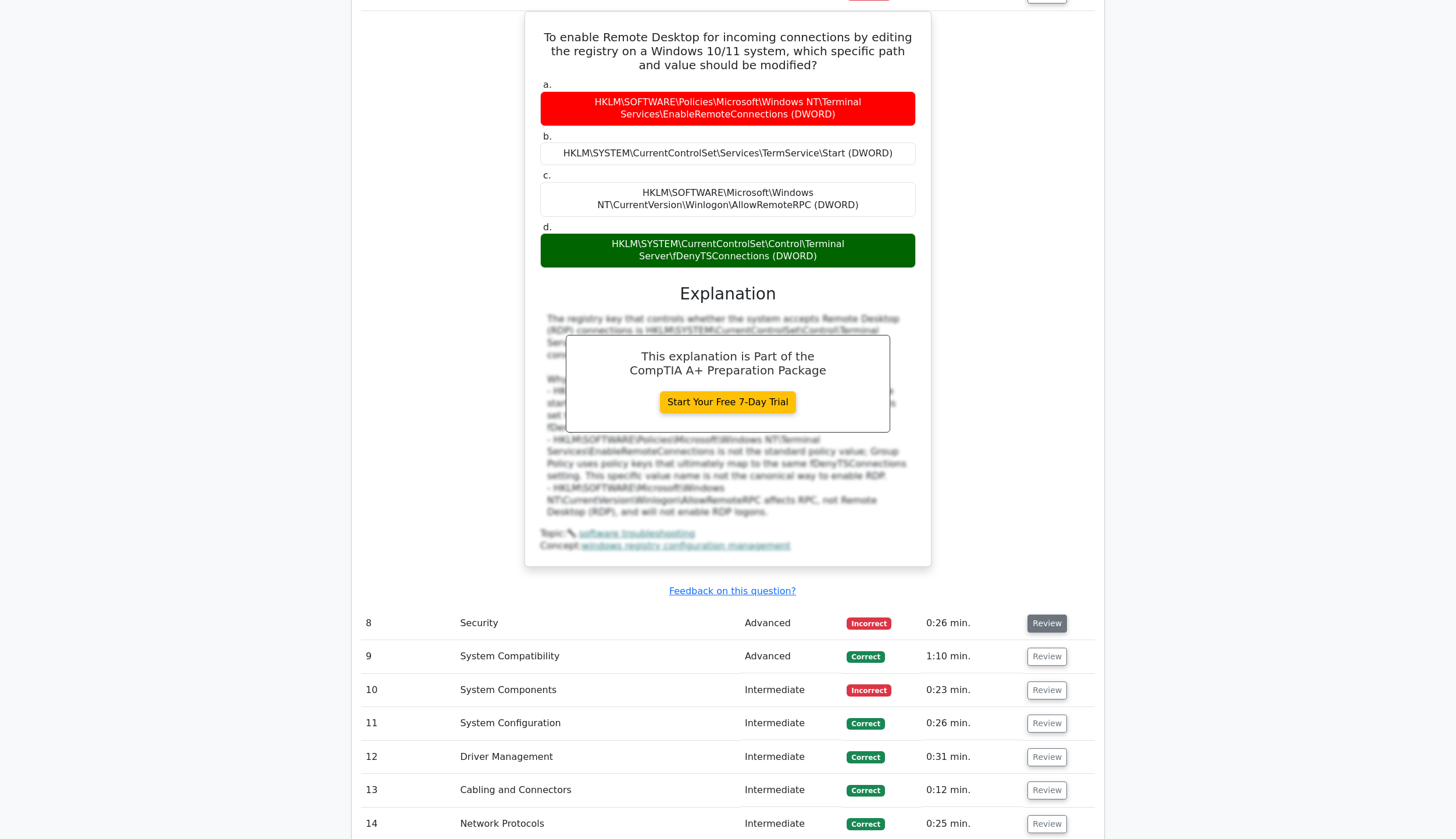
click at [1046, 615] on button "Review" at bounding box center [1047, 624] width 39 height 18
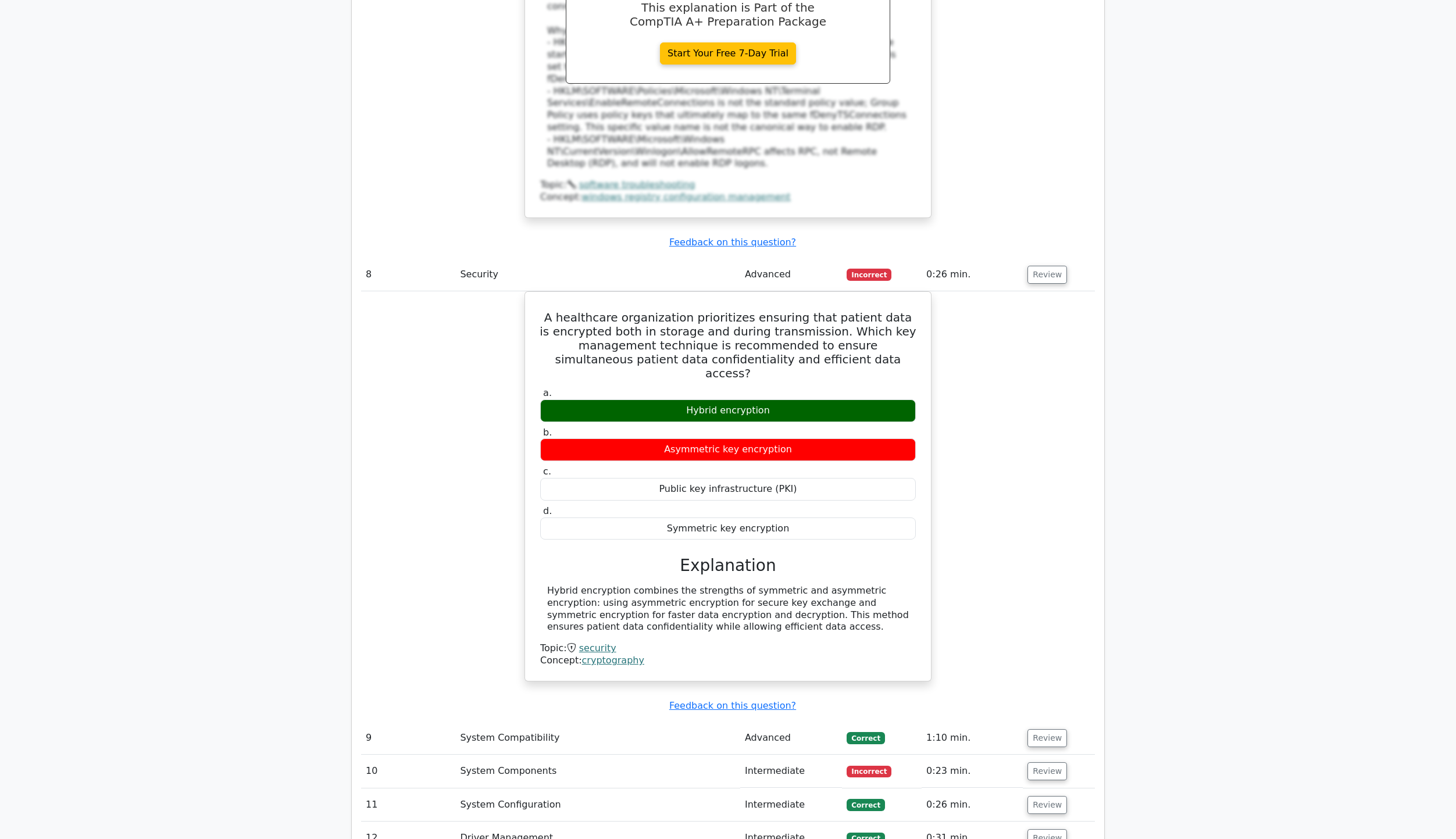
scroll to position [3257, 0]
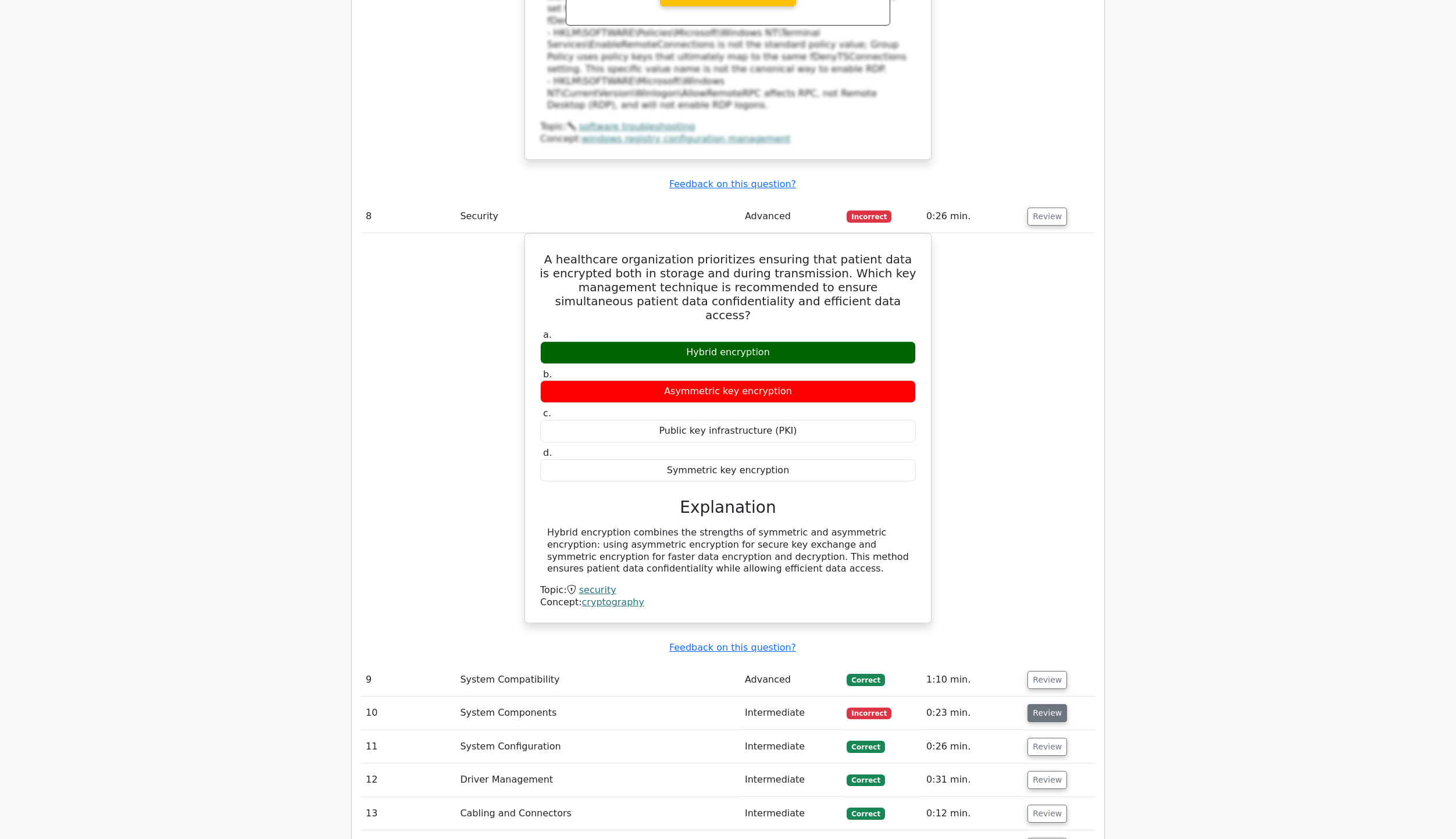
click at [1050, 704] on button "Review" at bounding box center [1047, 713] width 39 height 18
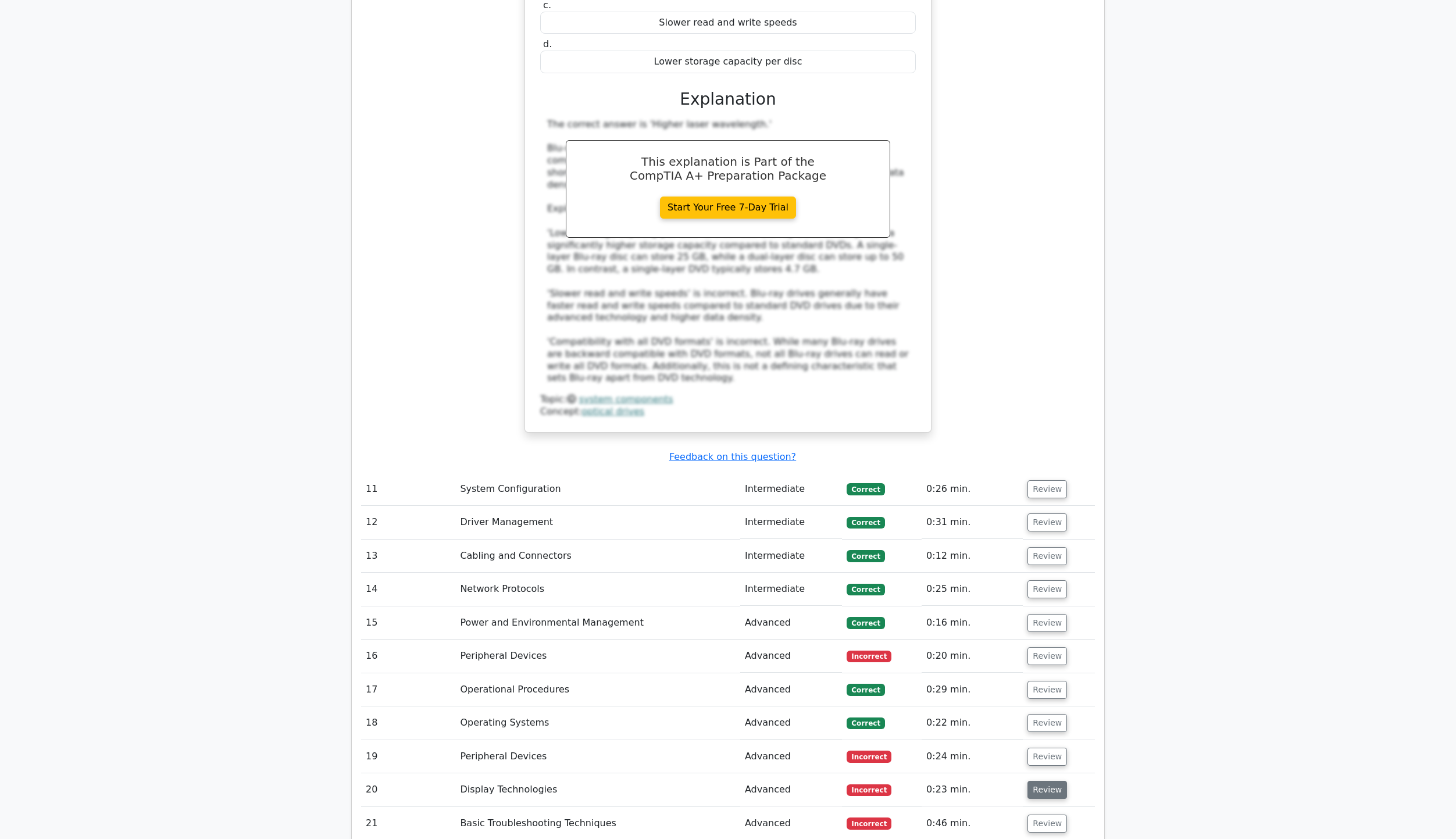
scroll to position [4246, 0]
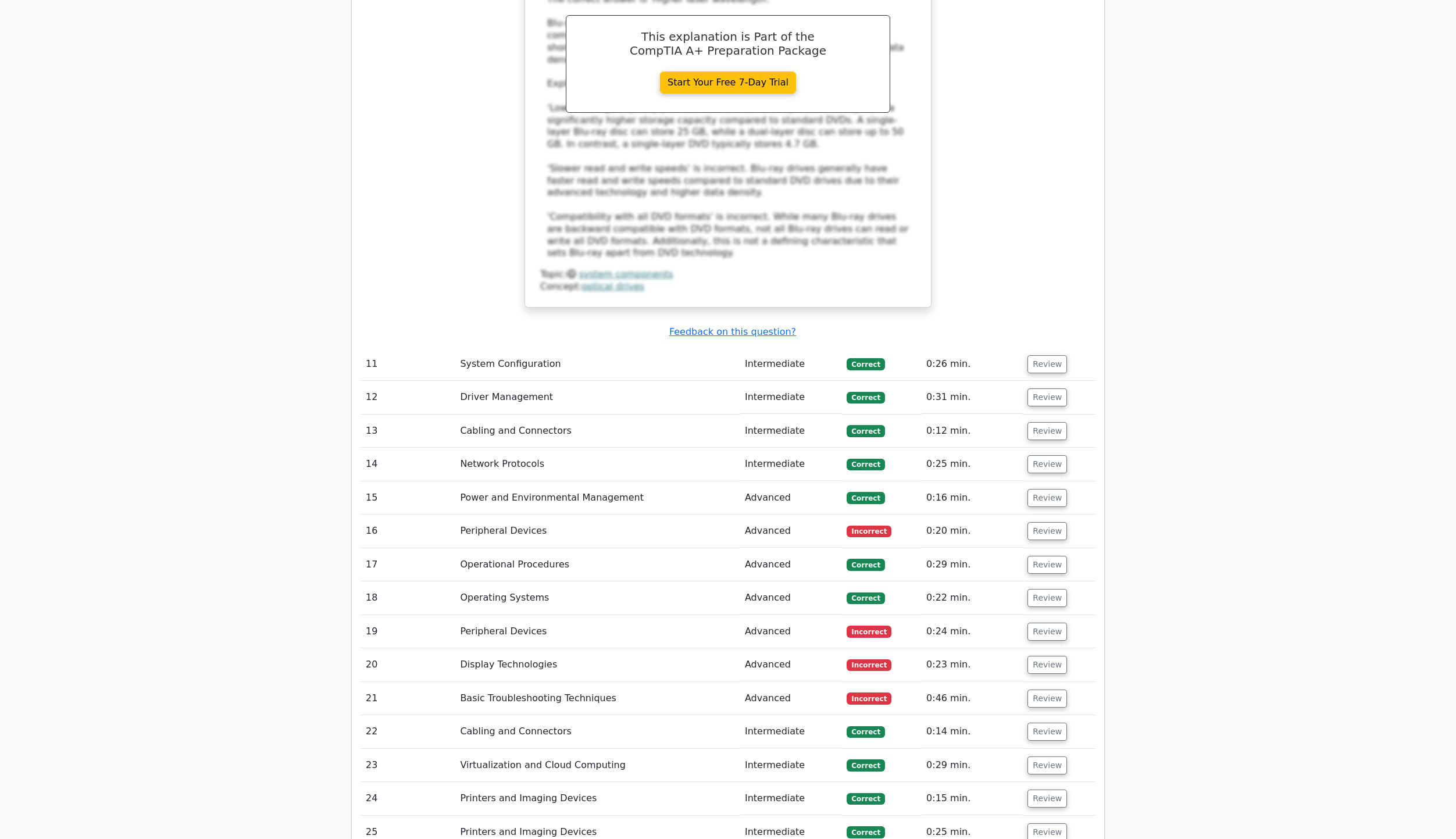
click at [1047, 515] on td "Review" at bounding box center [1059, 531] width 72 height 33
click at [1048, 522] on button "Review" at bounding box center [1047, 531] width 39 height 18
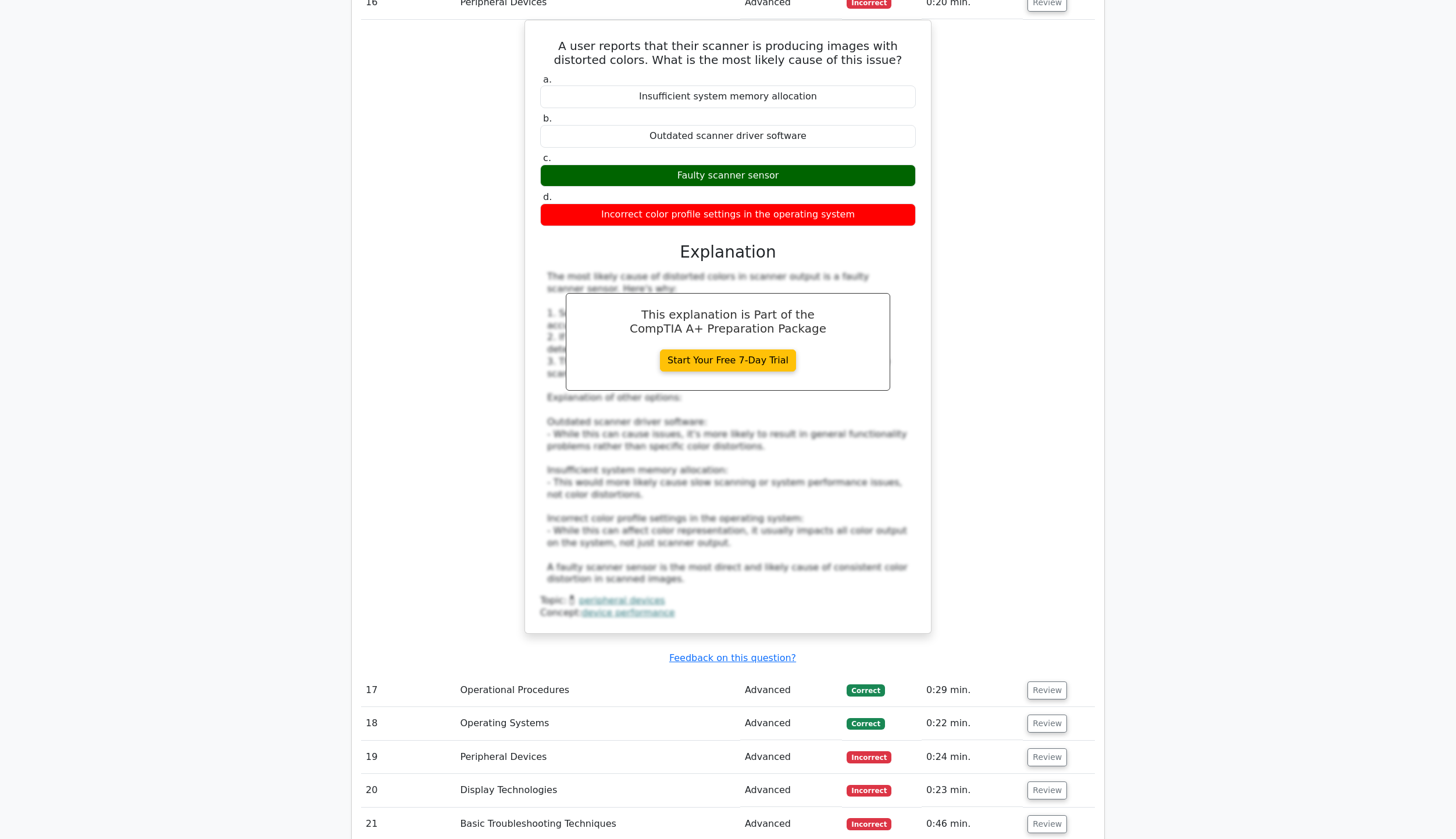
scroll to position [4886, 0]
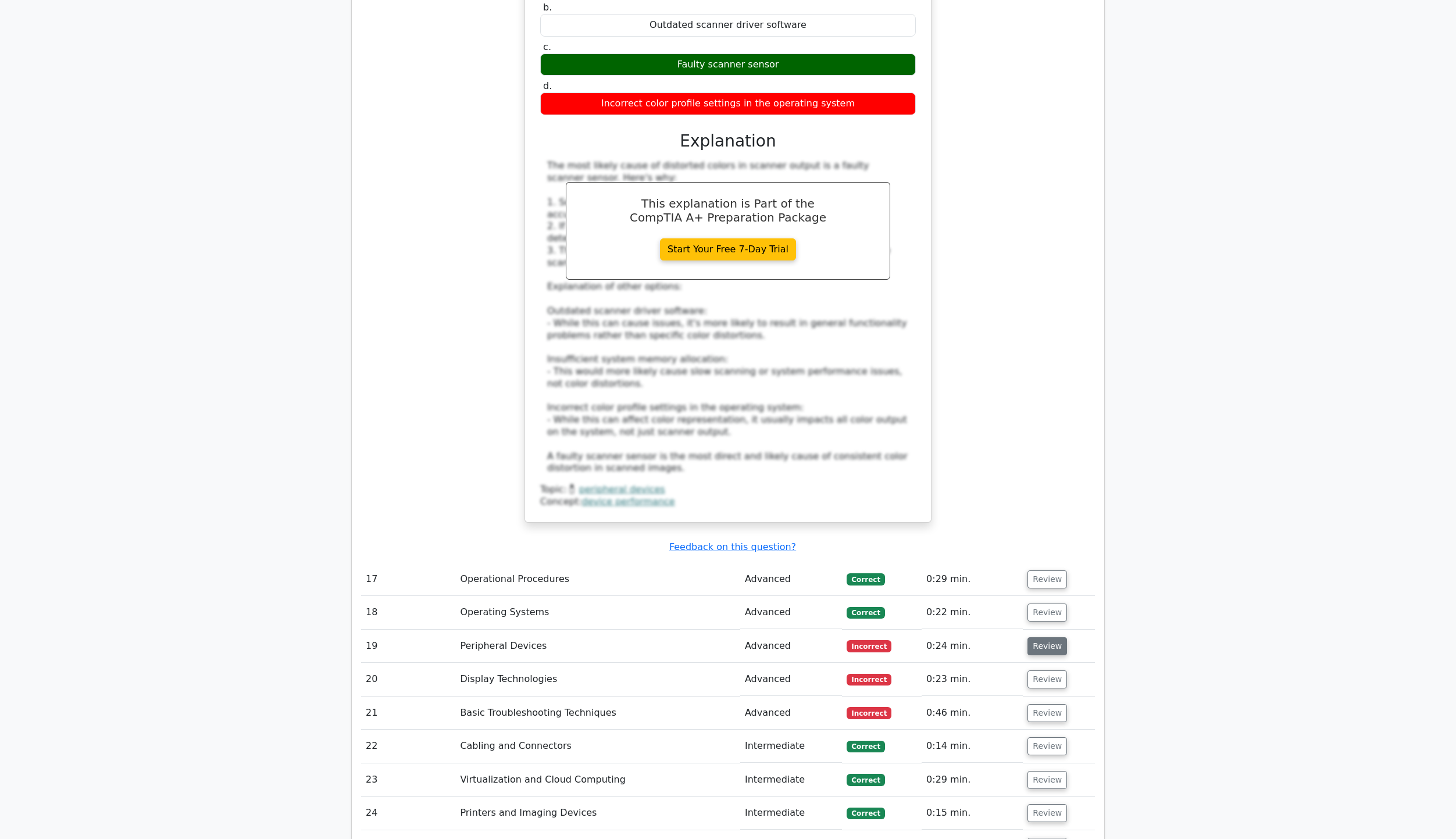
click at [1045, 638] on button "Review" at bounding box center [1047, 646] width 39 height 18
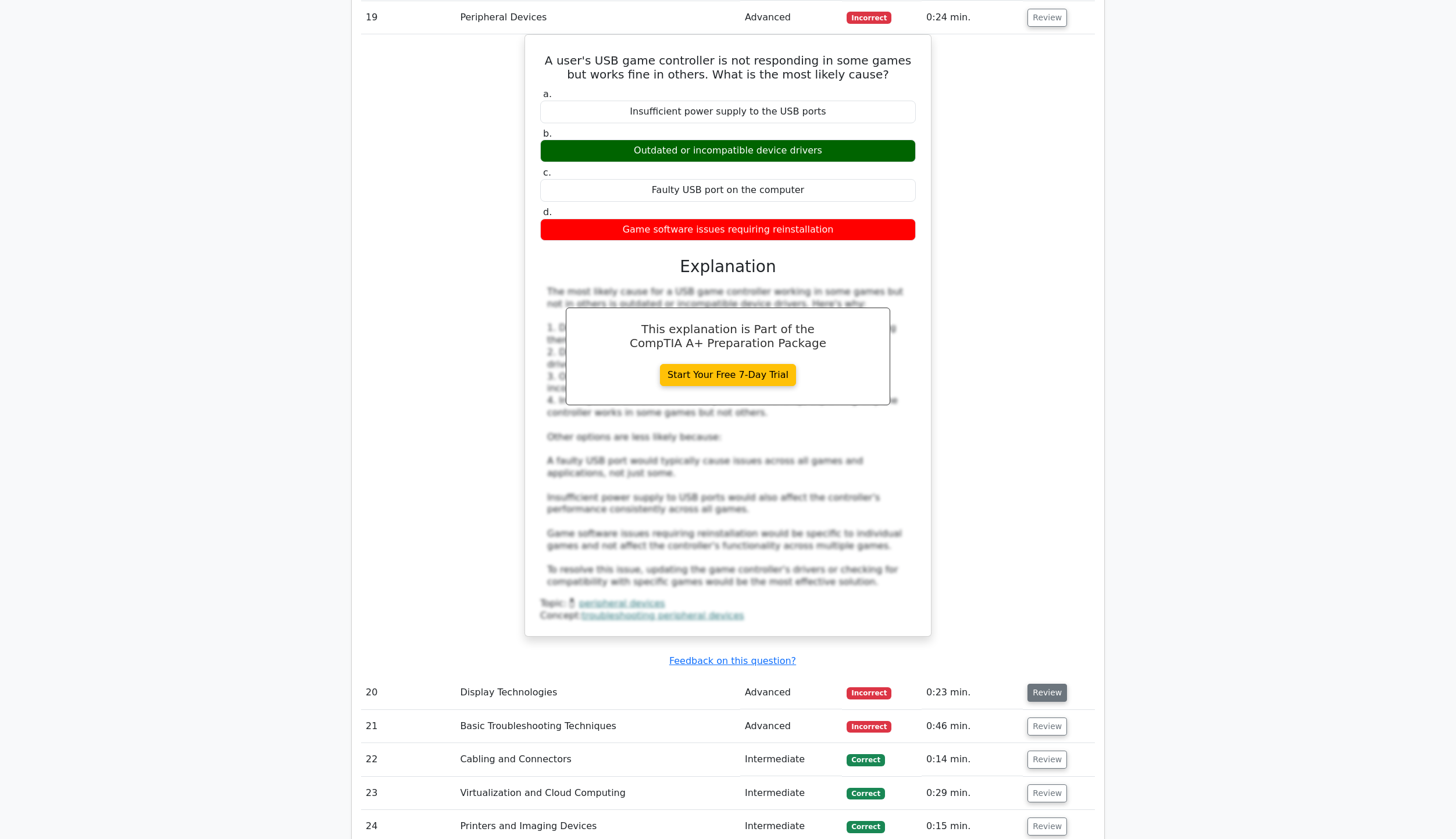
scroll to position [5526, 0]
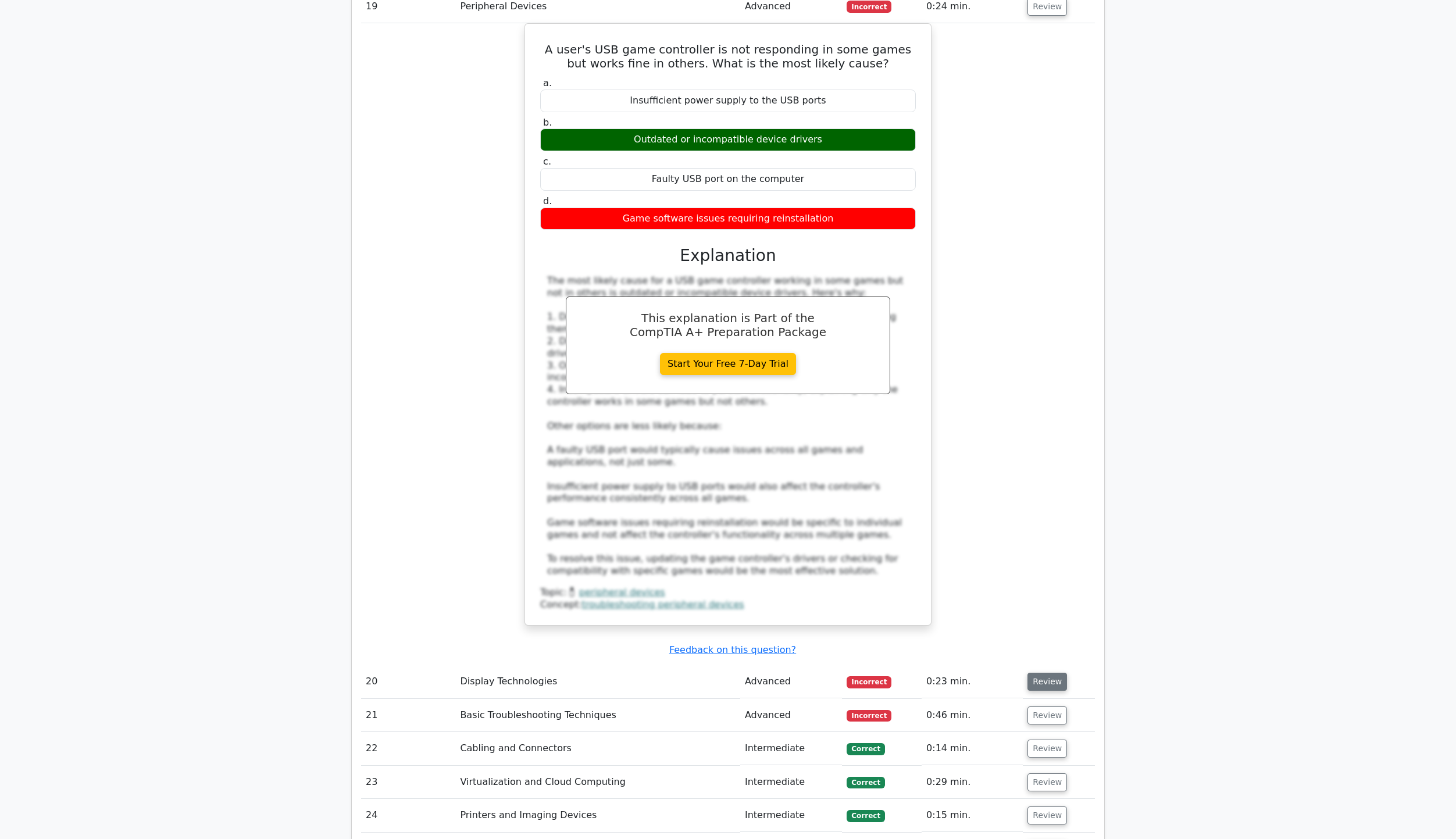
click at [1038, 673] on button "Review" at bounding box center [1047, 682] width 39 height 18
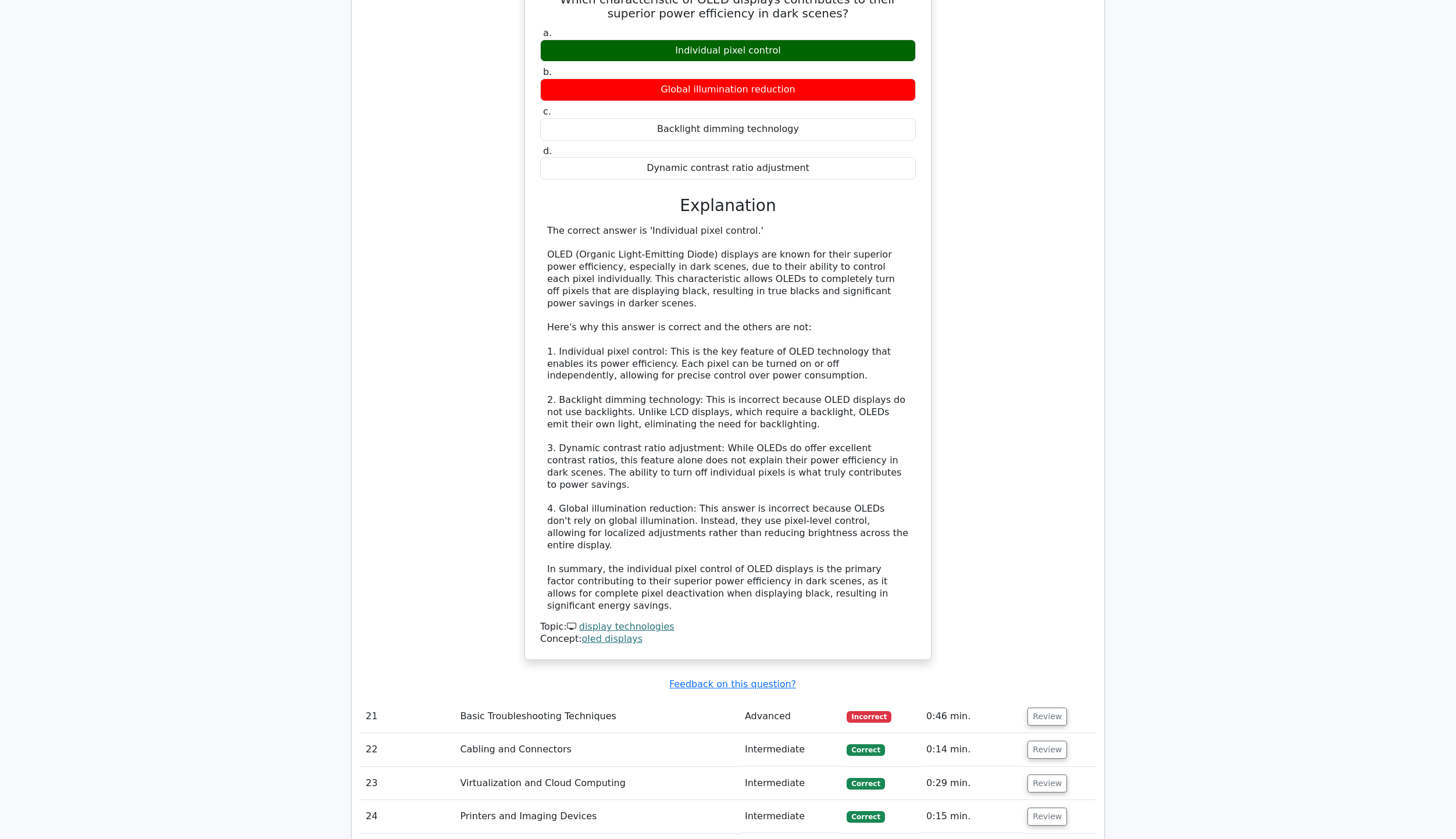
scroll to position [6282, 0]
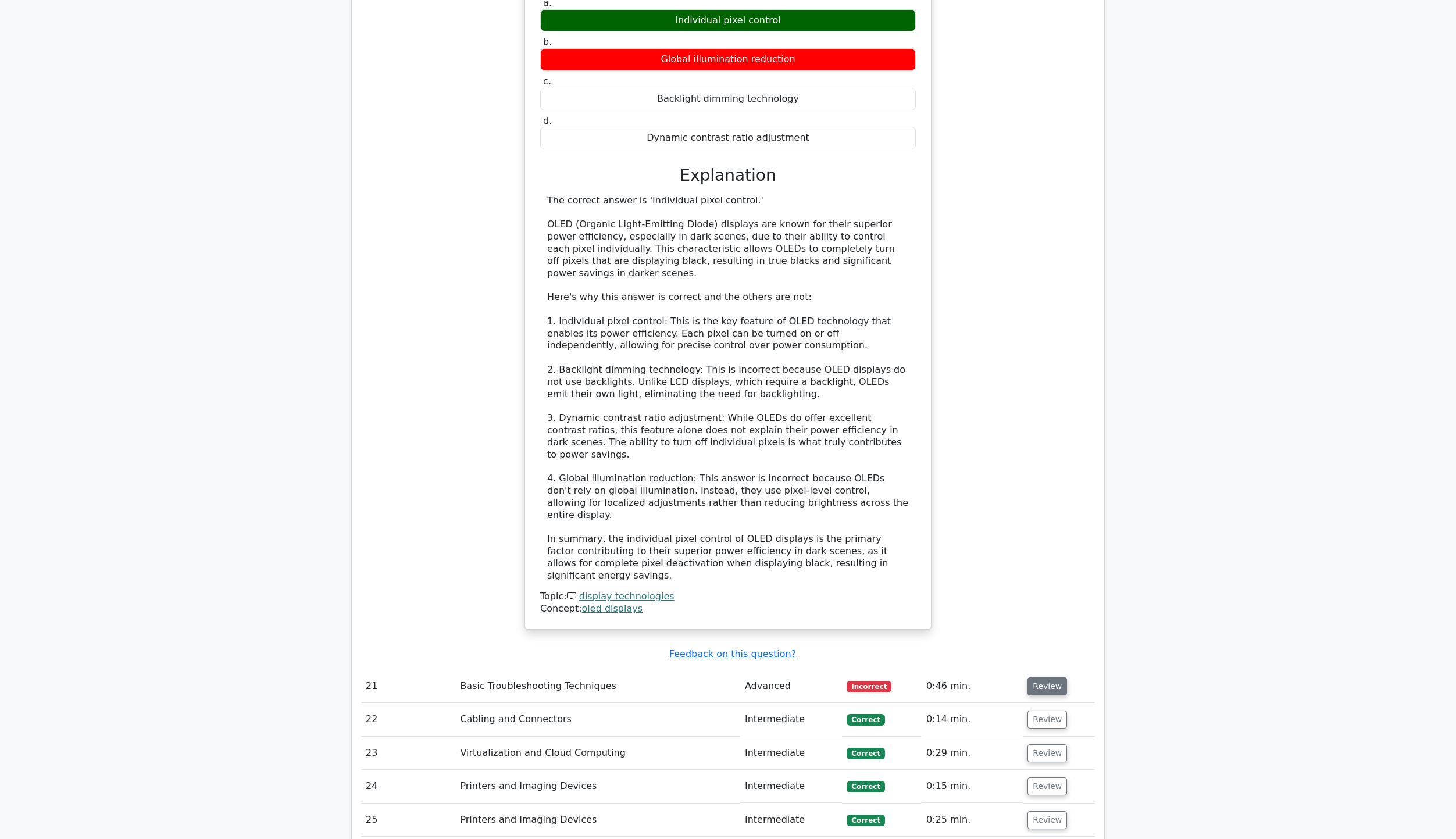
click at [1045, 677] on button "Review" at bounding box center [1047, 686] width 39 height 18
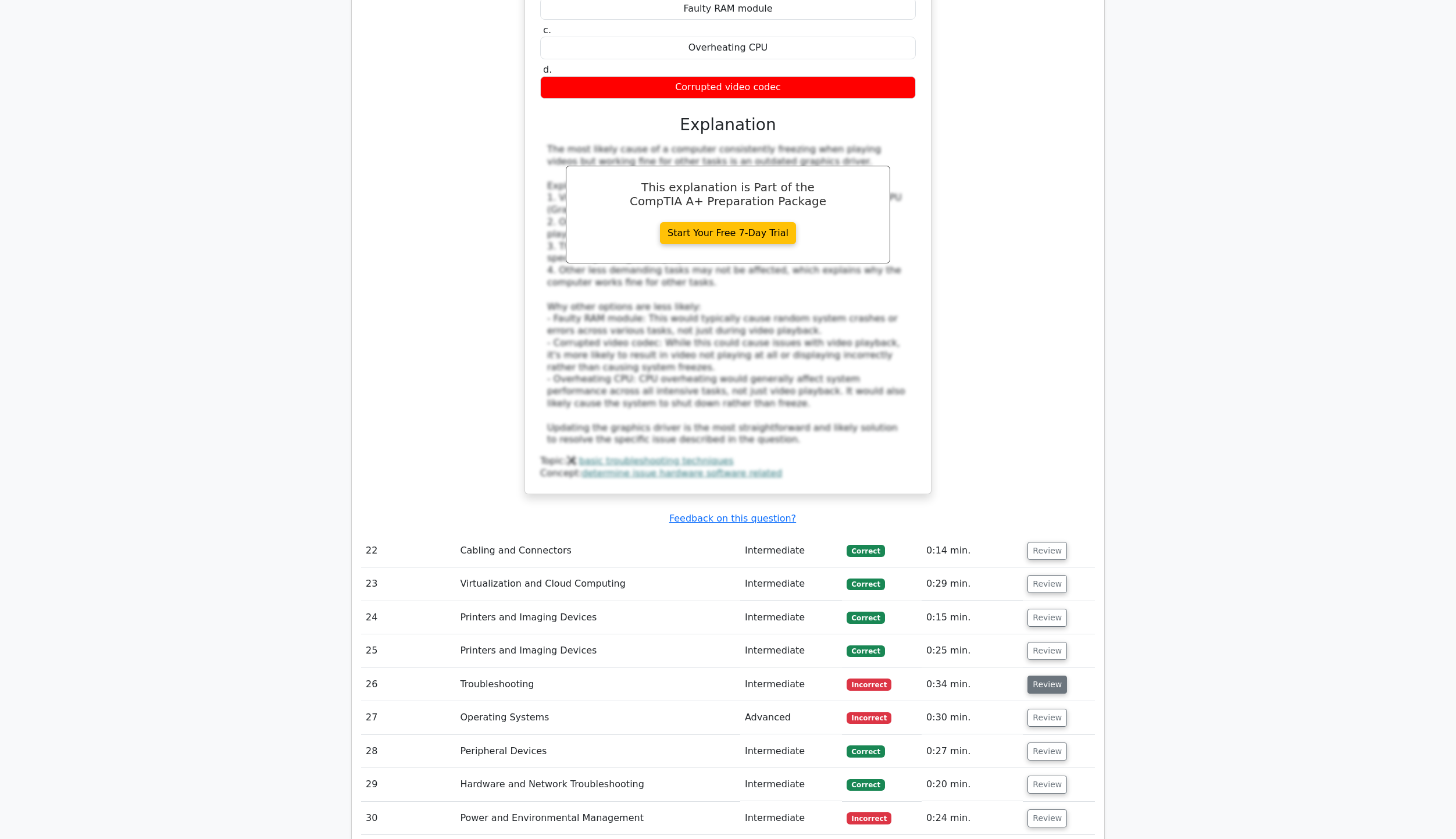
scroll to position [7096, 0]
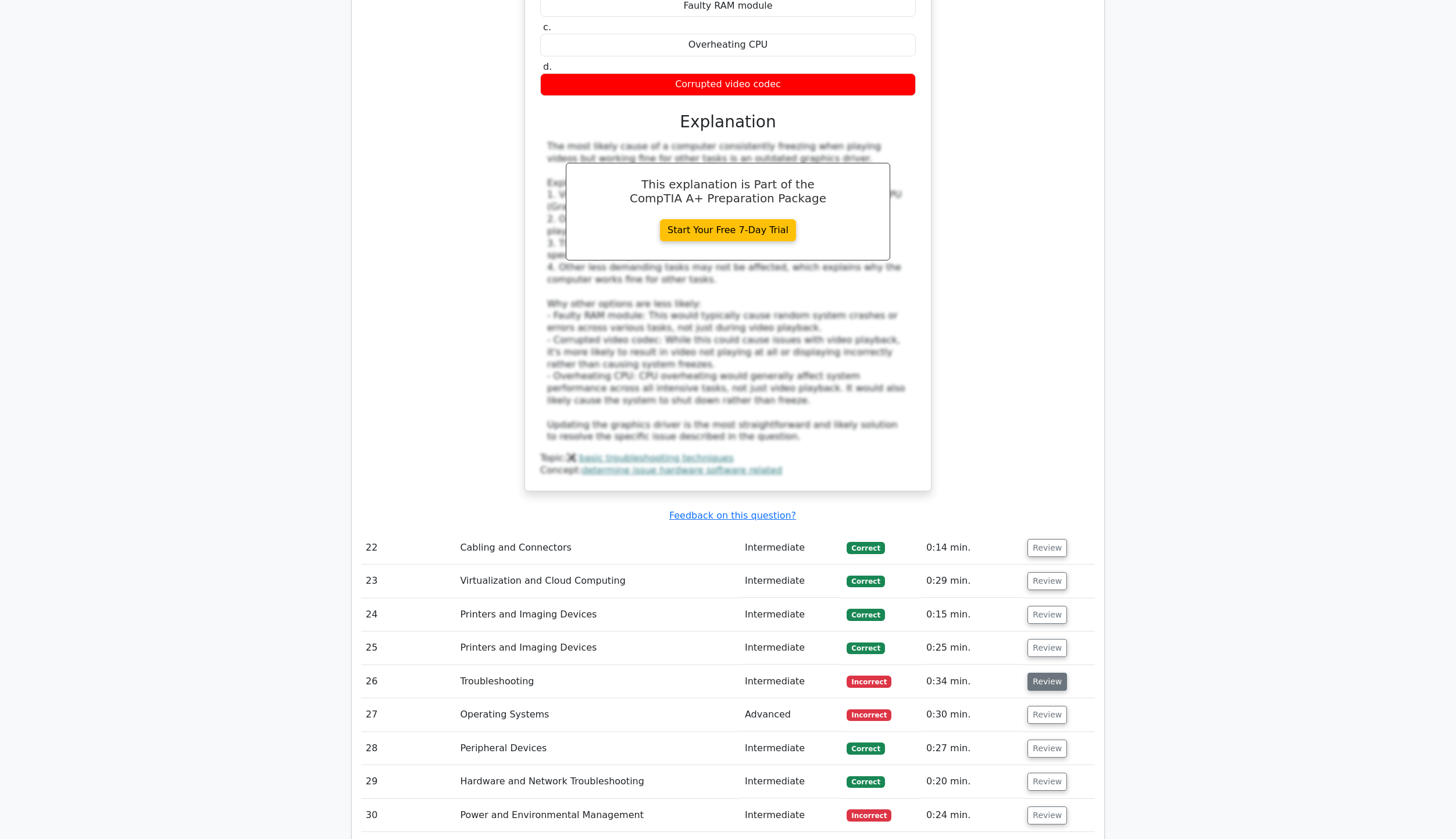
click at [1031, 673] on button "Review" at bounding box center [1047, 682] width 39 height 18
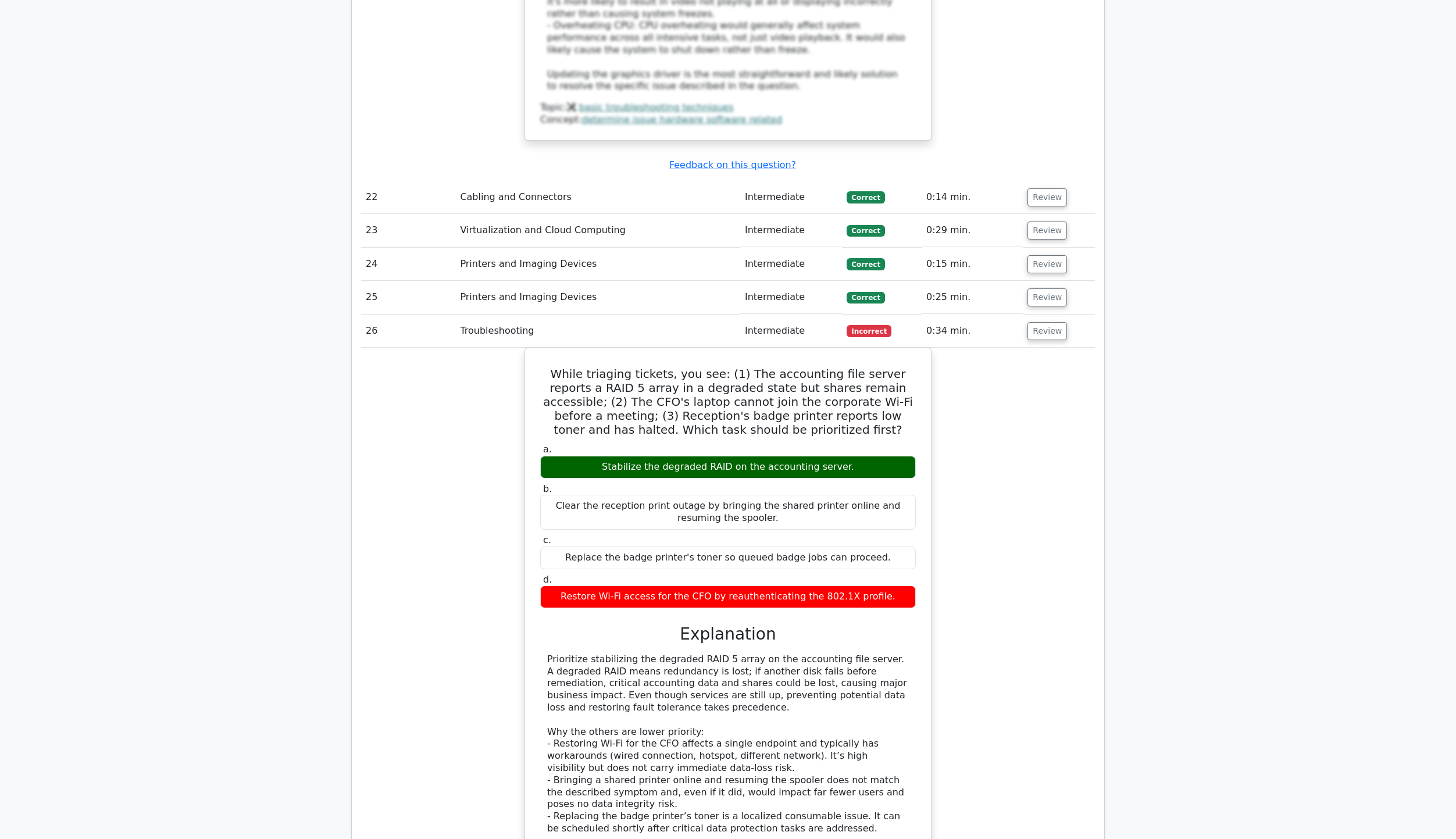
scroll to position [7794, 0]
